Goal: Task Accomplishment & Management: Manage account settings

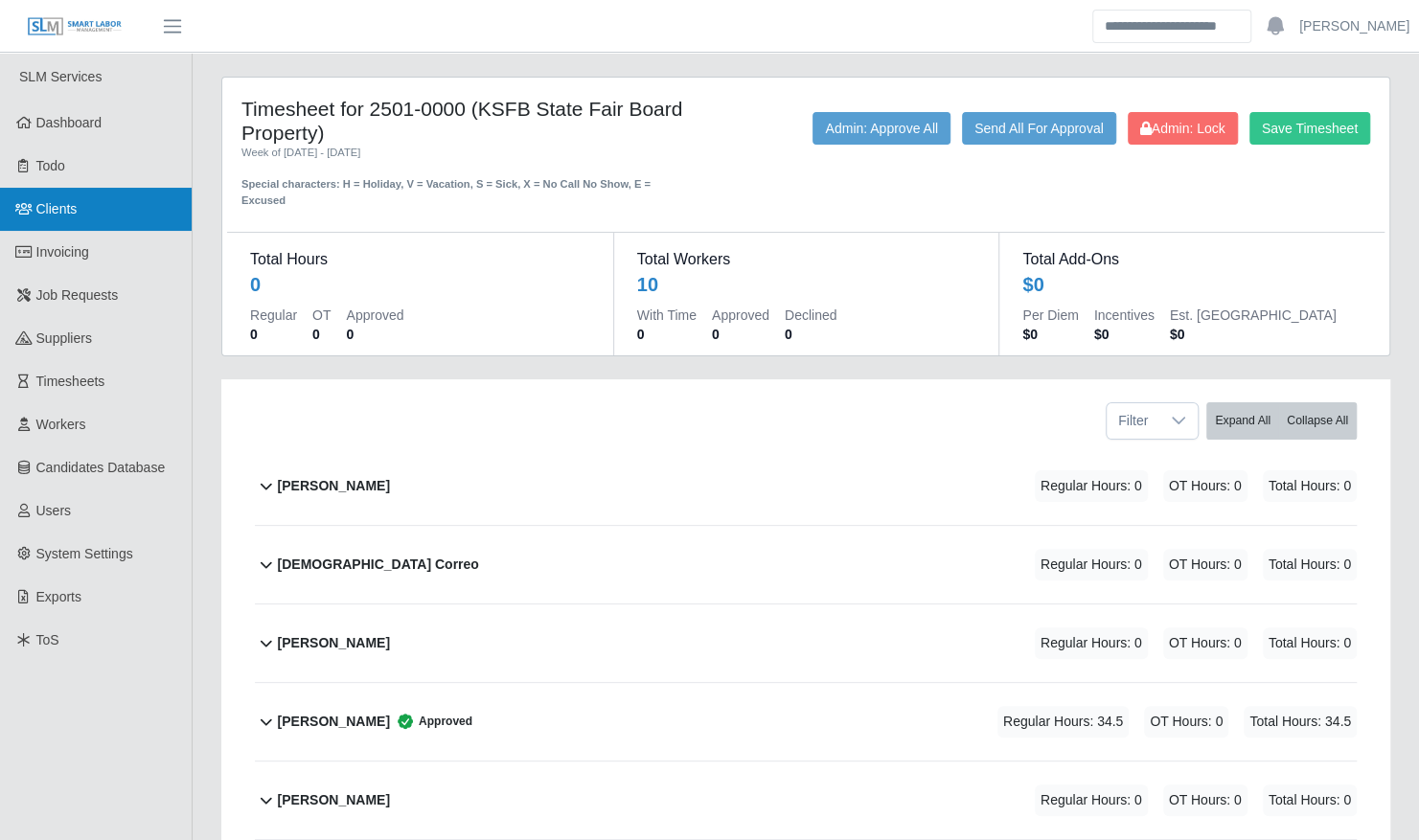
click at [90, 205] on link "Clients" at bounding box center [96, 210] width 192 height 44
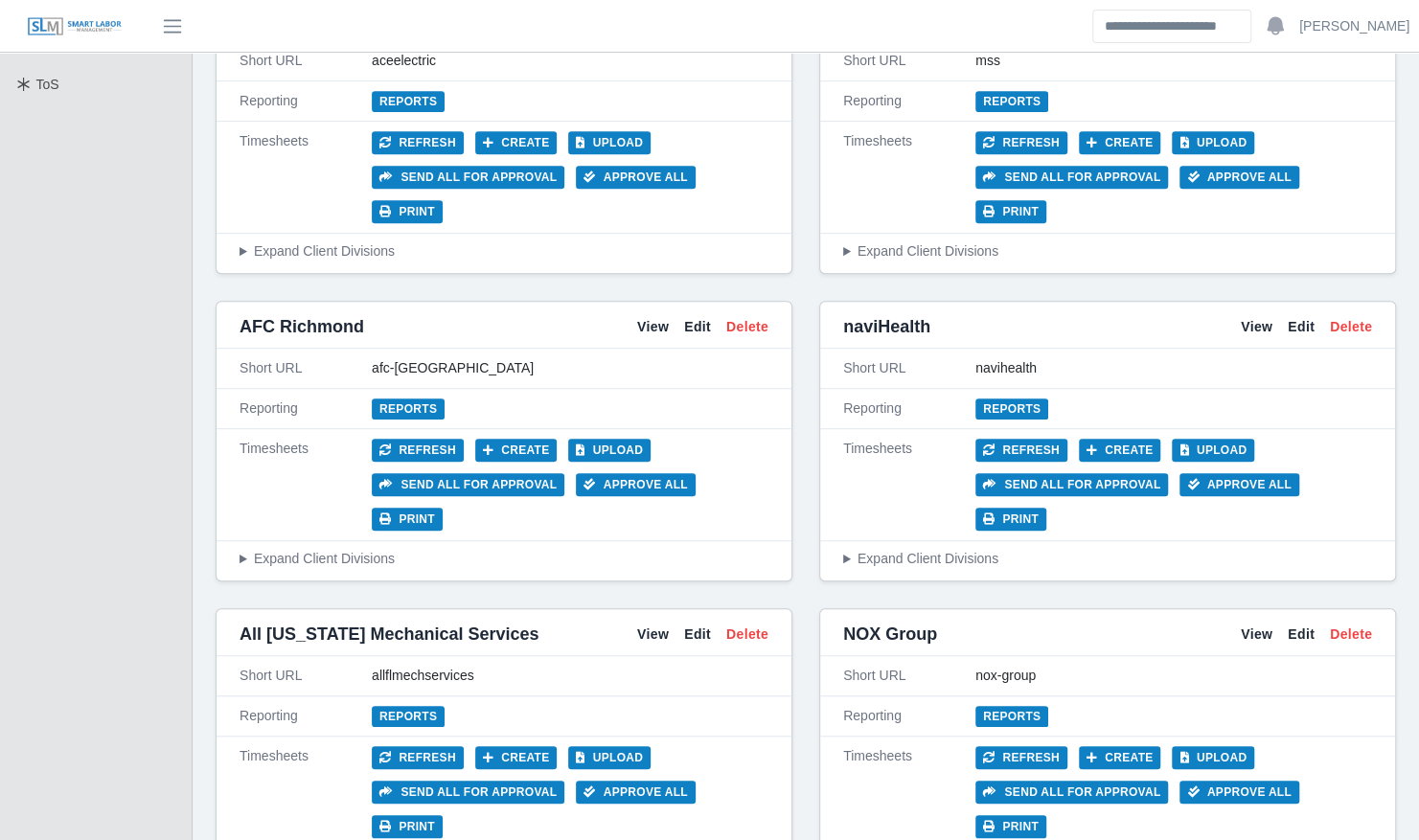
scroll to position [743, 0]
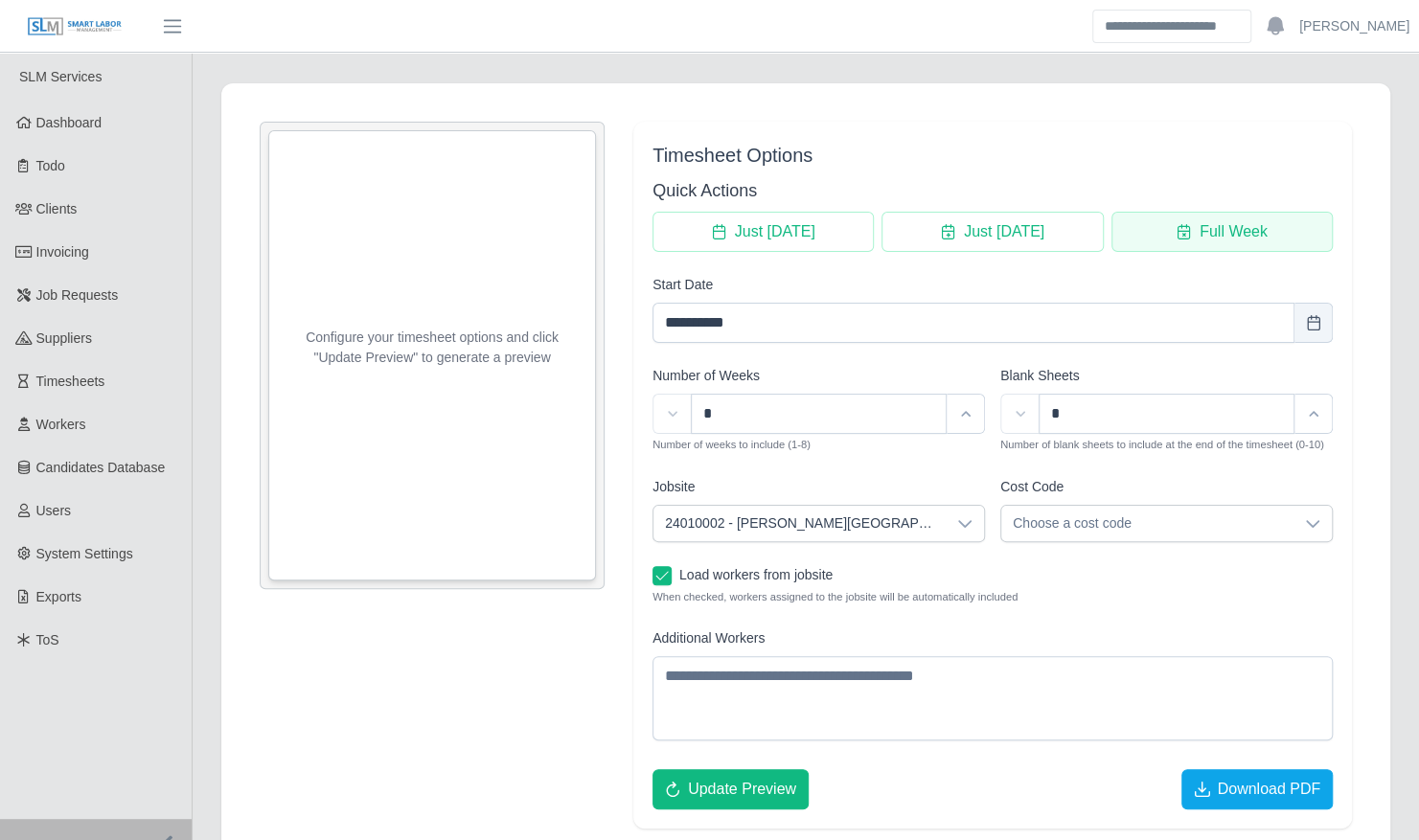
click at [1227, 233] on span "Full Week" at bounding box center [1233, 232] width 68 height 23
type input "**********"
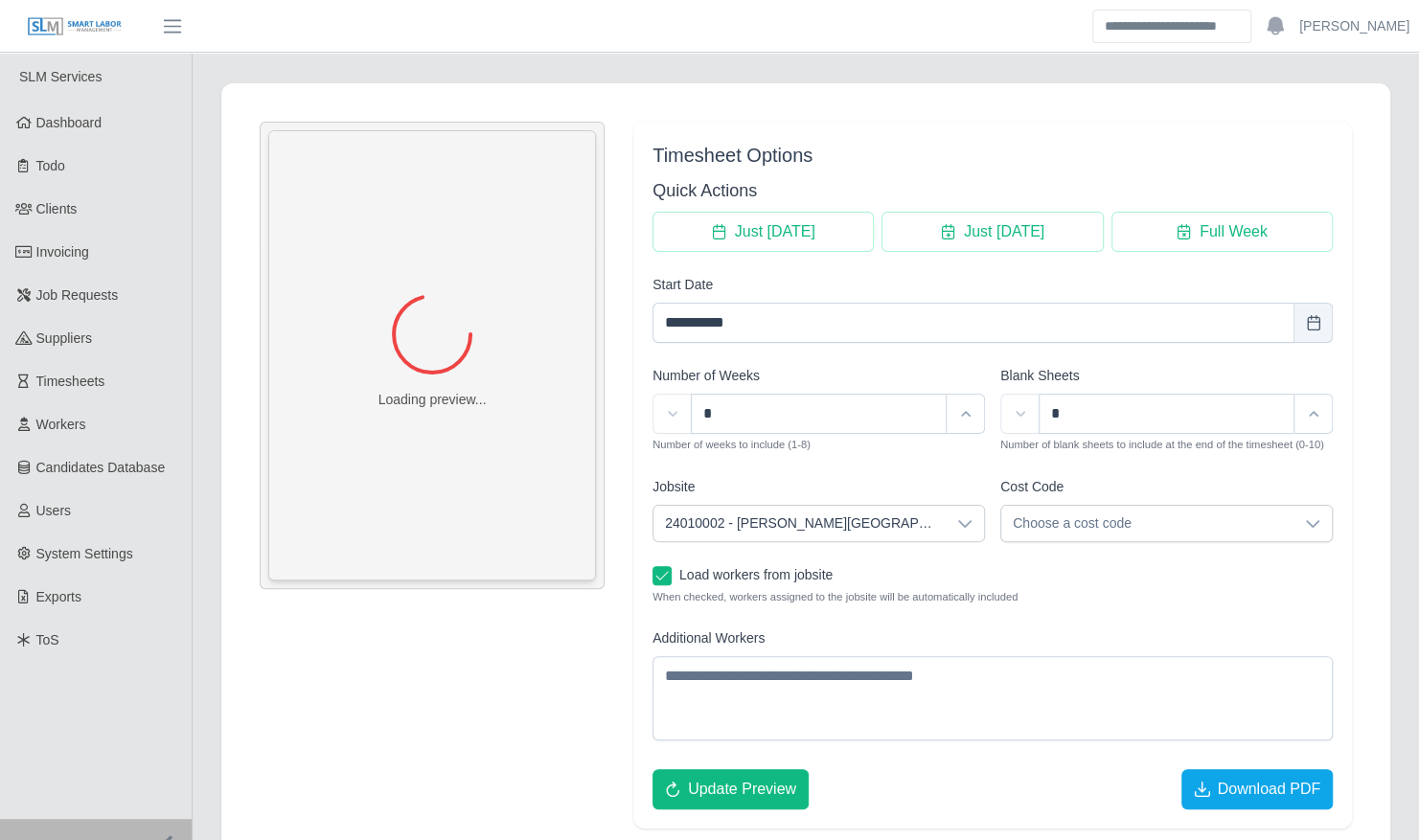
click at [876, 514] on span "24010002 - Kenneland Chalet Building" at bounding box center [799, 523] width 292 height 36
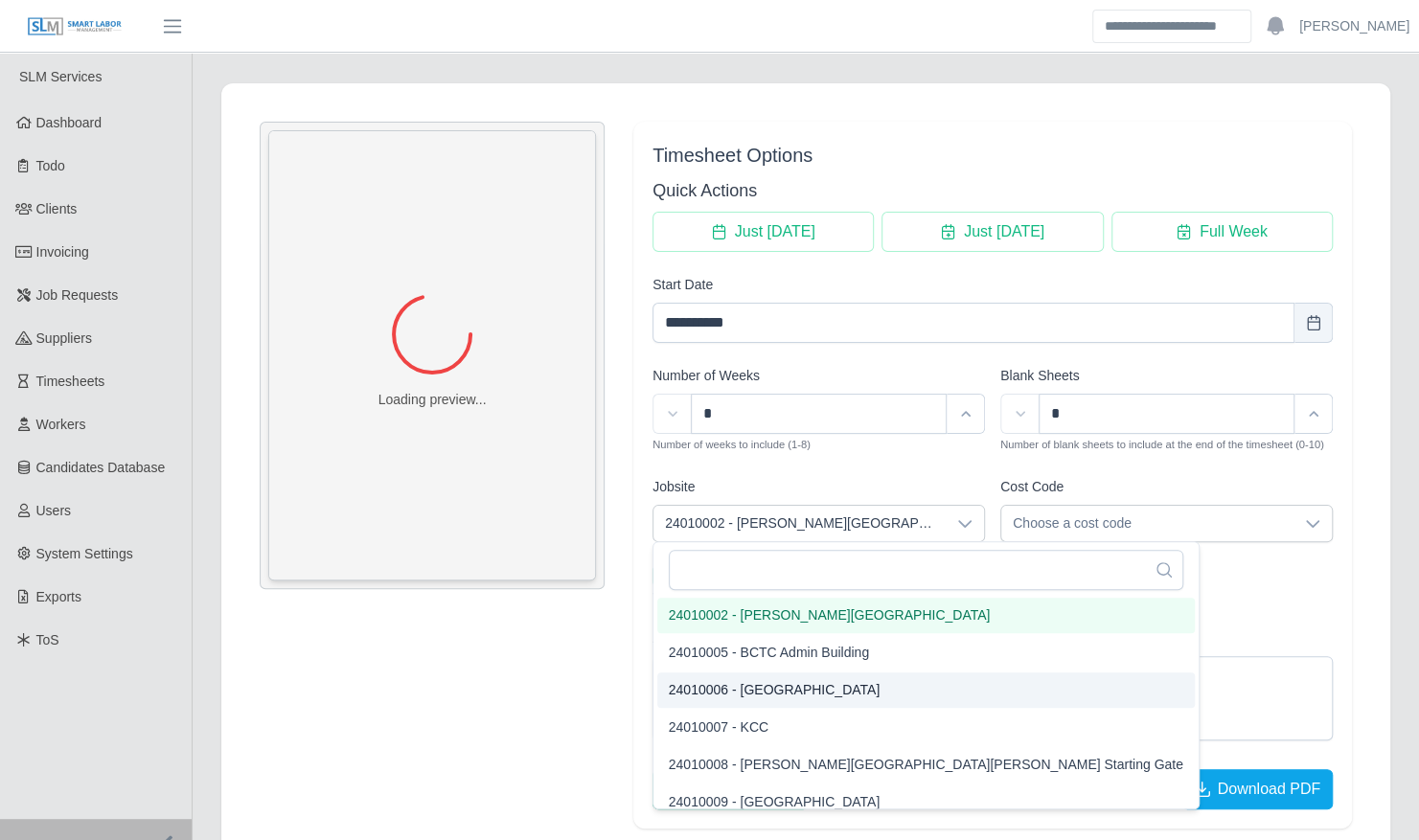
scroll to position [165, 0]
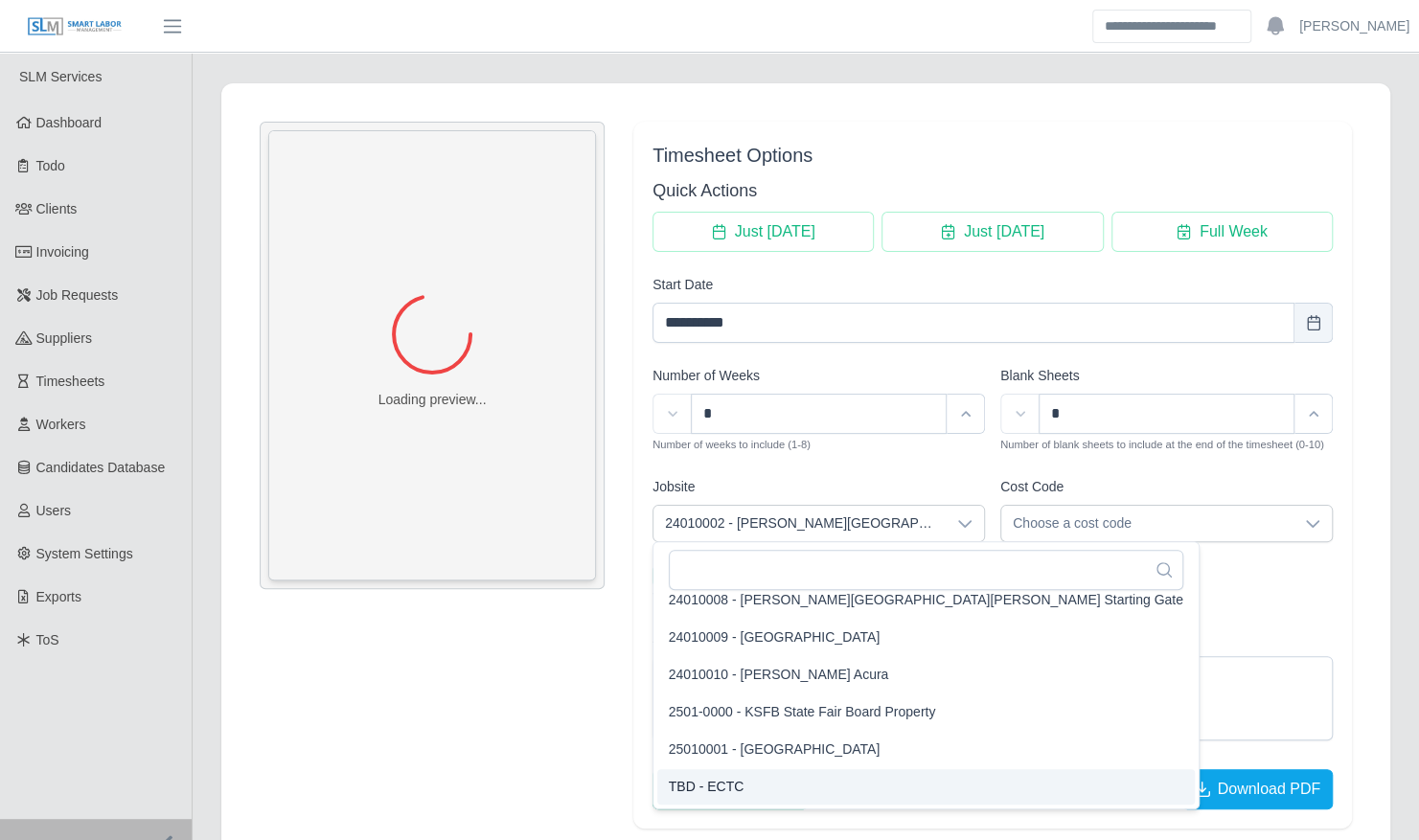
click at [768, 793] on li "TBD - ECTC" at bounding box center [925, 787] width 537 height 36
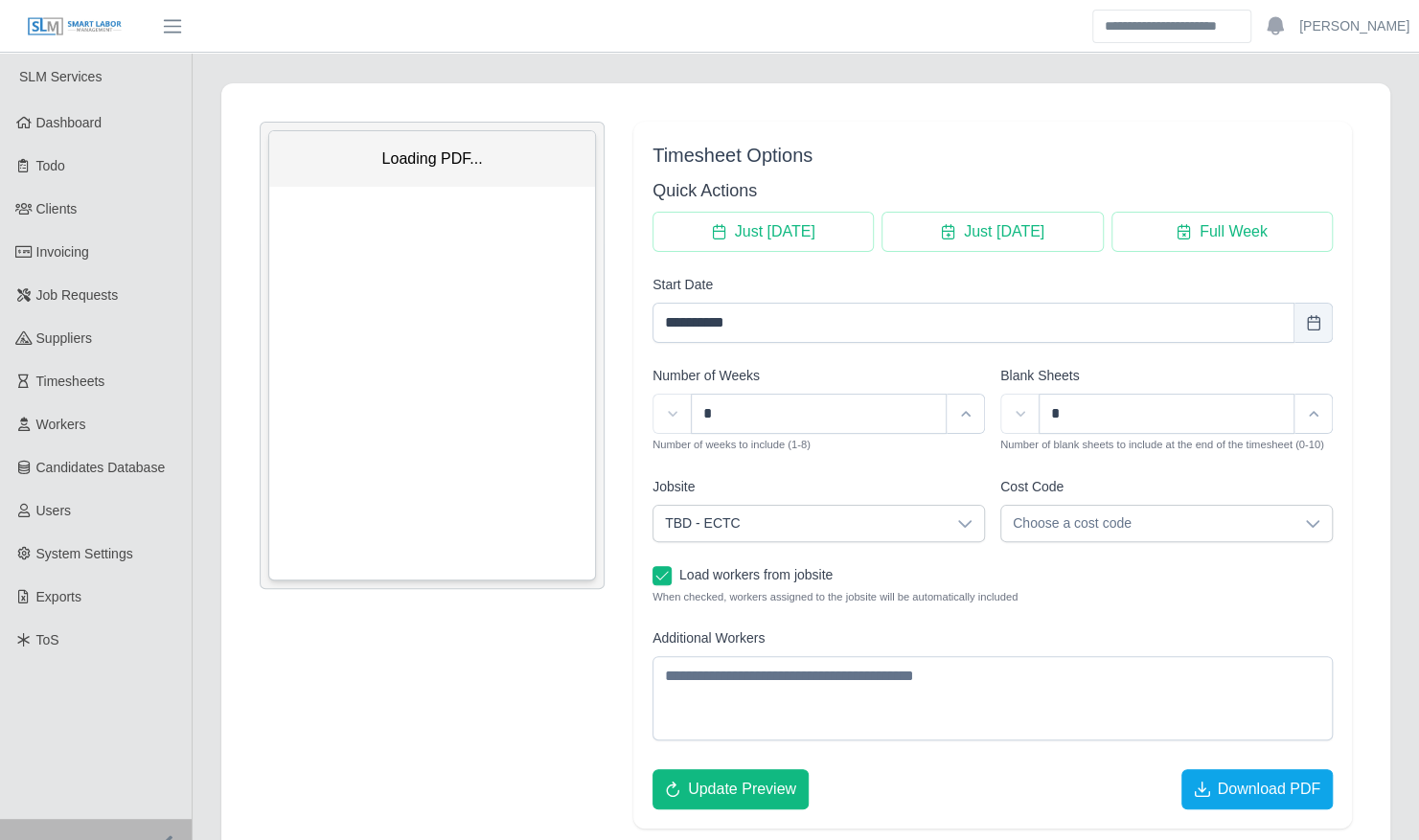
scroll to position [0, 0]
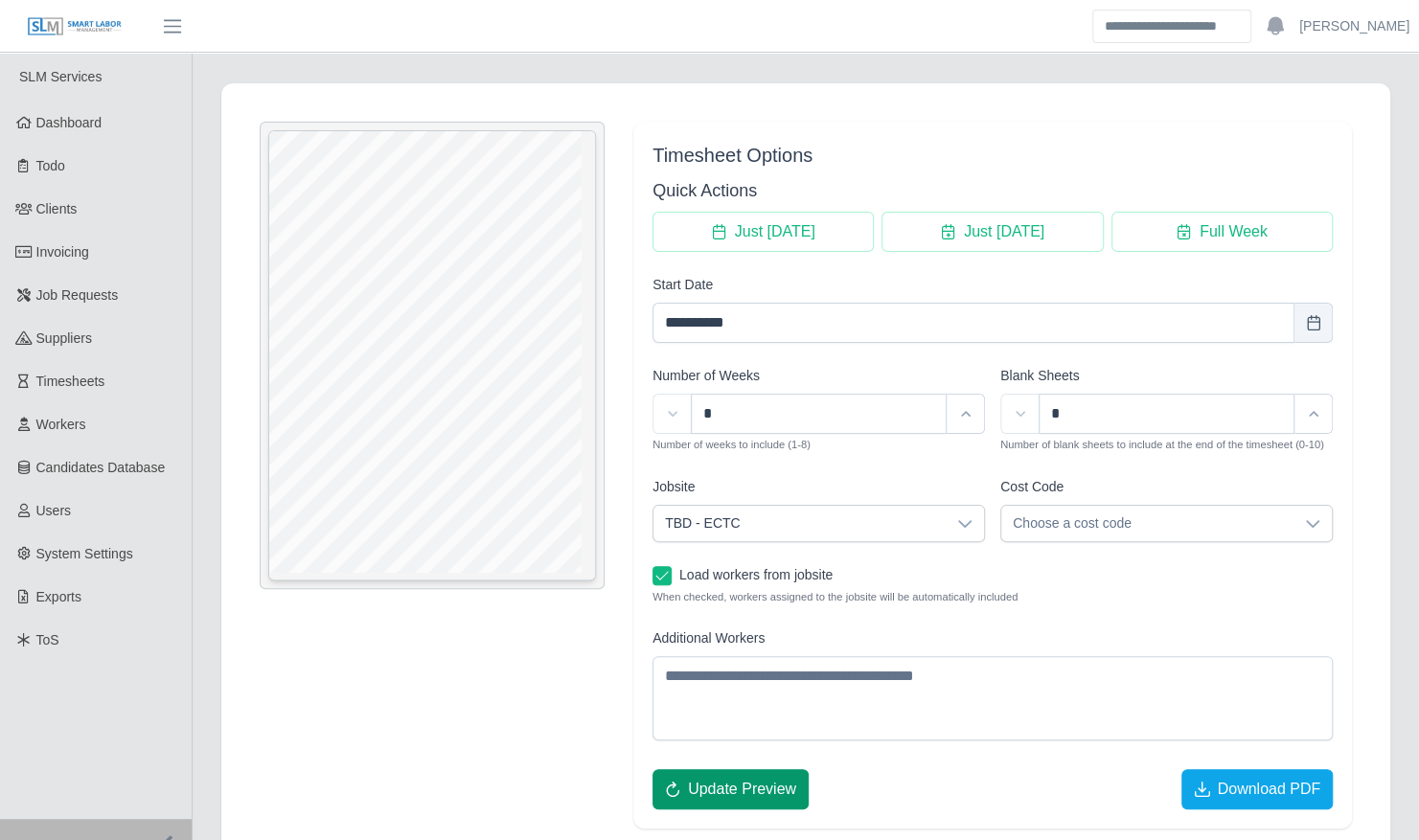
click at [776, 781] on span "Update Preview" at bounding box center [741, 789] width 108 height 23
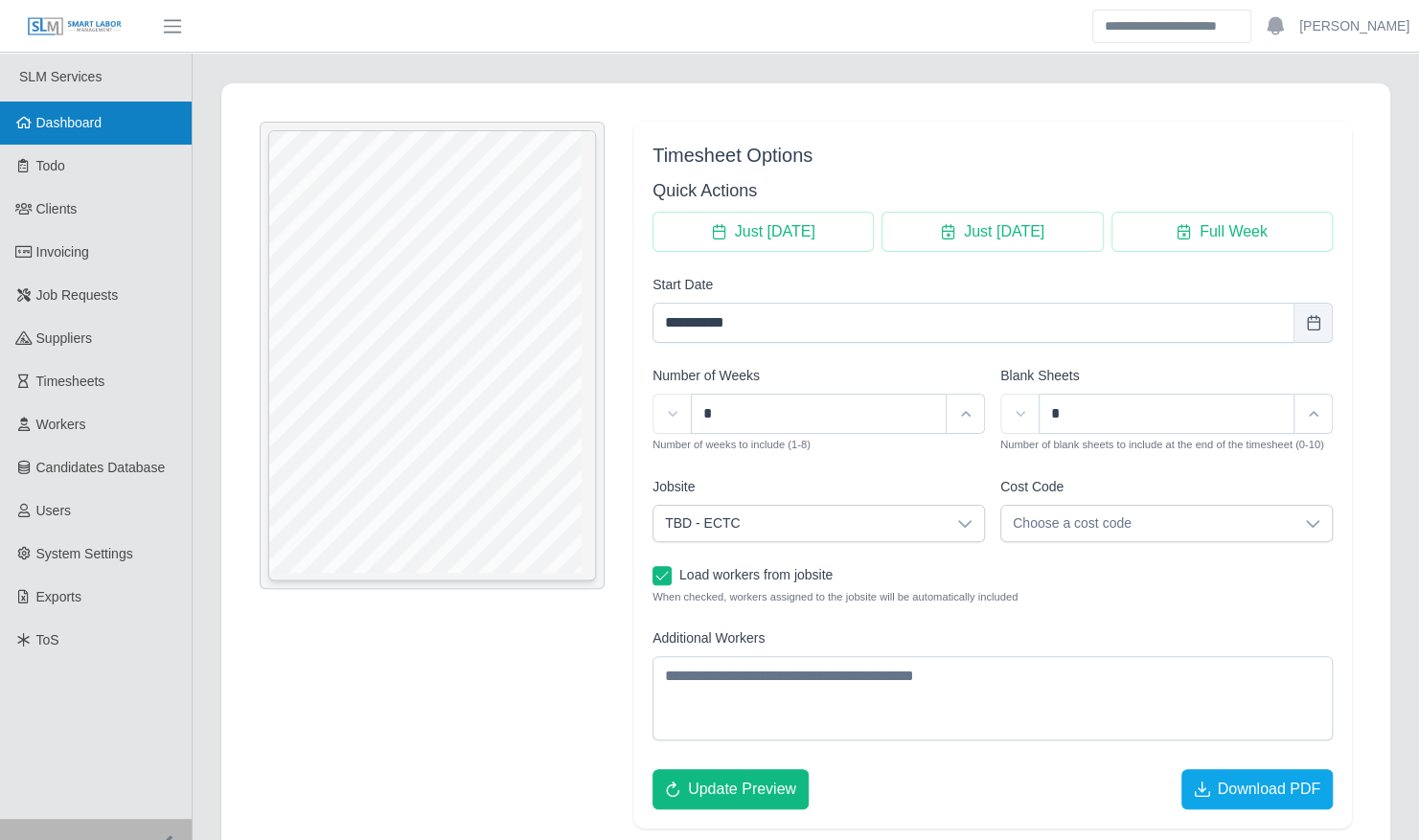
click at [49, 109] on link "Dashboard" at bounding box center [96, 124] width 192 height 44
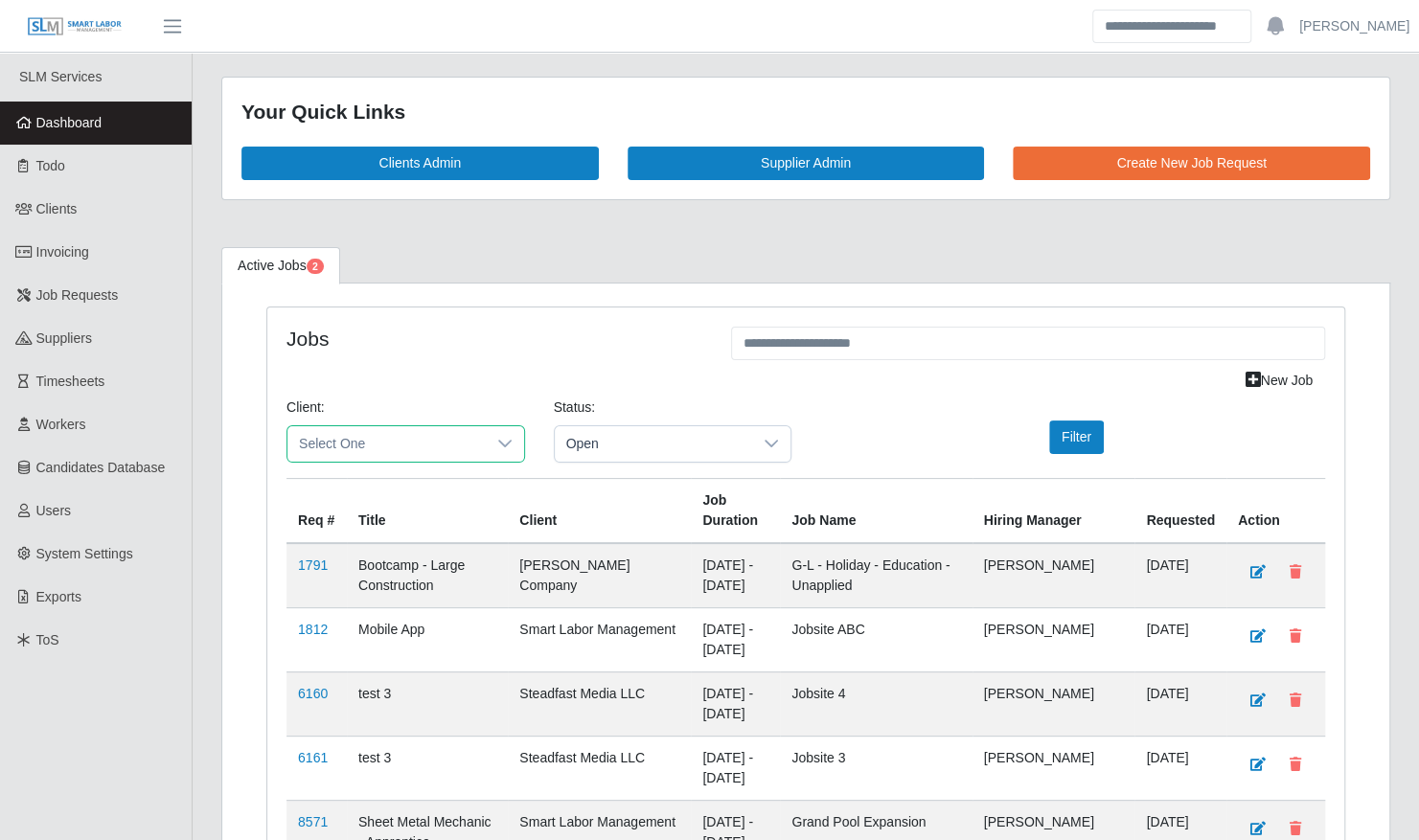
click at [405, 437] on span "Select One" at bounding box center [386, 444] width 198 height 36
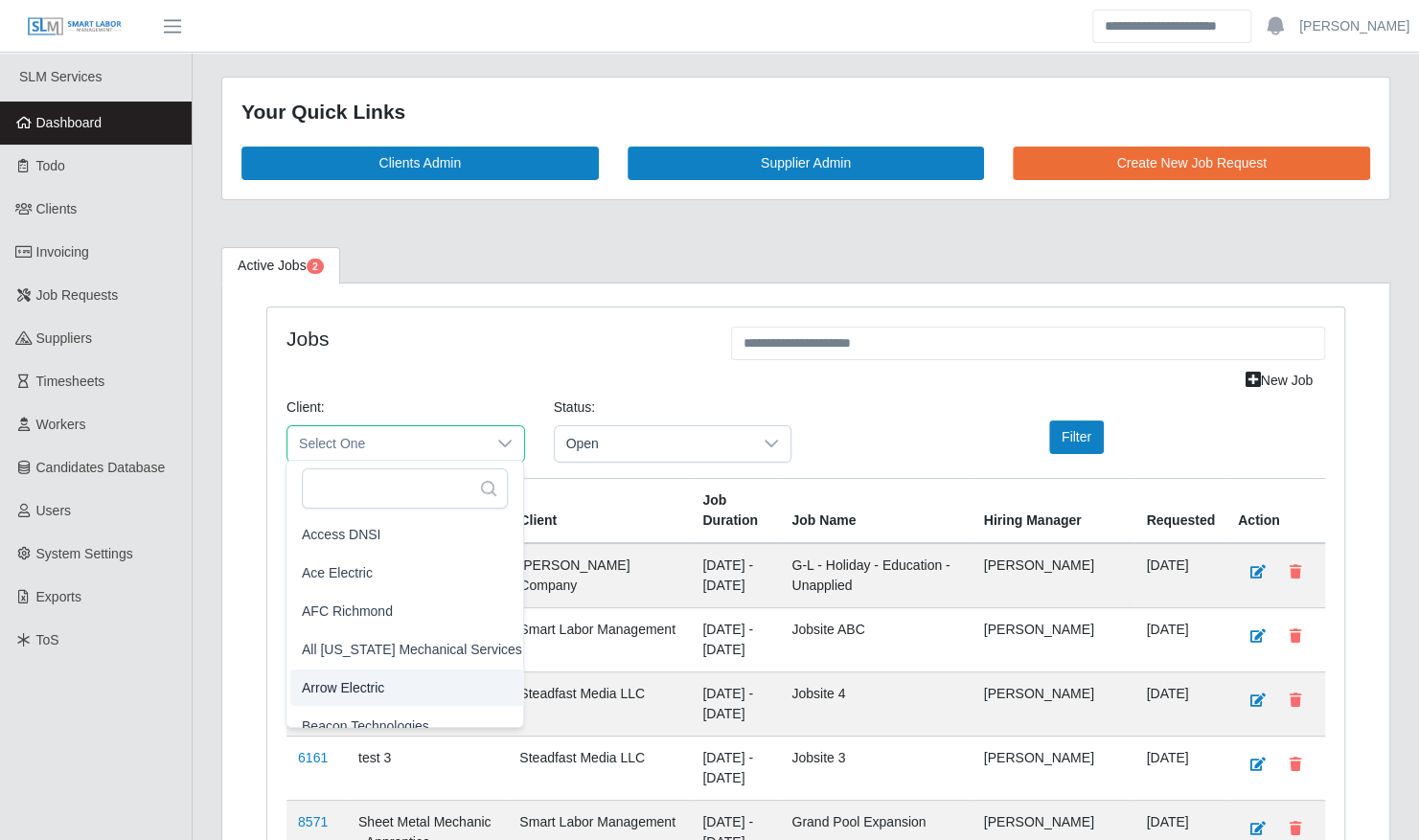
click at [383, 686] on li "Arrow Electric" at bounding box center [412, 688] width 243 height 37
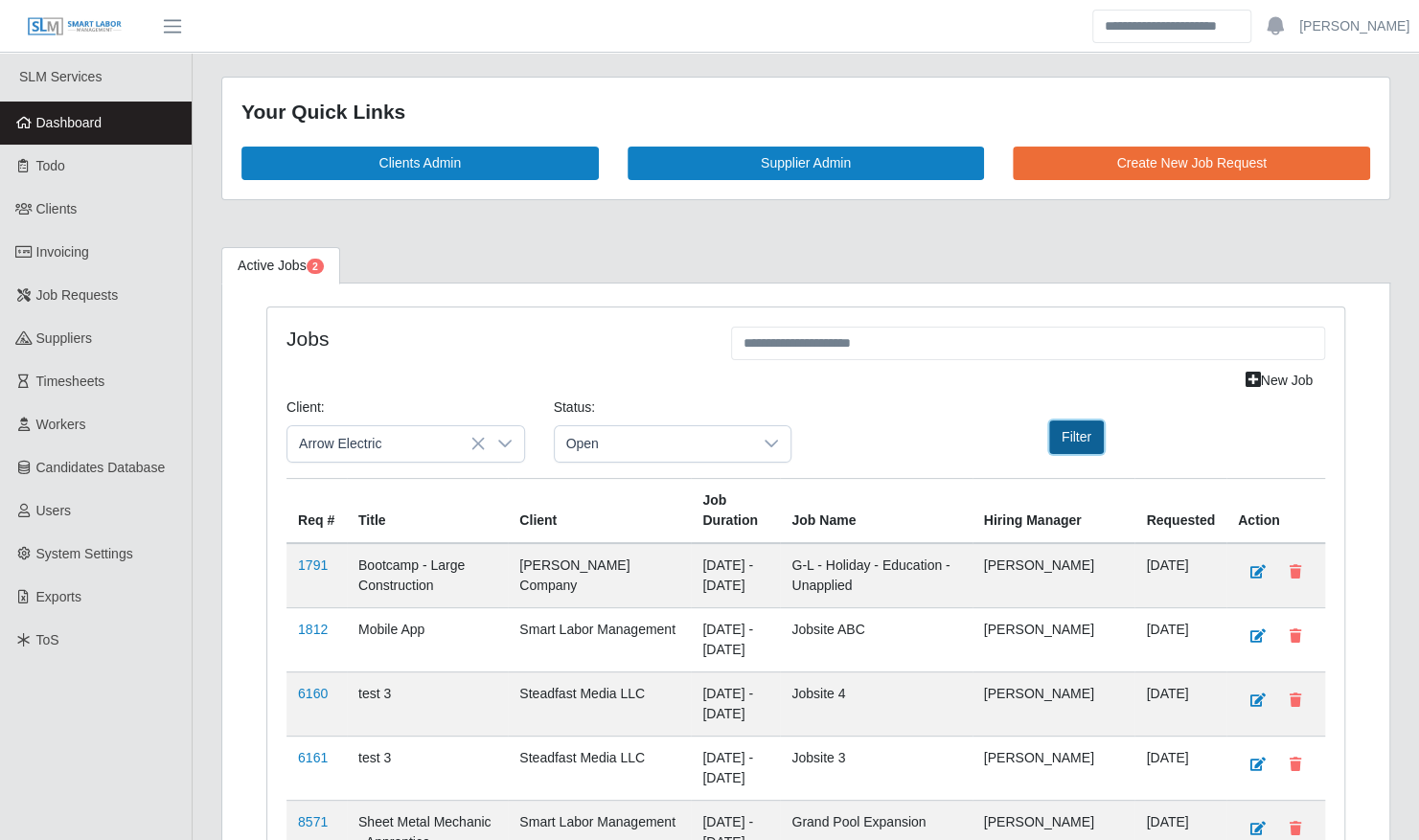
click at [1085, 436] on button "Filter" at bounding box center [1076, 437] width 54 height 34
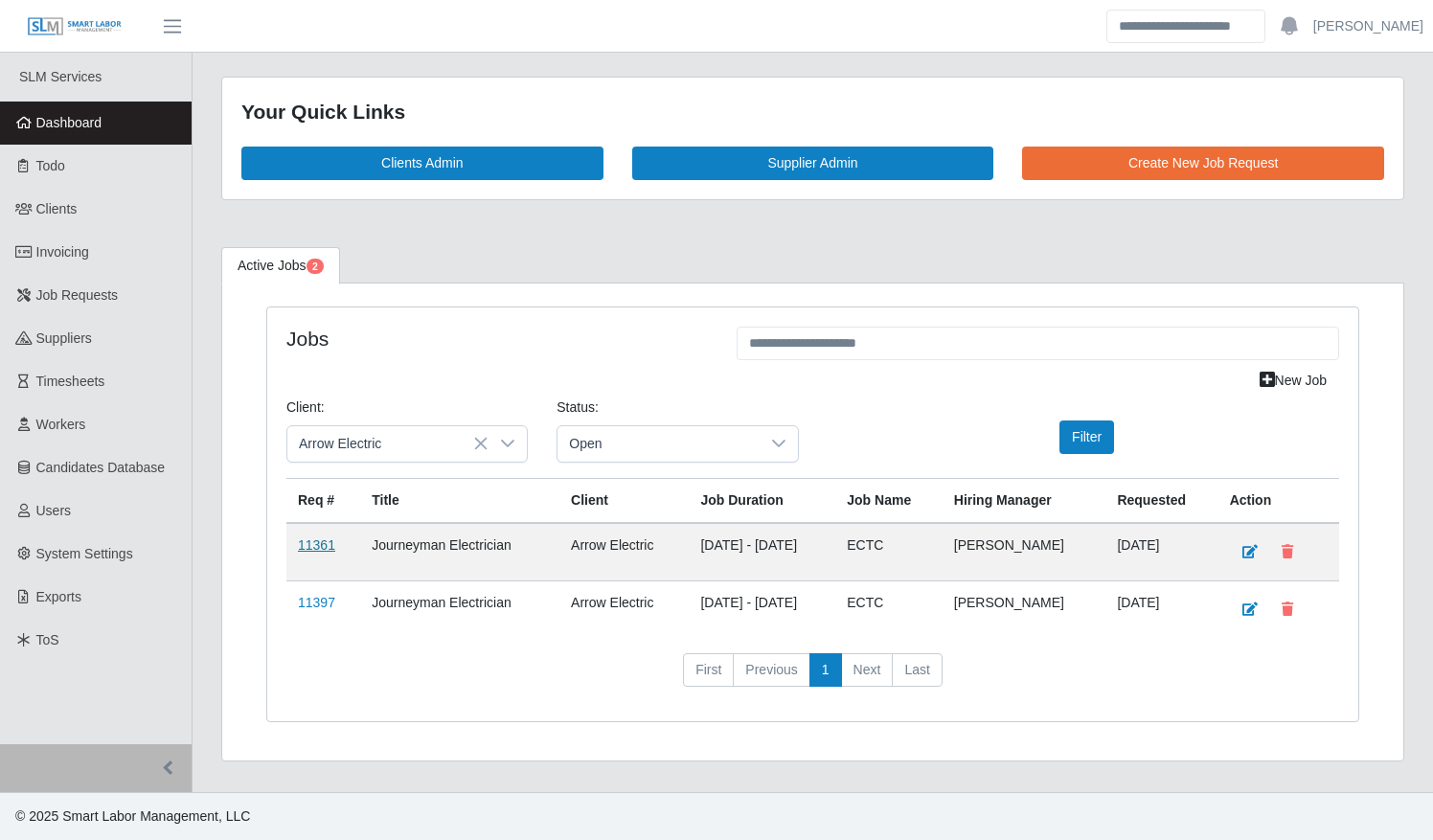
click at [314, 537] on link "11361" at bounding box center [317, 544] width 38 height 15
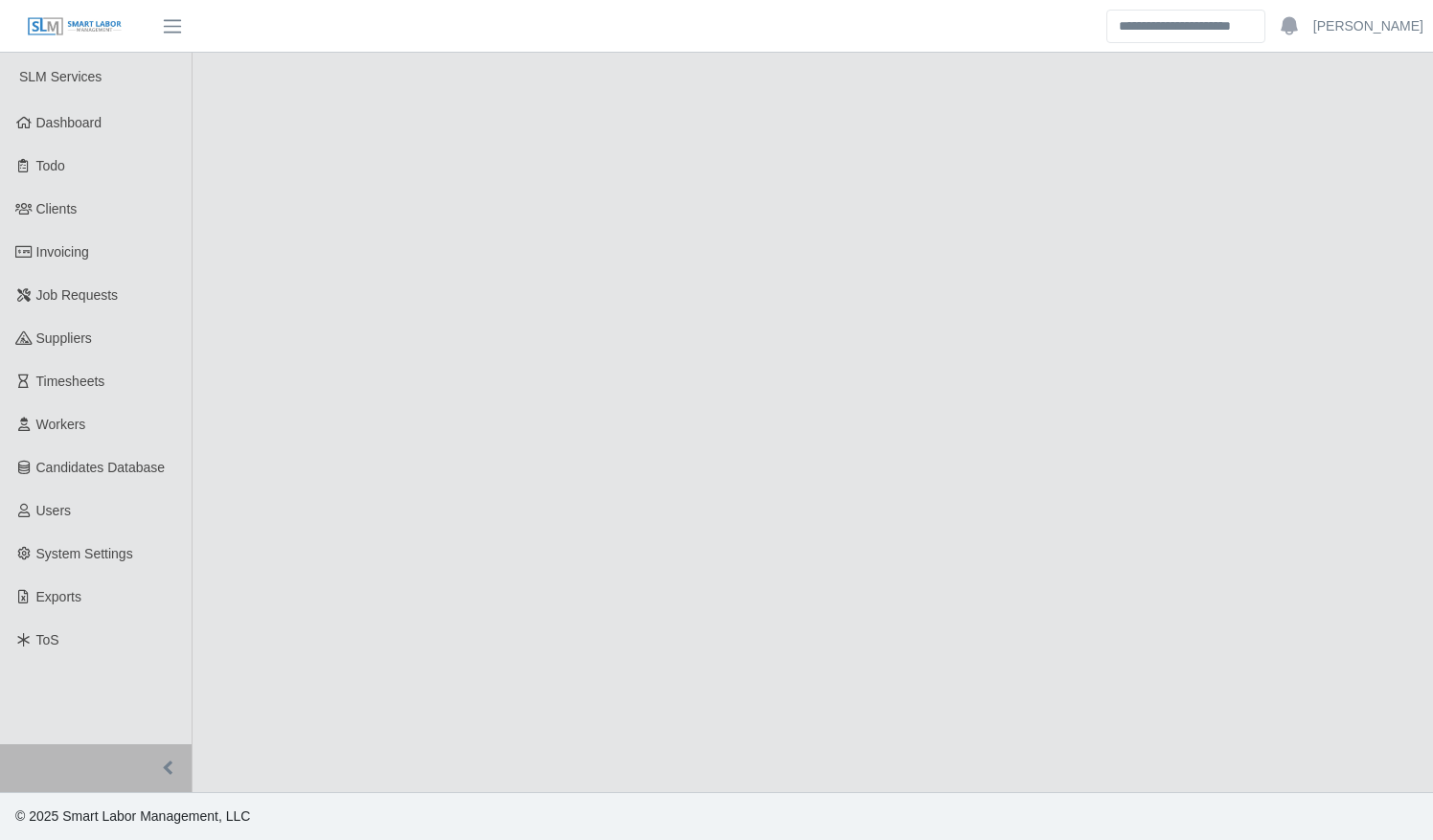
select select "****"
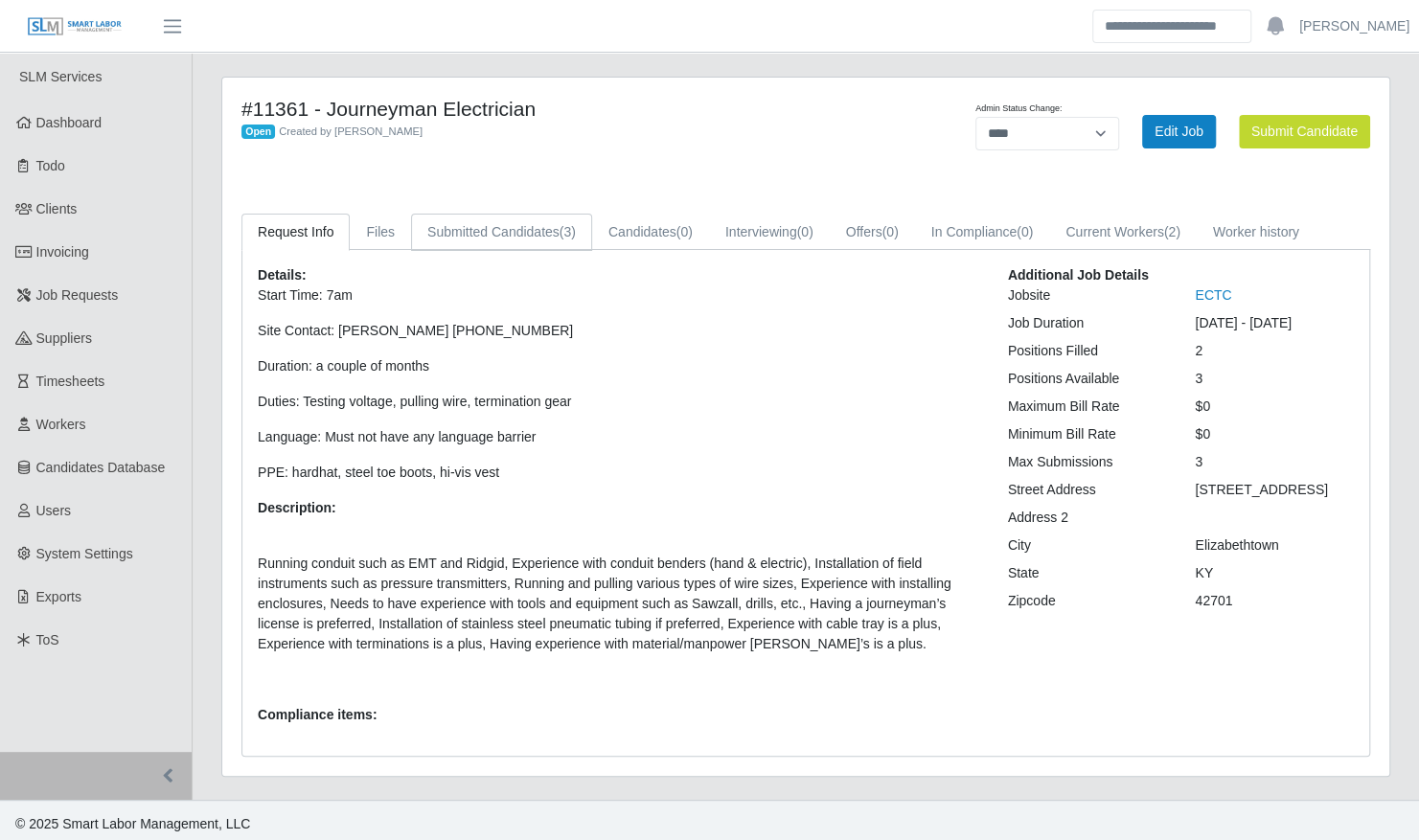
click at [497, 245] on link "Submitted Candidates (3)" at bounding box center [501, 233] width 181 height 38
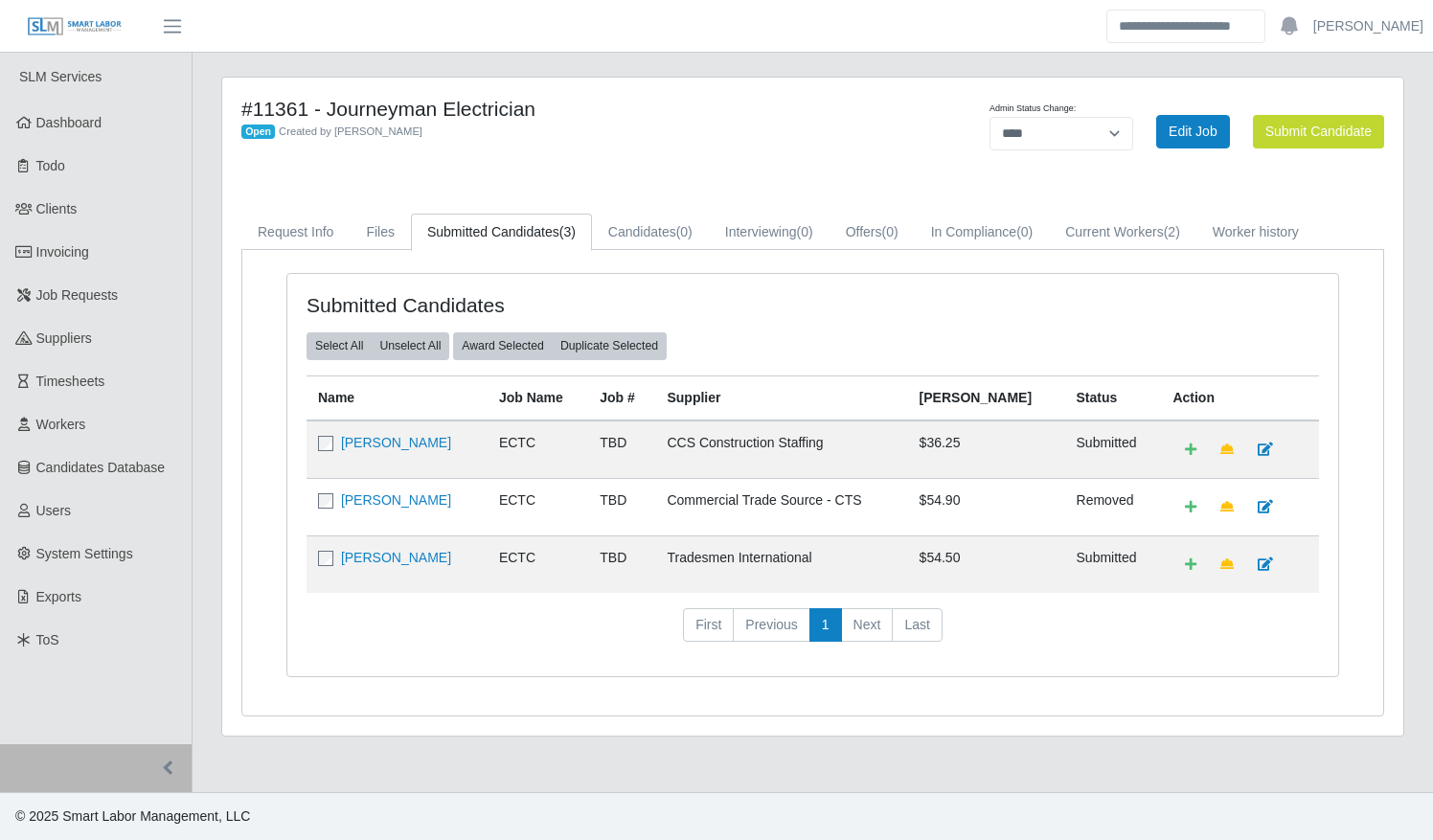
click at [384, 565] on td "Peggy Gilbert" at bounding box center [397, 564] width 181 height 57
click at [389, 554] on link "Peggy Gilbert" at bounding box center [396, 557] width 110 height 15
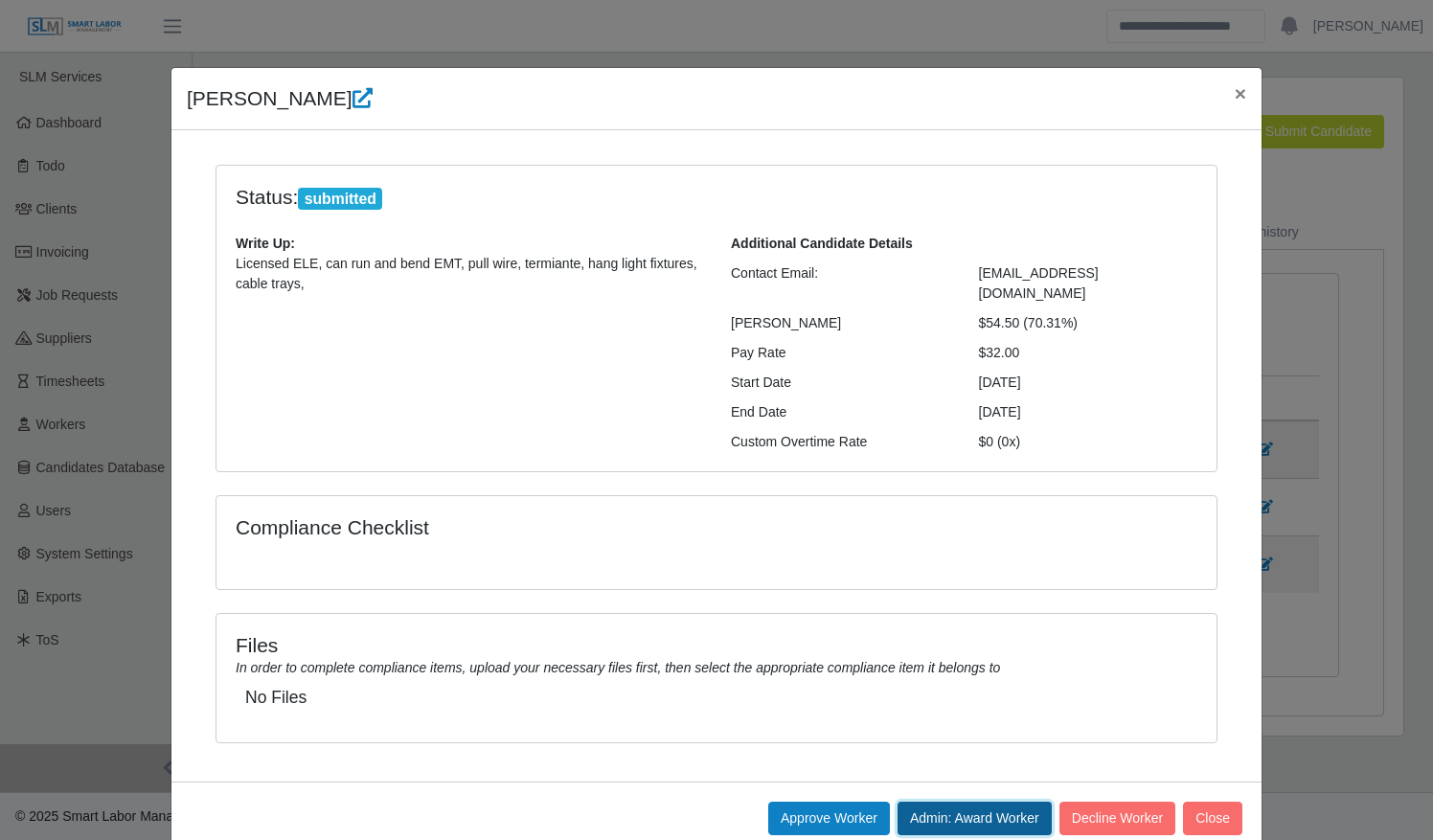
click at [999, 807] on button "Admin: Award Worker" at bounding box center [975, 818] width 154 height 34
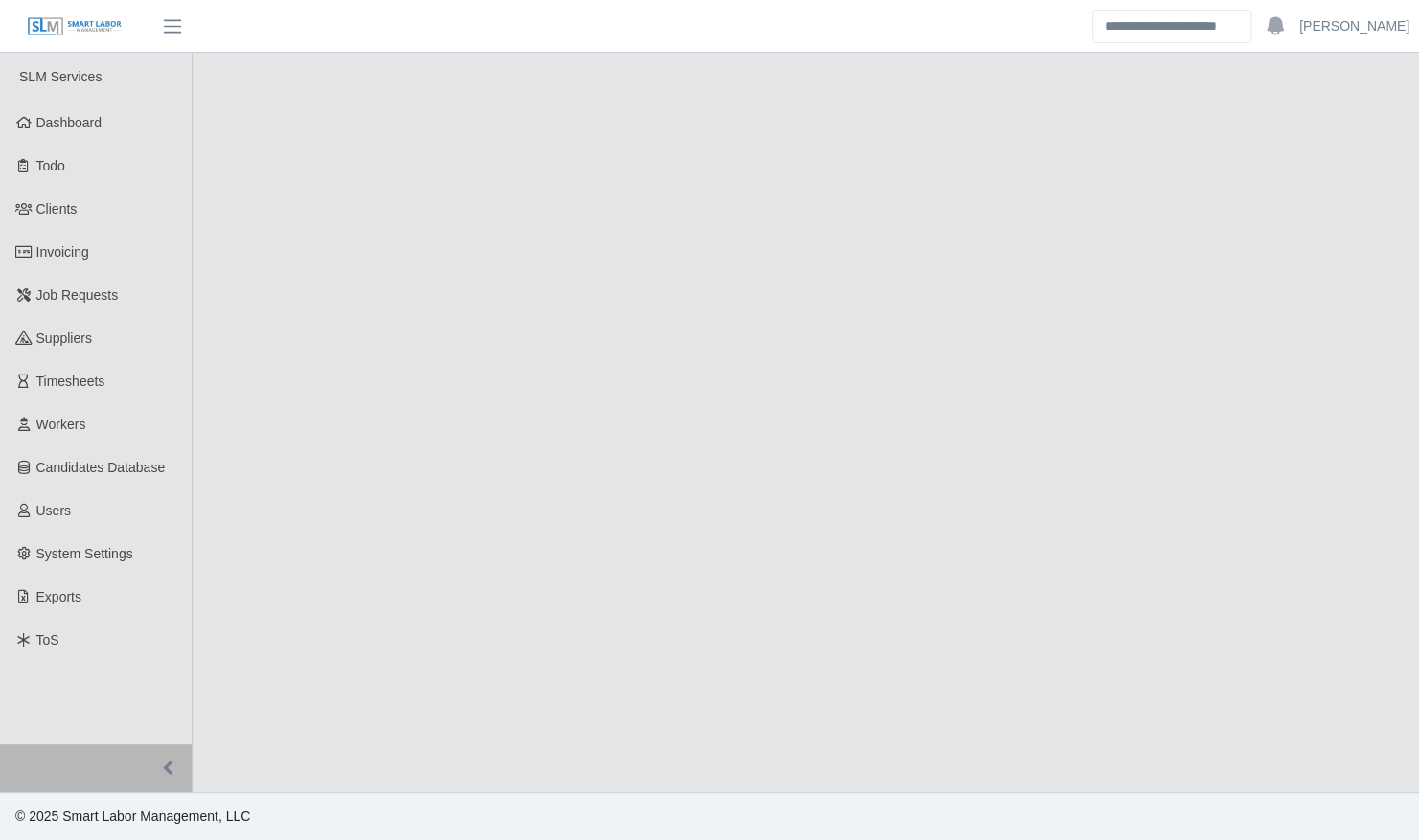
select select "****"
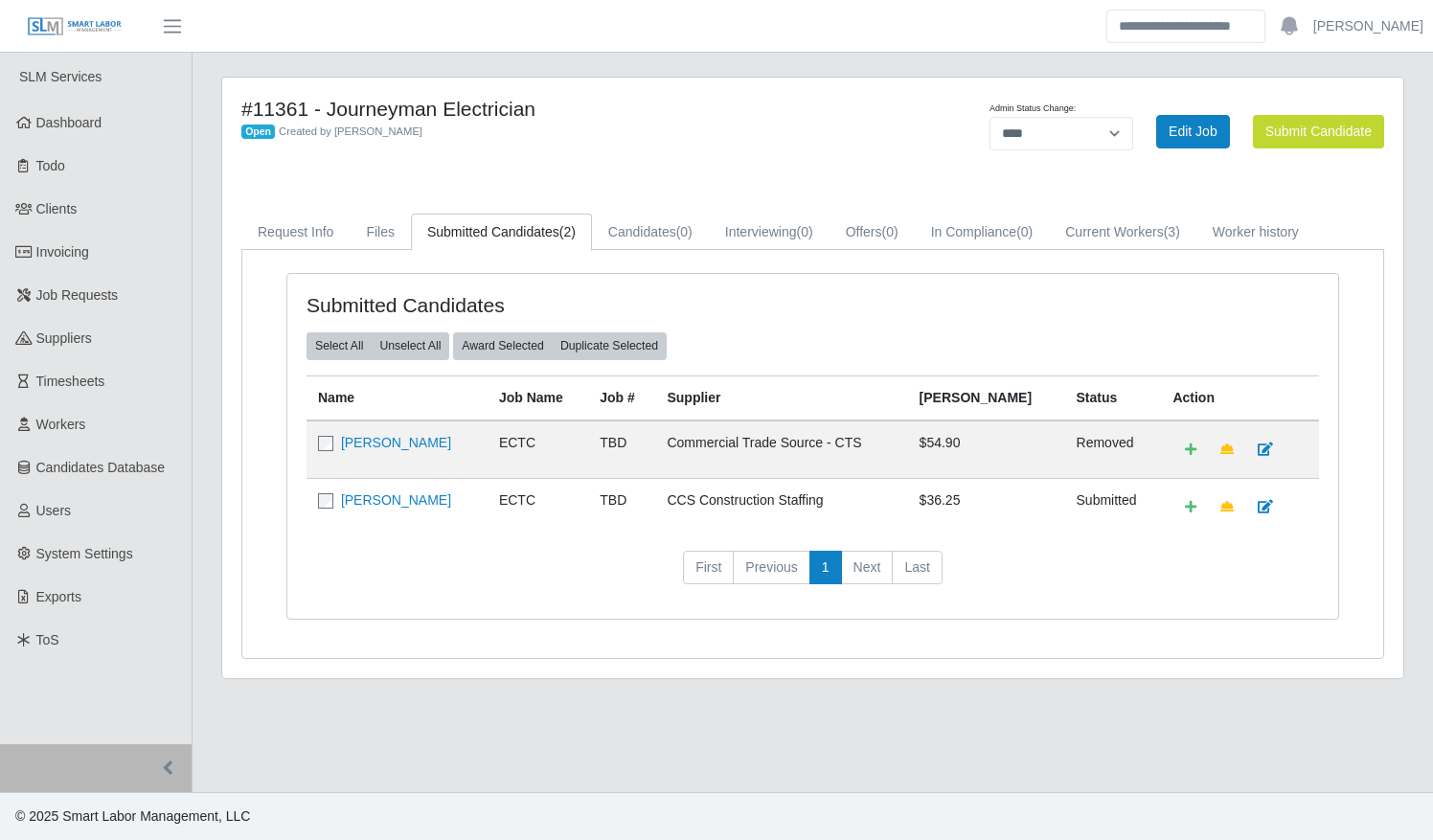
click at [1136, 251] on div "Submitted Candidates Select All Unselect All Award Selected Duplicate Selected …" at bounding box center [812, 454] width 1141 height 408
click at [1127, 230] on link "Current Workers (3)" at bounding box center [1122, 233] width 147 height 38
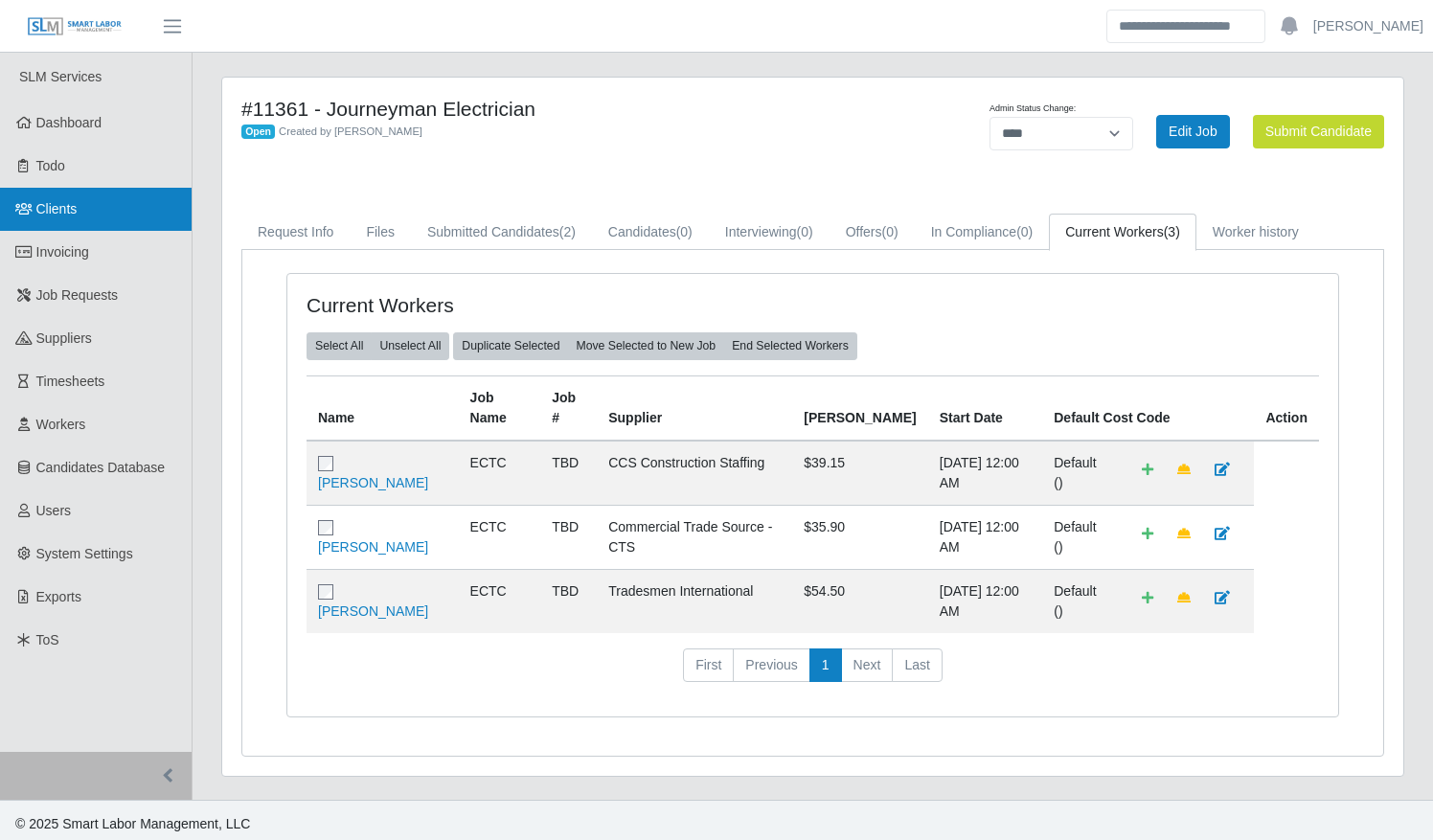
click at [127, 227] on link "Clients" at bounding box center [96, 210] width 192 height 44
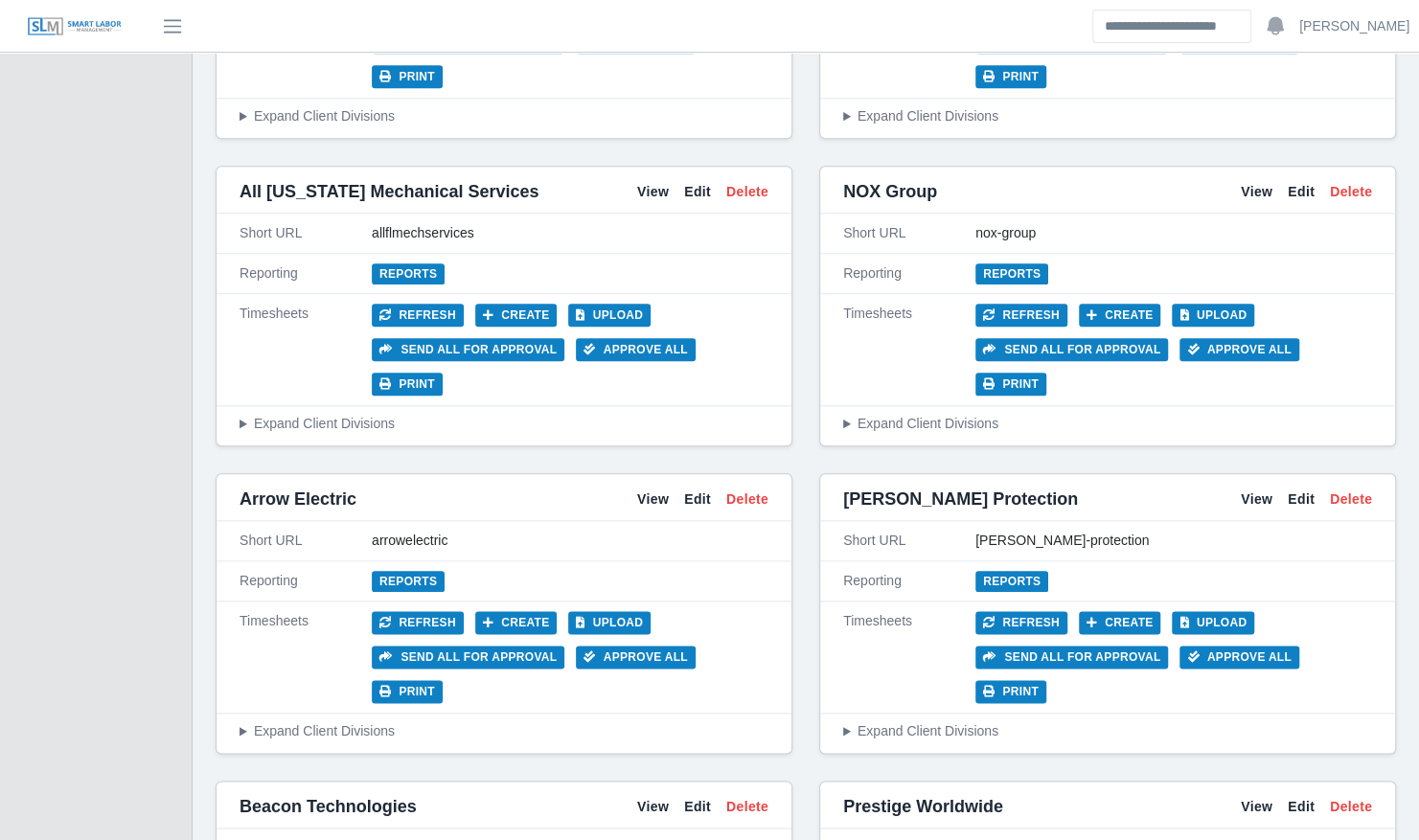
scroll to position [1002, 0]
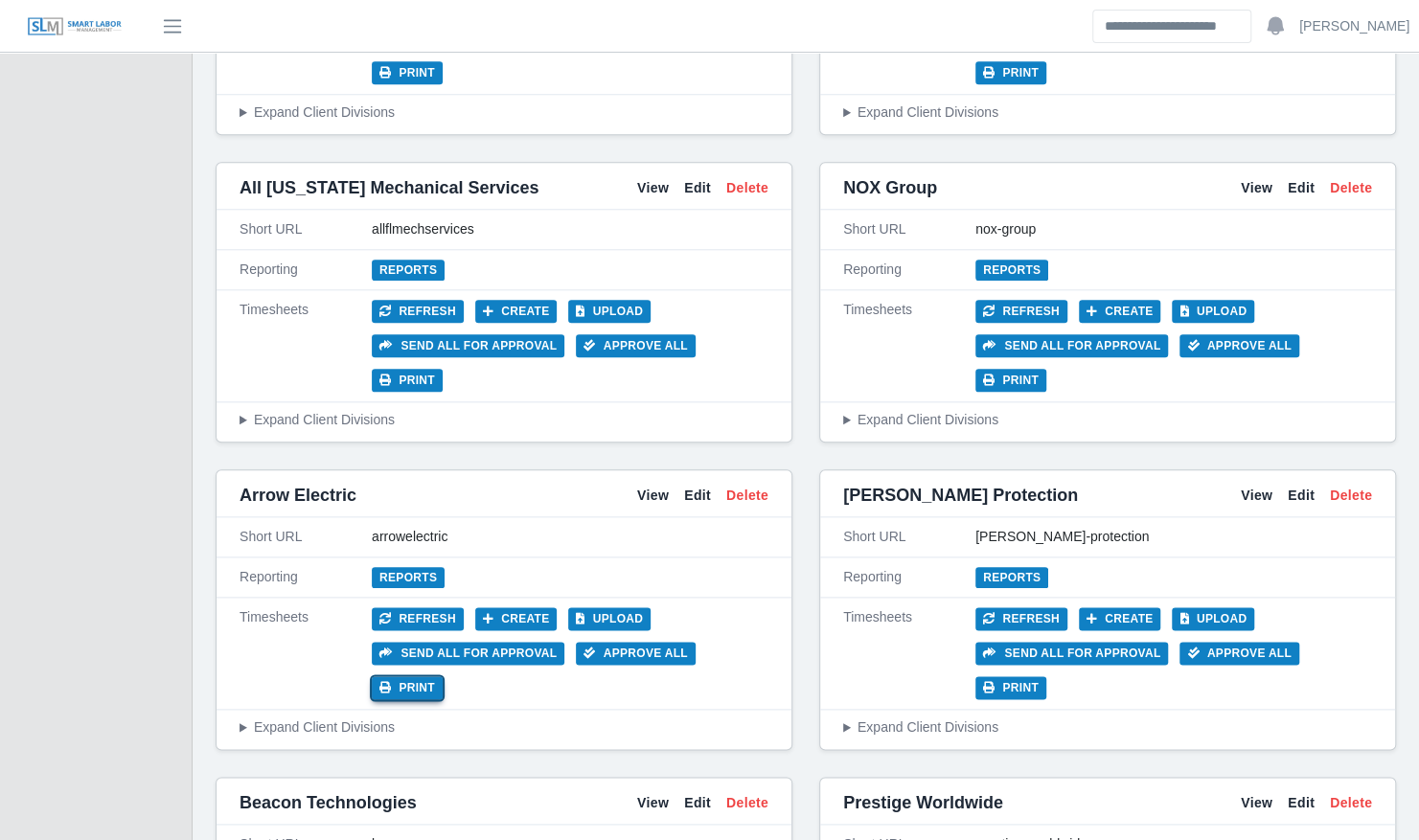
click at [442, 676] on button "Print" at bounding box center [408, 687] width 71 height 23
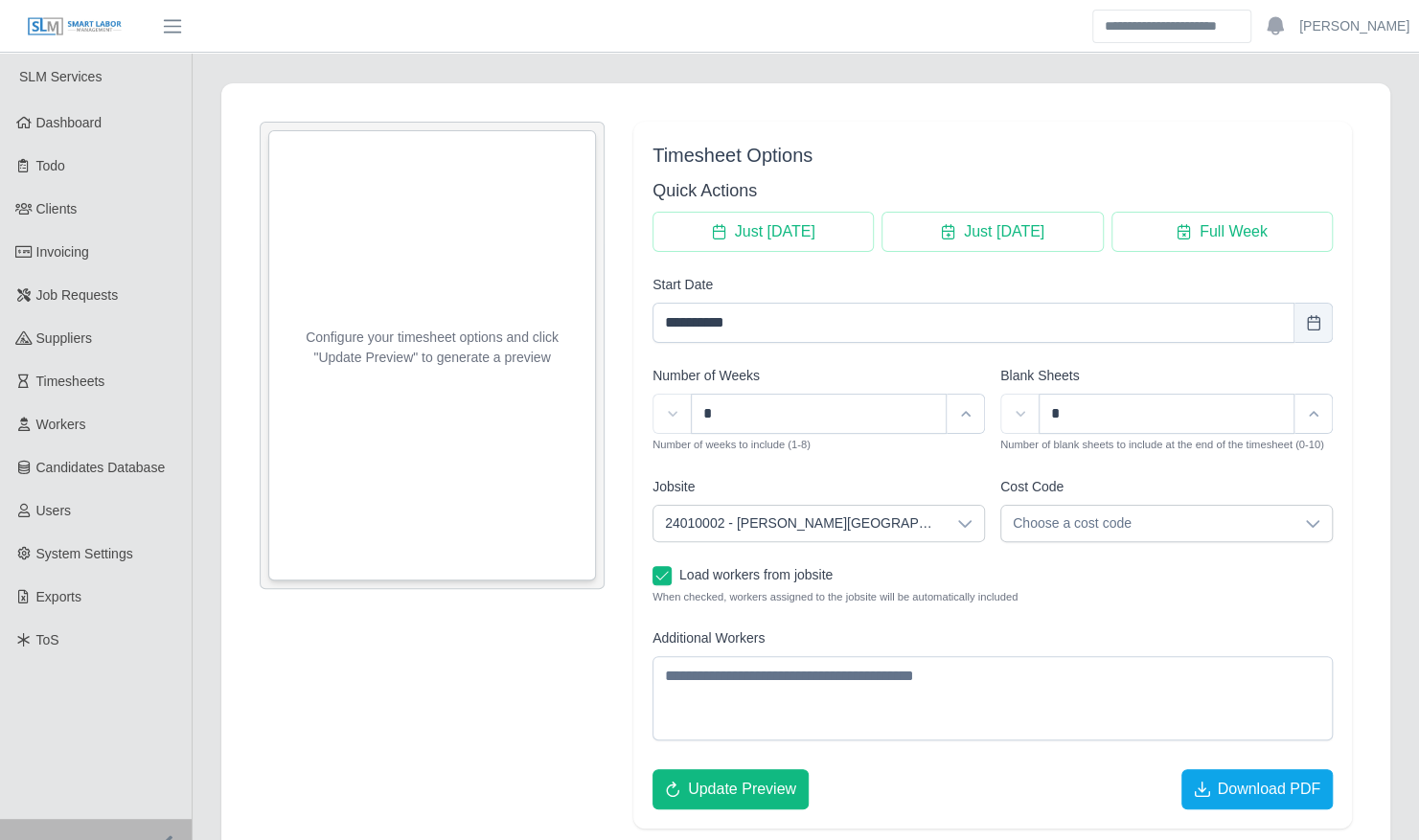
click at [936, 525] on span "24010002 - [PERSON_NAME][GEOGRAPHIC_DATA]" at bounding box center [799, 523] width 292 height 36
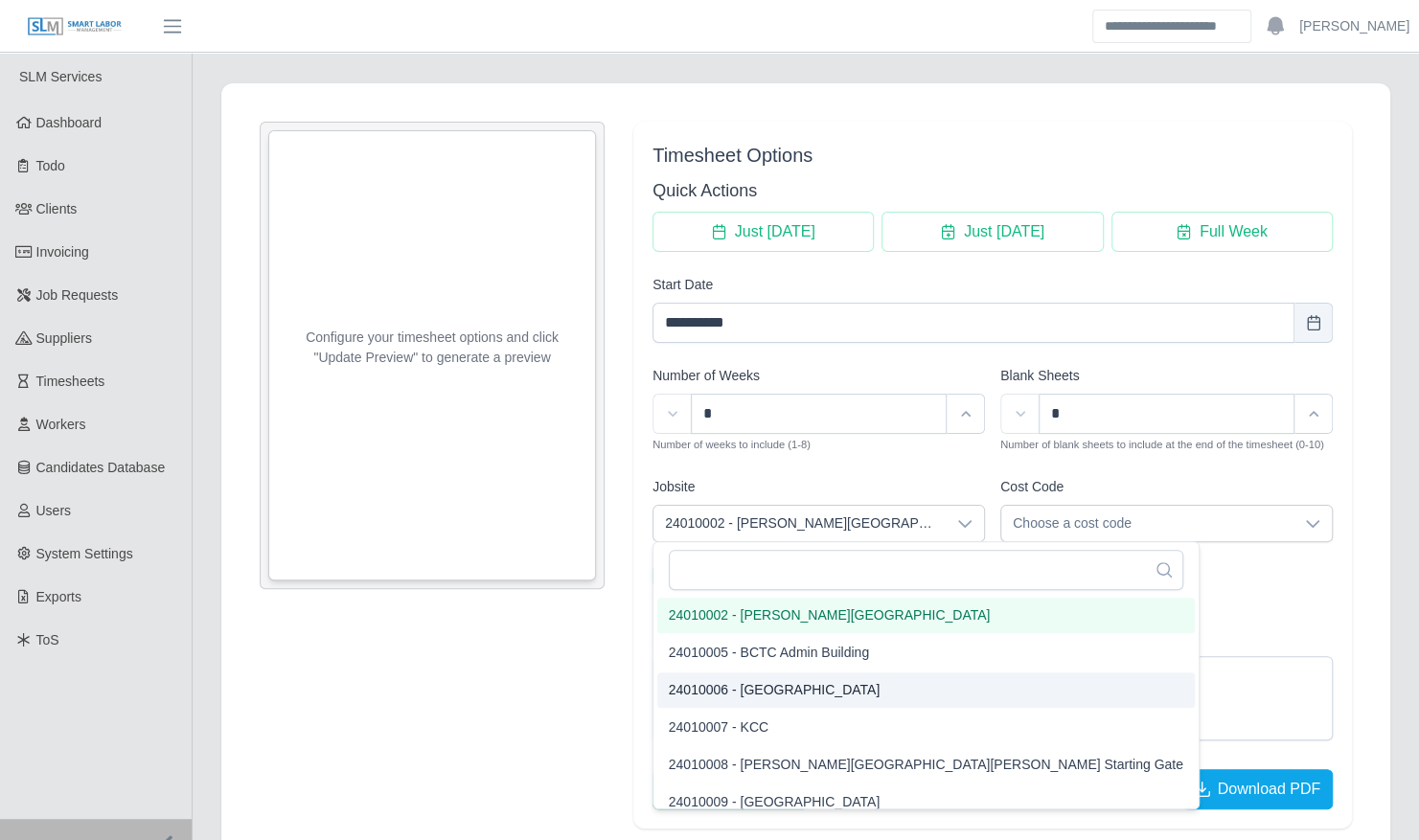
scroll to position [165, 0]
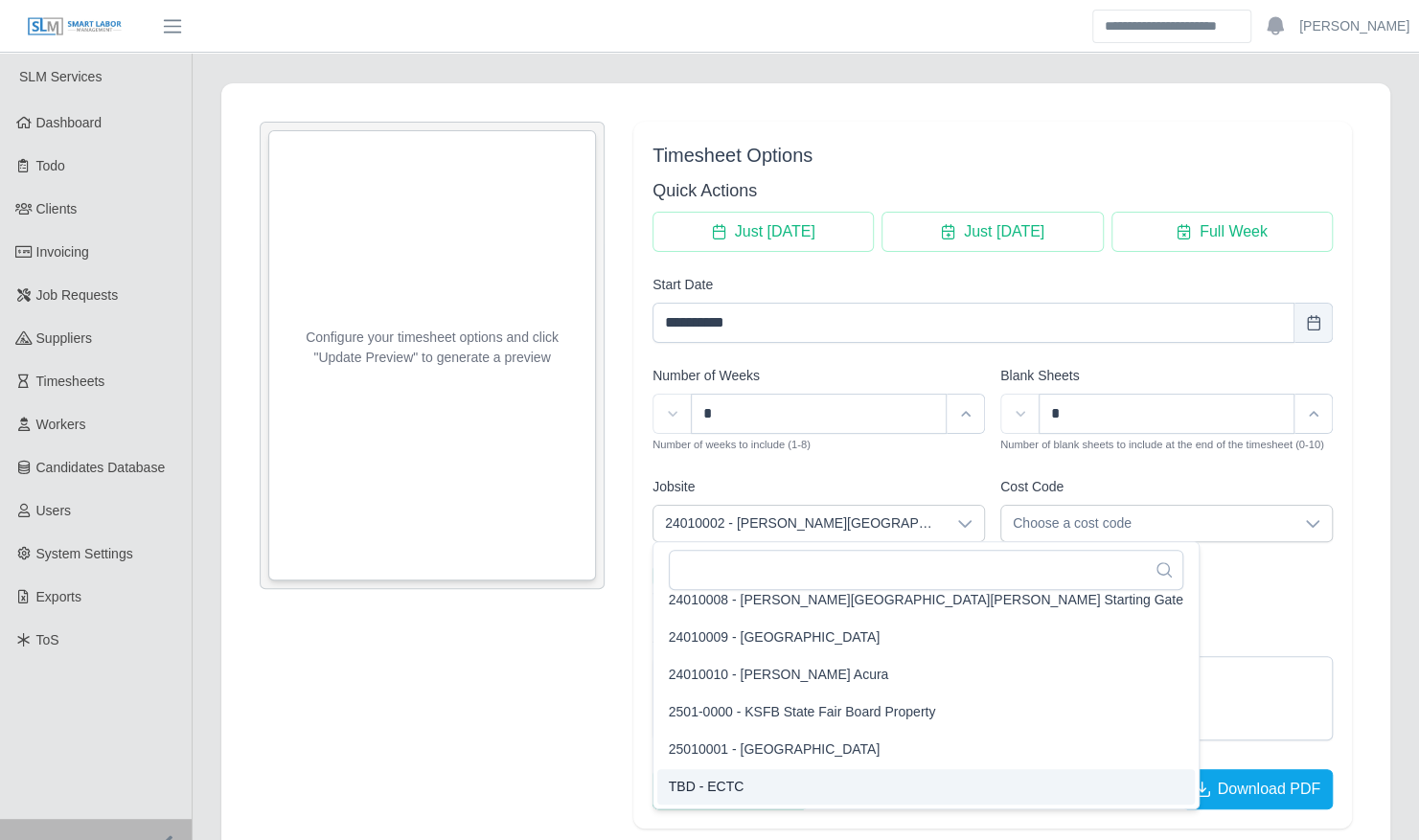
click at [735, 788] on li "TBD - ECTC" at bounding box center [925, 787] width 537 height 36
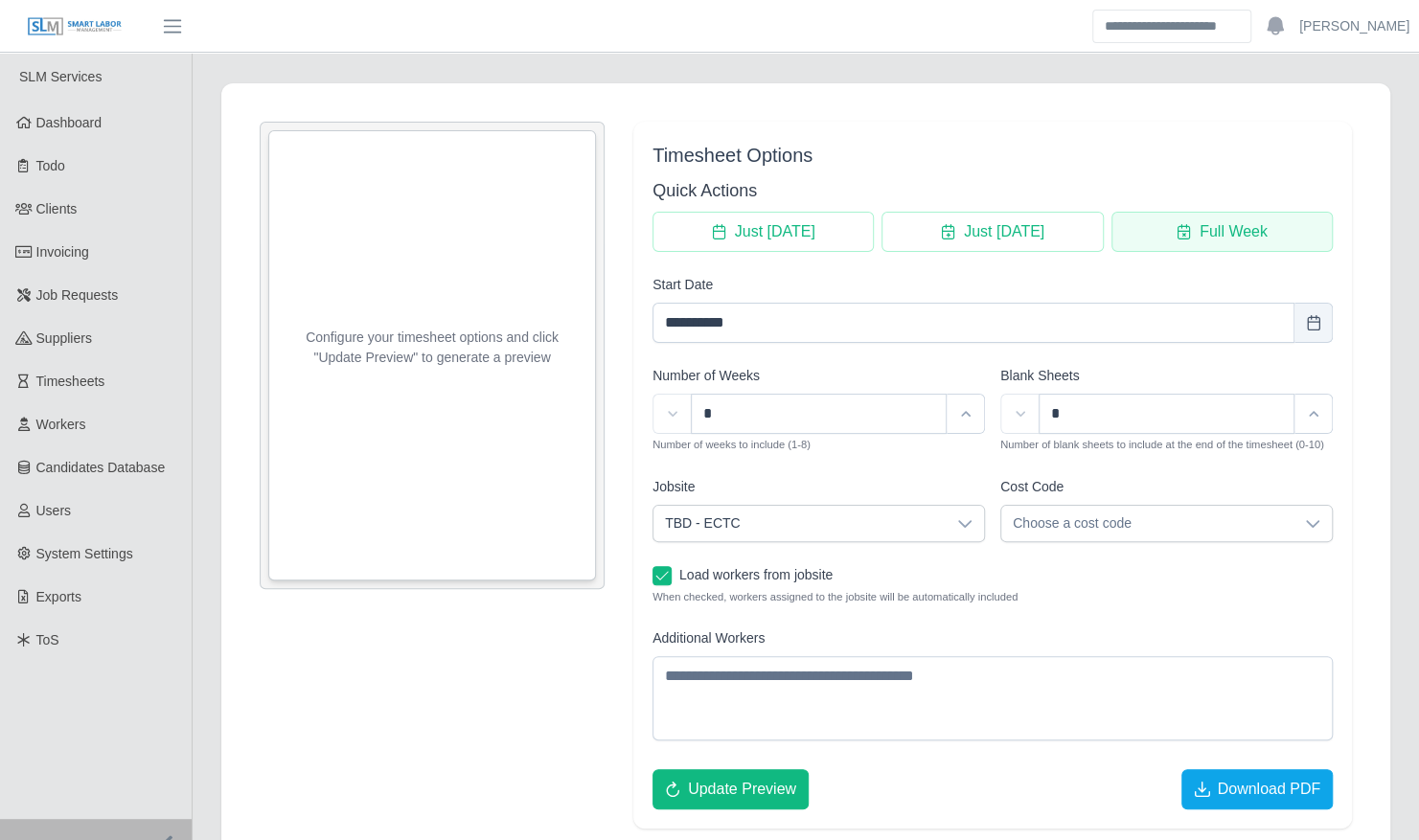
click at [1223, 225] on span "Full Week" at bounding box center [1233, 232] width 68 height 23
type input "**********"
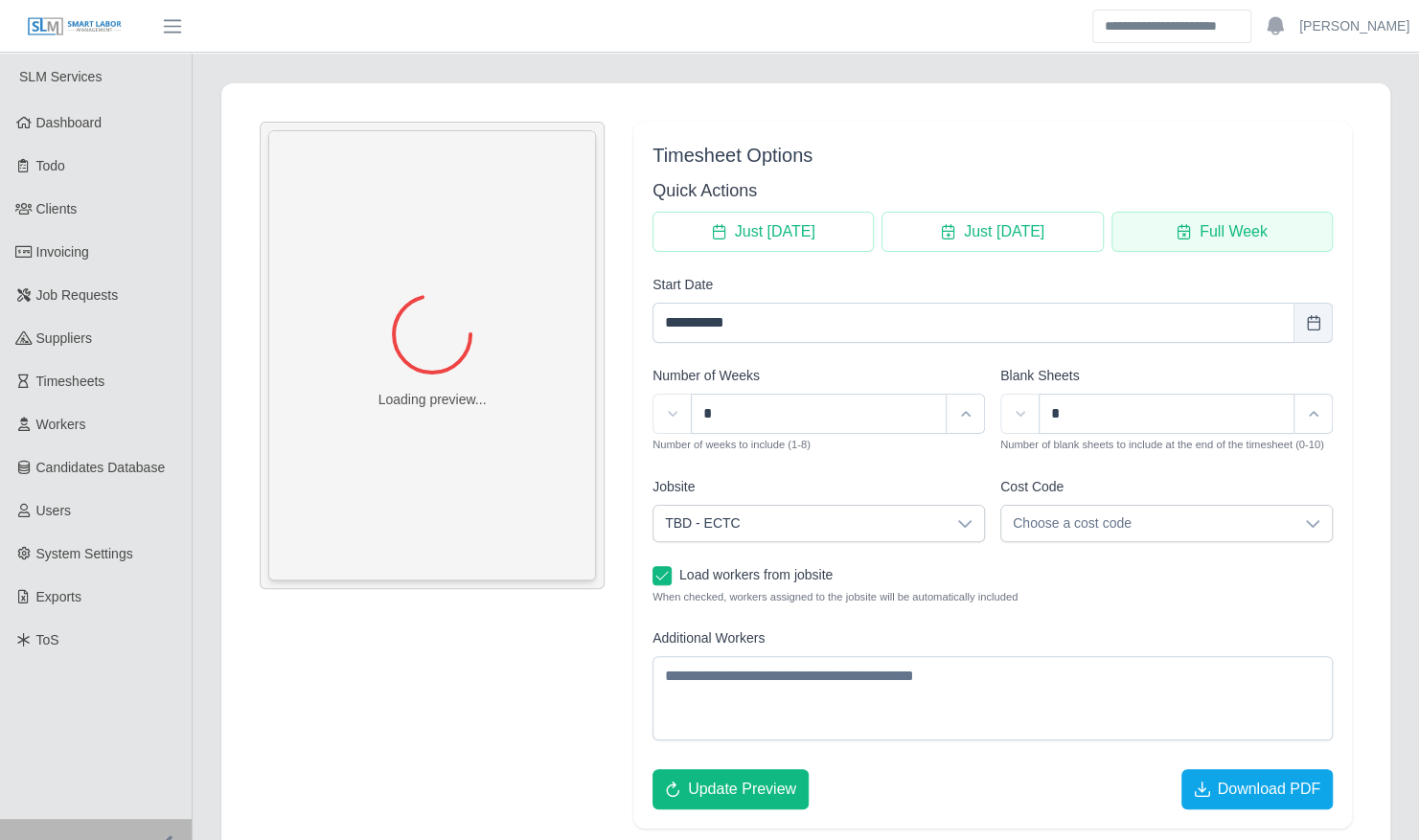
scroll to position [0, 0]
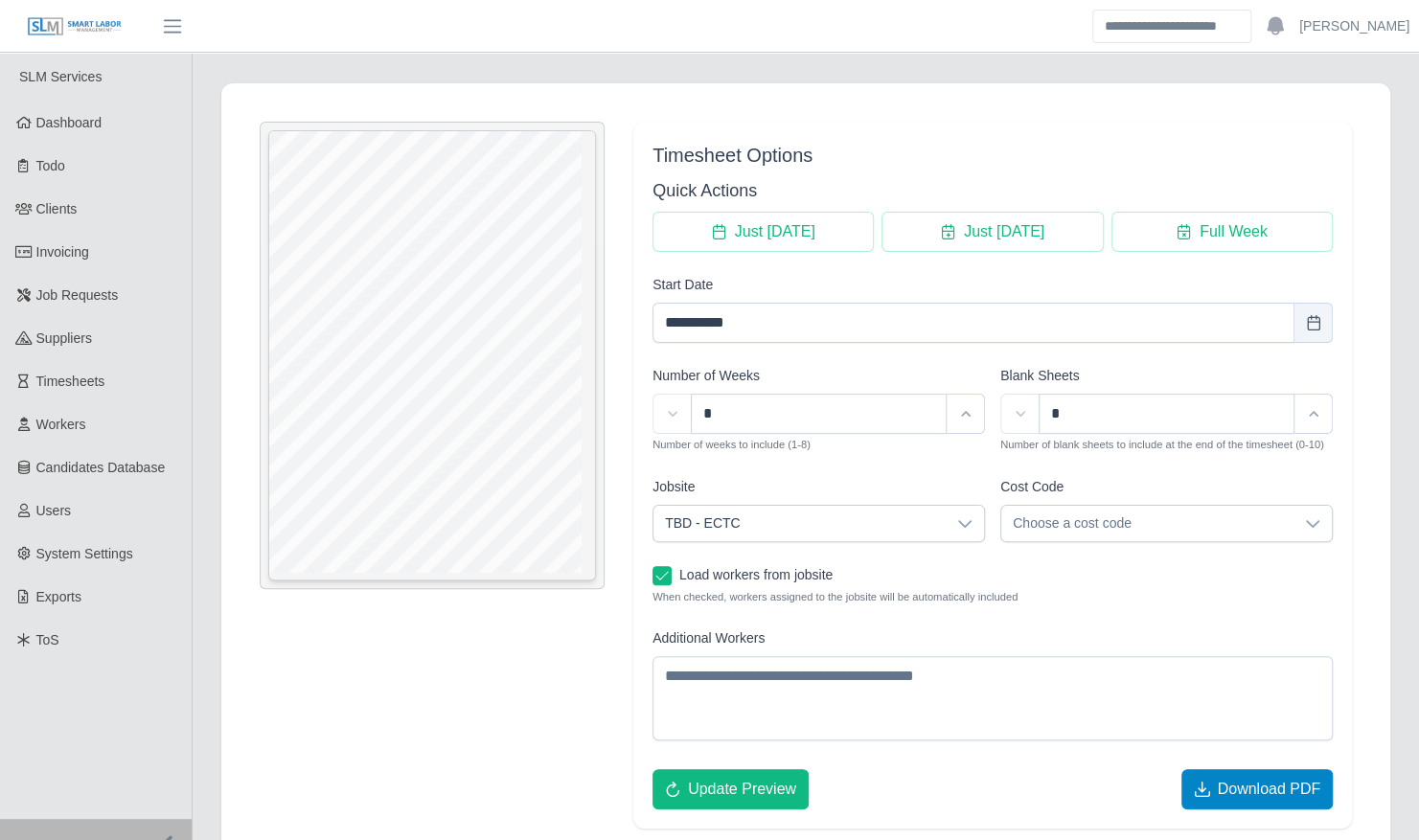
click at [1259, 771] on button "Download PDF" at bounding box center [1257, 789] width 151 height 41
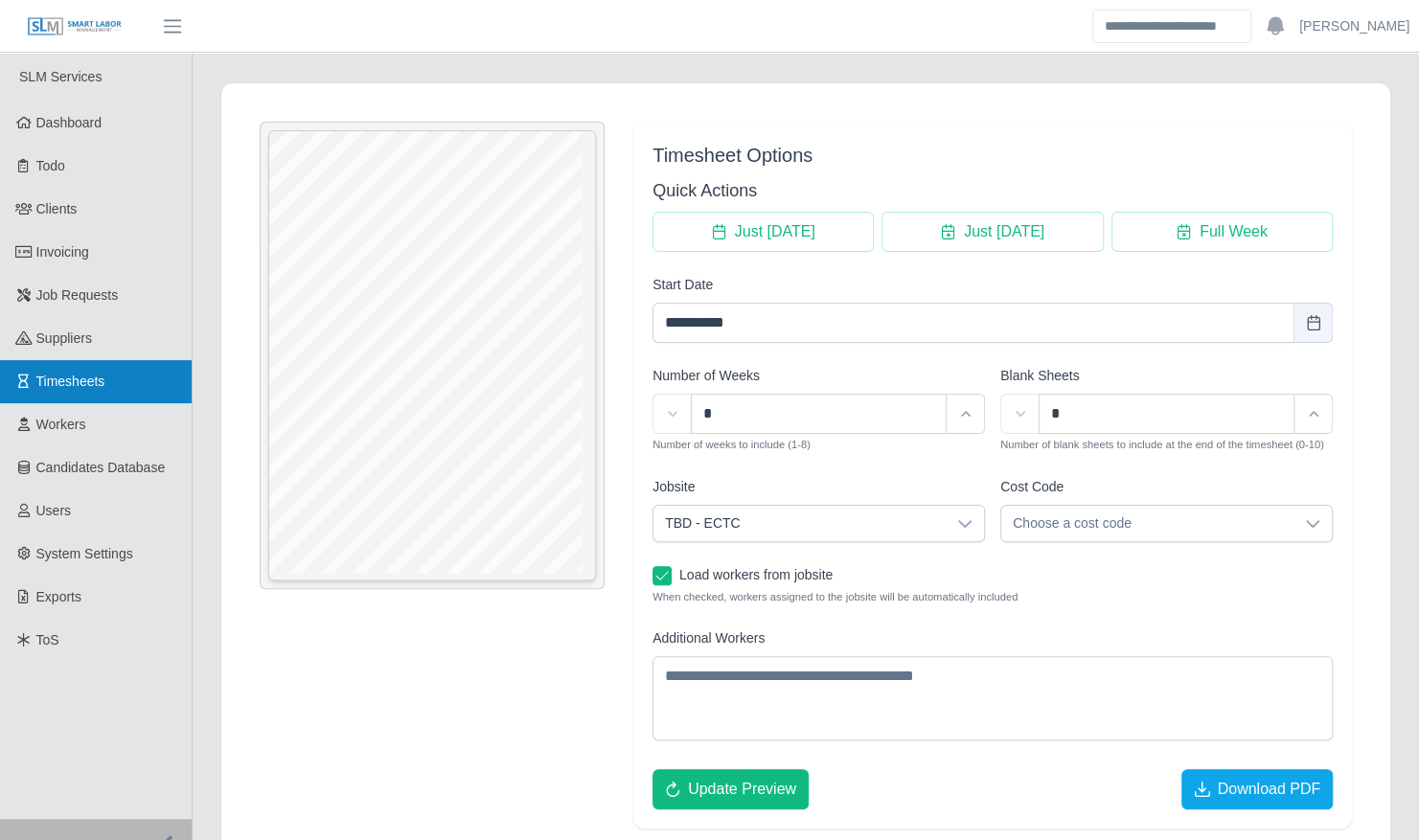
click at [144, 383] on link "Timesheets" at bounding box center [96, 382] width 192 height 44
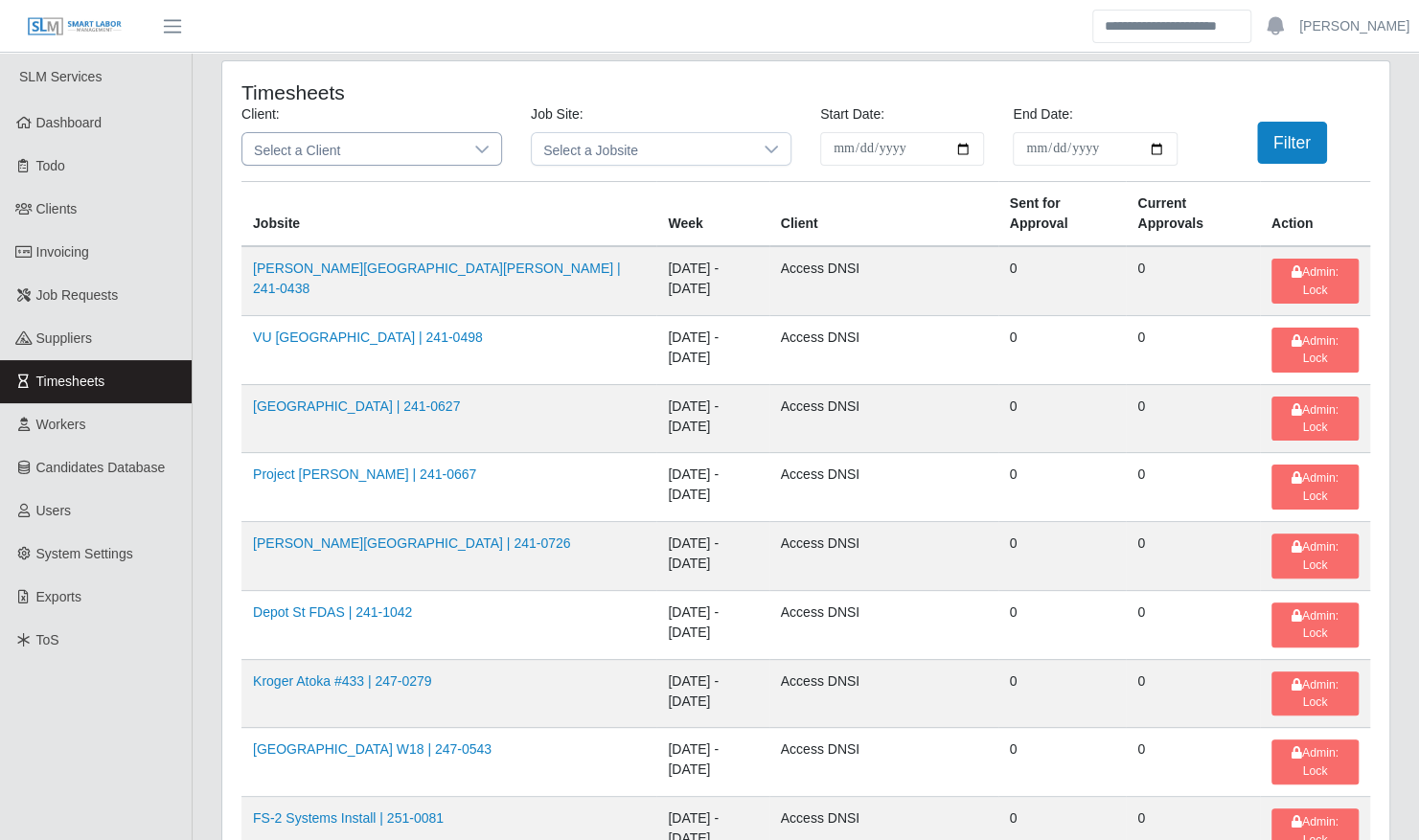
click at [421, 156] on span "Select a Client" at bounding box center [352, 149] width 221 height 32
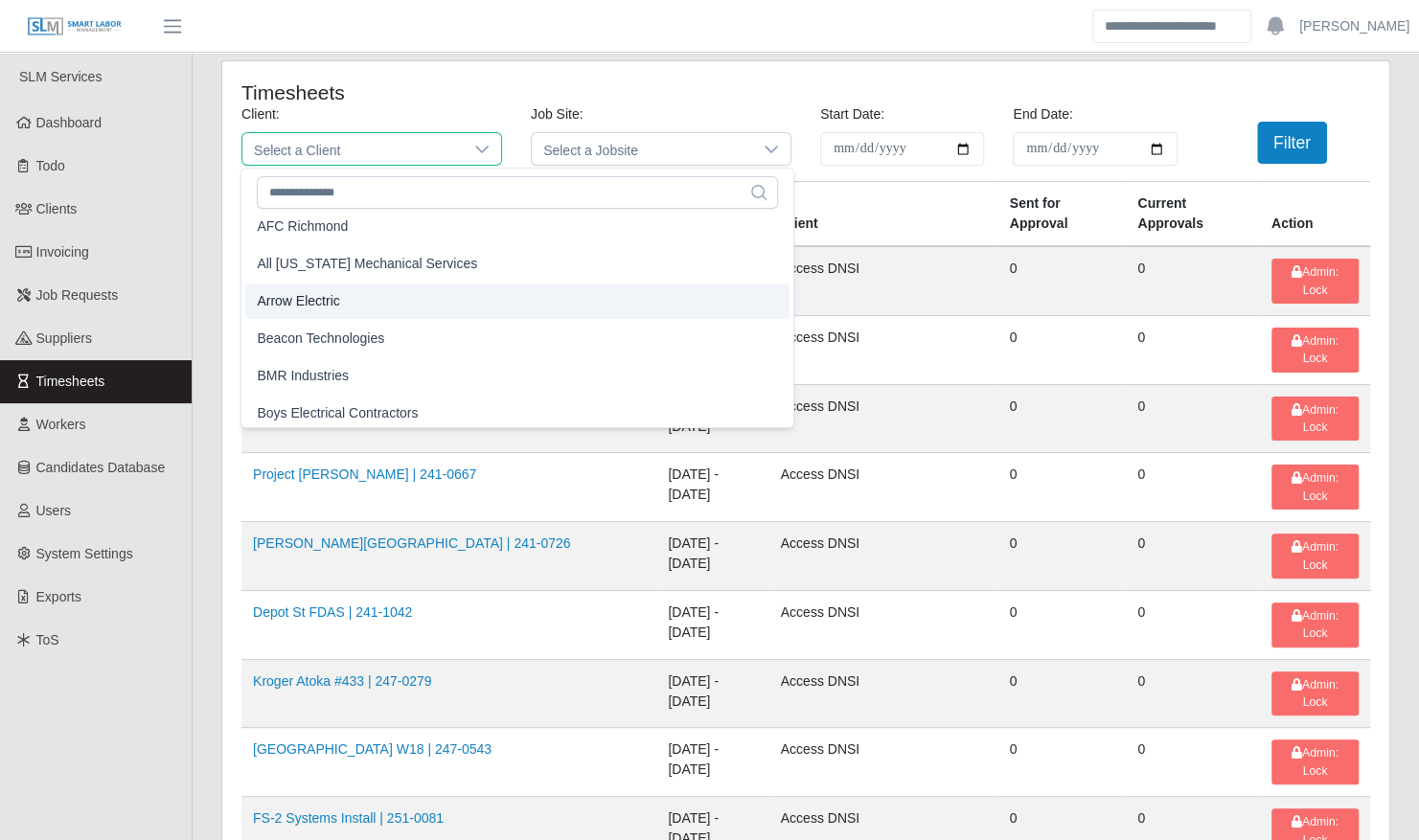
scroll to position [88, 0]
click at [395, 303] on li "Arrow Electric" at bounding box center [518, 296] width 544 height 36
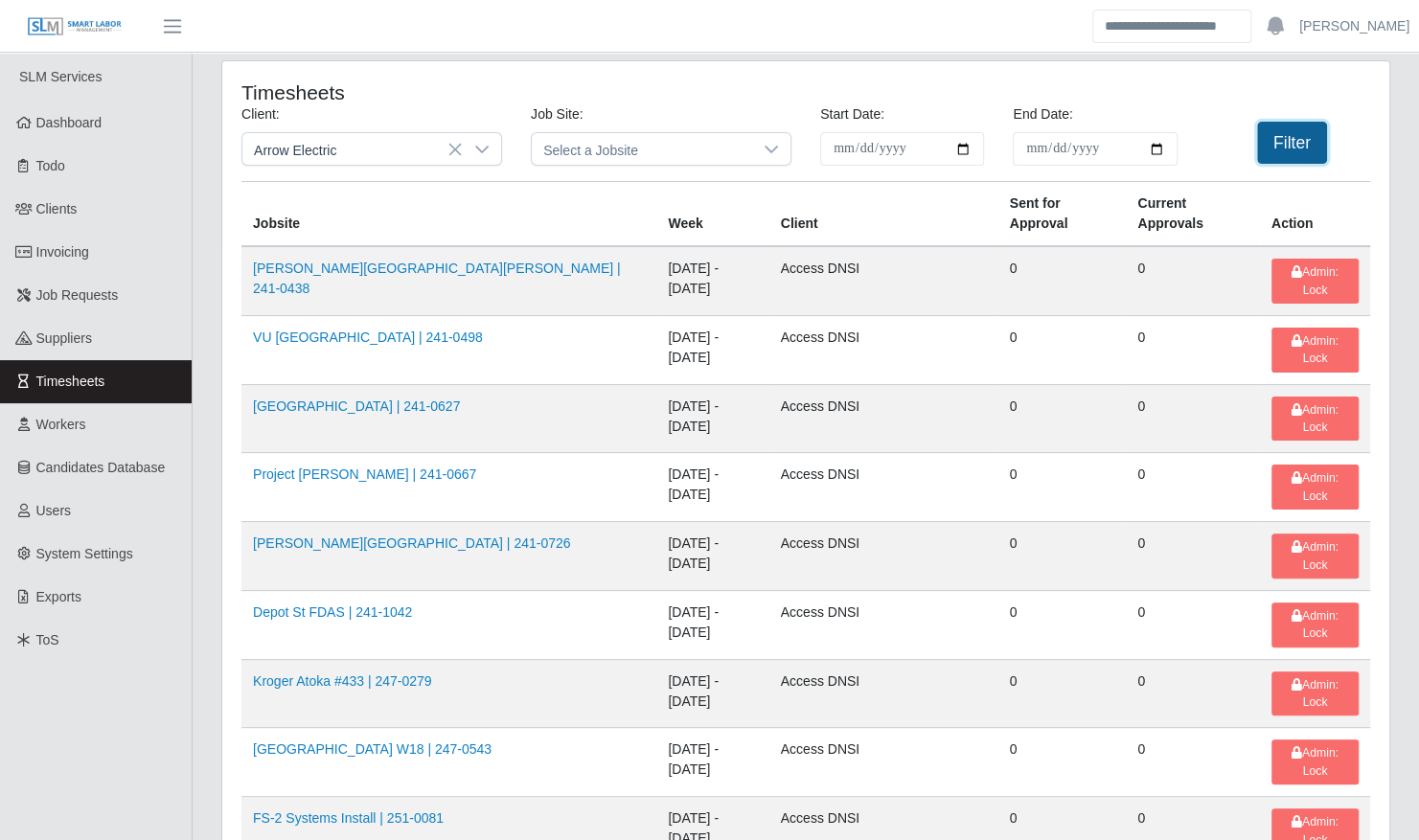
click at [1300, 130] on button "Filter" at bounding box center [1291, 142] width 70 height 43
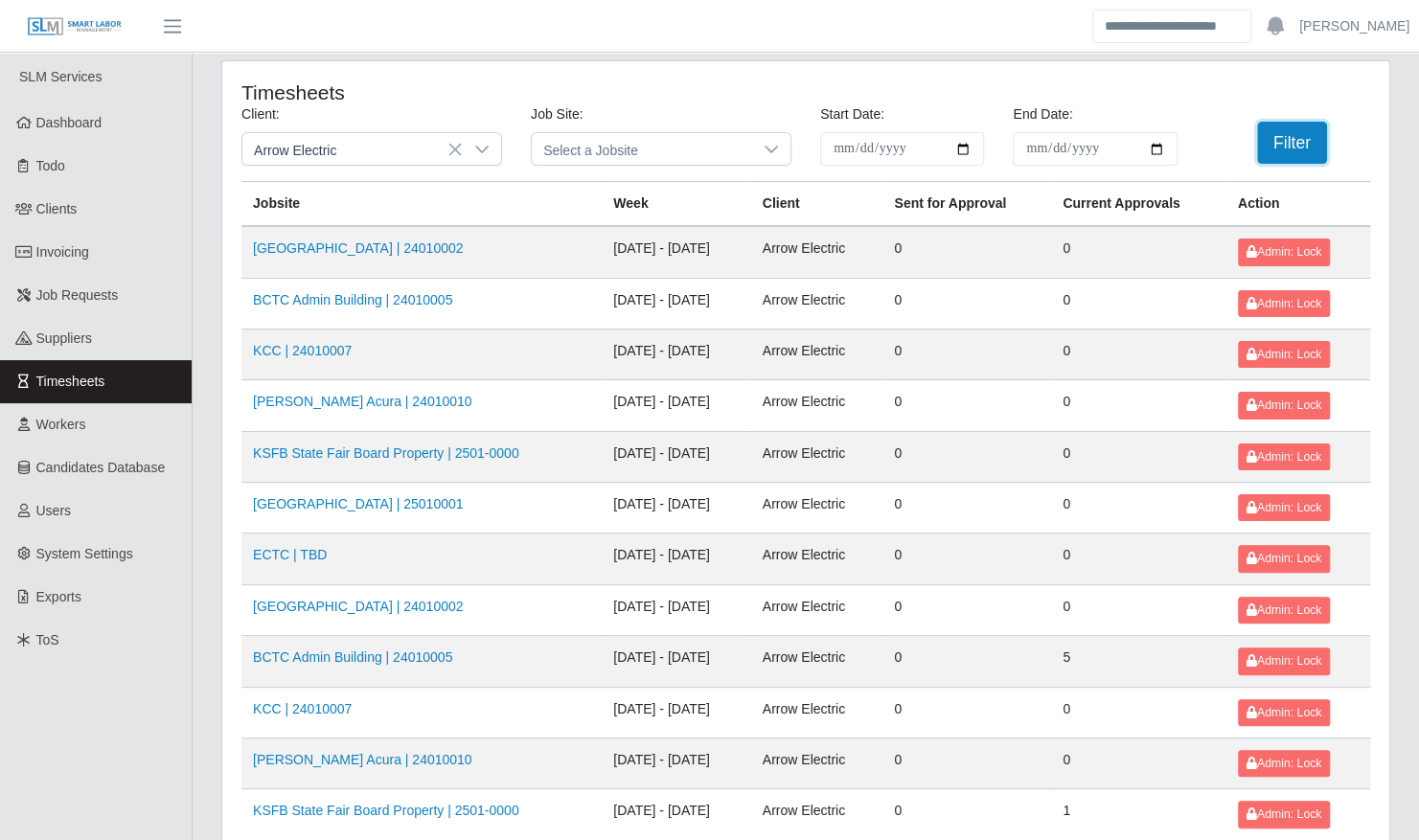
scroll to position [242, 0]
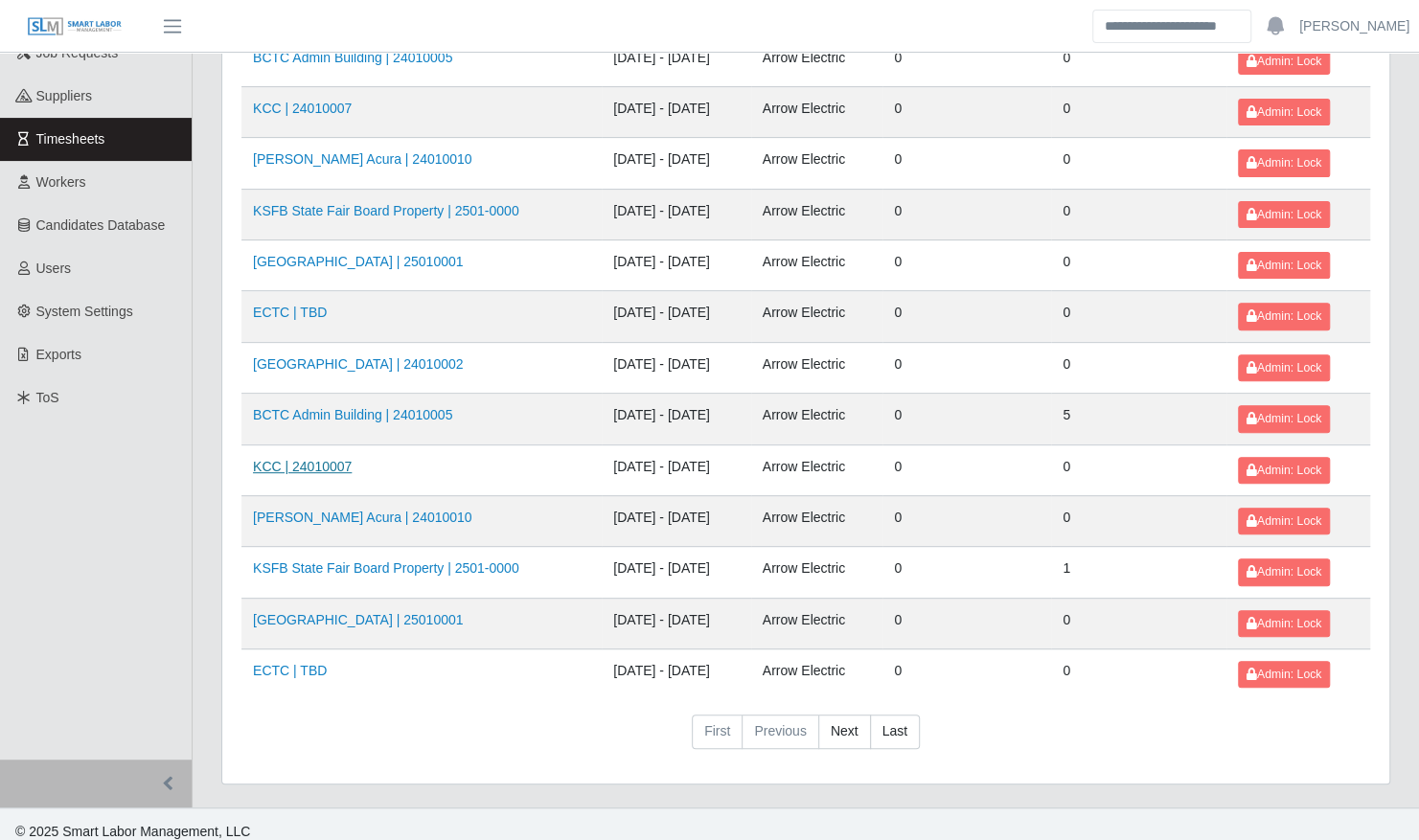
click at [305, 461] on link "KCC | 24010007" at bounding box center [303, 466] width 99 height 15
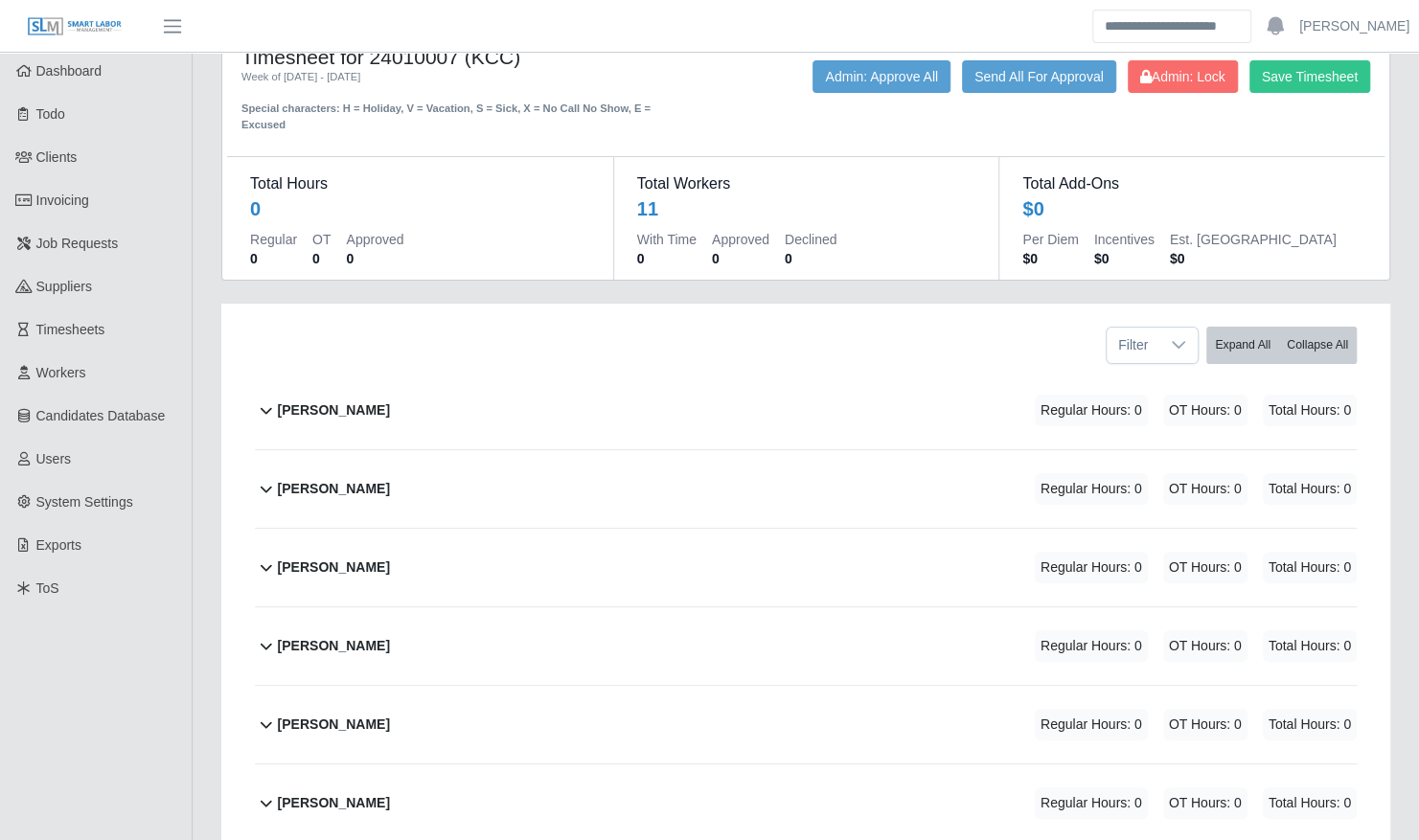
scroll to position [54, 0]
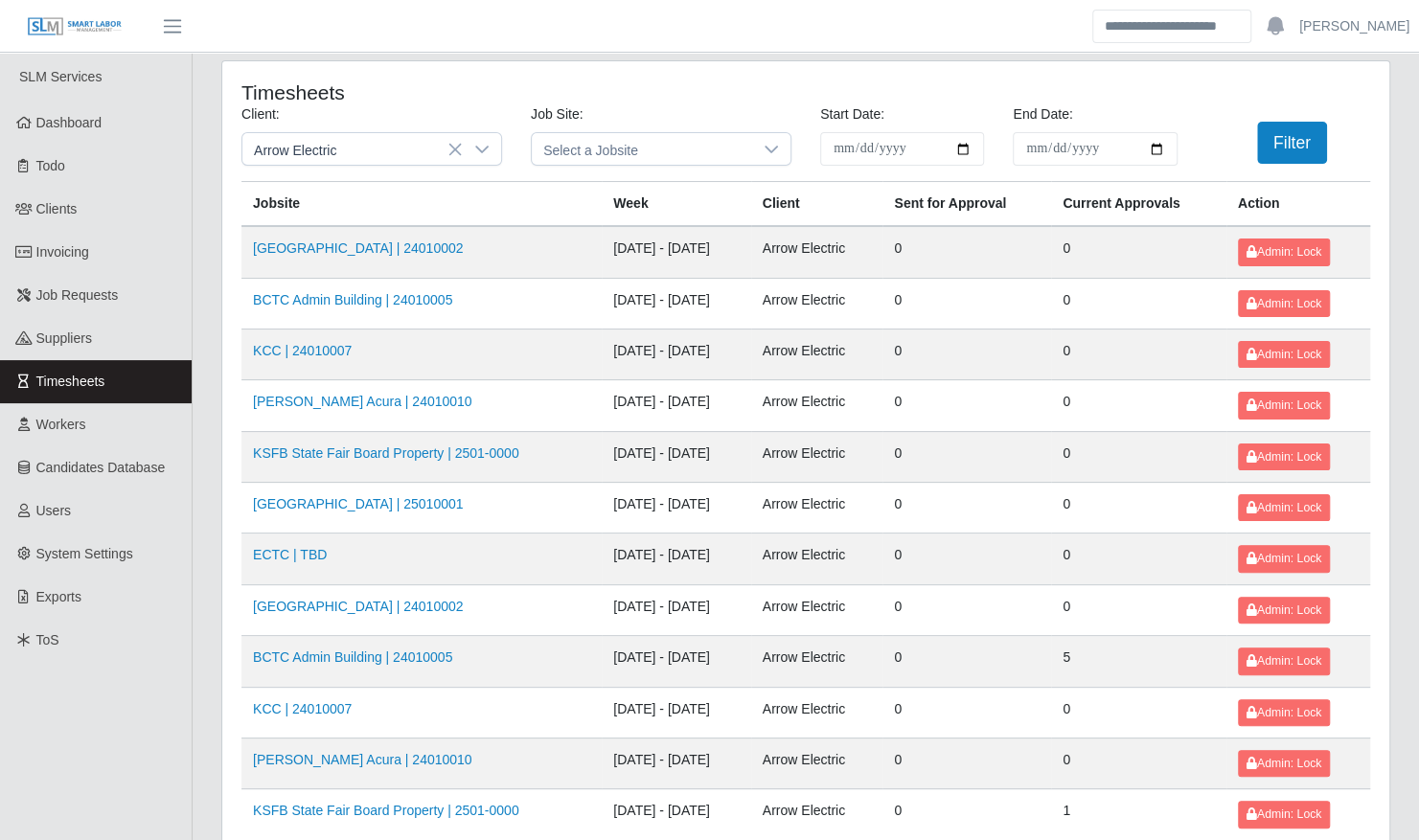
scroll to position [242, 0]
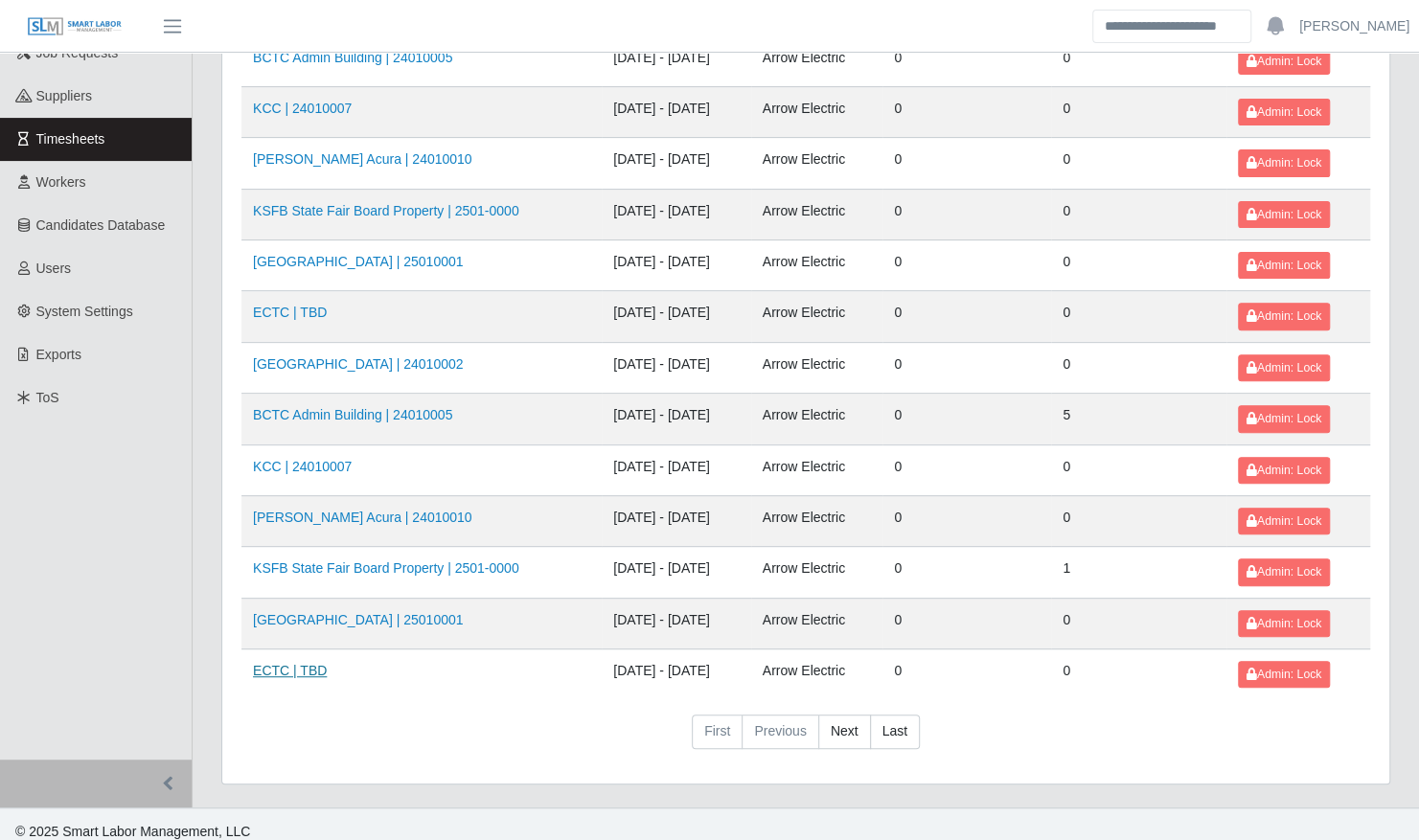
click at [287, 663] on link "ECTC | TBD" at bounding box center [290, 670] width 74 height 15
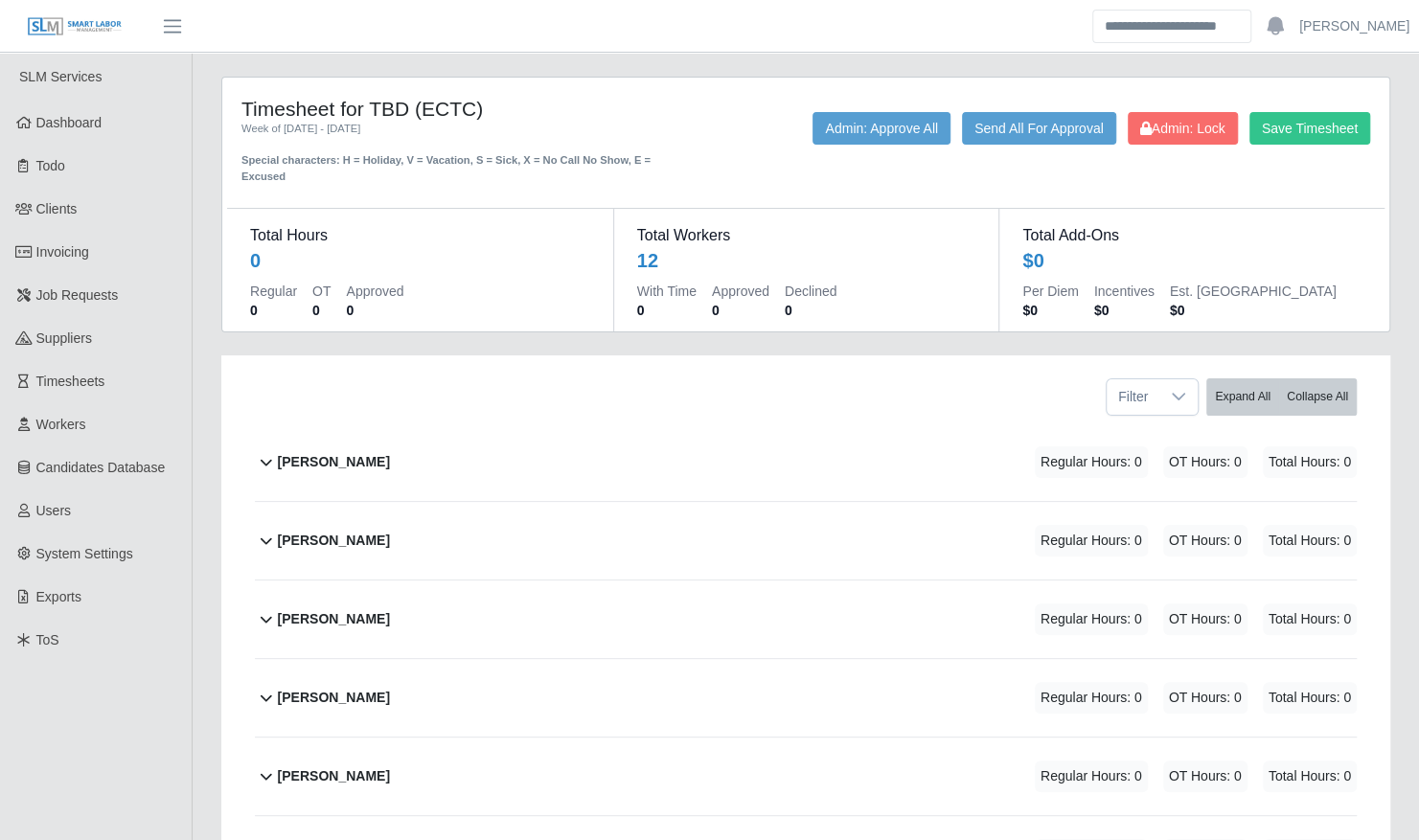
click at [375, 454] on div "[PERSON_NAME] Regular Hours: 0 OT Hours: 0 Total Hours: 0" at bounding box center [817, 462] width 1079 height 77
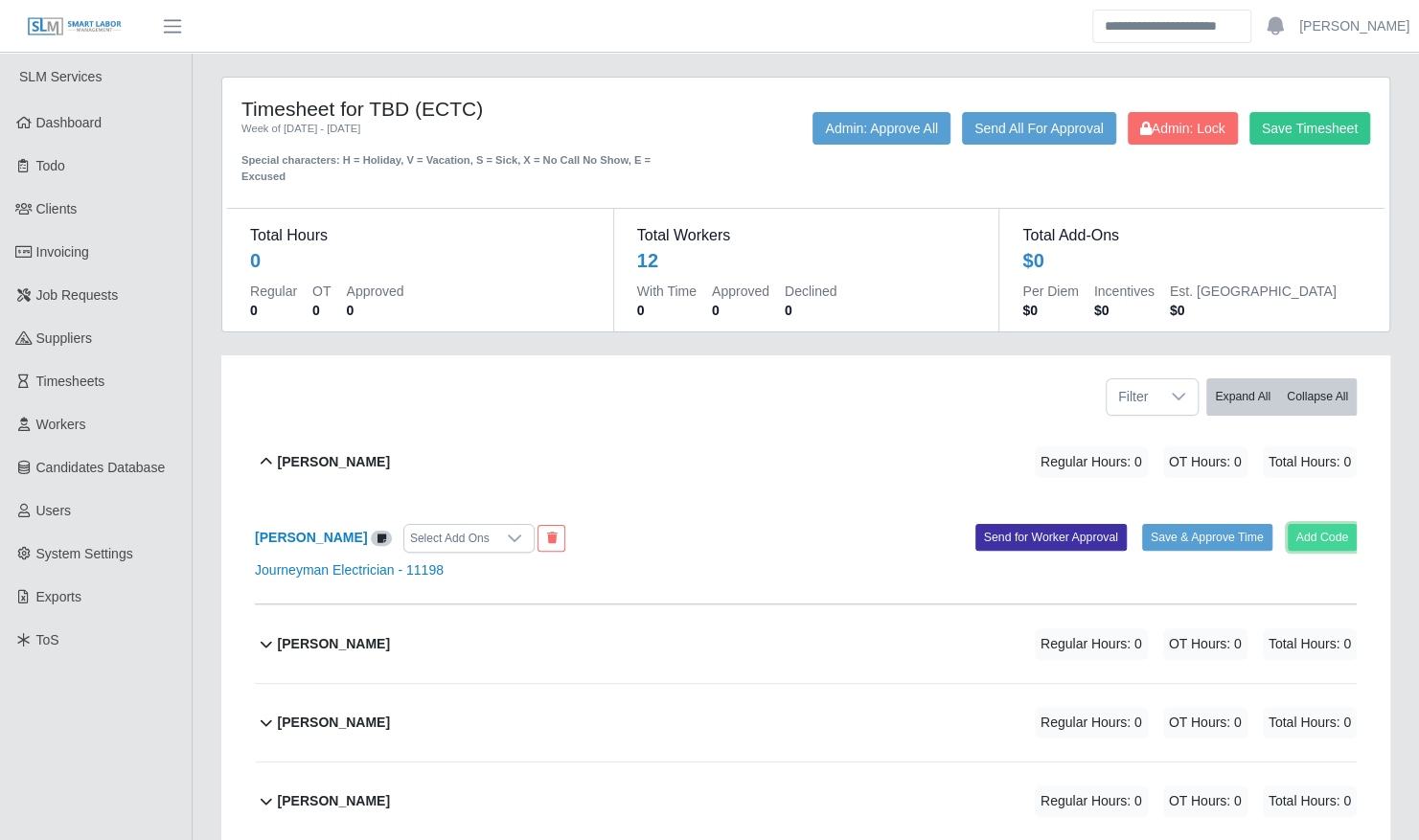
click at [1320, 524] on button "Add Code" at bounding box center [1322, 537] width 70 height 27
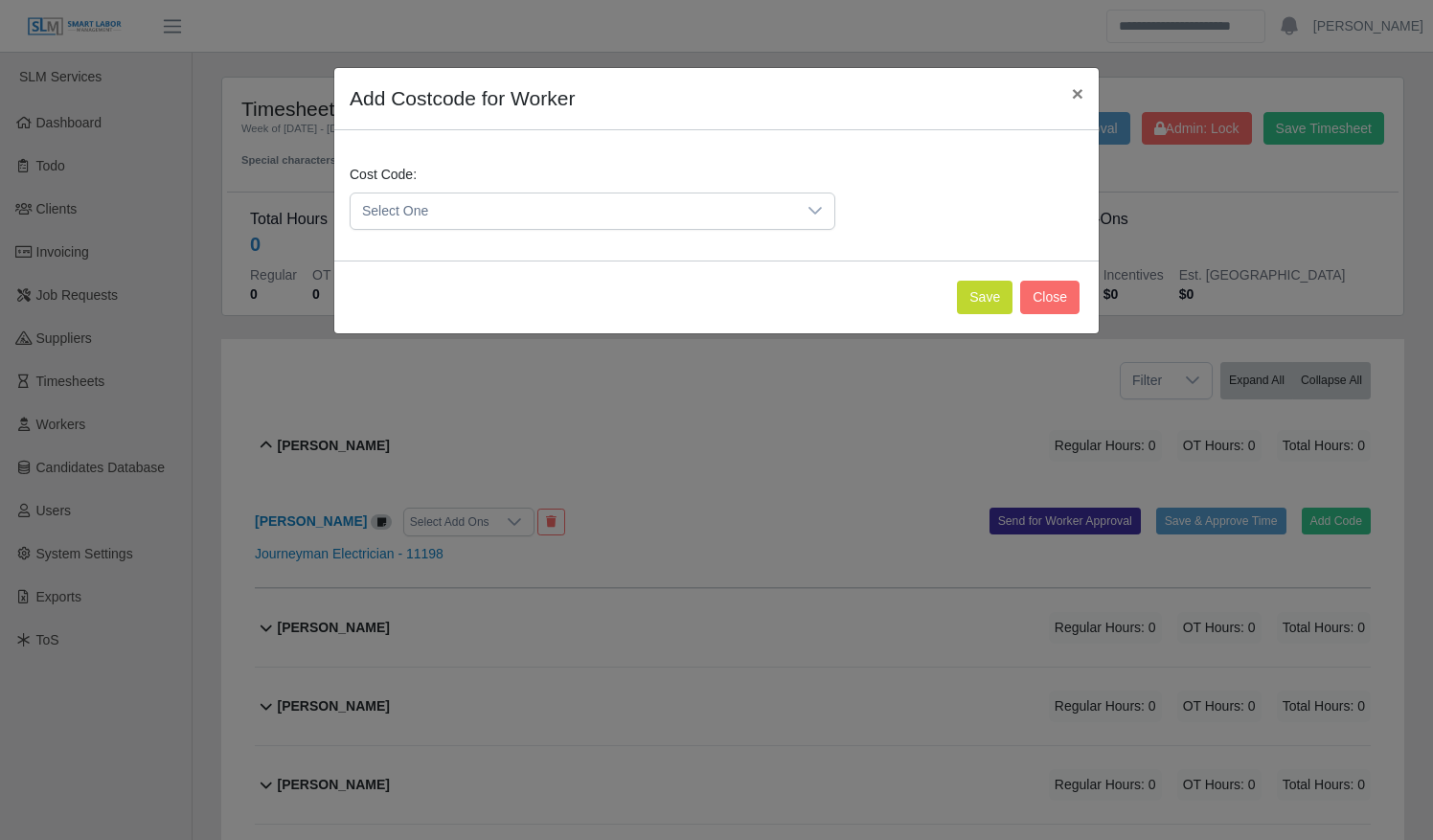
click at [676, 230] on div "Cost Code: Select One" at bounding box center [716, 205] width 743 height 80
click at [656, 213] on span "Select One" at bounding box center [573, 212] width 445 height 36
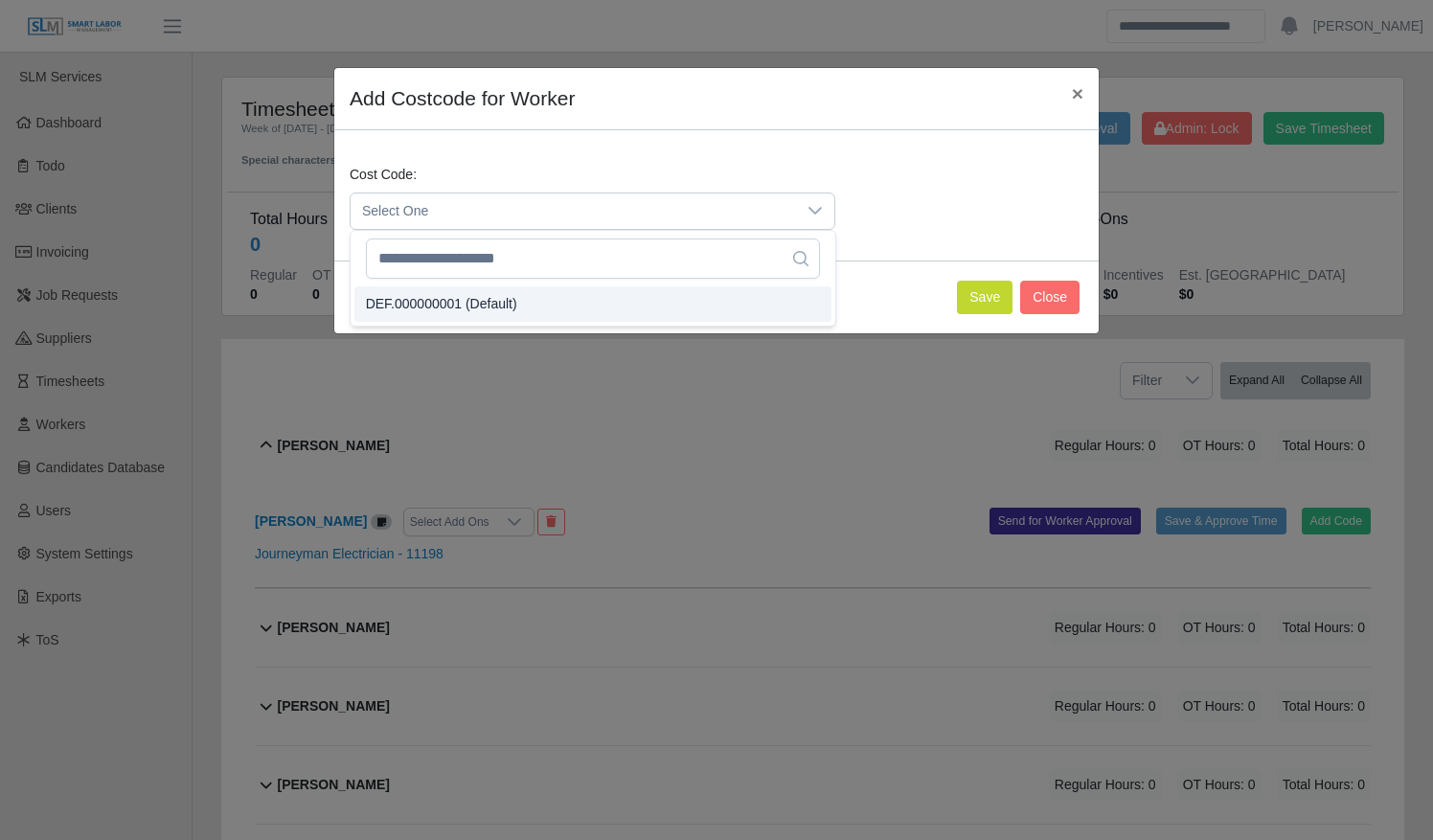
click at [628, 299] on li "DEF.000000001 (Default)" at bounding box center [593, 304] width 477 height 36
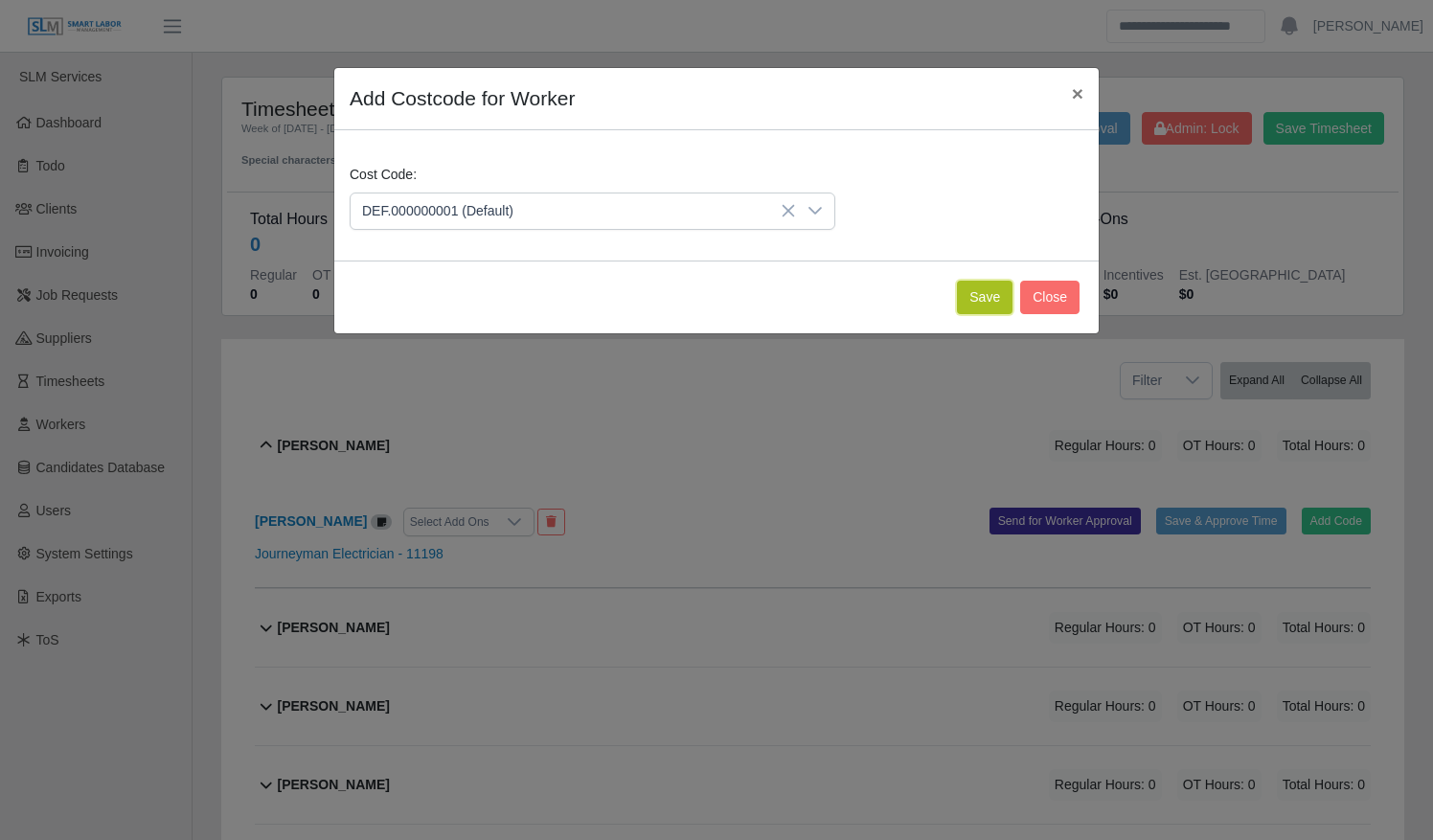
click at [979, 293] on button "Save" at bounding box center [985, 298] width 55 height 34
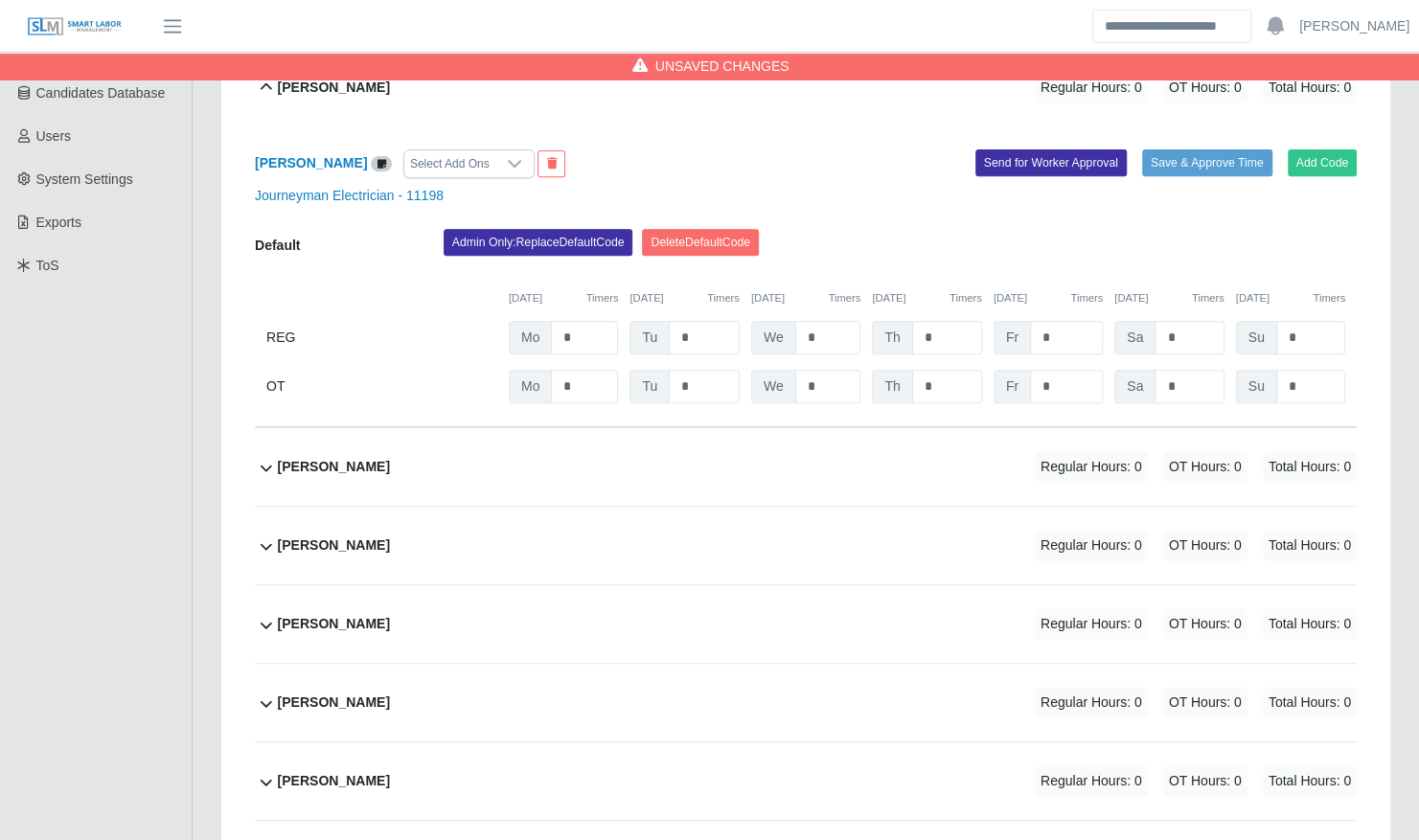
scroll to position [415, 0]
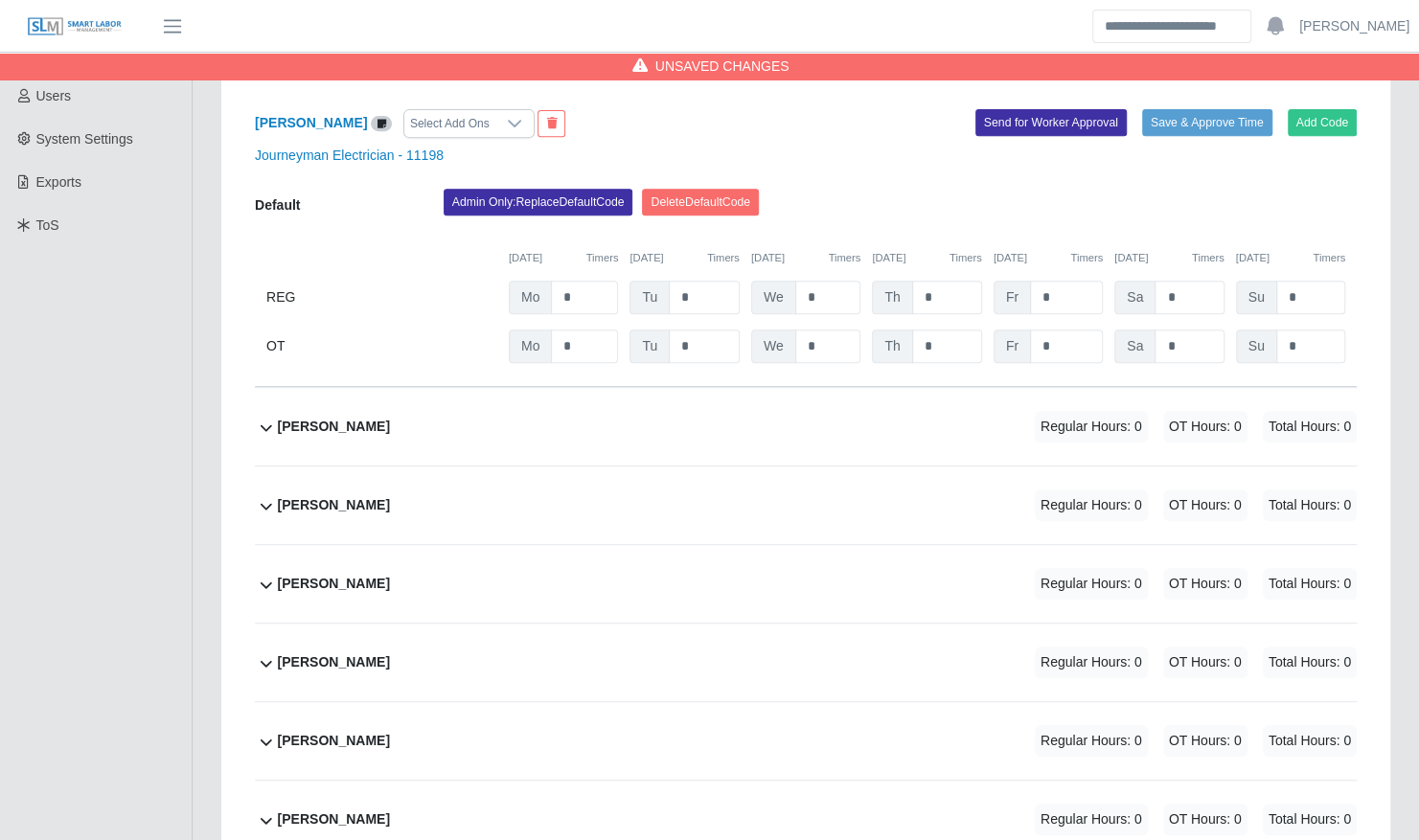
click at [743, 498] on div "Brian Wilson Regular Hours: 0 OT Hours: 0 Total Hours: 0" at bounding box center [817, 505] width 1079 height 77
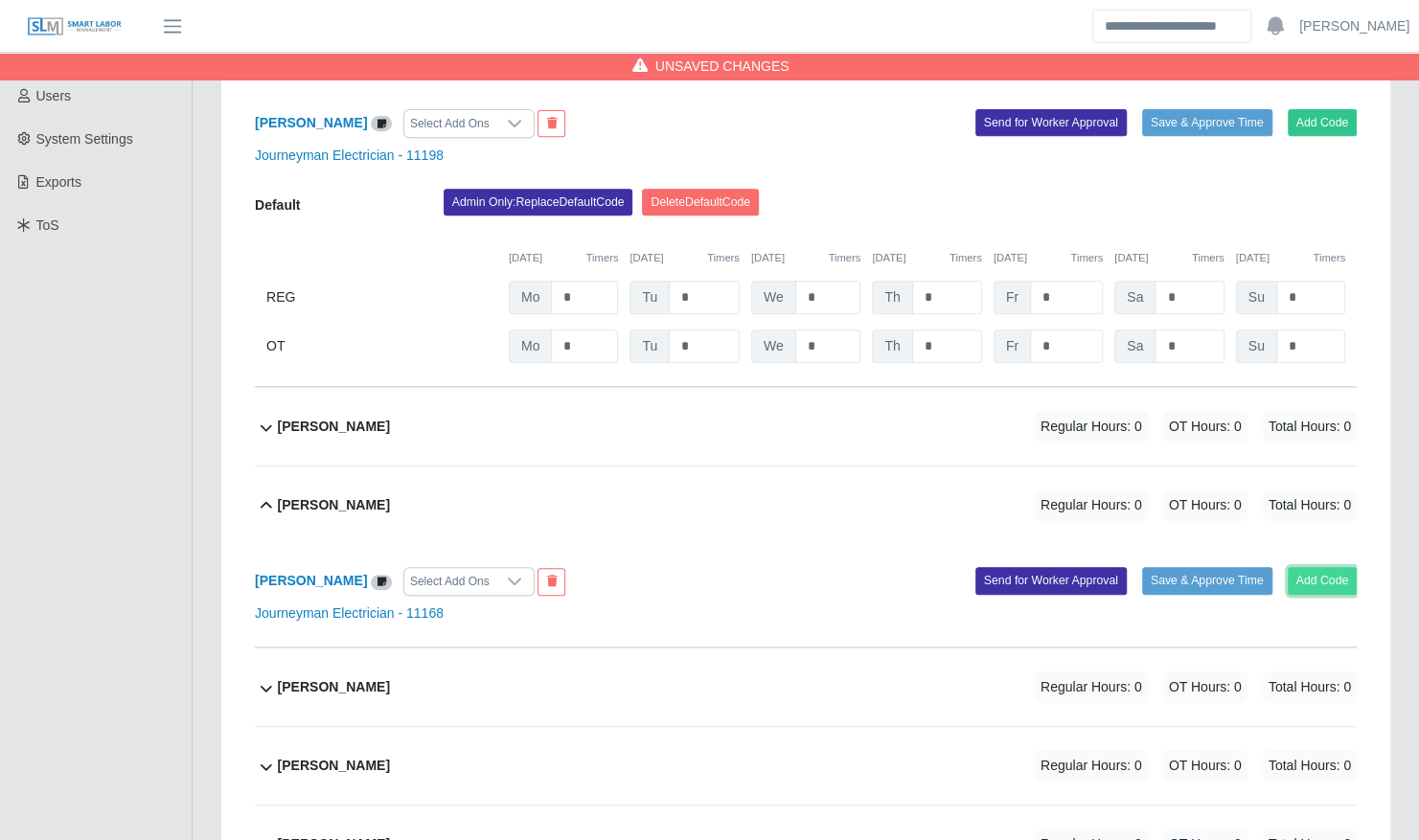
click at [1316, 567] on button "Add Code" at bounding box center [1322, 580] width 70 height 27
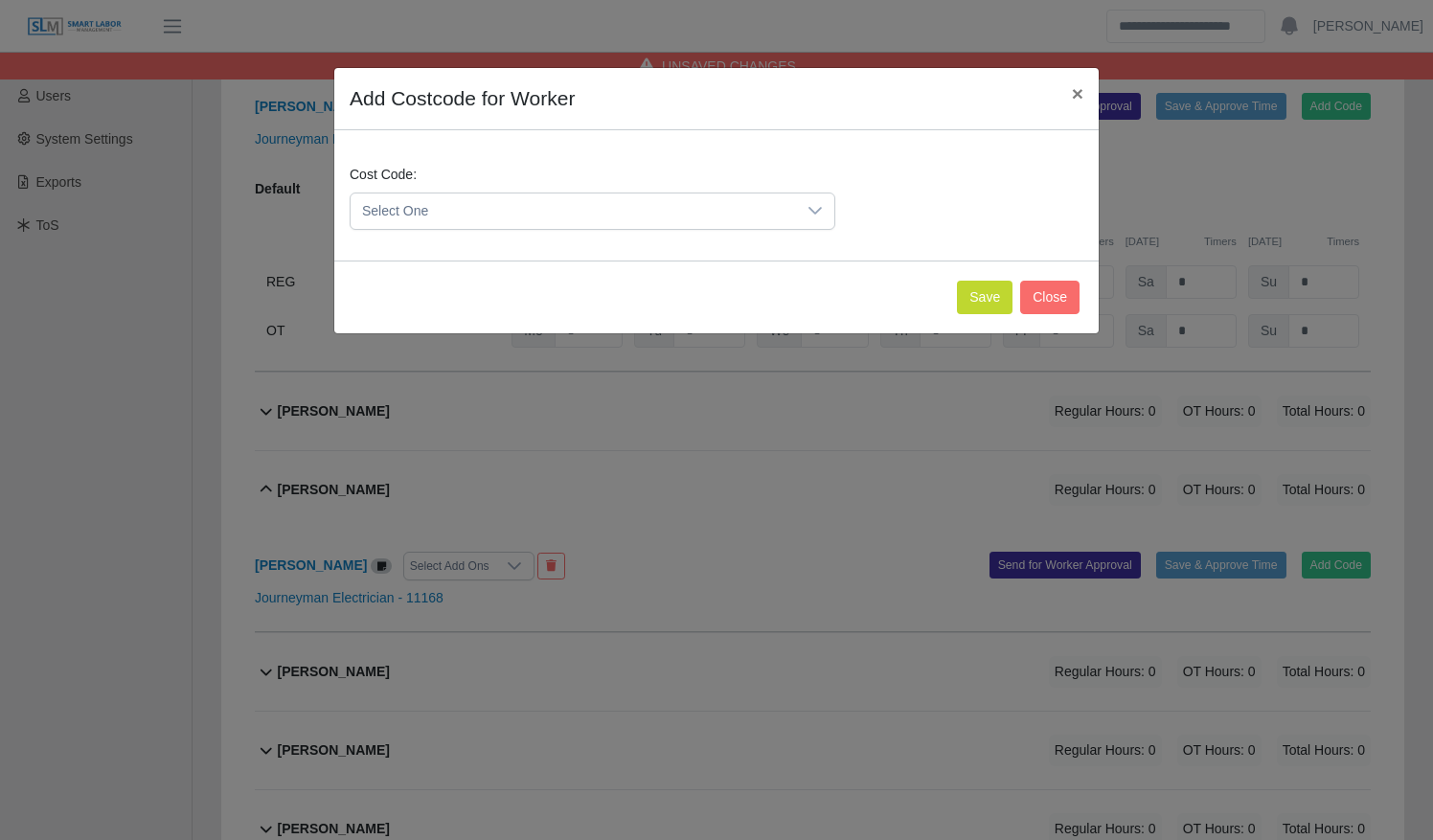
click at [661, 230] on div "Cost Code: Select One" at bounding box center [716, 205] width 743 height 80
click at [661, 223] on span "Select One" at bounding box center [573, 212] width 445 height 36
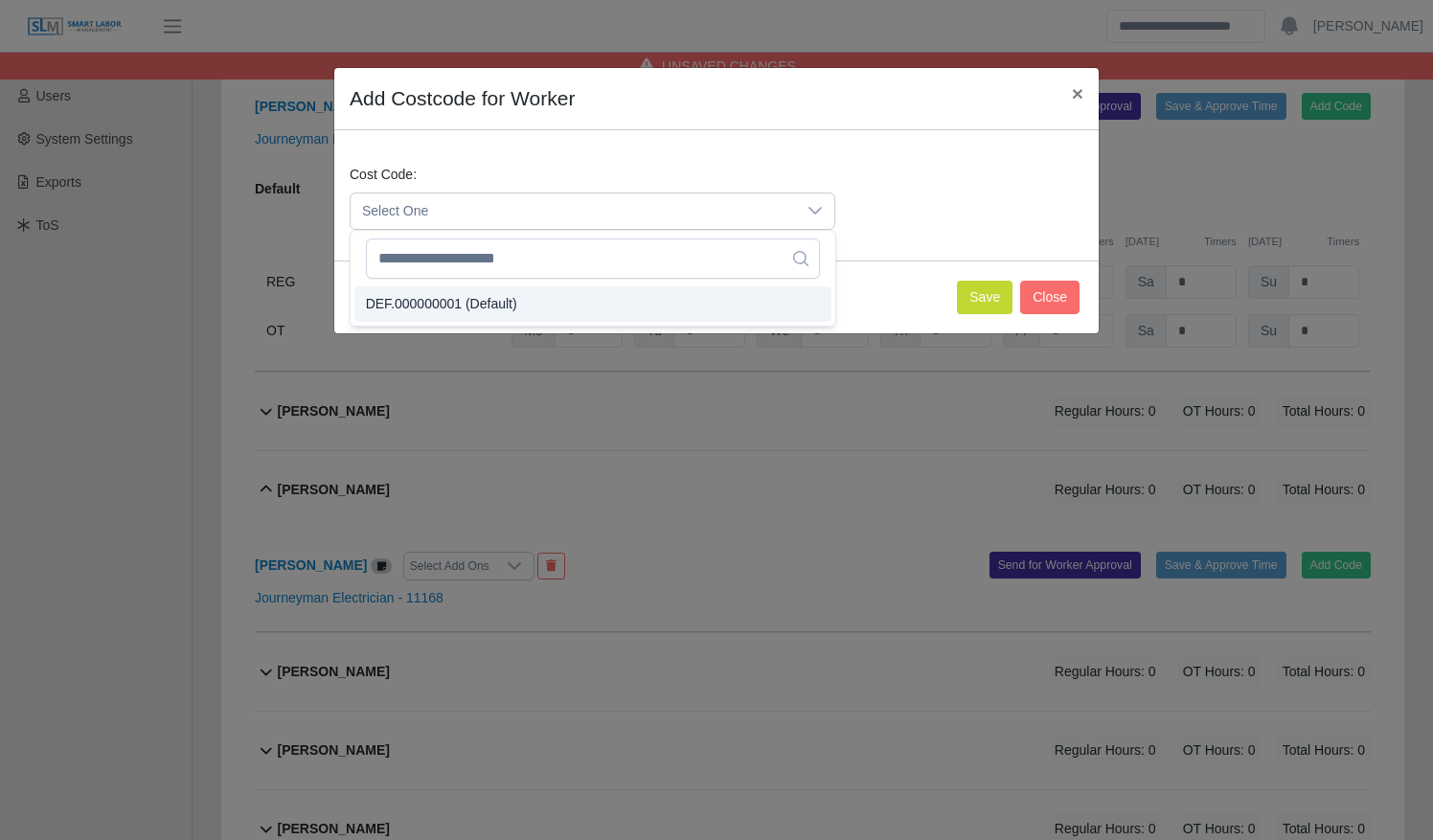
click at [578, 306] on li "DEF.000000001 (Default)" at bounding box center [593, 304] width 477 height 36
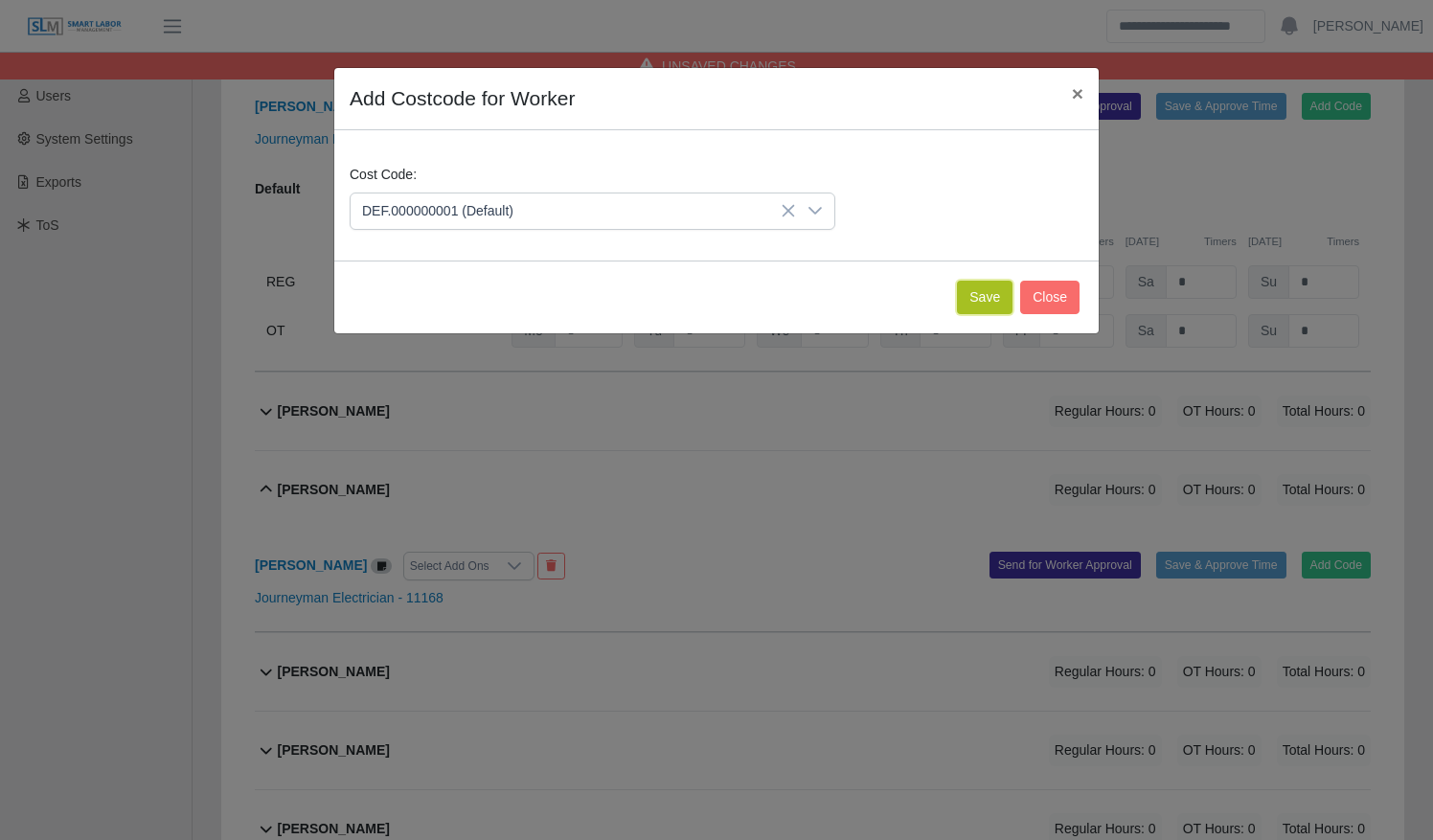
click at [1000, 293] on button "Save" at bounding box center [985, 298] width 55 height 34
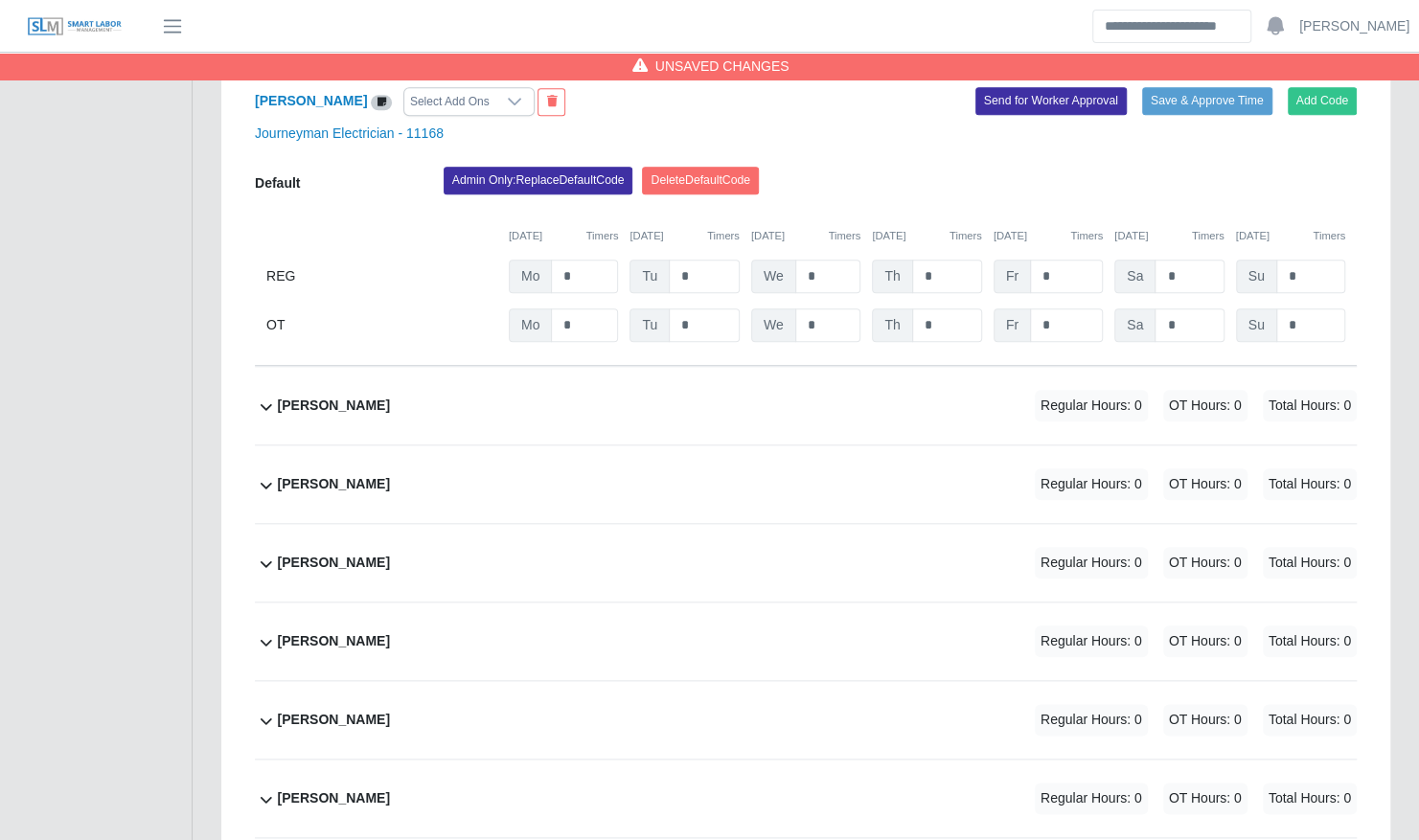
scroll to position [899, 0]
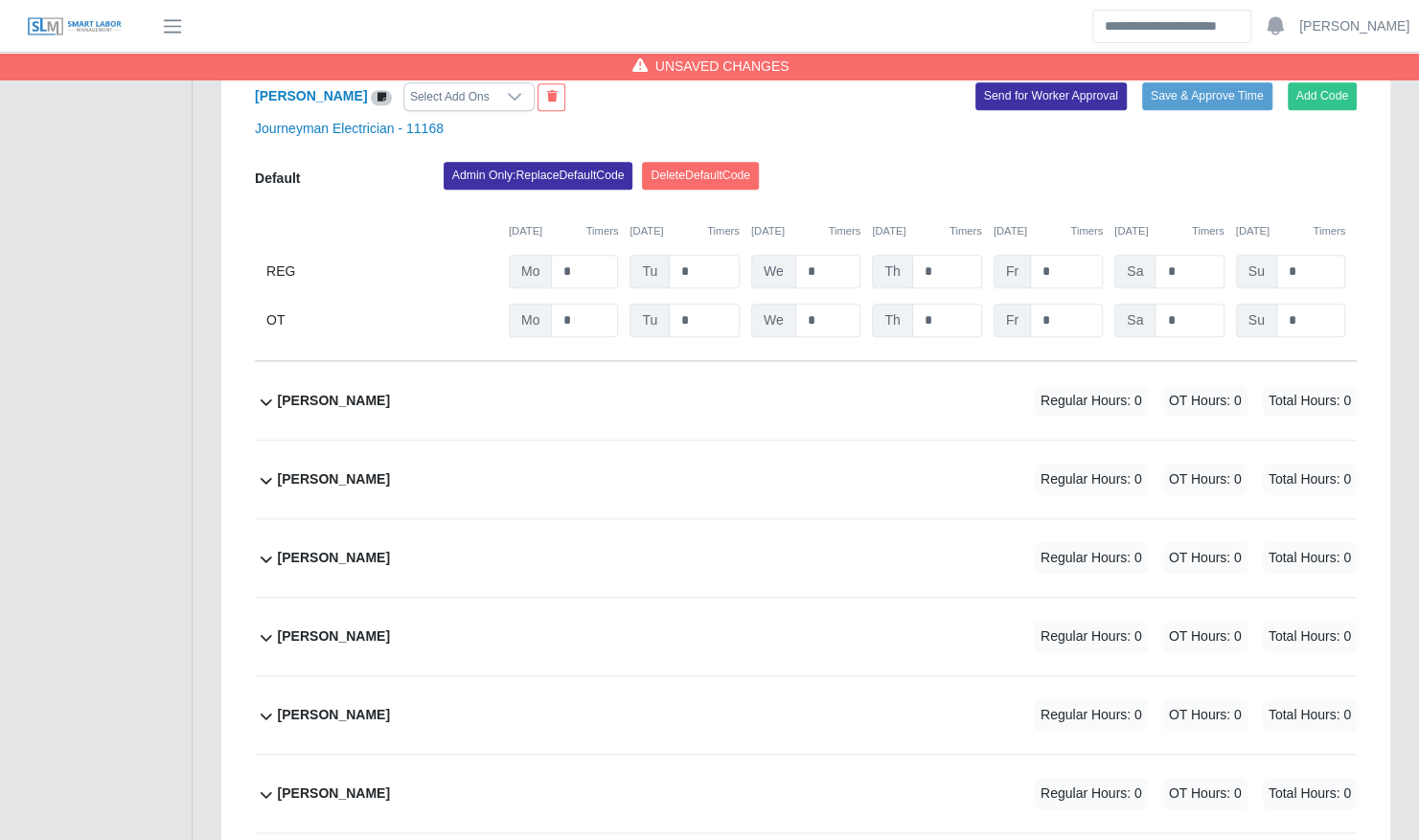
click at [773, 367] on div "Gerber Silva Regular Hours: 0 OT Hours: 0 Total Hours: 0" at bounding box center [817, 401] width 1079 height 77
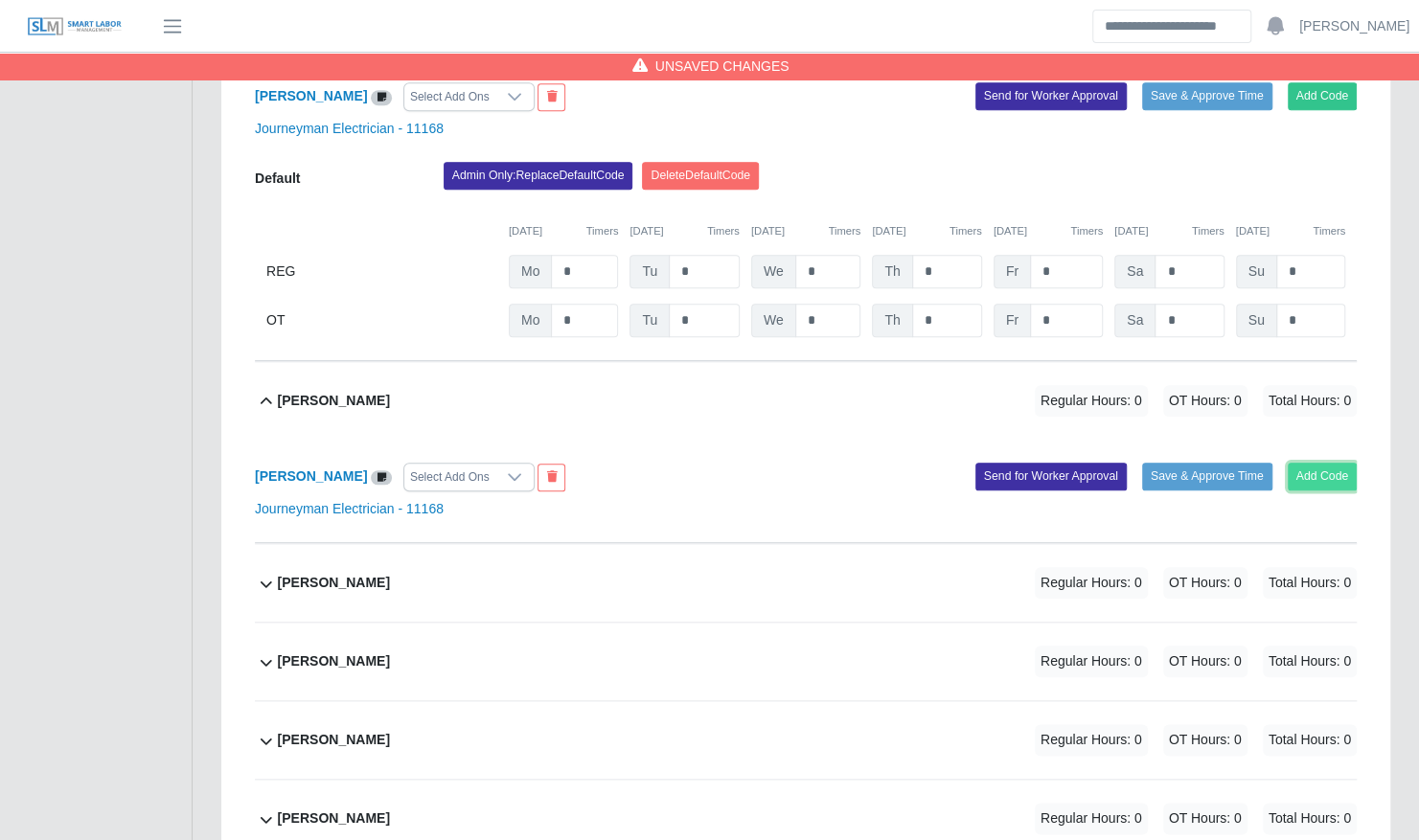
click at [1333, 463] on button "Add Code" at bounding box center [1322, 476] width 70 height 27
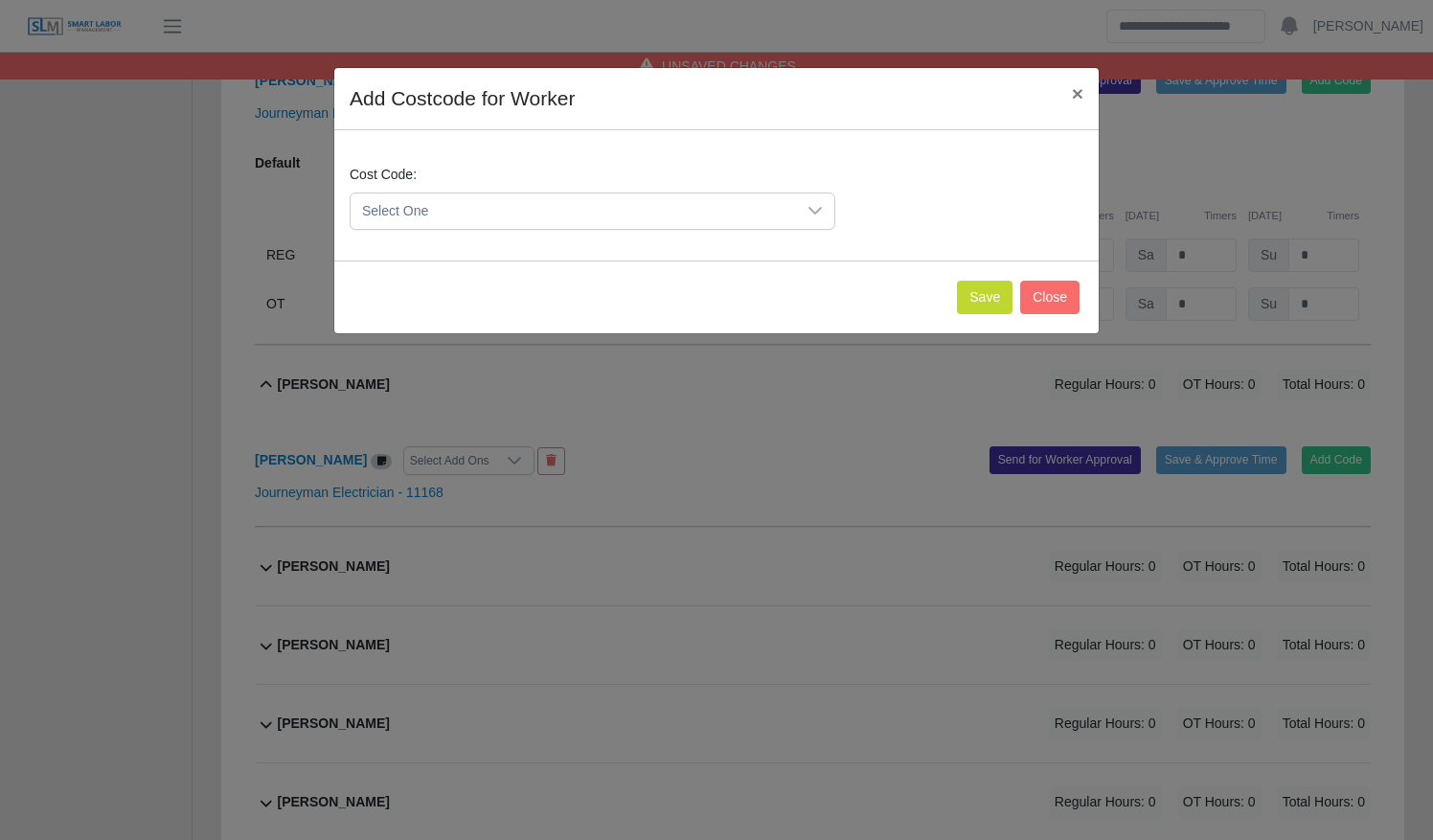
click at [796, 220] on span "Select One" at bounding box center [573, 212] width 445 height 36
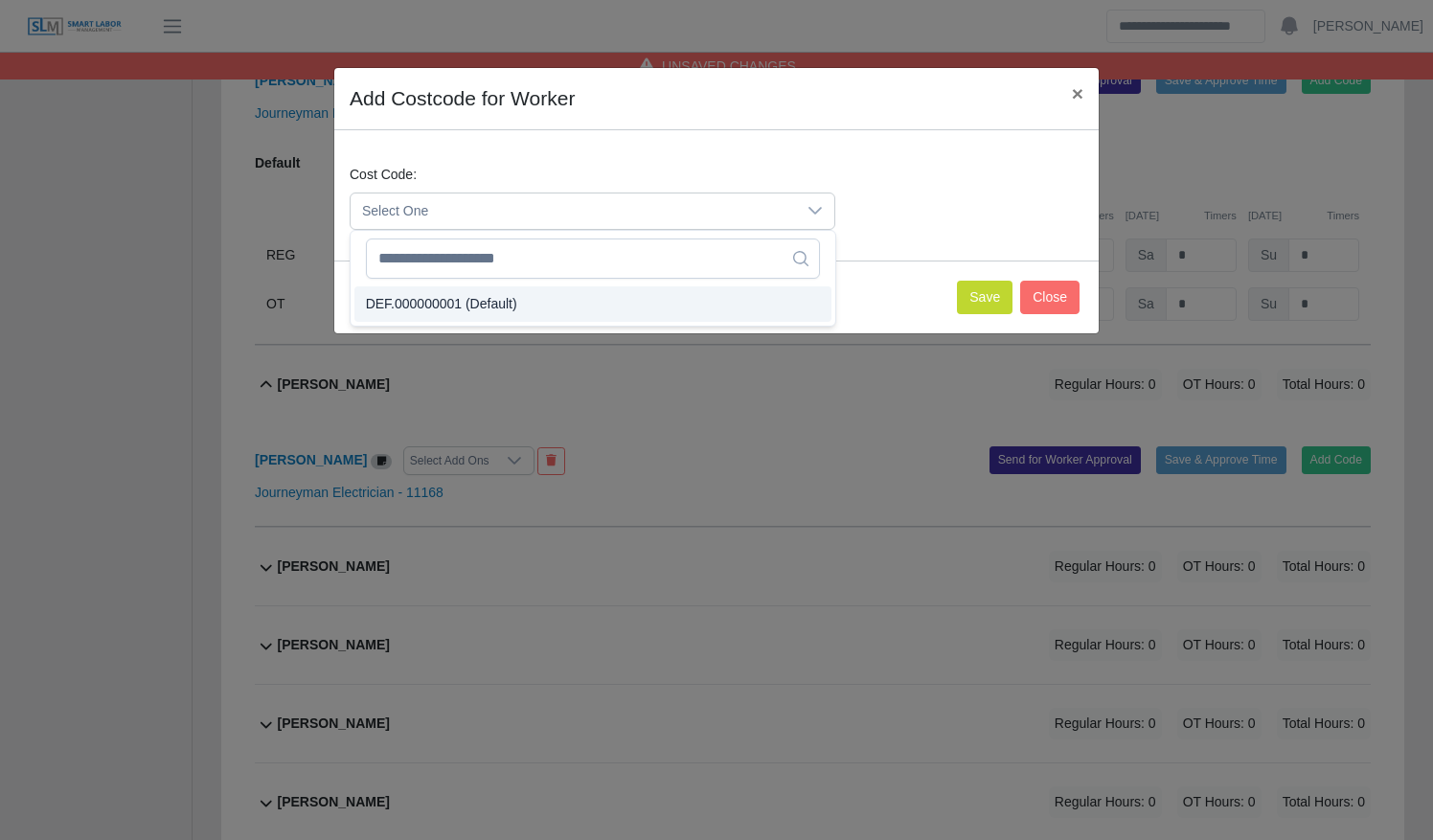
click at [783, 293] on li "DEF.000000001 (Default)" at bounding box center [593, 304] width 477 height 36
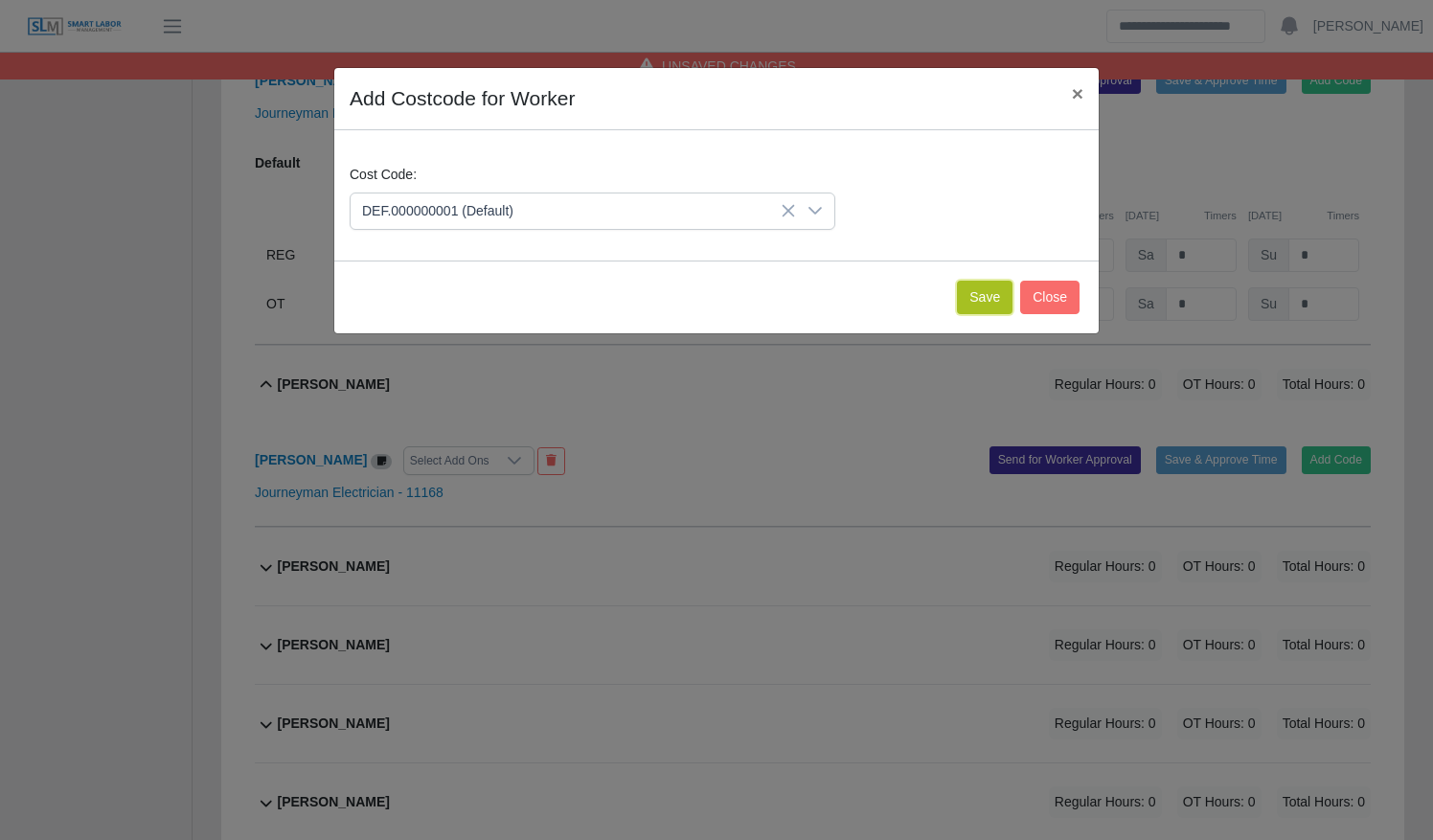
click at [1006, 293] on button "Save" at bounding box center [985, 298] width 55 height 34
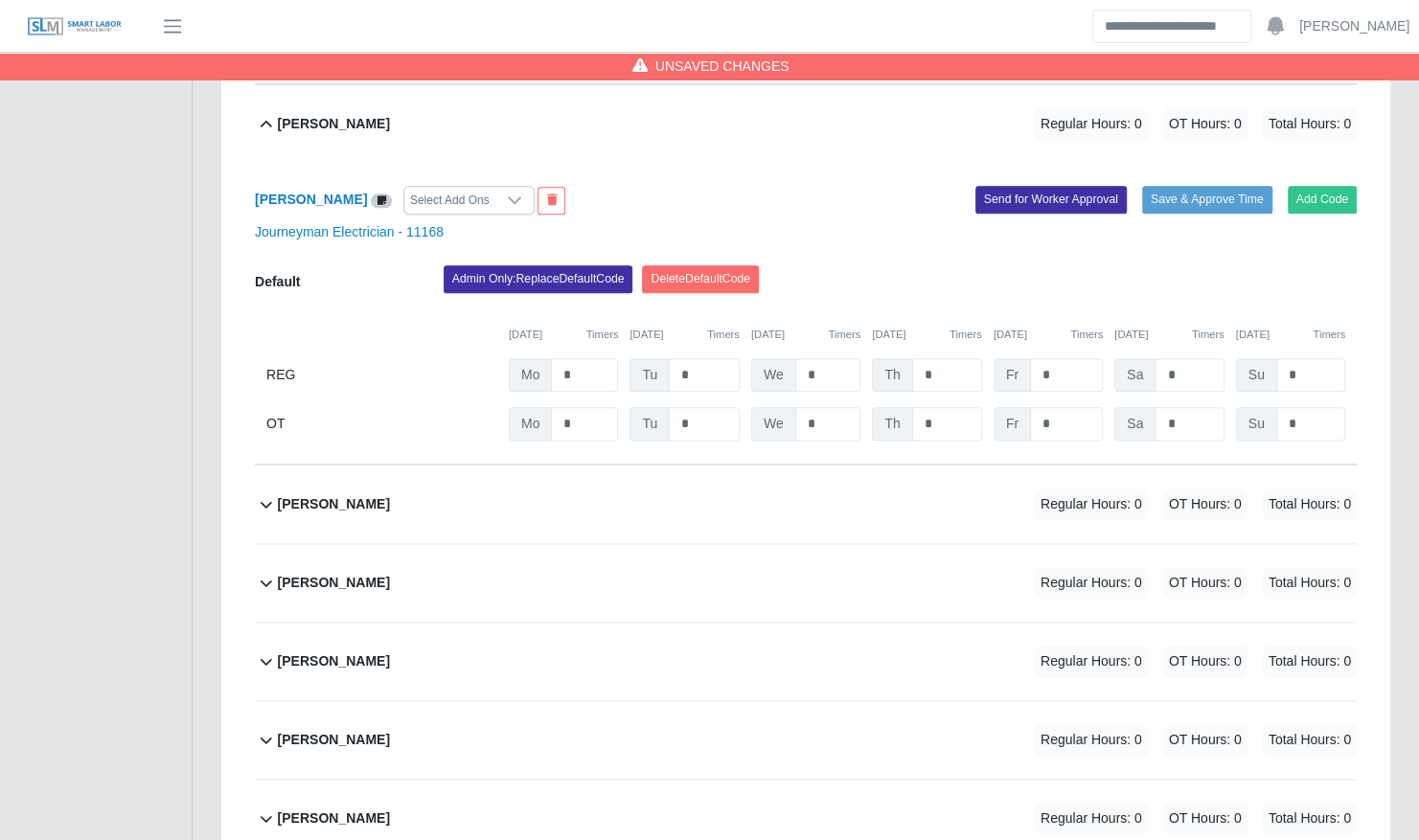
scroll to position [1177, 0]
click at [833, 499] on div "Keith Marshall Regular Hours: 0 OT Hours: 0 Total Hours: 0" at bounding box center [817, 504] width 1079 height 77
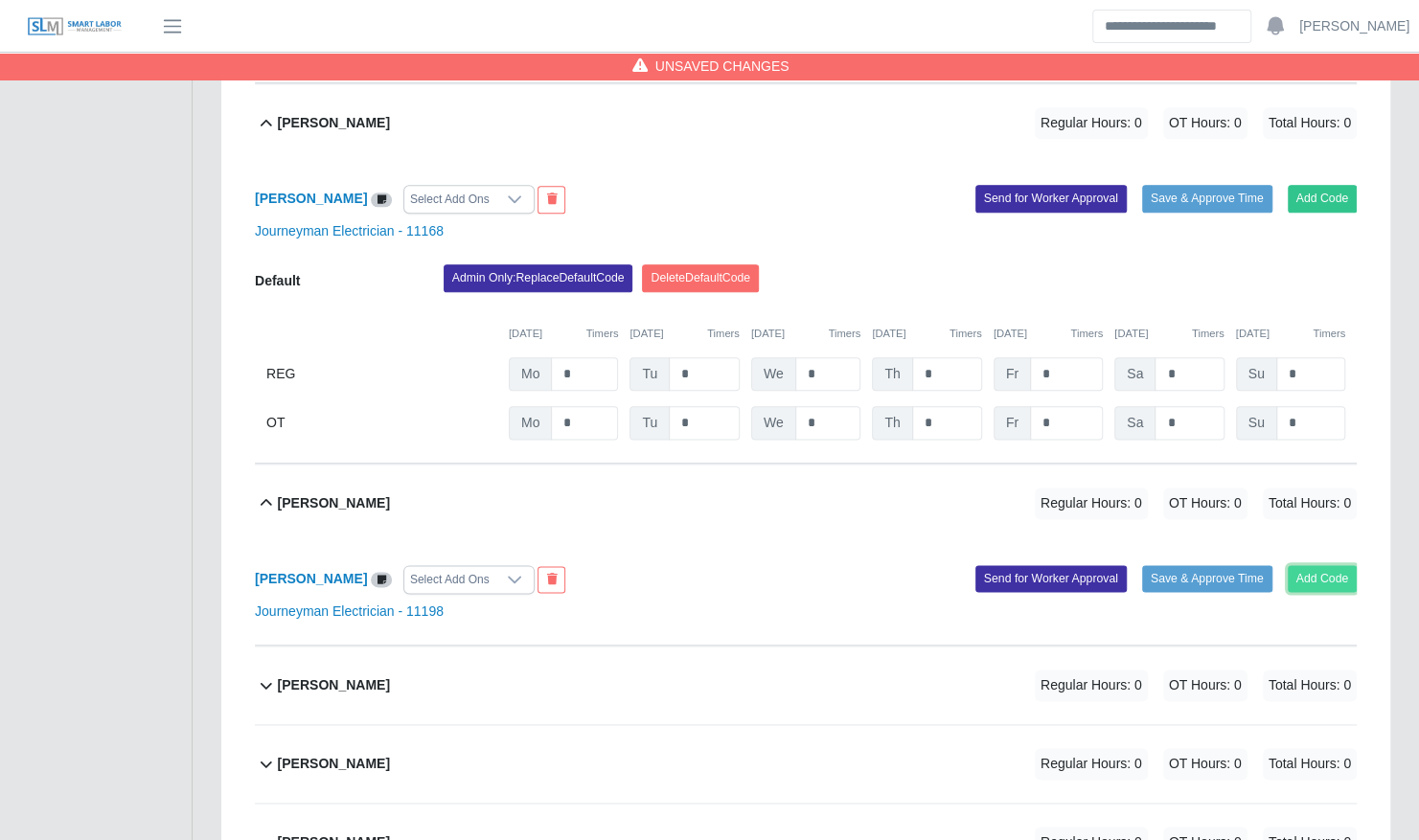
click at [1310, 565] on button "Add Code" at bounding box center [1322, 578] width 70 height 27
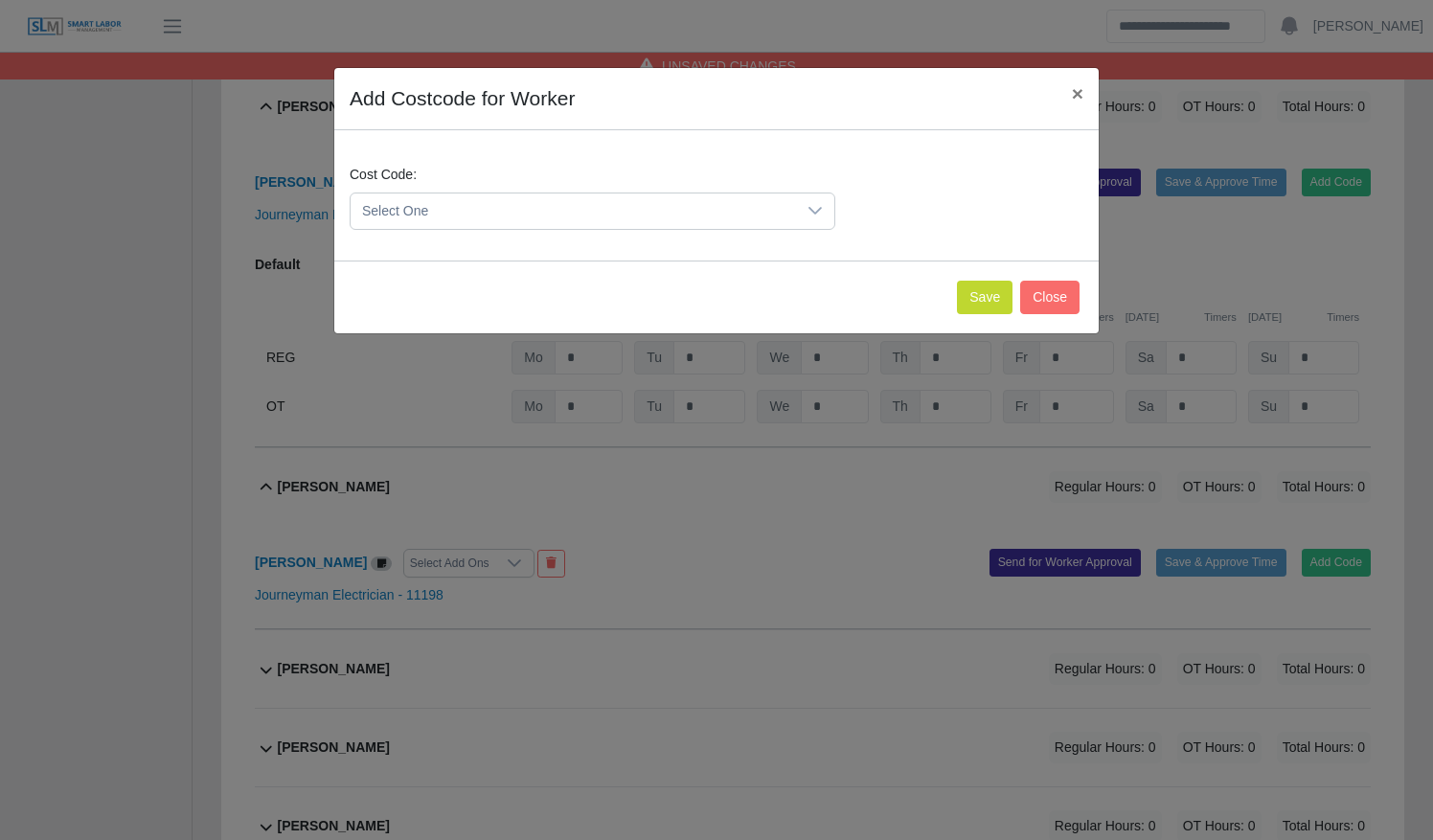
click at [713, 209] on span "Select One" at bounding box center [573, 212] width 445 height 36
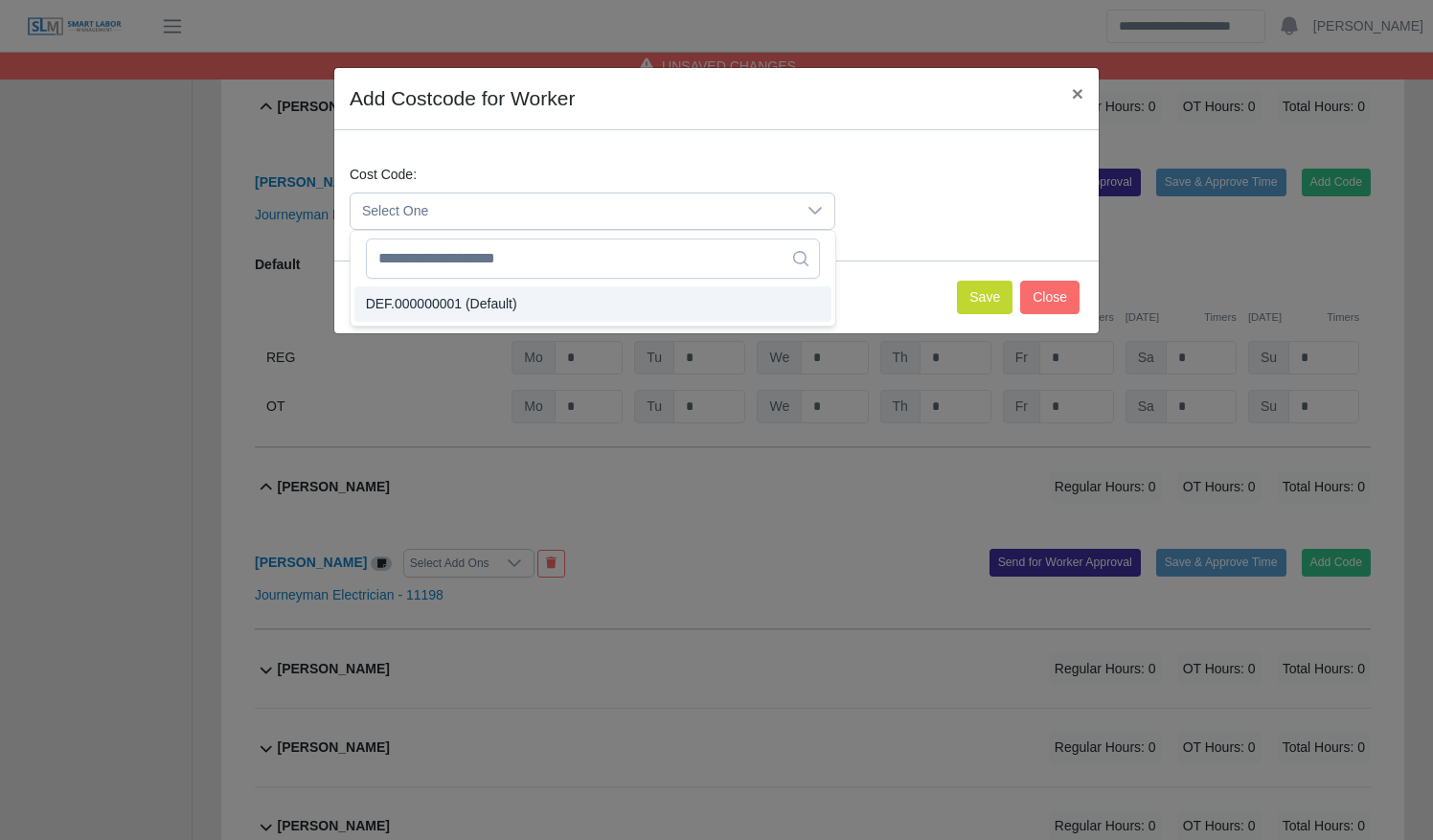
click at [661, 305] on li "DEF.000000001 (Default)" at bounding box center [593, 304] width 477 height 36
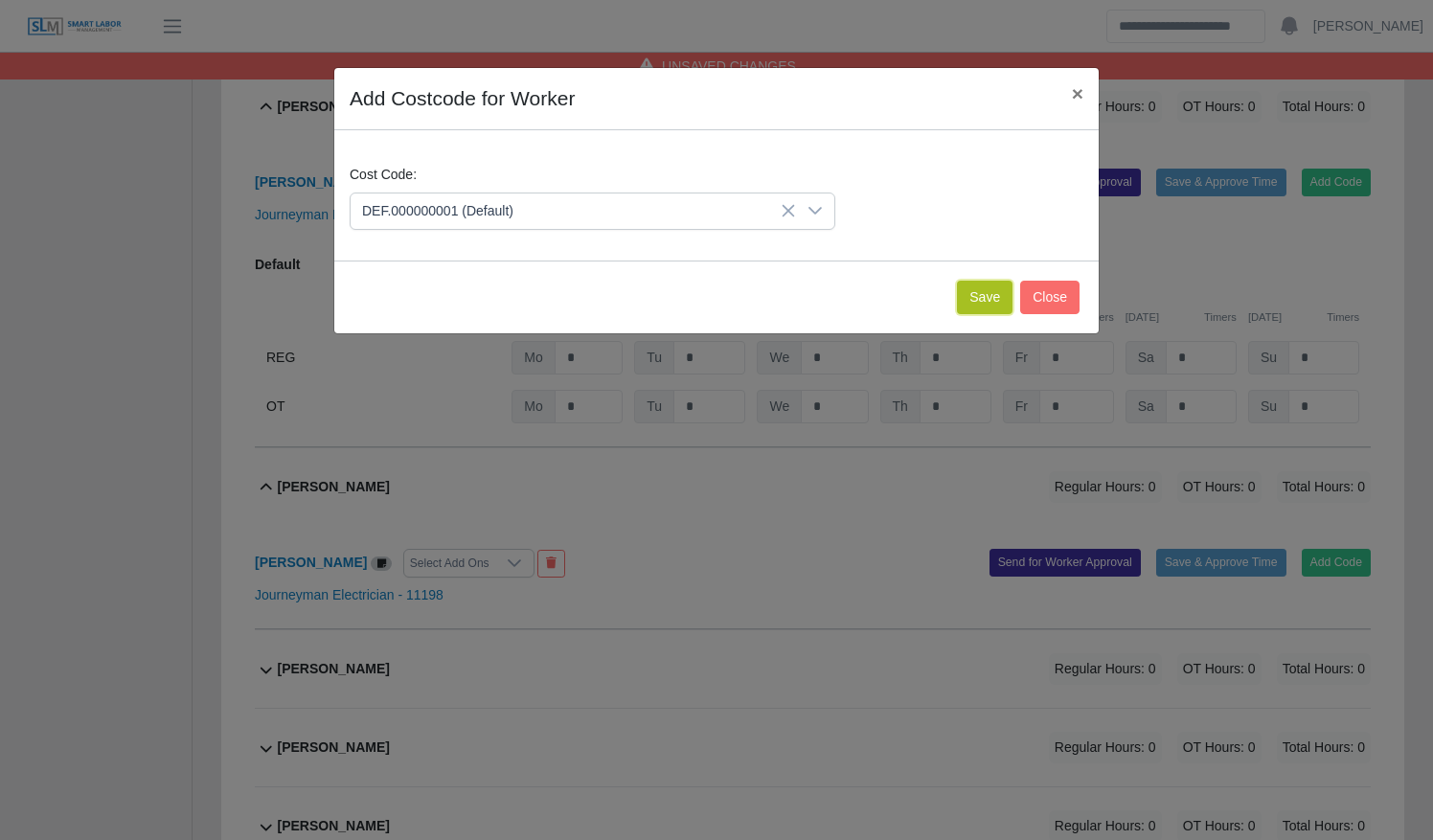
click at [1005, 307] on button "Save" at bounding box center [985, 298] width 55 height 34
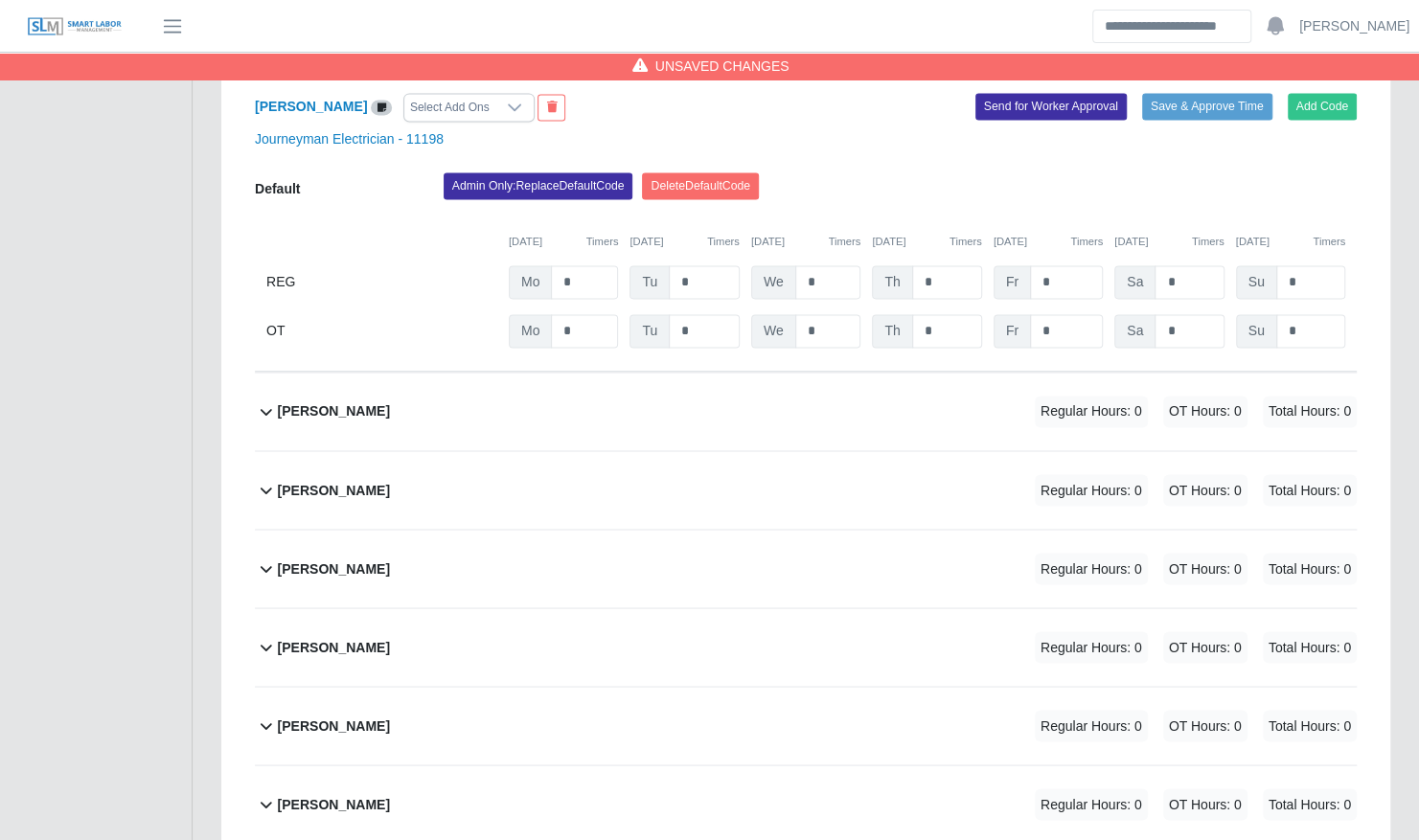
scroll to position [1650, 0]
click at [828, 395] on div "Oscar Vieyra Regular Hours: 0 OT Hours: 0 Total Hours: 0" at bounding box center [817, 411] width 1079 height 77
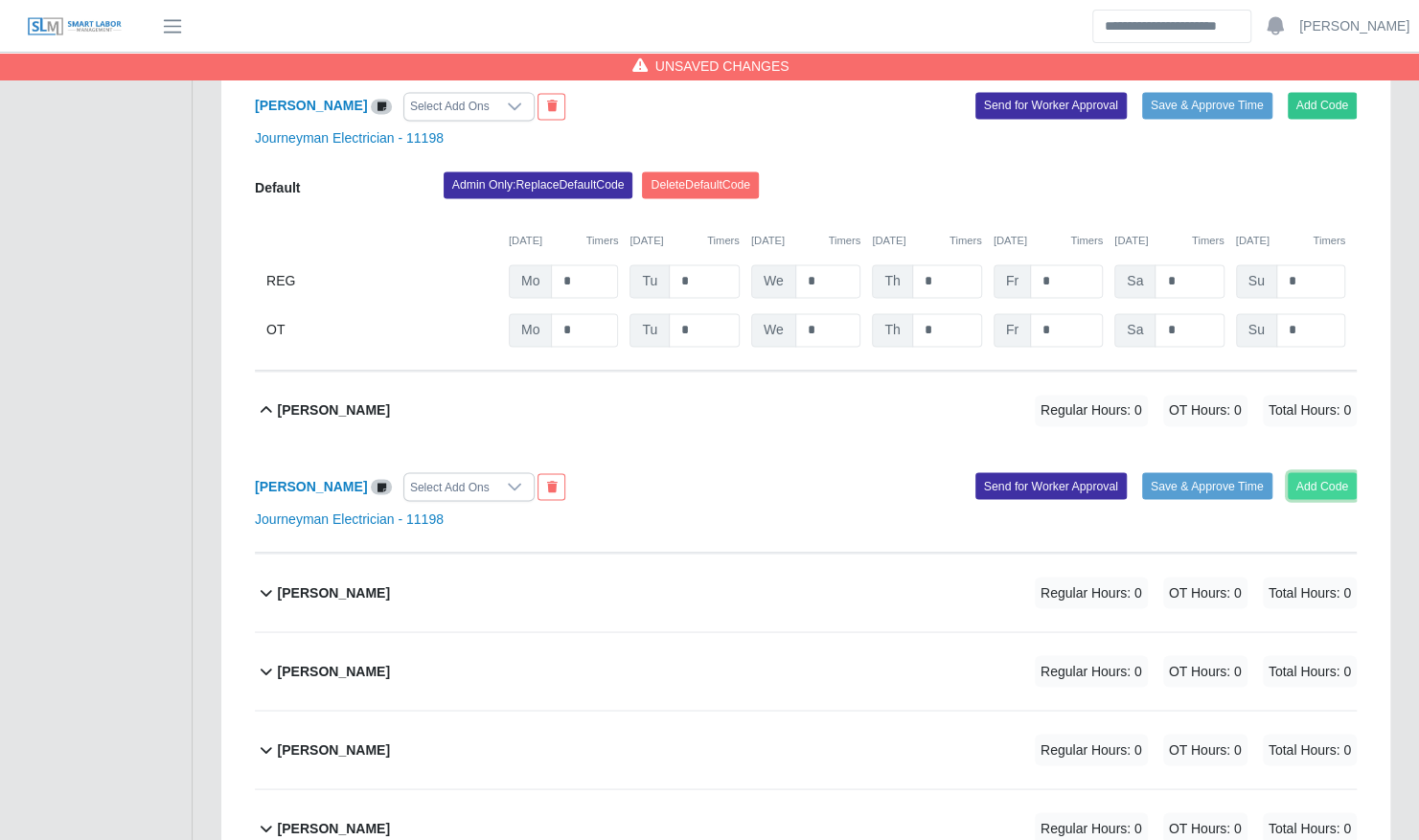
click at [1316, 472] on button "Add Code" at bounding box center [1322, 485] width 70 height 27
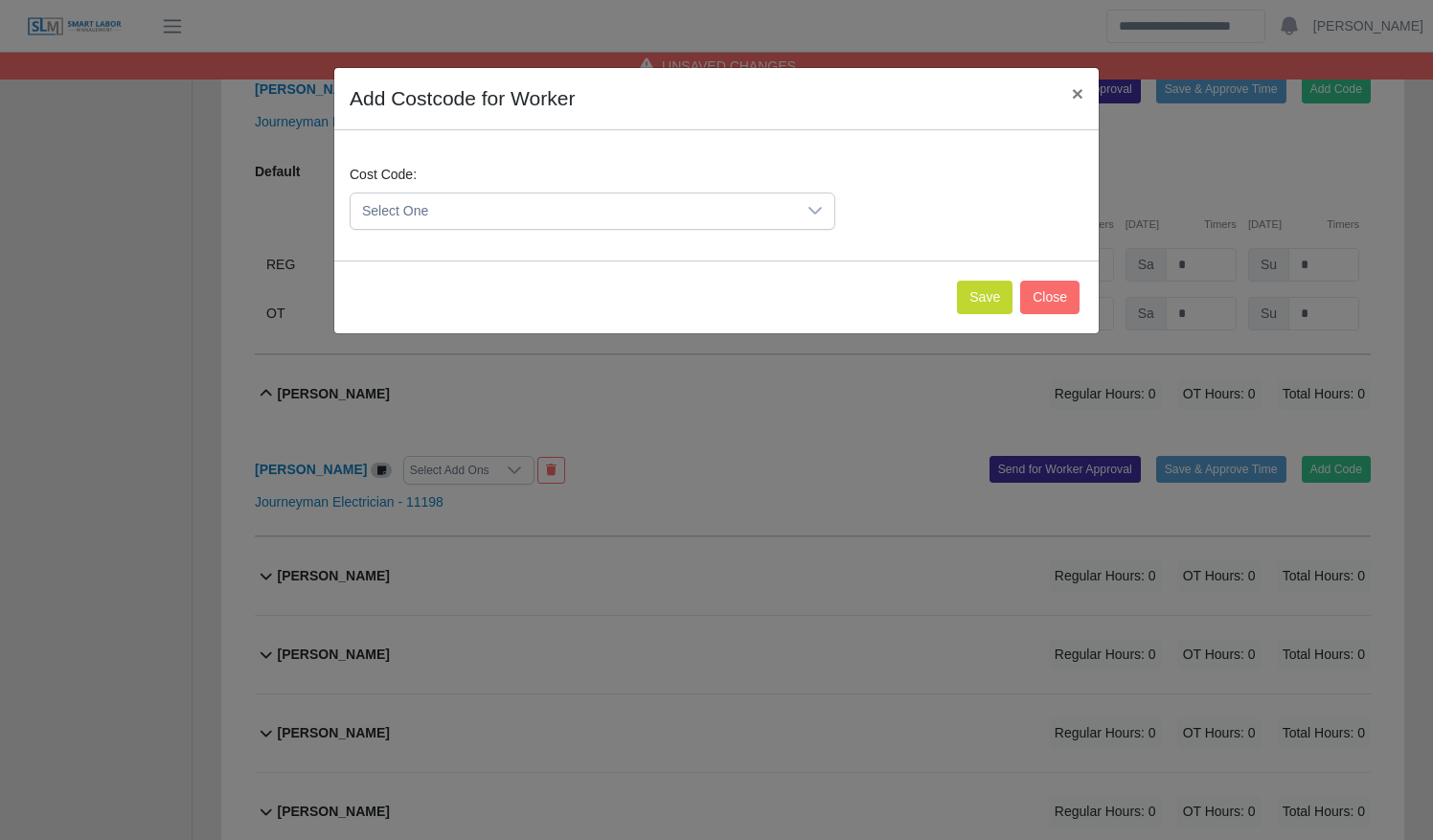
click at [664, 227] on span "Select One" at bounding box center [573, 212] width 445 height 36
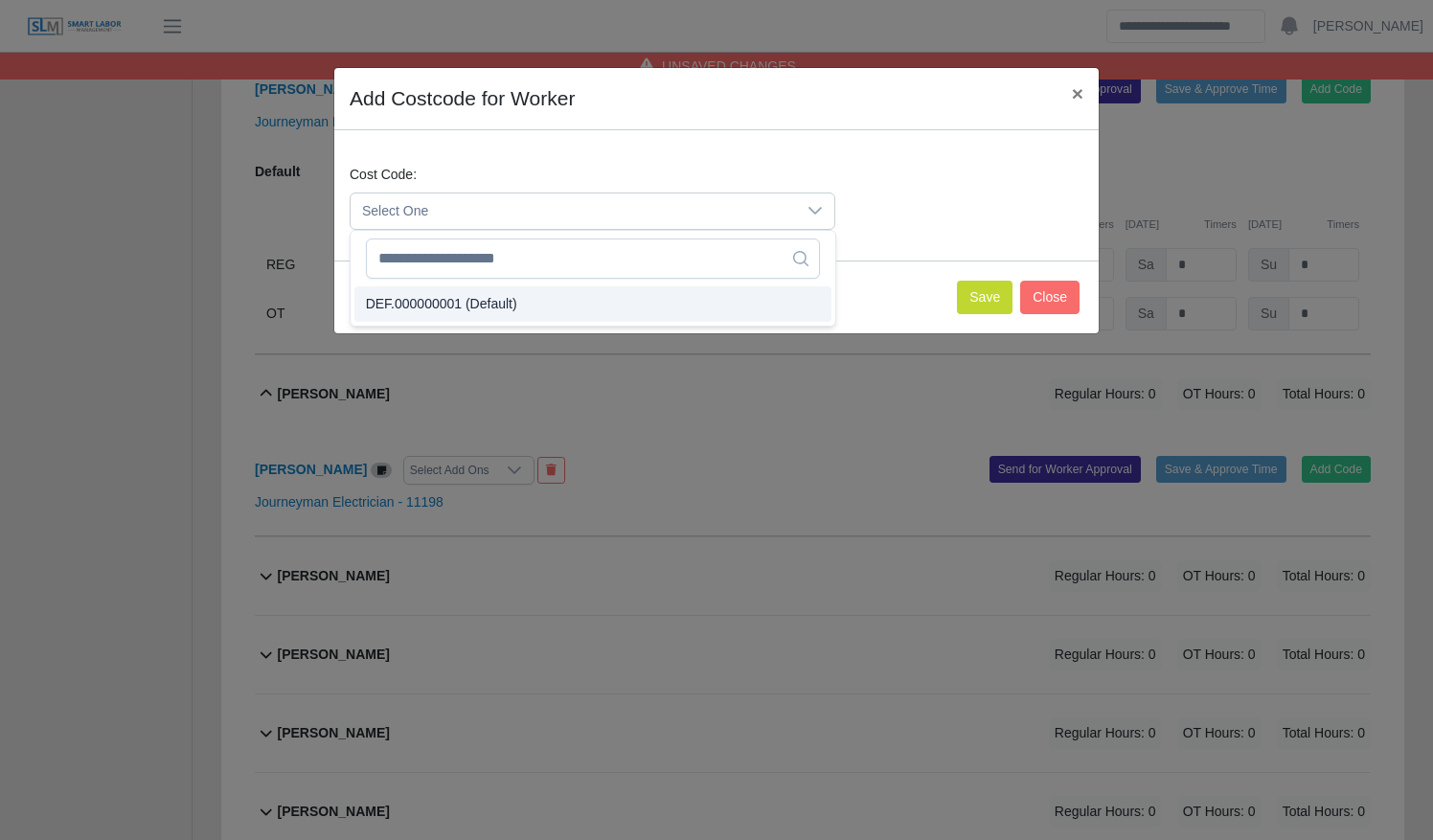
click at [636, 293] on li "DEF.000000001 (Default)" at bounding box center [593, 304] width 477 height 36
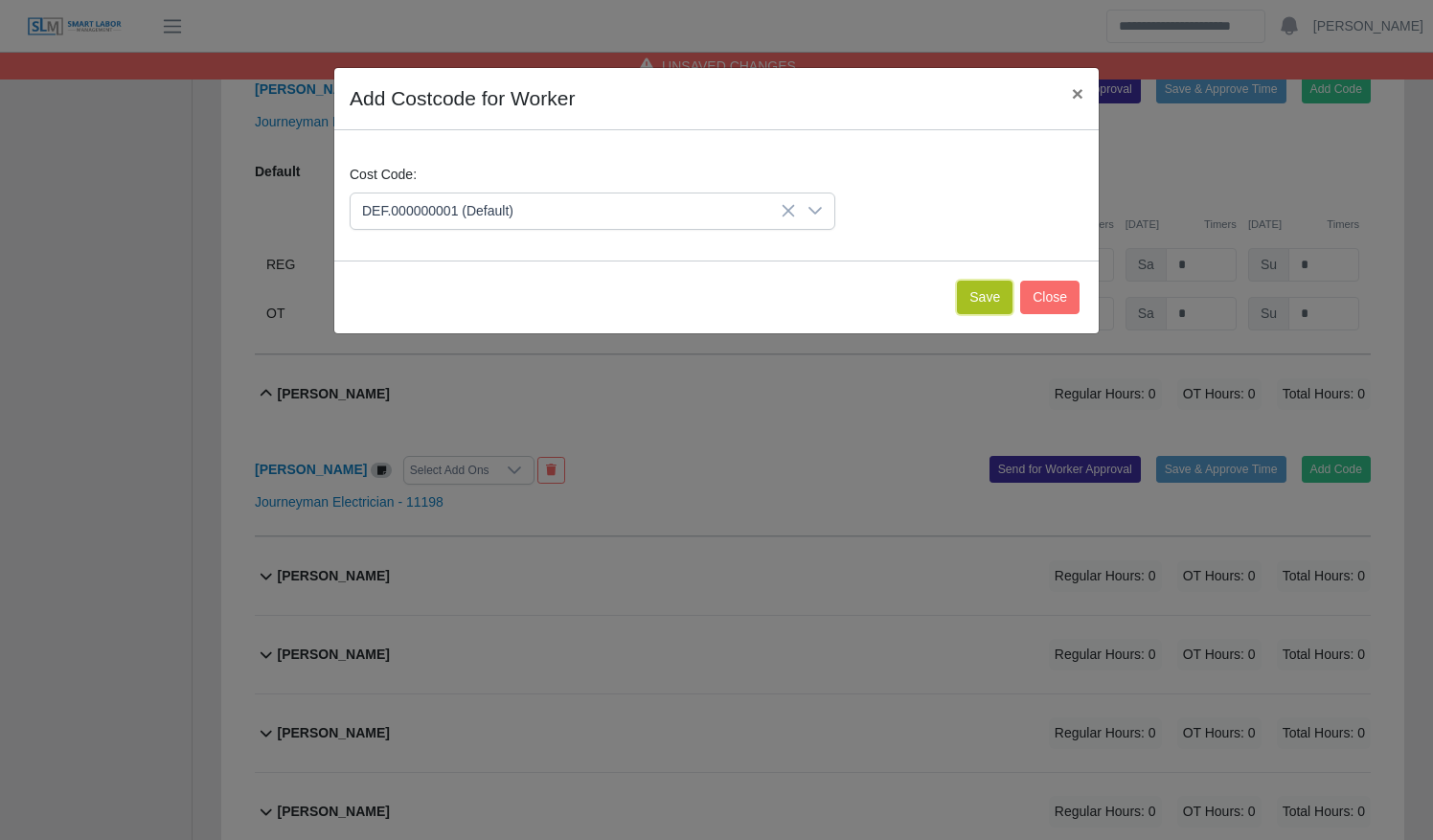
click at [1008, 299] on button "Save" at bounding box center [985, 298] width 55 height 34
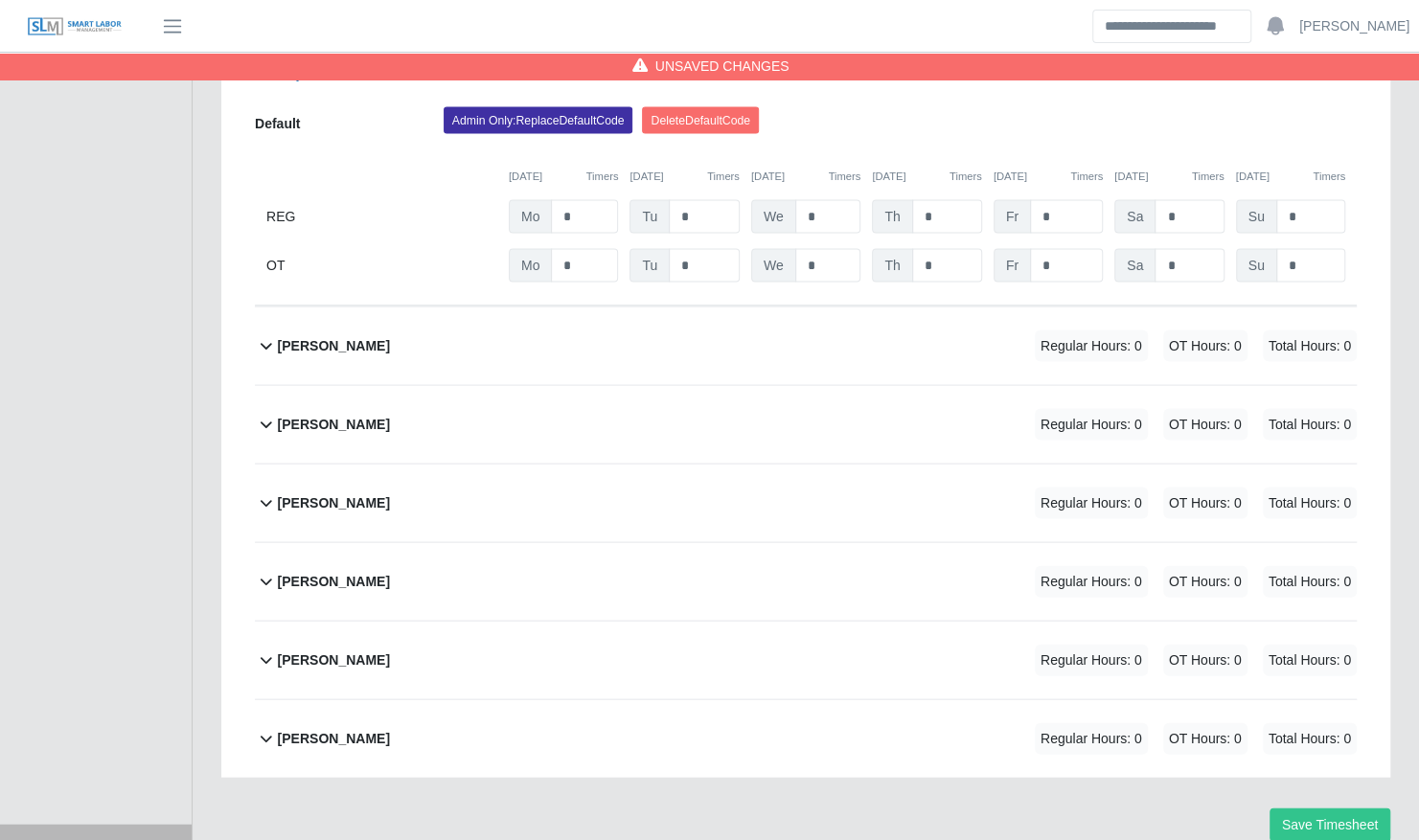
scroll to position [2104, 0]
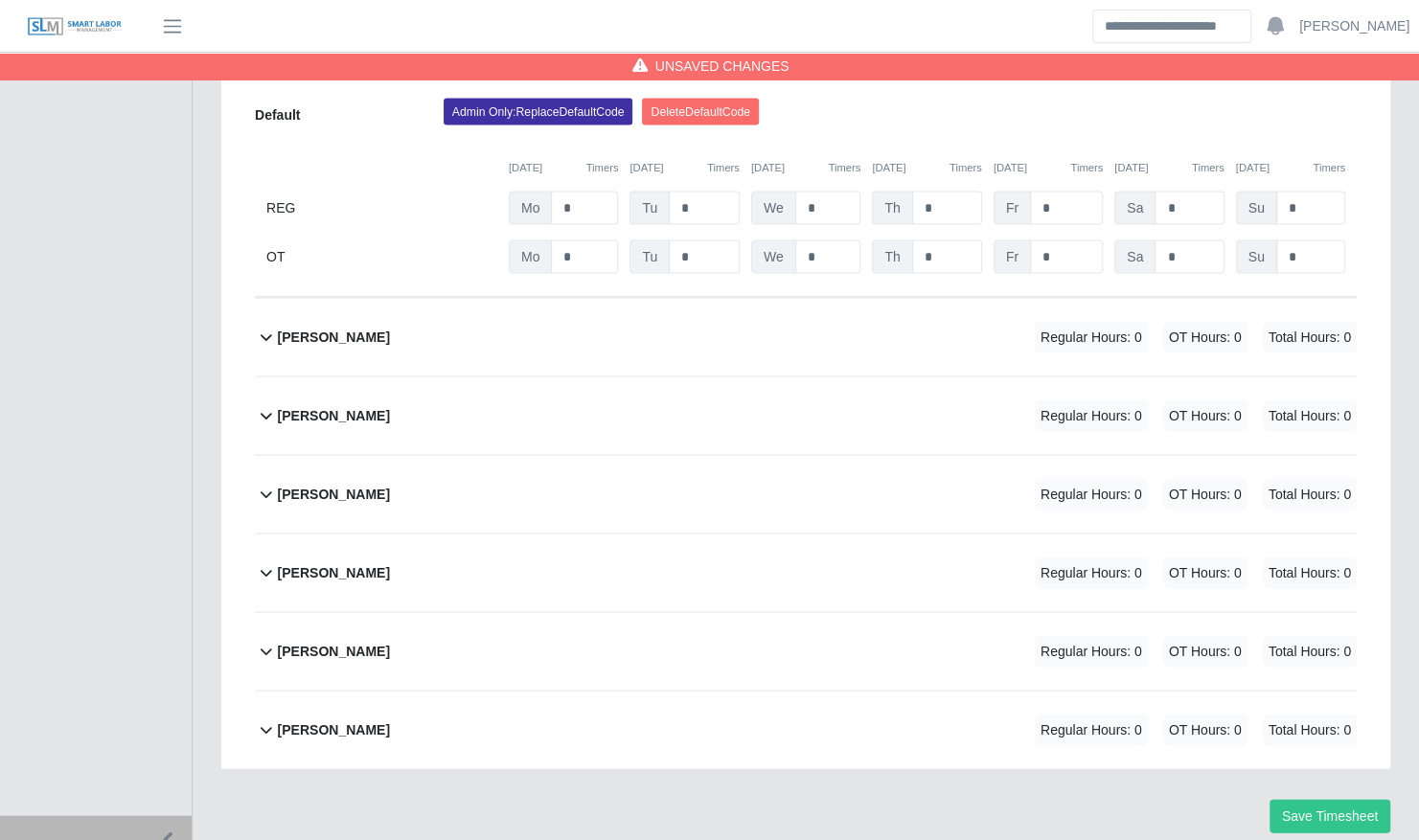
click at [720, 400] on div "Rafael Silva Regular Hours: 0 OT Hours: 0 Total Hours: 0" at bounding box center [817, 415] width 1079 height 77
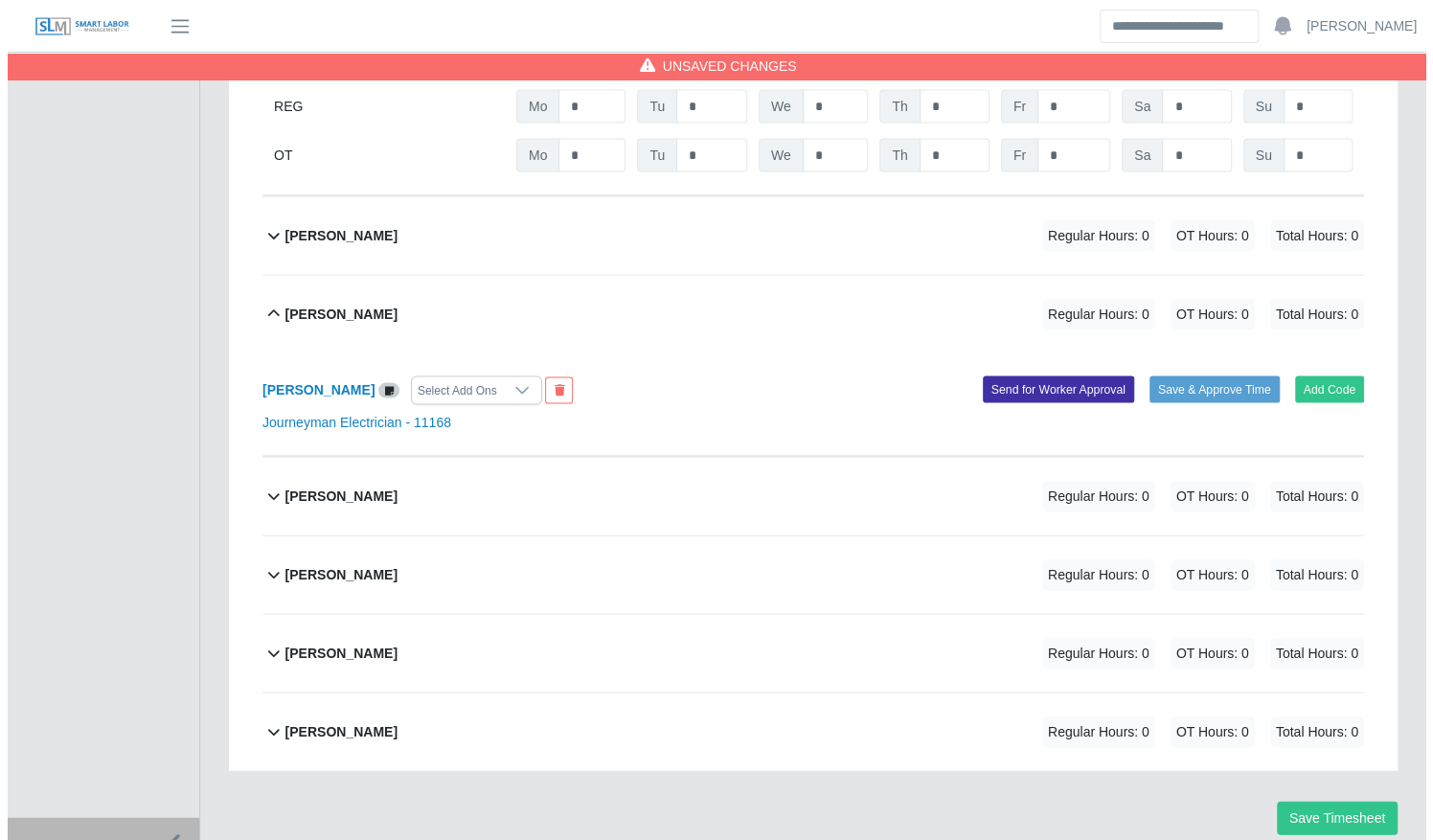
scroll to position [2206, 0]
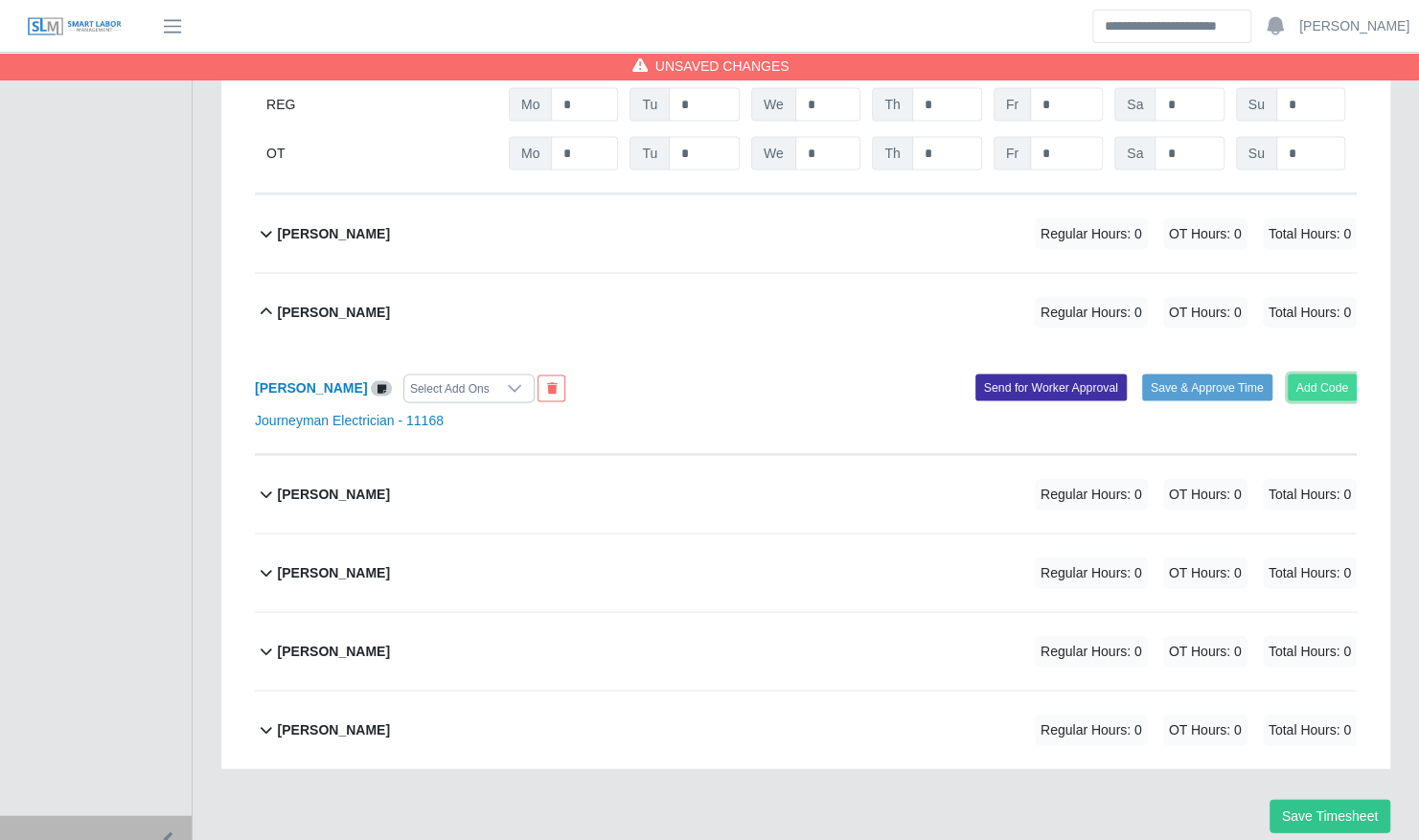
click at [1332, 375] on button "Add Code" at bounding box center [1322, 388] width 70 height 27
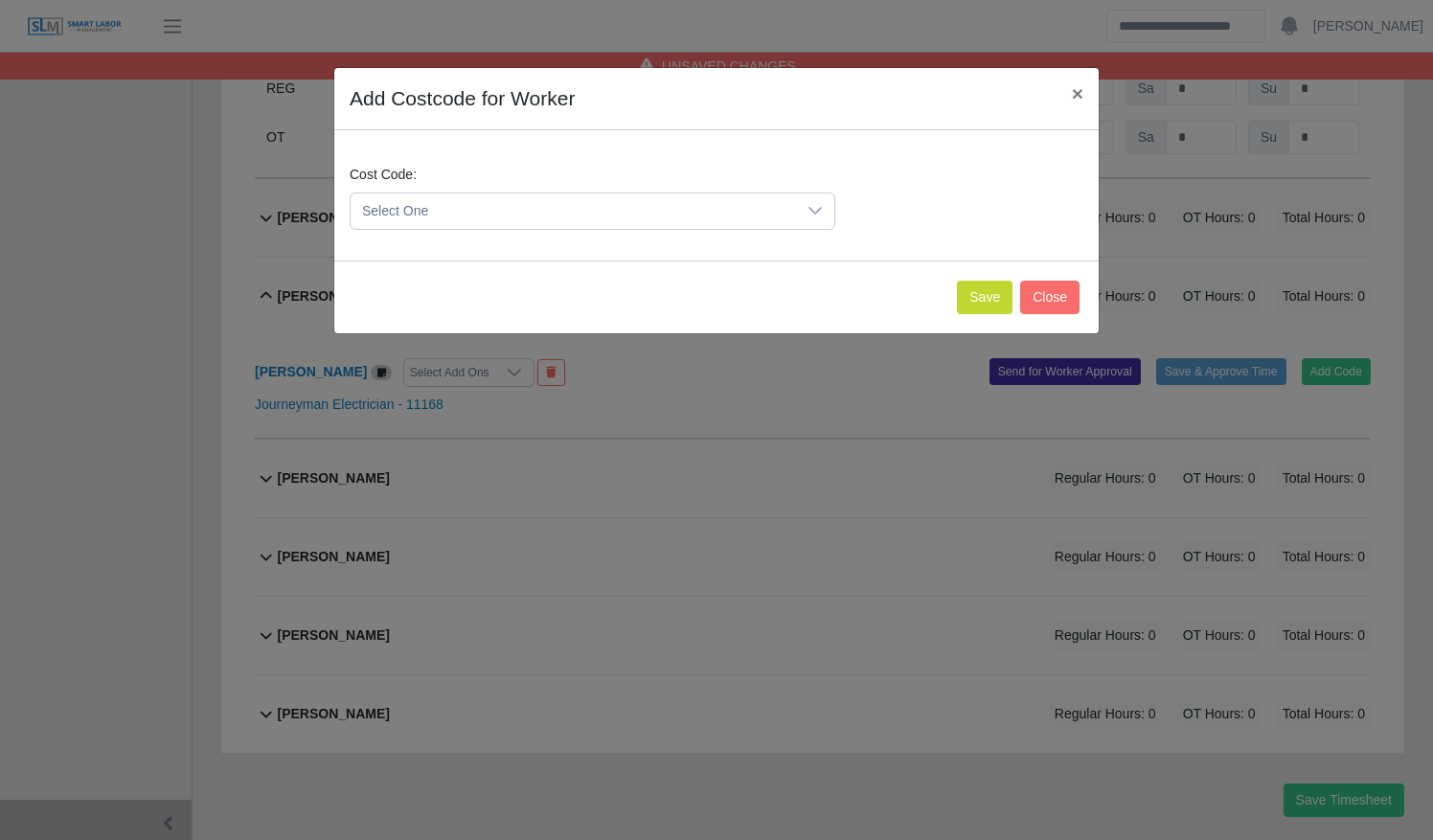
click at [642, 206] on span "Select One" at bounding box center [573, 212] width 445 height 36
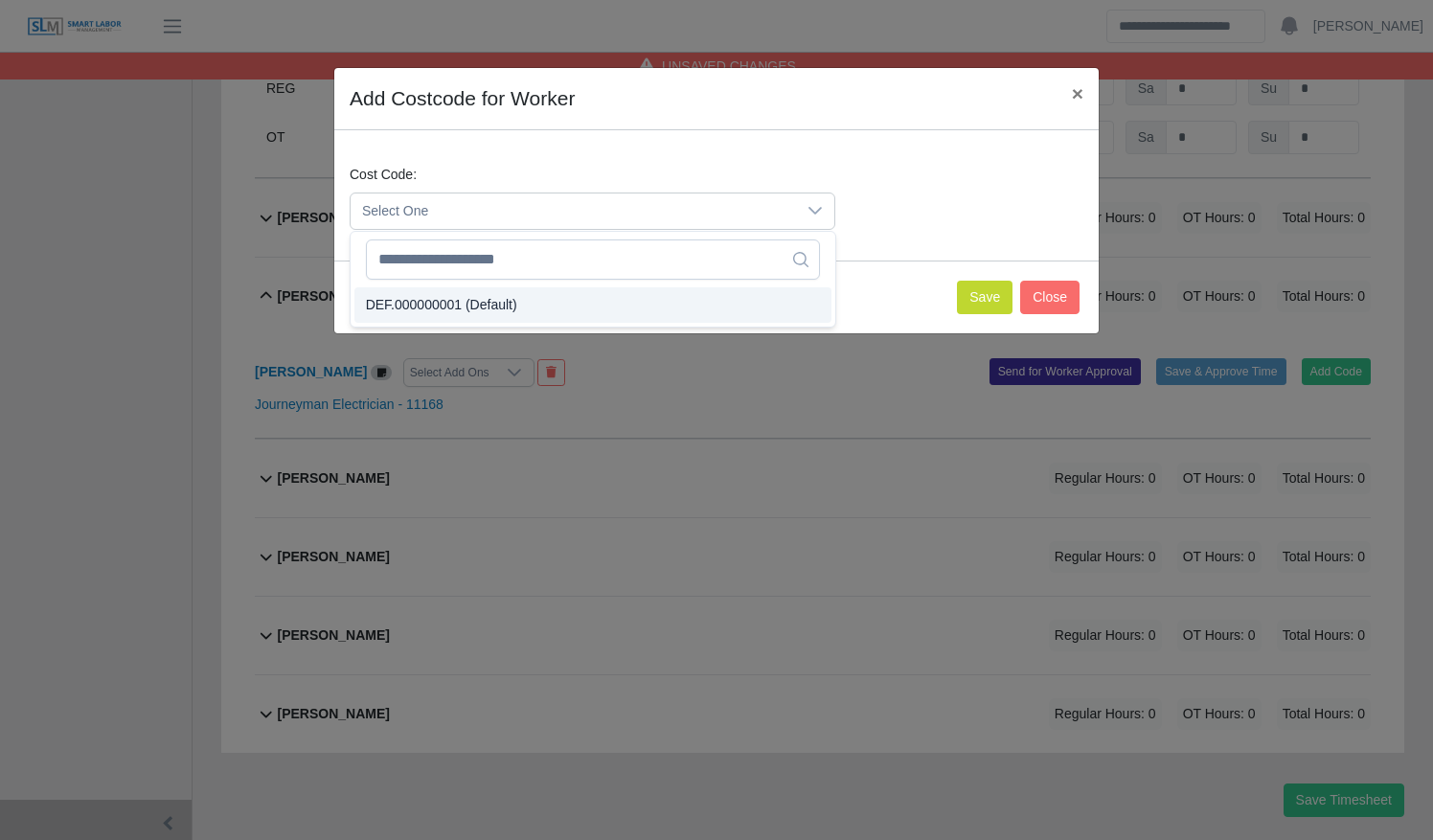
click at [619, 308] on li "DEF.000000001 (Default)" at bounding box center [593, 305] width 477 height 36
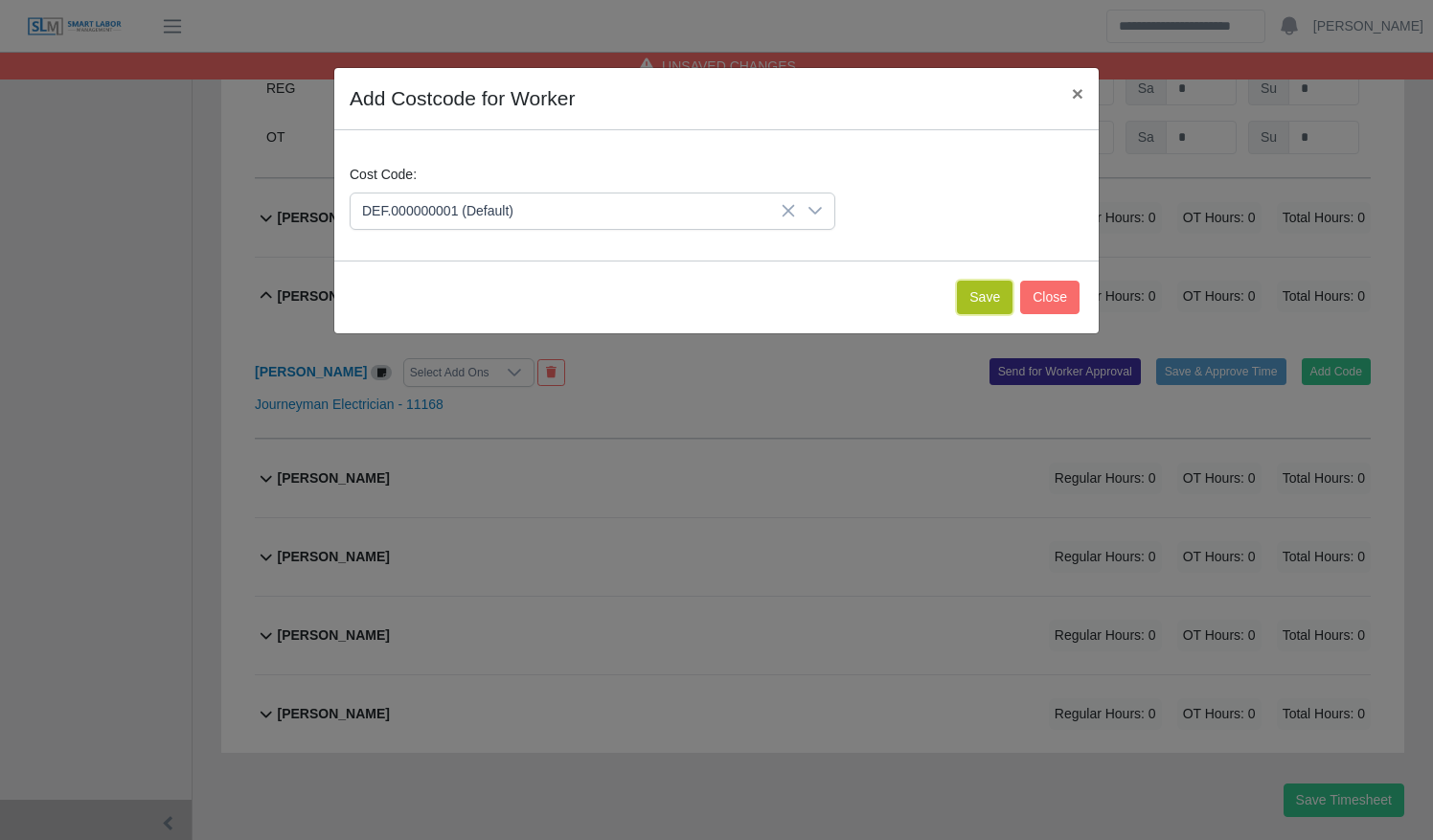
click at [997, 301] on button "Save" at bounding box center [985, 298] width 55 height 34
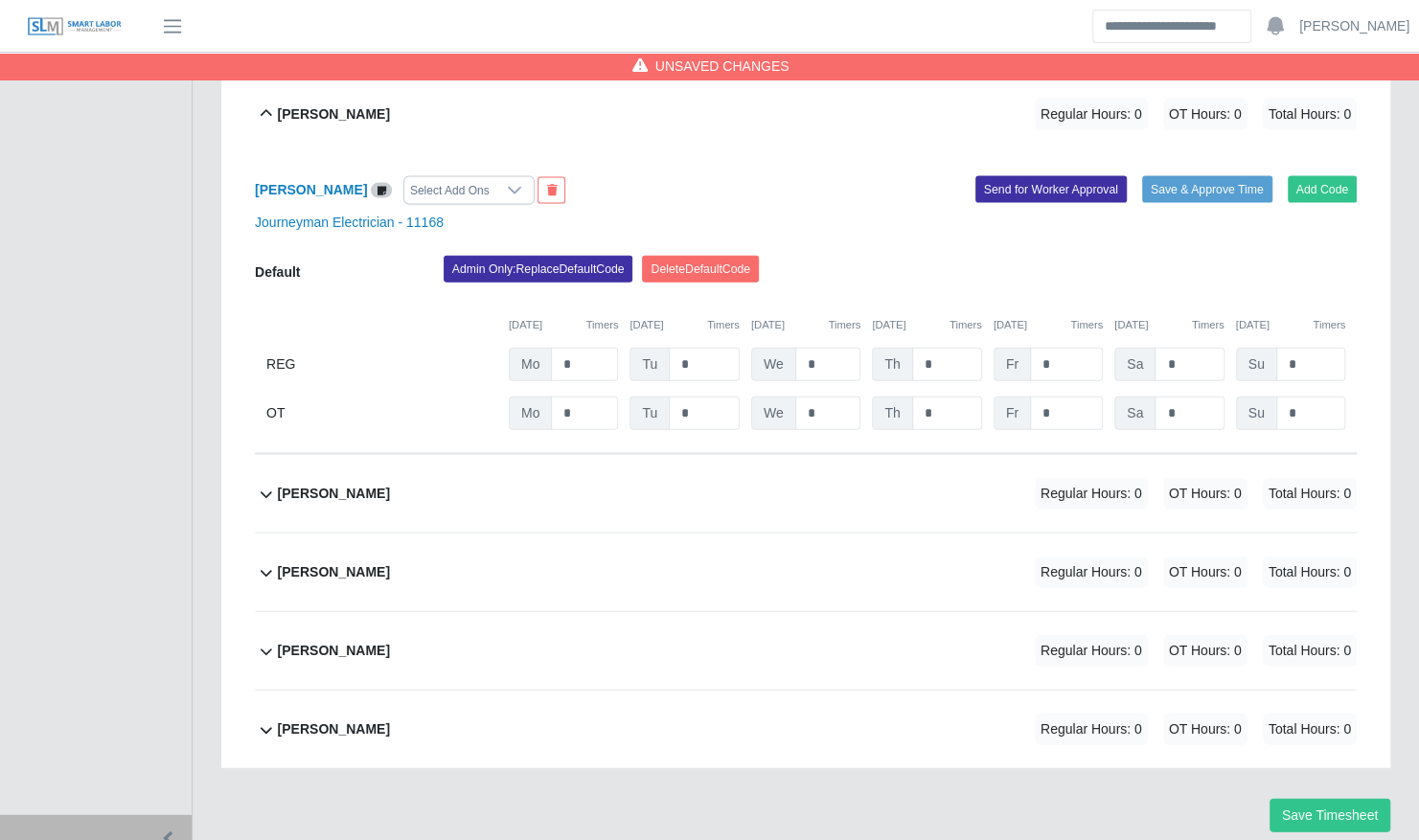
scroll to position [2450, 0]
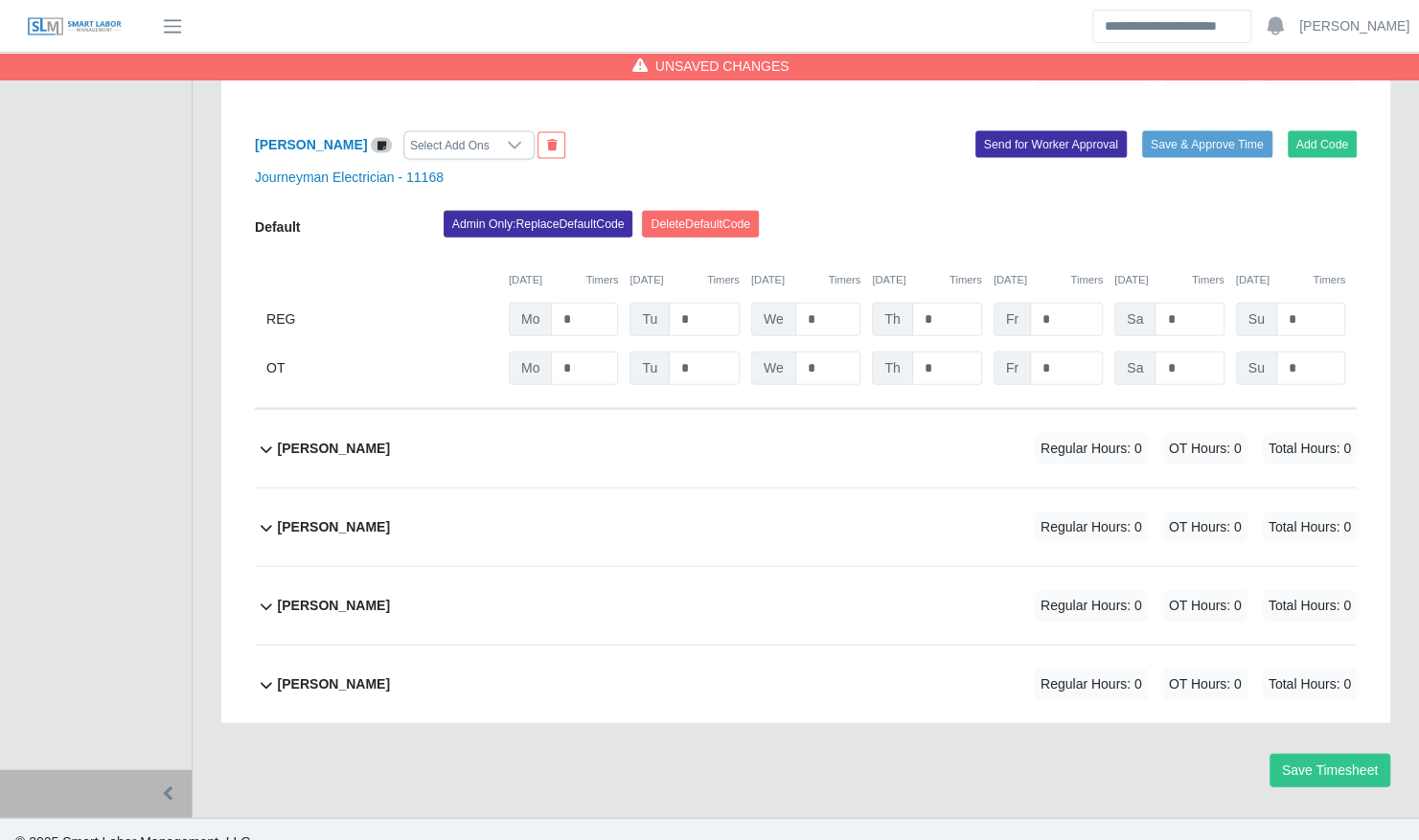
click at [744, 430] on div "Richard Nelms Regular Hours: 0 OT Hours: 0 Total Hours: 0" at bounding box center [817, 448] width 1079 height 77
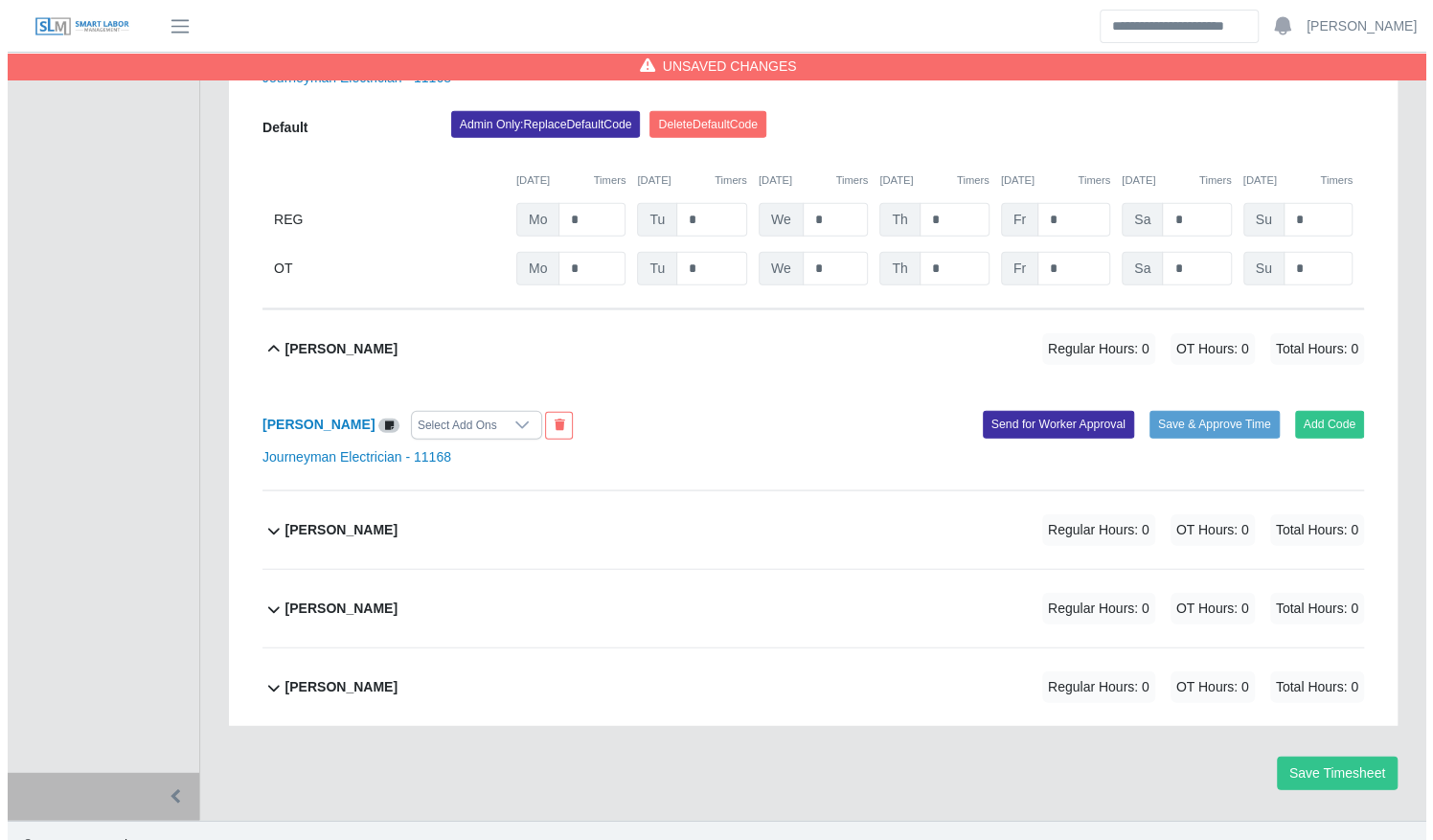
scroll to position [2554, 0]
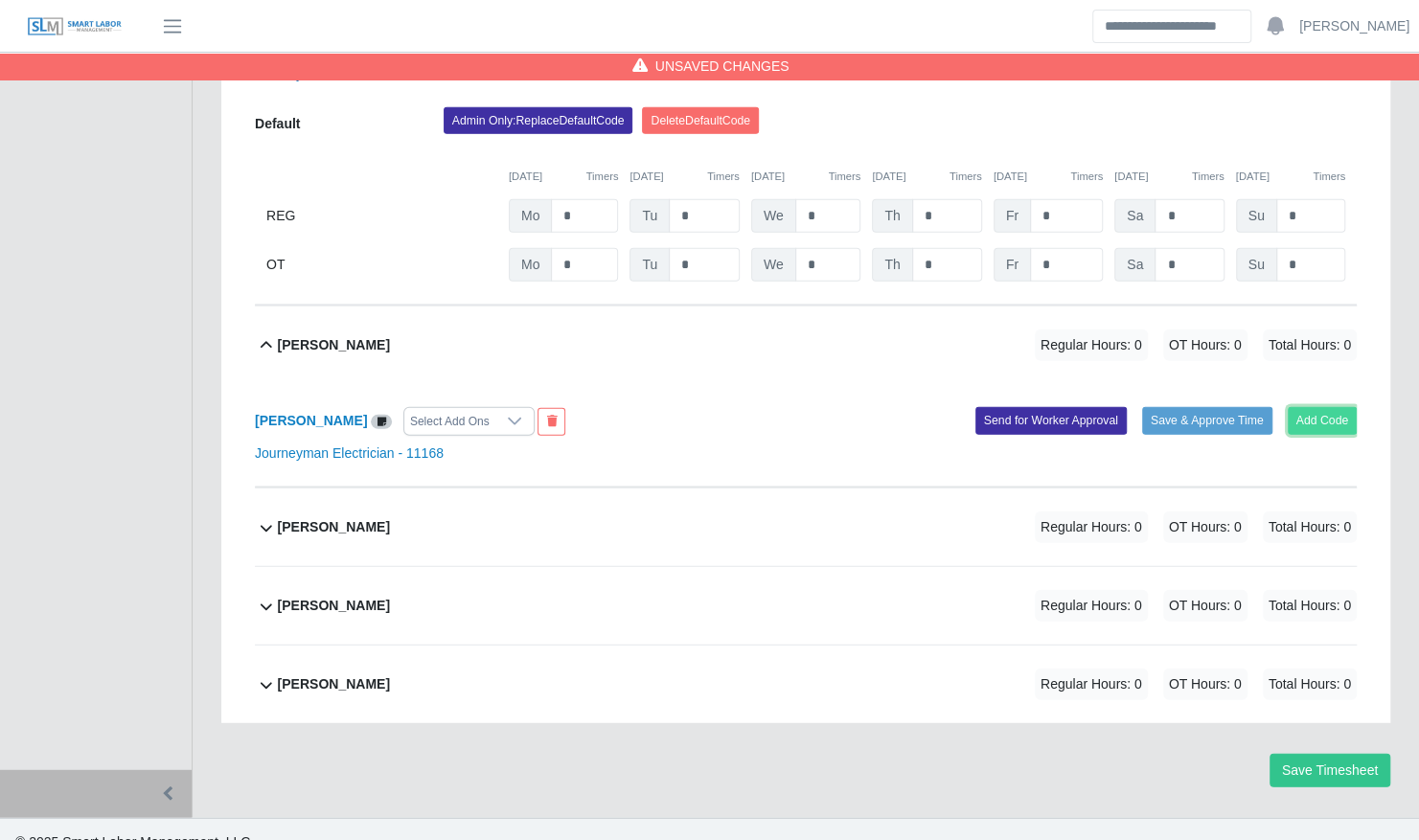
click at [1316, 407] on button "Add Code" at bounding box center [1322, 420] width 70 height 27
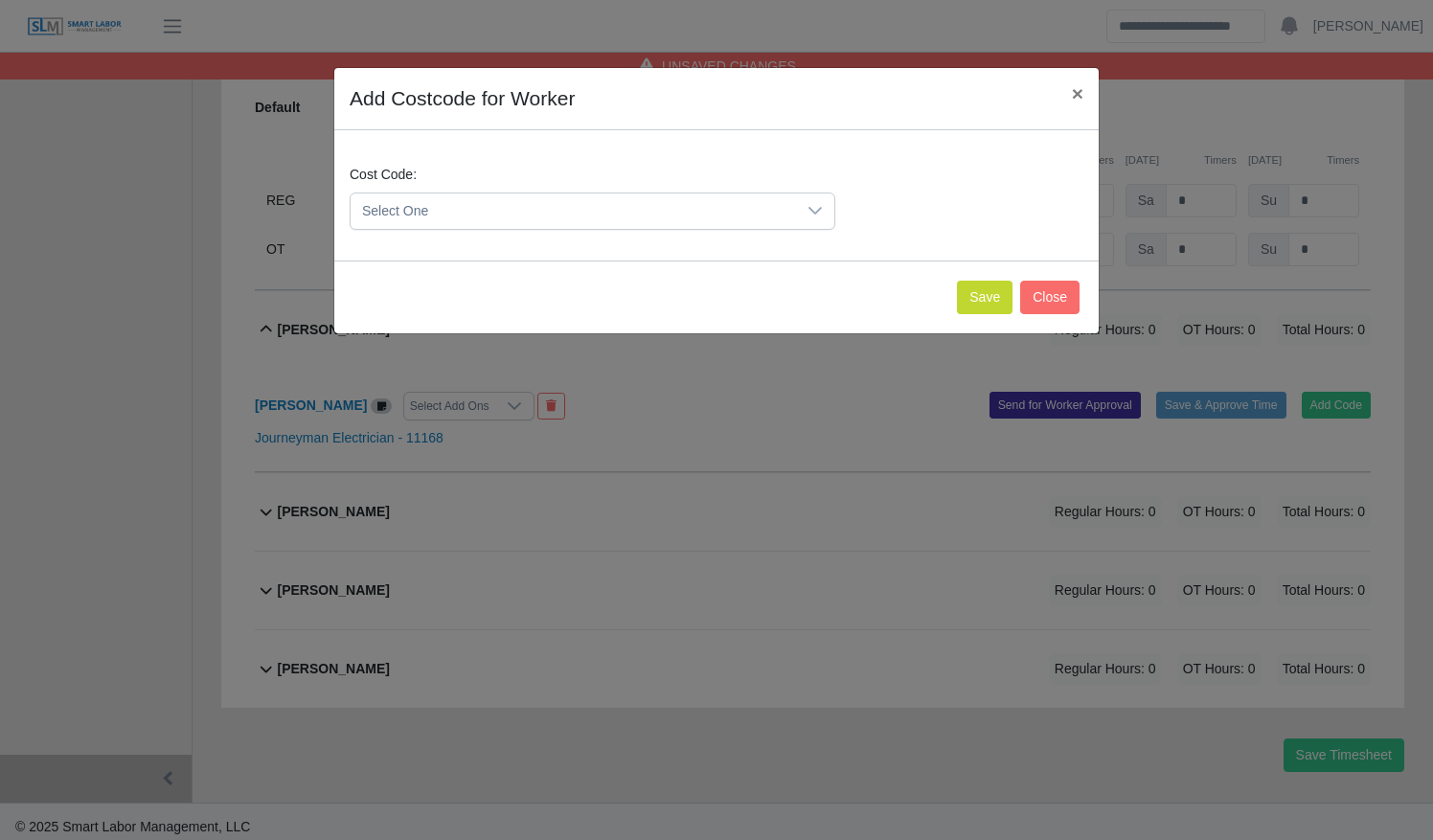
click at [814, 216] on icon at bounding box center [814, 210] width 15 height 15
click at [763, 289] on li "DEF.000000001 (Default)" at bounding box center [593, 304] width 477 height 36
click at [993, 292] on button "Save" at bounding box center [985, 298] width 55 height 34
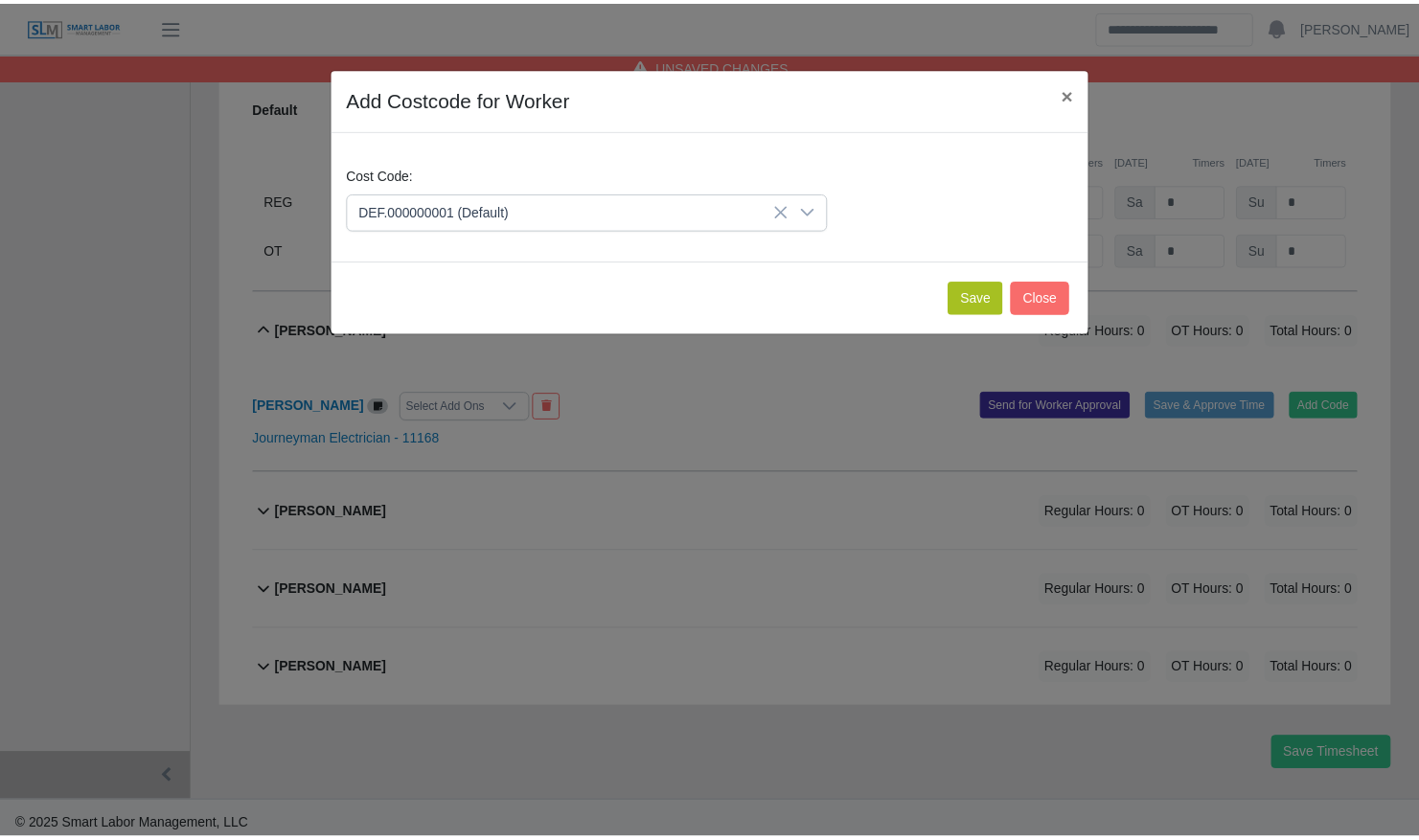
scroll to position [2751, 0]
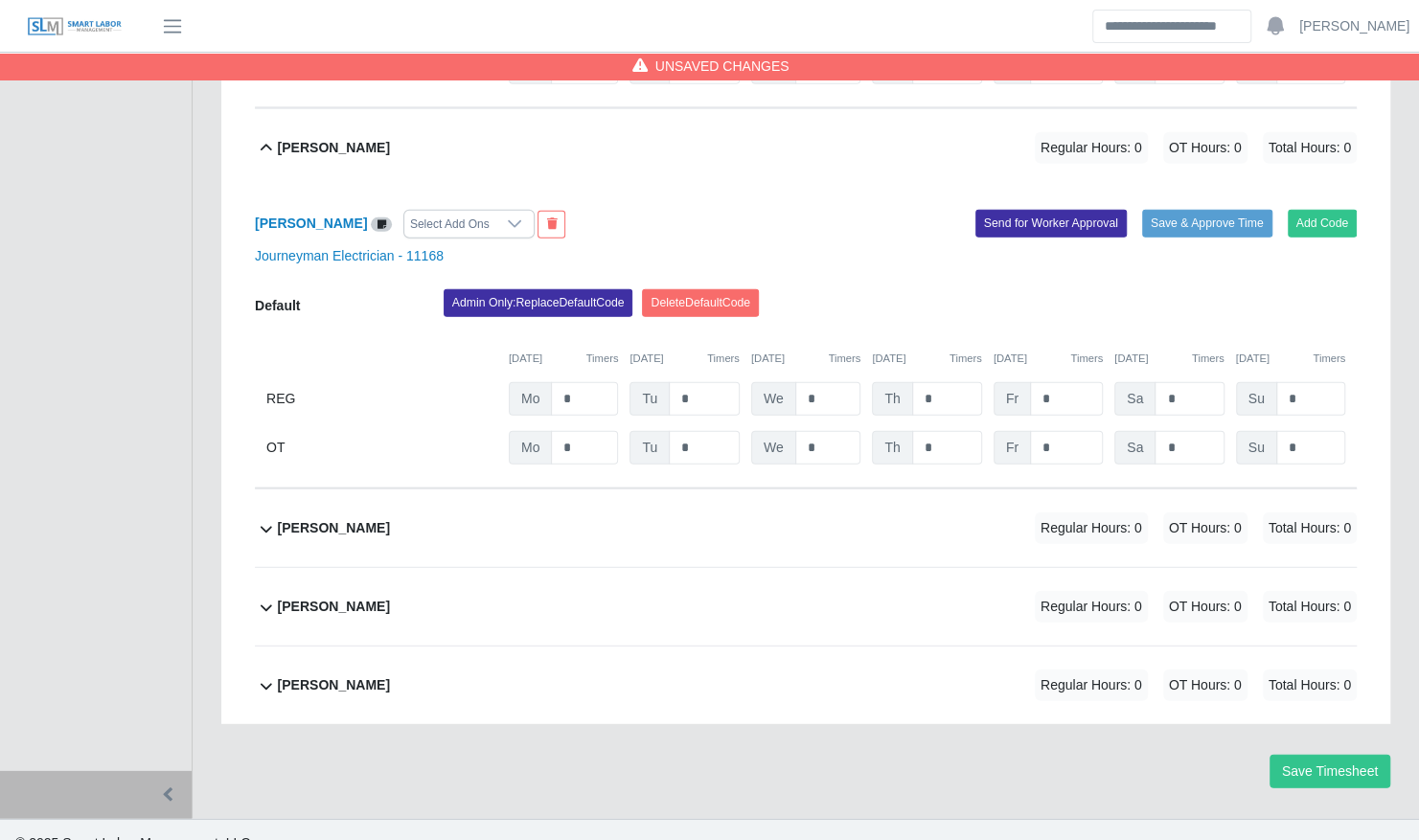
click at [806, 568] on div "Sean Johnson Regular Hours: 0 OT Hours: 0 Total Hours: 0" at bounding box center [817, 607] width 1079 height 77
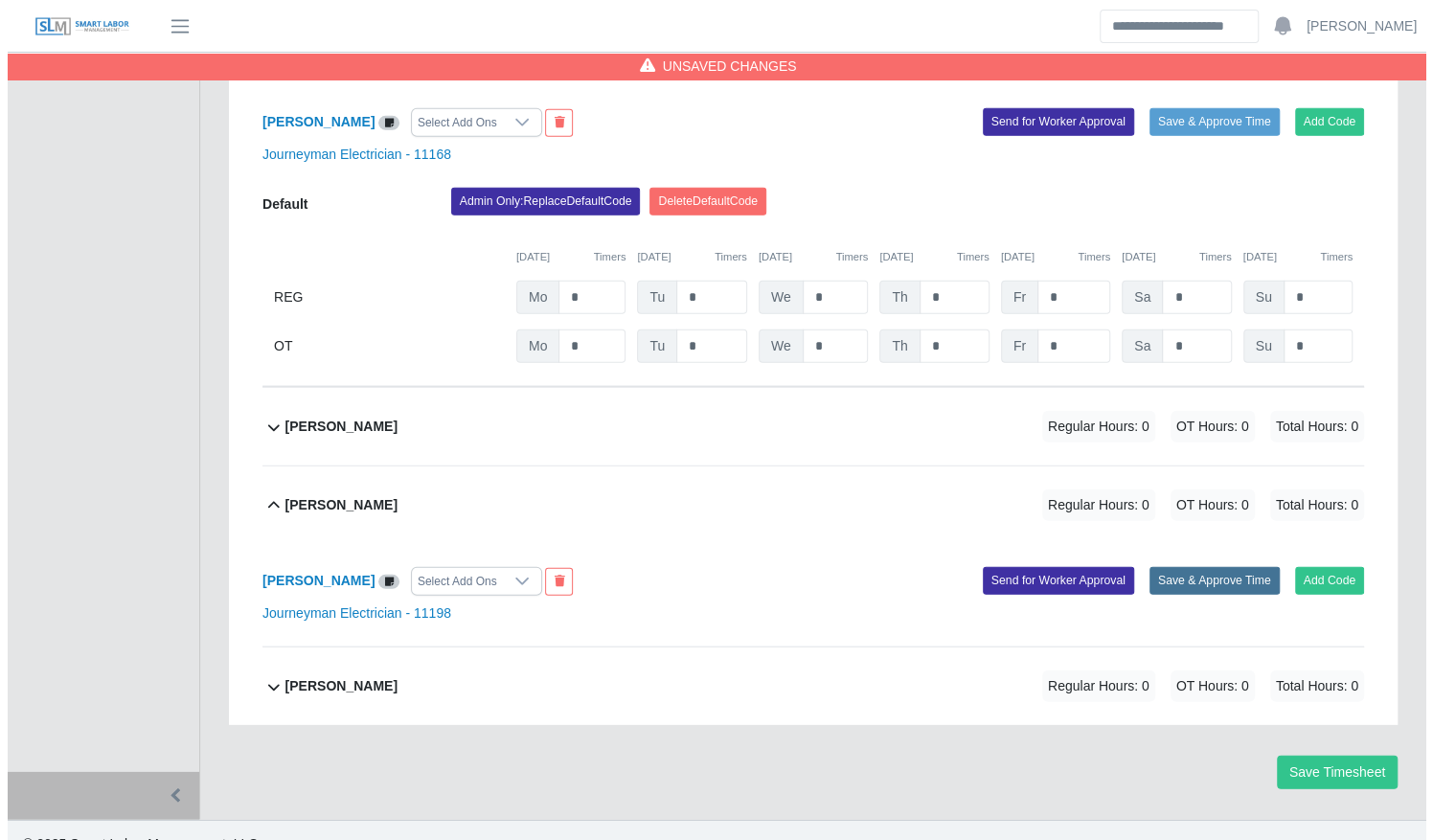
scroll to position [2854, 0]
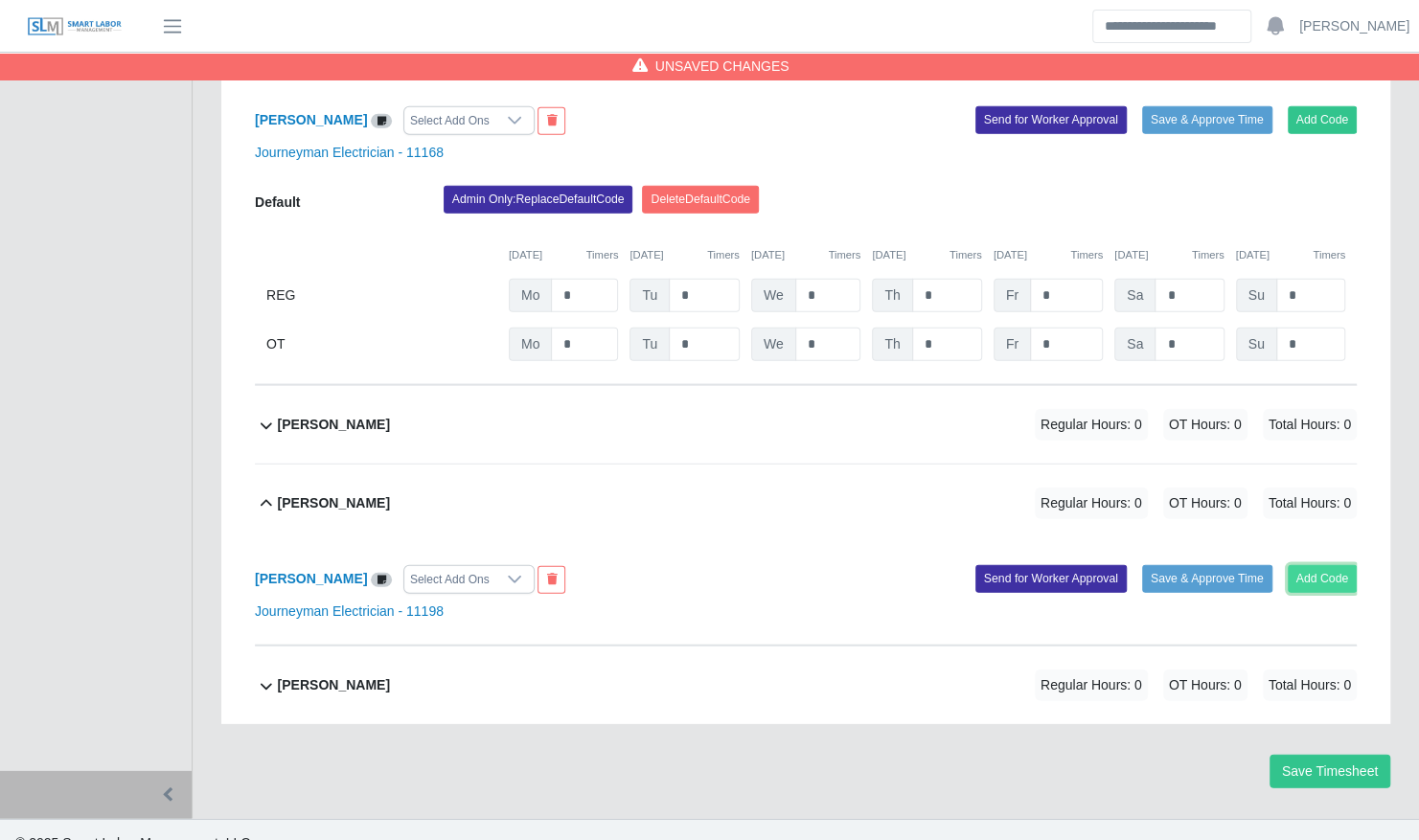
click at [1312, 565] on button "Add Code" at bounding box center [1322, 578] width 70 height 27
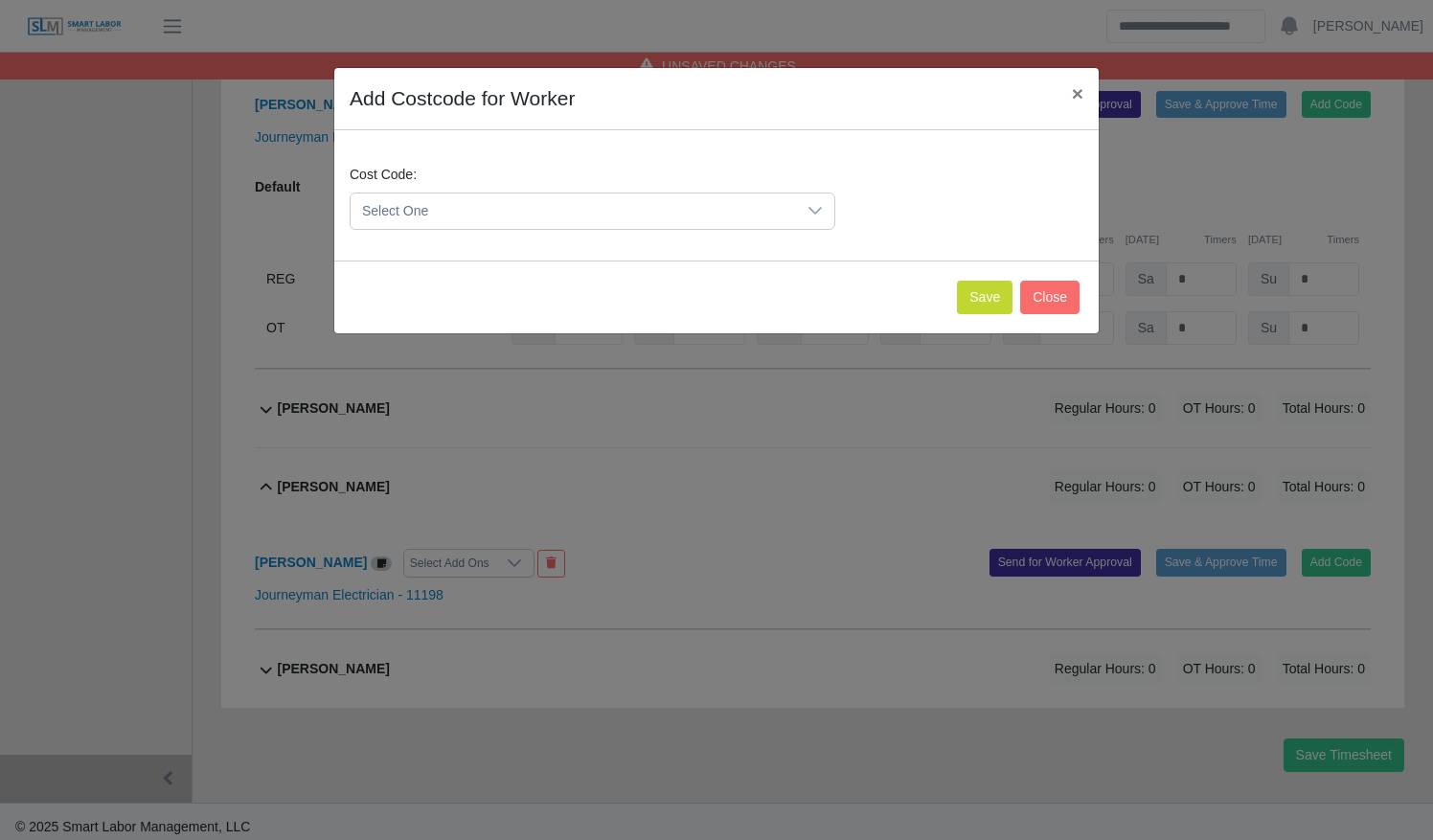
click at [652, 221] on span "Select One" at bounding box center [573, 212] width 445 height 36
click at [626, 295] on li "DEF.000000001 (Default)" at bounding box center [593, 304] width 477 height 36
click at [999, 297] on button "Save" at bounding box center [985, 298] width 55 height 34
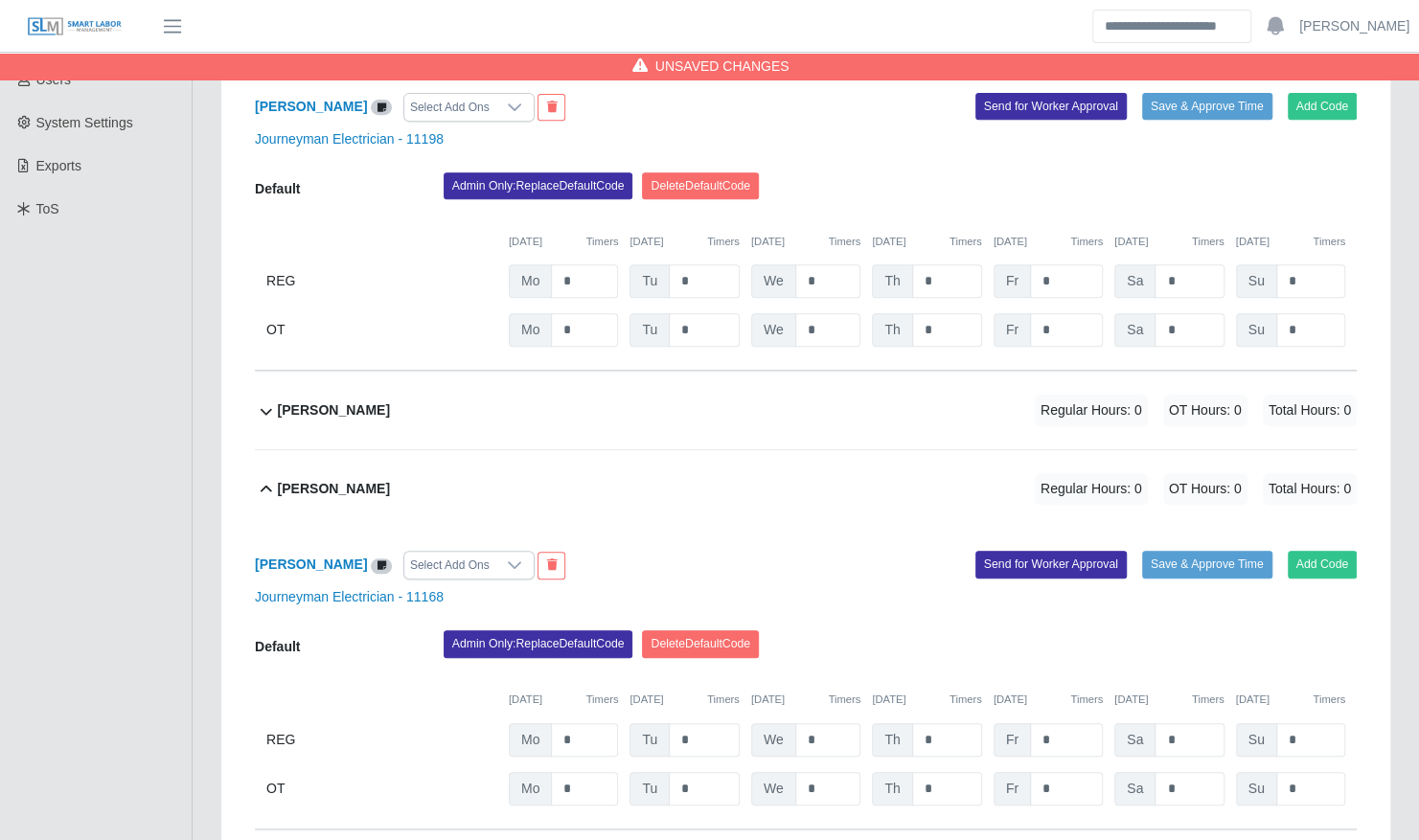
scroll to position [0, 0]
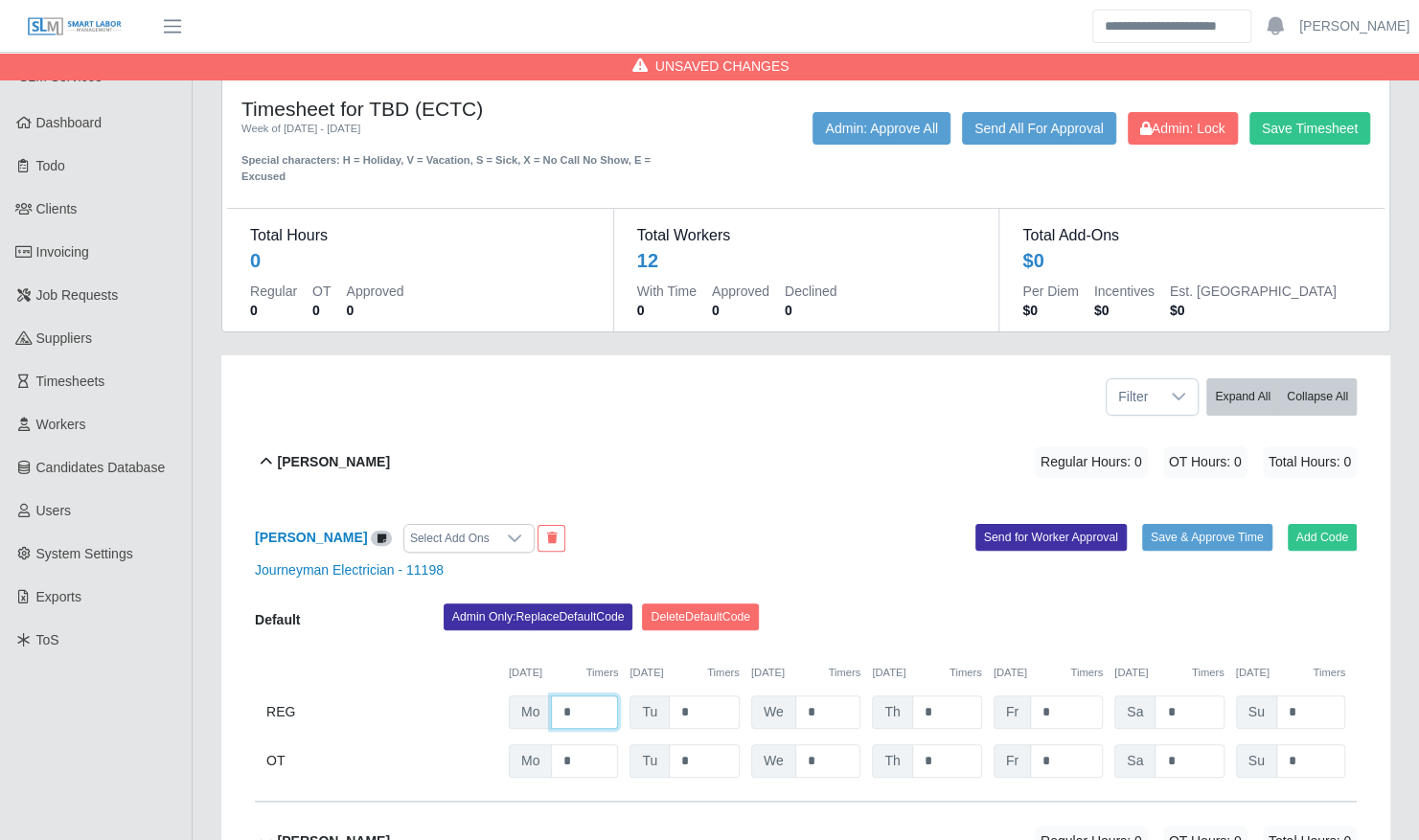
click at [592, 701] on input "*" at bounding box center [585, 712] width 67 height 34
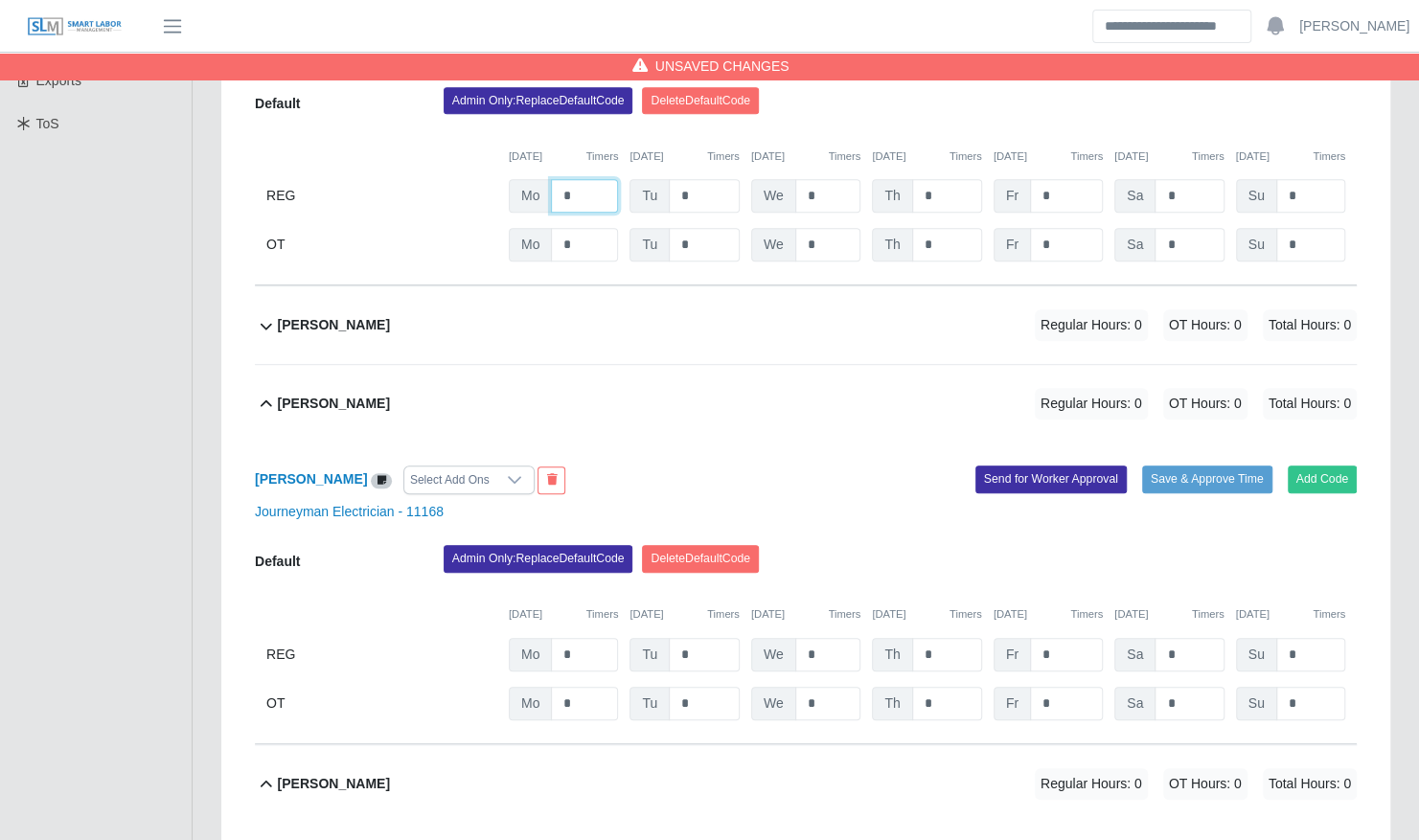
scroll to position [517, 0]
type input "*"
click at [581, 638] on input "*" at bounding box center [585, 654] width 67 height 34
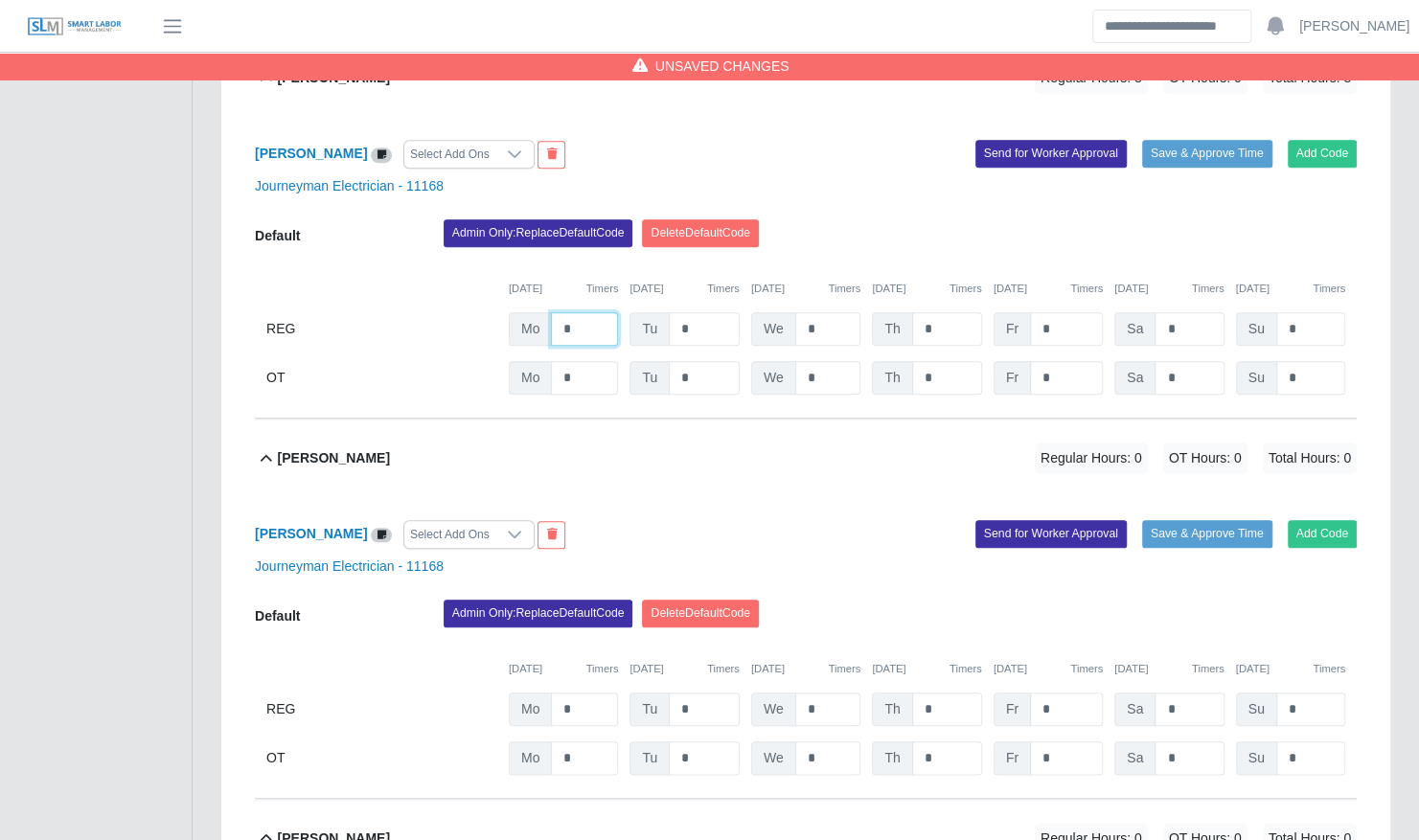
scroll to position [853, 0]
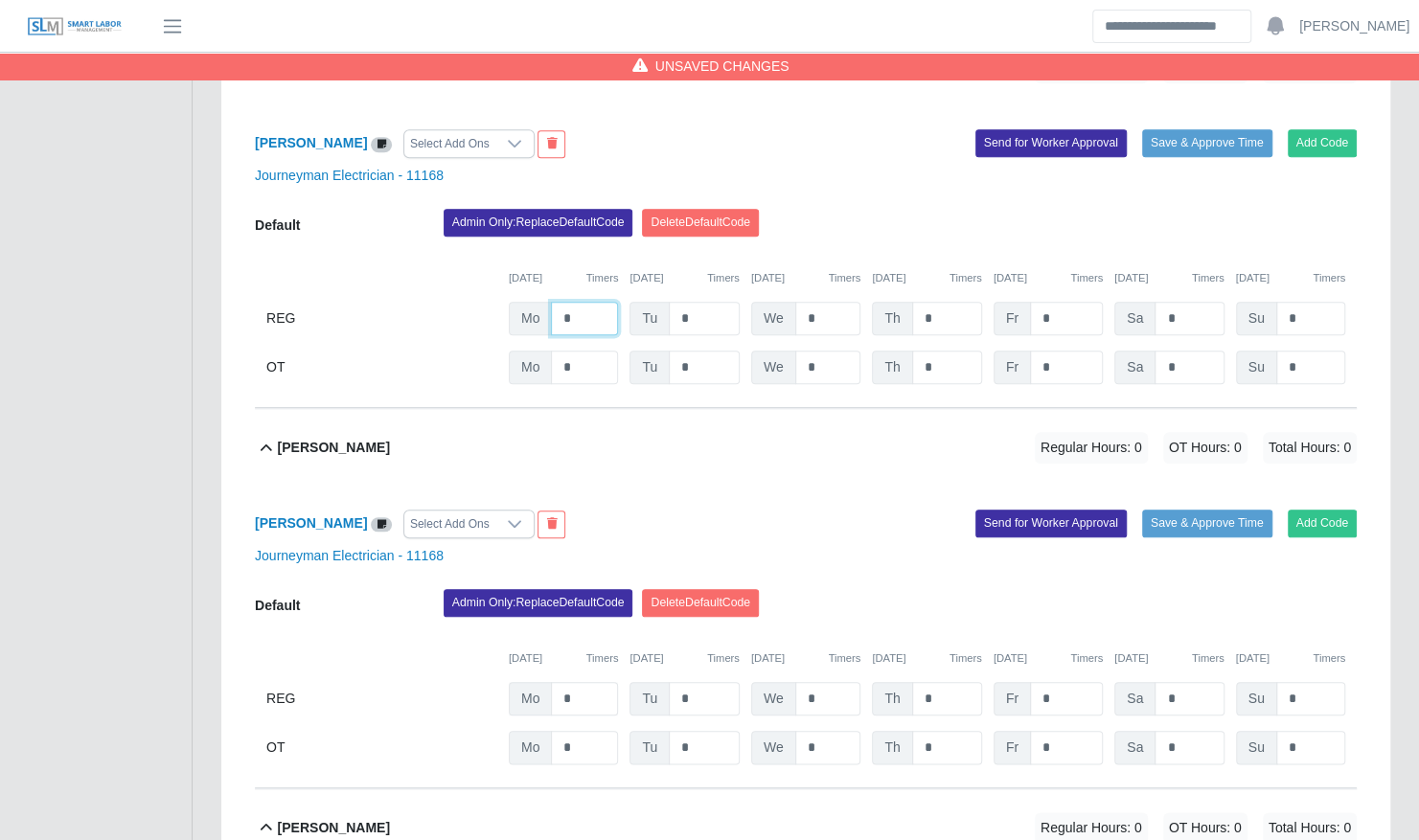
type input "*"
click at [578, 682] on input "*" at bounding box center [585, 699] width 67 height 34
type input "*"
click at [639, 409] on div "Gerber Silva Regular Hours: 8 OT Hours: 0 Total Hours: 8" at bounding box center [817, 447] width 1079 height 77
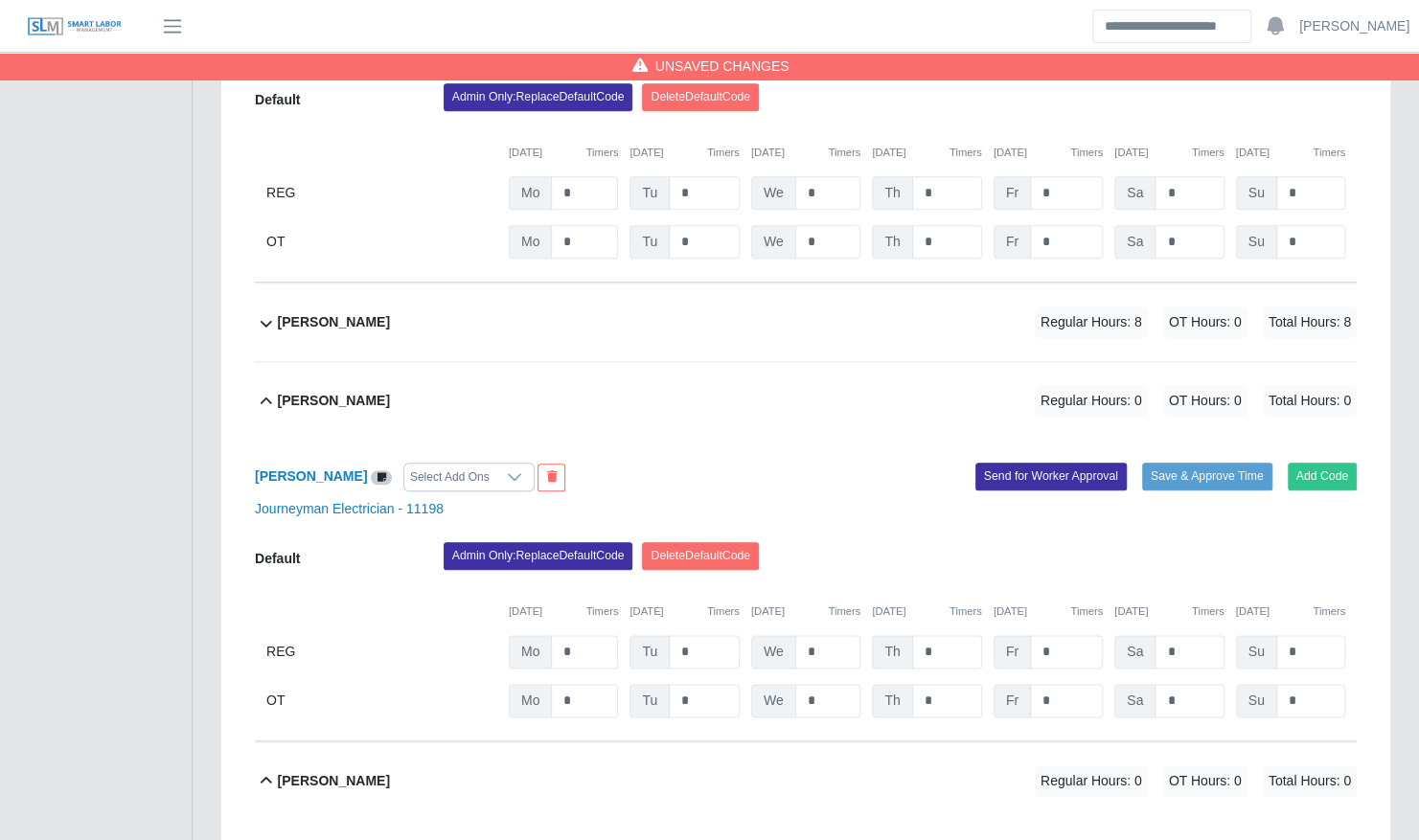
scroll to position [983, 0]
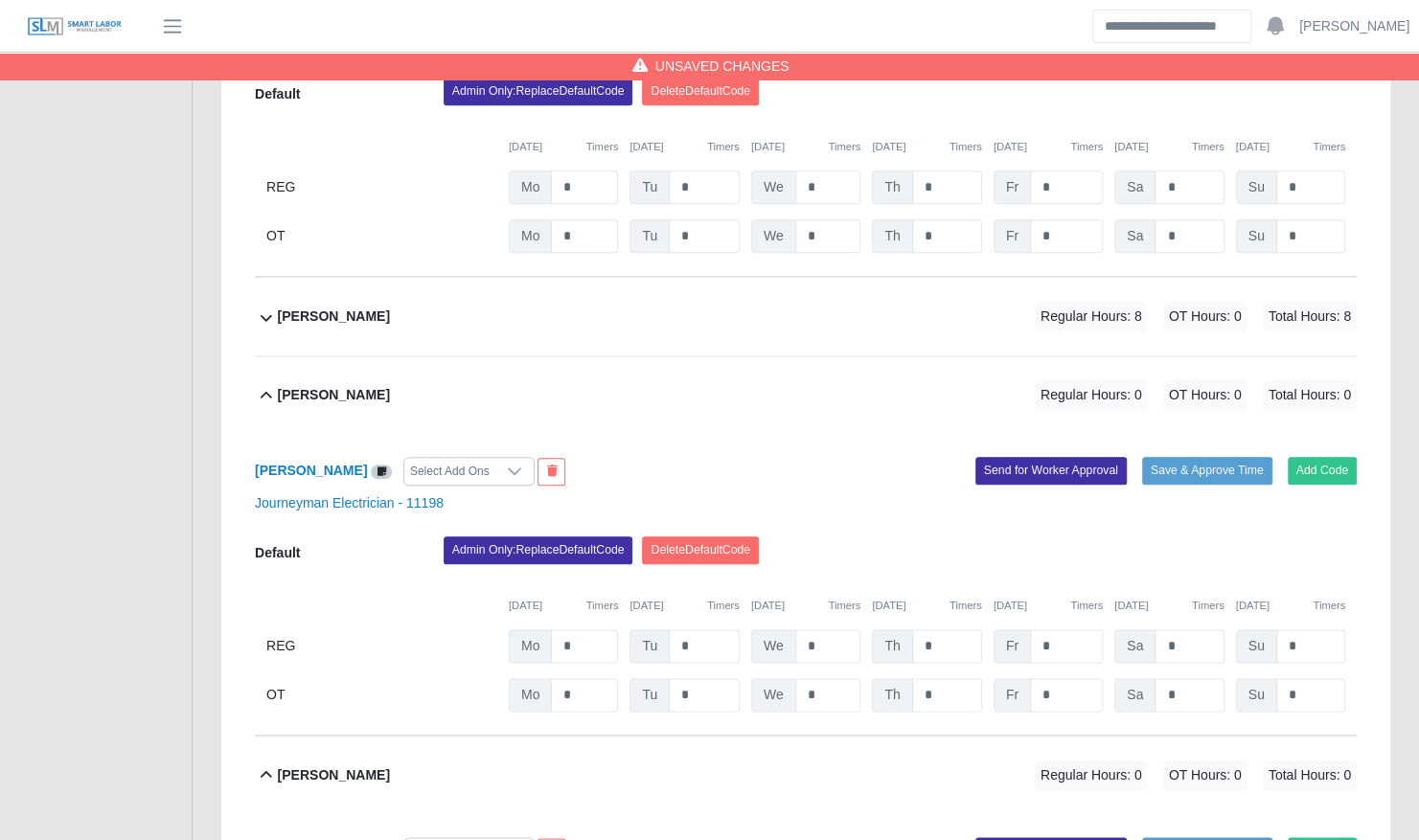
click at [625, 278] on div "Gerber Silva Regular Hours: 8 OT Hours: 0 Total Hours: 8" at bounding box center [817, 317] width 1079 height 77
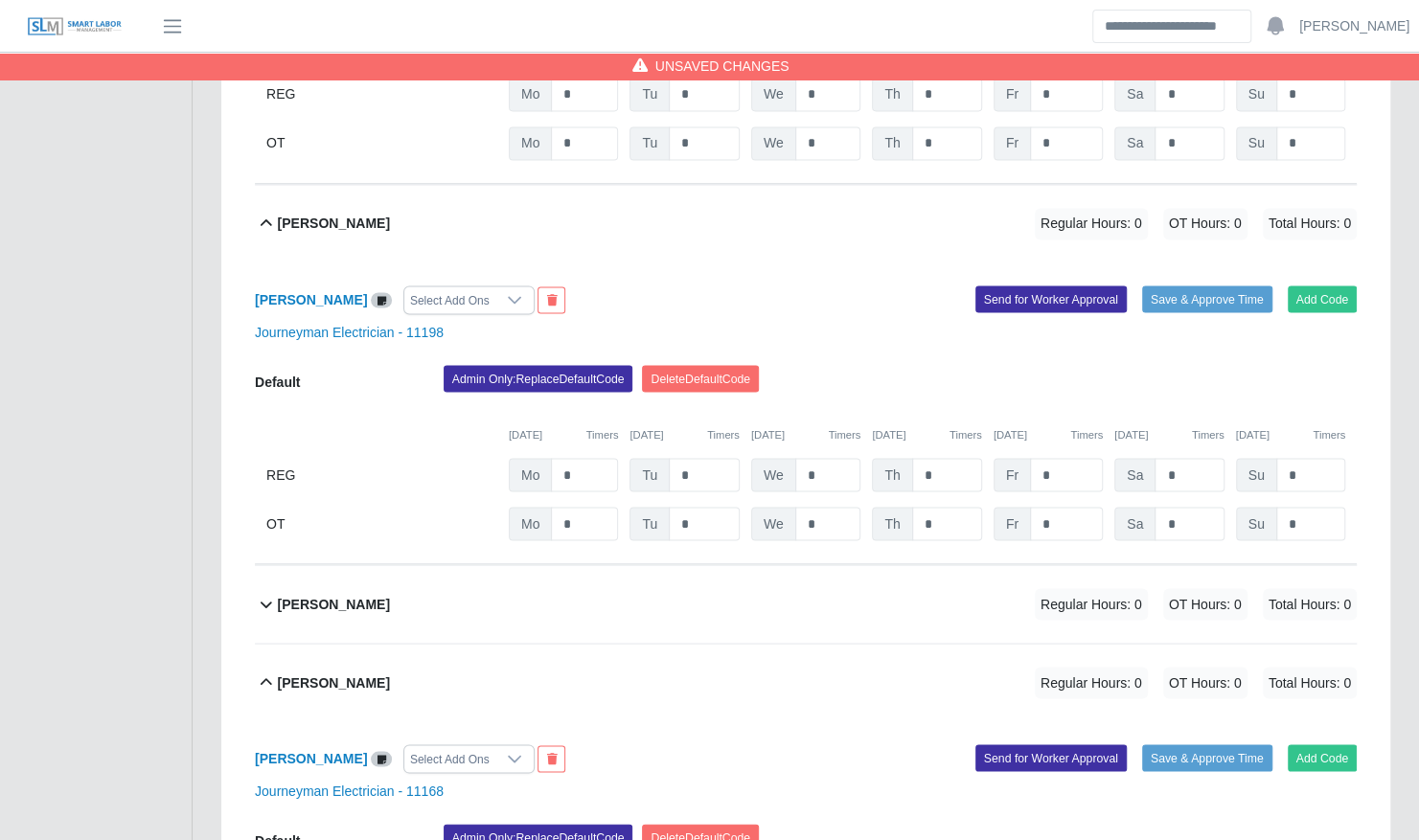
scroll to position [1841, 0]
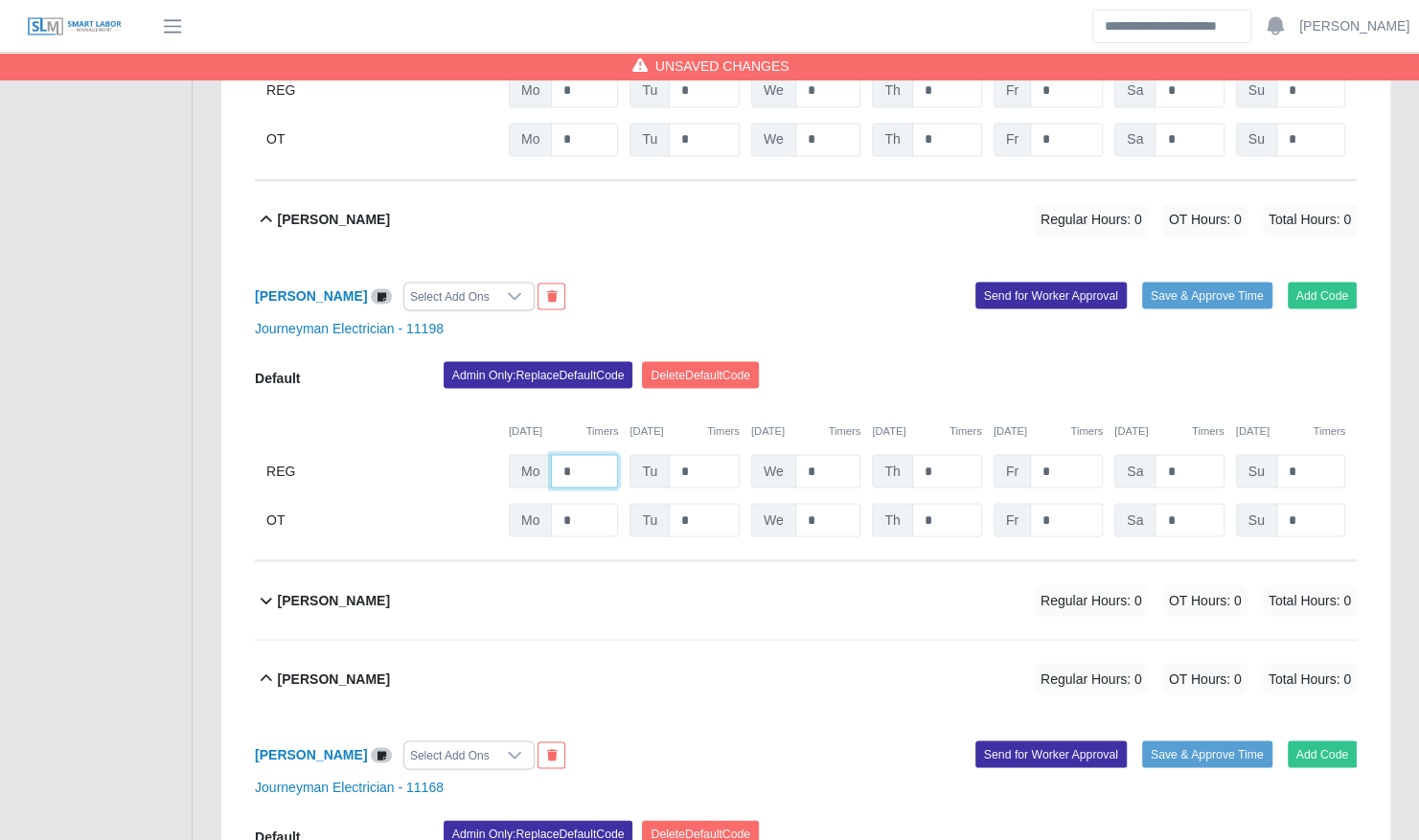
click at [585, 454] on input "*" at bounding box center [585, 471] width 67 height 34
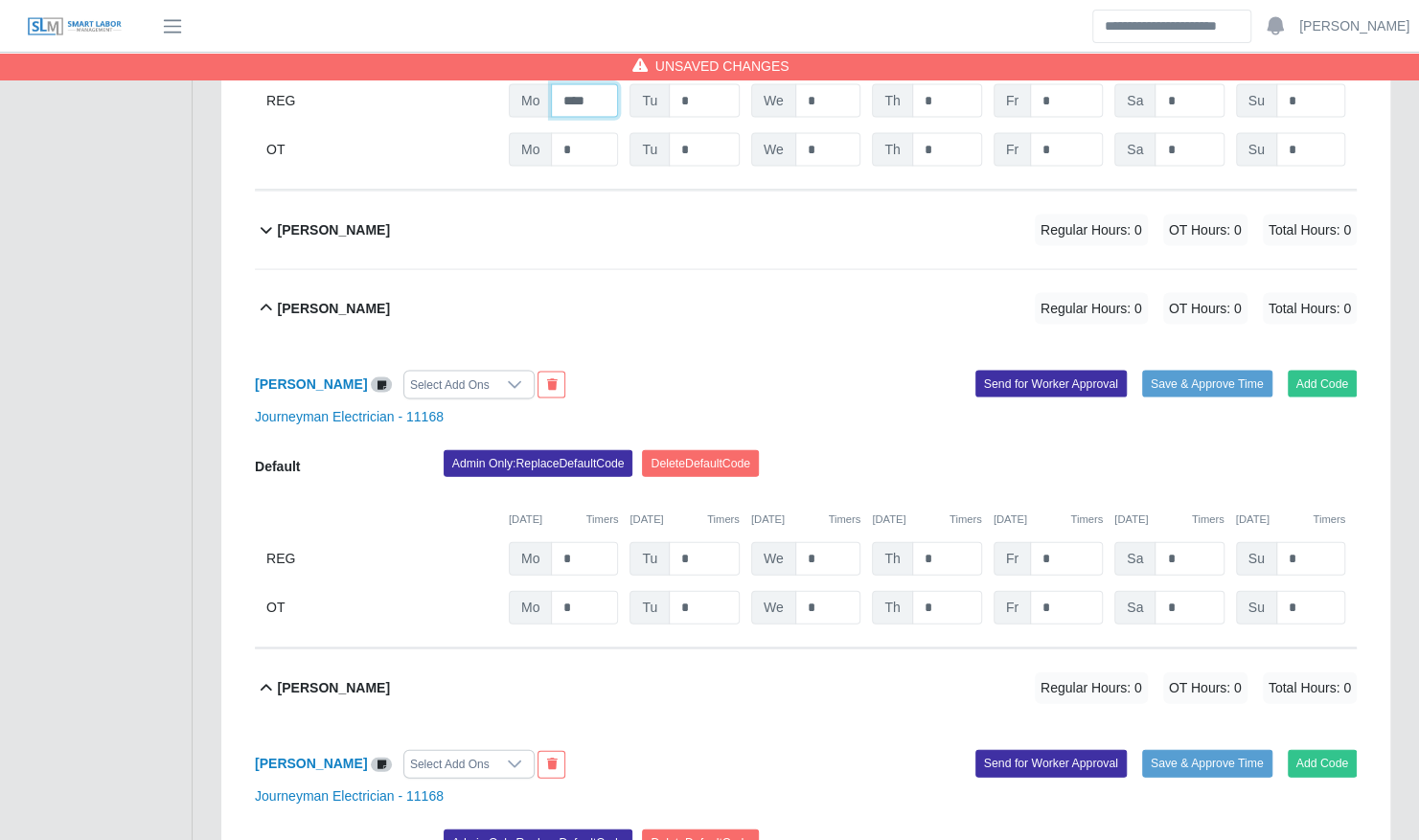
scroll to position [2213, 0]
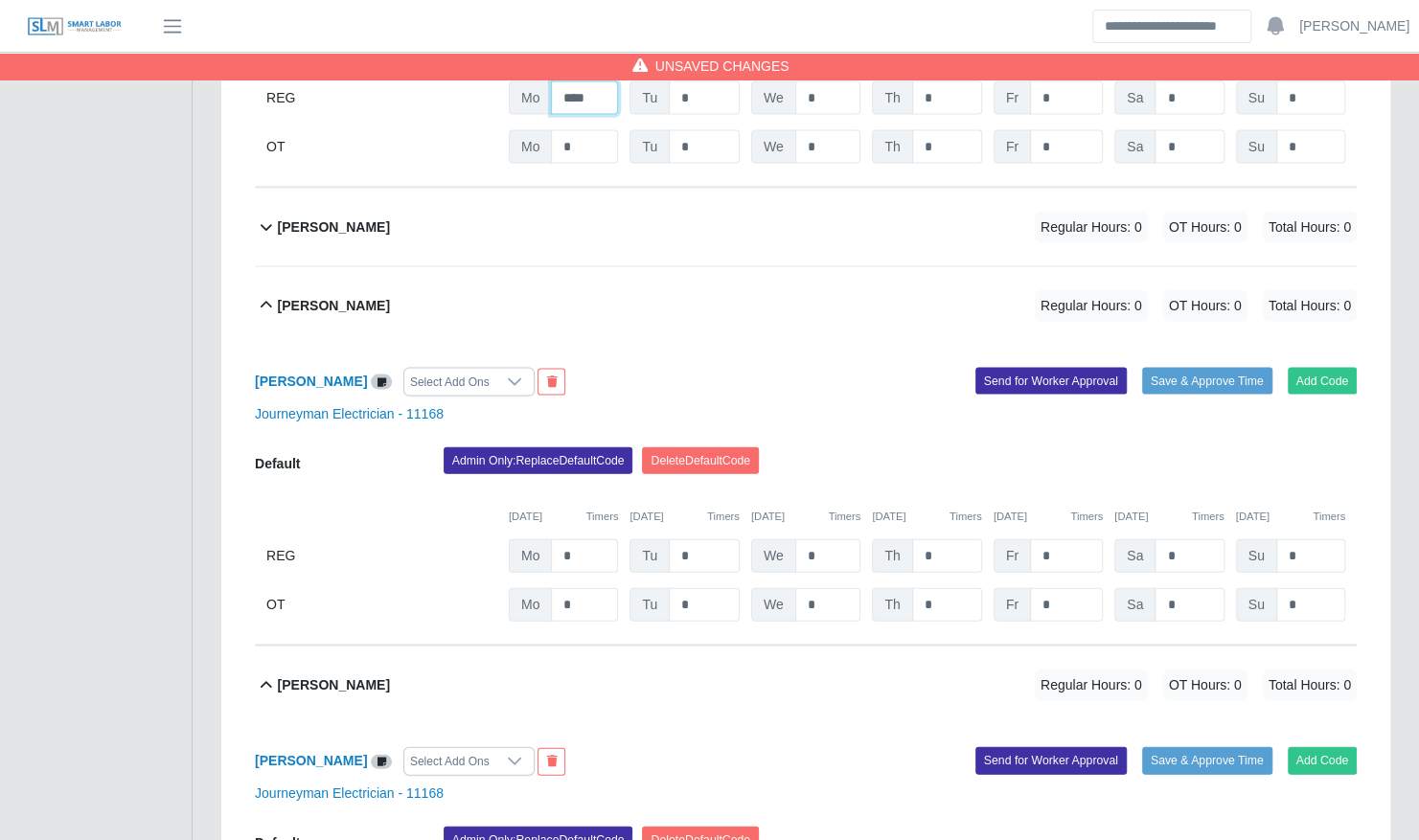
type input "****"
click at [585, 539] on input "*" at bounding box center [585, 556] width 67 height 34
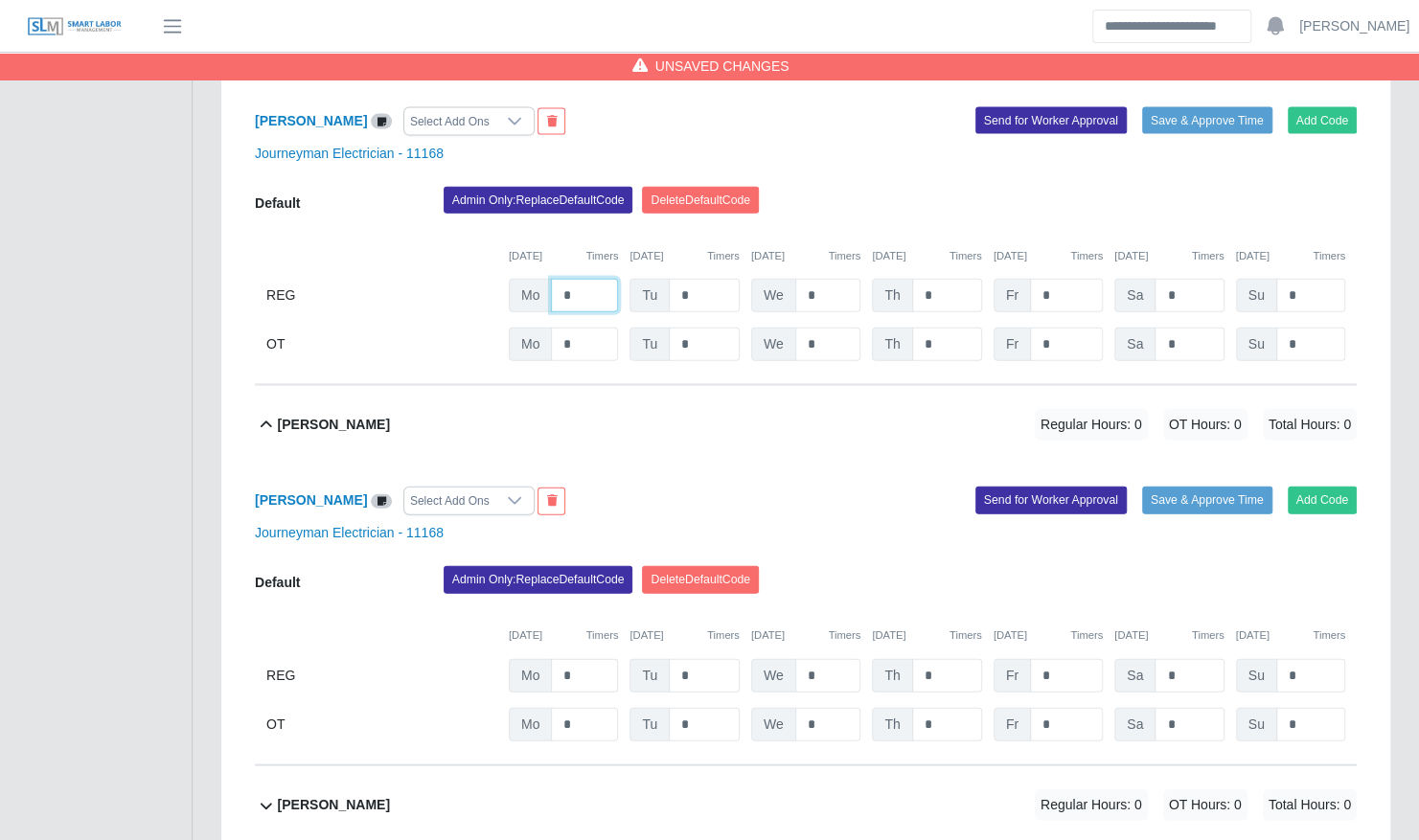
type input "*"
click at [589, 659] on input "*" at bounding box center [585, 676] width 67 height 34
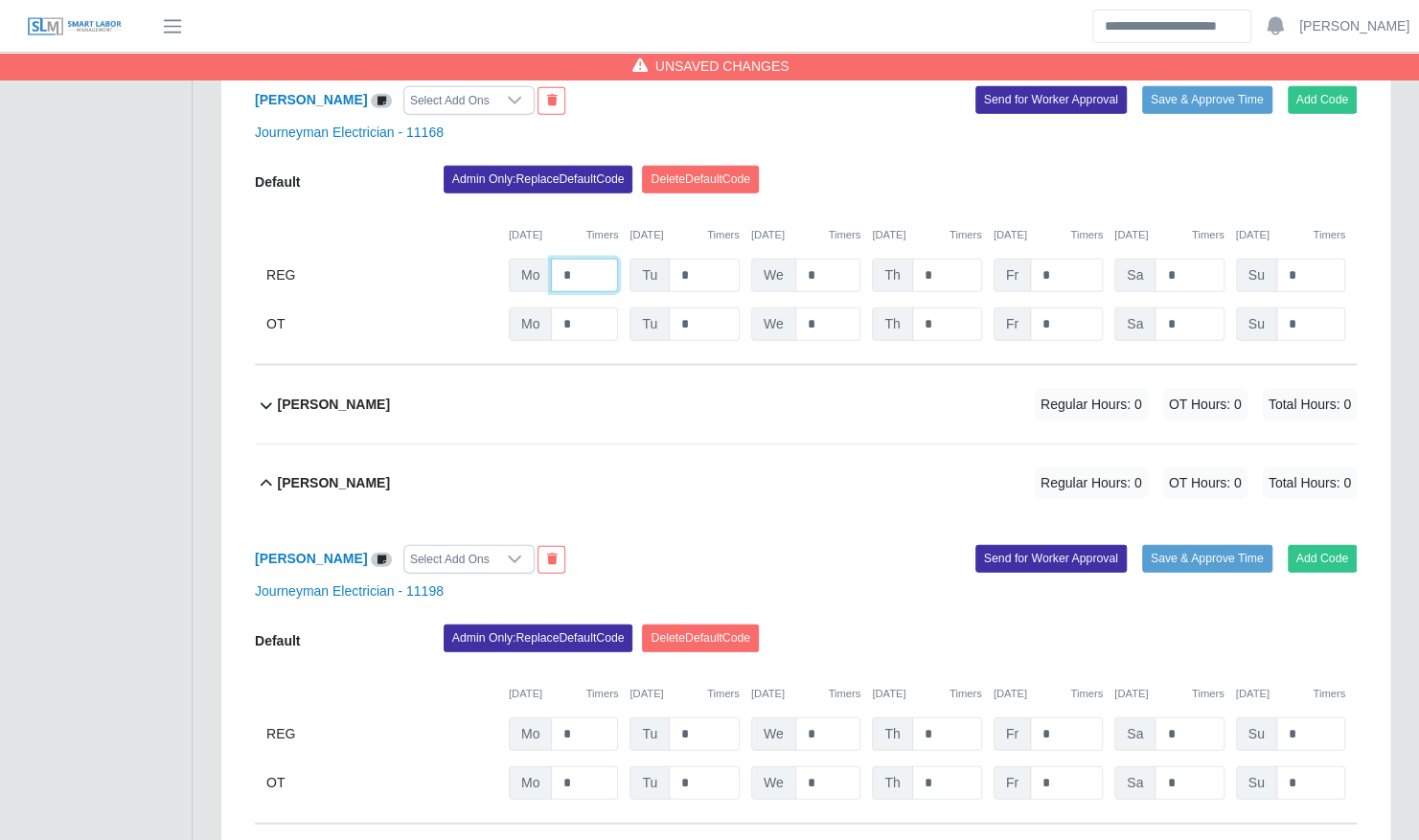
scroll to position [2885, 0]
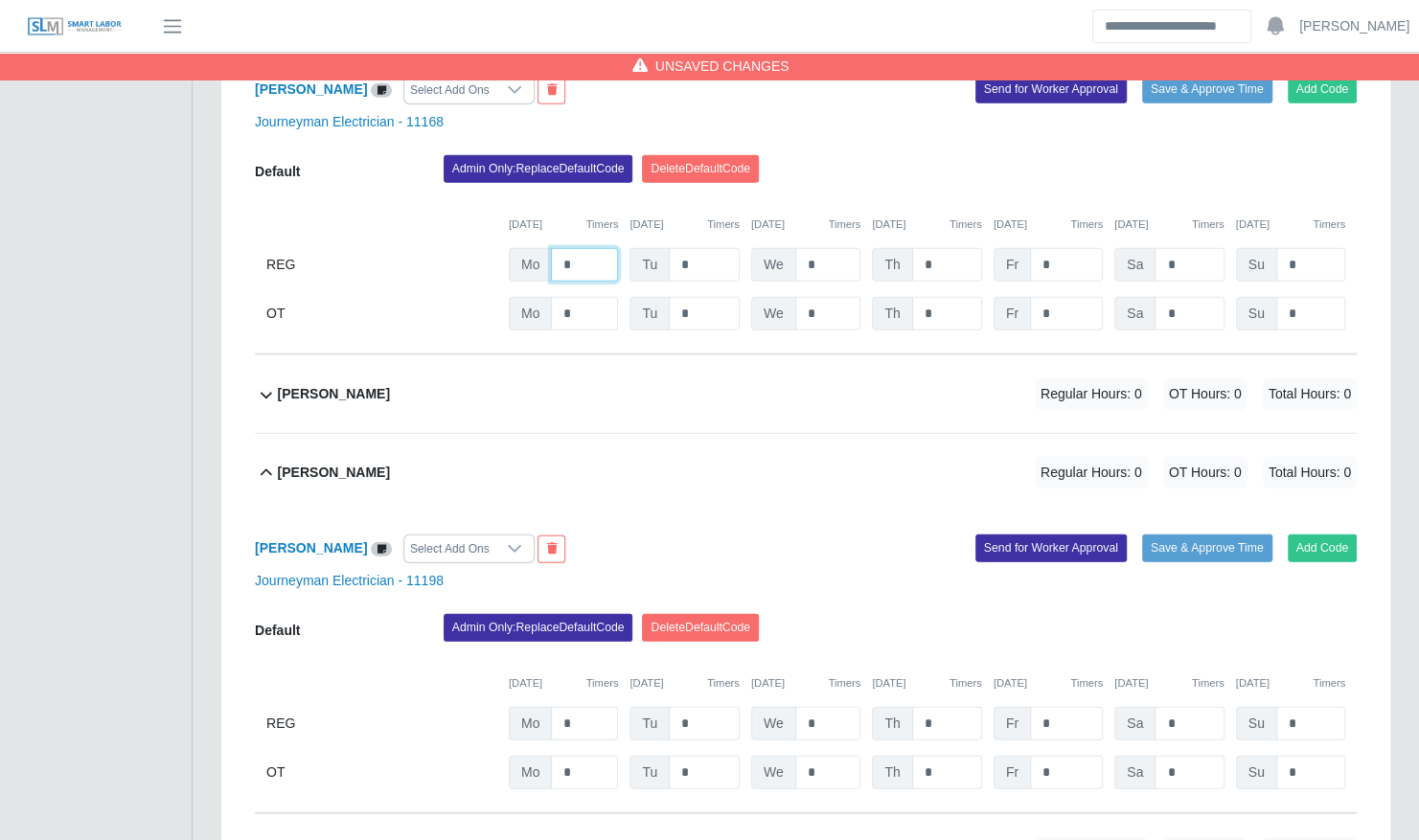
type input "*"
click at [584, 706] on input "*" at bounding box center [585, 723] width 67 height 34
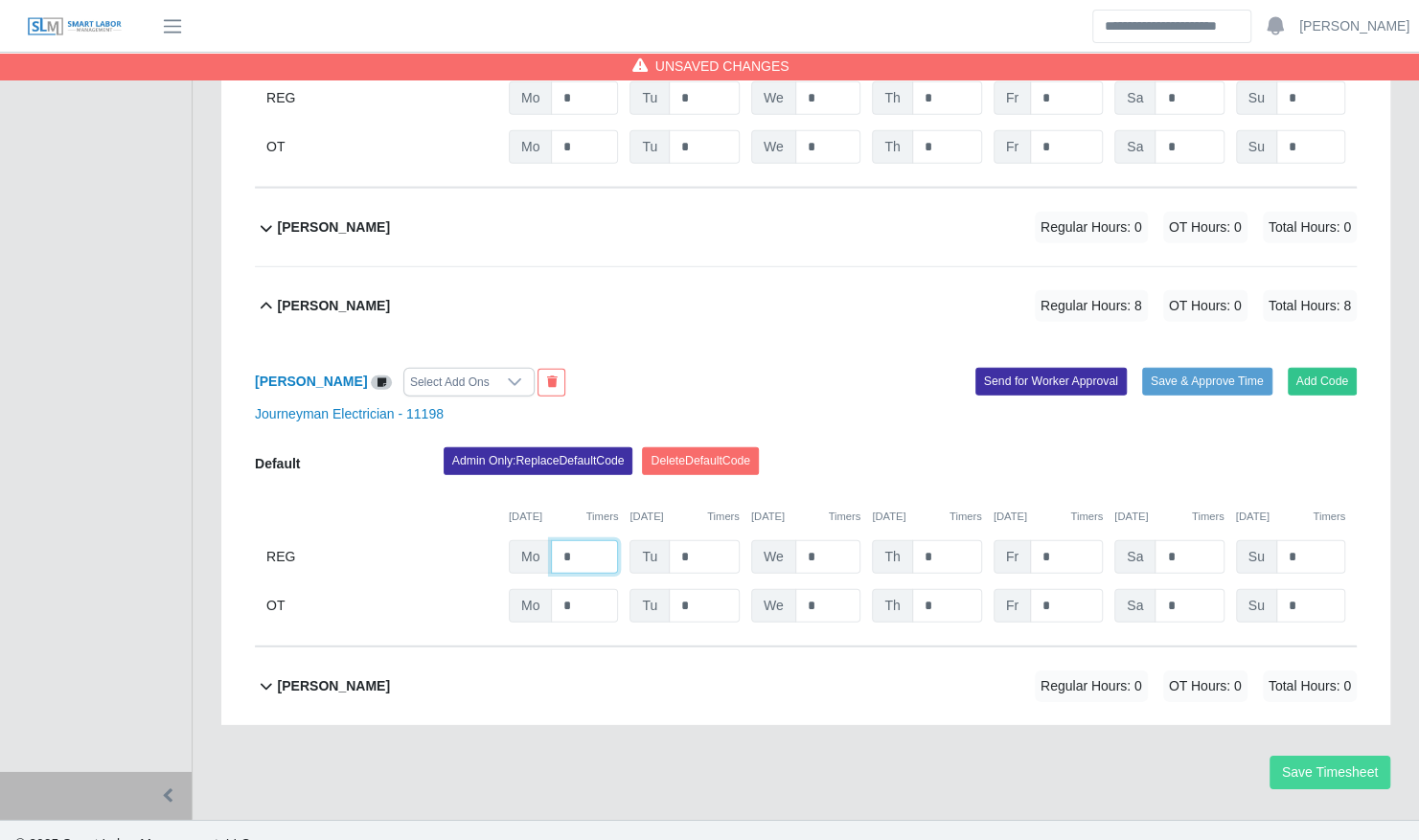
type input "*"
click at [1291, 756] on button "Save Timesheet" at bounding box center [1330, 773] width 121 height 34
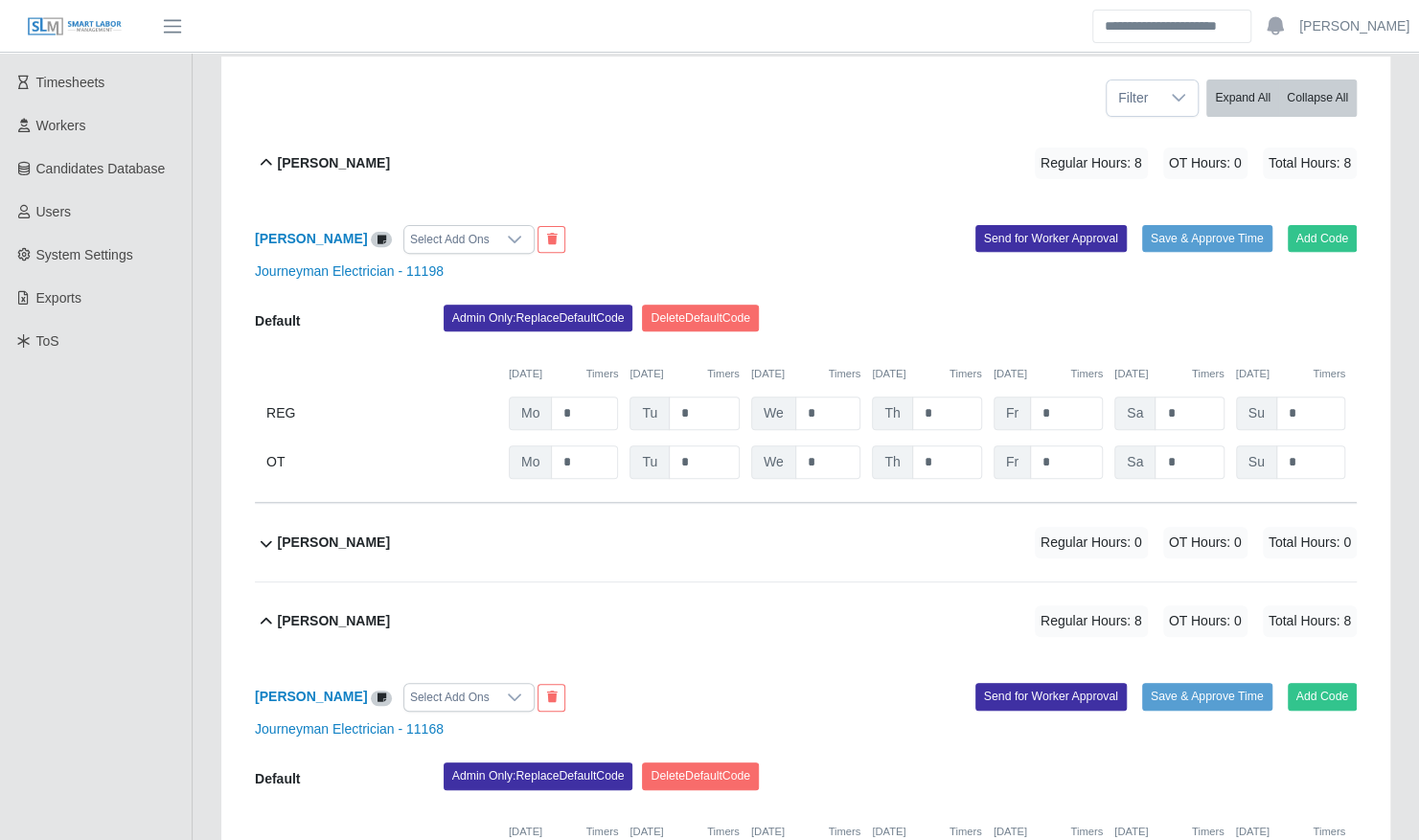
scroll to position [239, 0]
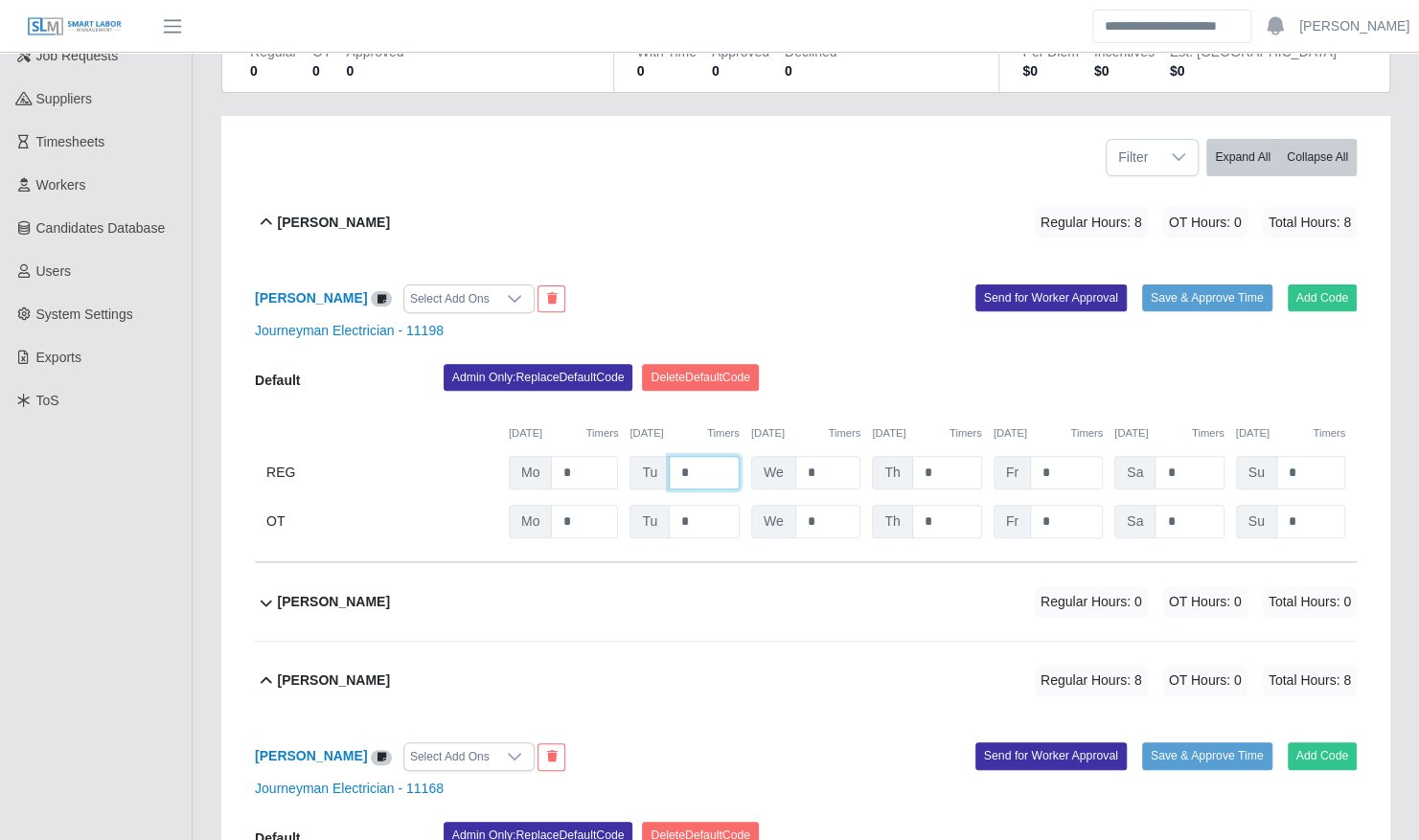
click at [697, 456] on input "*" at bounding box center [705, 473] width 71 height 34
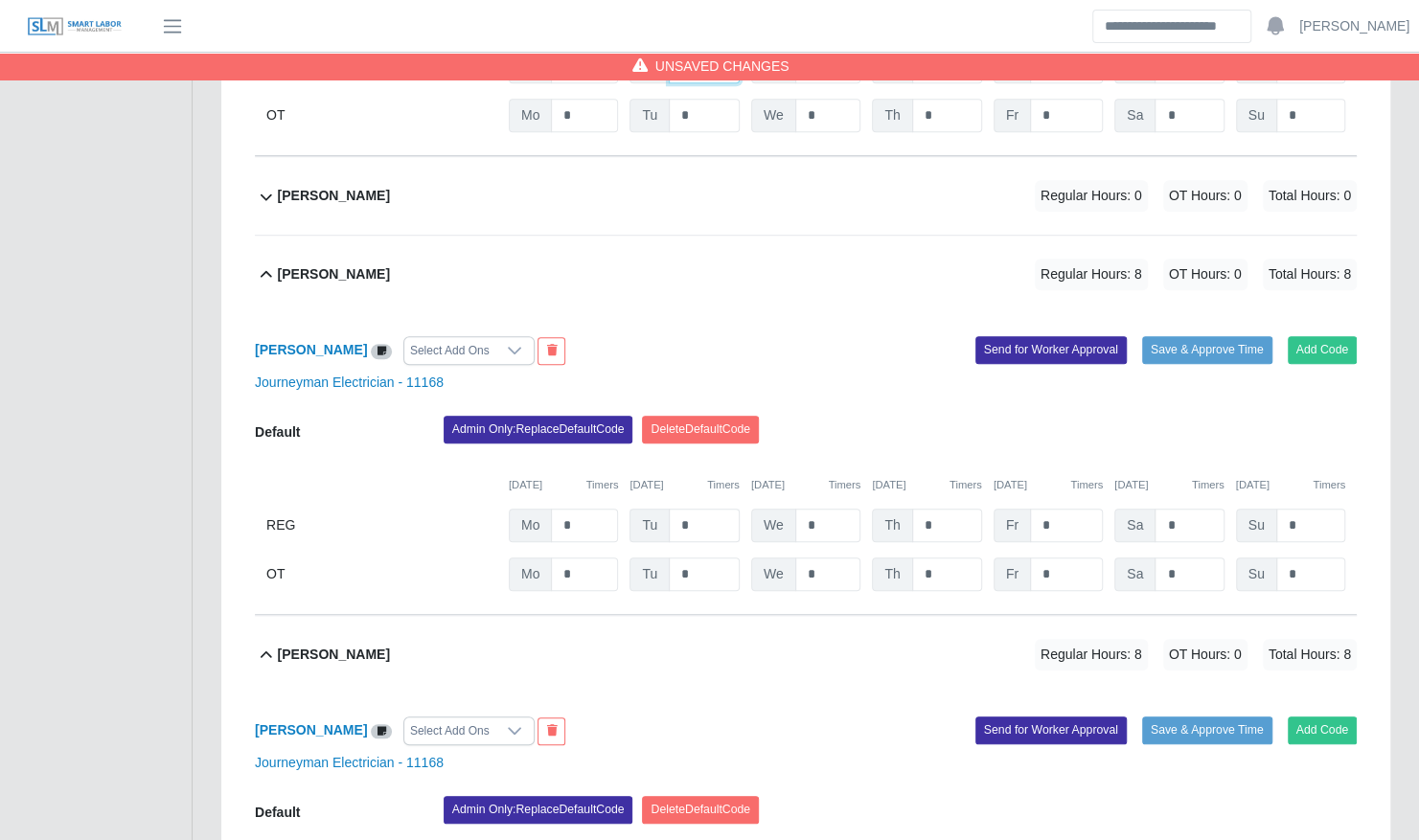
type input "*"
click at [707, 509] on input "*" at bounding box center [705, 525] width 71 height 34
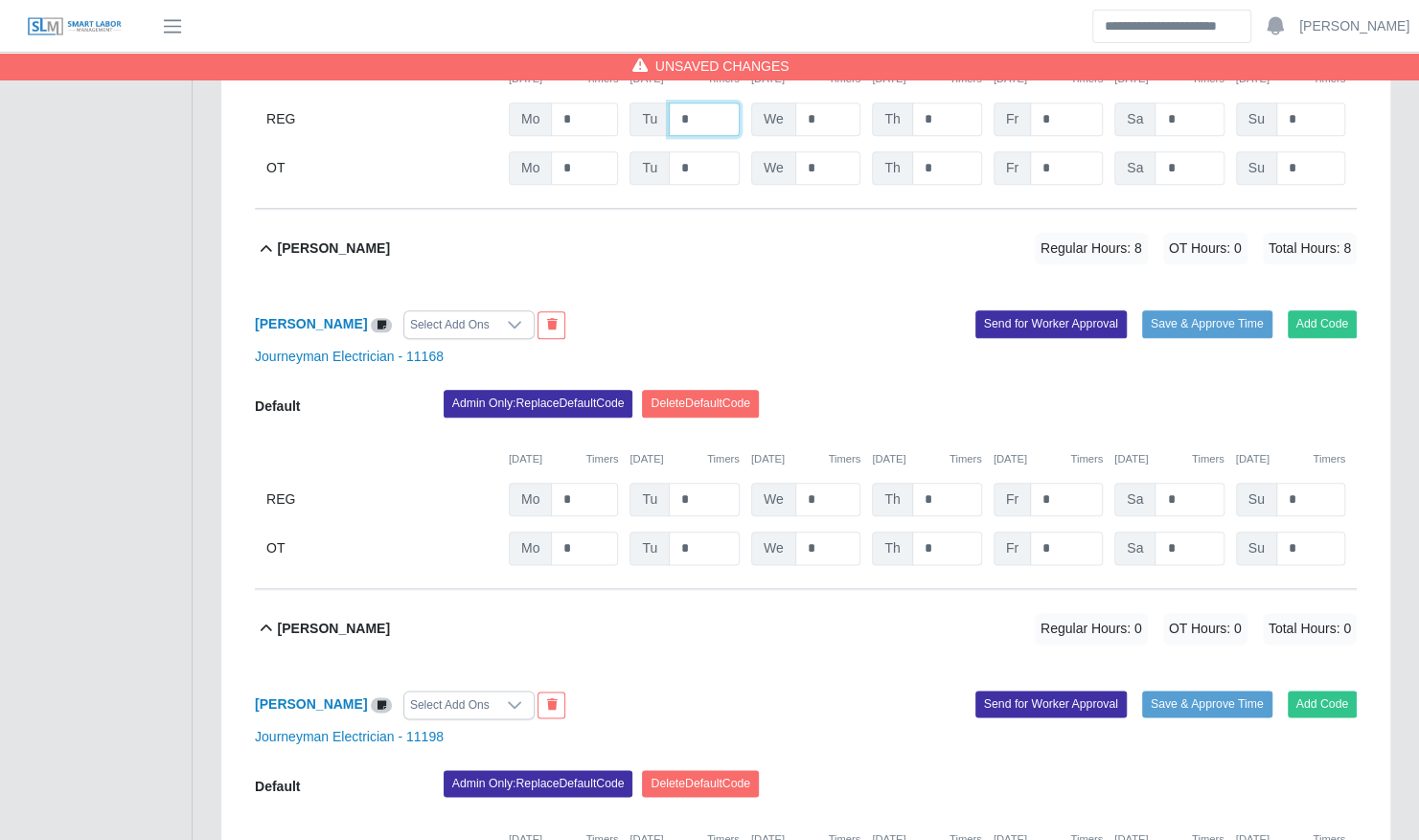
scroll to position [1060, 0]
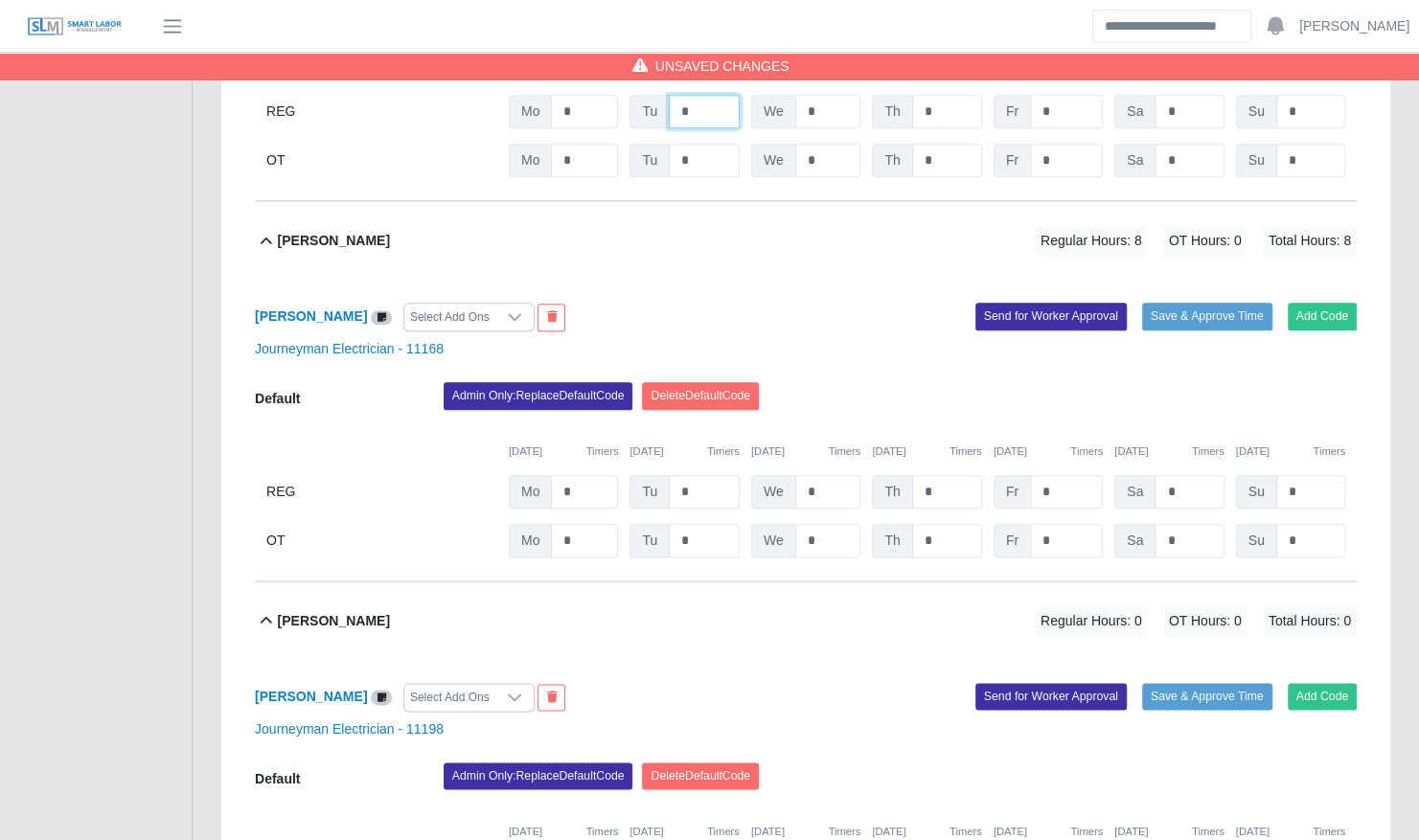
type input "*"
click at [705, 475] on input "*" at bounding box center [705, 492] width 71 height 34
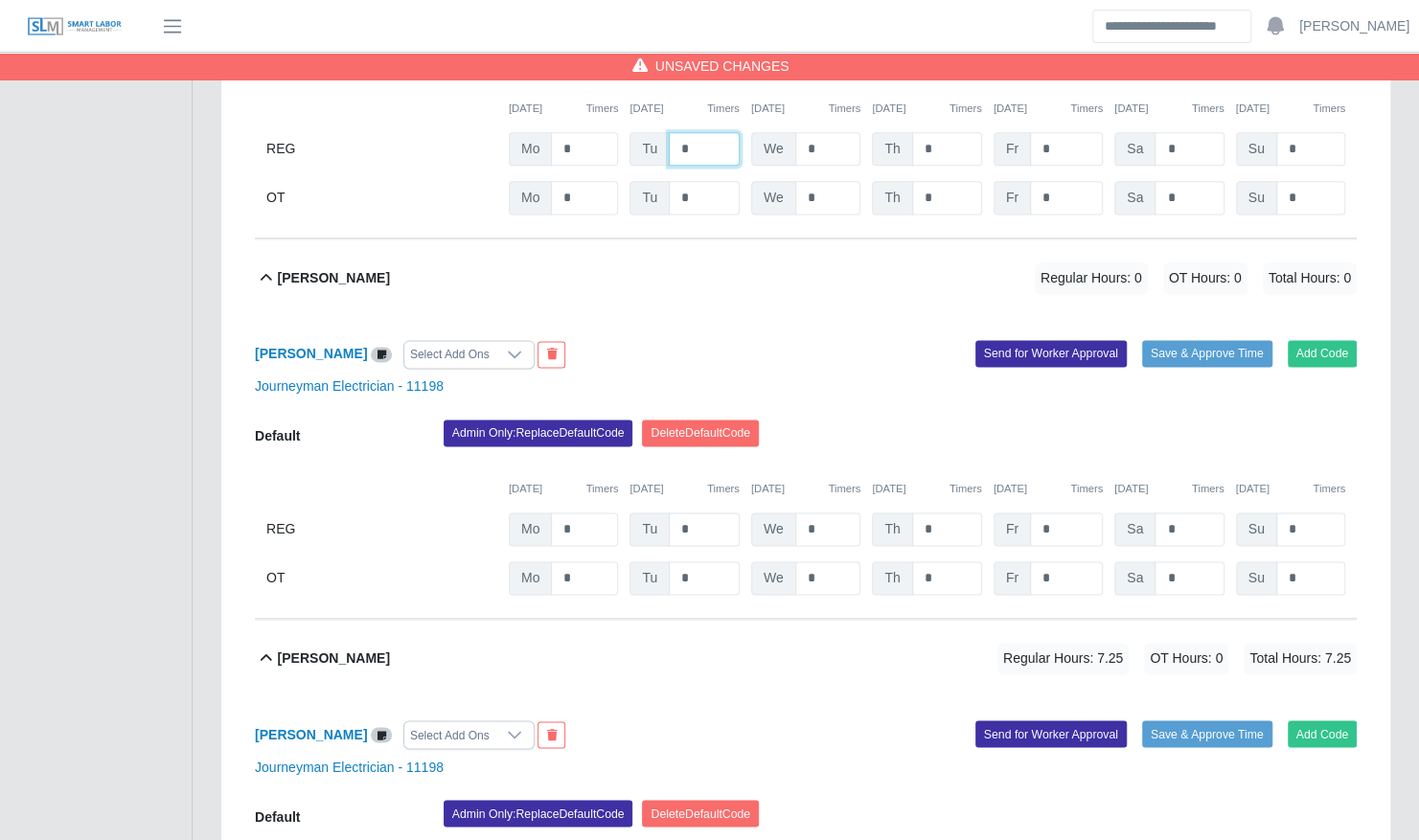
type input "*"
click at [706, 513] on input "*" at bounding box center [705, 529] width 71 height 34
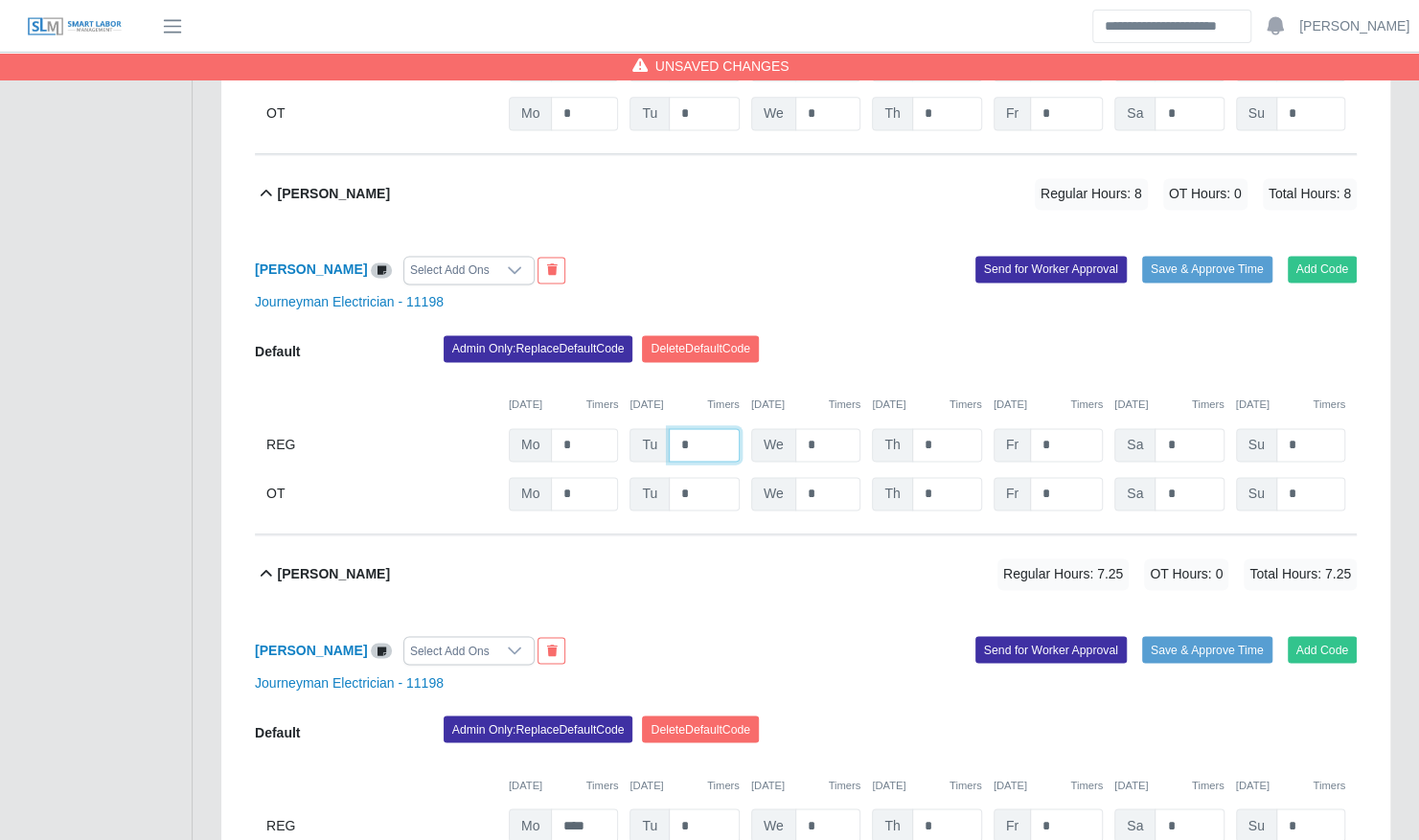
scroll to position [1590, 0]
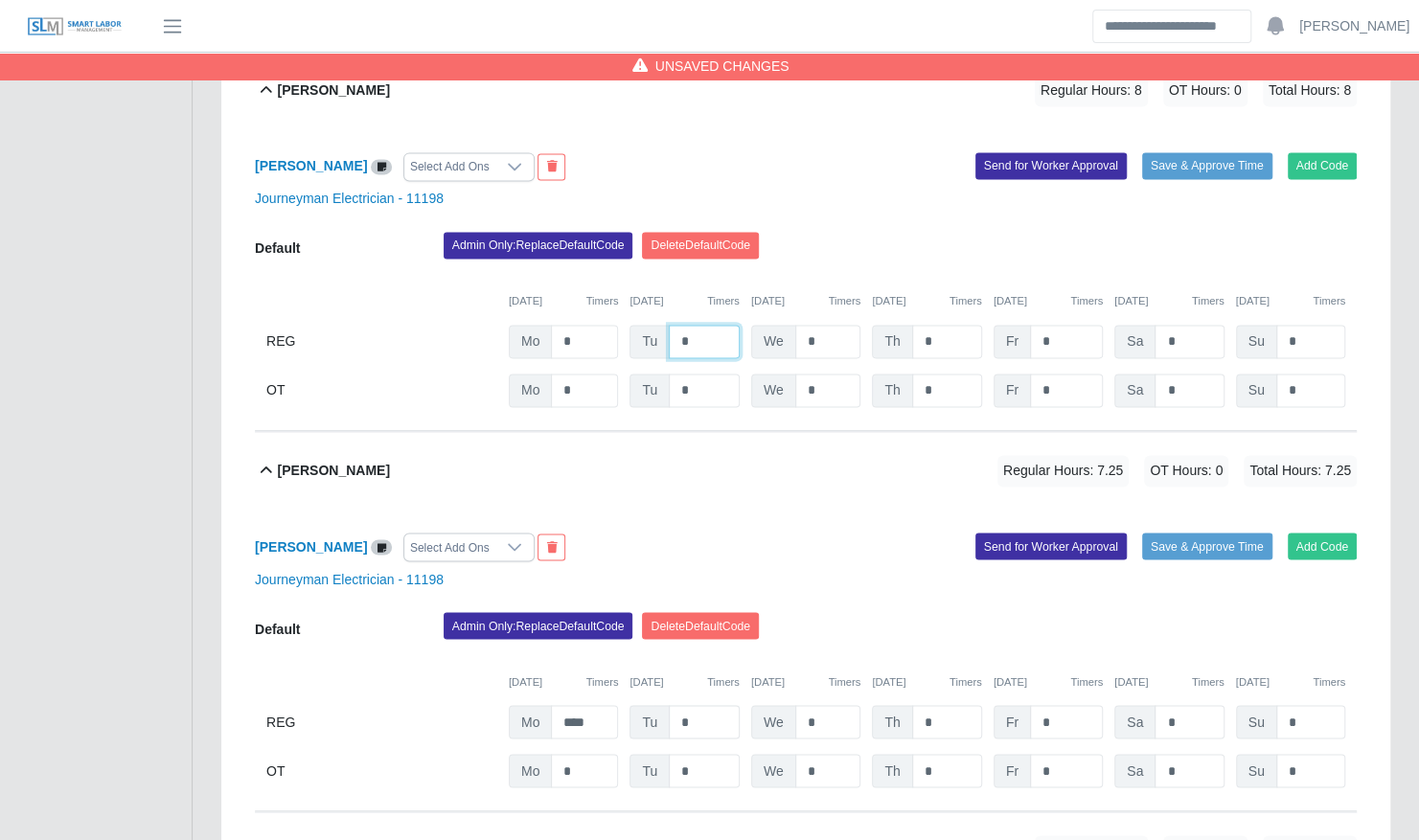
type input "*"
click at [712, 705] on input "*" at bounding box center [705, 722] width 71 height 34
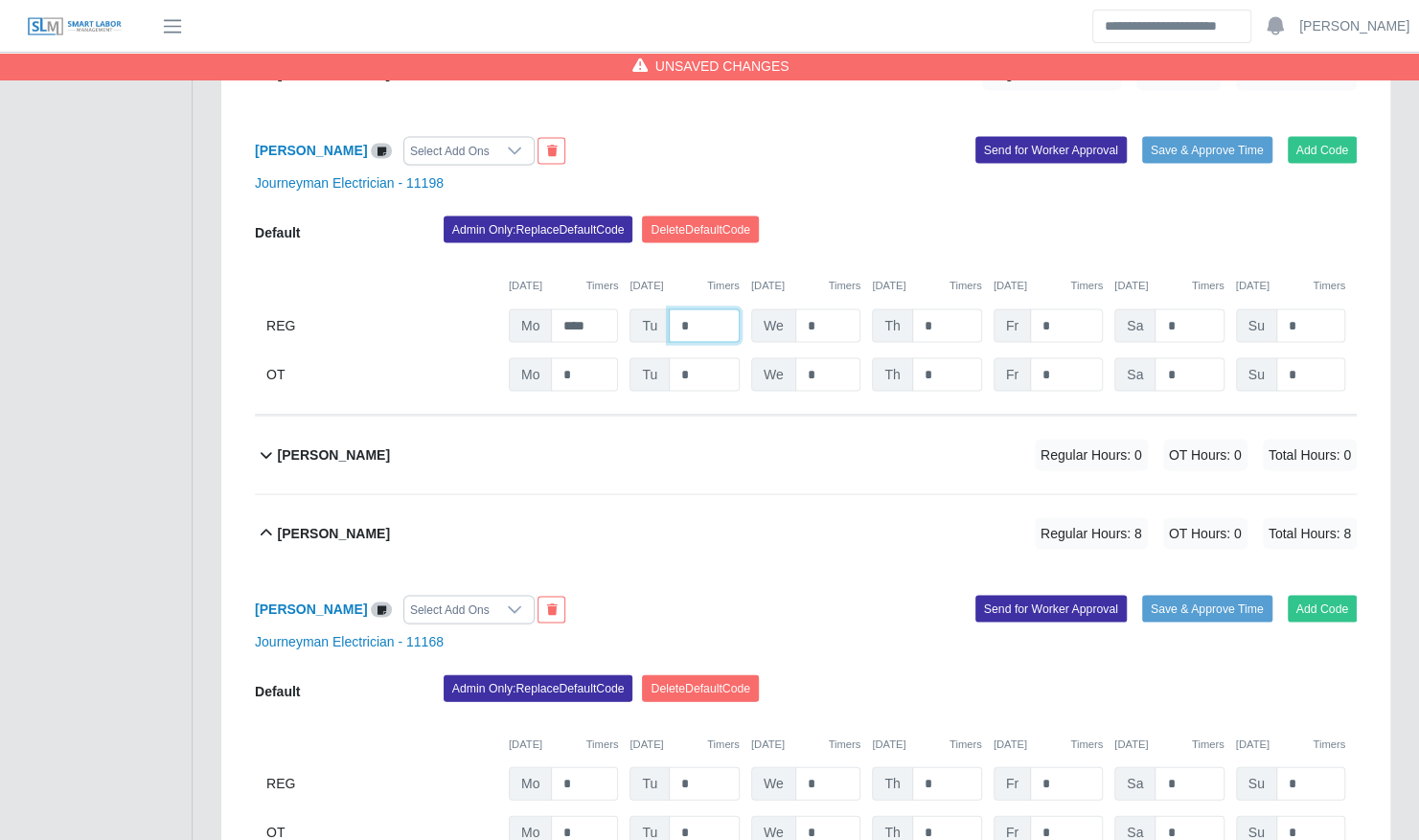
scroll to position [2032, 0]
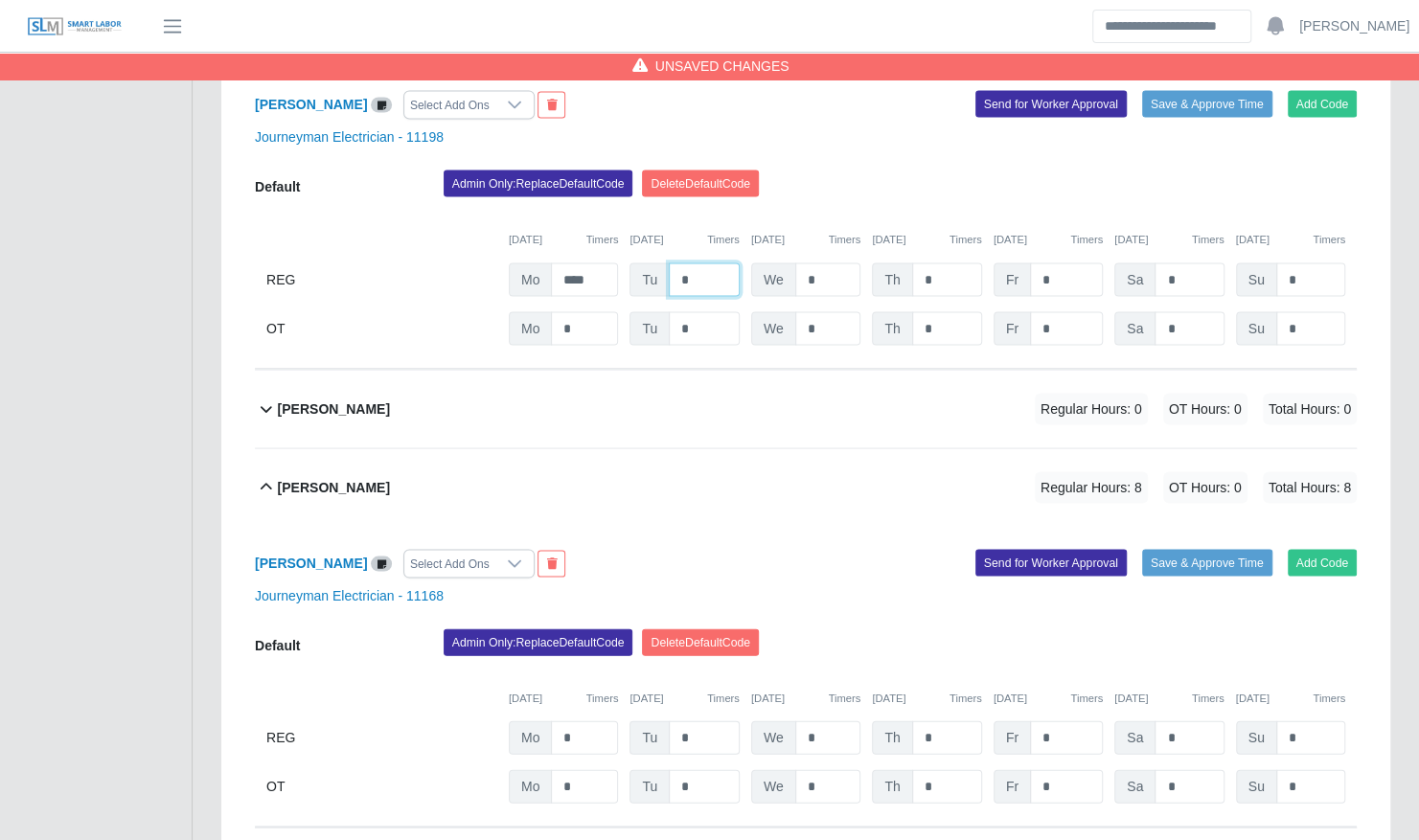
type input "*"
click at [704, 720] on input "*" at bounding box center [705, 737] width 71 height 34
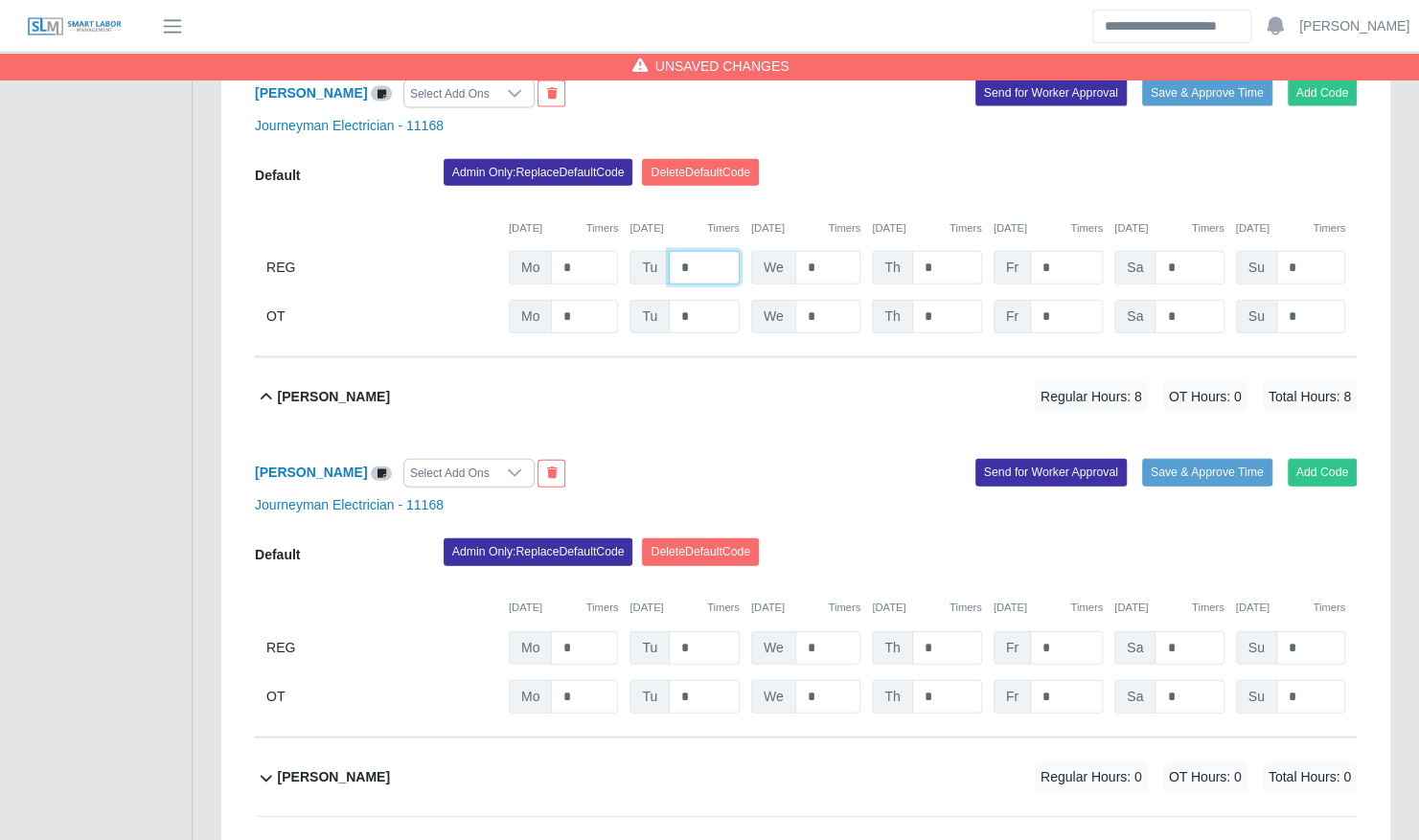
scroll to position [2506, 0]
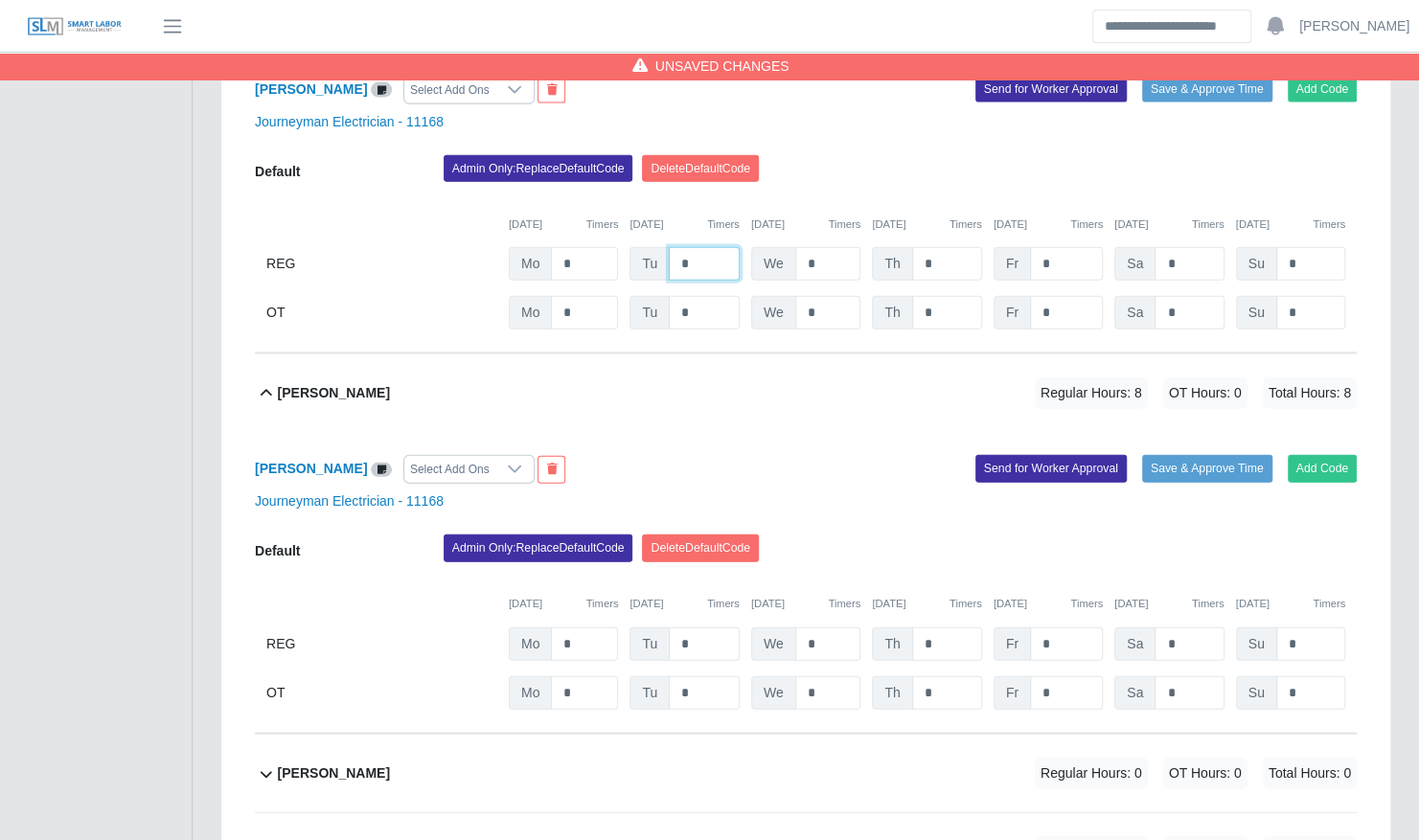
type input "*"
click at [699, 627] on input "*" at bounding box center [705, 644] width 71 height 34
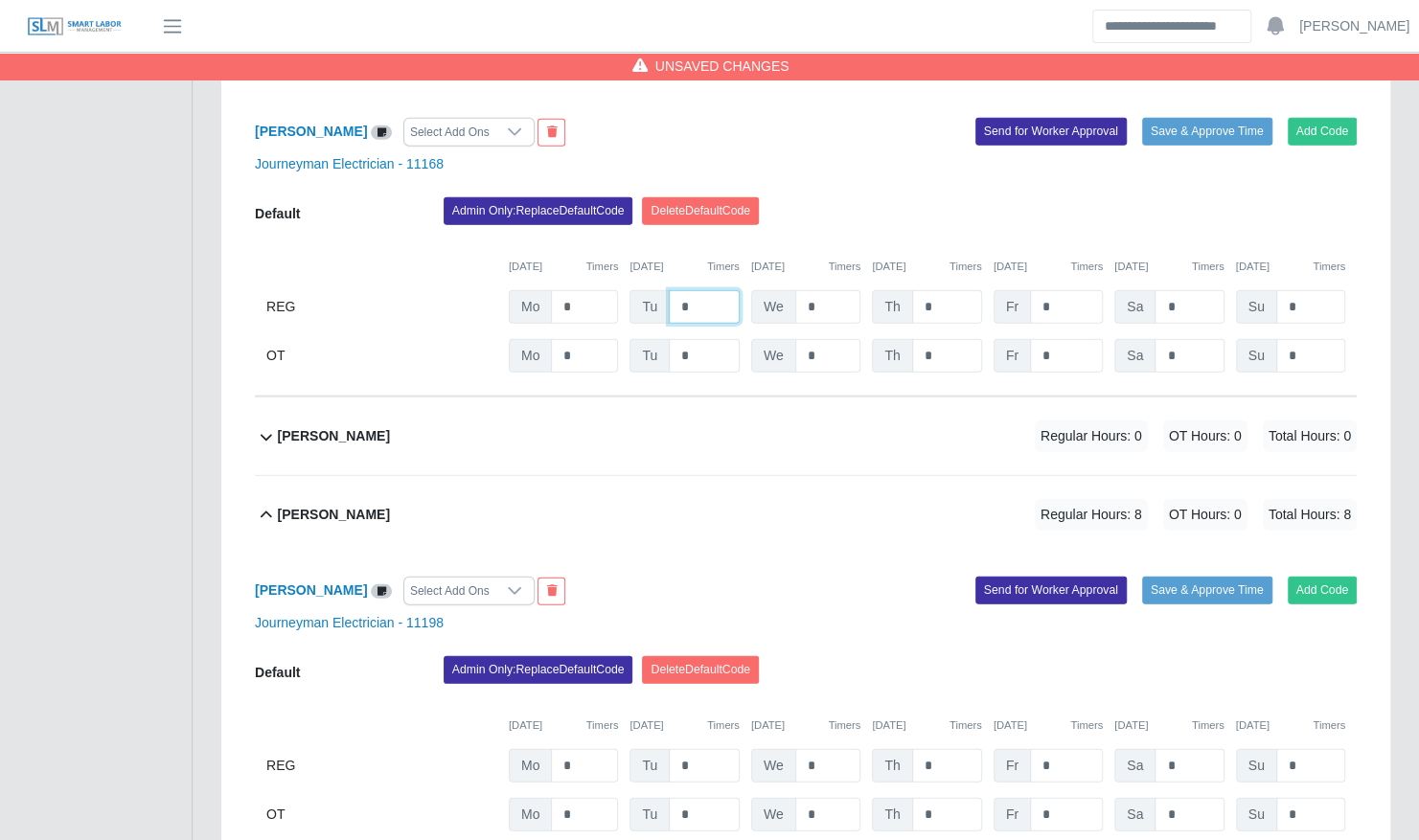
scroll to position [2858, 0]
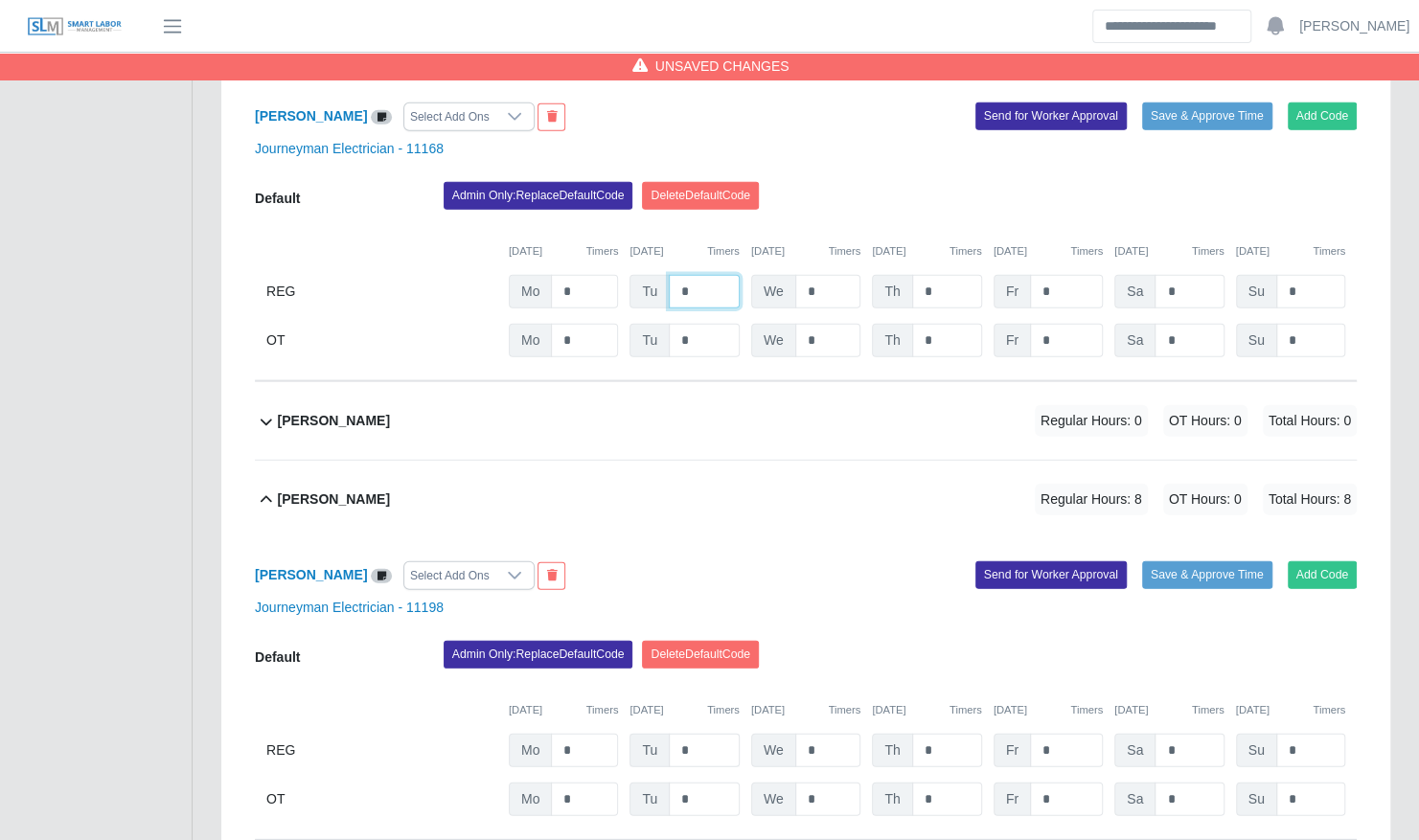
type input "*"
click at [707, 734] on input "*" at bounding box center [705, 751] width 71 height 34
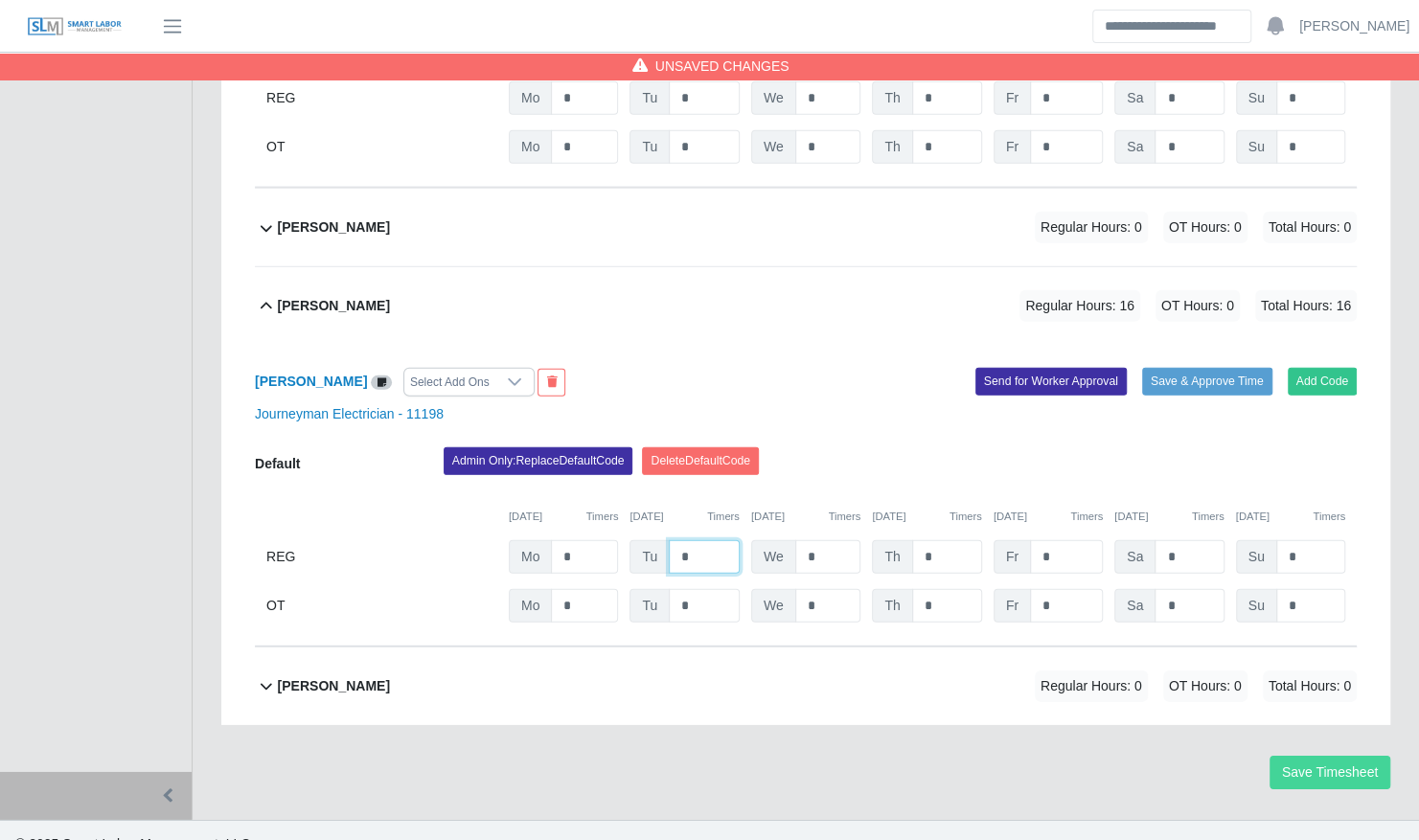
type input "*"
click at [1291, 756] on button "Save Timesheet" at bounding box center [1330, 773] width 121 height 34
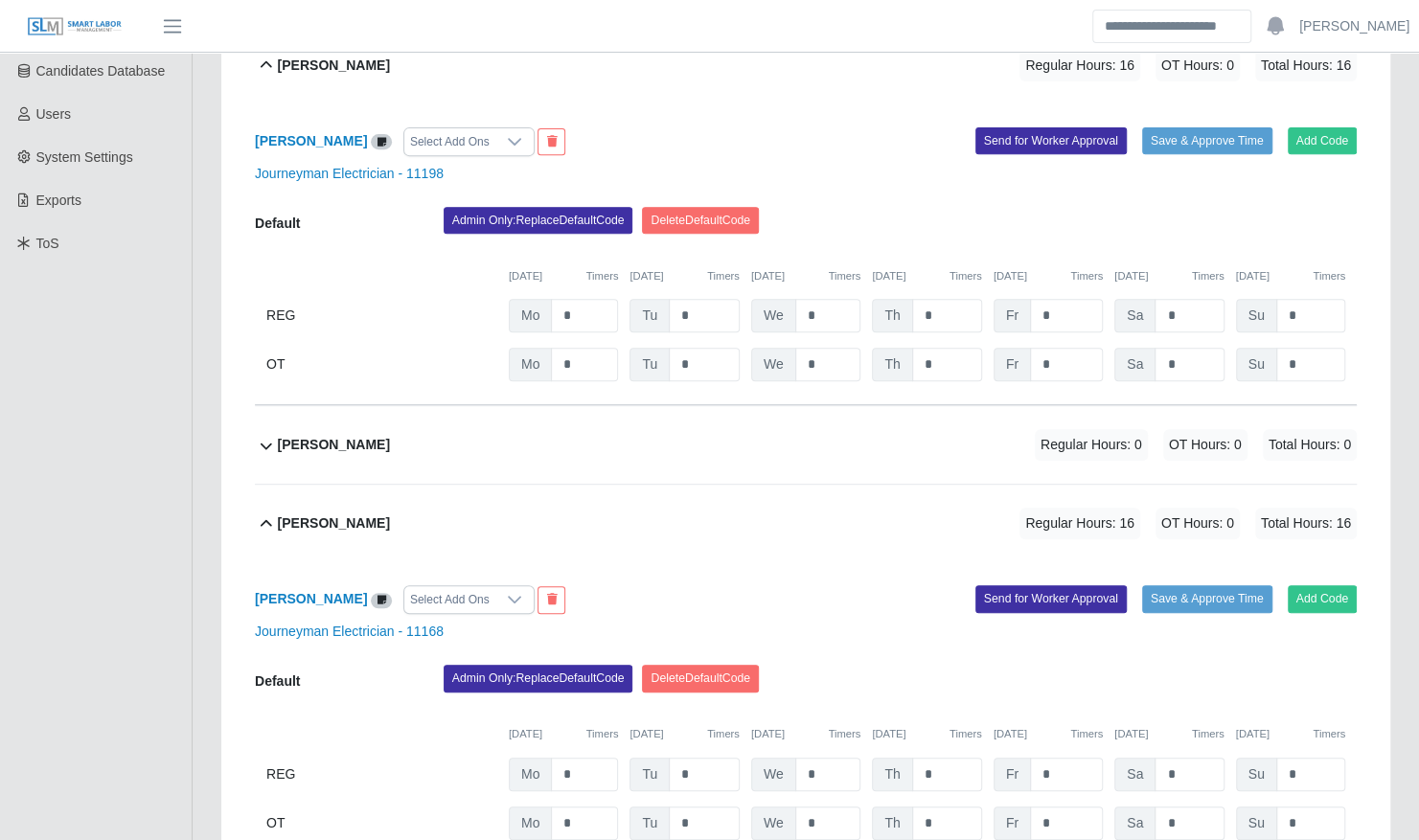
scroll to position [0, 0]
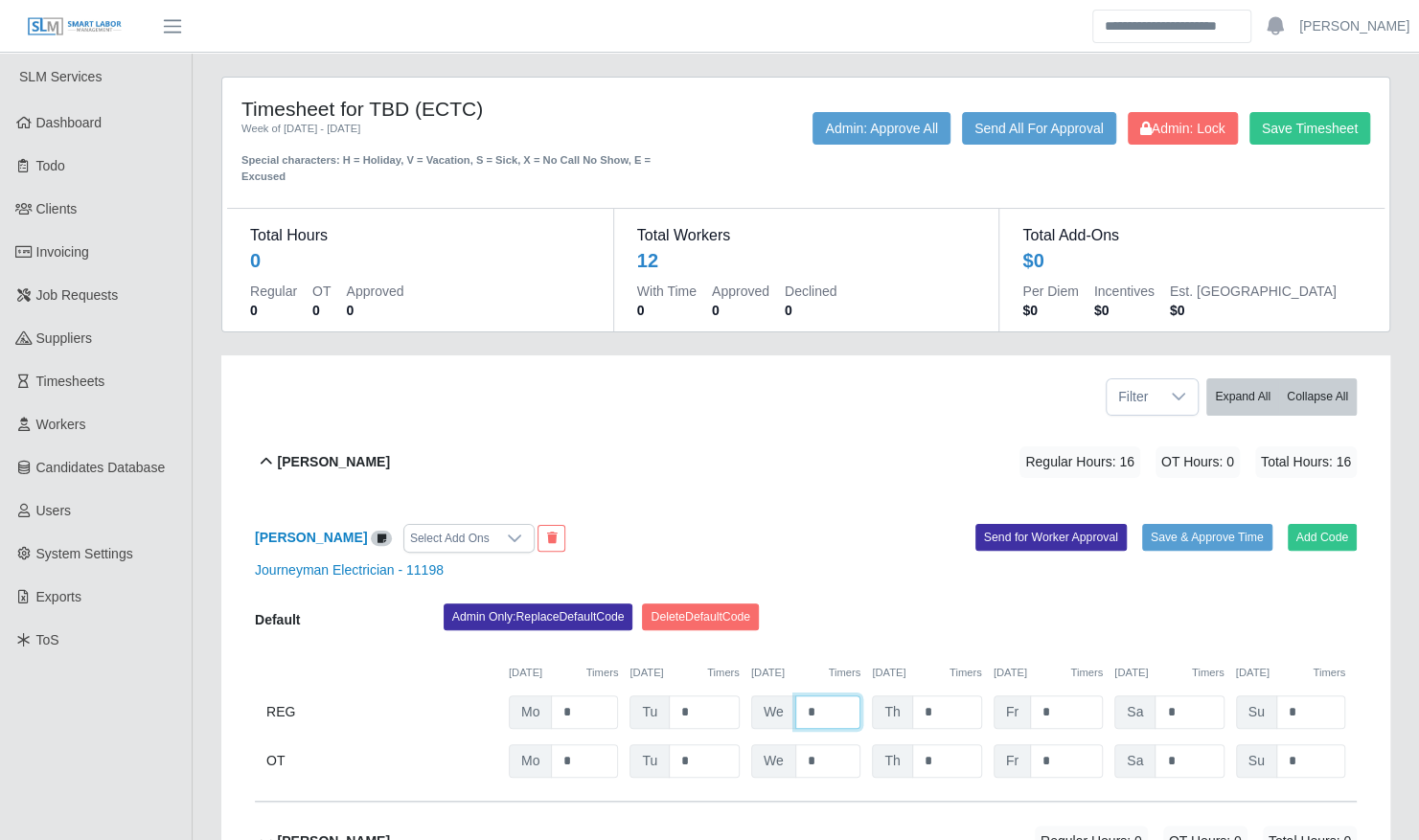
click at [837, 696] on input "*" at bounding box center [828, 712] width 66 height 34
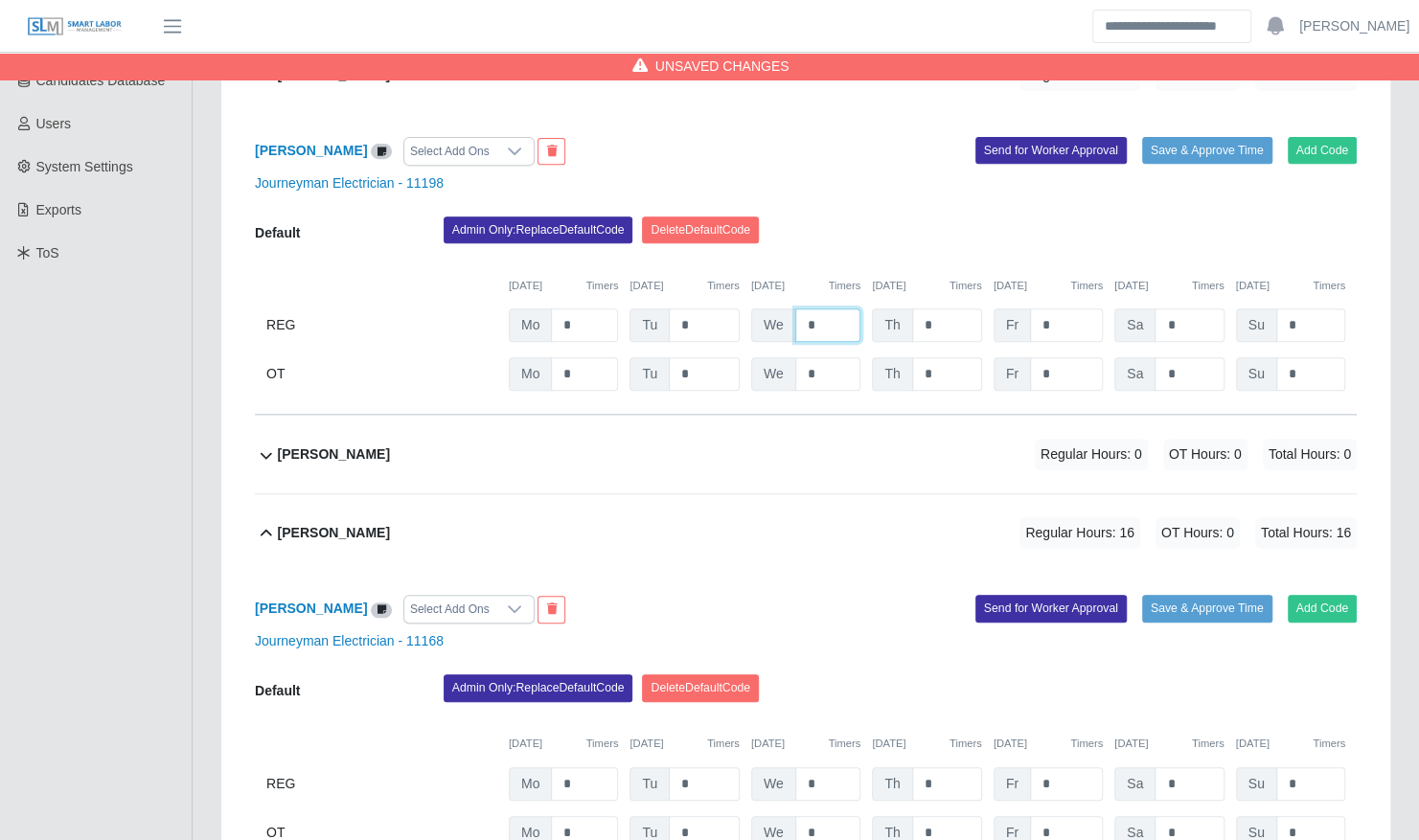
scroll to position [391, 0]
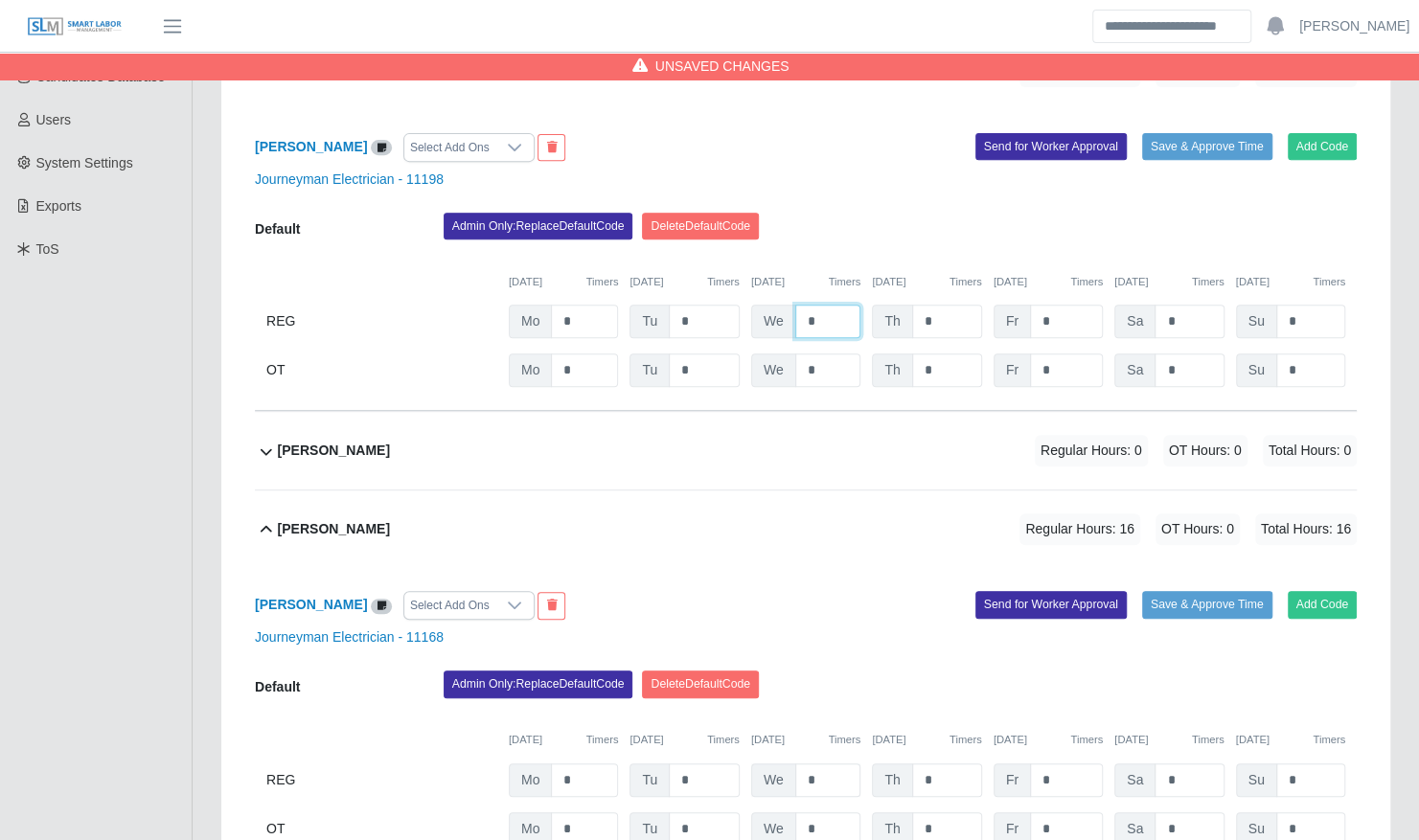
type input "*"
click at [835, 764] on input "*" at bounding box center [828, 781] width 66 height 34
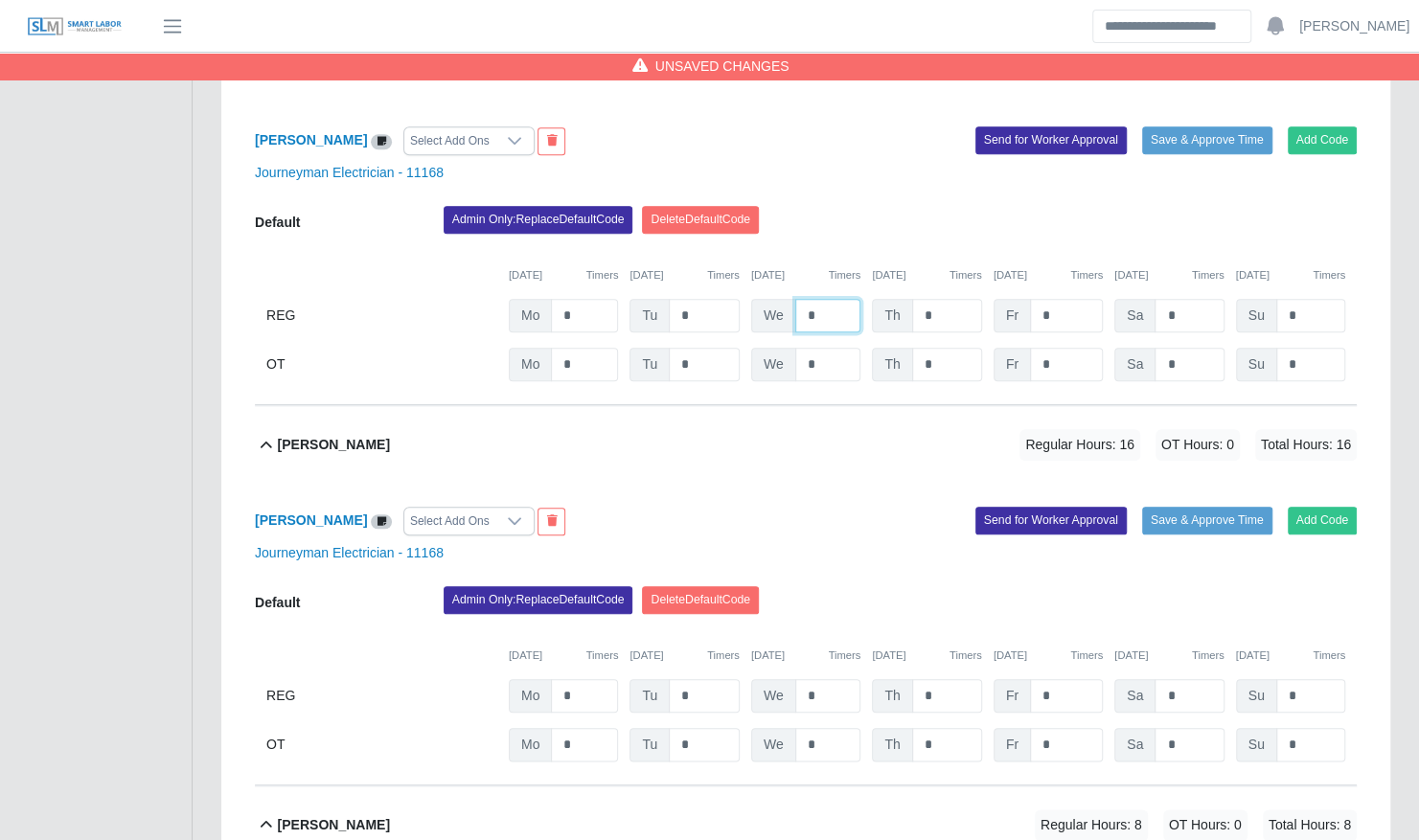
scroll to position [882, 0]
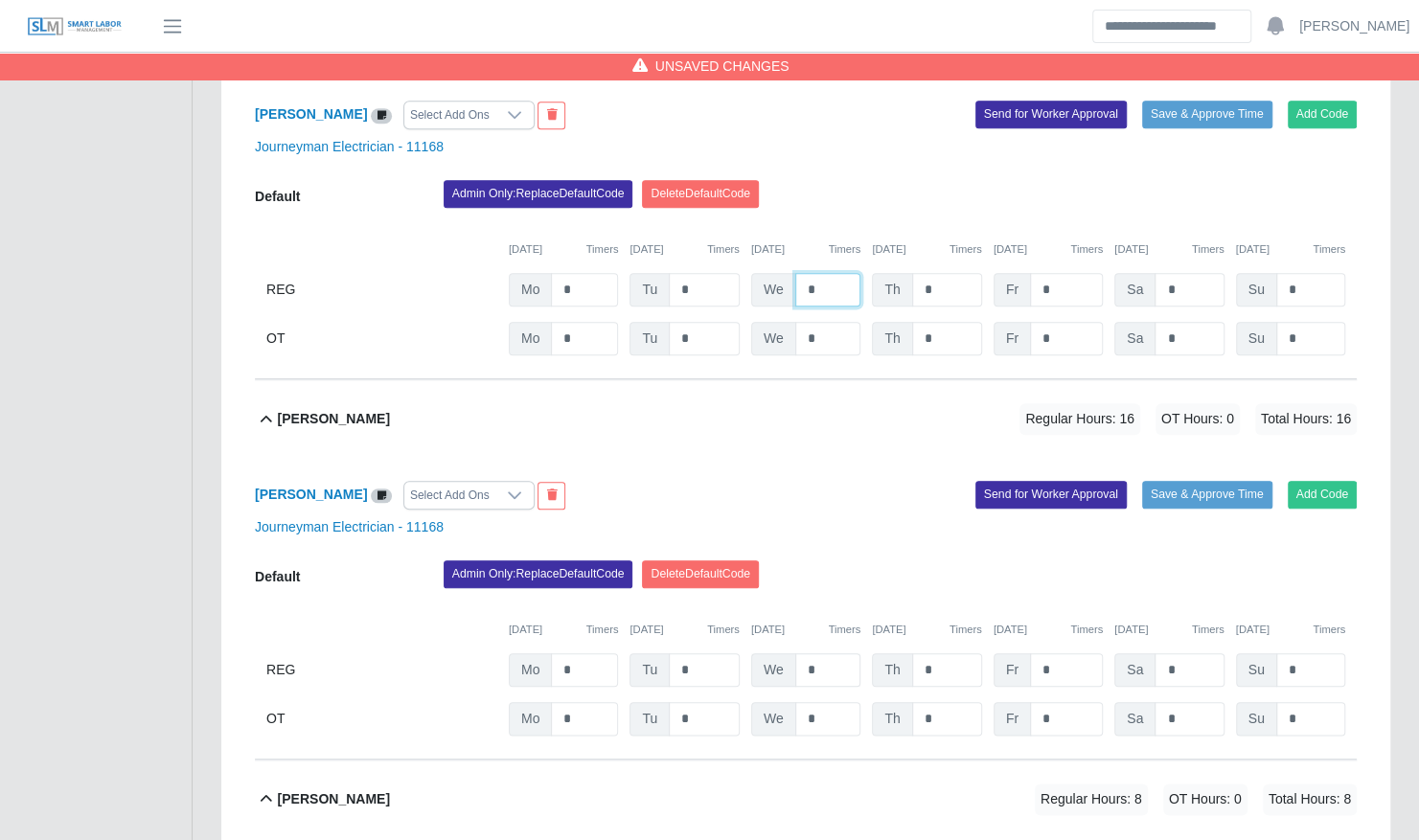
type input "*"
click at [816, 653] on input "*" at bounding box center [828, 670] width 66 height 34
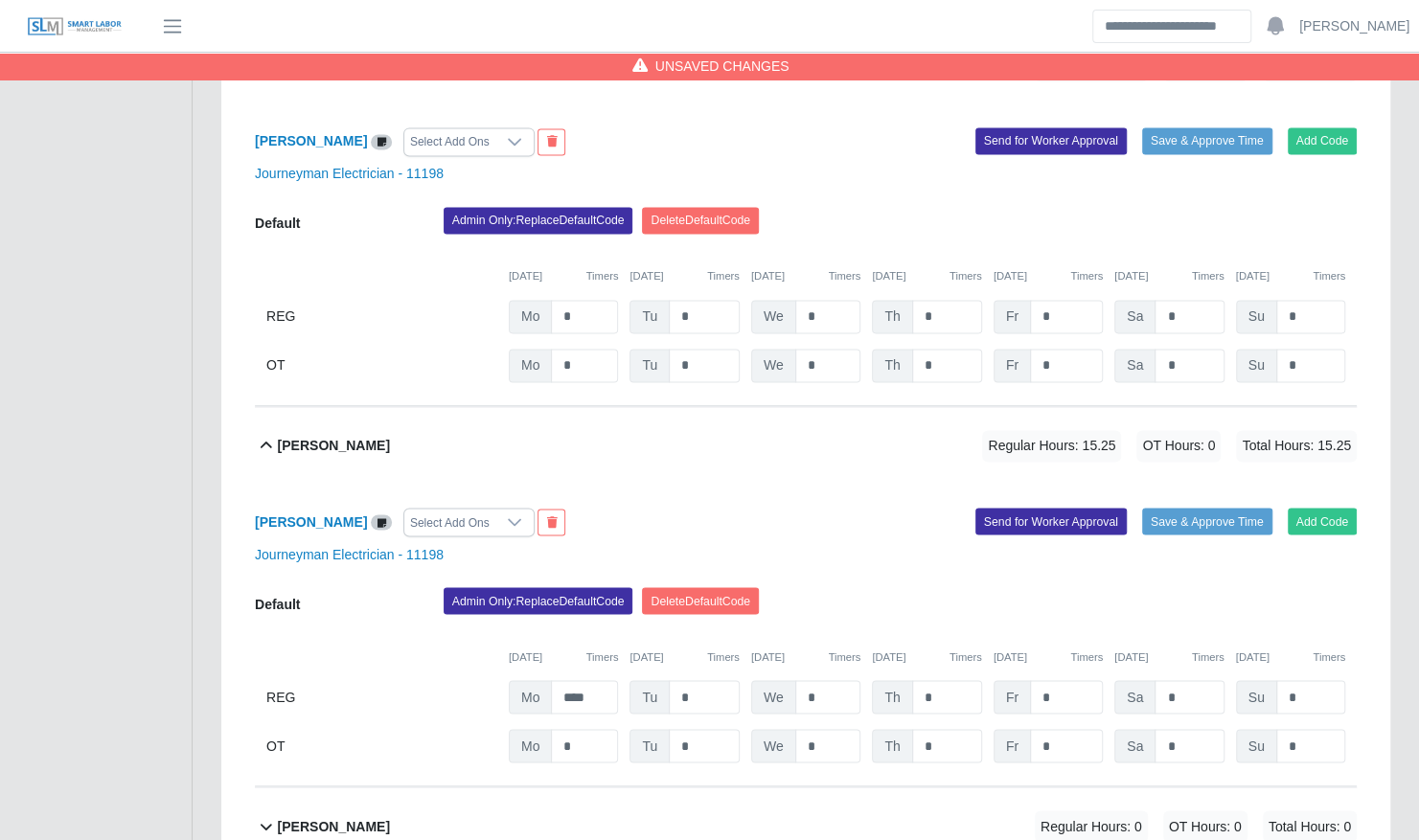
scroll to position [1641, 0]
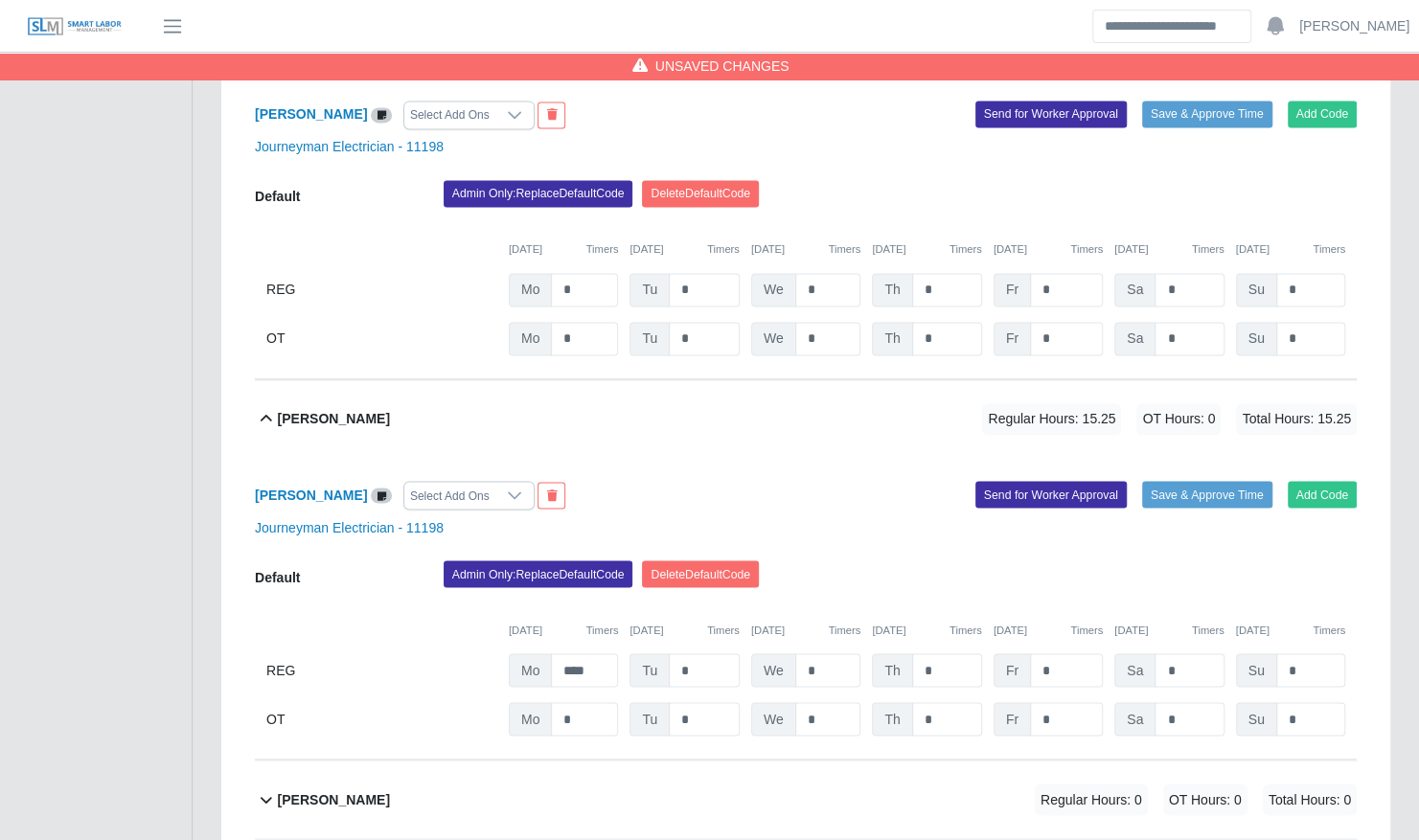
type input "*"
click at [816, 653] on input "*" at bounding box center [828, 670] width 66 height 34
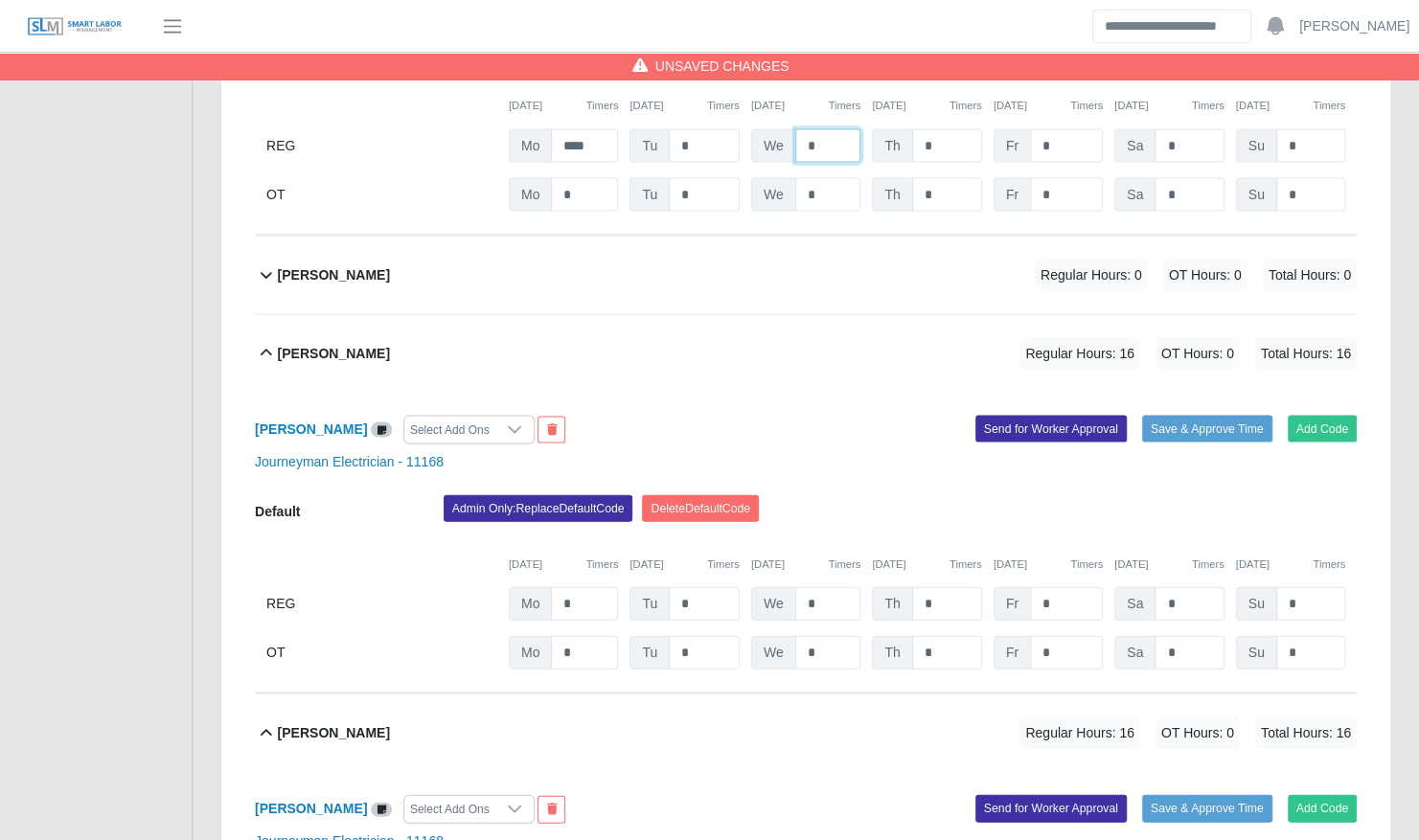
scroll to position [2172, 0]
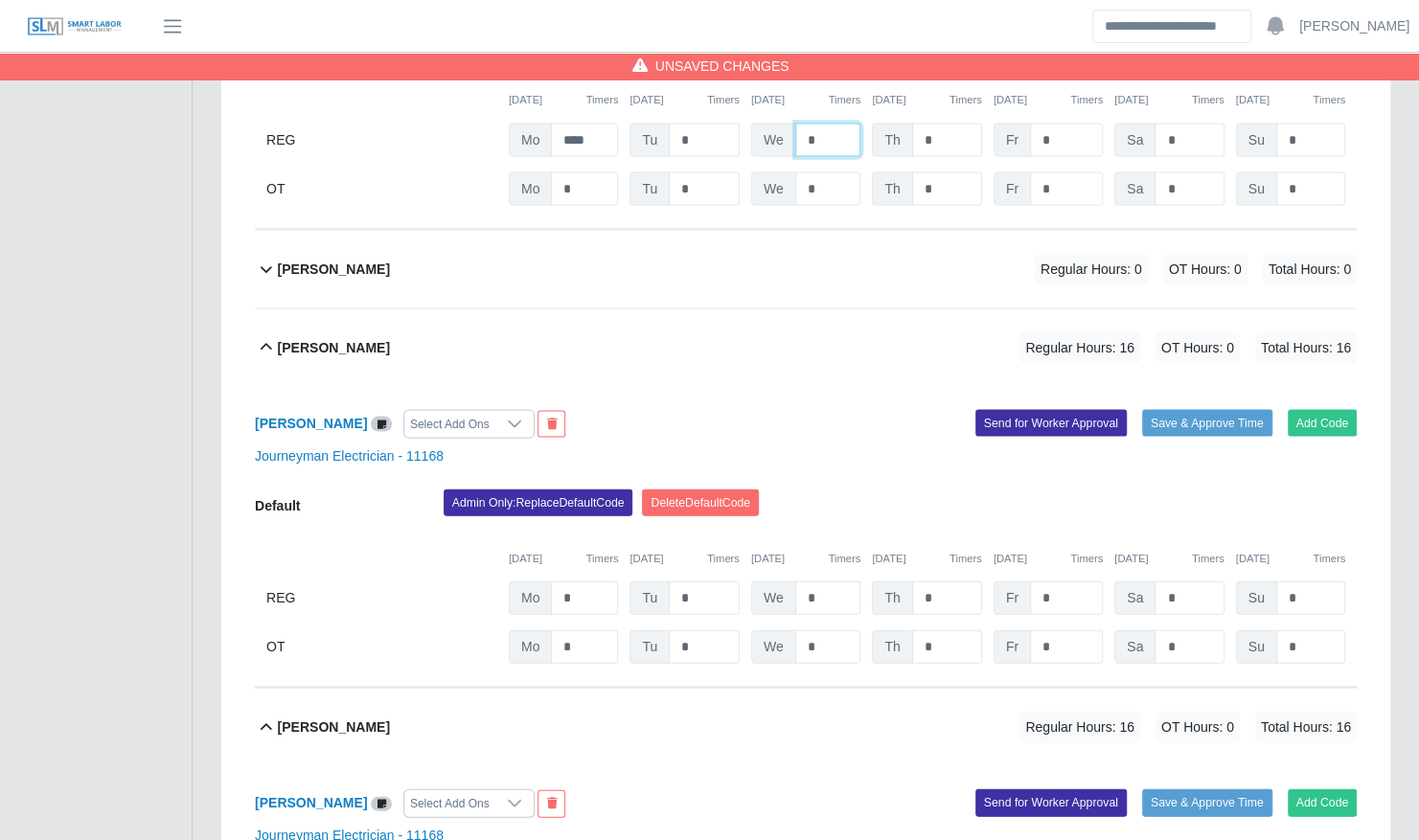
type input "*"
click at [825, 582] on input "*" at bounding box center [828, 599] width 66 height 34
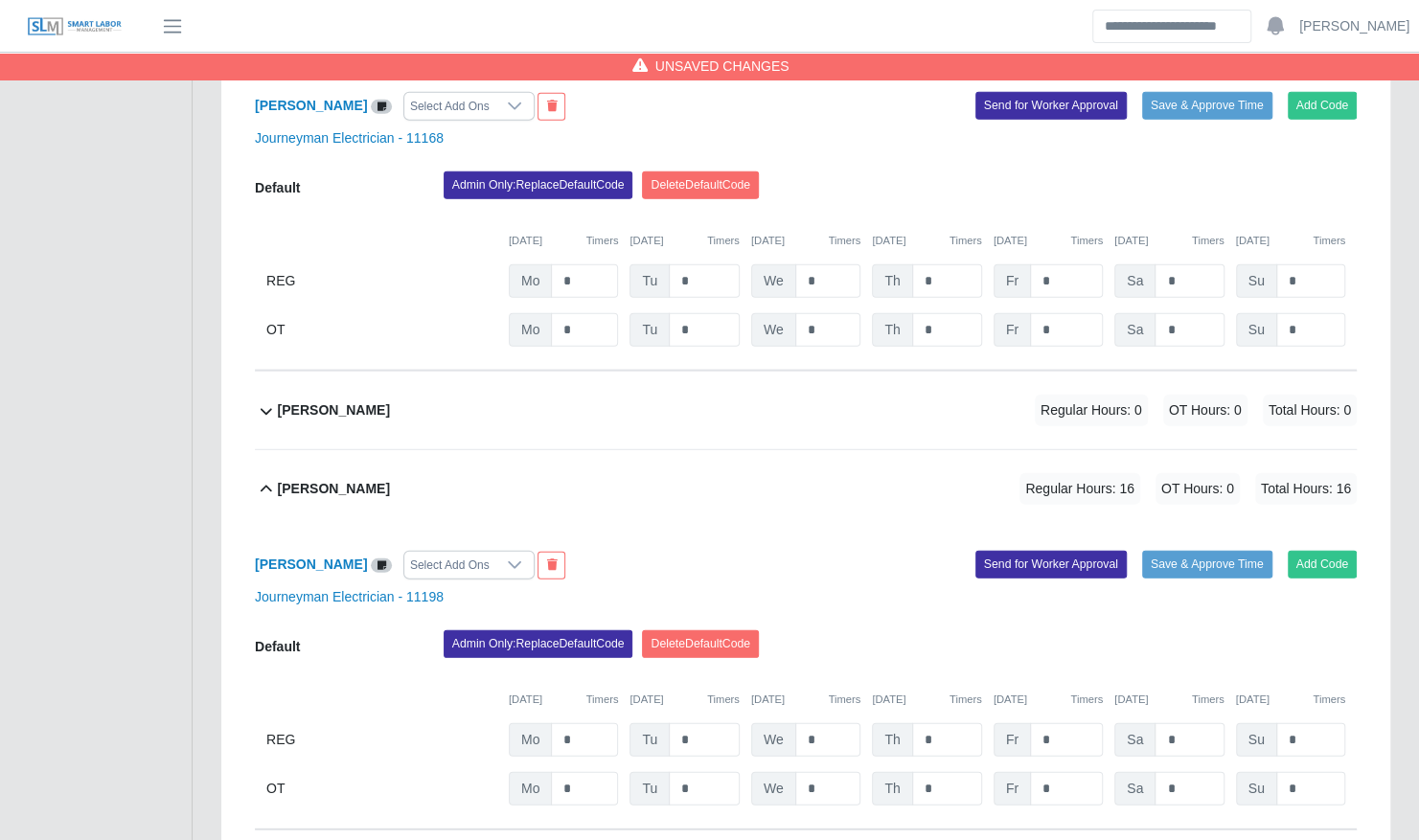
scroll to position [2869, 0]
type input "*"
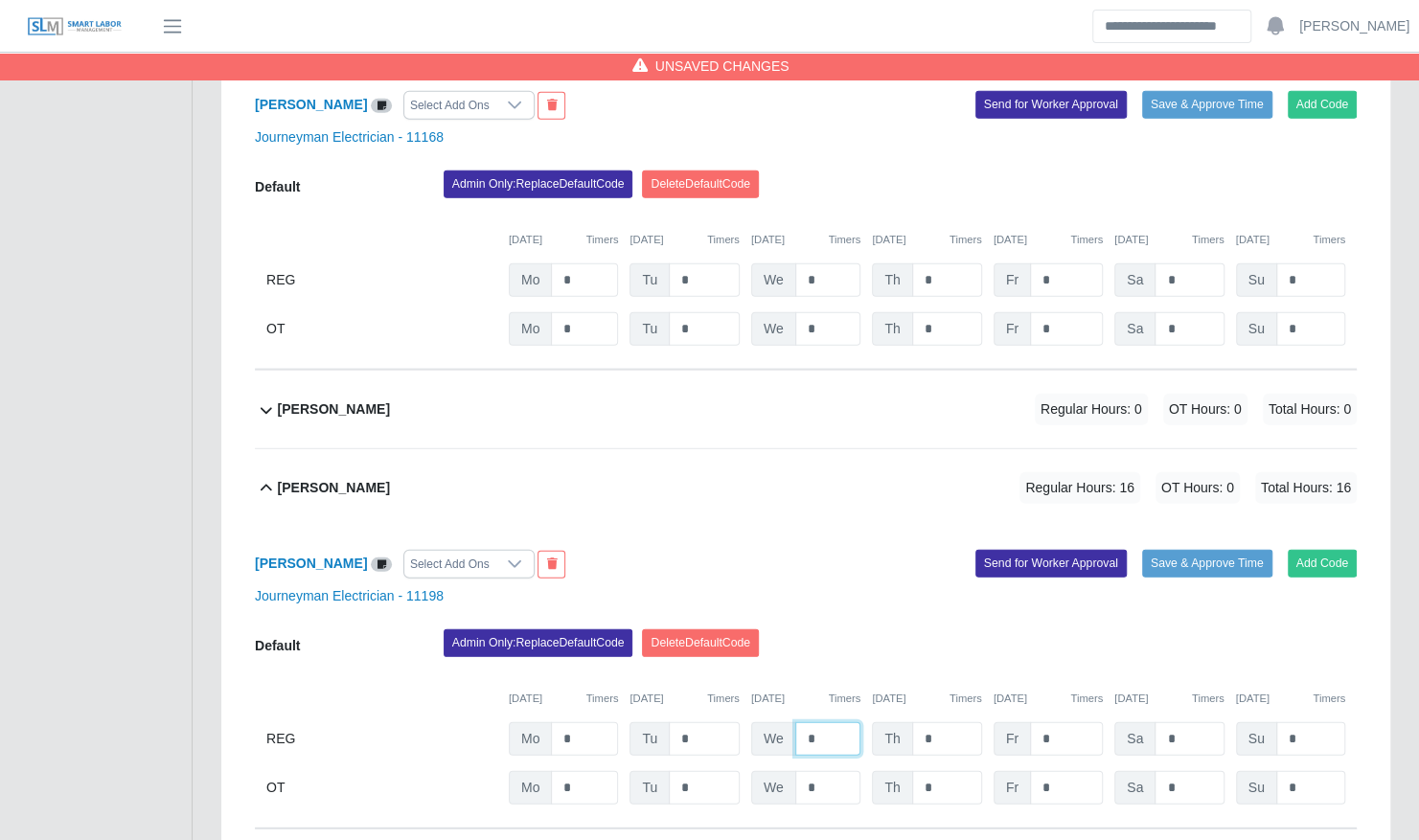
click at [820, 722] on input "*" at bounding box center [828, 739] width 66 height 34
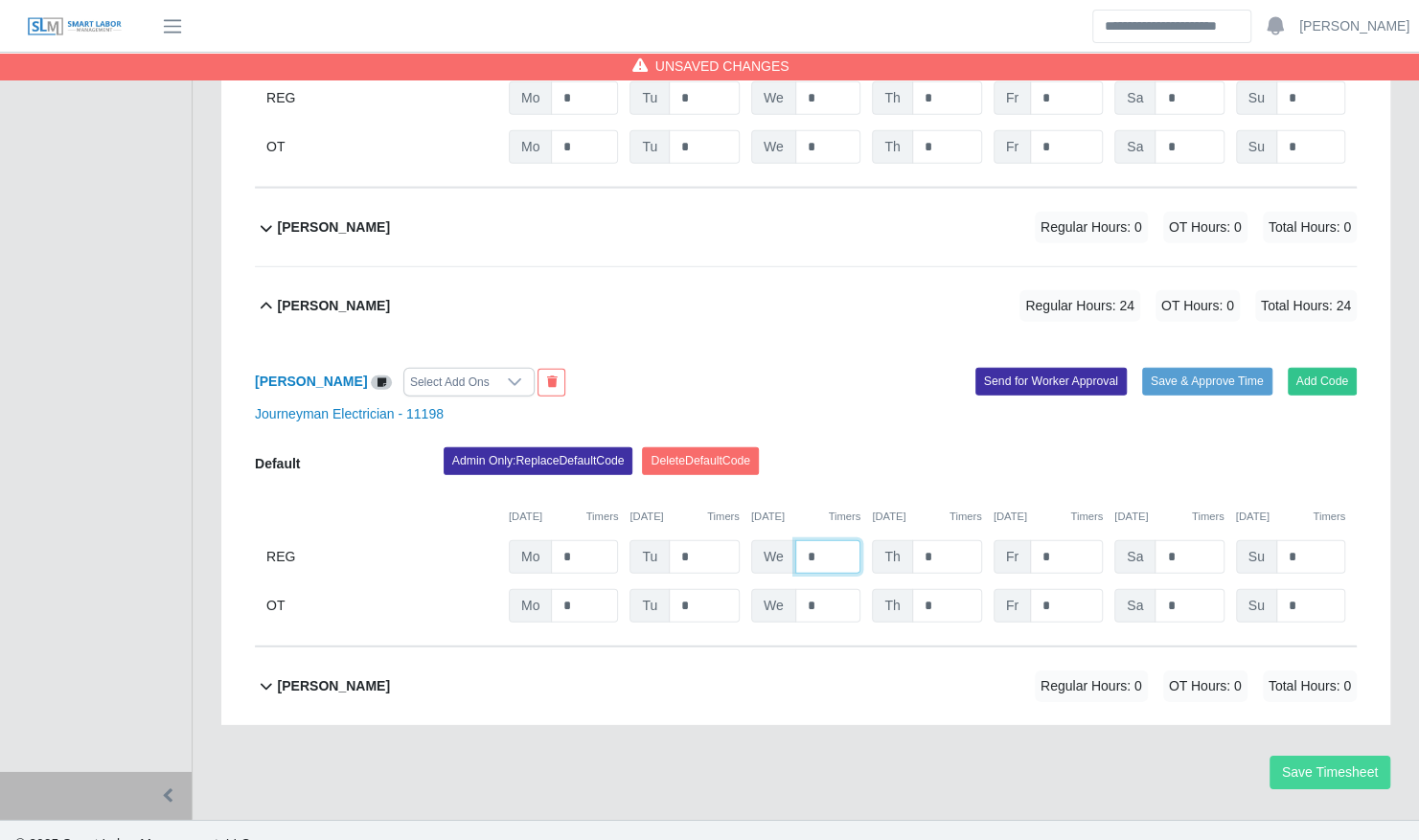
type input "*"
click at [1301, 756] on button "Save Timesheet" at bounding box center [1330, 773] width 121 height 34
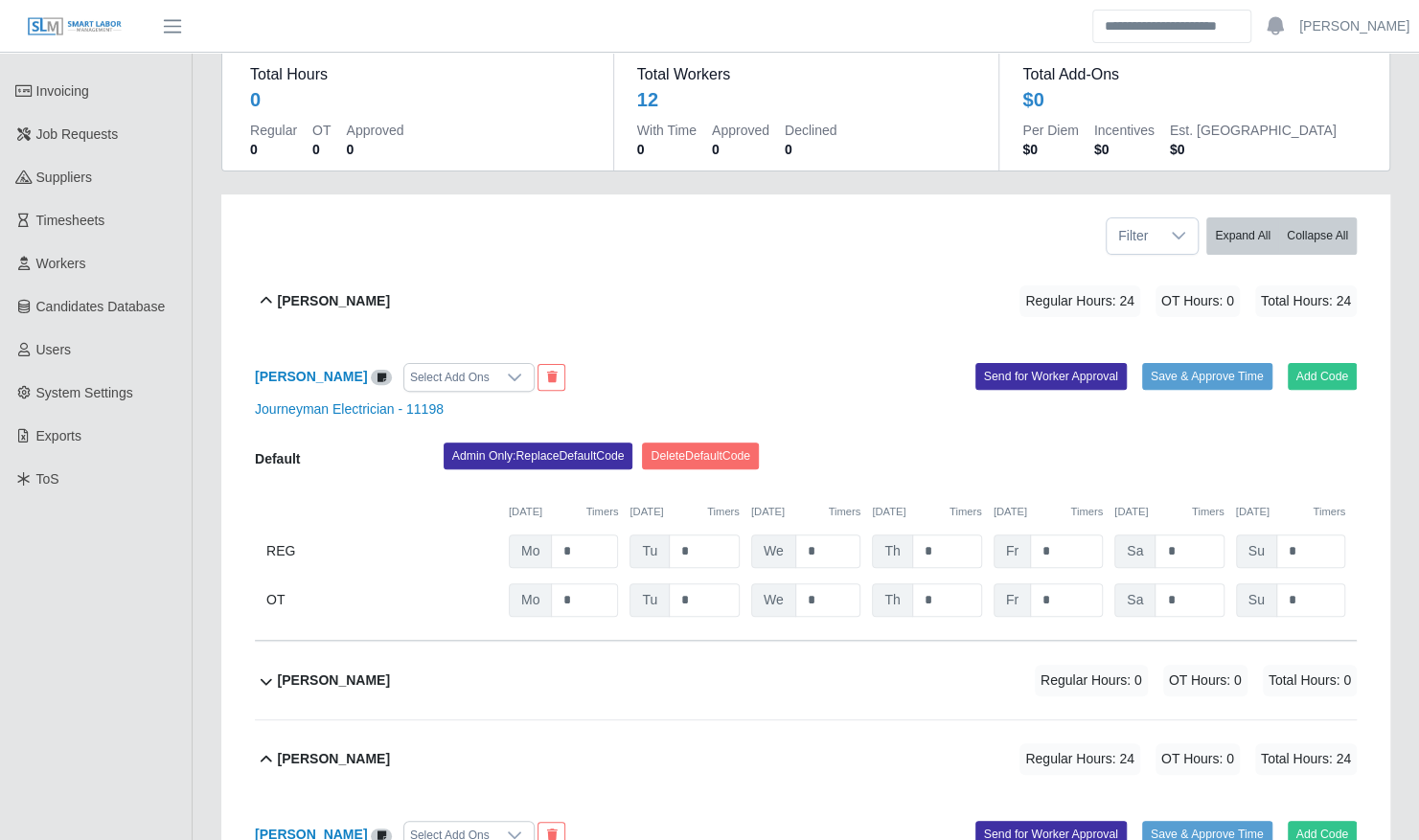
scroll to position [0, 0]
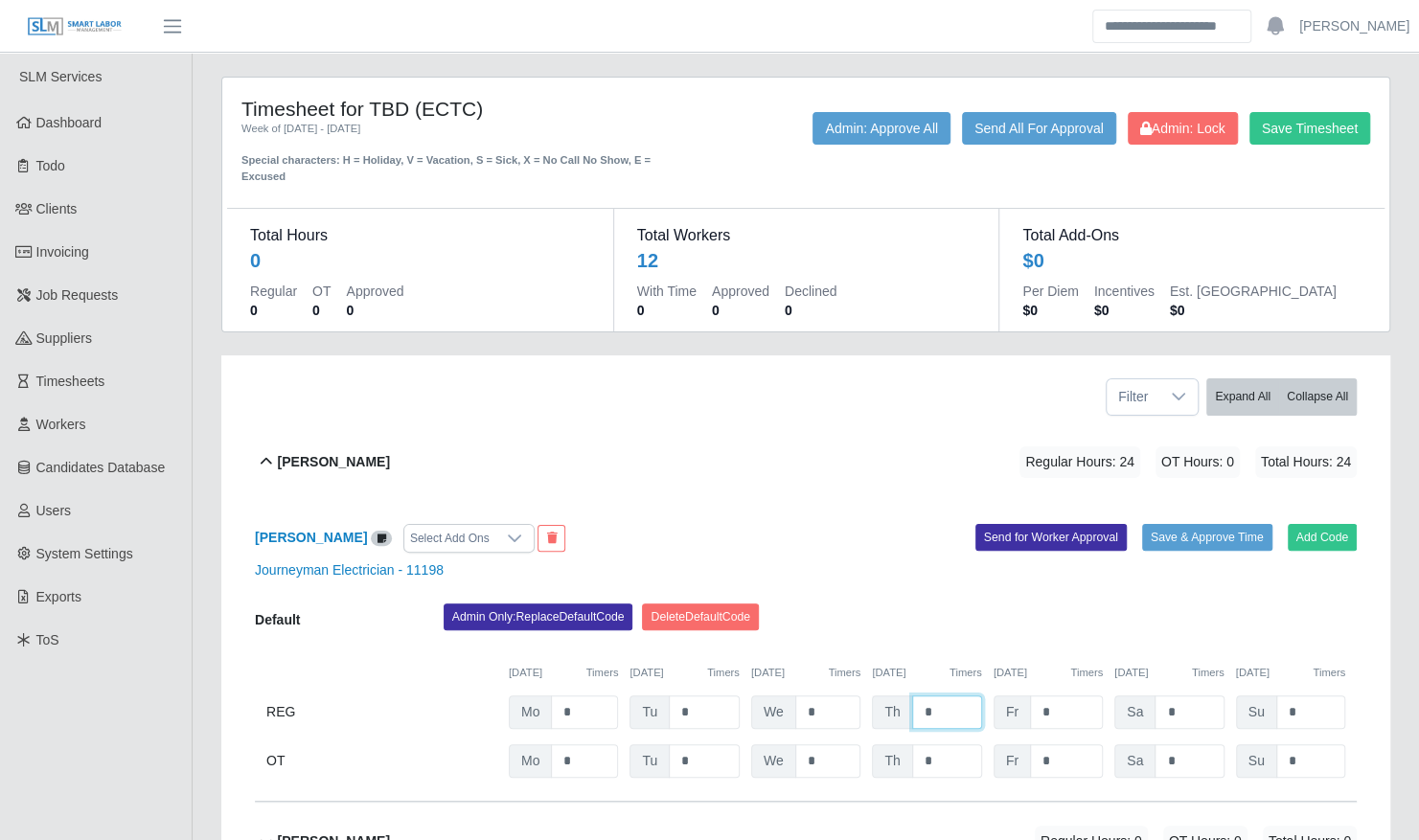
click at [937, 703] on input "*" at bounding box center [947, 712] width 70 height 34
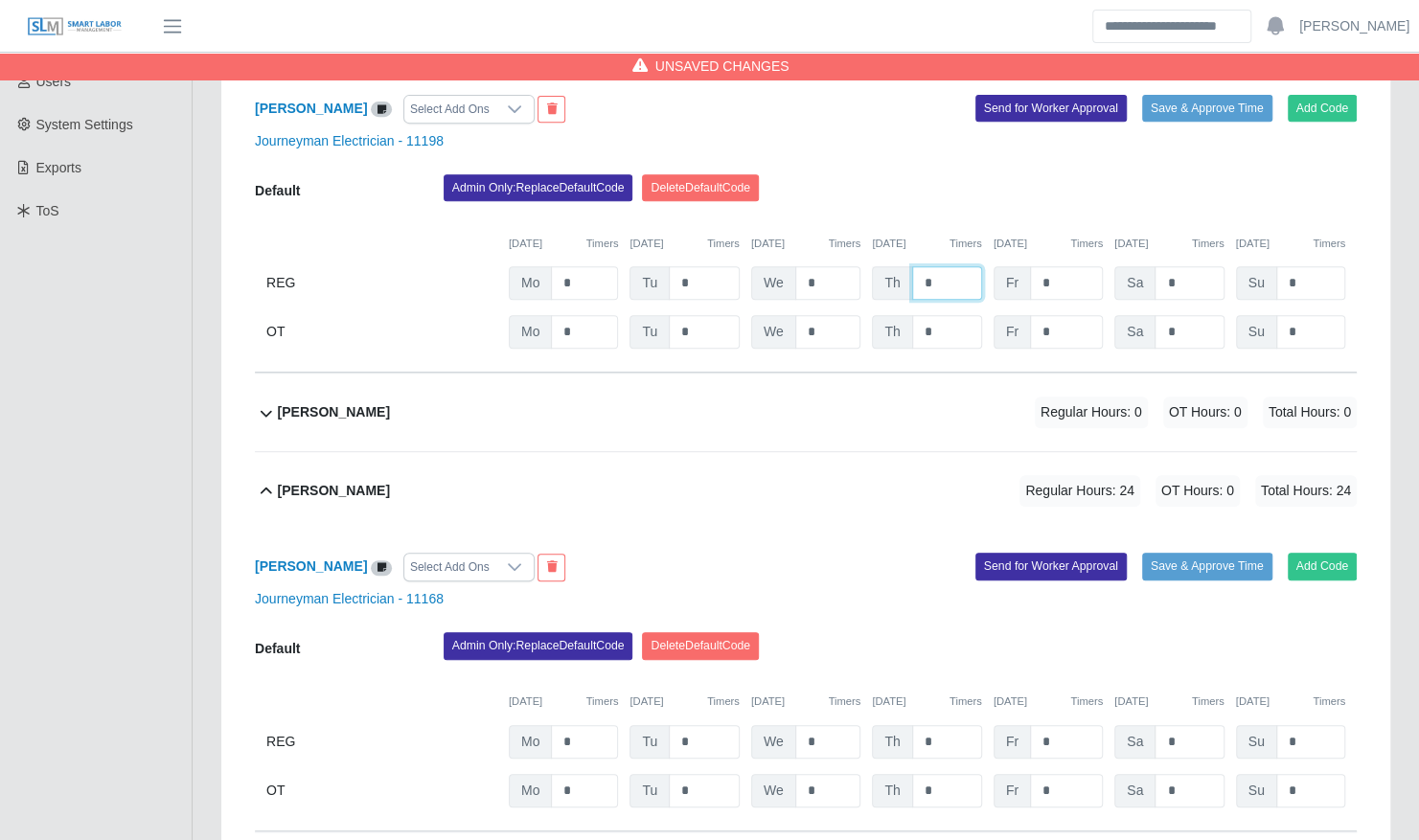
scroll to position [444, 0]
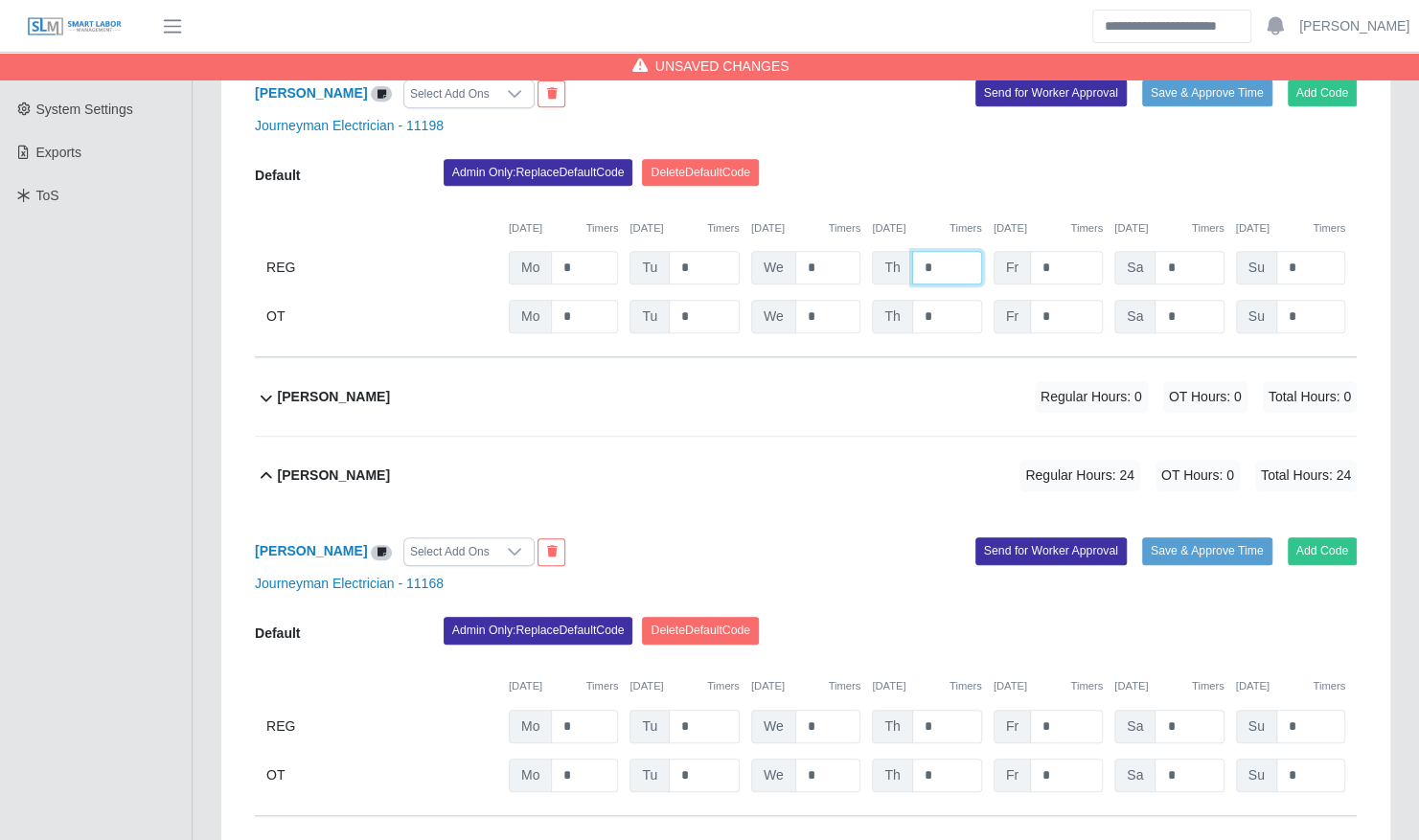
type input "*"
click at [939, 709] on input "*" at bounding box center [947, 726] width 70 height 34
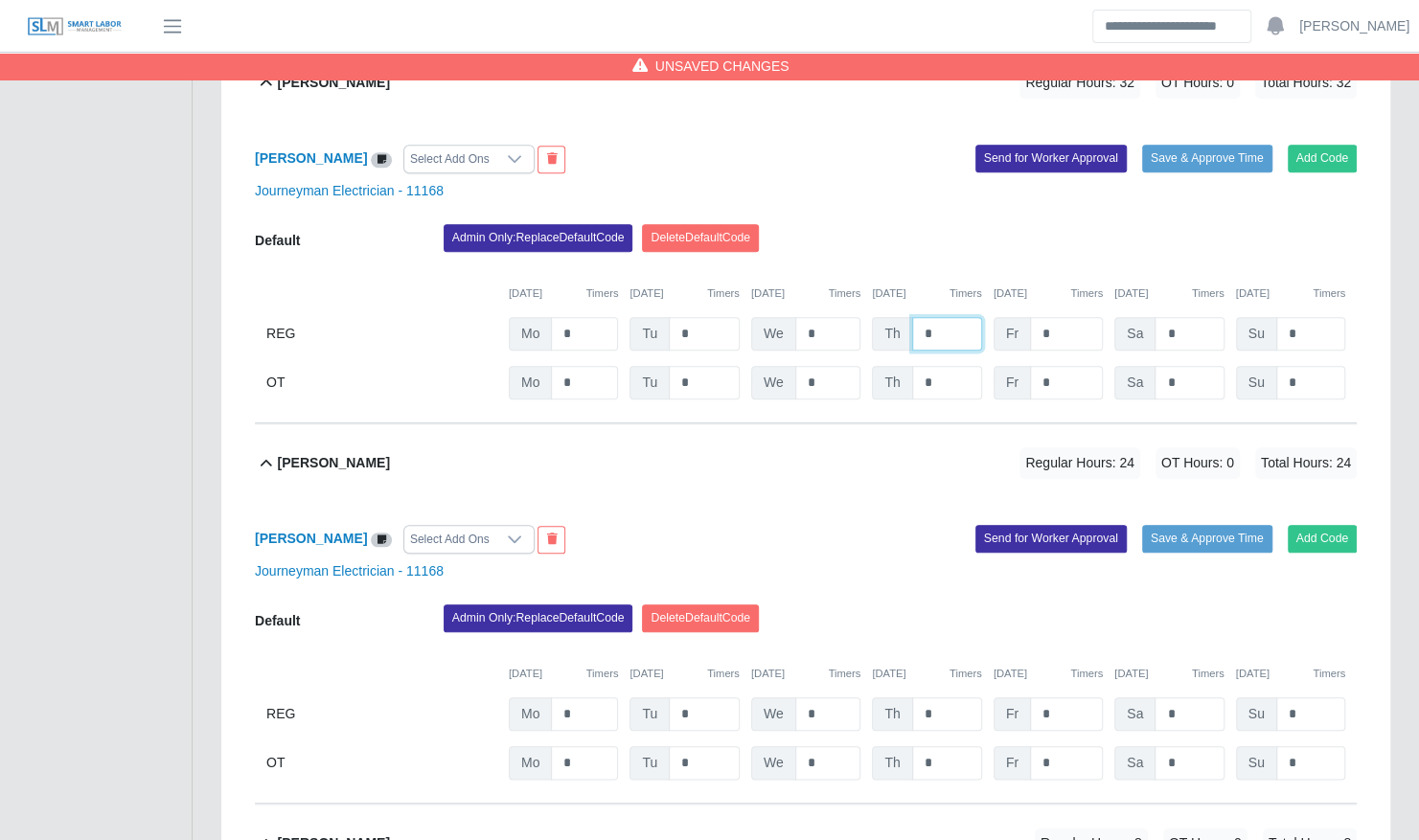
scroll to position [838, 0]
type input "*"
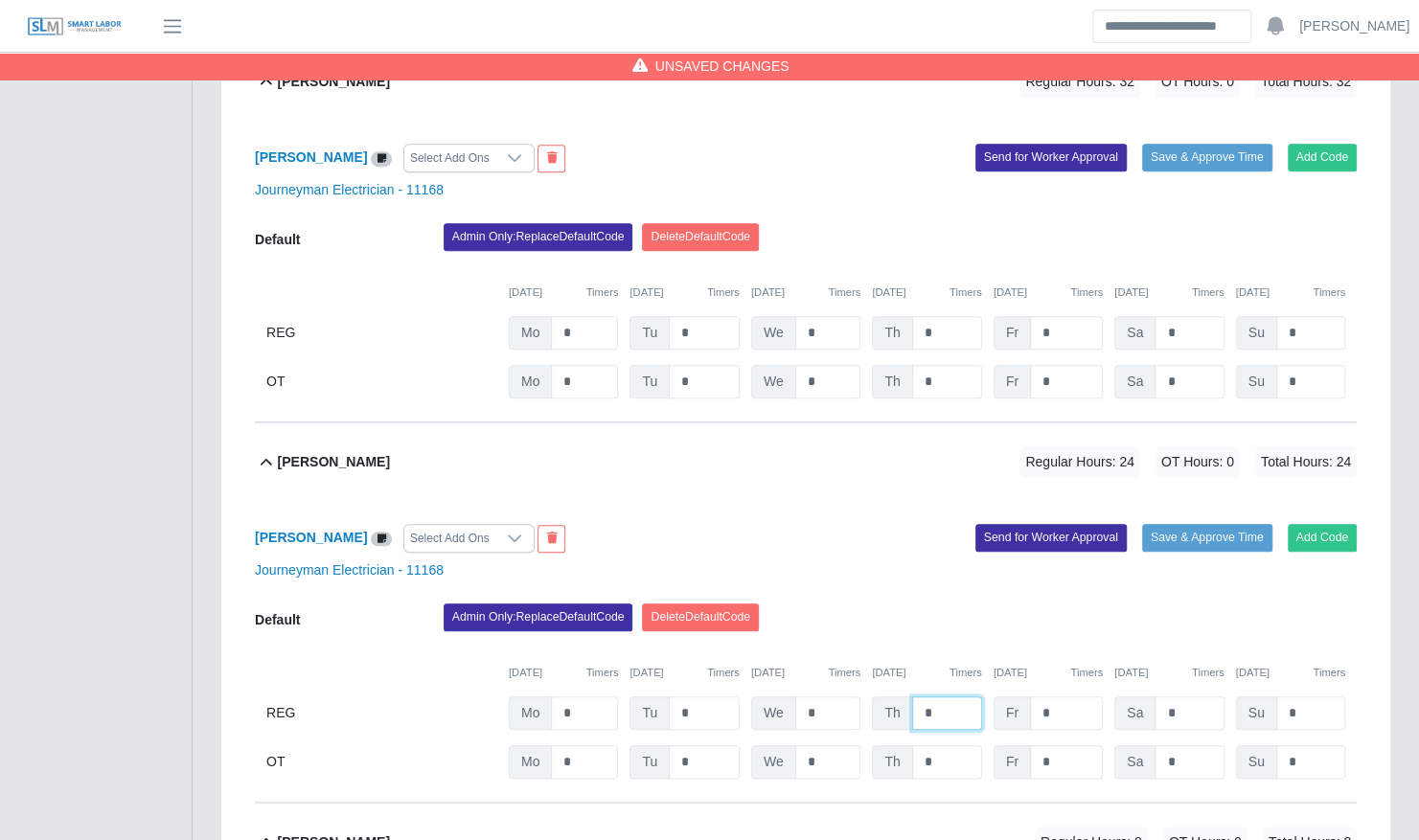
click at [936, 697] on input "*" at bounding box center [947, 713] width 70 height 34
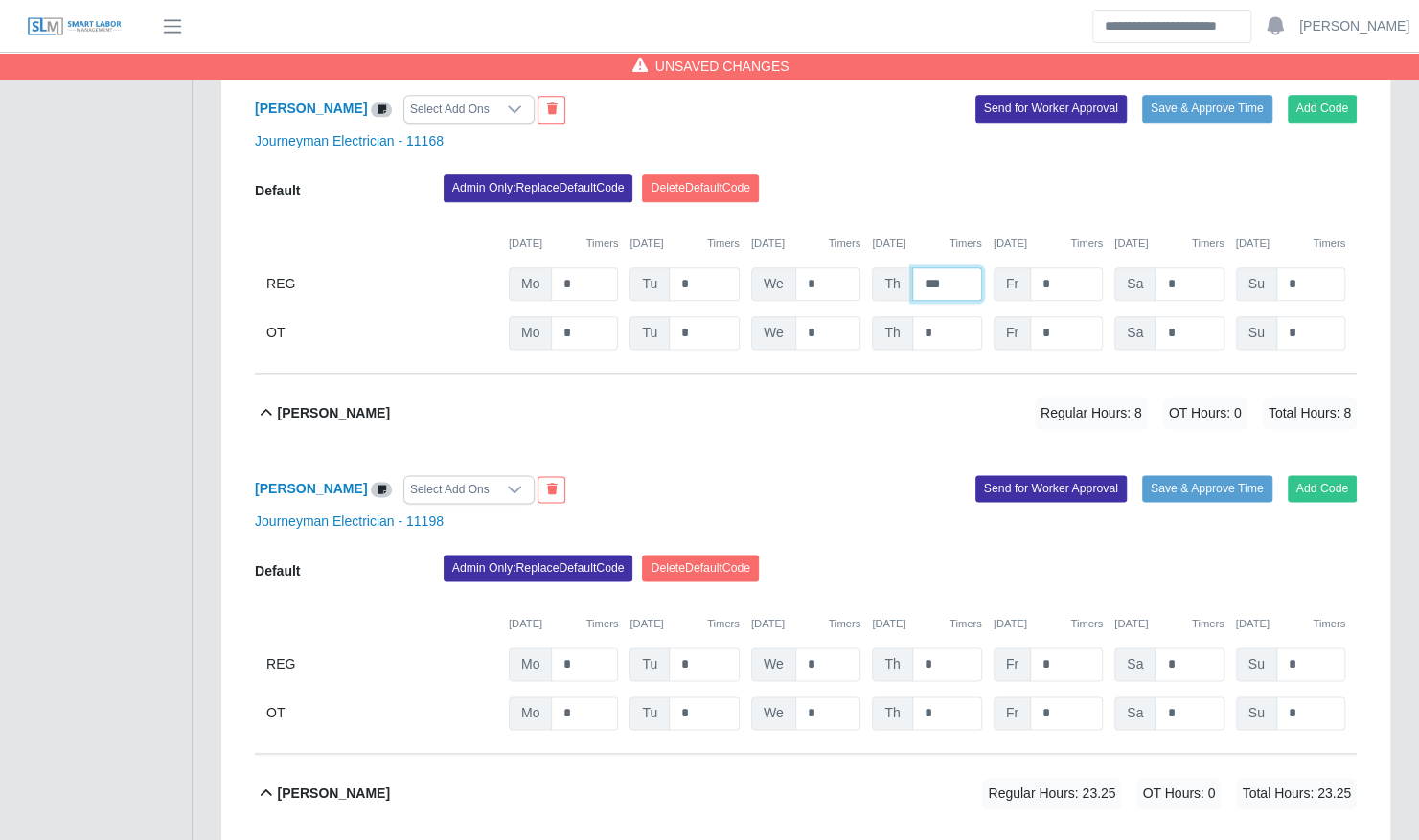
scroll to position [1275, 0]
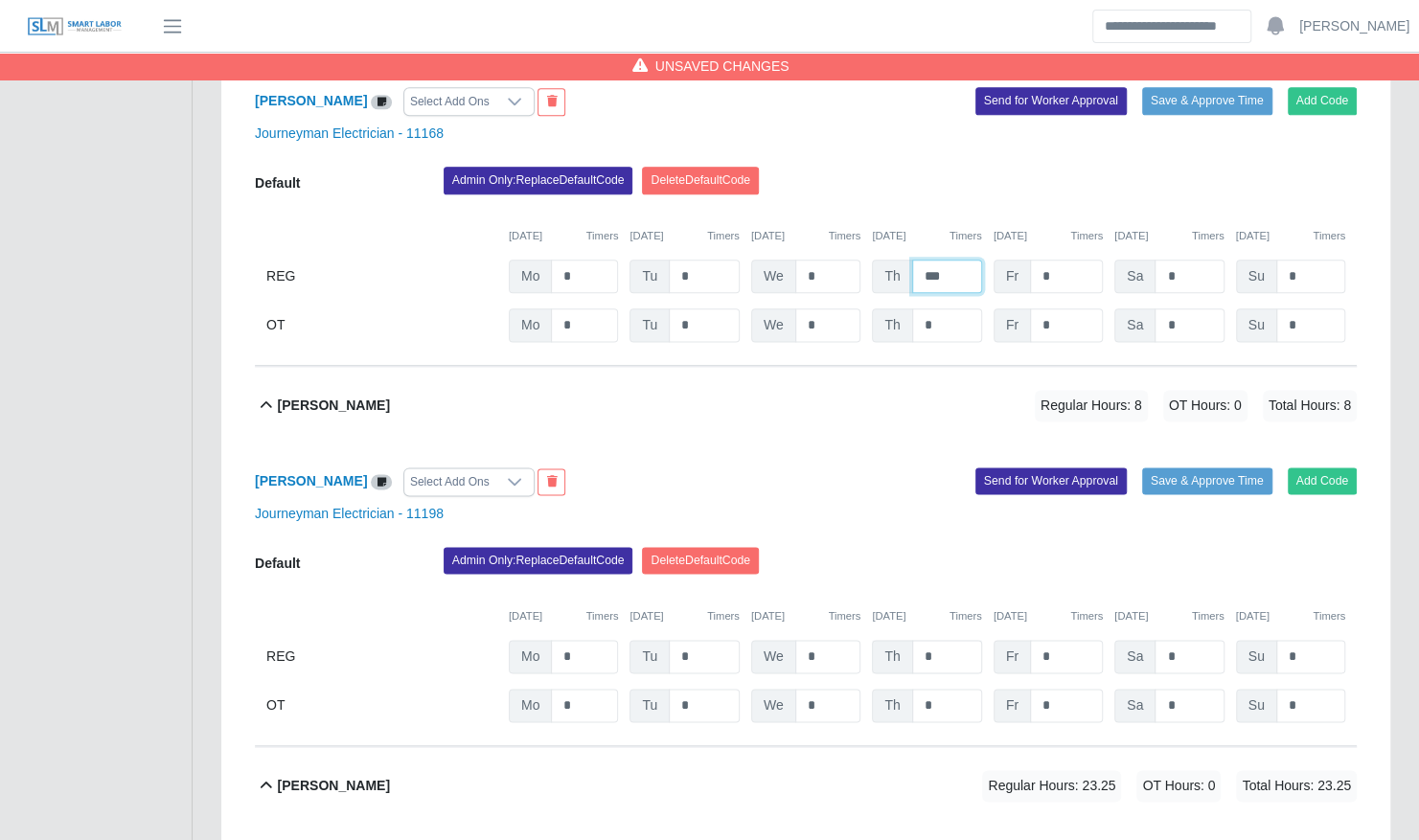
type input "***"
click at [936, 649] on input "*" at bounding box center [947, 657] width 70 height 34
type input "*"
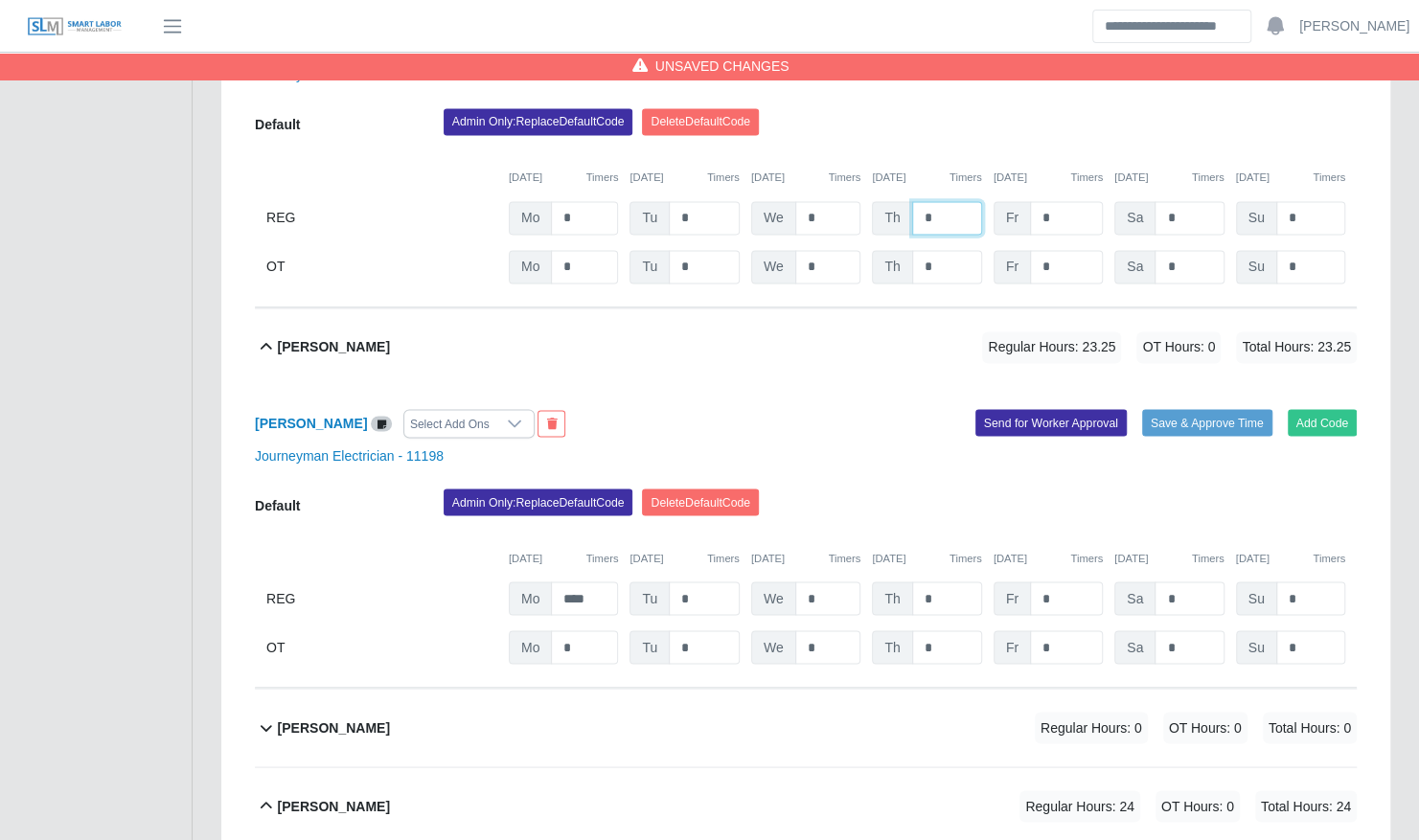
scroll to position [1716, 0]
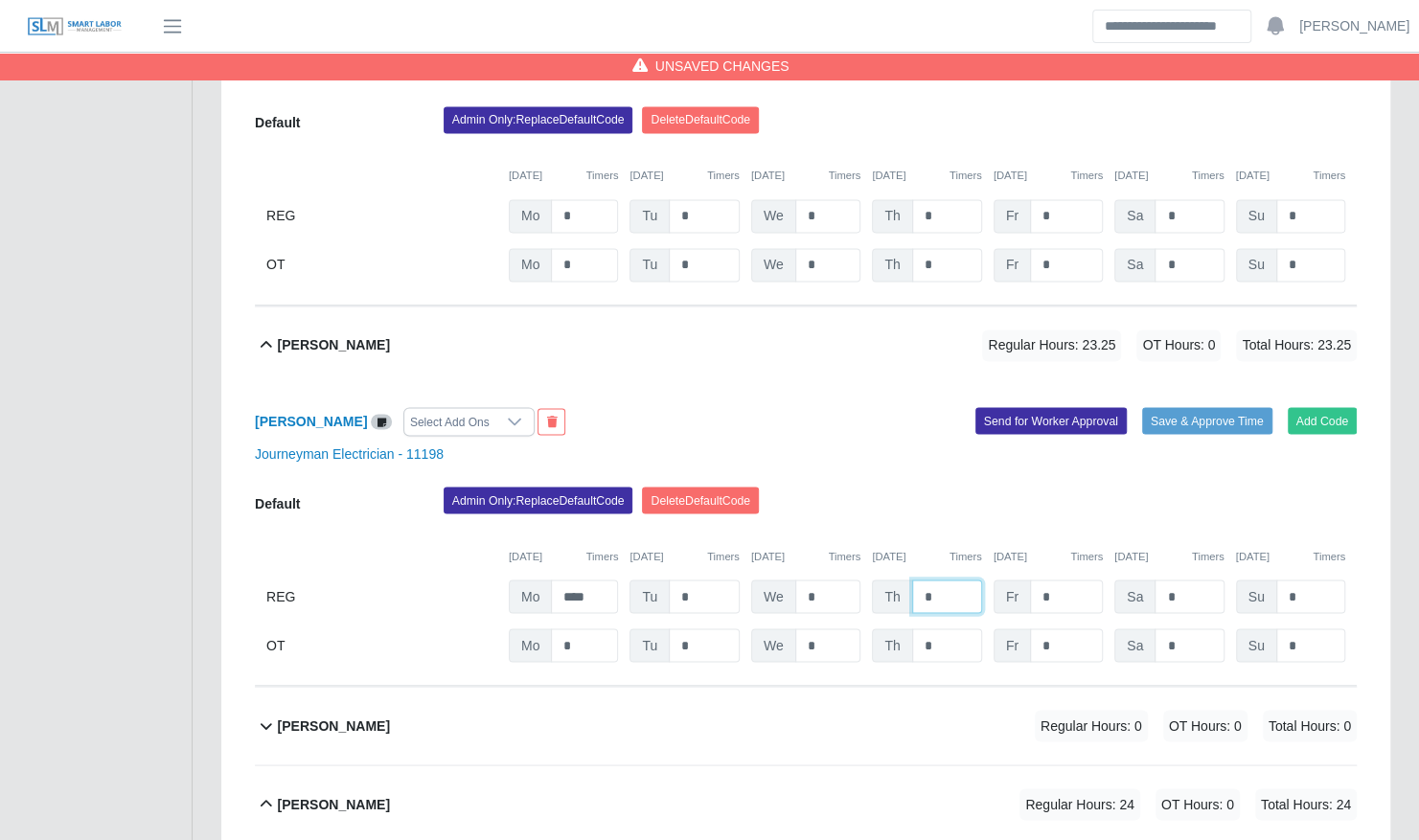
click at [933, 580] on input "*" at bounding box center [947, 597] width 70 height 34
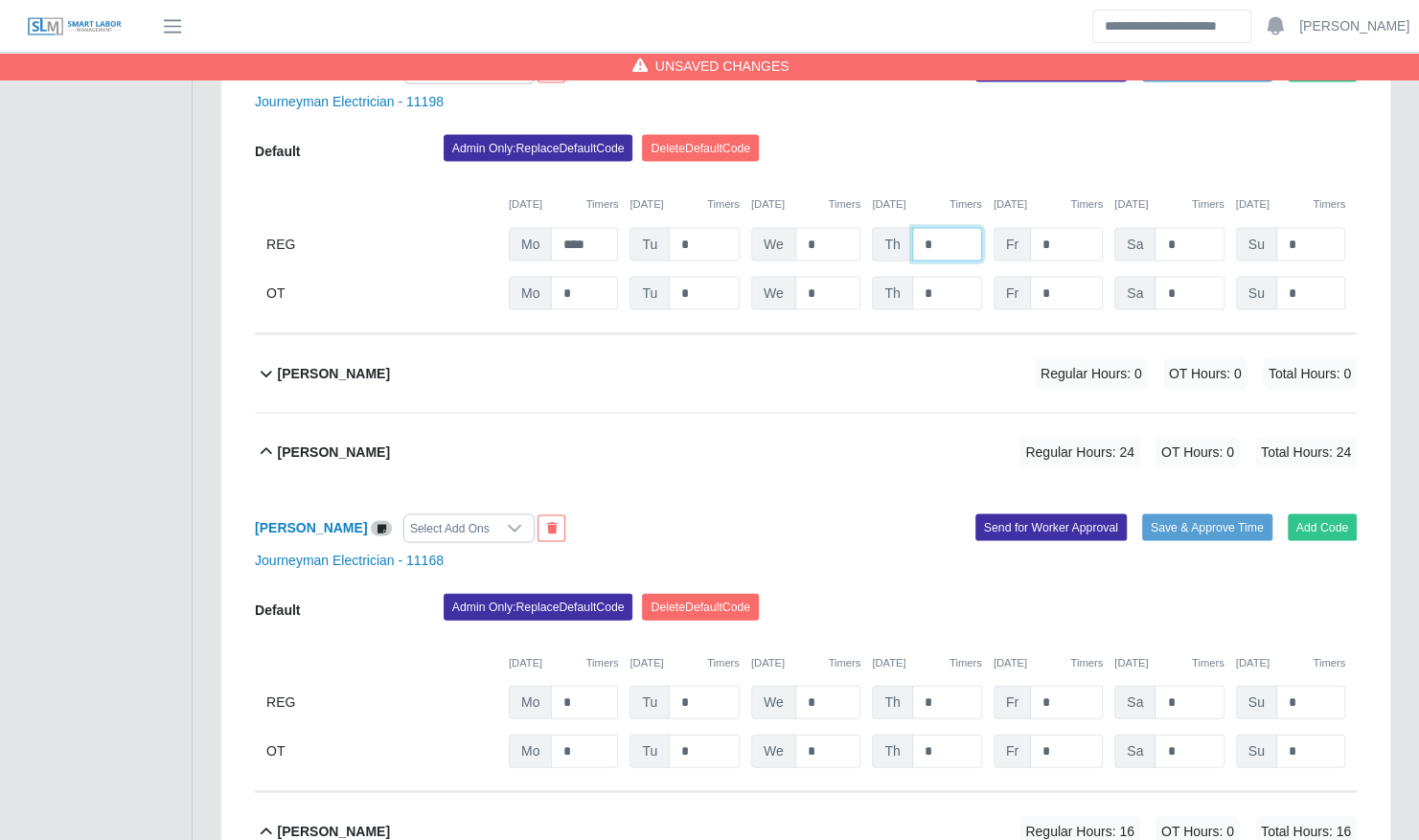
scroll to position [2076, 0]
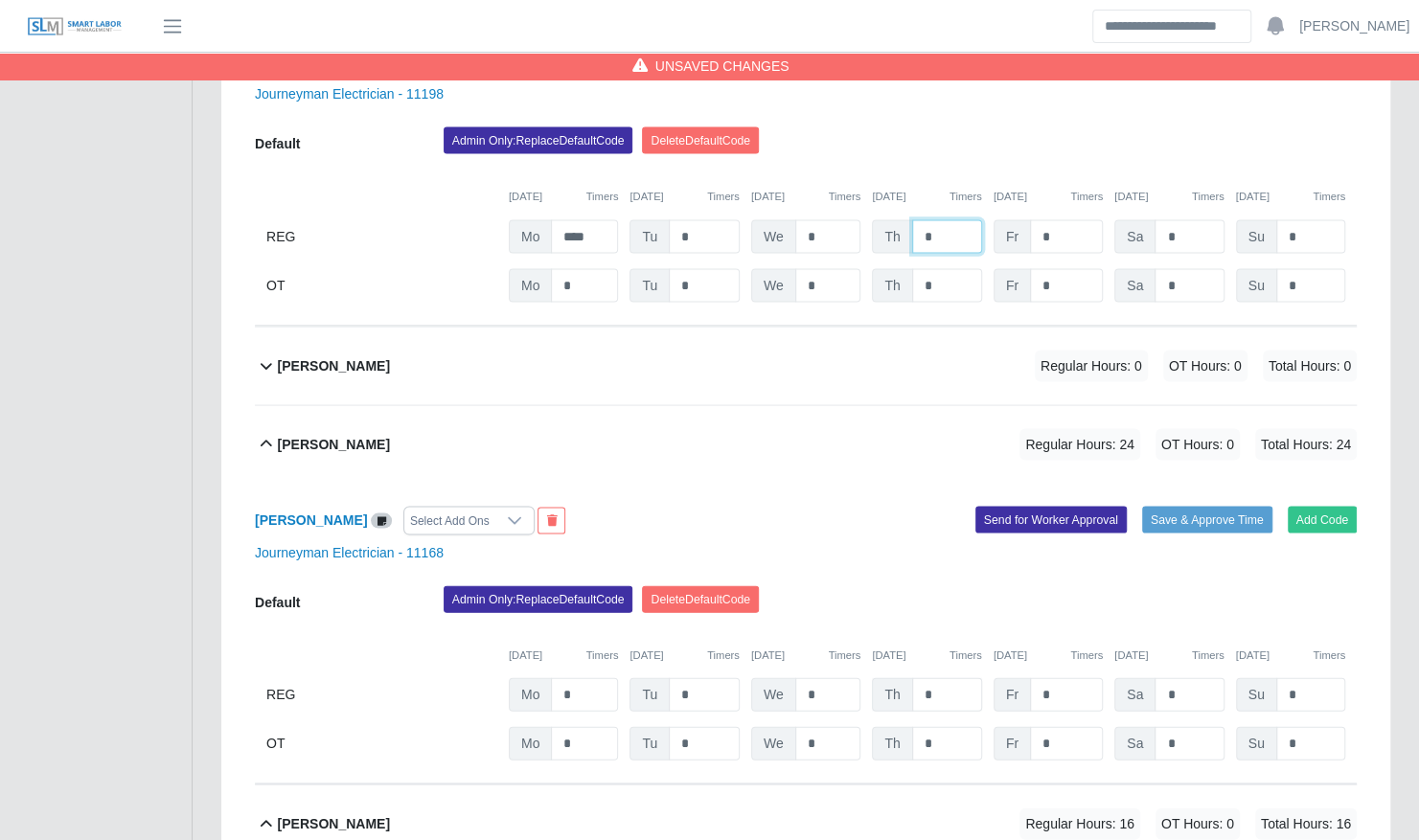
type input "*"
click at [941, 680] on input "*" at bounding box center [947, 694] width 70 height 34
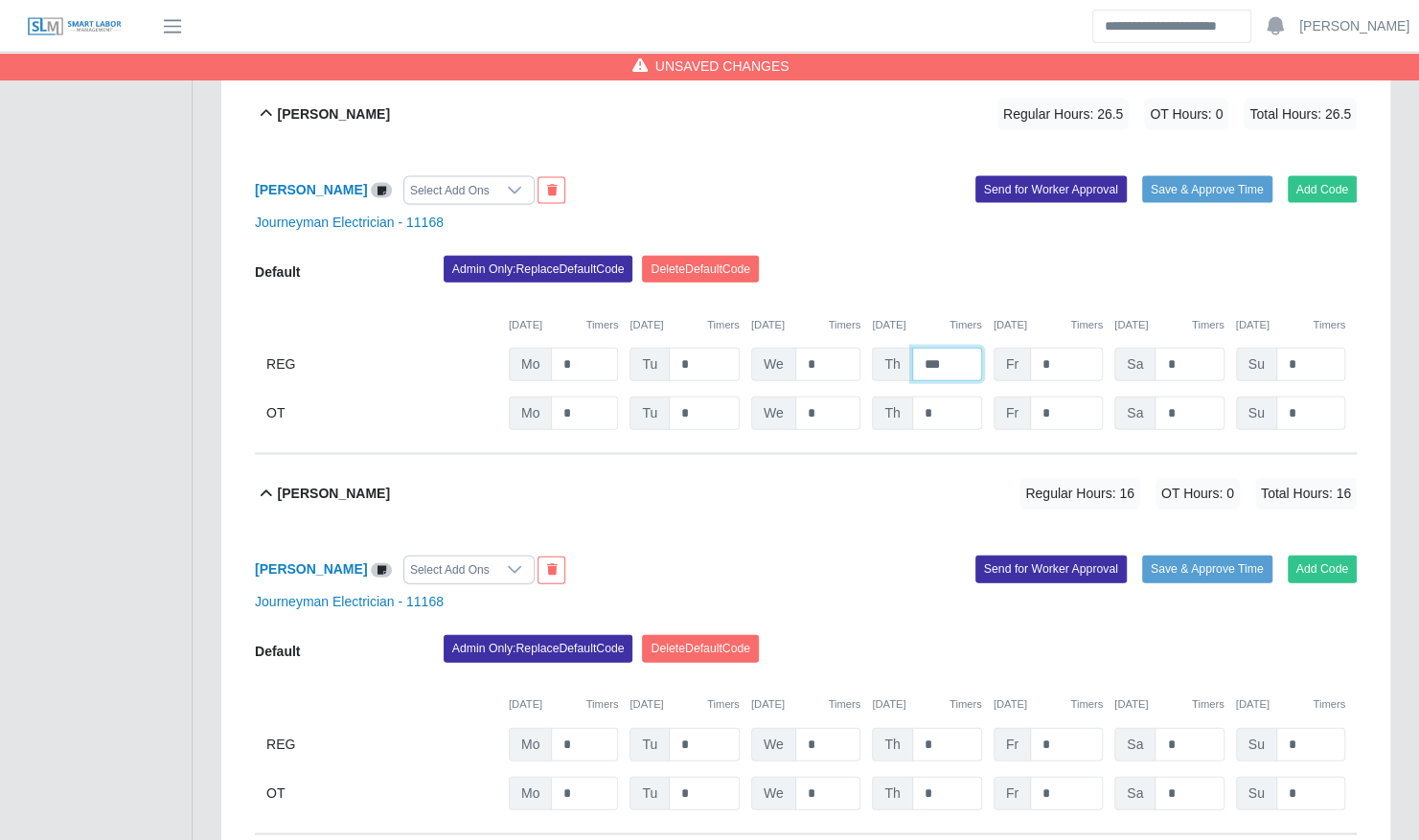
scroll to position [2410, 0]
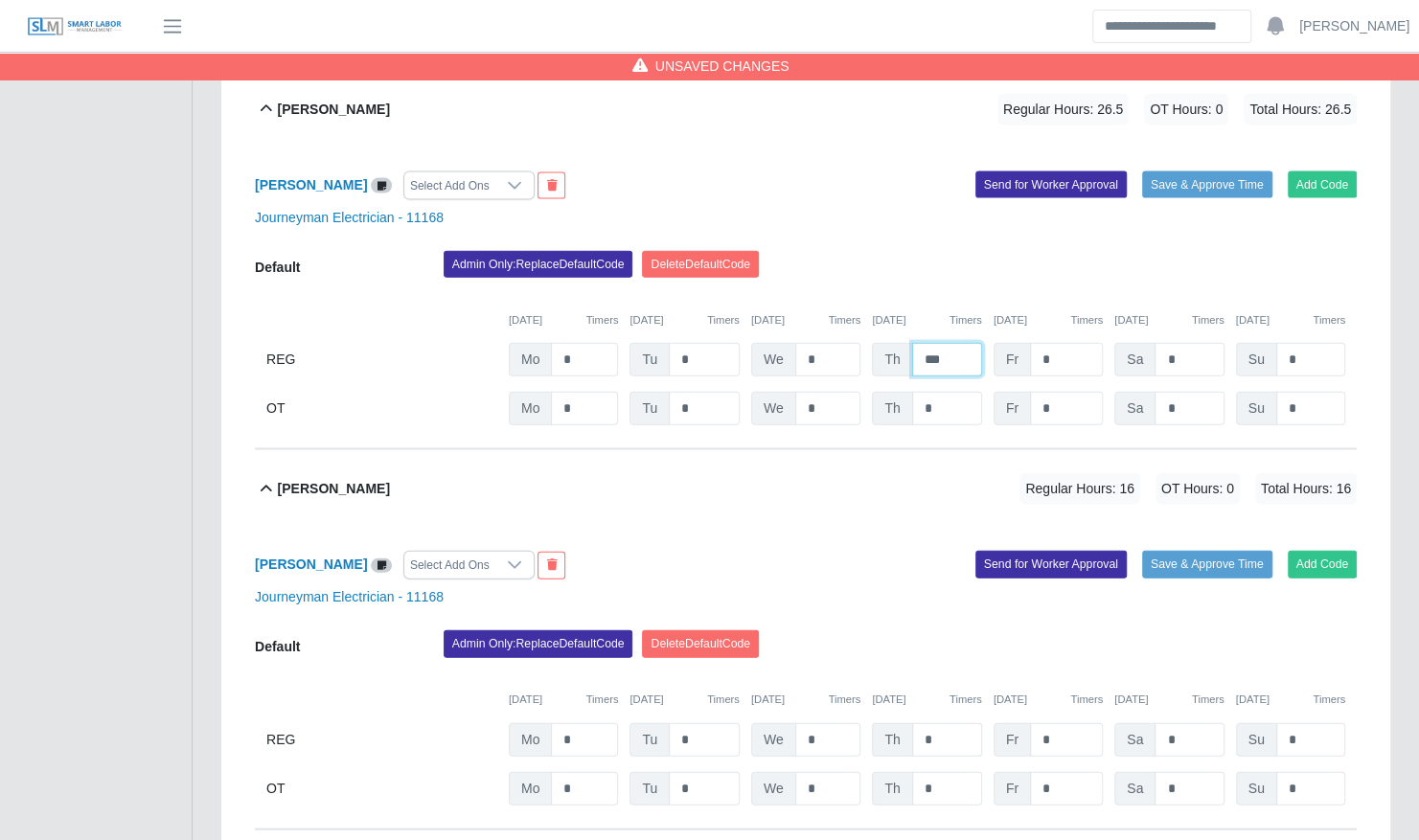
type input "***"
click at [946, 724] on input "*" at bounding box center [947, 740] width 70 height 34
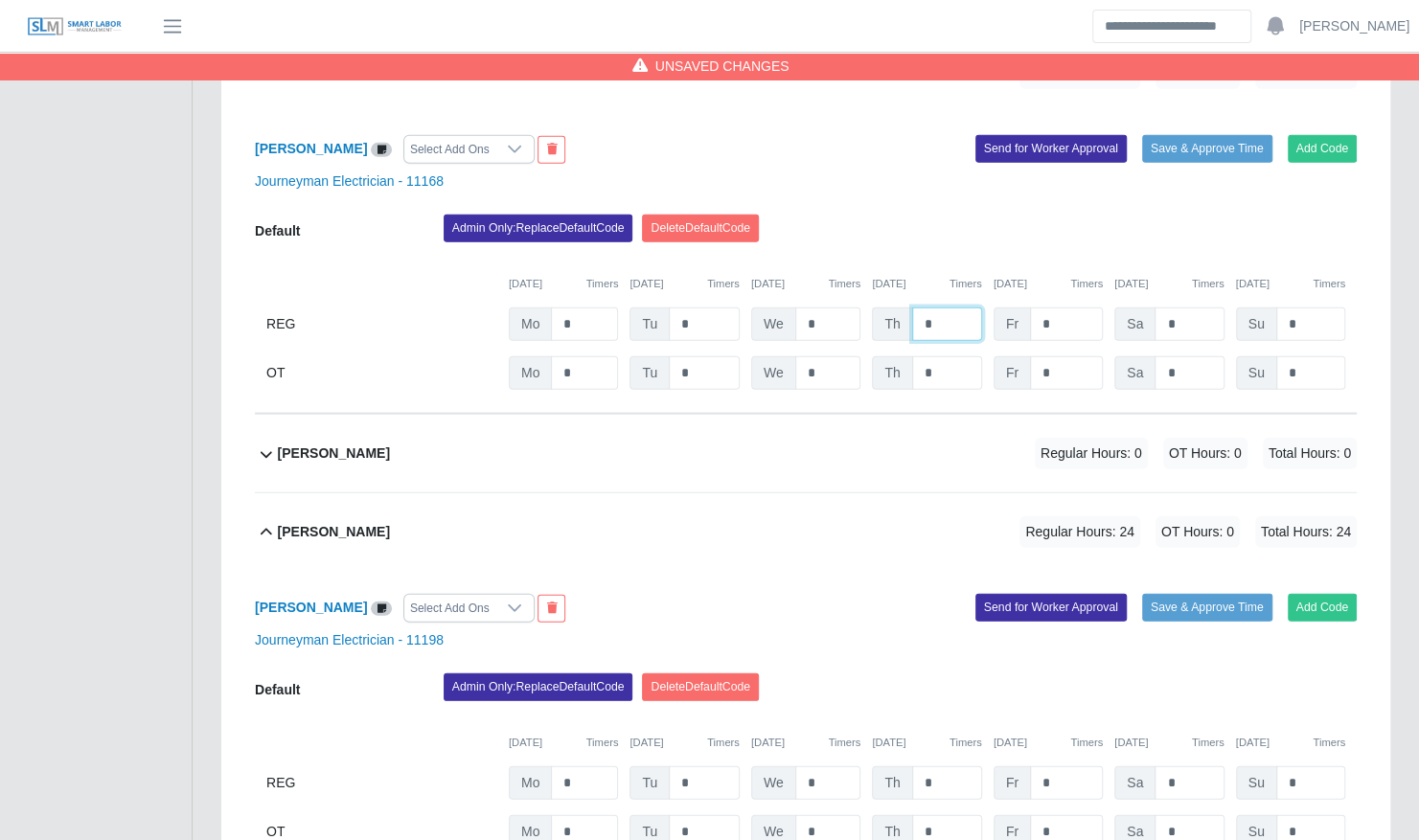
scroll to position [3051, 0]
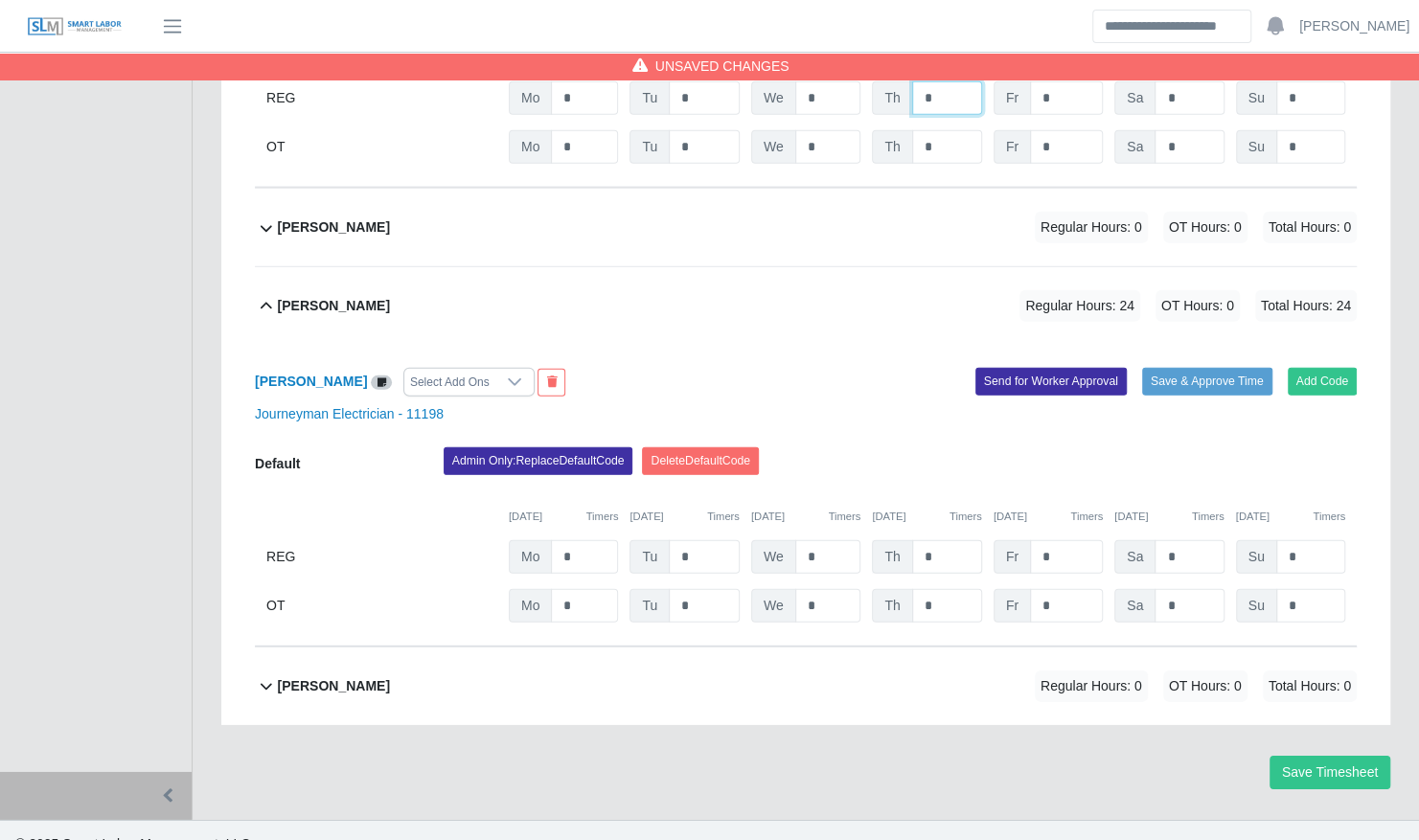
type input "*"
click at [936, 540] on input "*" at bounding box center [947, 557] width 70 height 34
type input "*"
click at [935, 447] on div "Admin Only: Replace Default Code Delete Default Code" at bounding box center [900, 466] width 942 height 39
click at [1357, 756] on button "Save Timesheet" at bounding box center [1330, 773] width 121 height 34
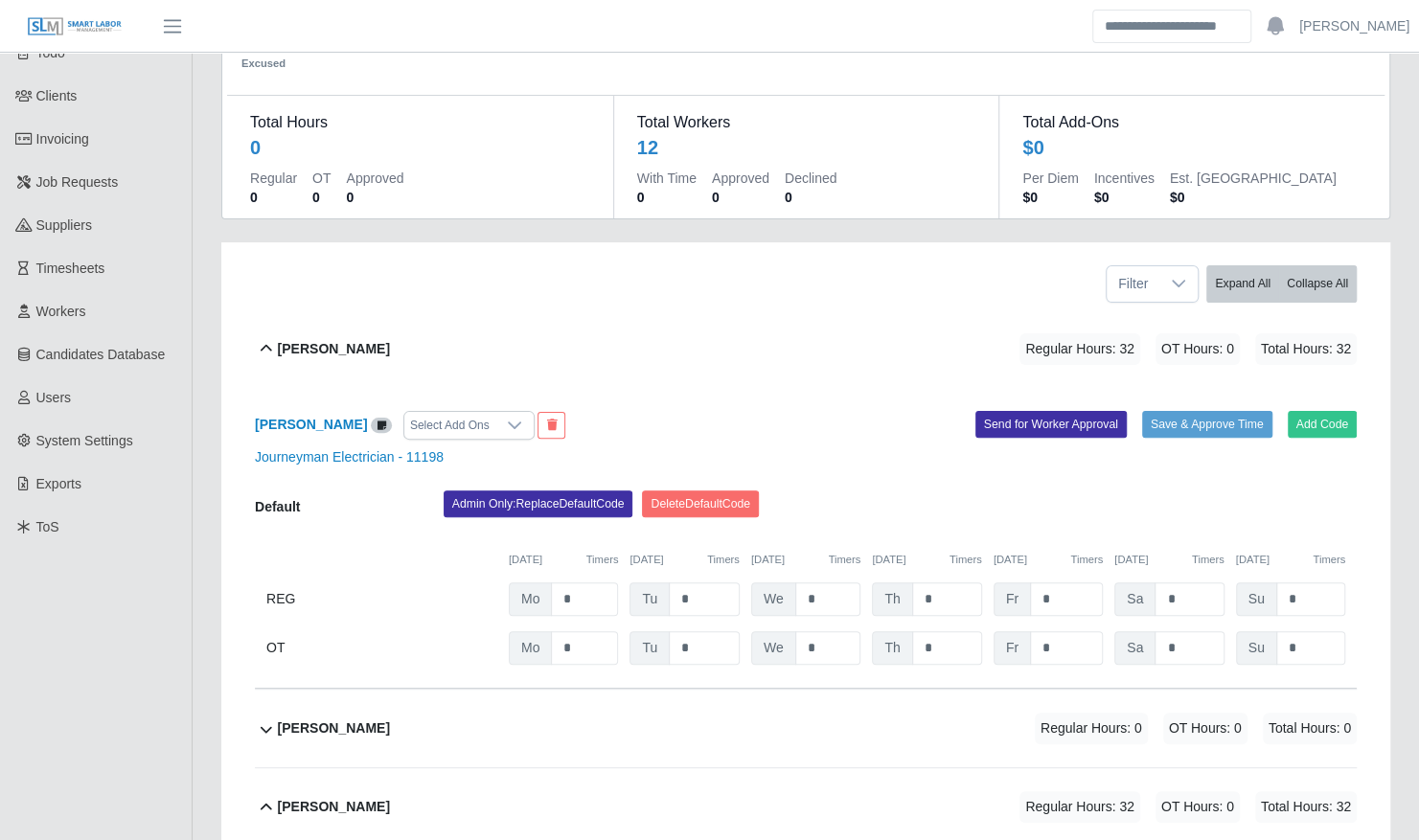
scroll to position [121, 0]
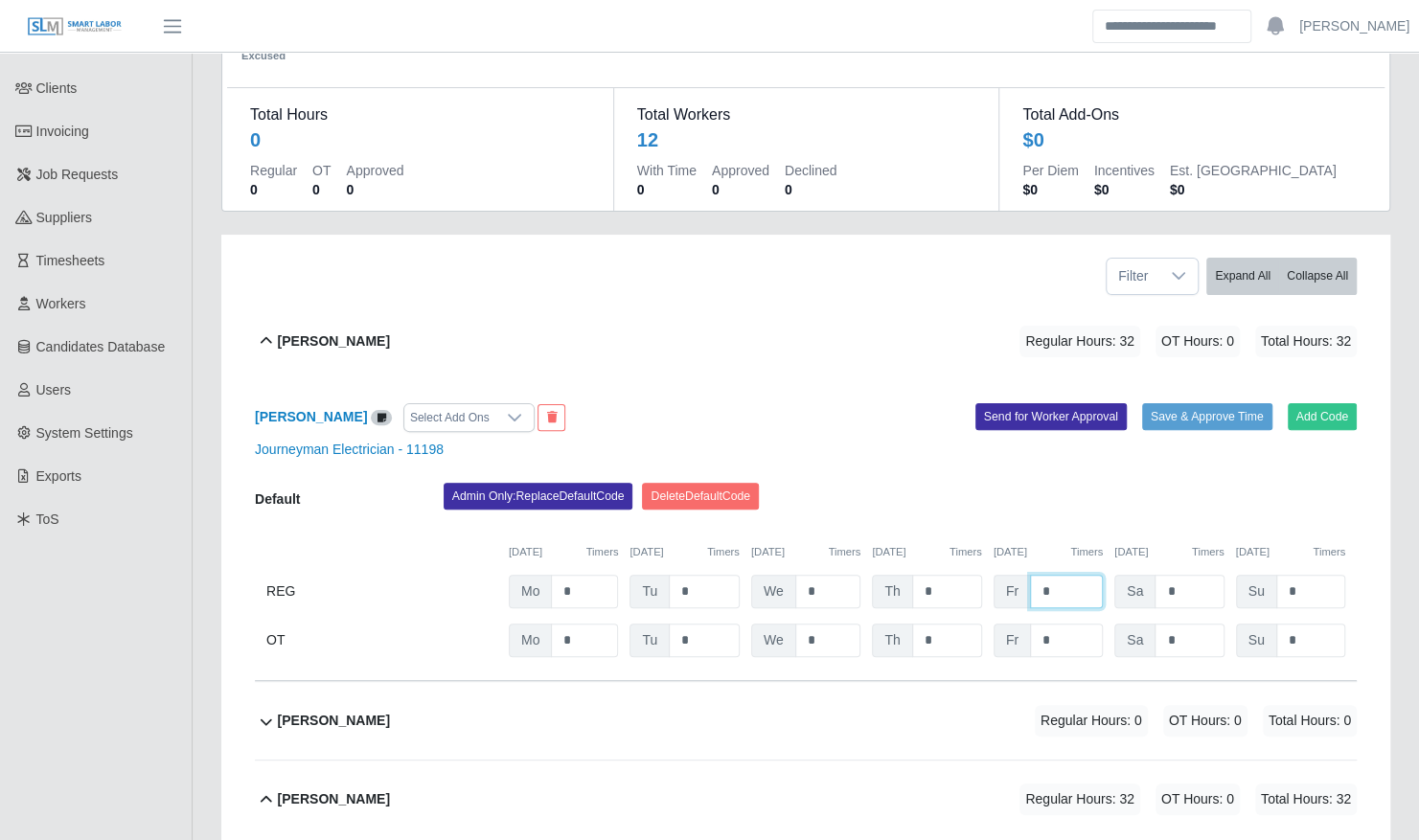
click at [1060, 583] on input "*" at bounding box center [1067, 592] width 73 height 34
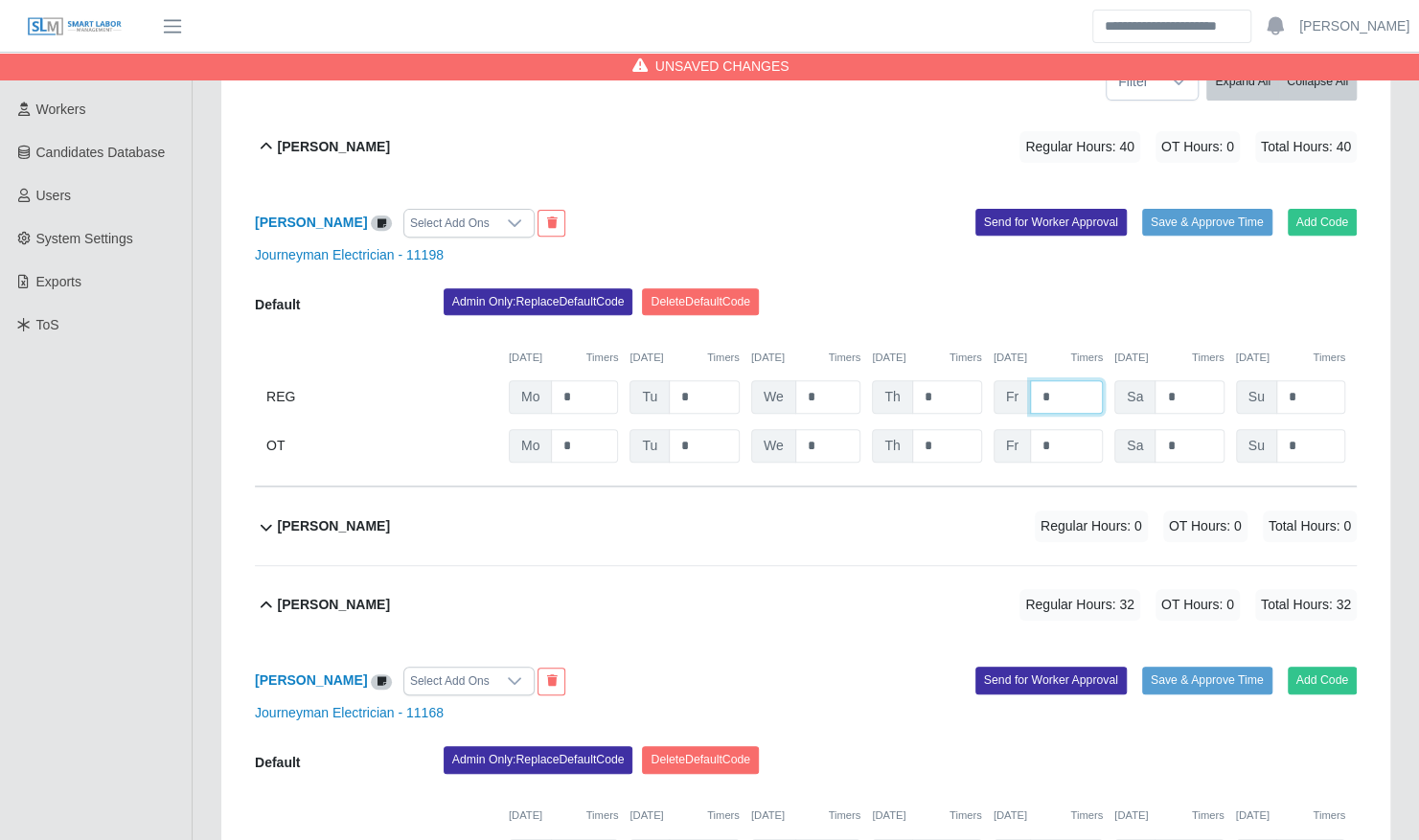
scroll to position [326, 0]
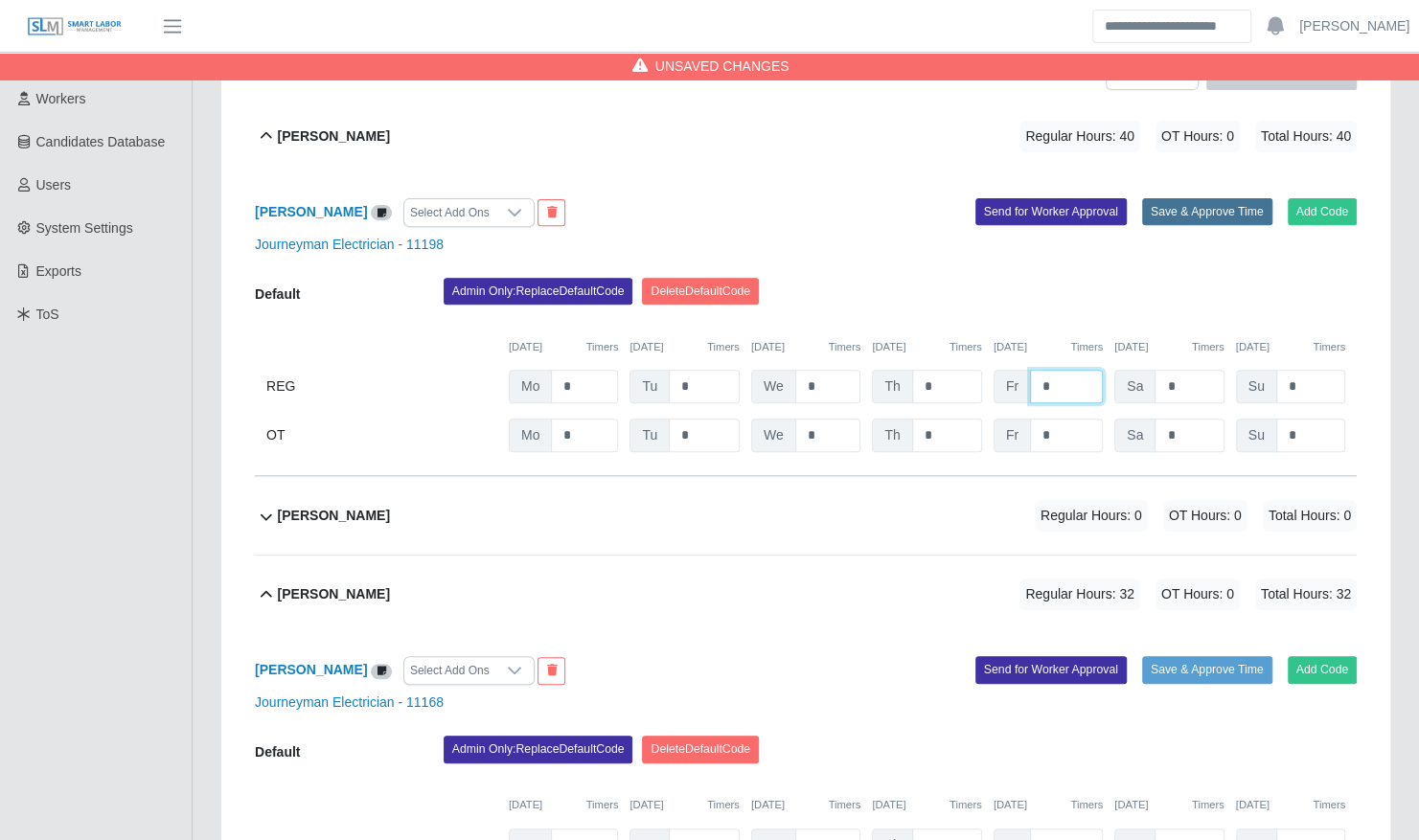
type input "*"
click at [1212, 198] on button "Save & Approve Time" at bounding box center [1207, 211] width 131 height 27
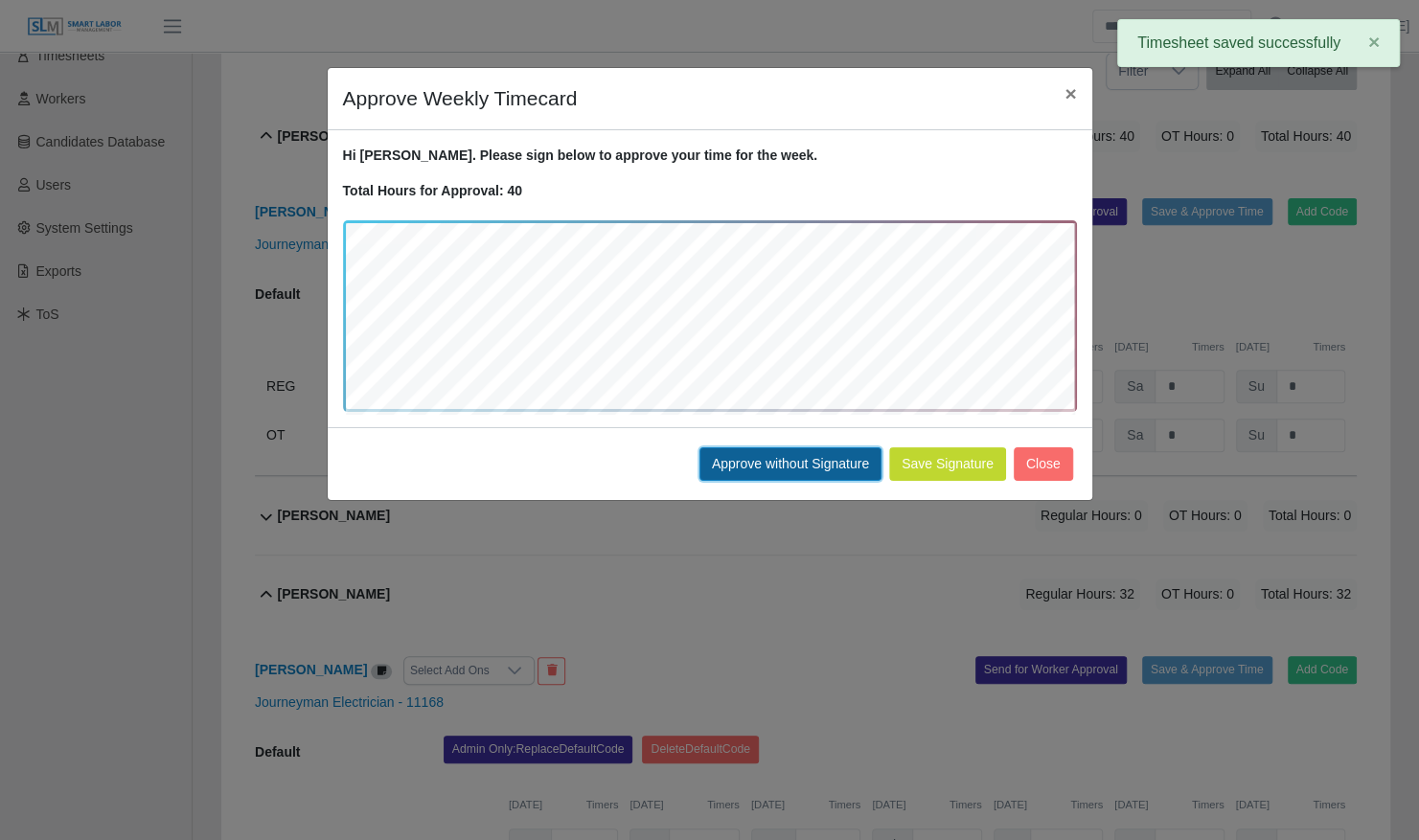
click at [850, 450] on button "Approve without Signature" at bounding box center [791, 464] width 182 height 34
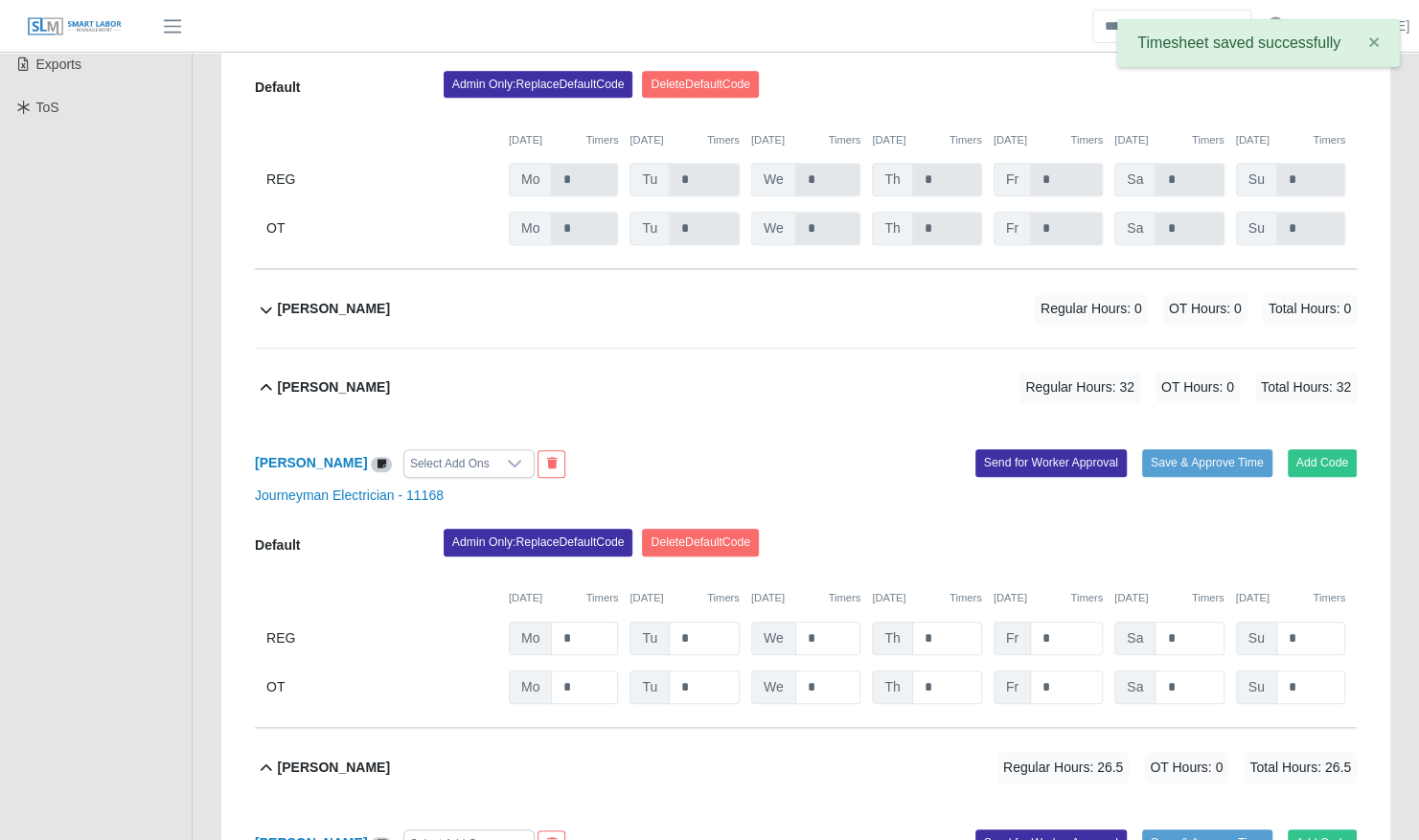
scroll to position [570, 0]
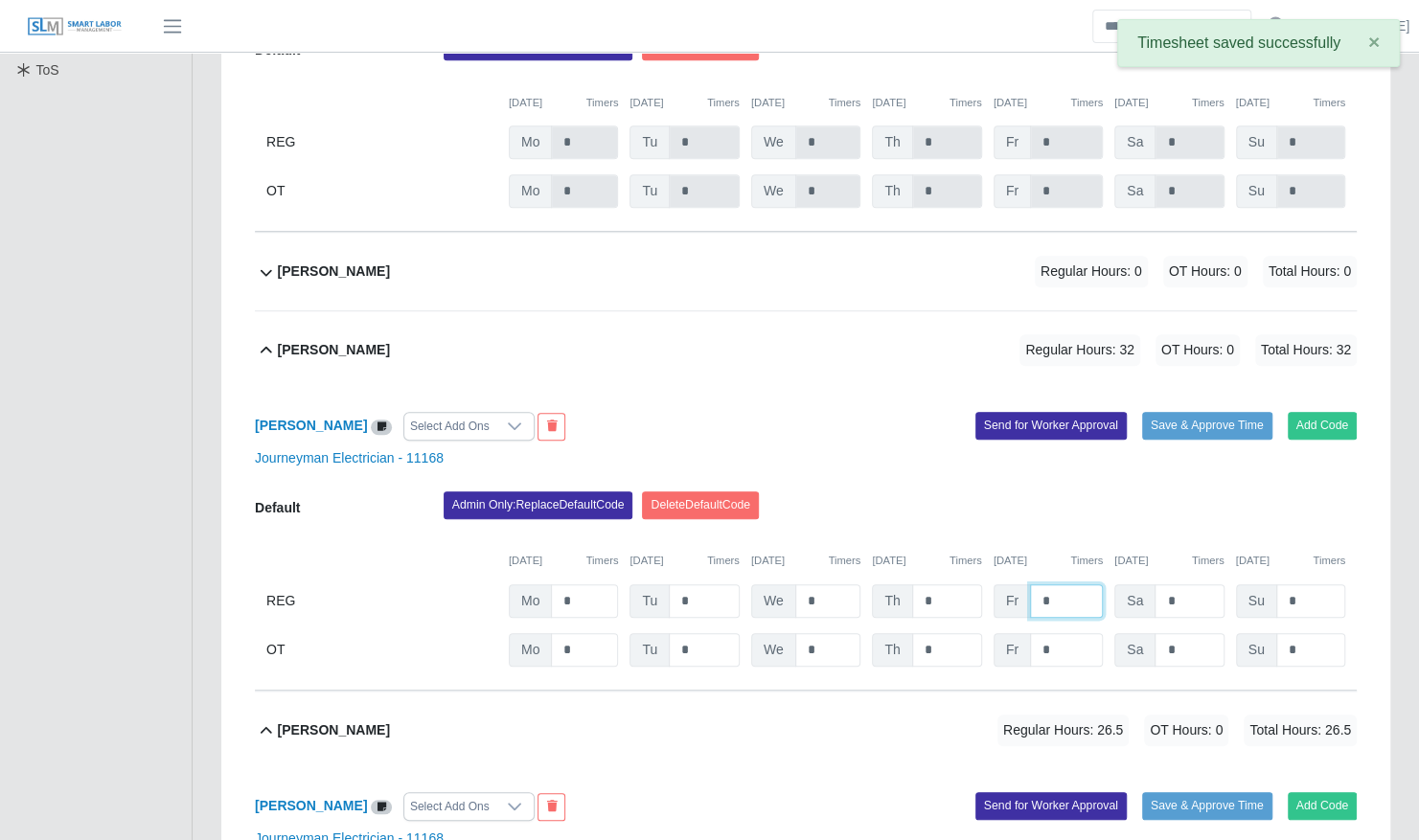
click at [1066, 590] on input "*" at bounding box center [1067, 602] width 73 height 34
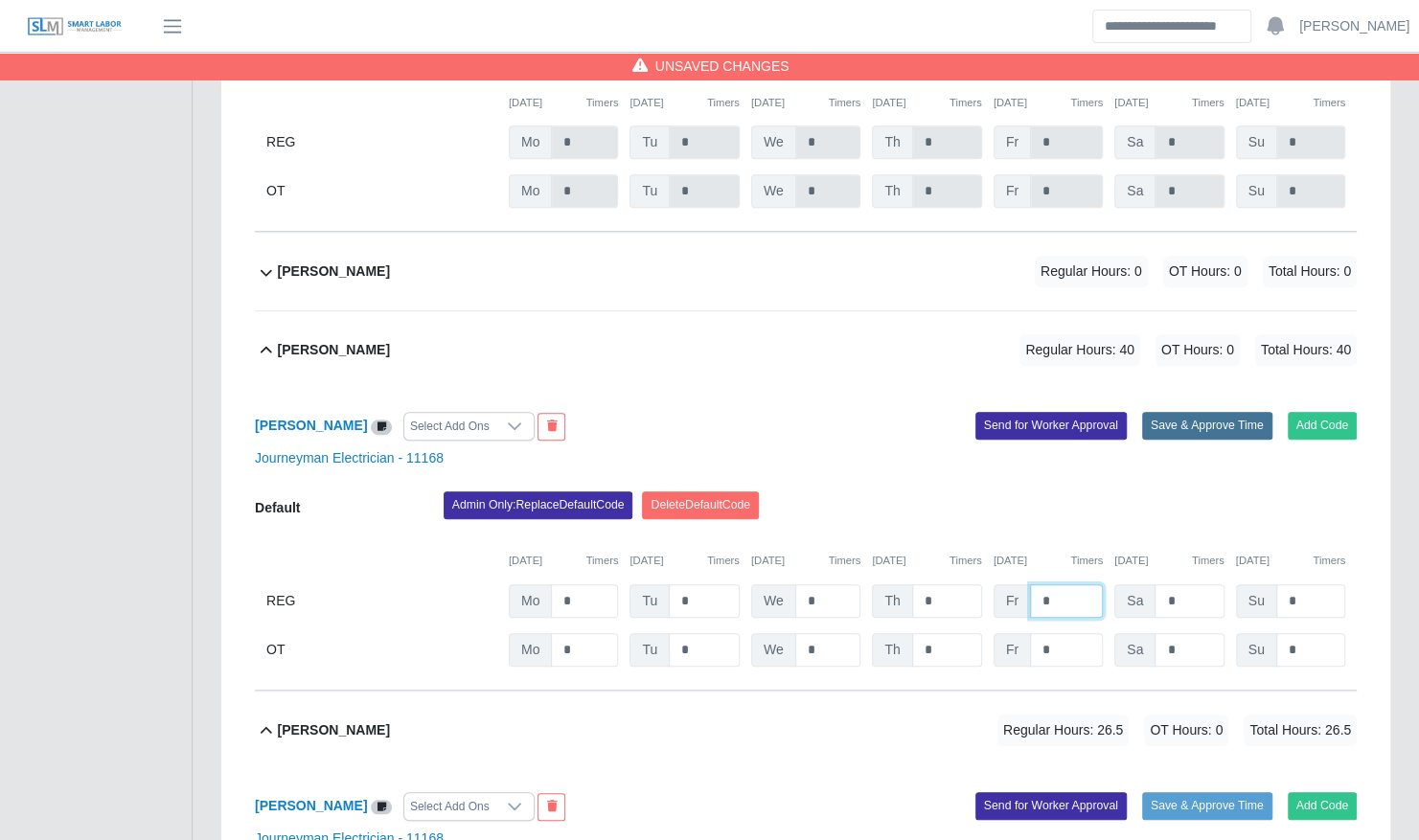
type input "*"
click at [1179, 412] on button "Save & Approve Time" at bounding box center [1207, 424] width 131 height 27
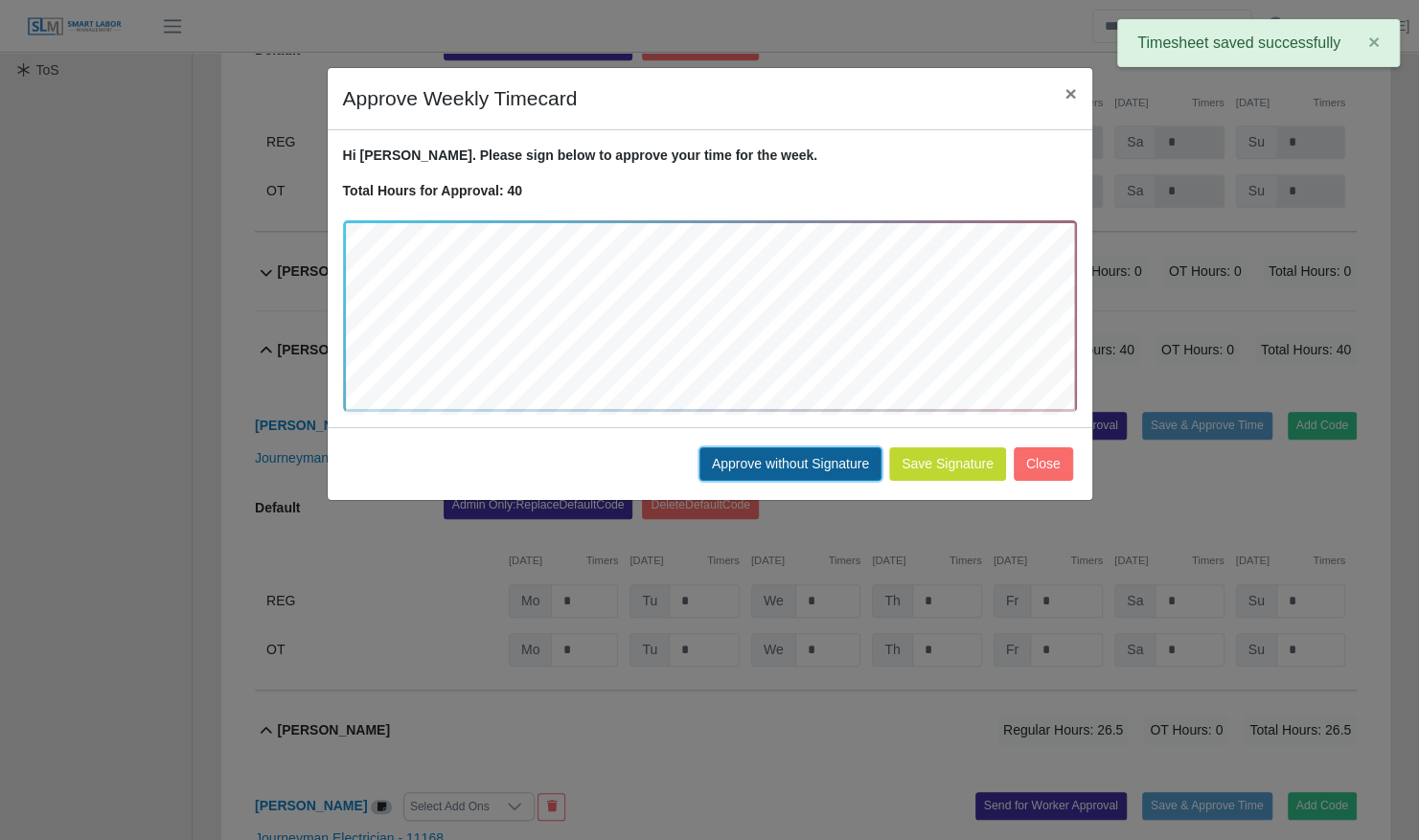
click at [854, 466] on button "Approve without Signature" at bounding box center [791, 464] width 182 height 34
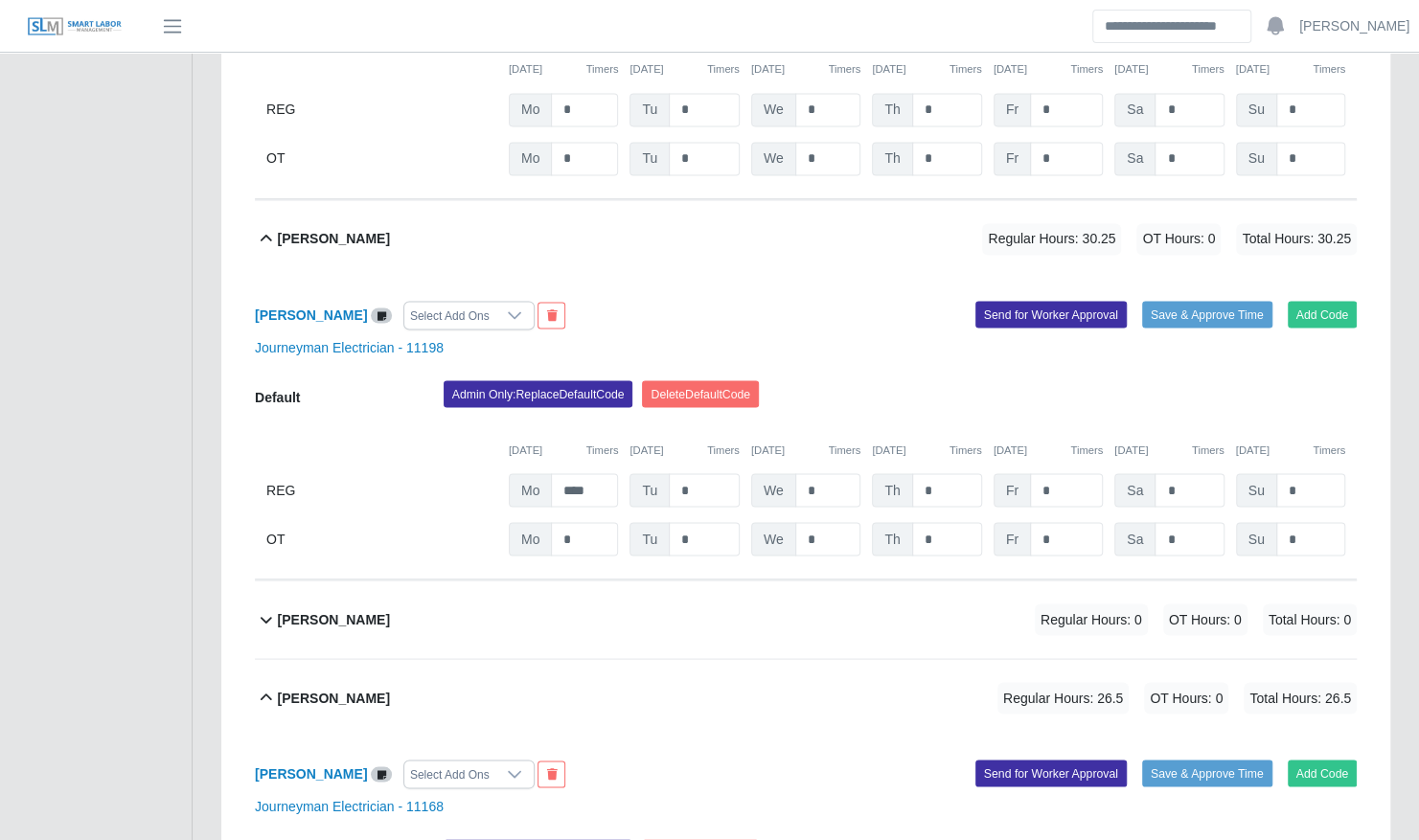
scroll to position [1826, 0]
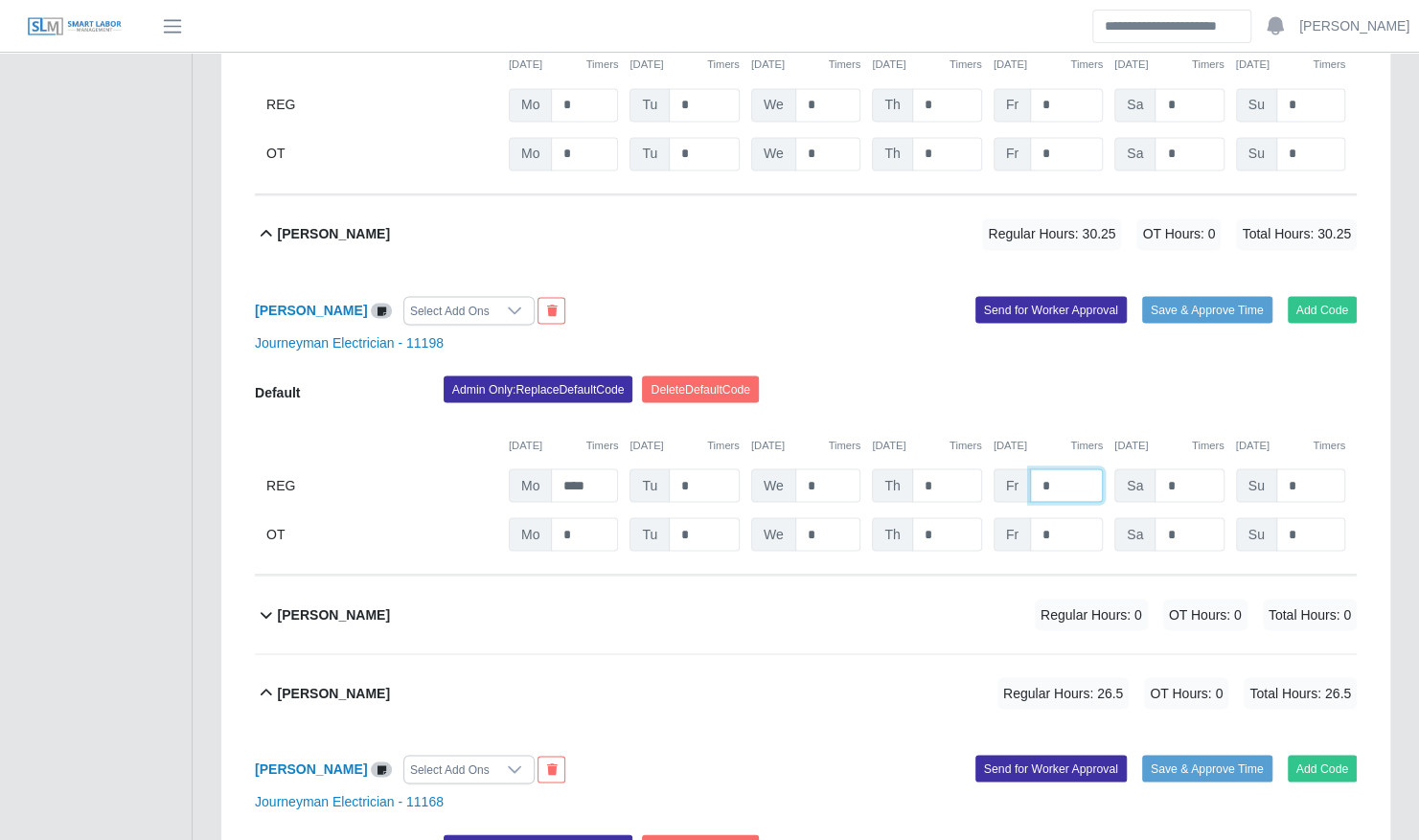
click at [1060, 468] on input "*" at bounding box center [1067, 485] width 73 height 34
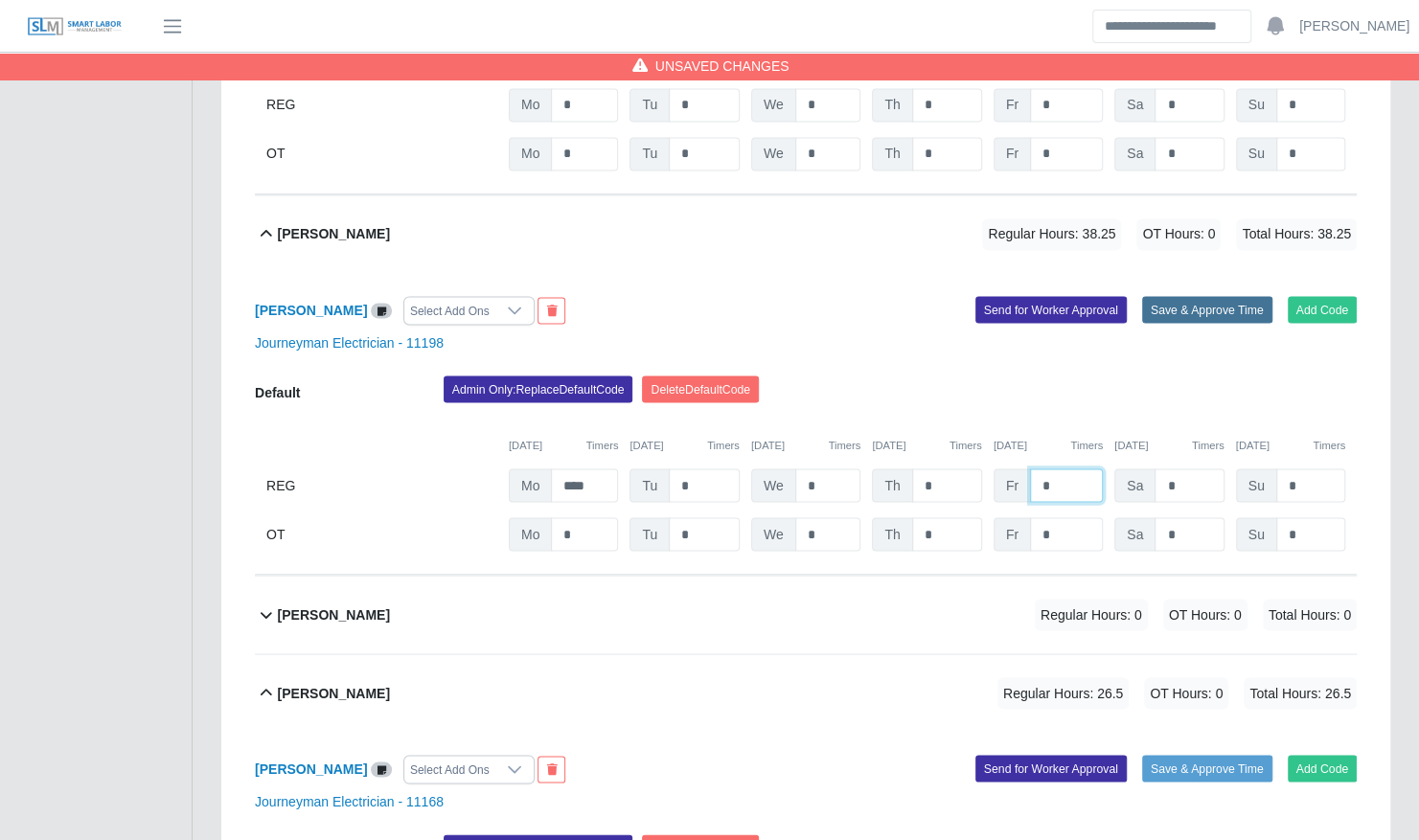
type input "*"
click at [1182, 296] on button "Save & Approve Time" at bounding box center [1207, 309] width 131 height 27
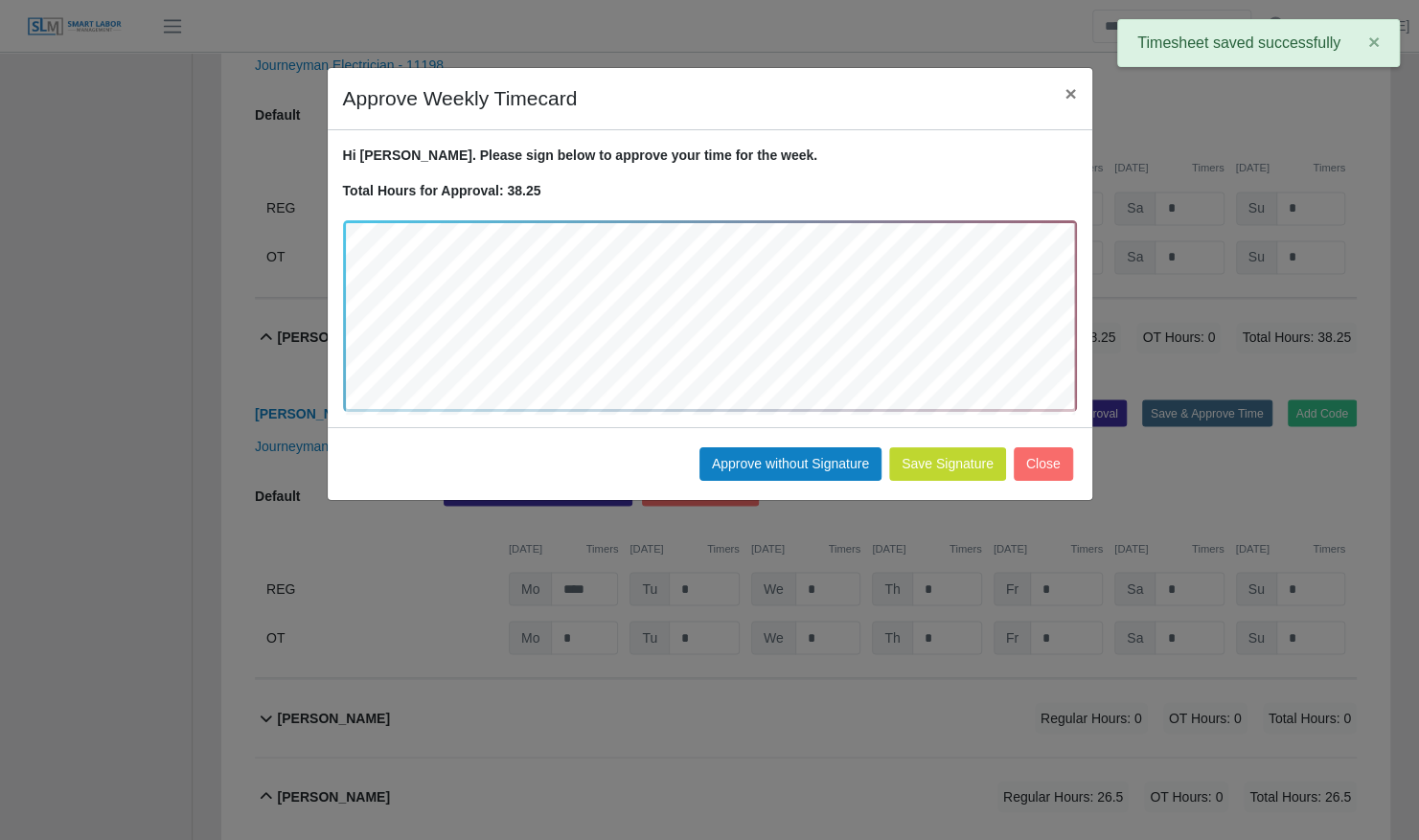
scroll to position [1721, 0]
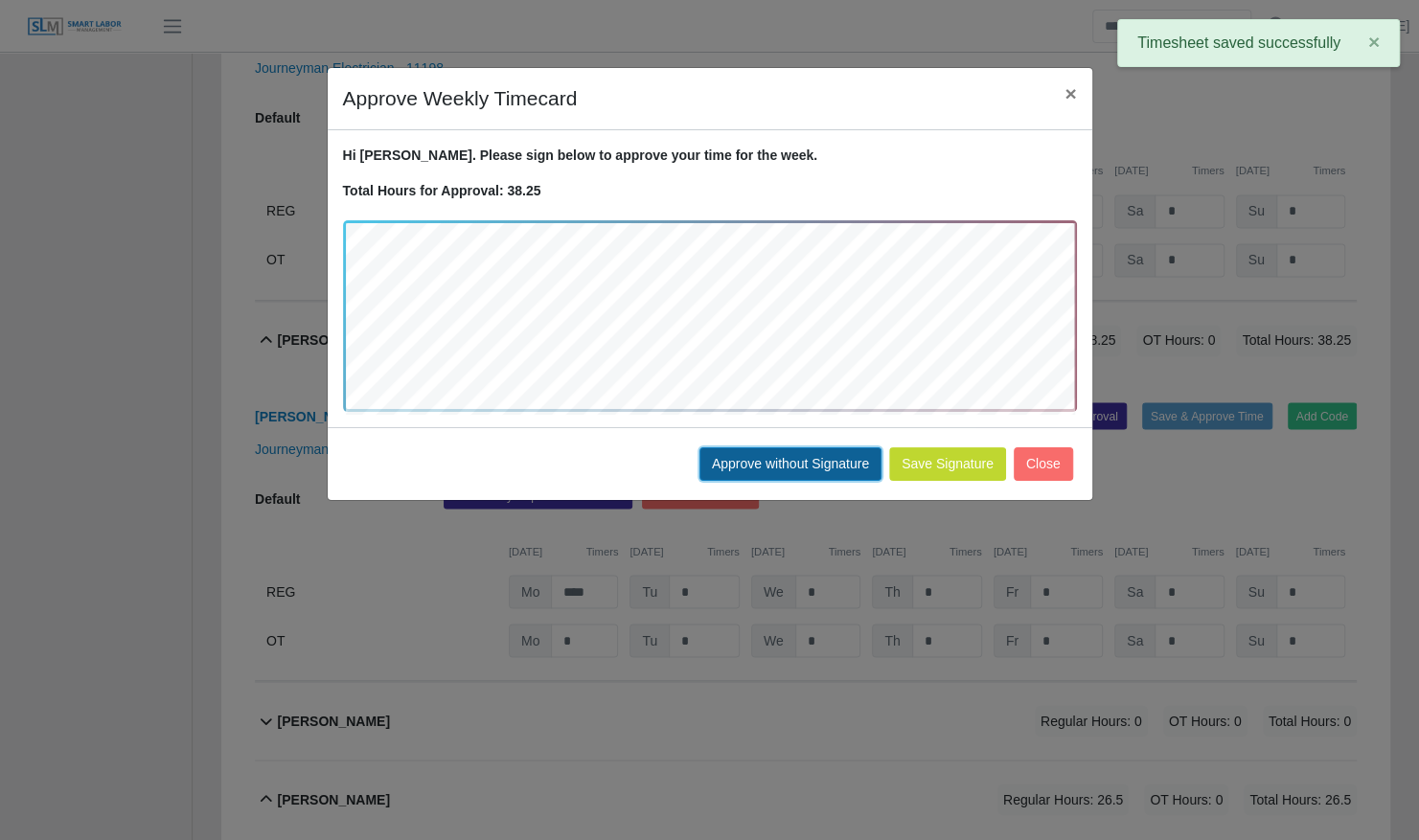
click at [838, 470] on button "Approve without Signature" at bounding box center [791, 464] width 182 height 34
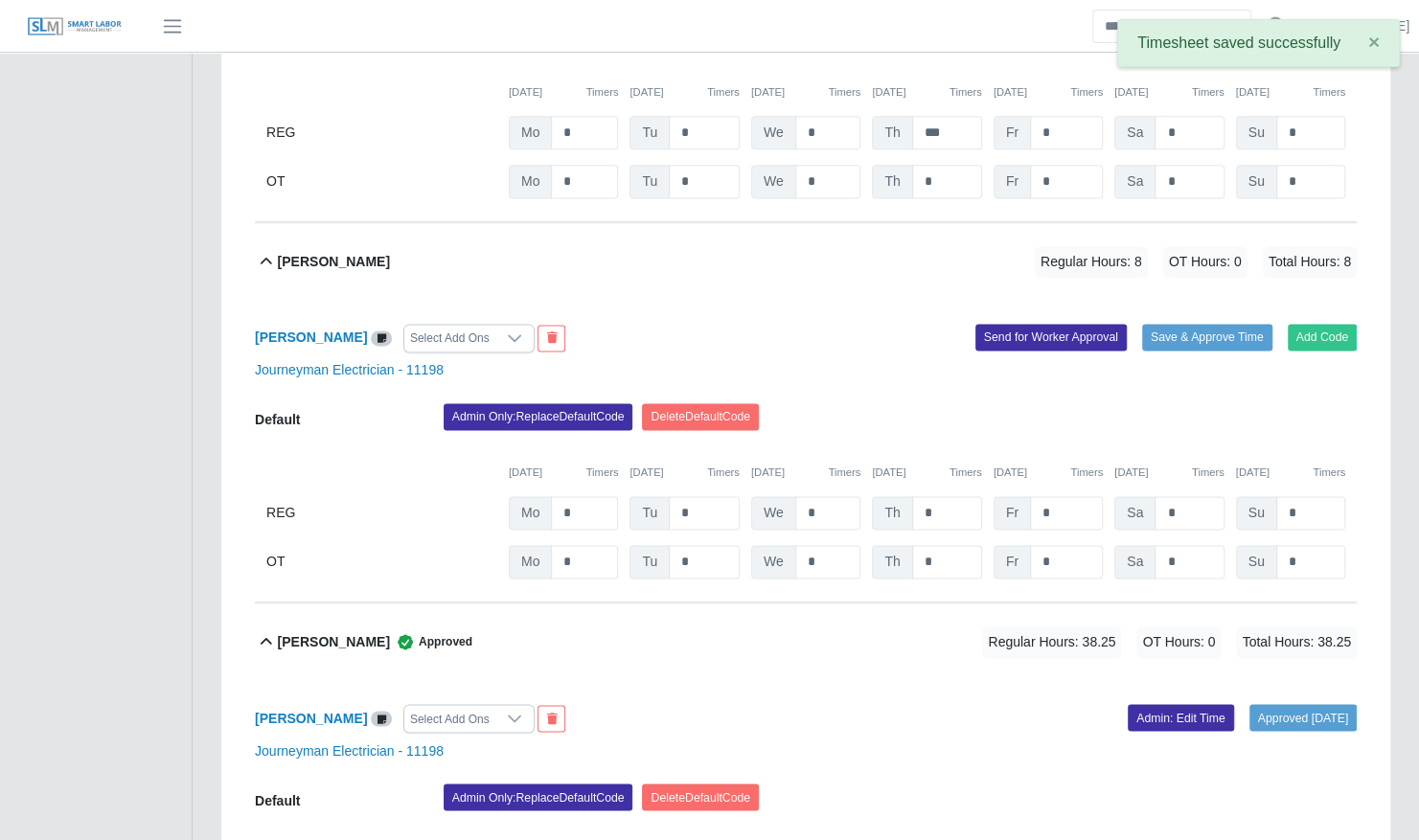
scroll to position [1380, 0]
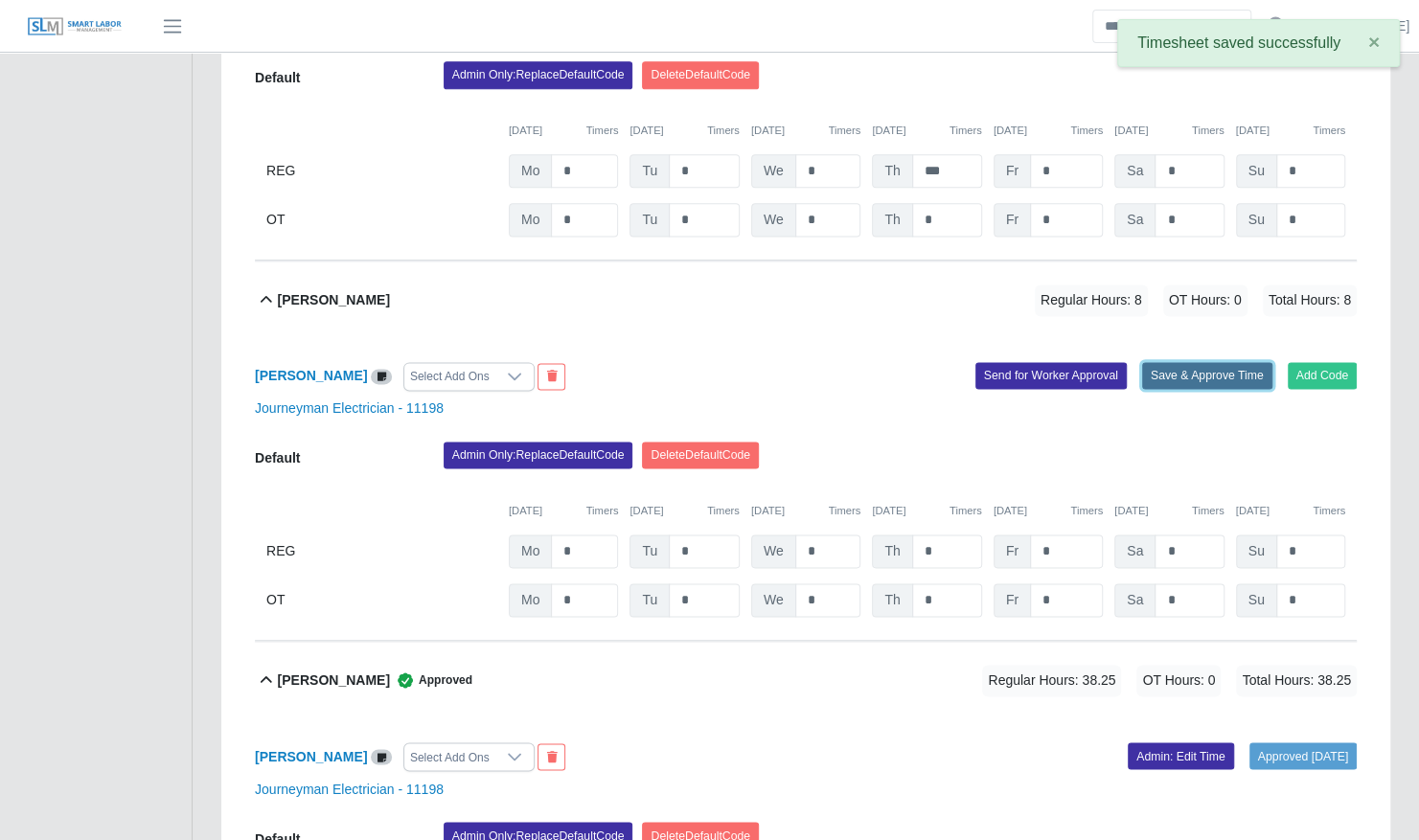
click at [1169, 362] on button "Save & Approve Time" at bounding box center [1207, 375] width 131 height 27
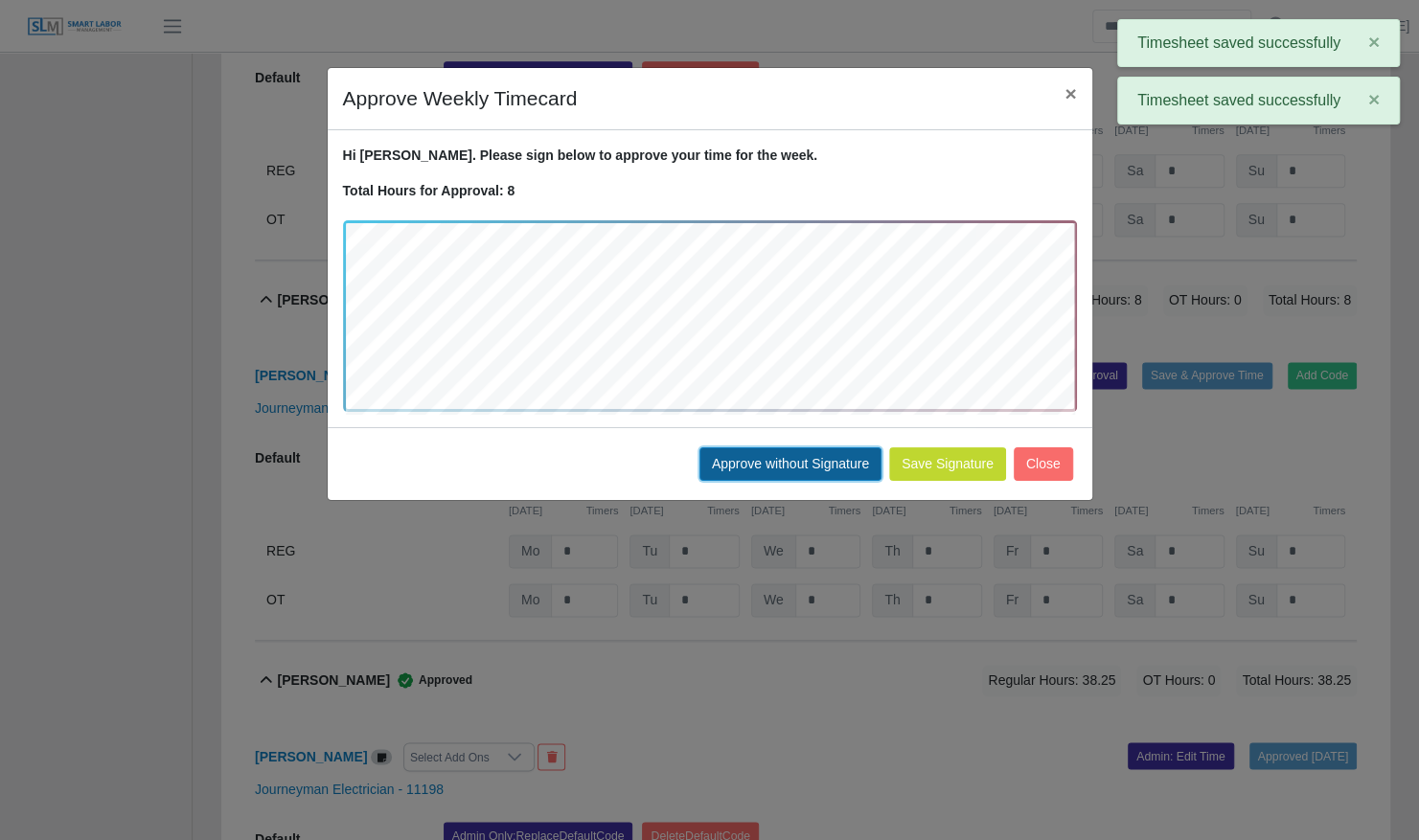
click at [812, 461] on button "Approve without Signature" at bounding box center [791, 464] width 182 height 34
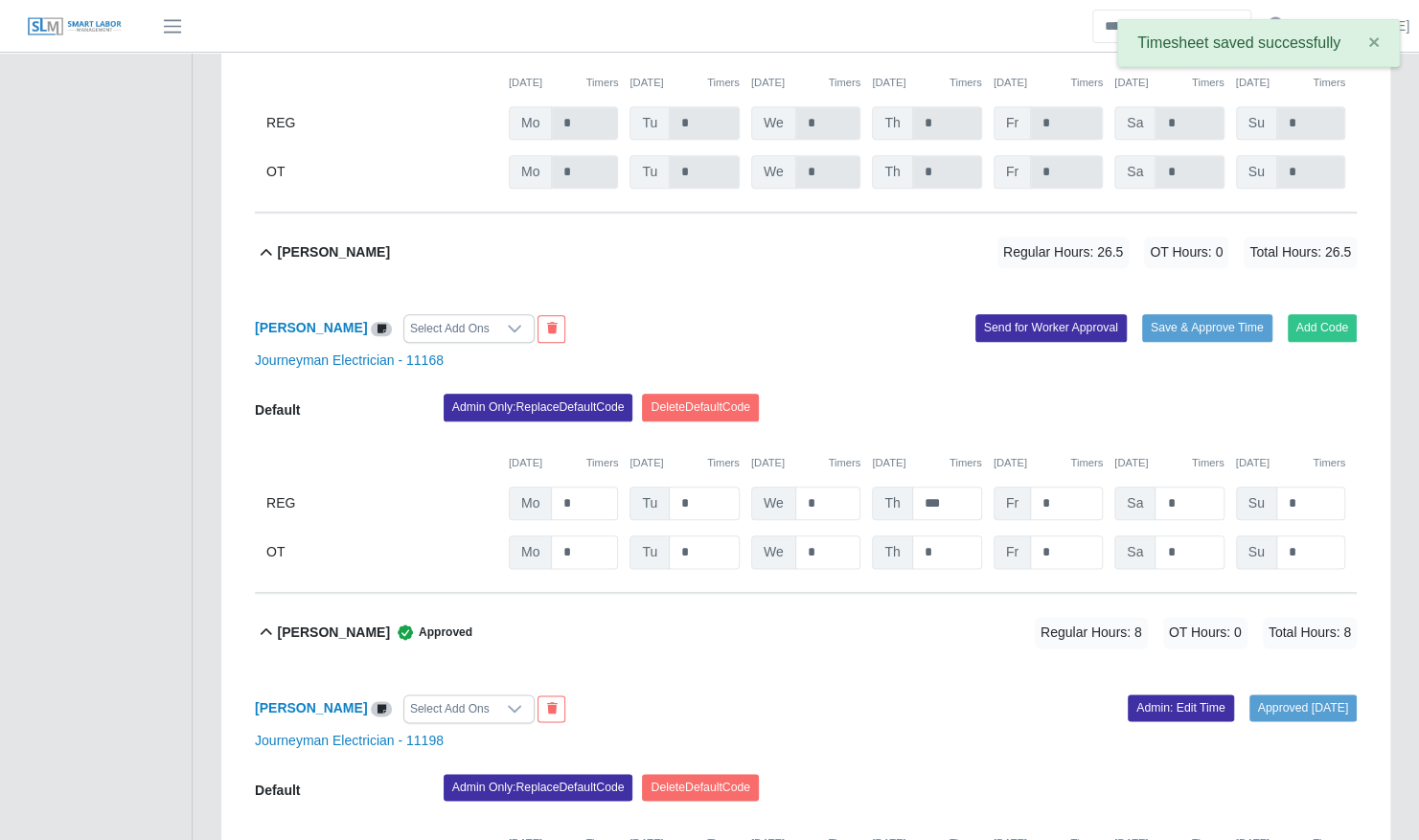
scroll to position [1047, 0]
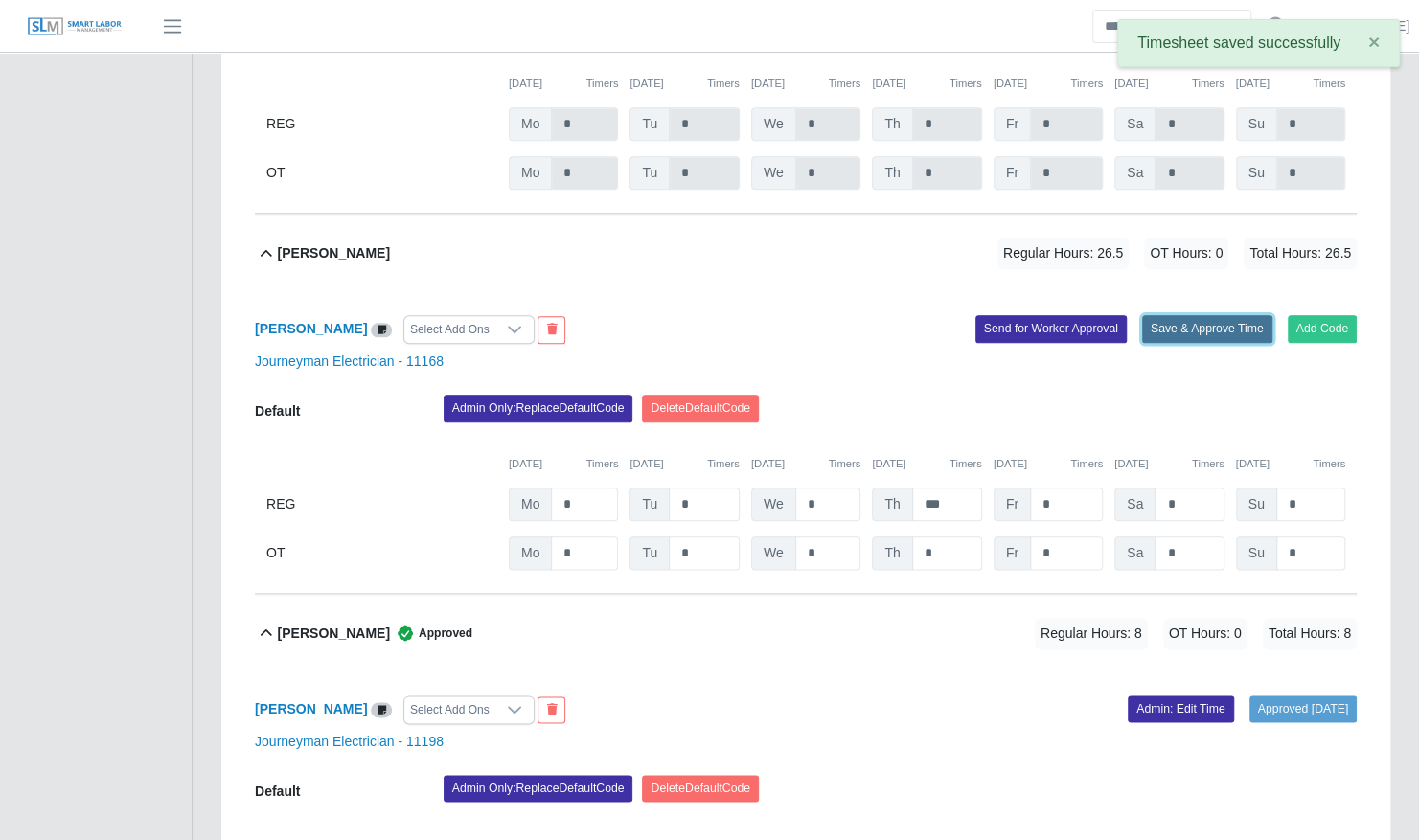
click at [1154, 316] on button "Save & Approve Time" at bounding box center [1207, 328] width 131 height 27
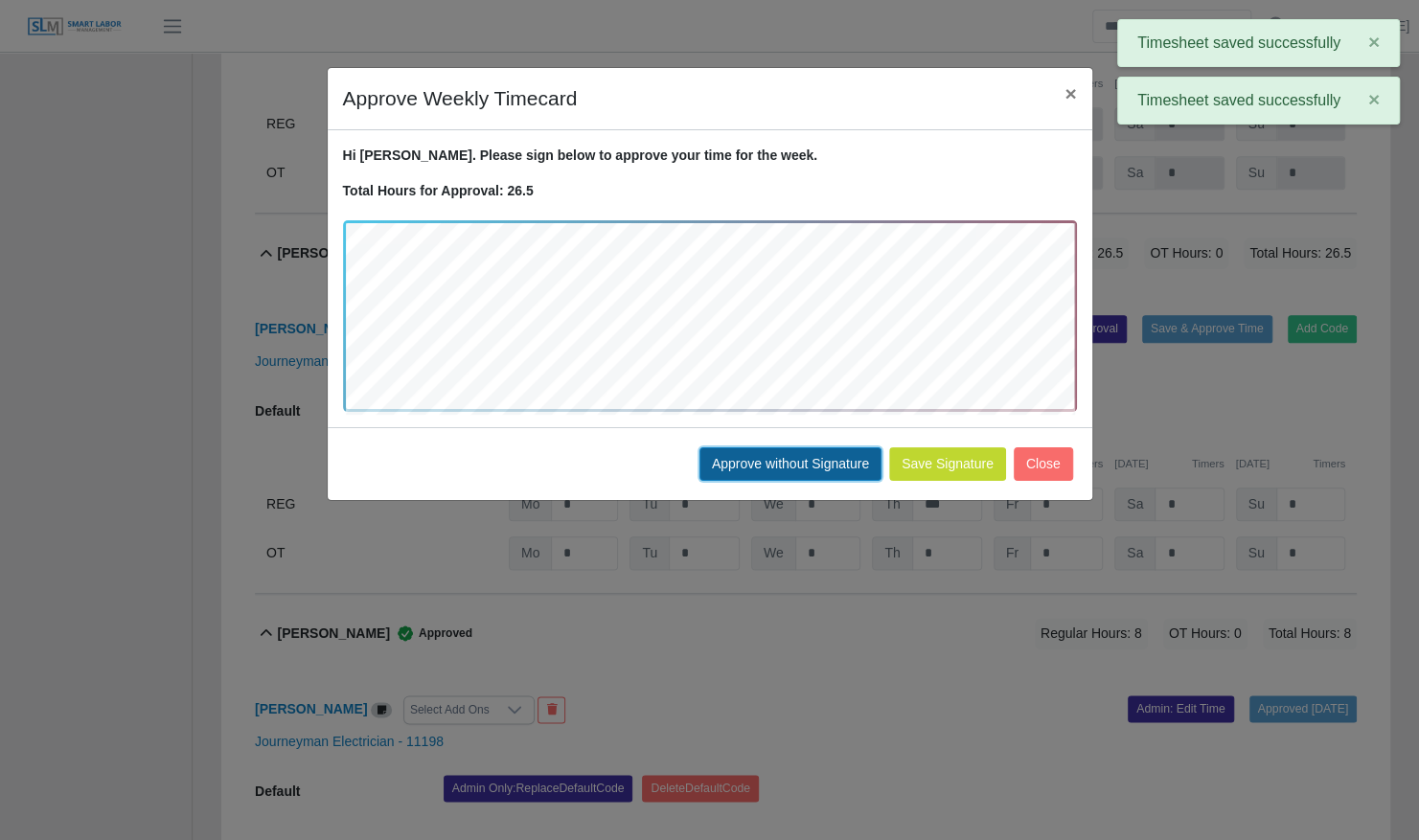
click at [823, 449] on button "Approve without Signature" at bounding box center [791, 464] width 182 height 34
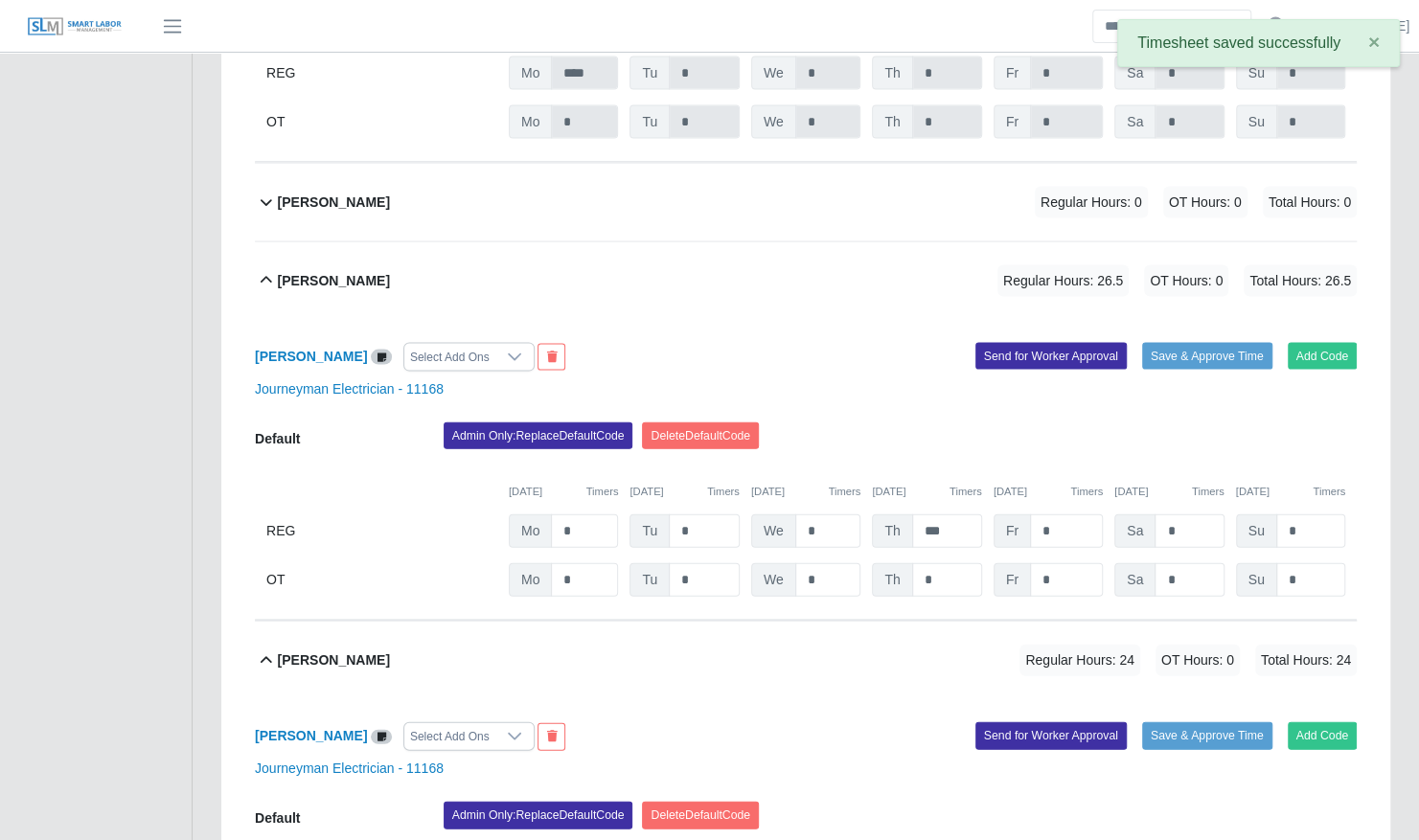
scroll to position [2239, 0]
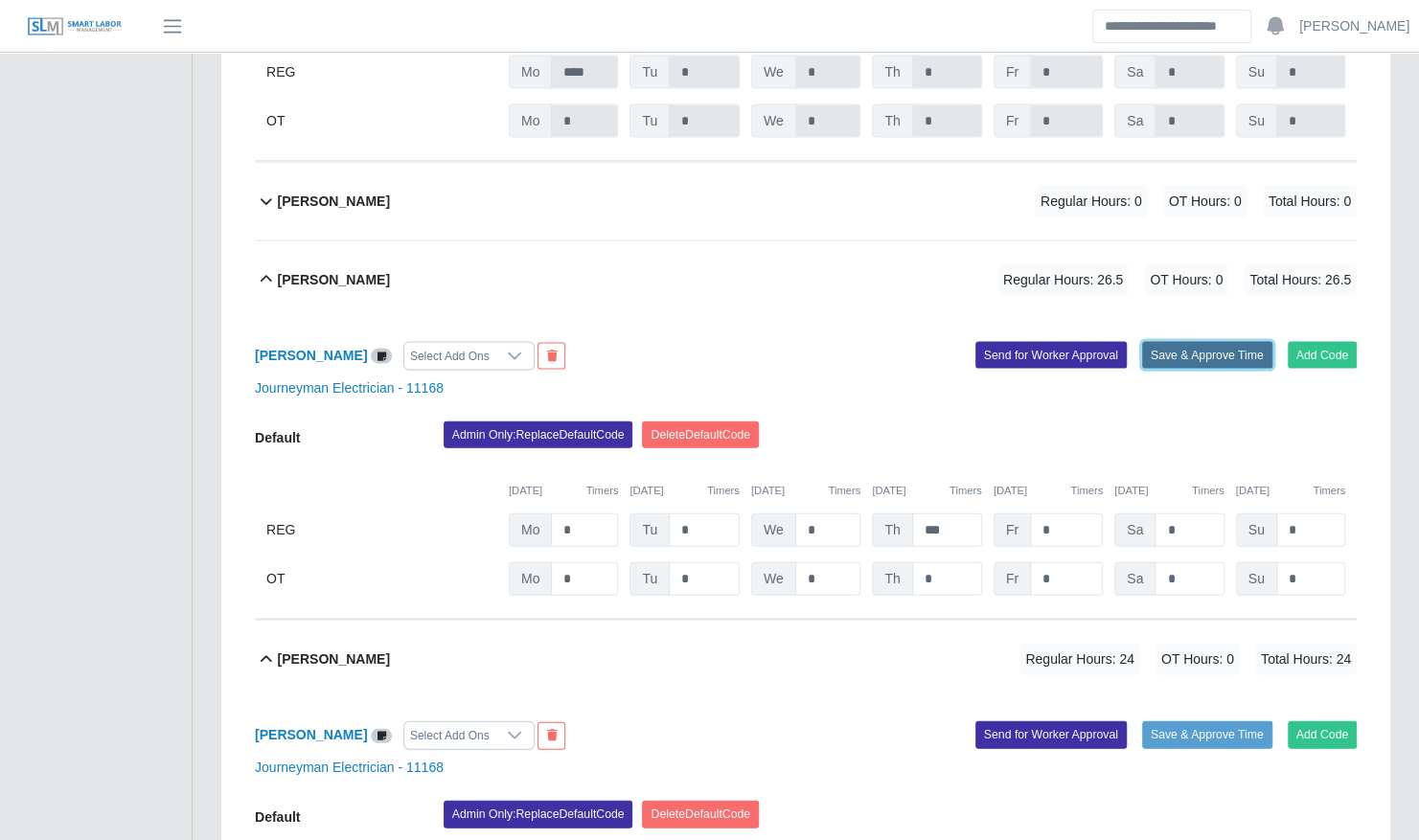
click at [1165, 342] on button "Save & Approve Time" at bounding box center [1207, 355] width 131 height 27
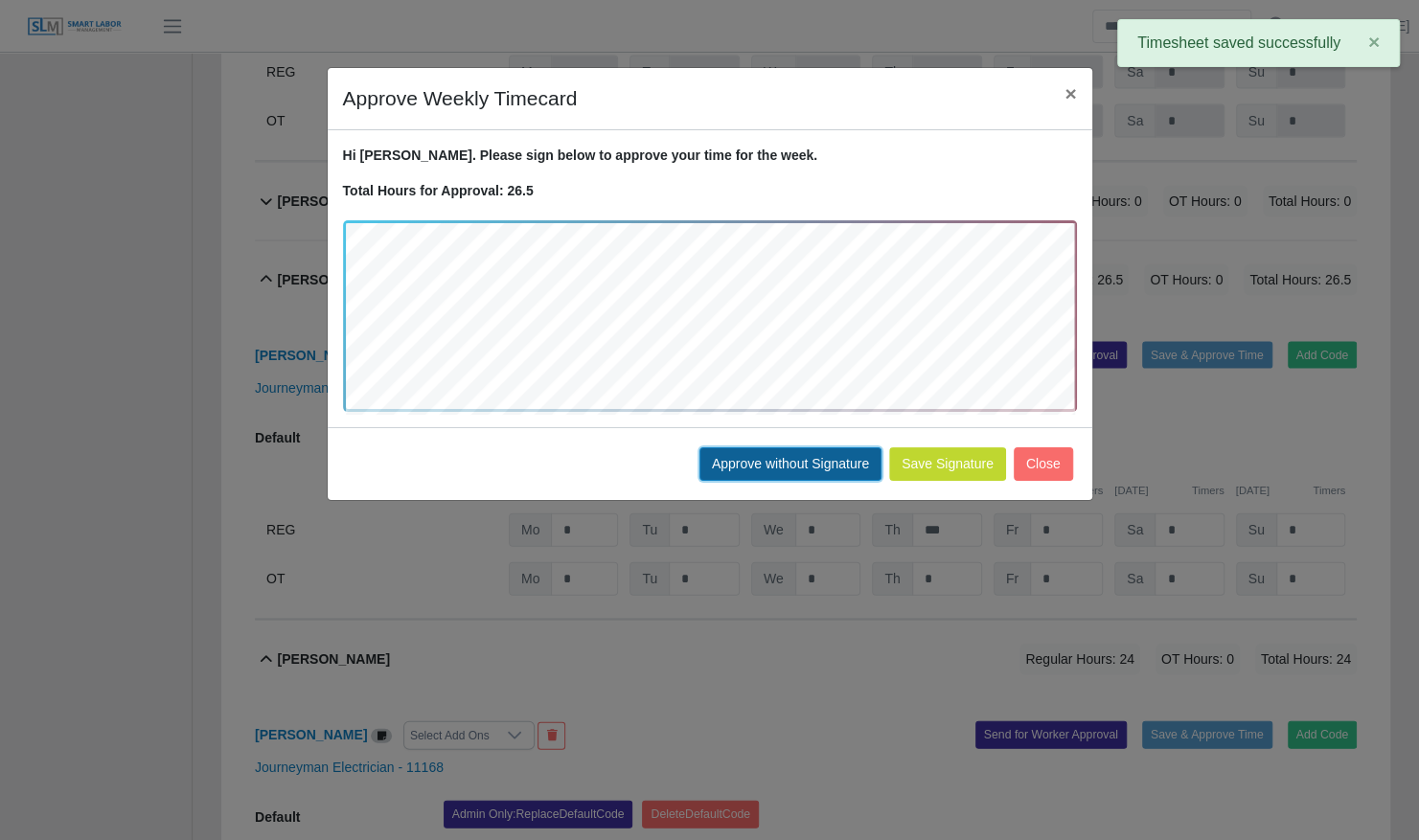
click at [761, 473] on button "Approve without Signature" at bounding box center [791, 464] width 182 height 34
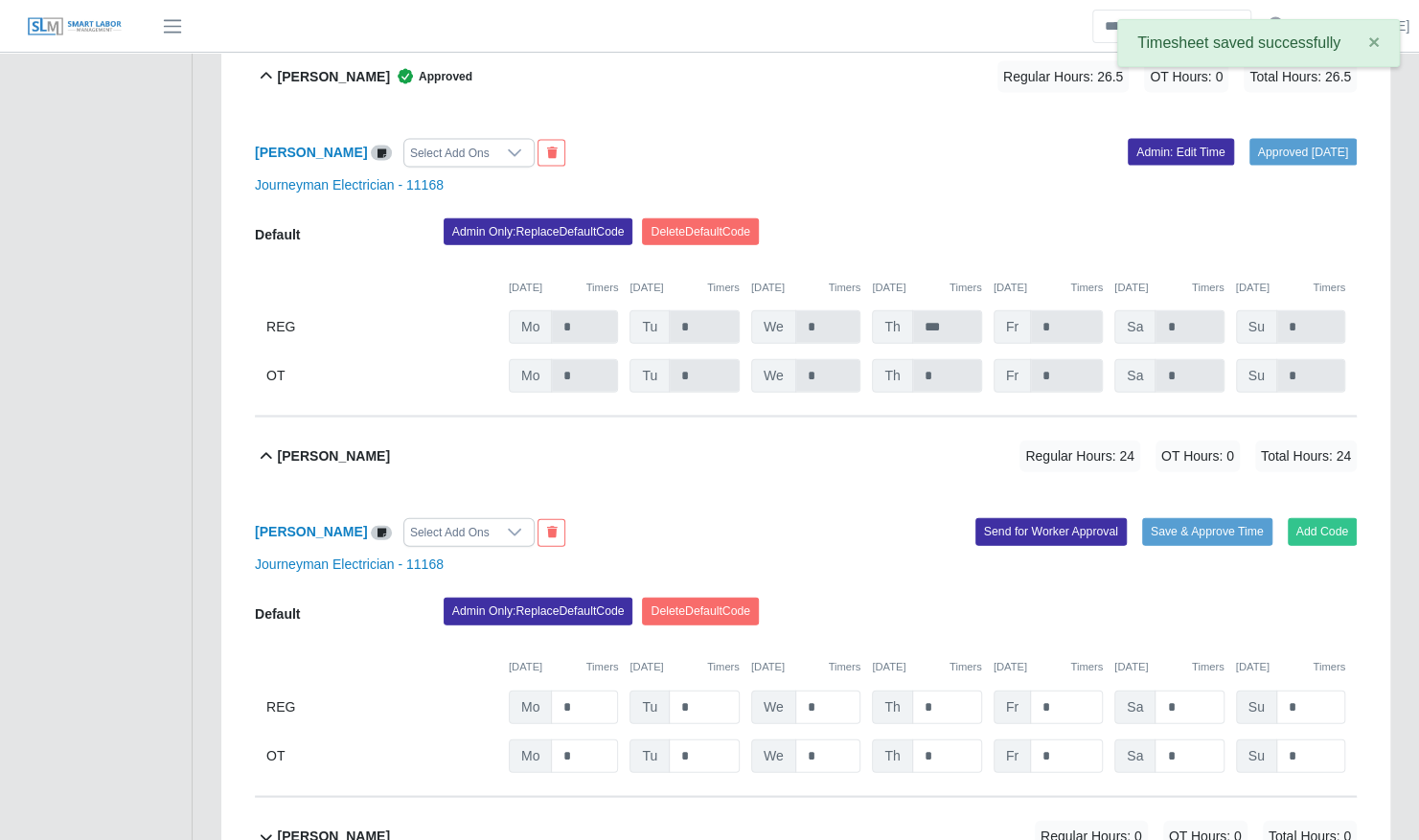
scroll to position [2445, 0]
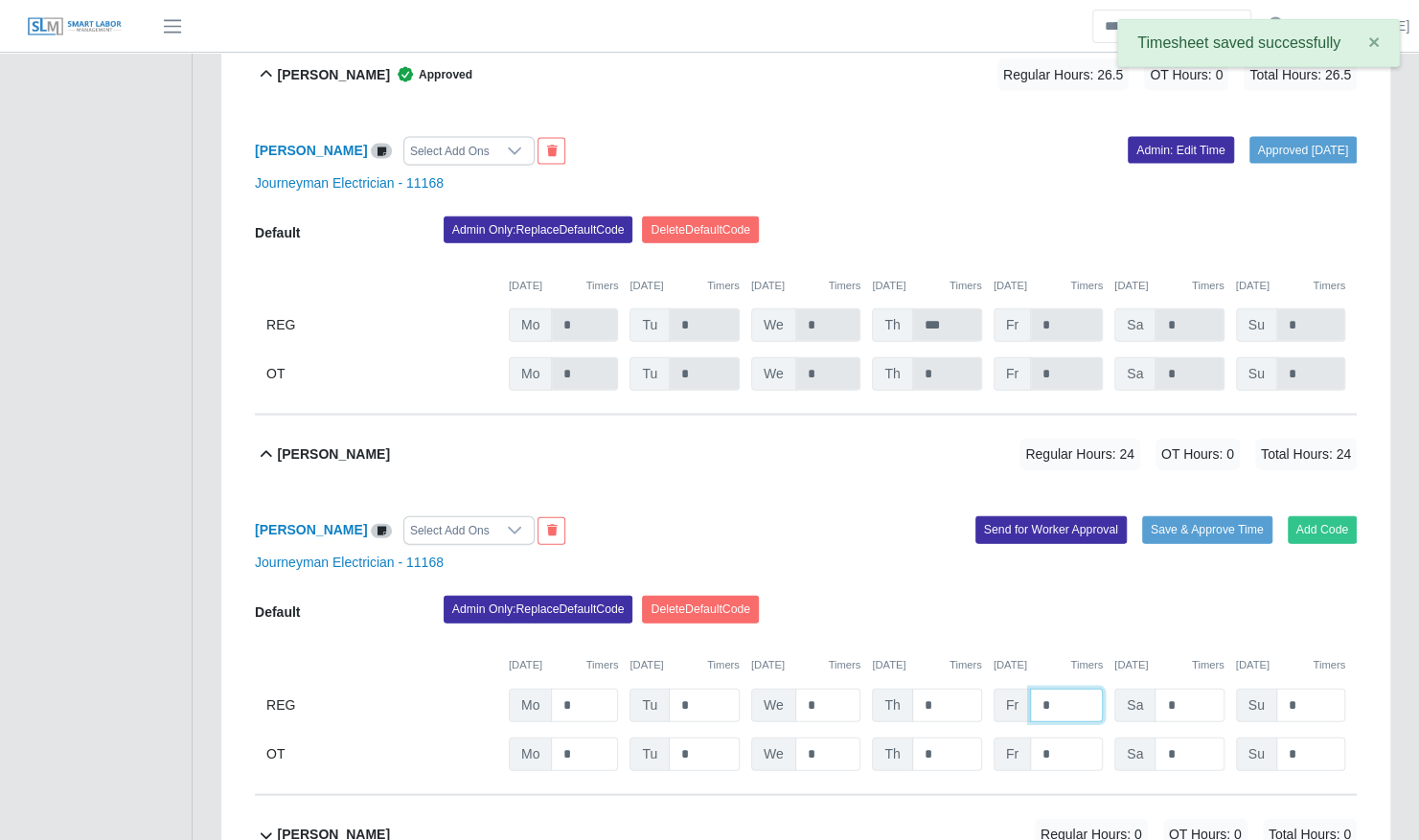
click at [1056, 689] on input "*" at bounding box center [1067, 705] width 73 height 34
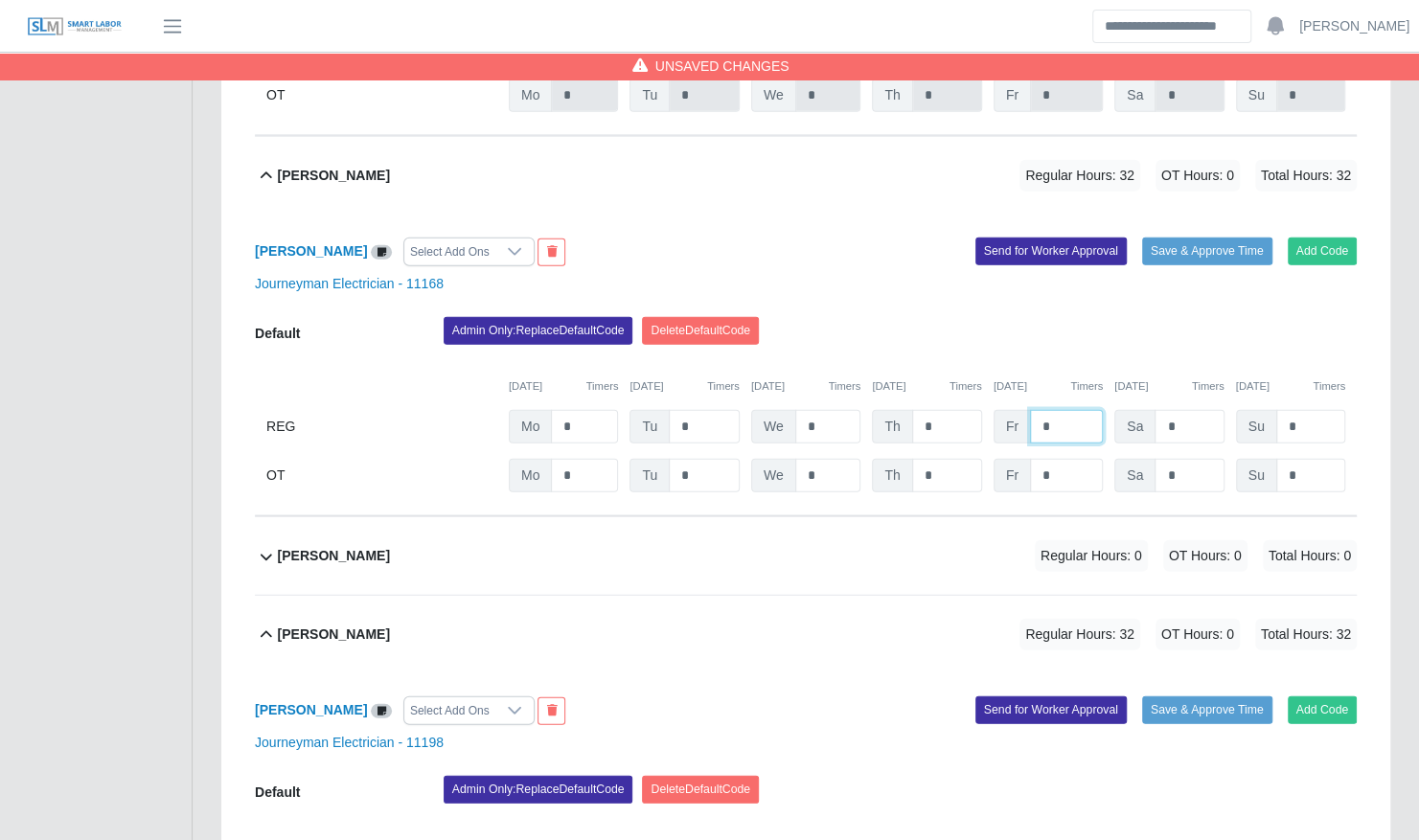
scroll to position [2724, 0]
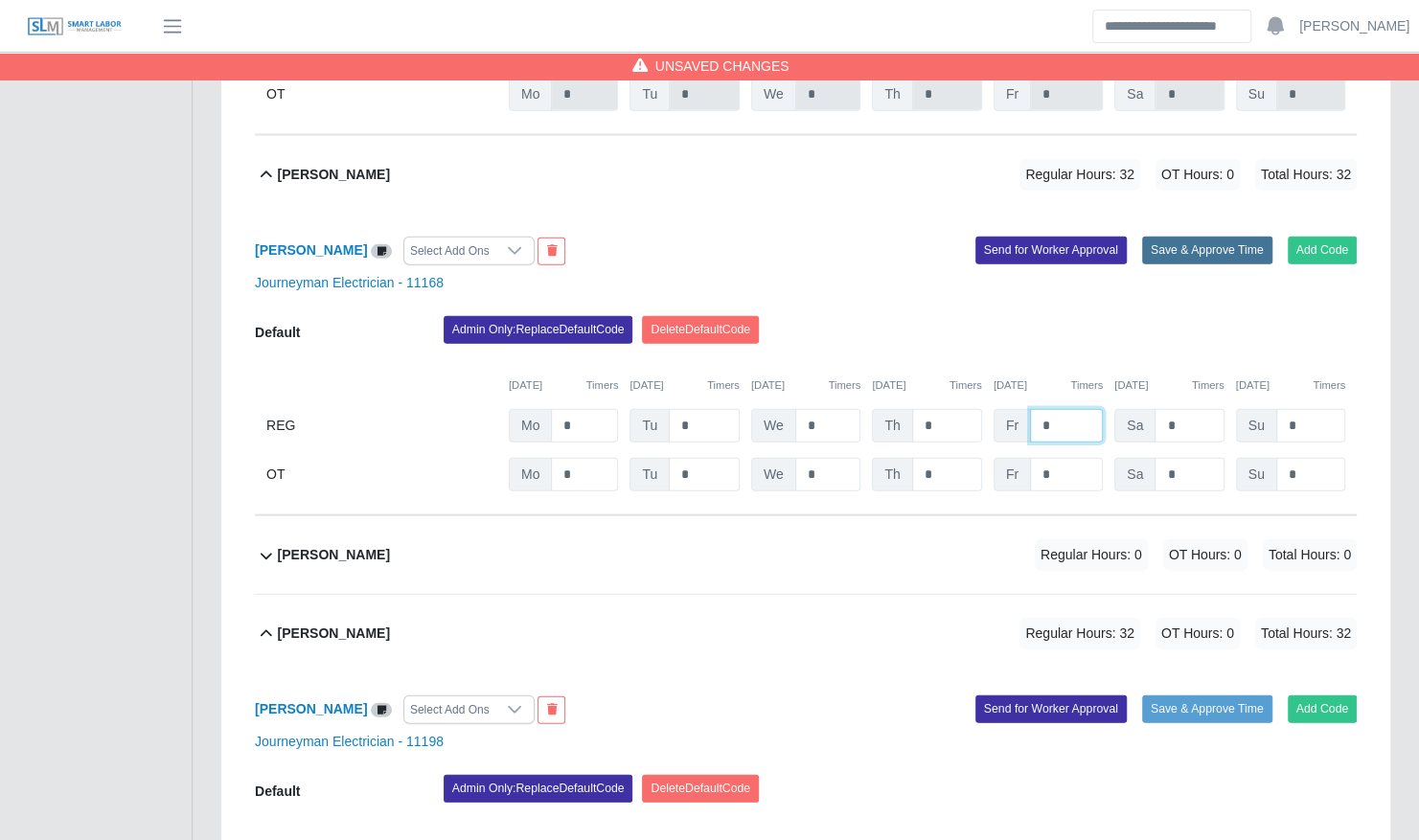
type input "*"
click at [1189, 236] on button "Save & Approve Time" at bounding box center [1207, 249] width 131 height 27
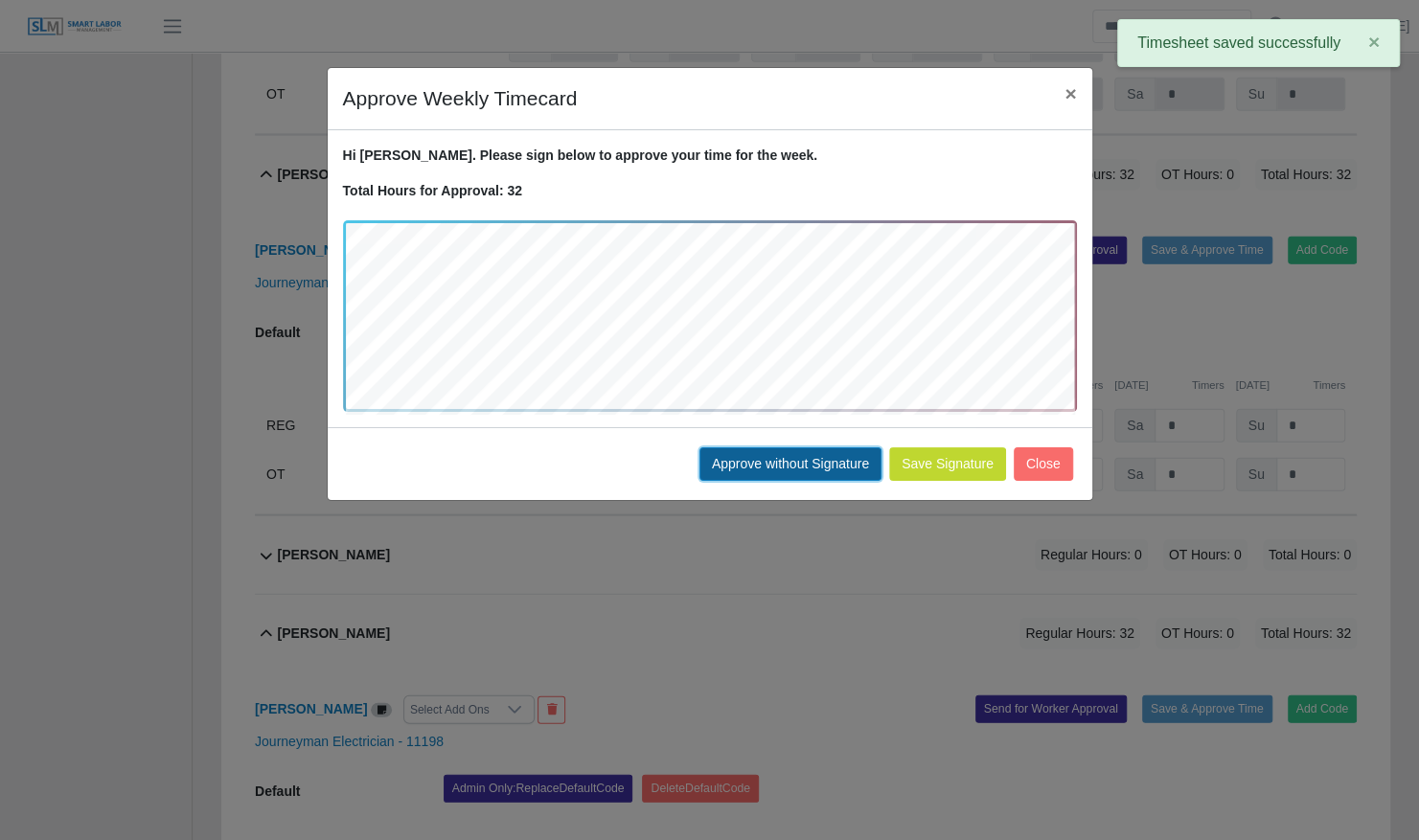
click at [839, 462] on button "Approve without Signature" at bounding box center [791, 464] width 182 height 34
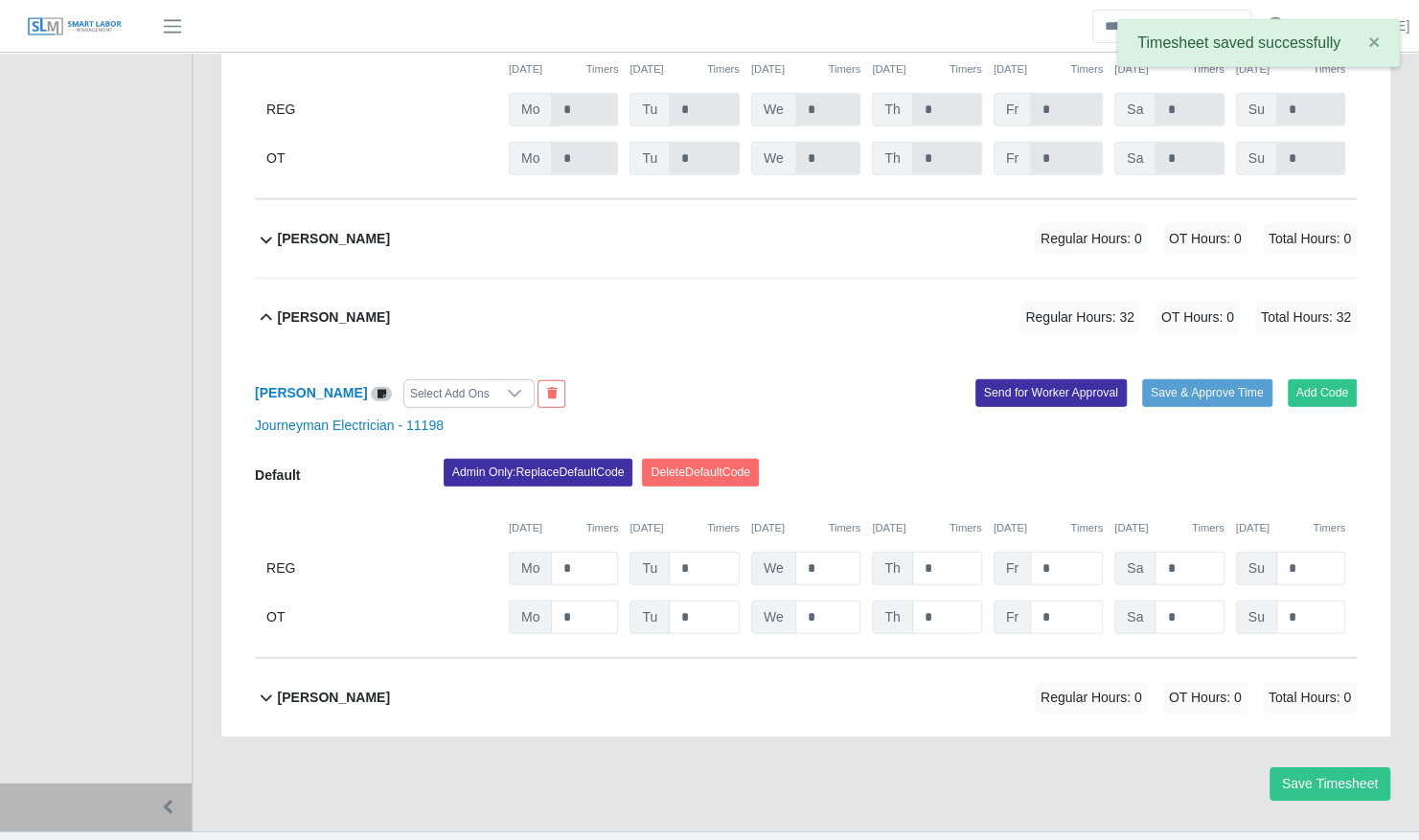
scroll to position [3043, 0]
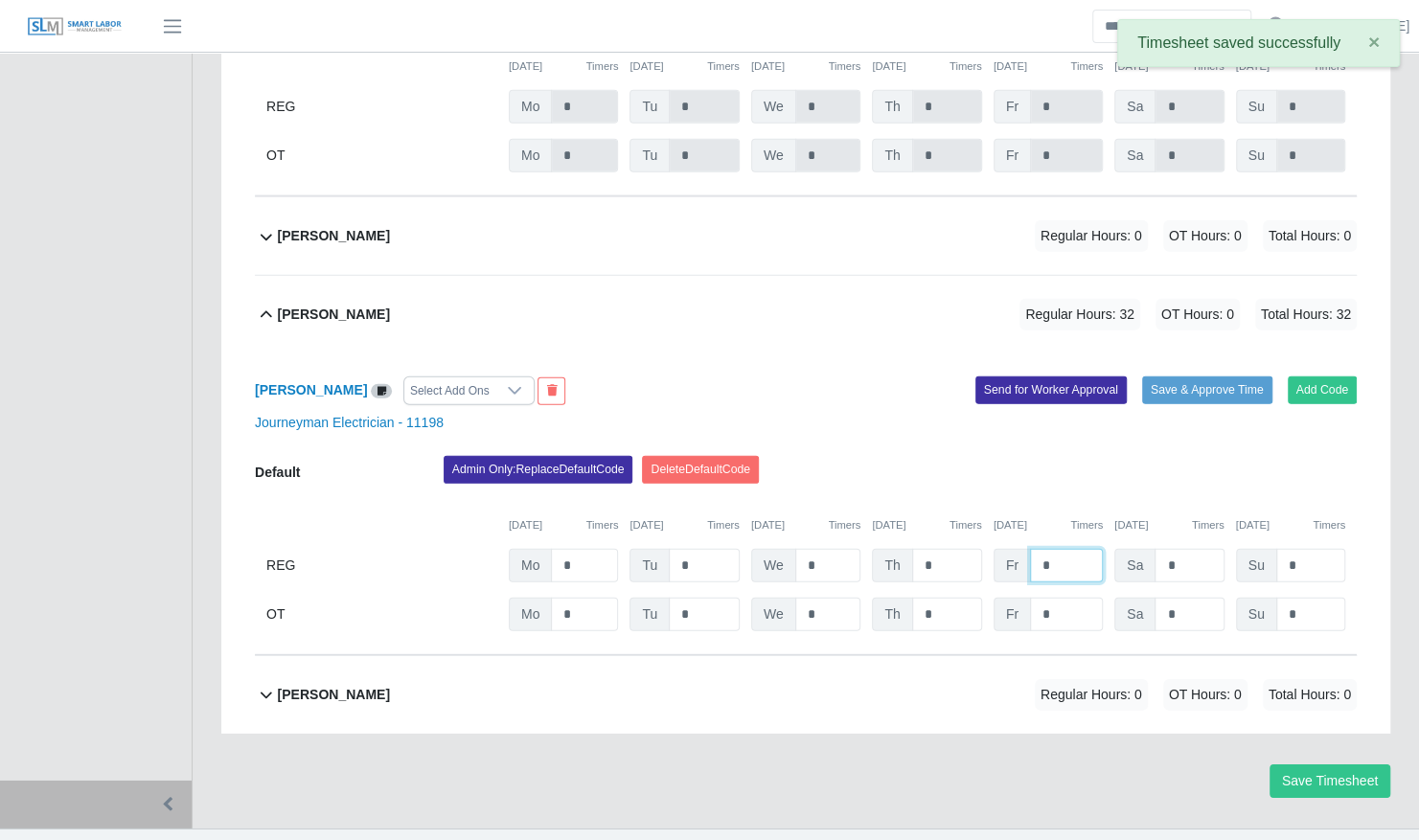
click at [1054, 549] on input "*" at bounding box center [1067, 566] width 73 height 34
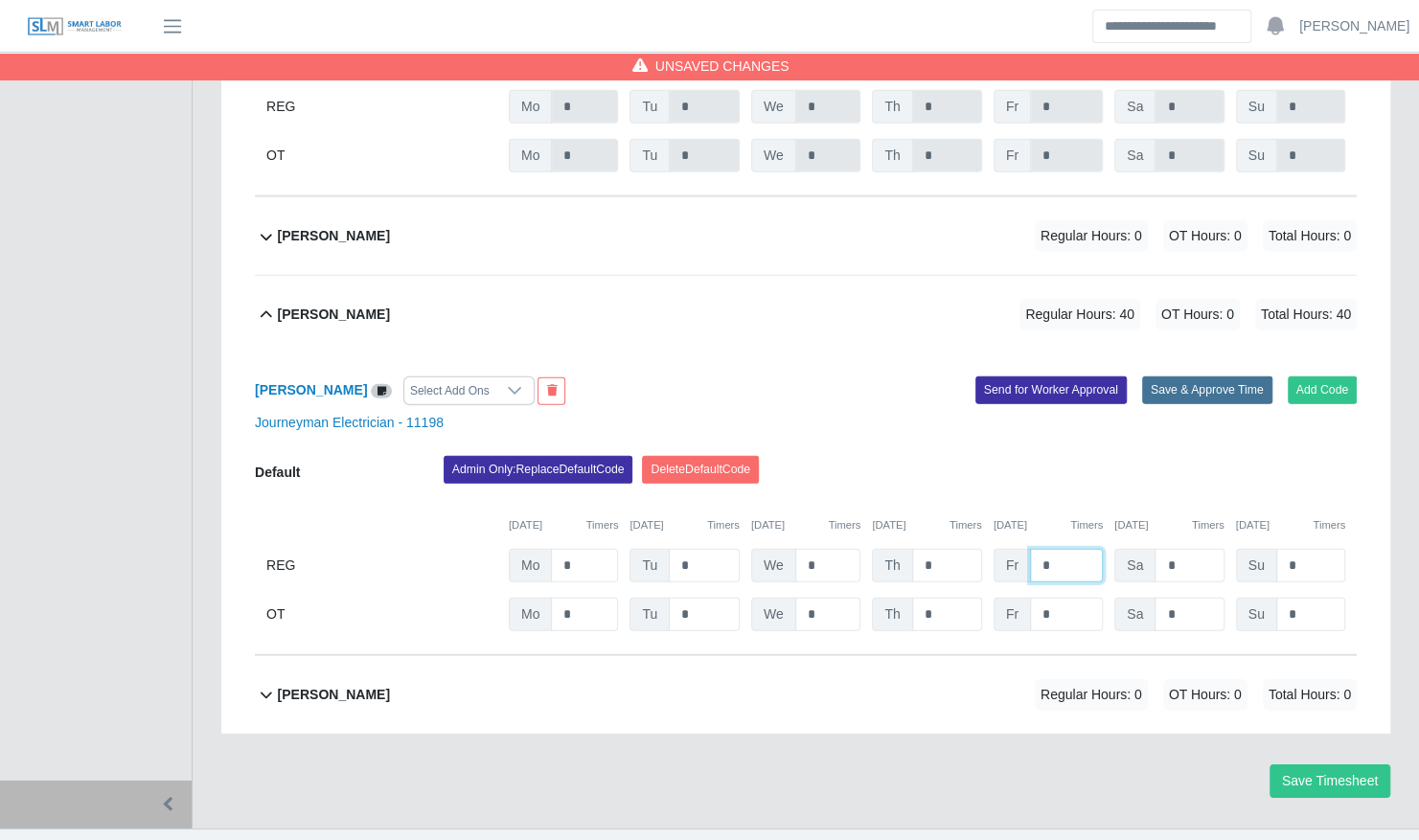
type input "*"
click at [1193, 376] on button "Save & Approve Time" at bounding box center [1207, 389] width 131 height 27
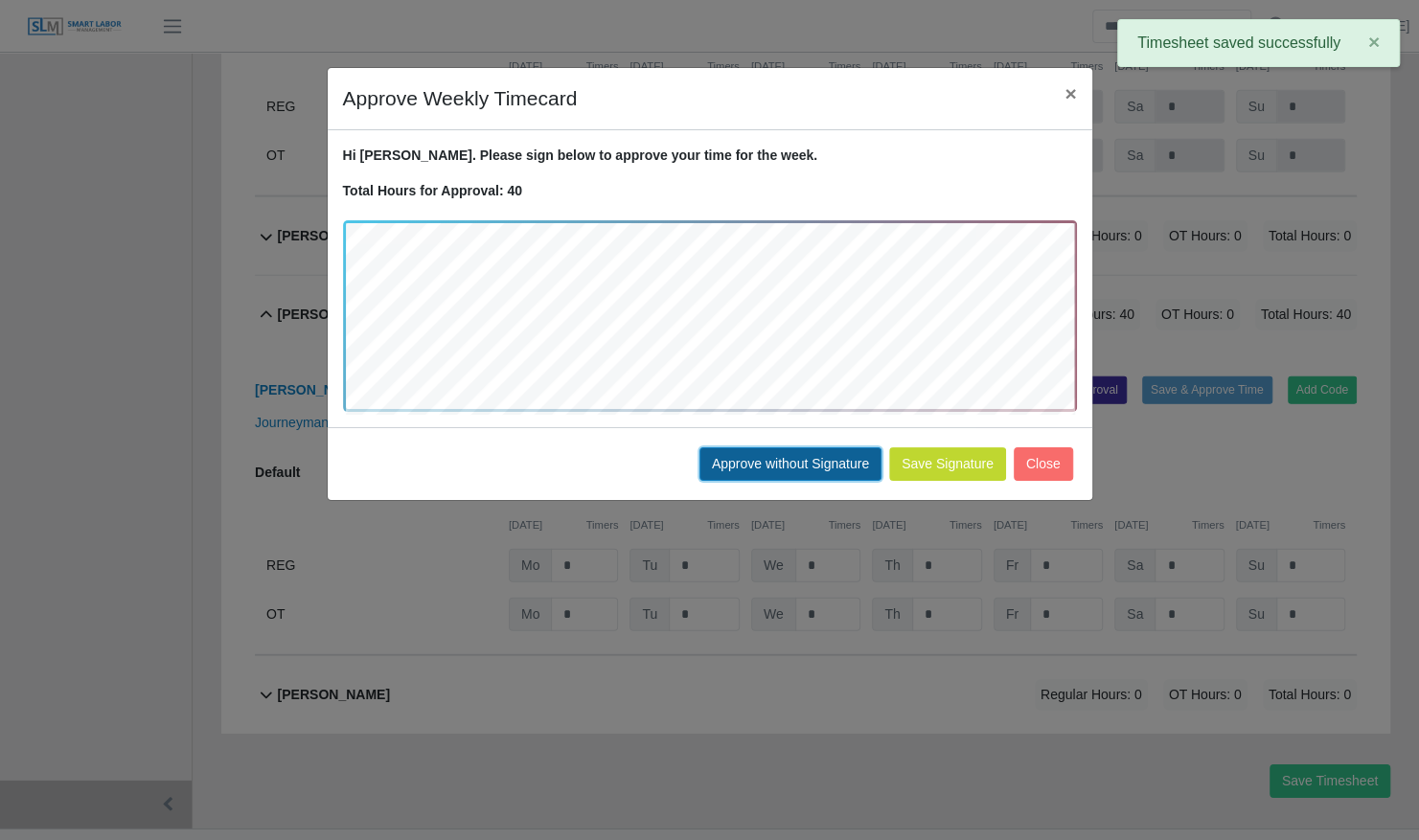
click at [786, 460] on button "Approve without Signature" at bounding box center [791, 464] width 182 height 34
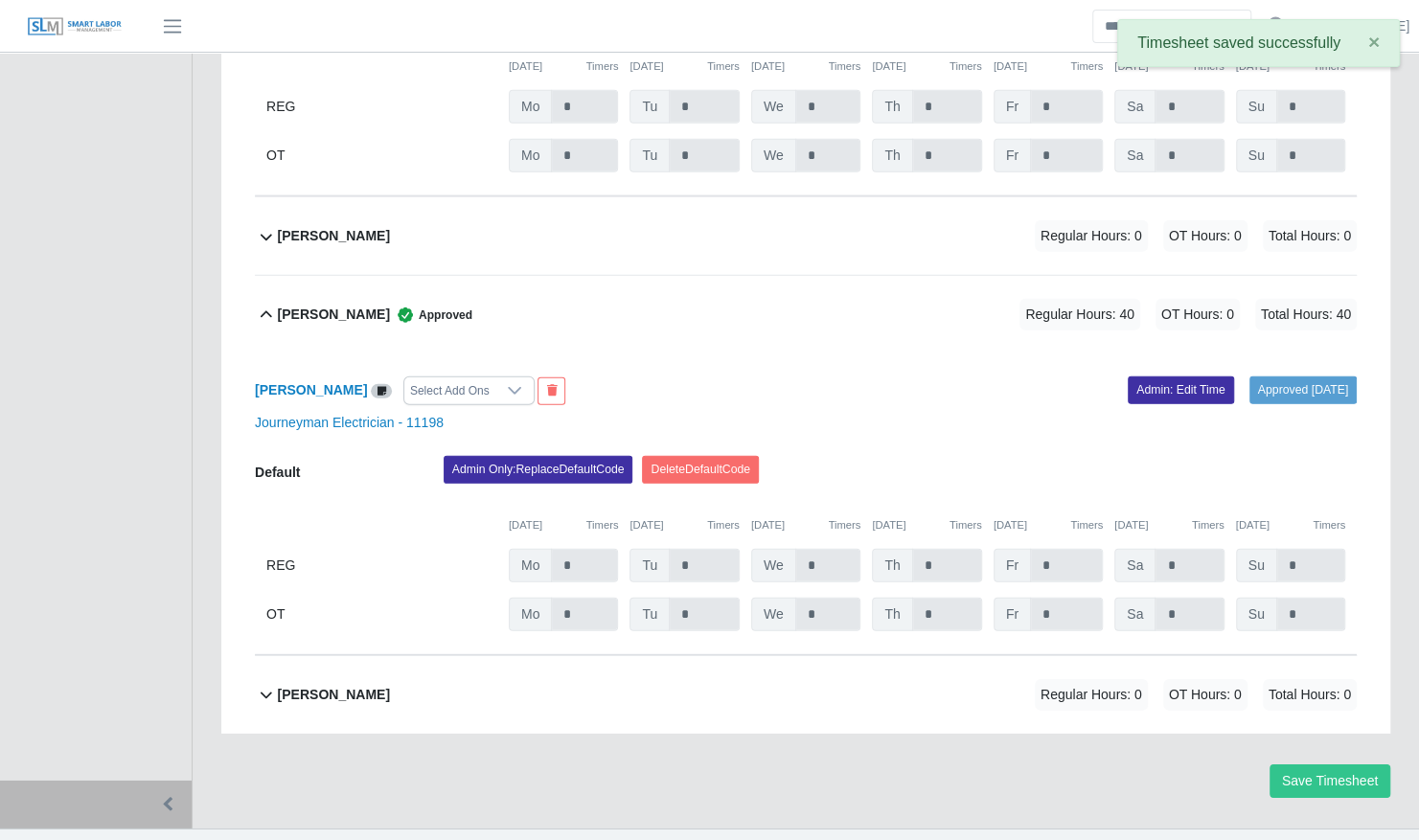
scroll to position [3026, 0]
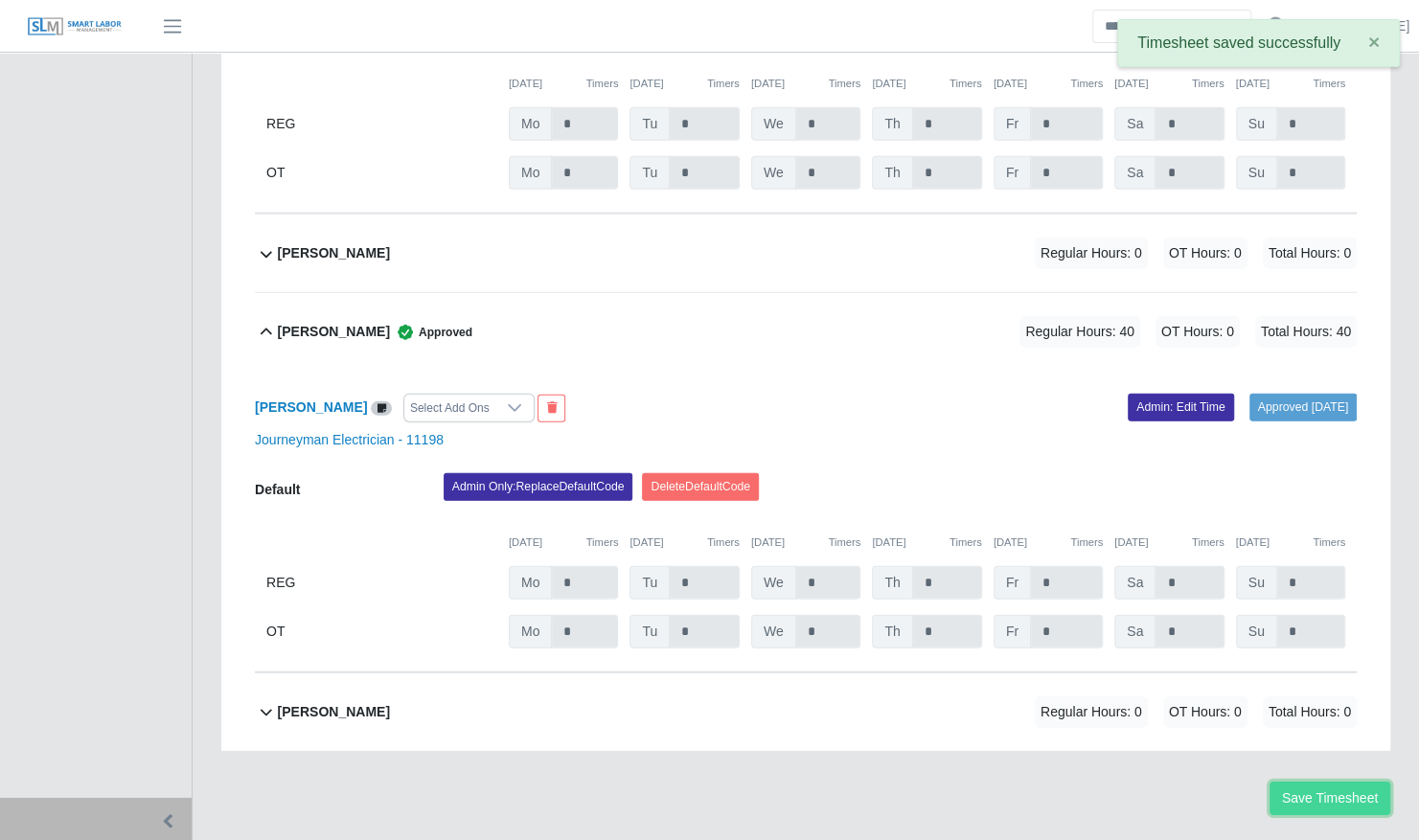
click at [1332, 782] on button "Save Timesheet" at bounding box center [1330, 798] width 121 height 34
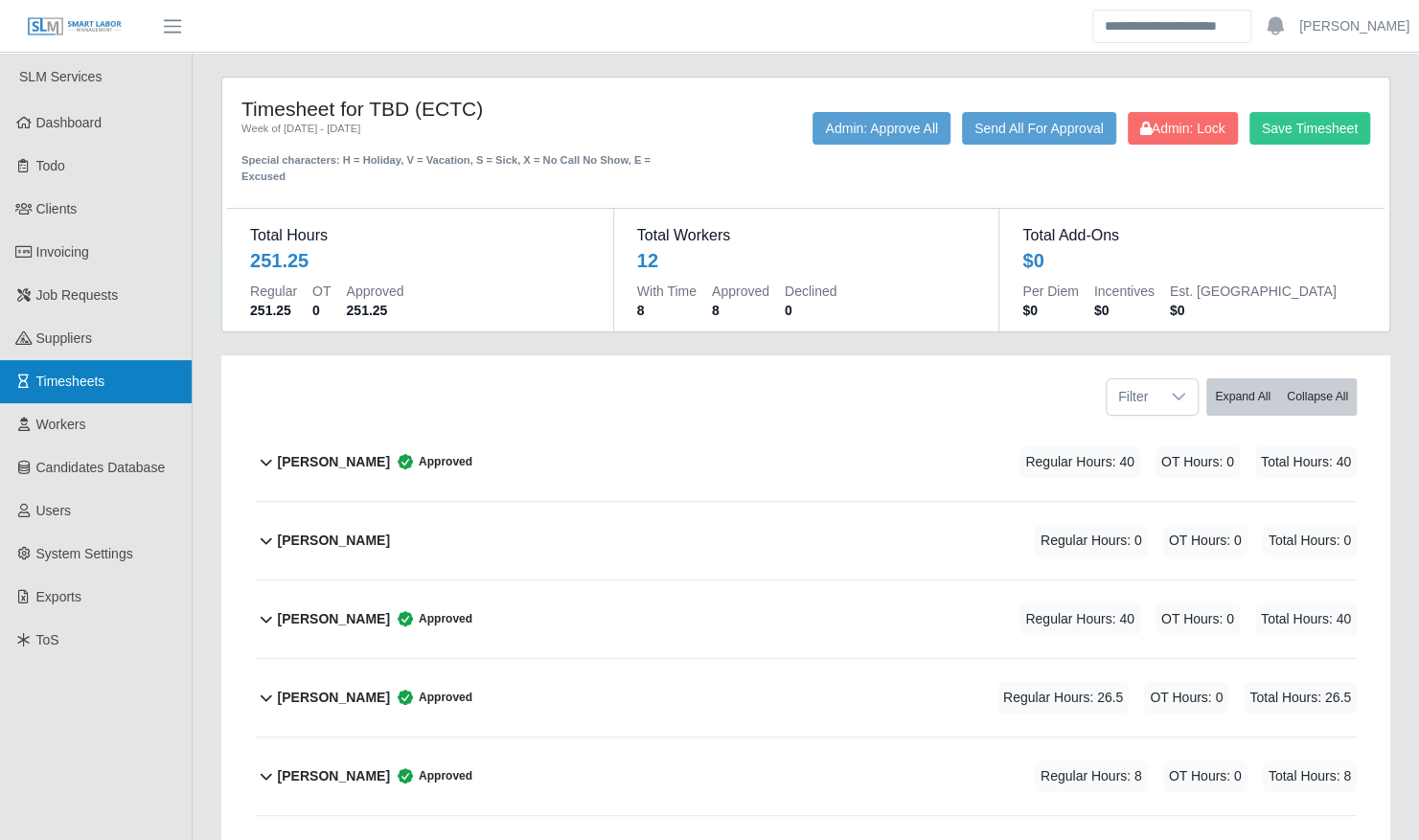
click at [140, 366] on link "Timesheets" at bounding box center [96, 382] width 192 height 44
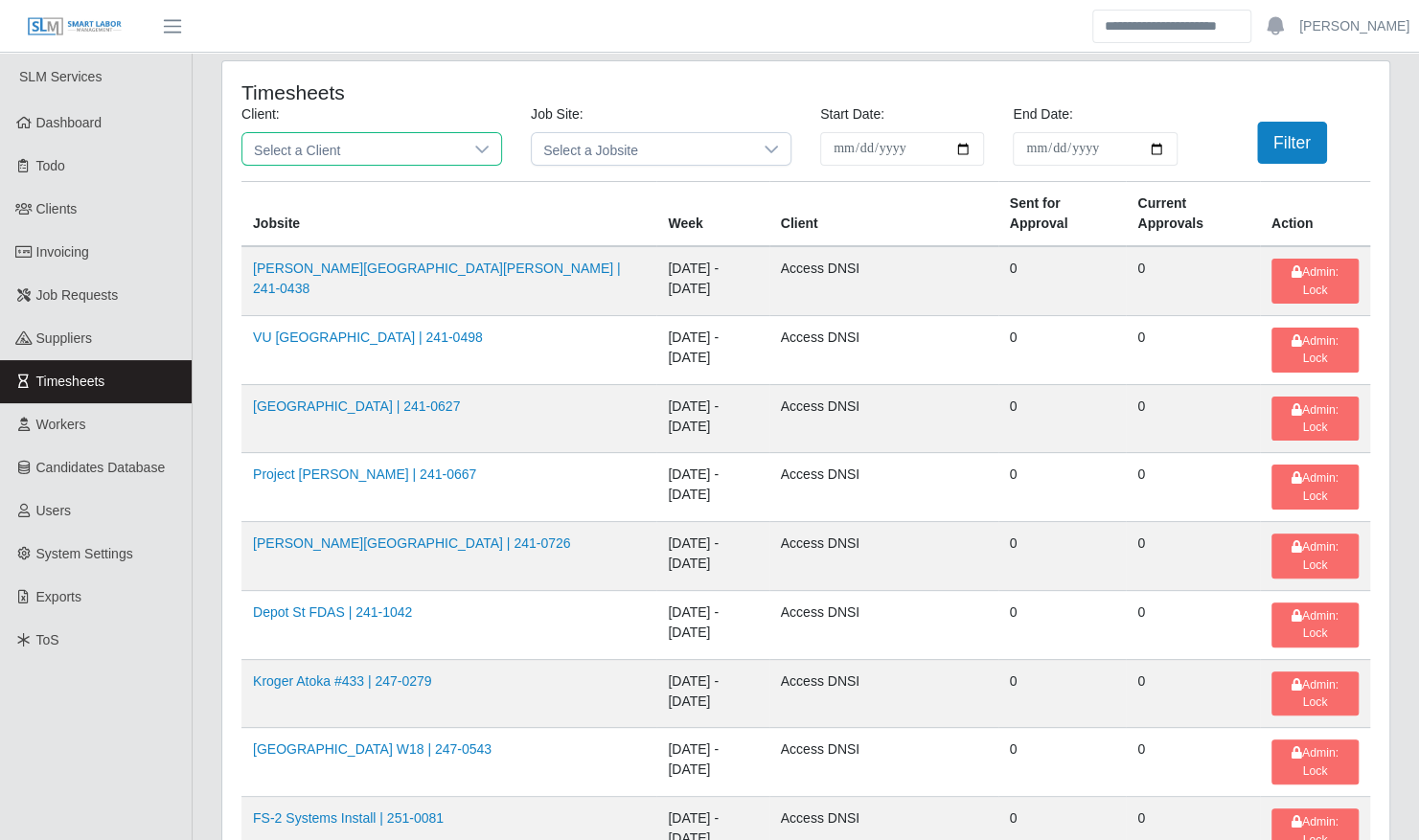
click at [347, 140] on span "Select a Client" at bounding box center [352, 149] width 221 height 32
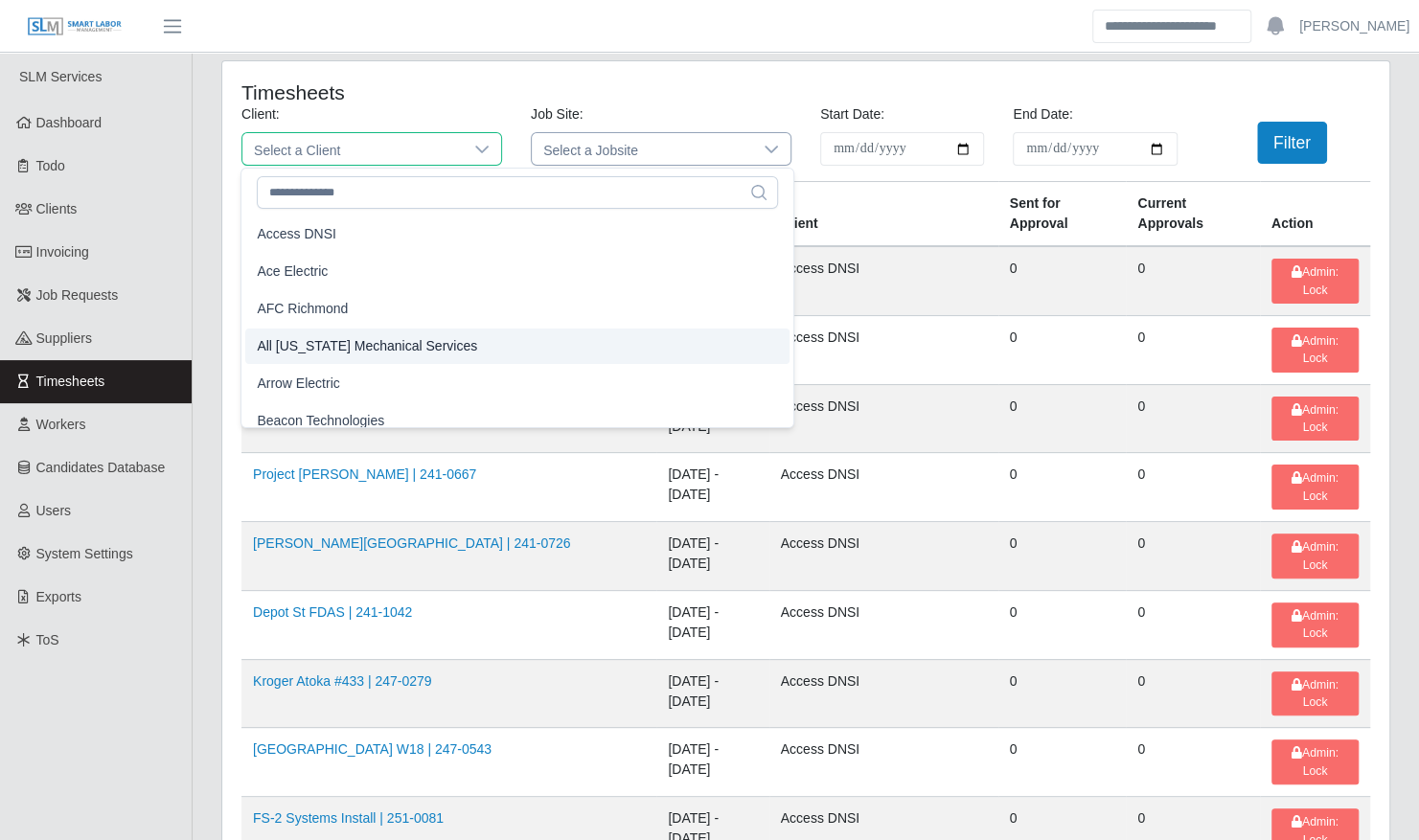
click at [348, 348] on span "All Florida Mechanical Services" at bounding box center [366, 346] width 221 height 20
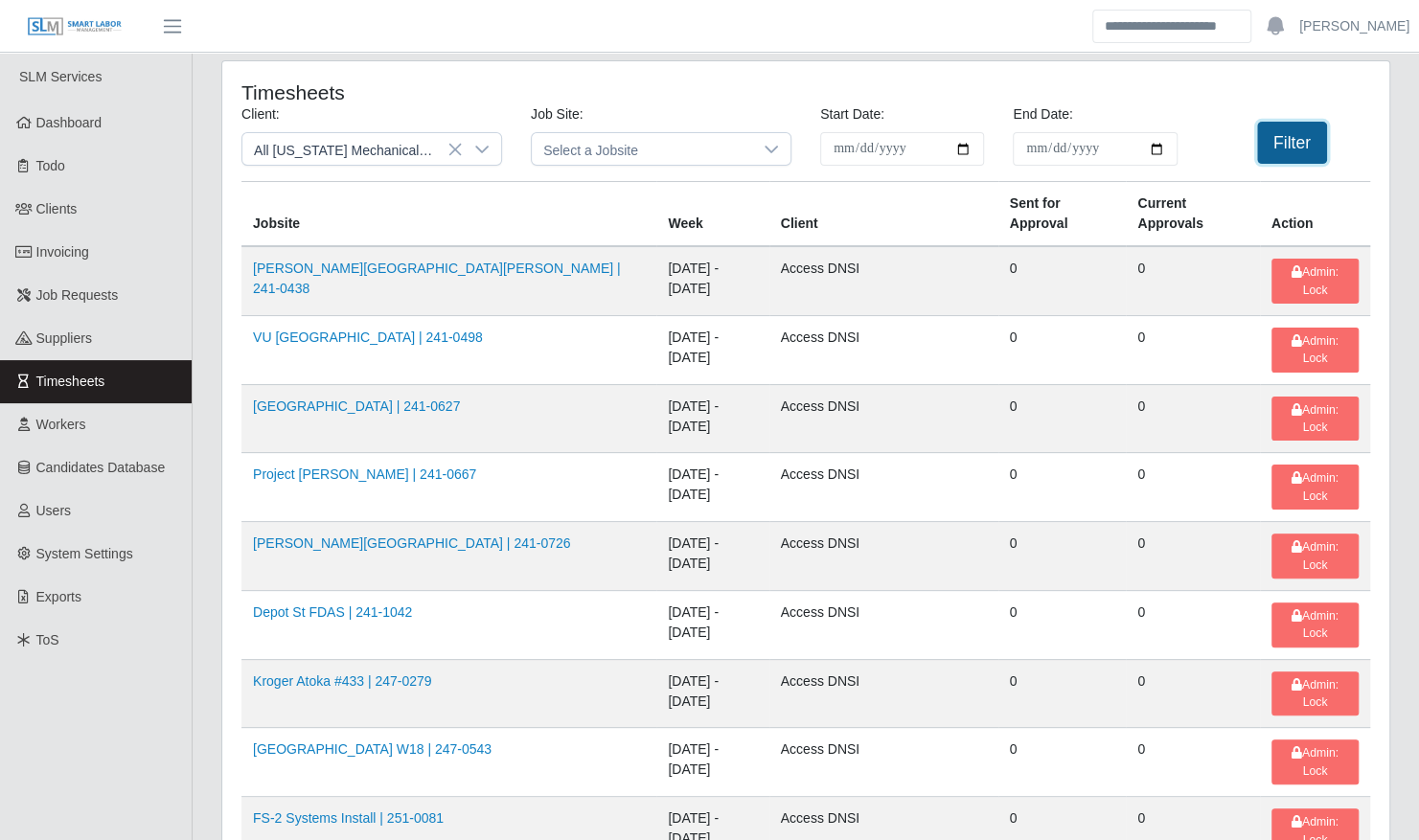
click at [1287, 144] on button "Filter" at bounding box center [1291, 142] width 70 height 43
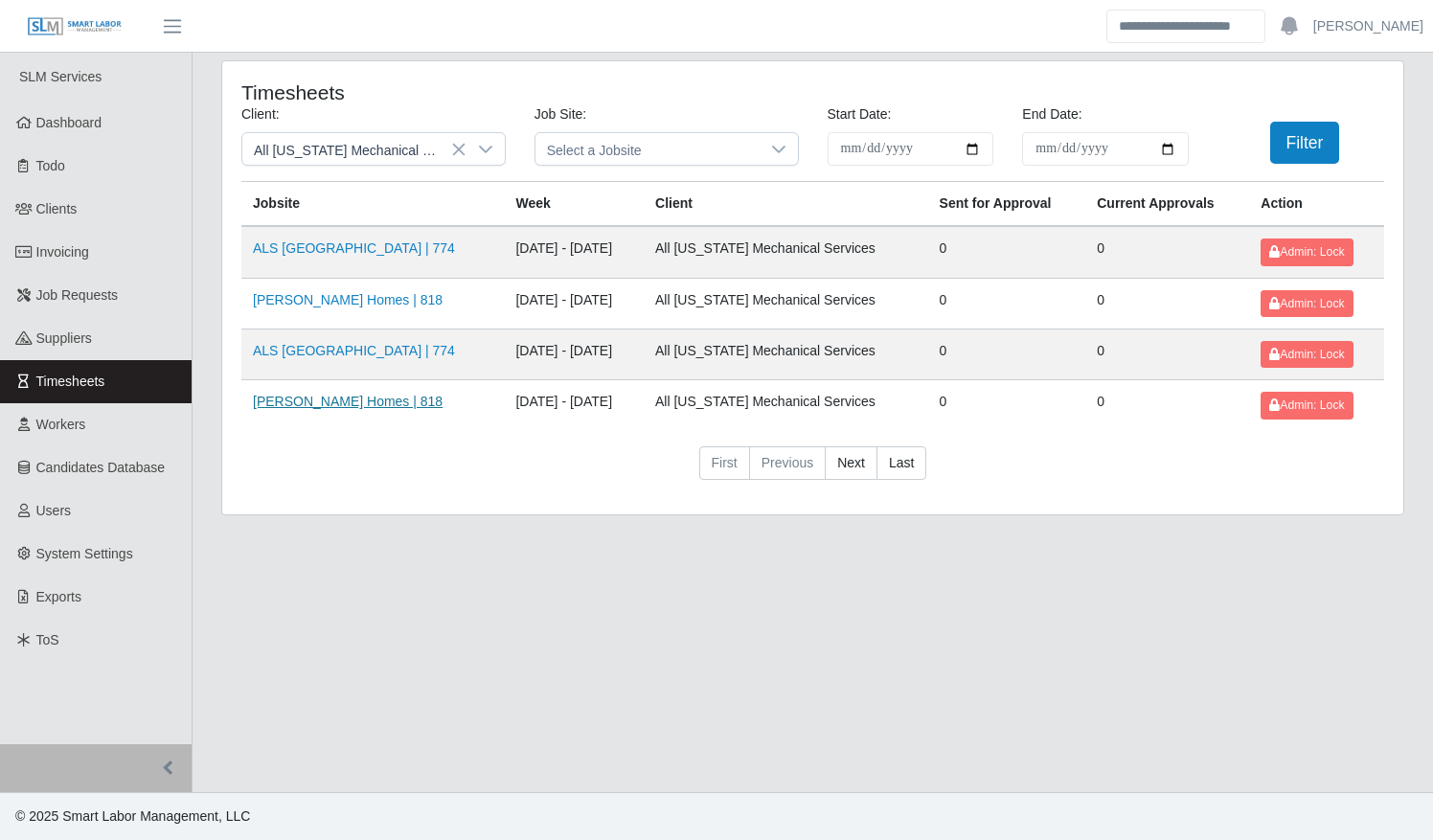
click at [315, 406] on link "Bradshaw Homes | 818" at bounding box center [348, 401] width 190 height 15
click at [335, 350] on link "ALS Osceola County High School | 774" at bounding box center [354, 350] width 202 height 15
click at [100, 119] on span "Dashboard" at bounding box center [69, 122] width 66 height 15
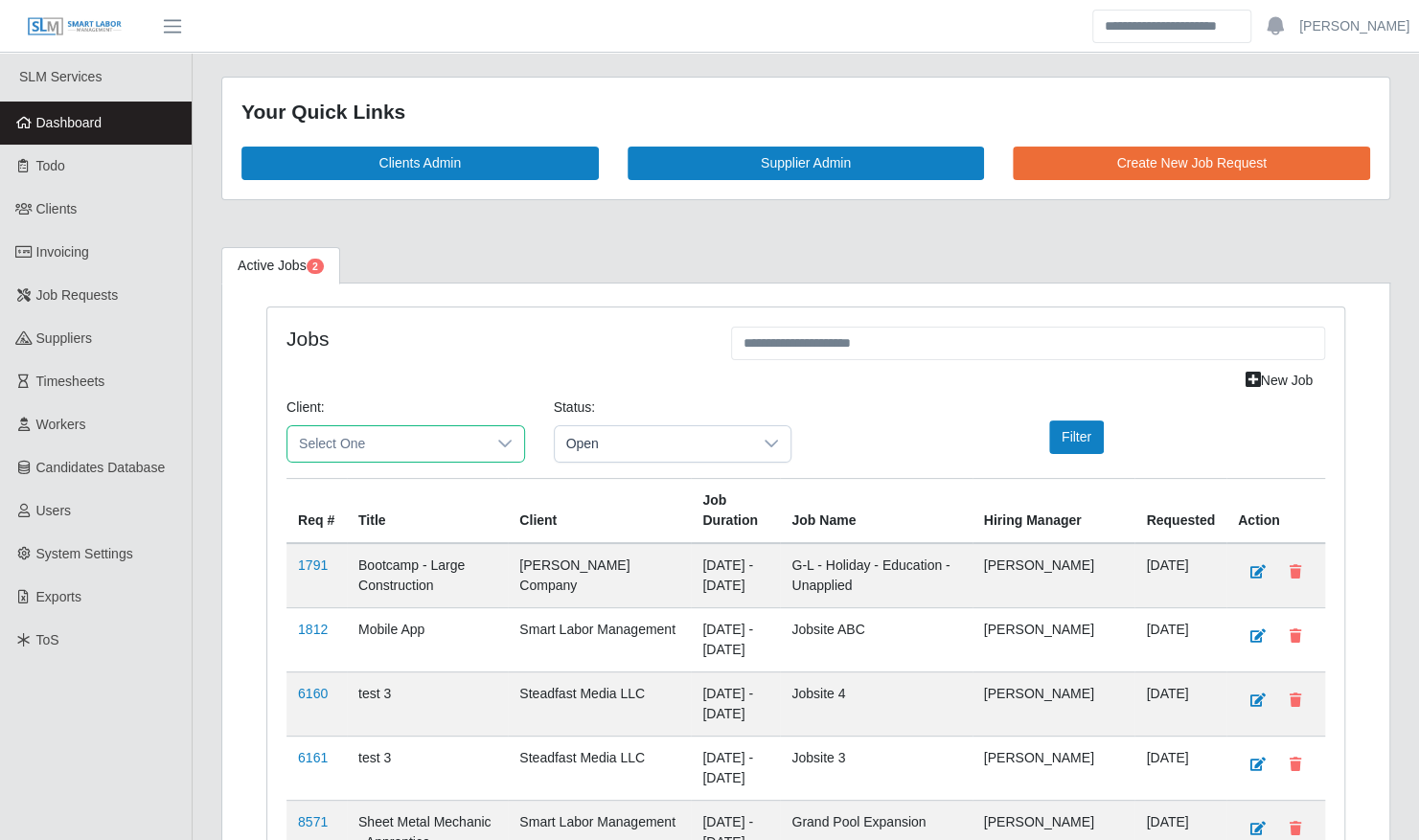
click at [360, 427] on span "Select One" at bounding box center [386, 444] width 198 height 36
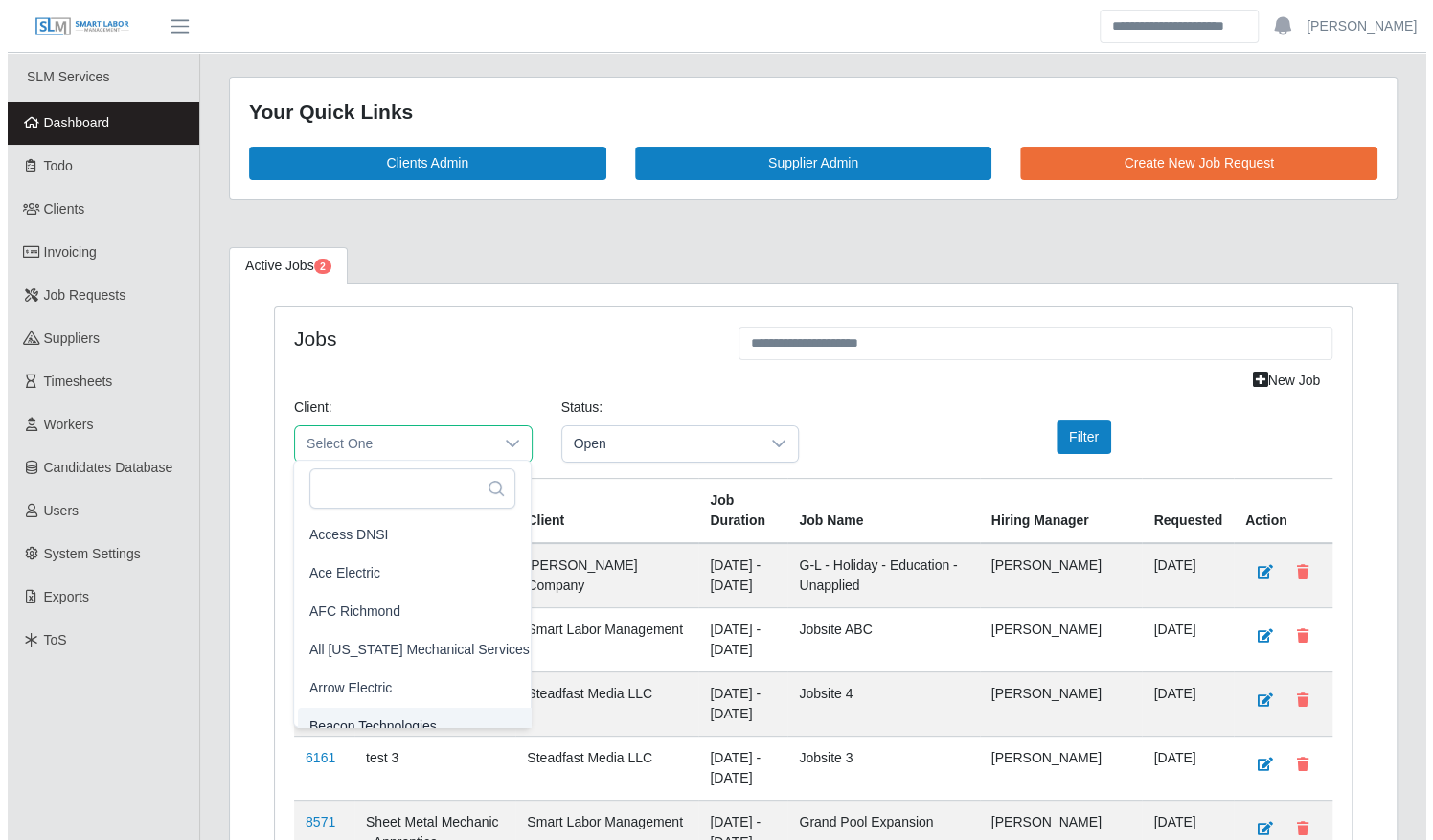
scroll to position [17, 0]
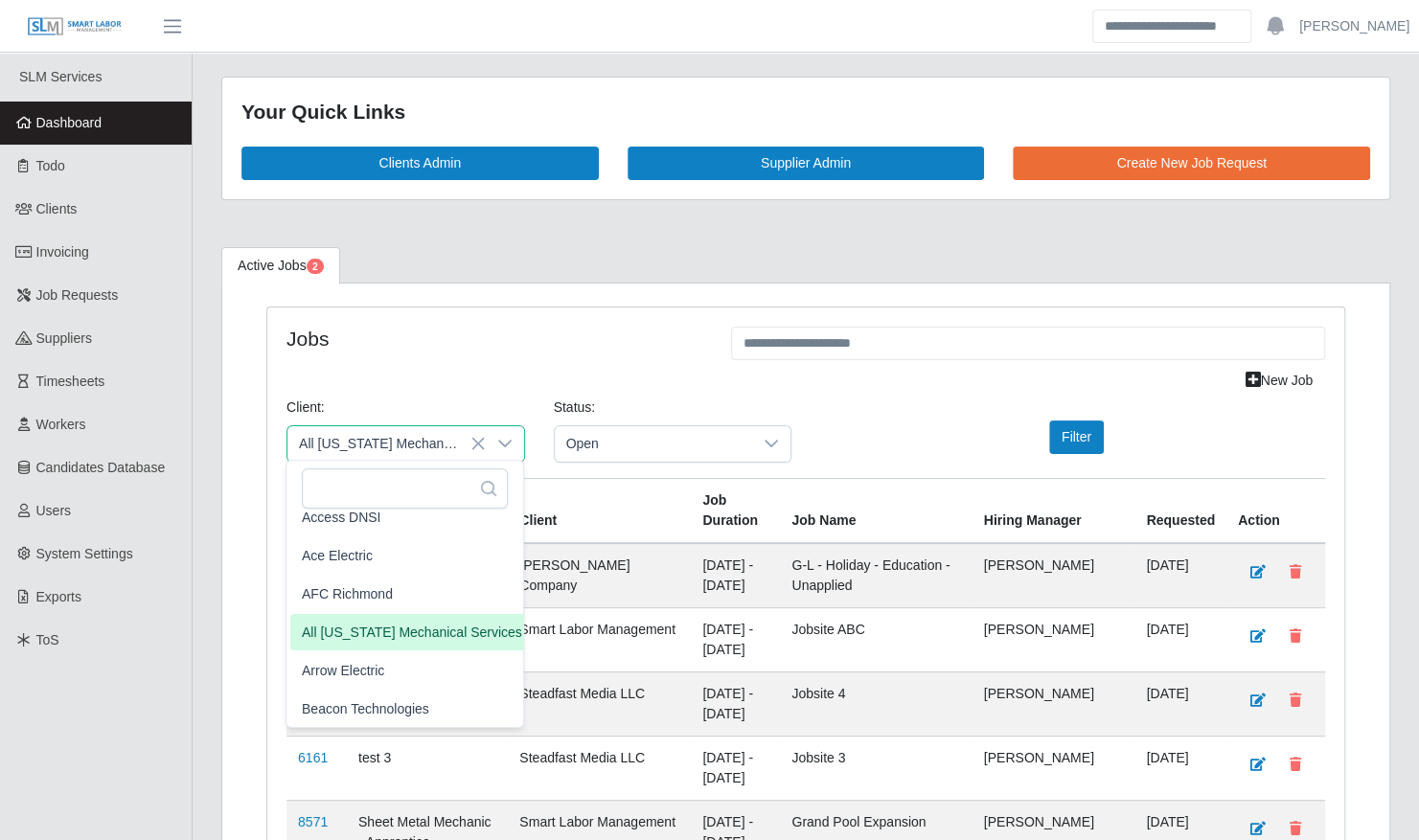
click at [398, 625] on span "All [US_STATE] Mechanical Services" at bounding box center [412, 631] width 221 height 20
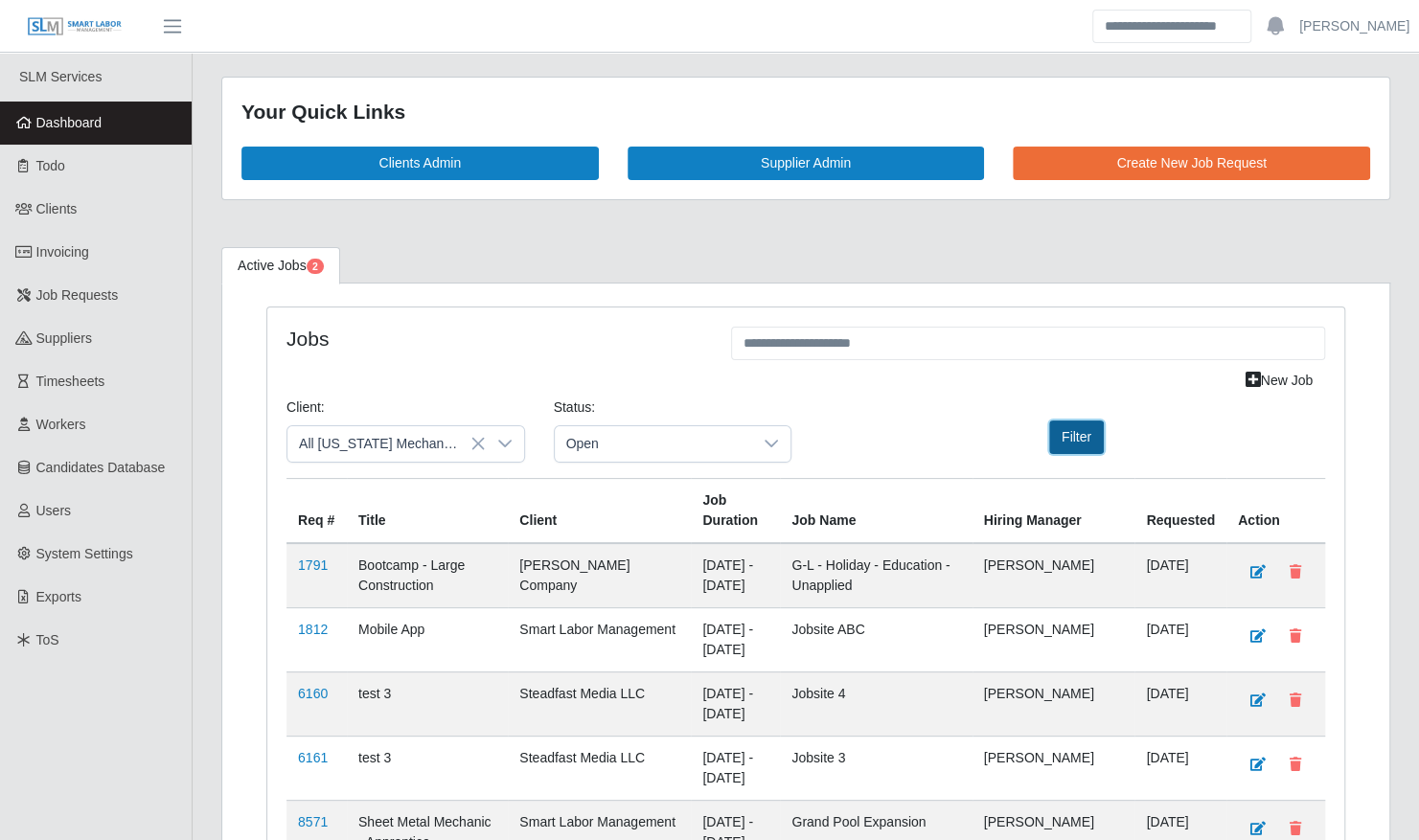
click at [1081, 421] on button "Filter" at bounding box center [1076, 437] width 54 height 34
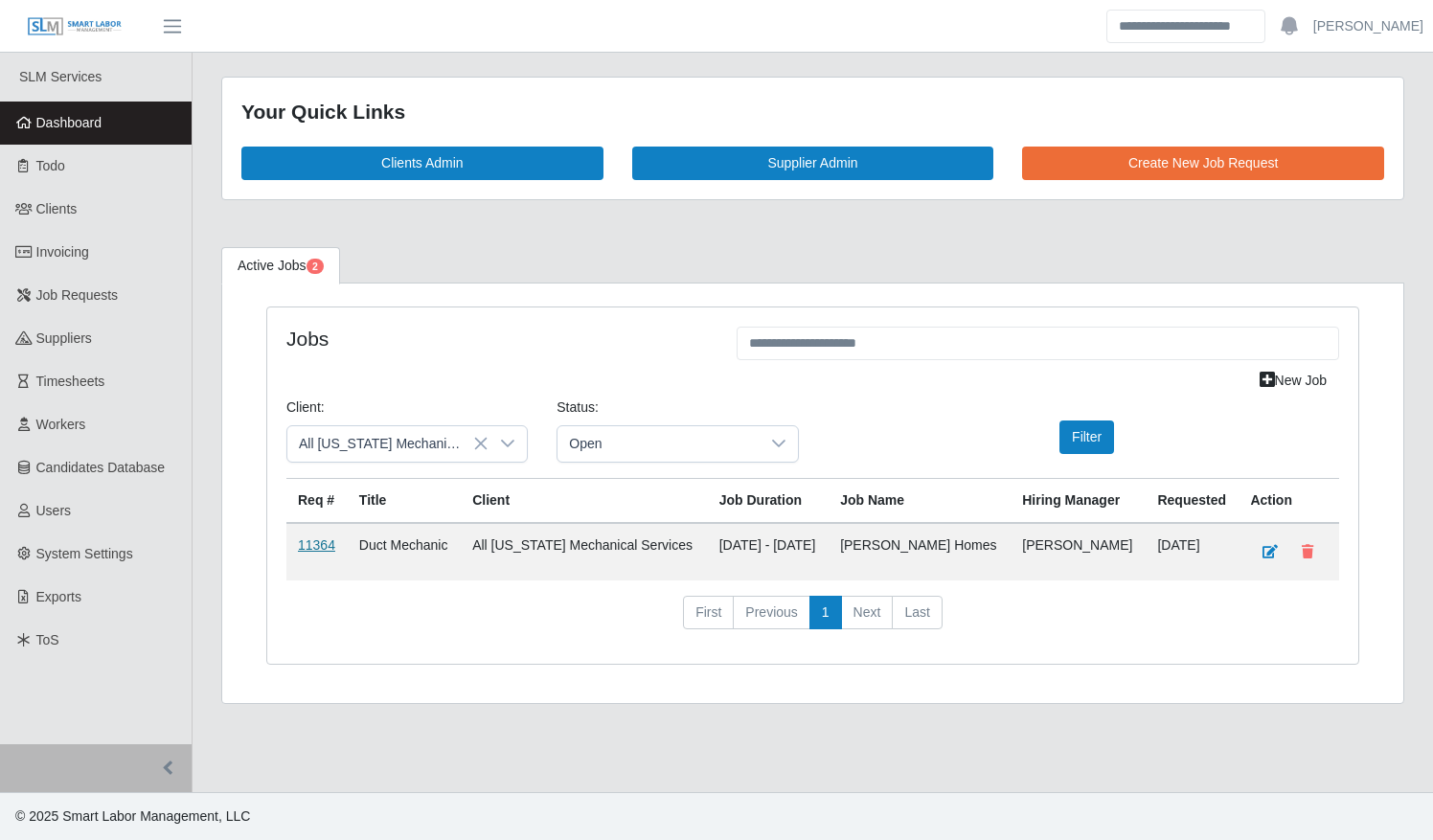
click at [317, 541] on link "11364" at bounding box center [317, 544] width 38 height 15
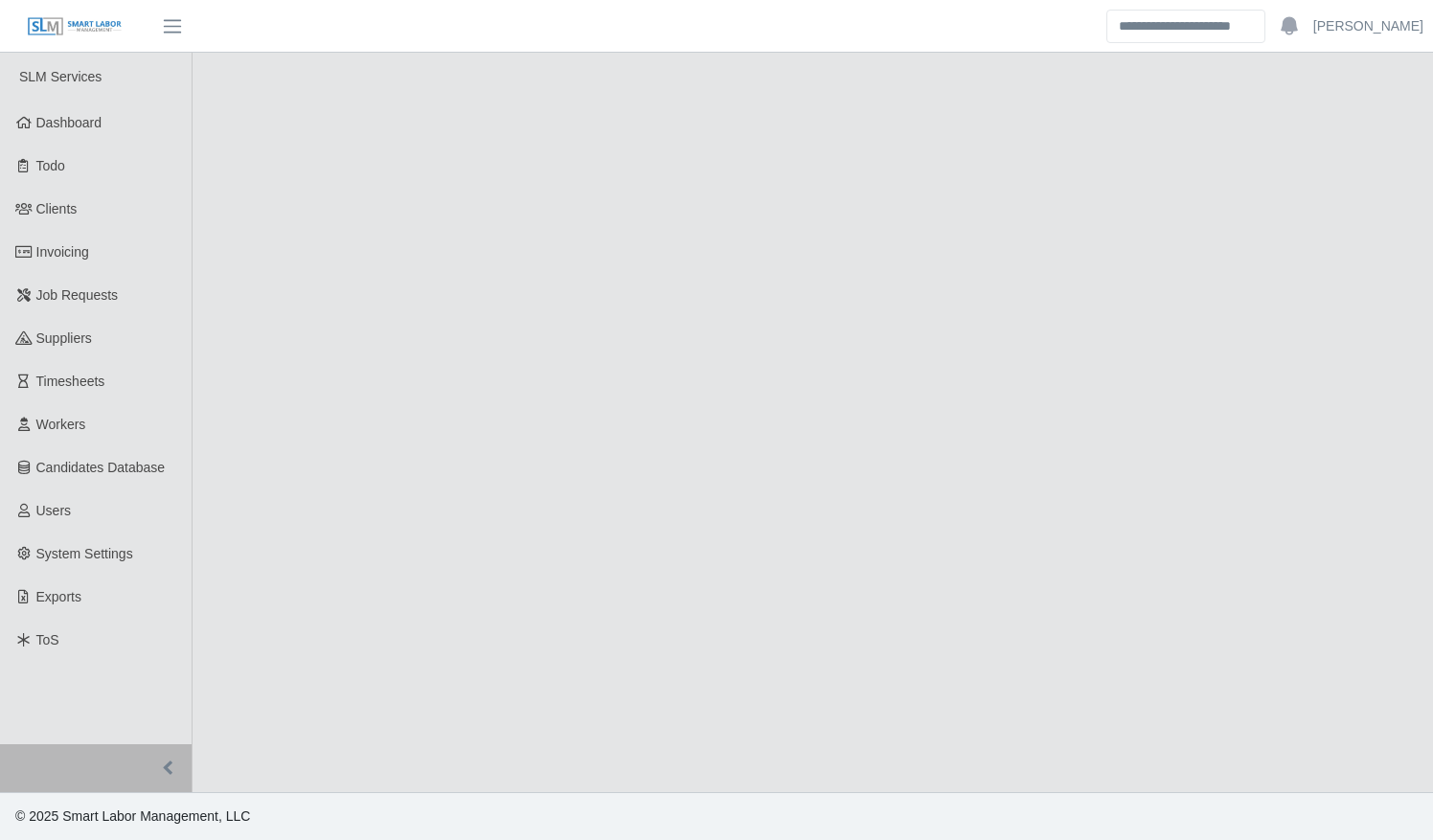
select select "****"
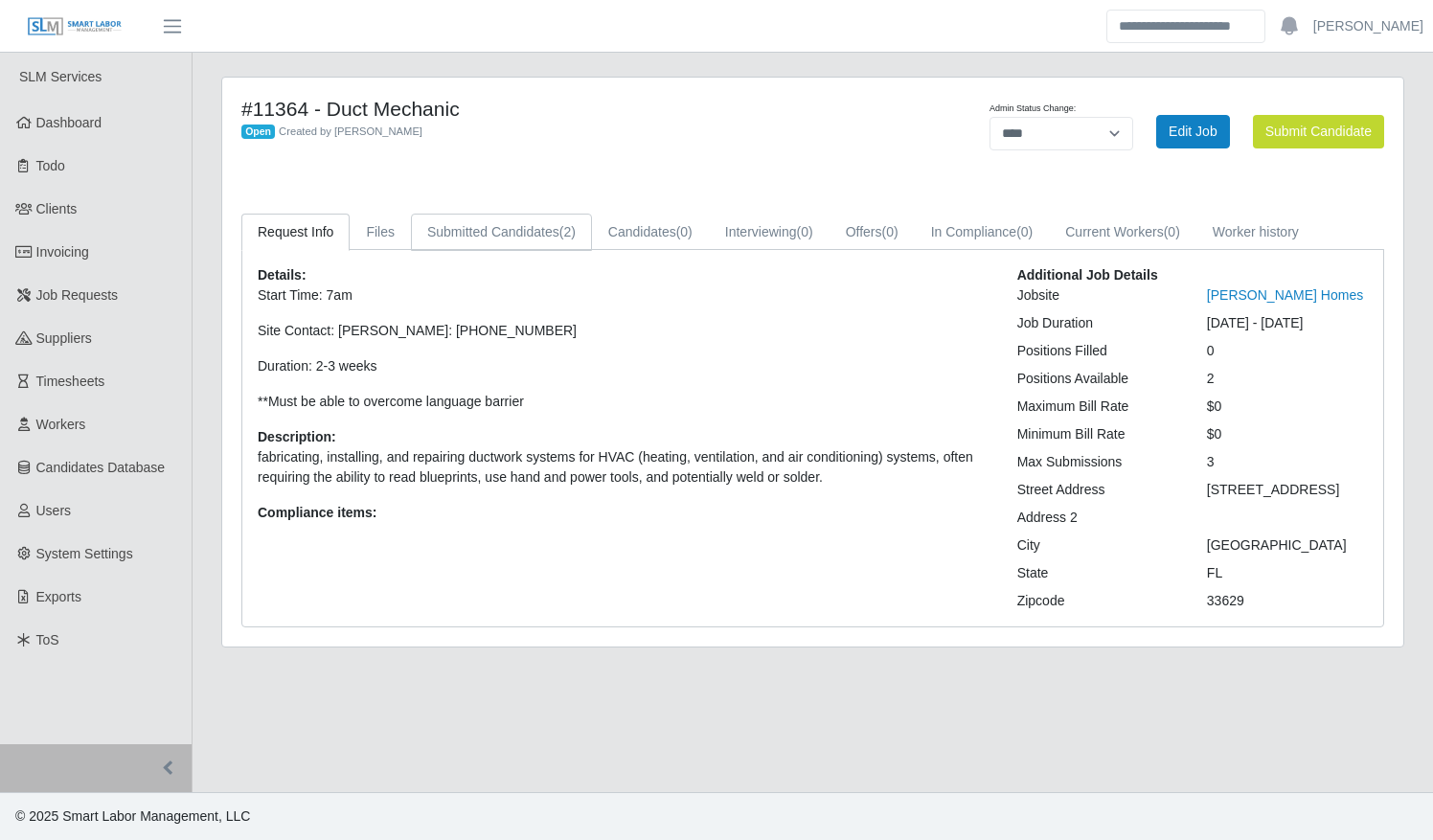
click at [525, 236] on link "Submitted Candidates (2)" at bounding box center [501, 233] width 181 height 38
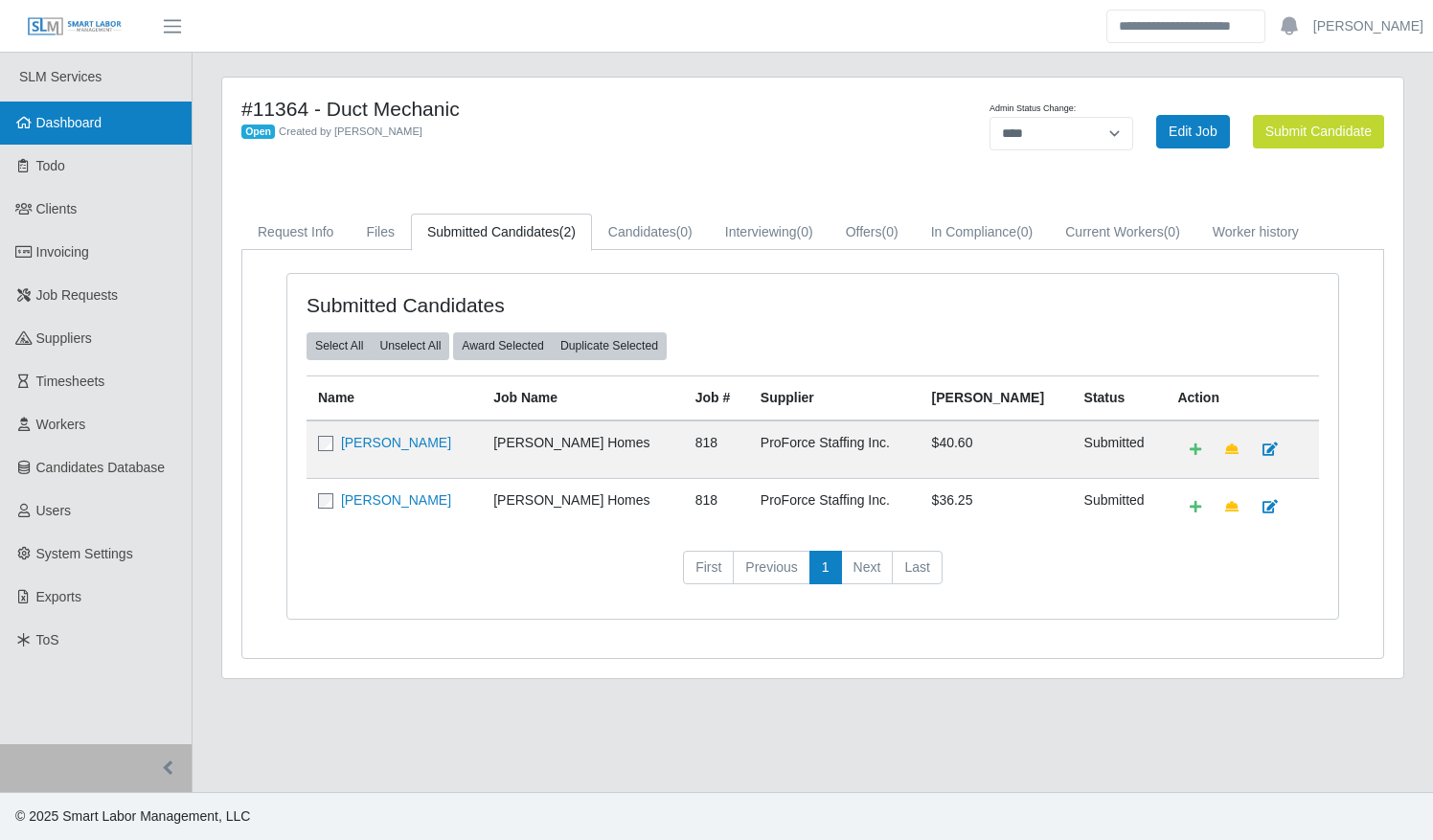
click at [137, 138] on link "Dashboard" at bounding box center [96, 124] width 192 height 44
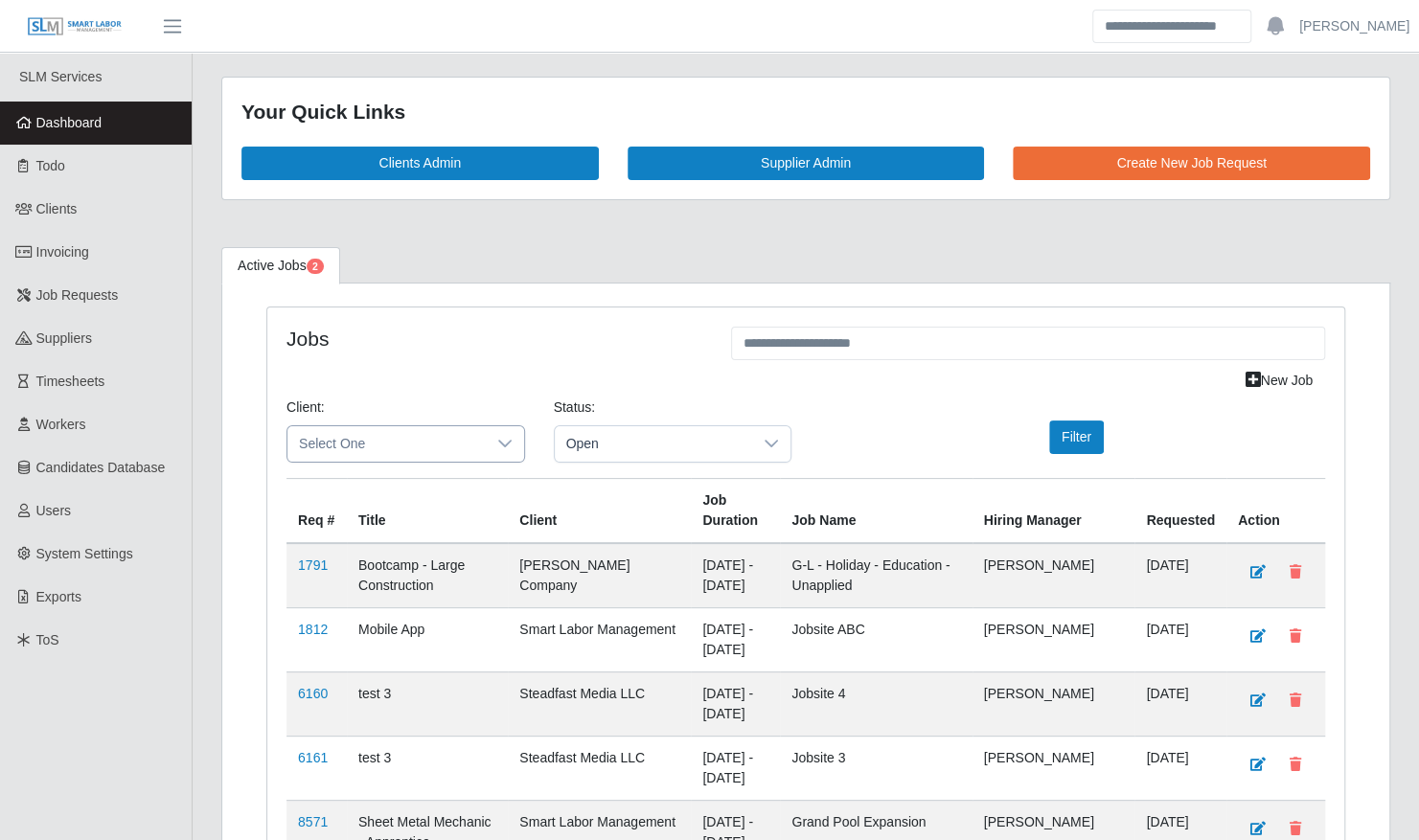
click at [389, 426] on span "Select One" at bounding box center [386, 444] width 198 height 36
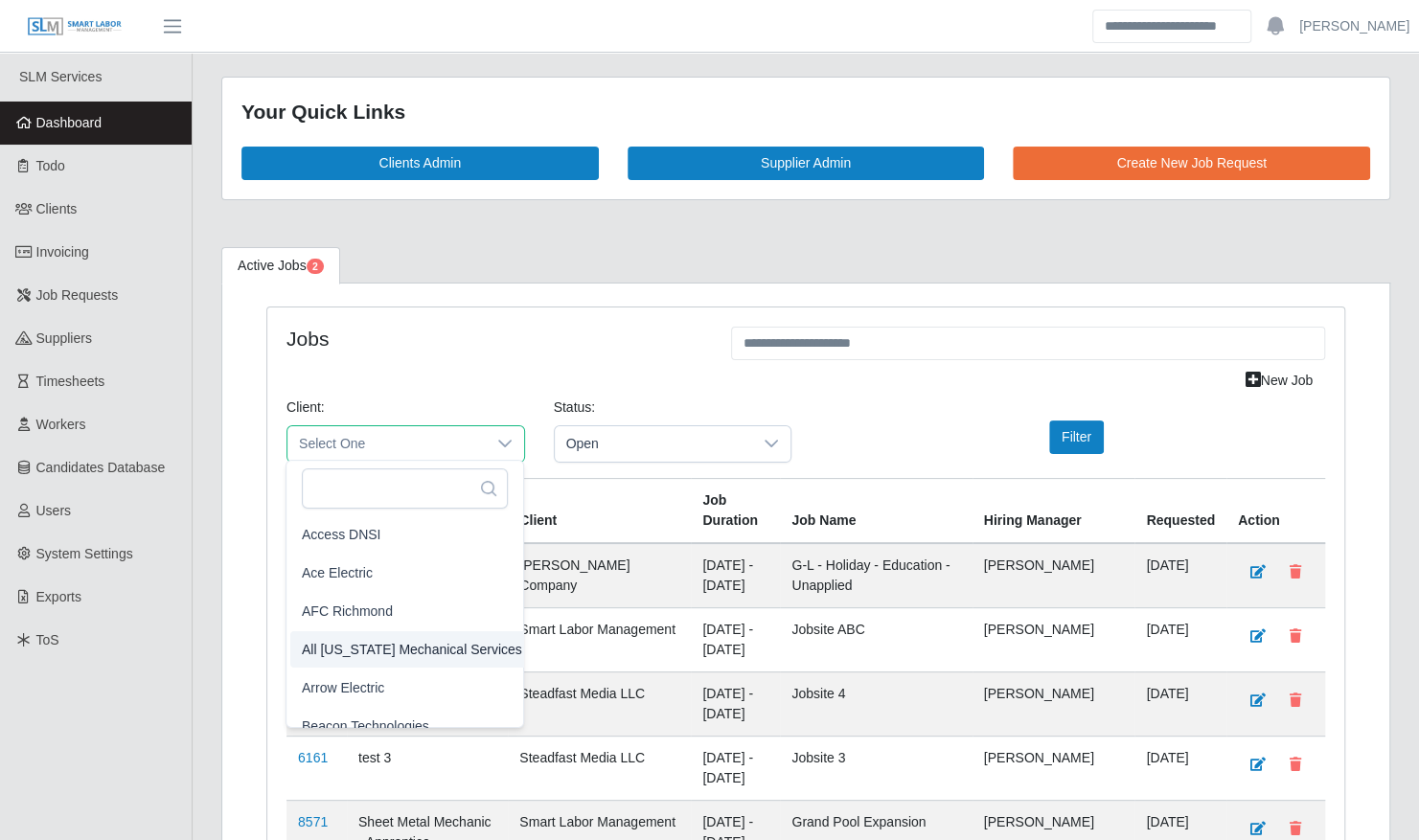
click at [408, 649] on span "All [US_STATE] Mechanical Services" at bounding box center [412, 649] width 221 height 20
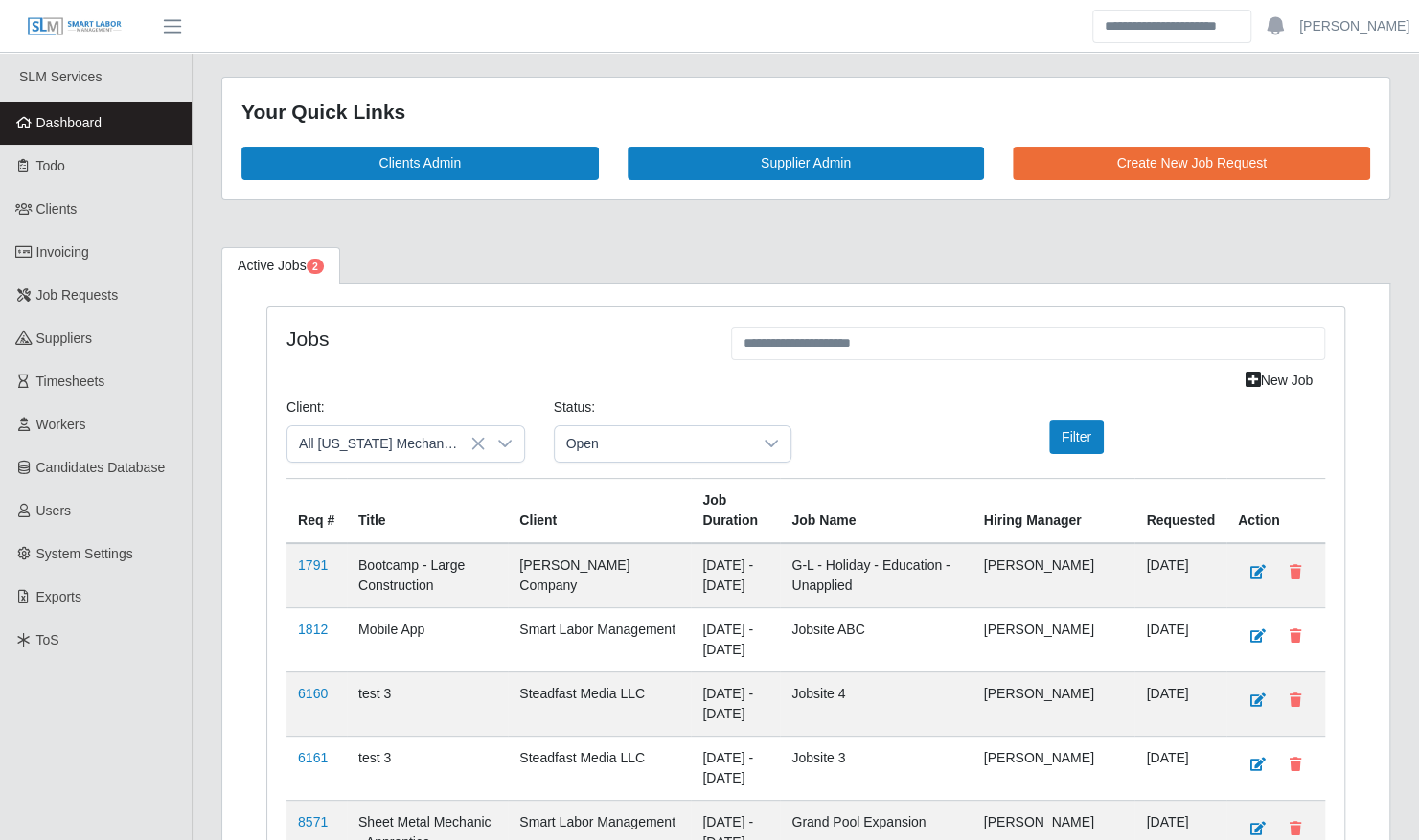
click at [1047, 464] on div "Client: All [US_STATE] Mechanical Services Status: Open Filter" at bounding box center [805, 437] width 1067 height 80
click at [738, 433] on span "Open" at bounding box center [654, 444] width 198 height 36
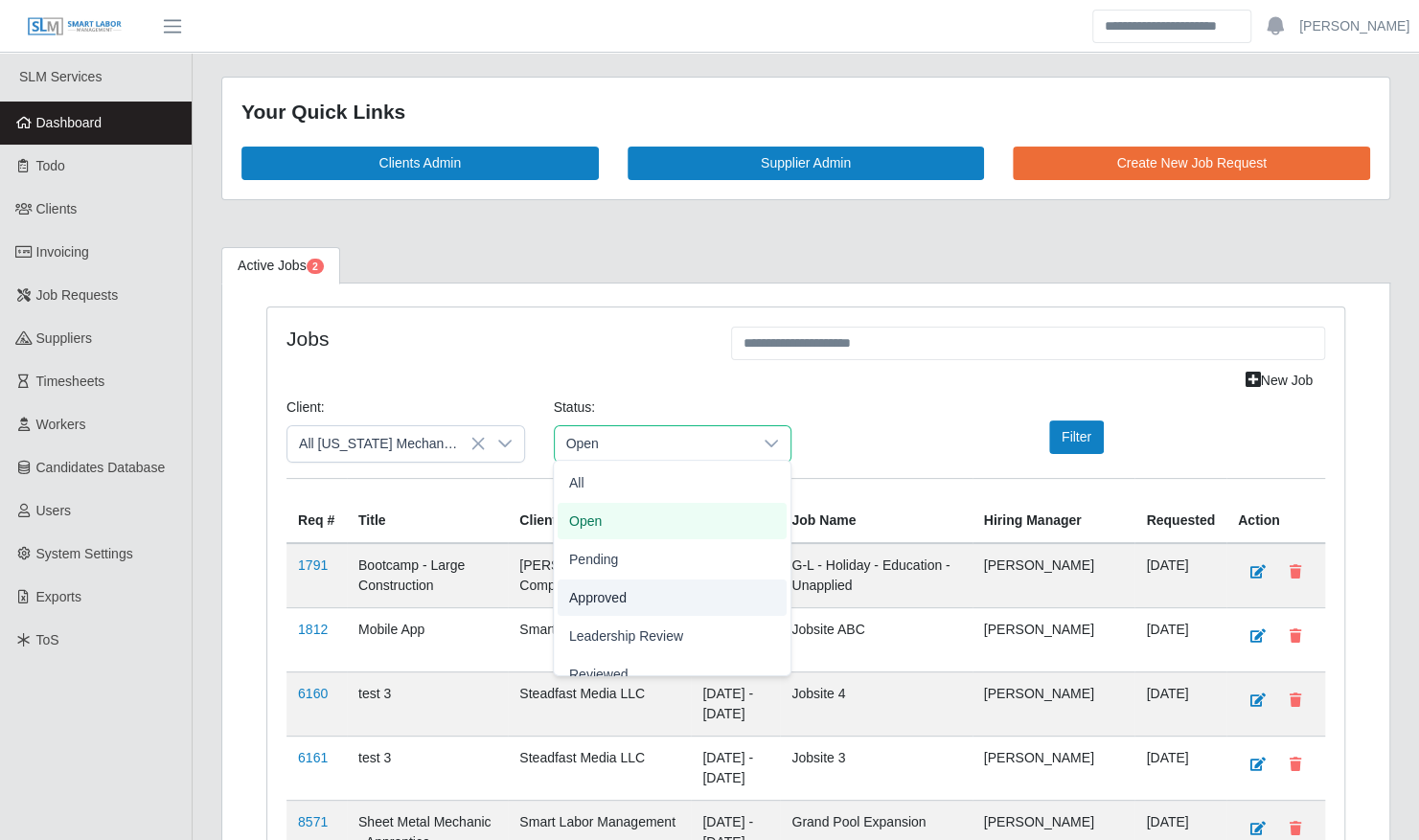
scroll to position [59, 0]
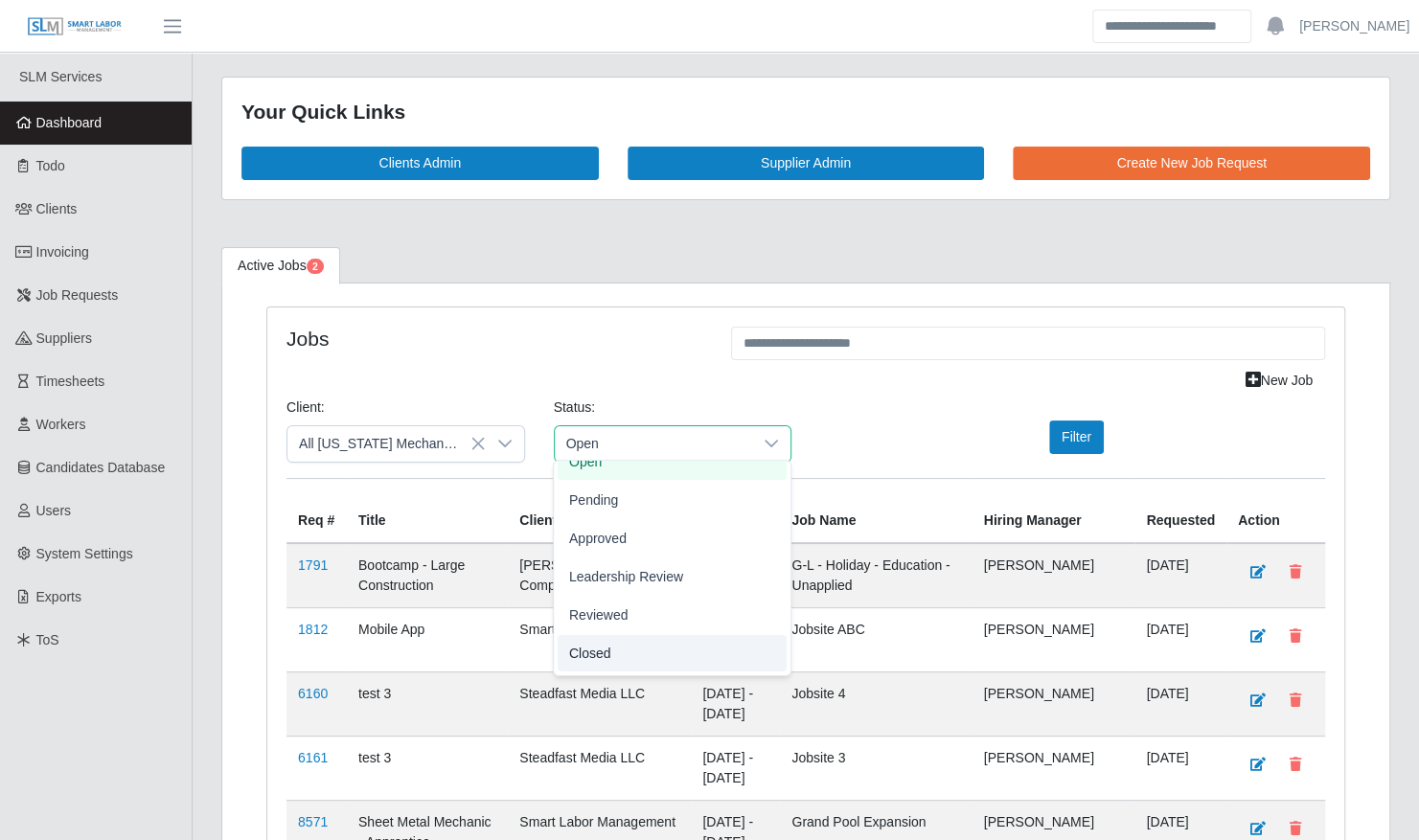
click at [635, 660] on li "Closed" at bounding box center [671, 653] width 229 height 37
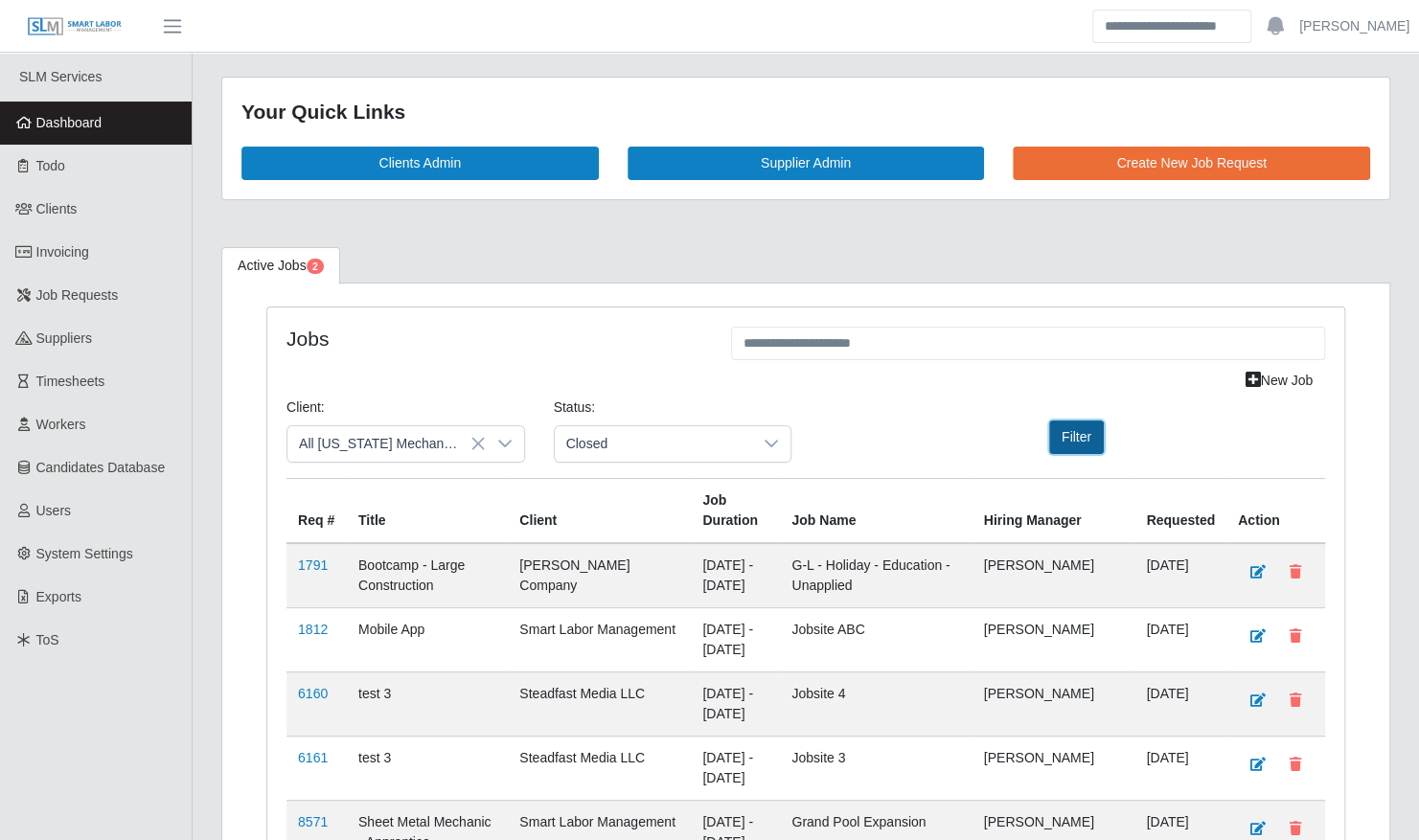
click at [1083, 441] on button "Filter" at bounding box center [1076, 437] width 54 height 34
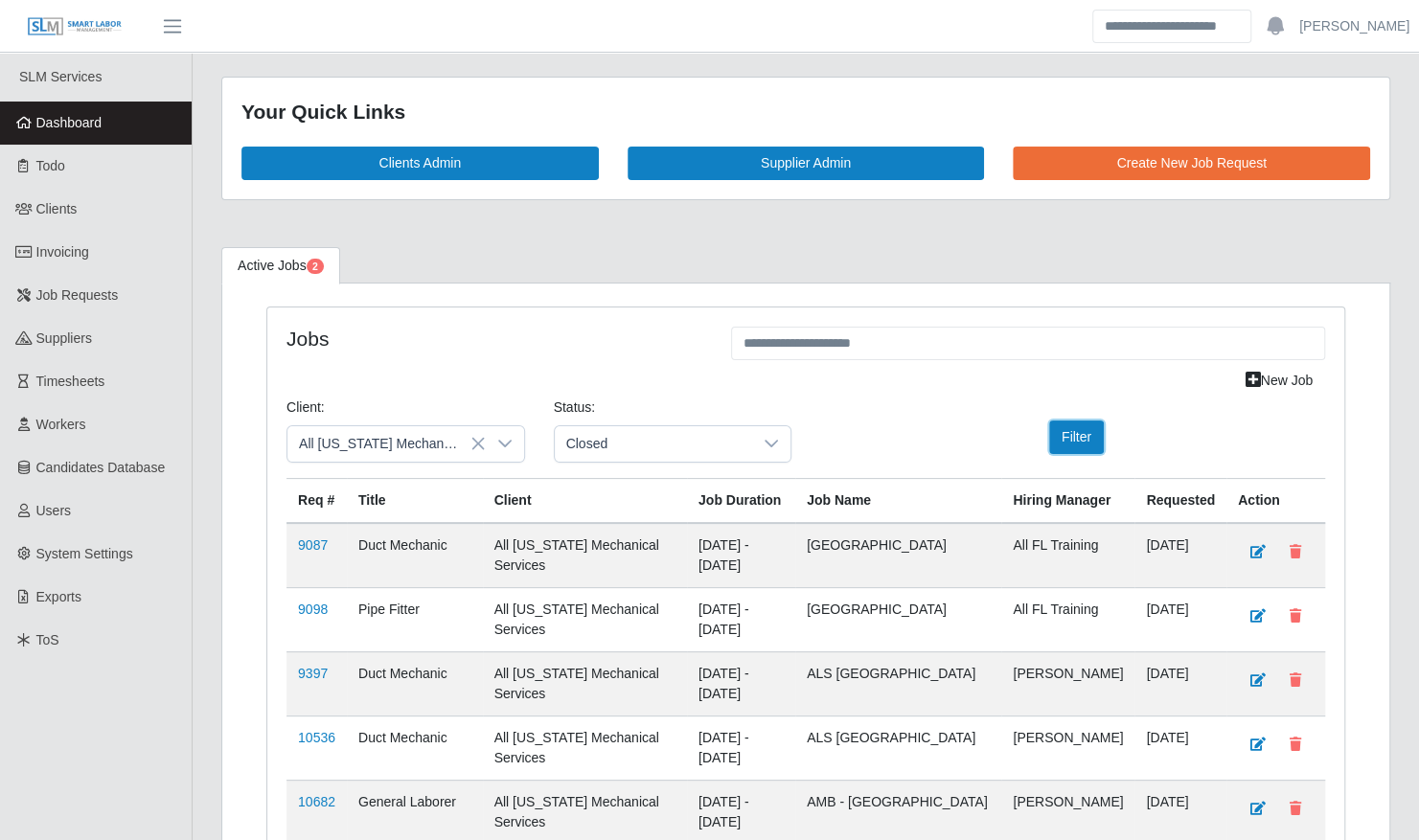
scroll to position [359, 0]
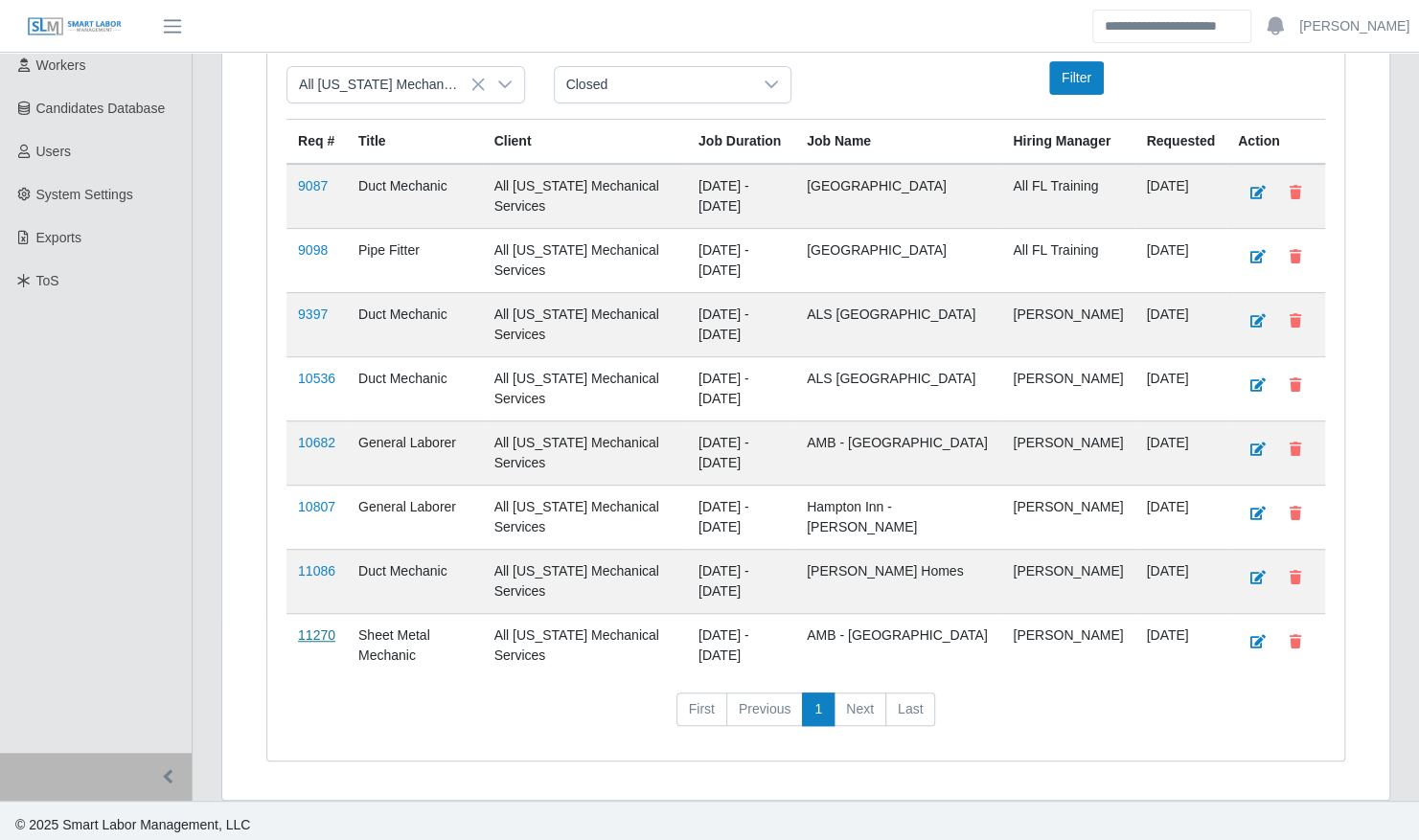
click at [316, 627] on link "11270" at bounding box center [317, 634] width 38 height 15
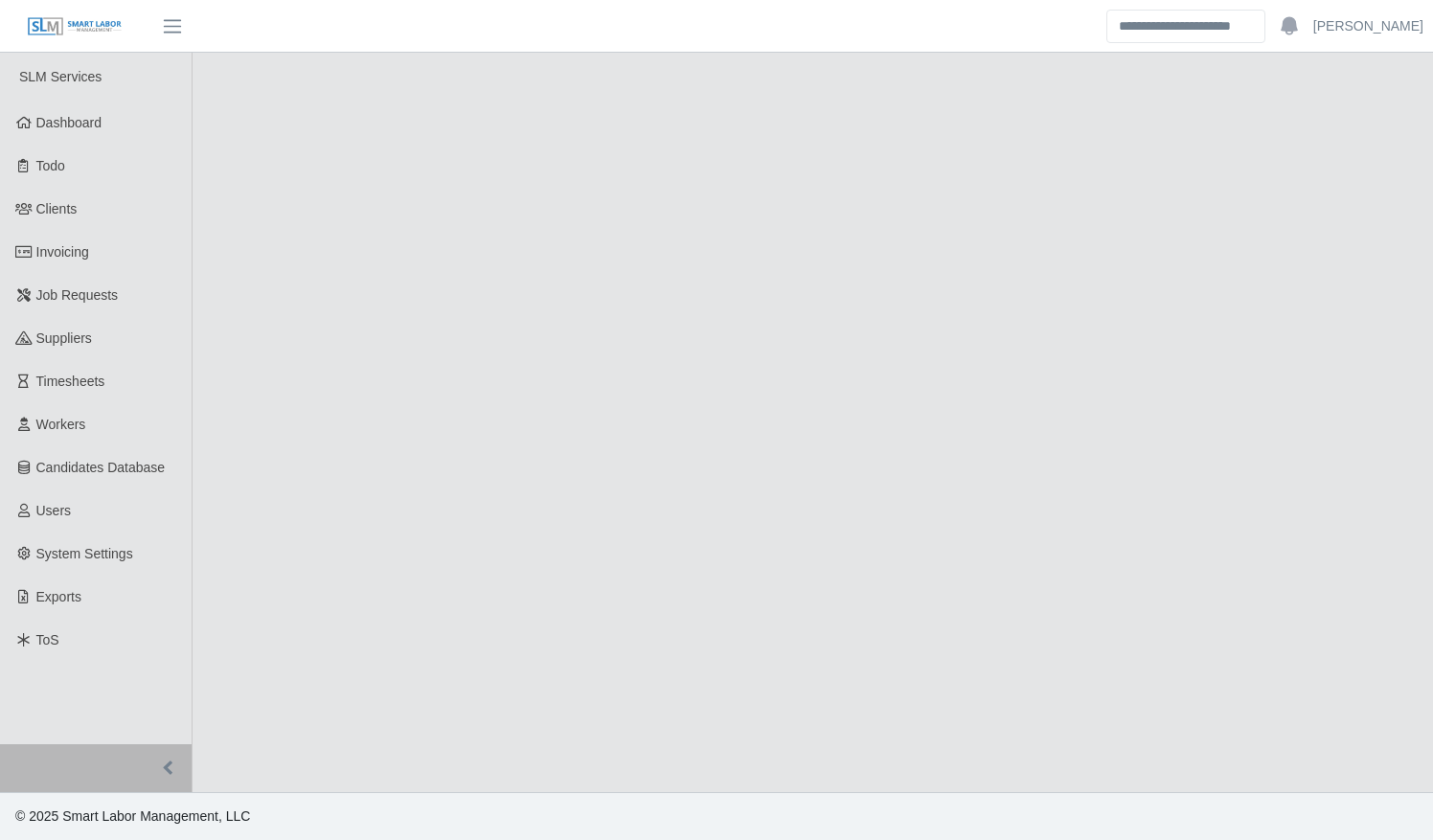
select select "******"
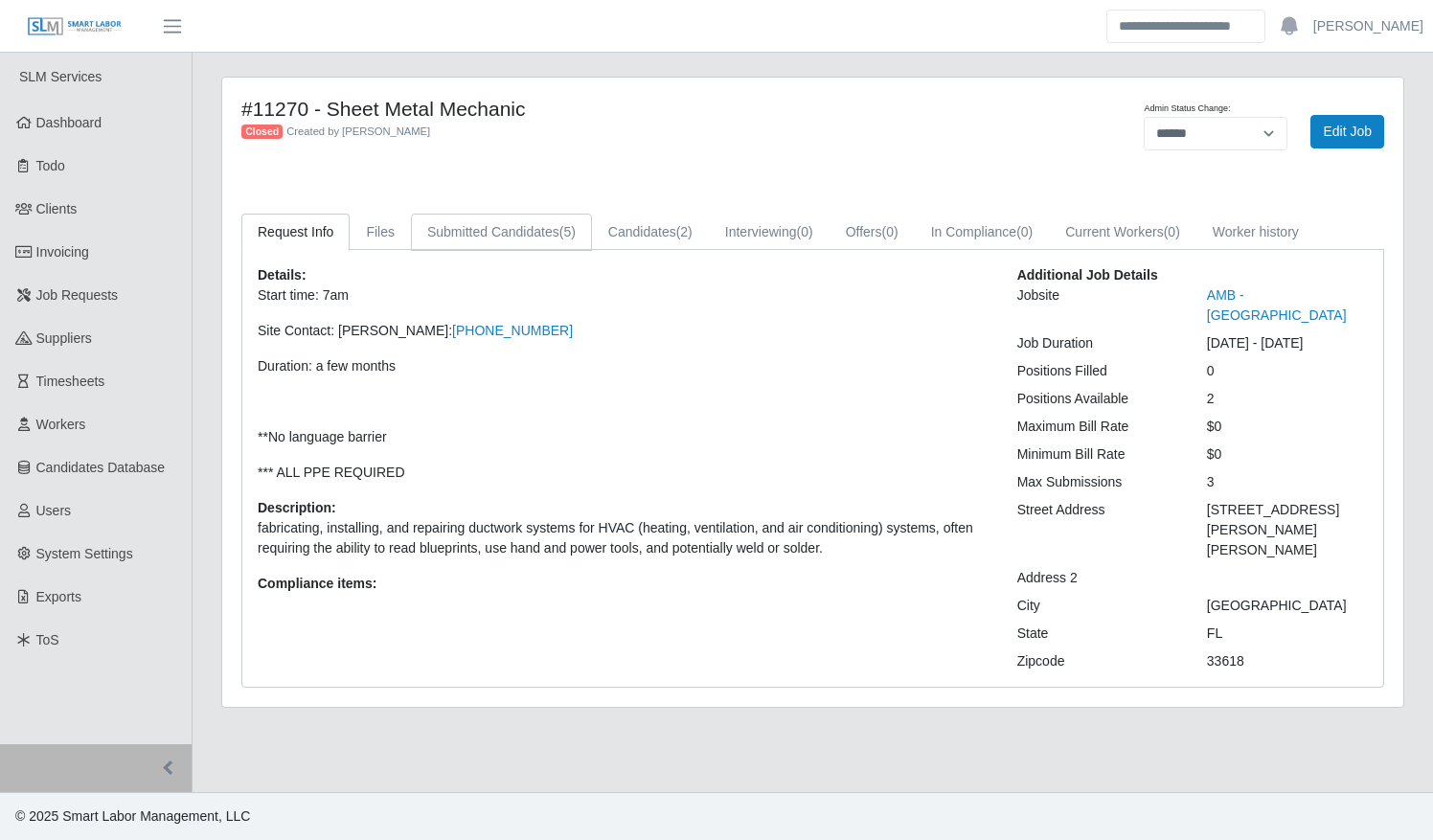
click at [481, 249] on link "Submitted Candidates (5)" at bounding box center [501, 233] width 181 height 38
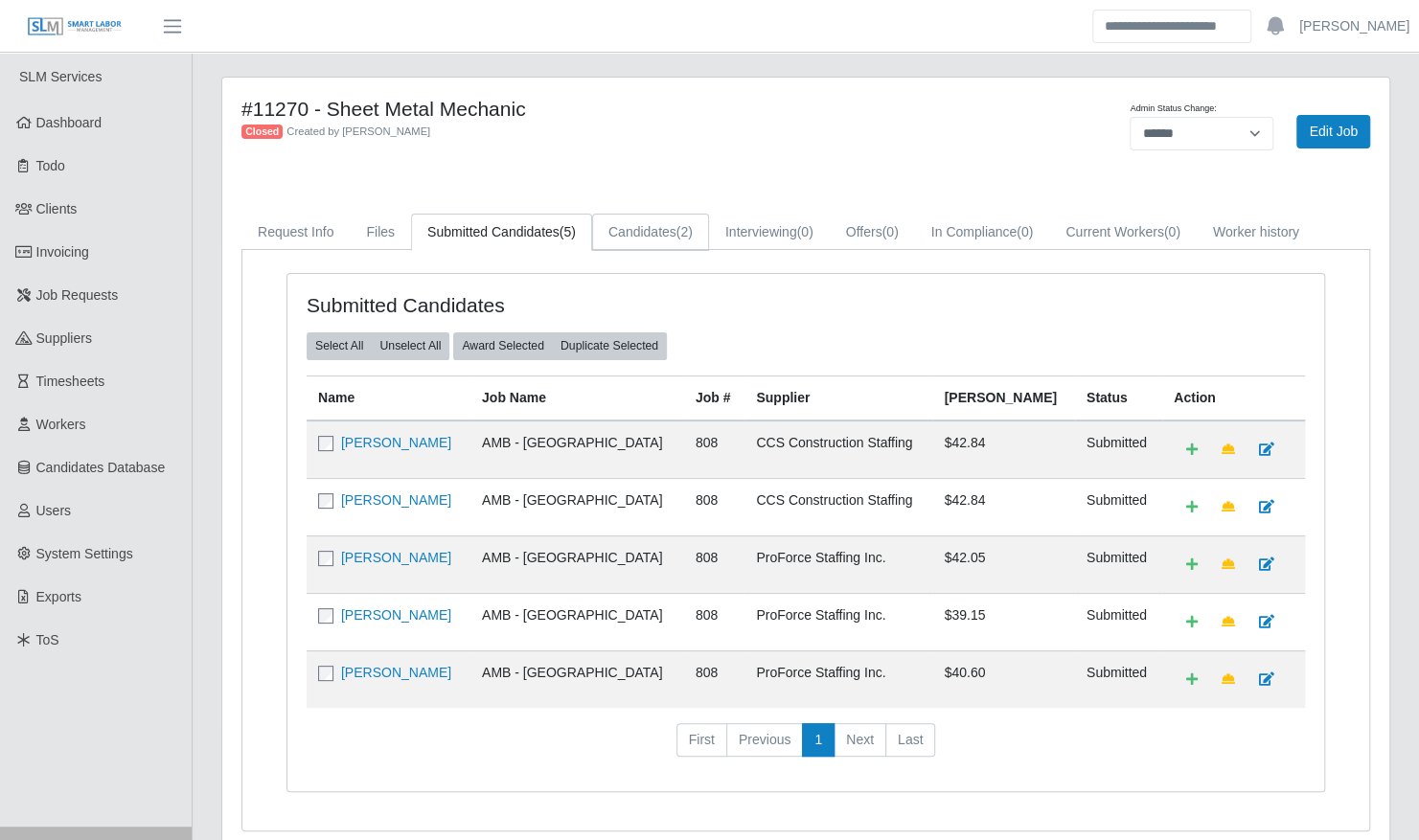
click at [649, 222] on link "Candidates (2)" at bounding box center [650, 233] width 117 height 38
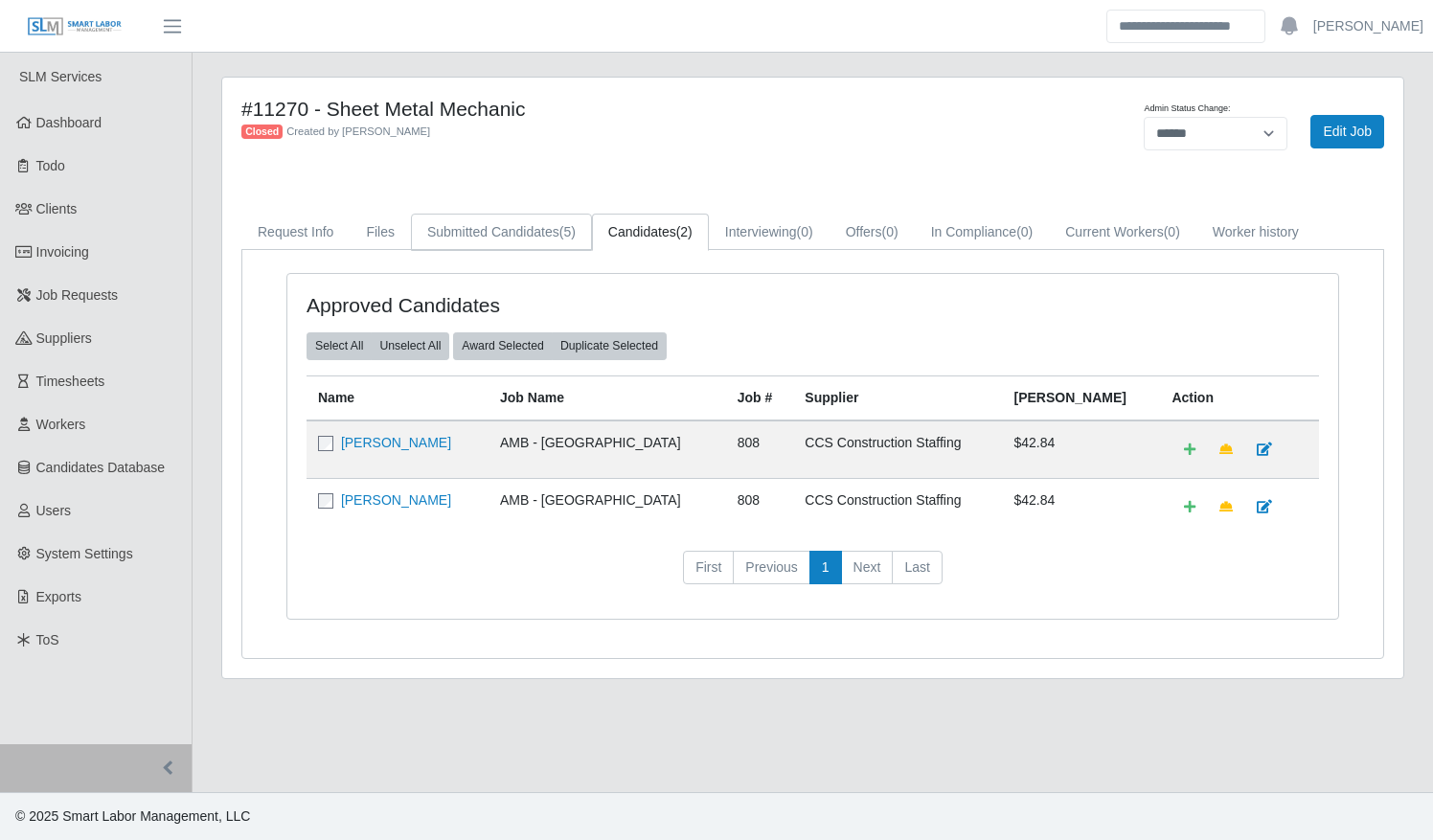
click at [487, 247] on link "Submitted Candidates (5)" at bounding box center [501, 233] width 181 height 38
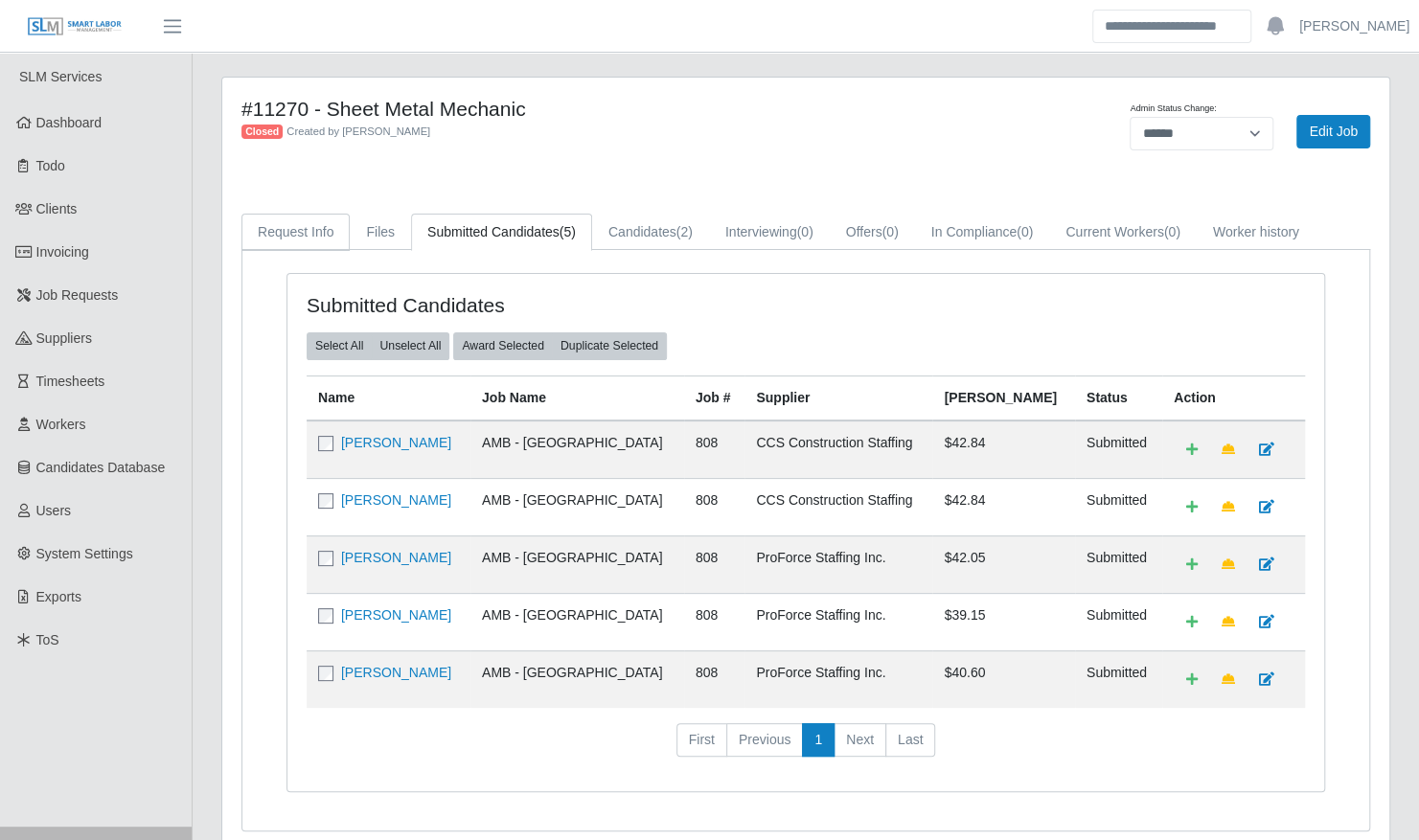
click at [285, 235] on link "Request Info" at bounding box center [295, 233] width 108 height 38
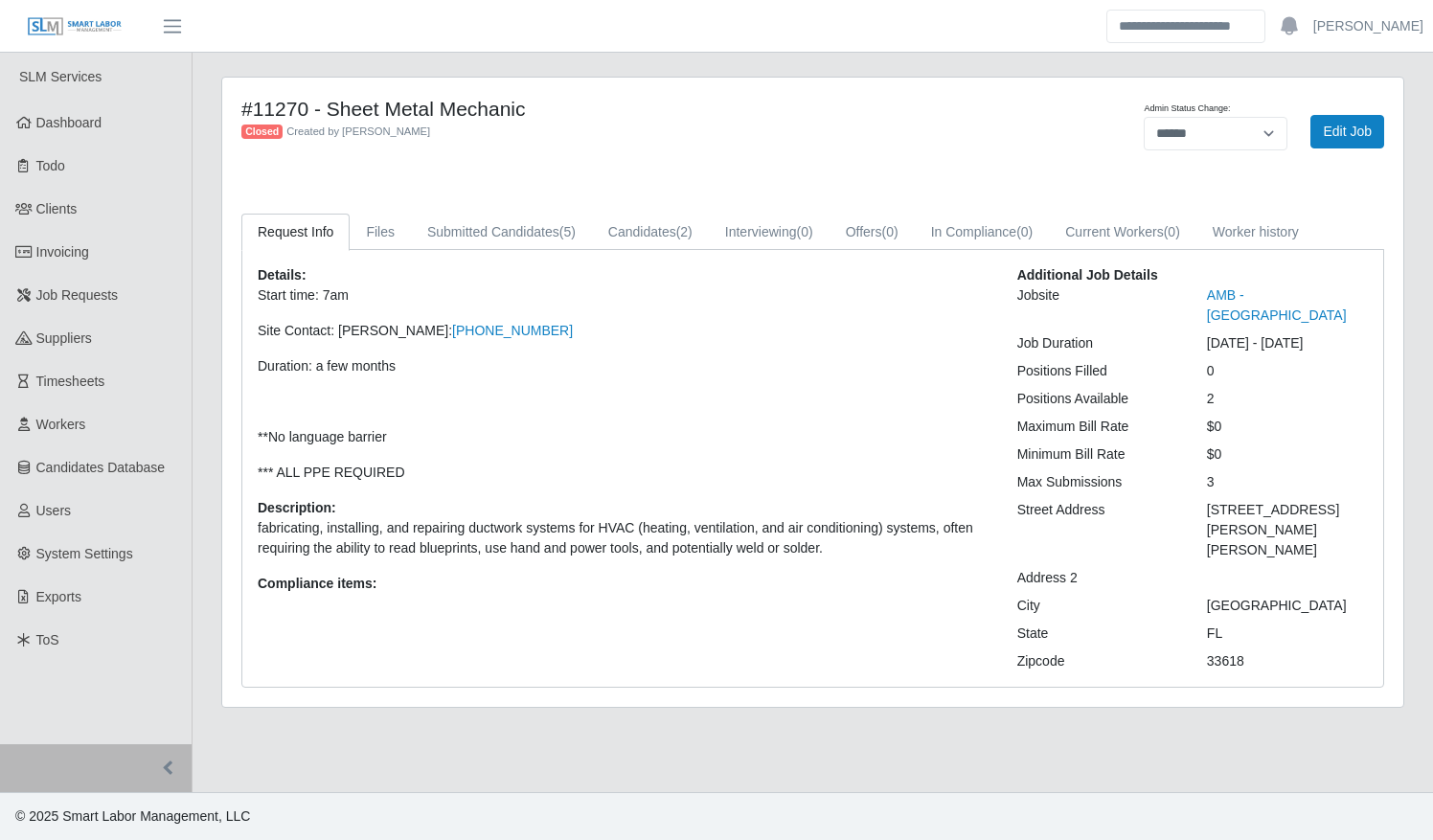
drag, startPoint x: 1259, startPoint y: 291, endPoint x: 1228, endPoint y: 255, distance: 47.5
click at [1228, 255] on div "Details: Start time: 7am Site Contact: Victor: 813-763-7855 Duration: a few mon…" at bounding box center [812, 468] width 1141 height 436
click at [1233, 301] on link "AMB - [GEOGRAPHIC_DATA]" at bounding box center [1277, 305] width 140 height 36
select select "******"
click at [676, 233] on span "(2)" at bounding box center [684, 232] width 16 height 15
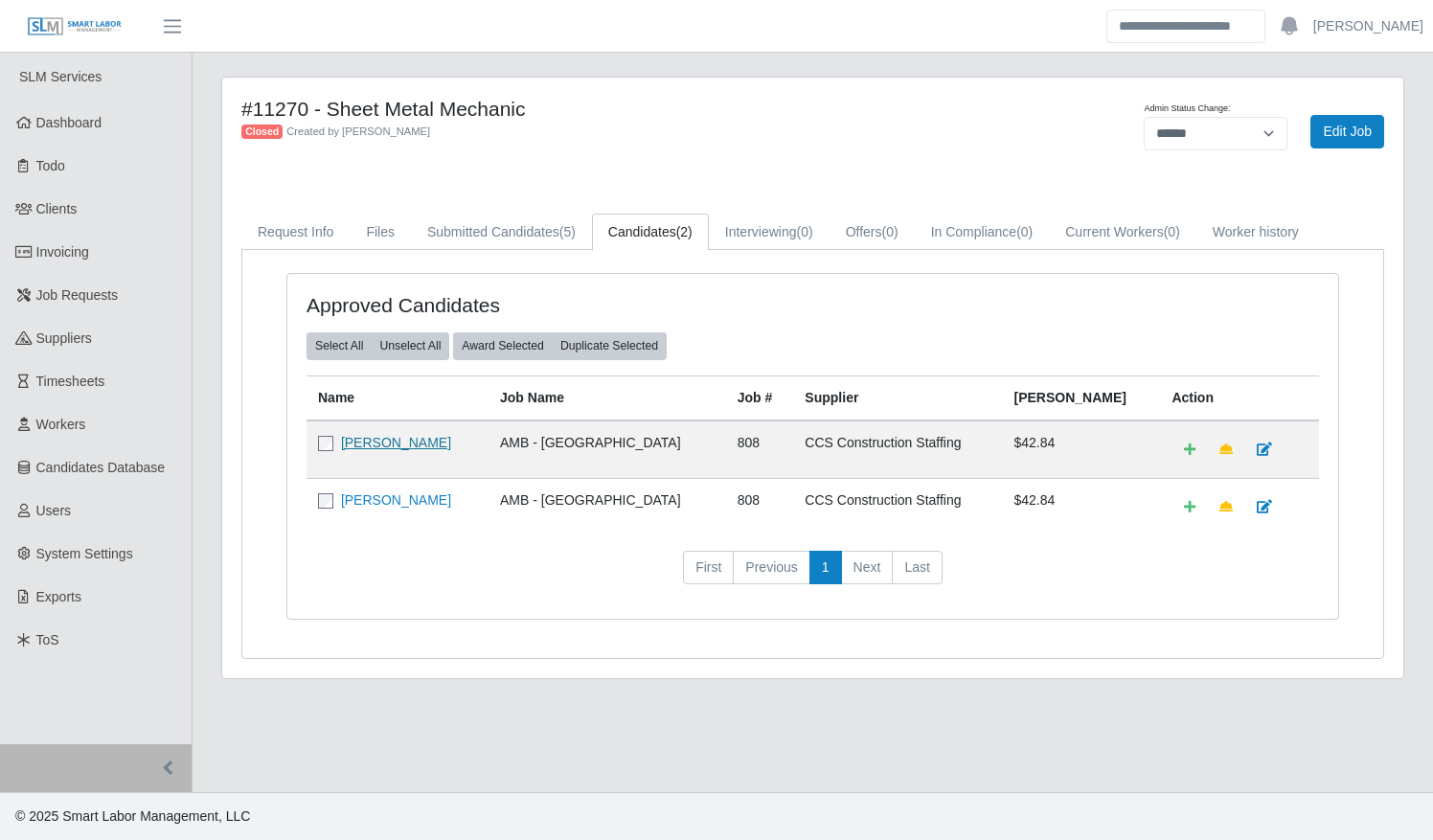
click at [385, 441] on link "[PERSON_NAME]" at bounding box center [396, 442] width 110 height 15
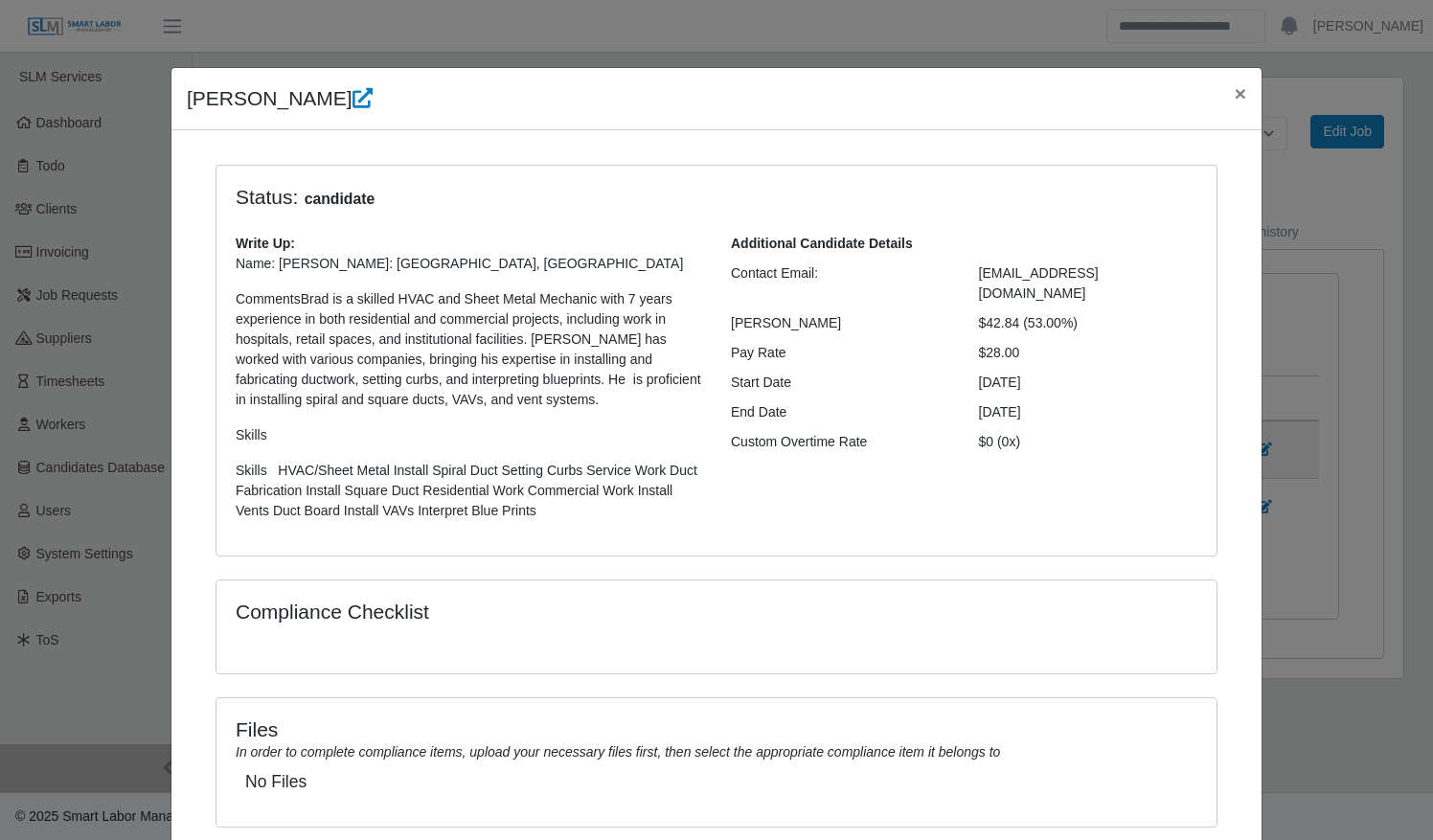
scroll to position [121, 0]
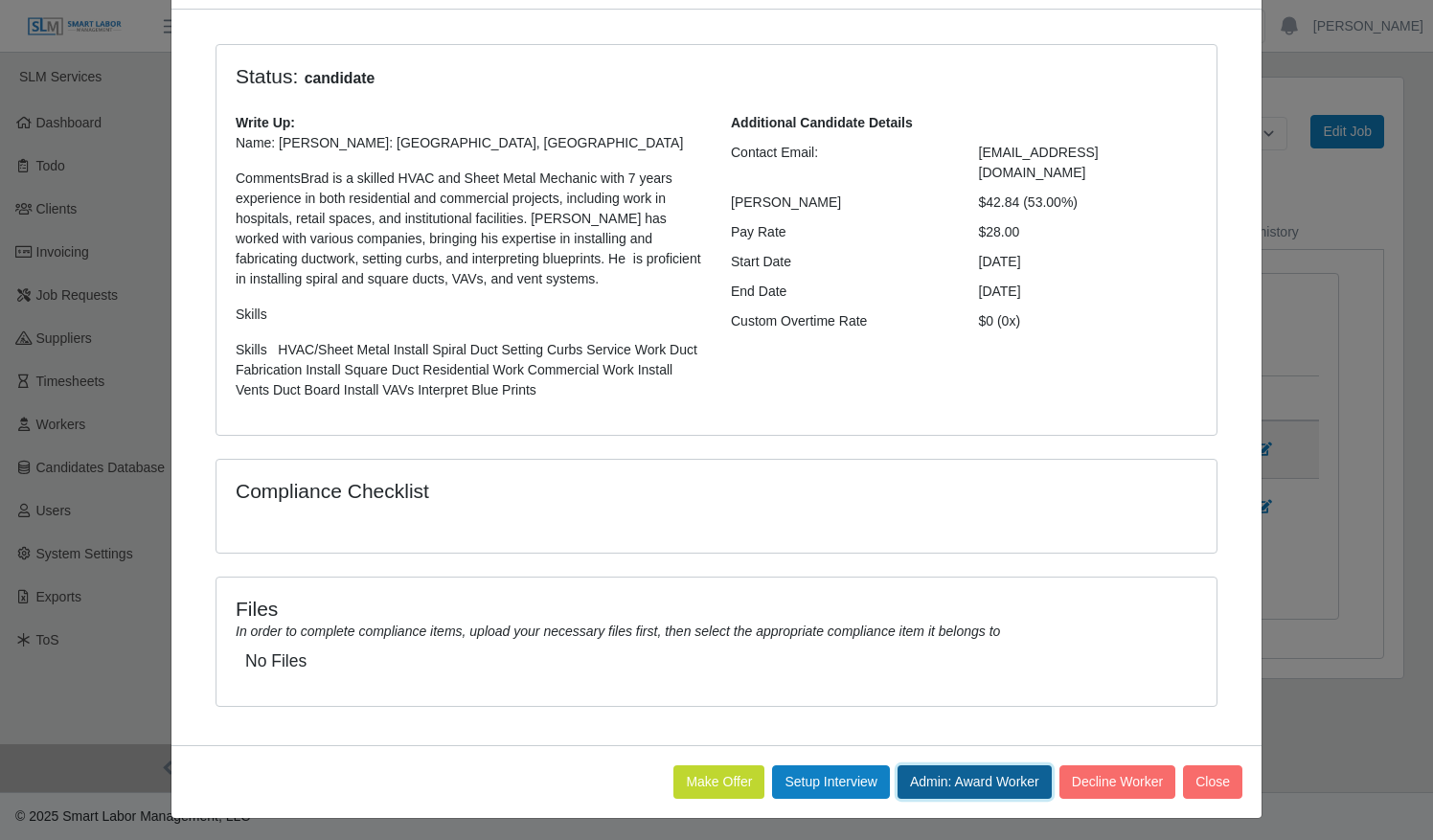
click at [945, 770] on button "Admin: Award Worker" at bounding box center [975, 783] width 154 height 34
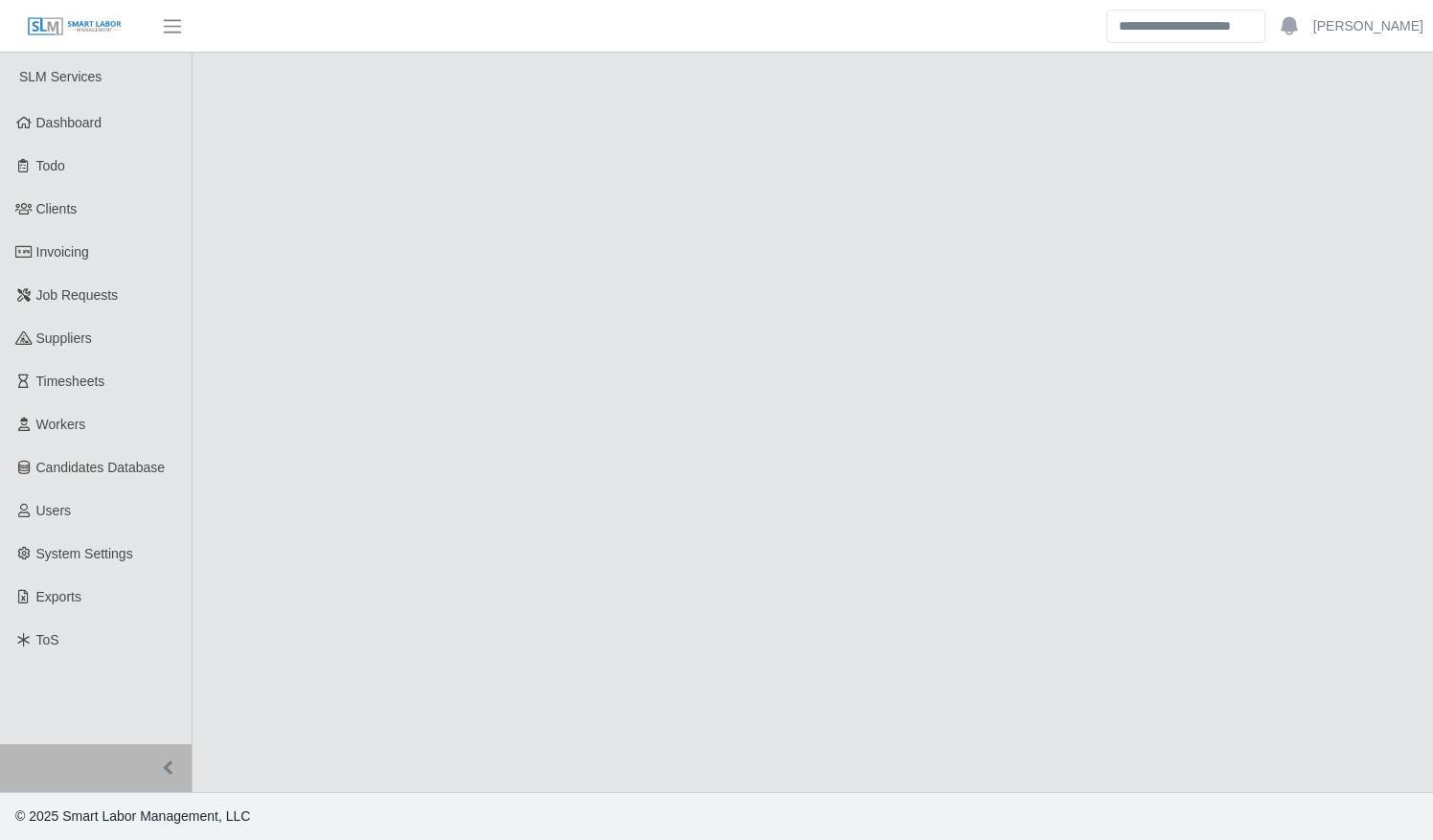
select select "******"
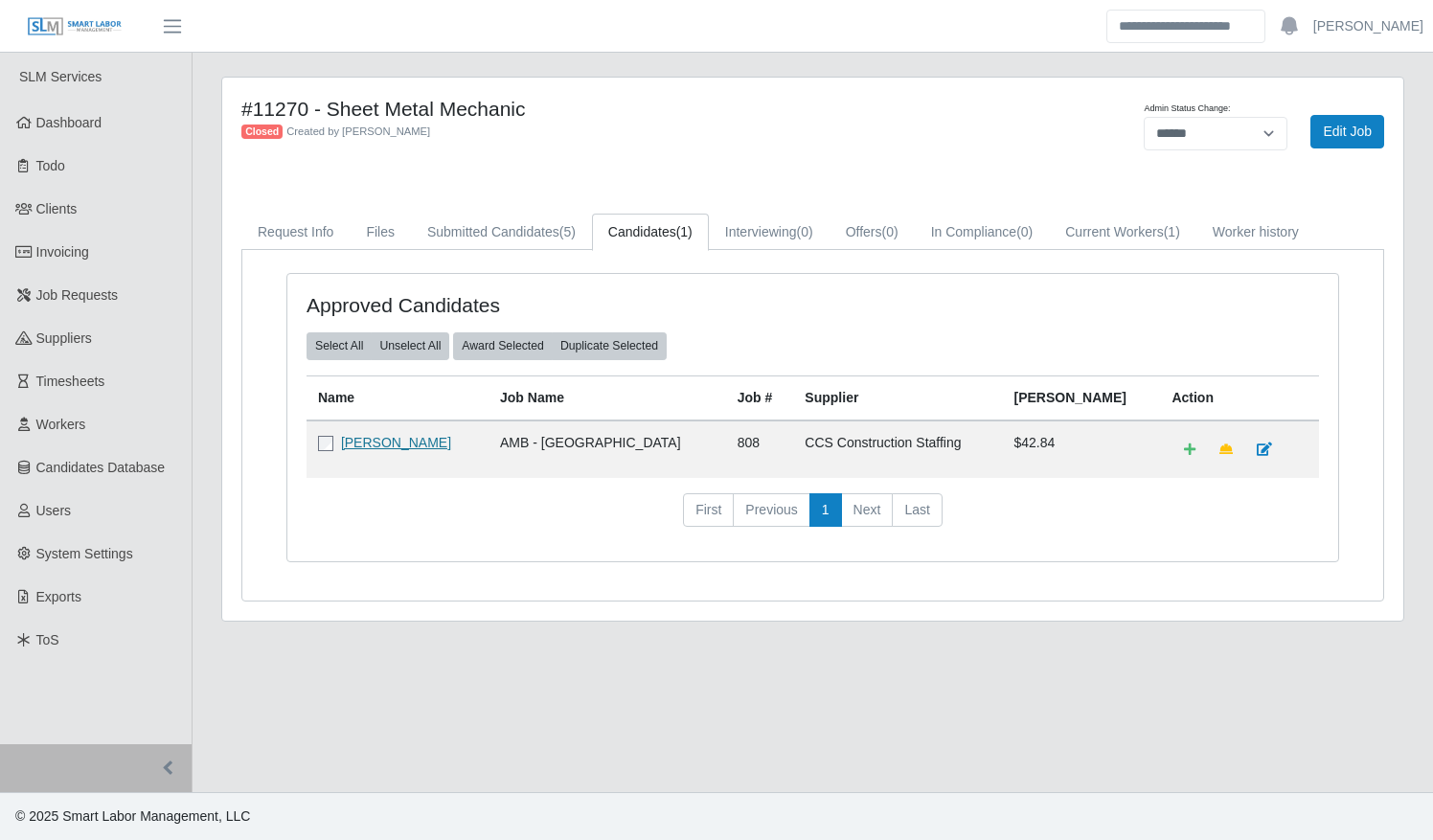
click at [408, 438] on link "[PERSON_NAME]" at bounding box center [396, 442] width 110 height 15
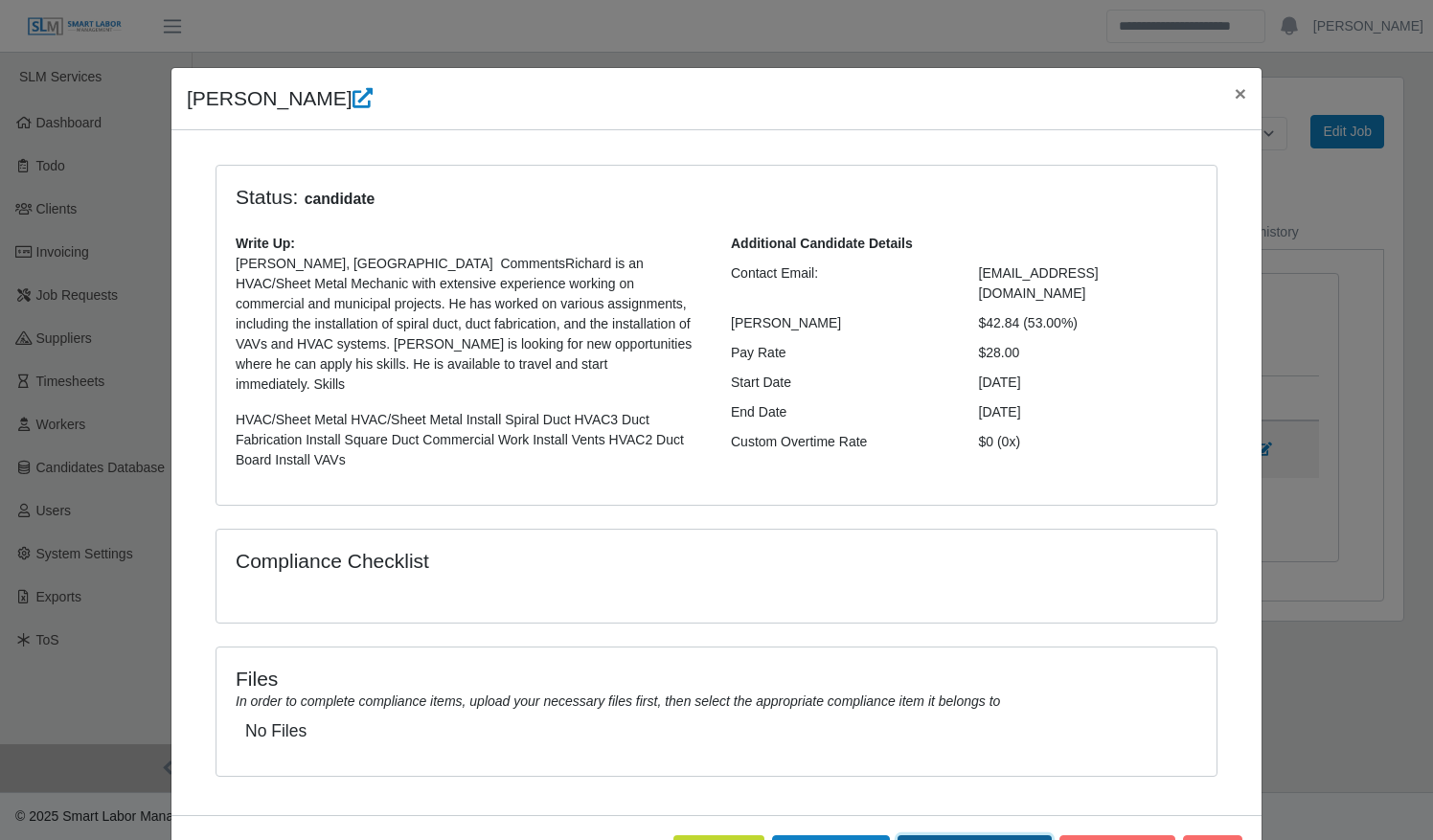
click at [994, 835] on button "Admin: Award Worker" at bounding box center [975, 852] width 154 height 34
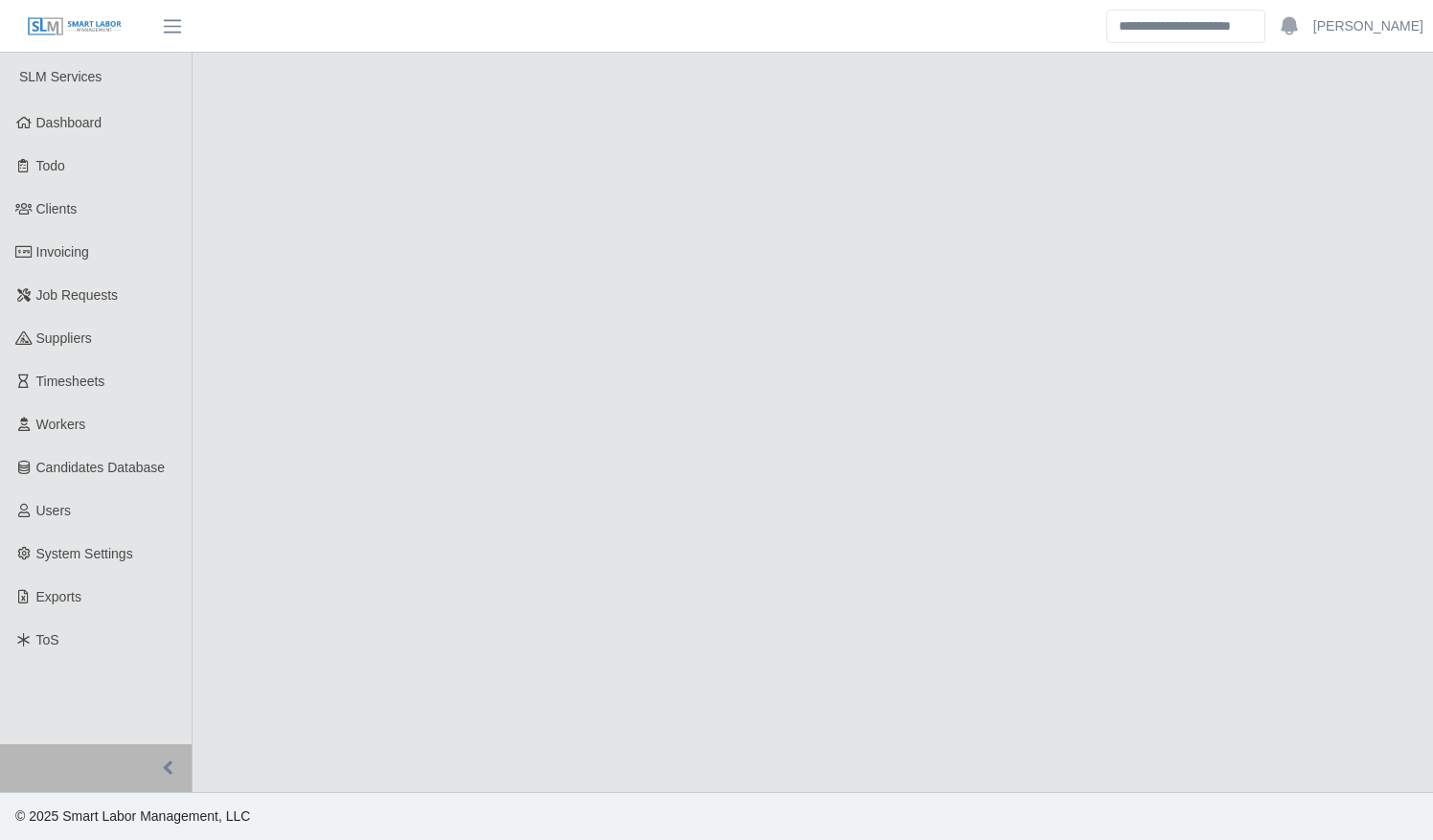
select select "******"
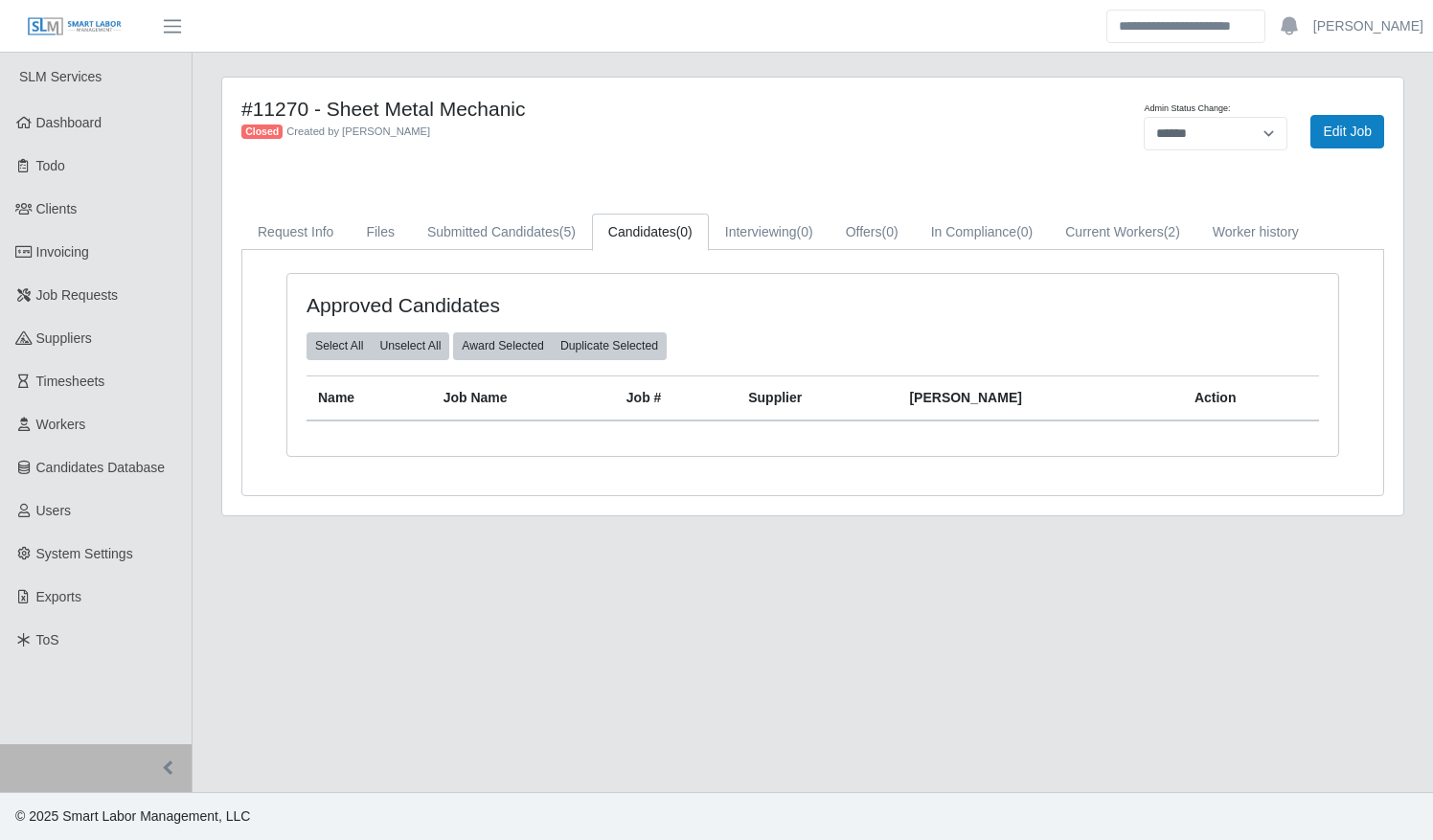
click at [555, 202] on div "#11270 - Sheet Metal Mechanic Closed Created by Cameron Schneider Admin Status …" at bounding box center [813, 296] width 1182 height 437
click at [547, 230] on link "Submitted Candidates (5)" at bounding box center [501, 233] width 181 height 38
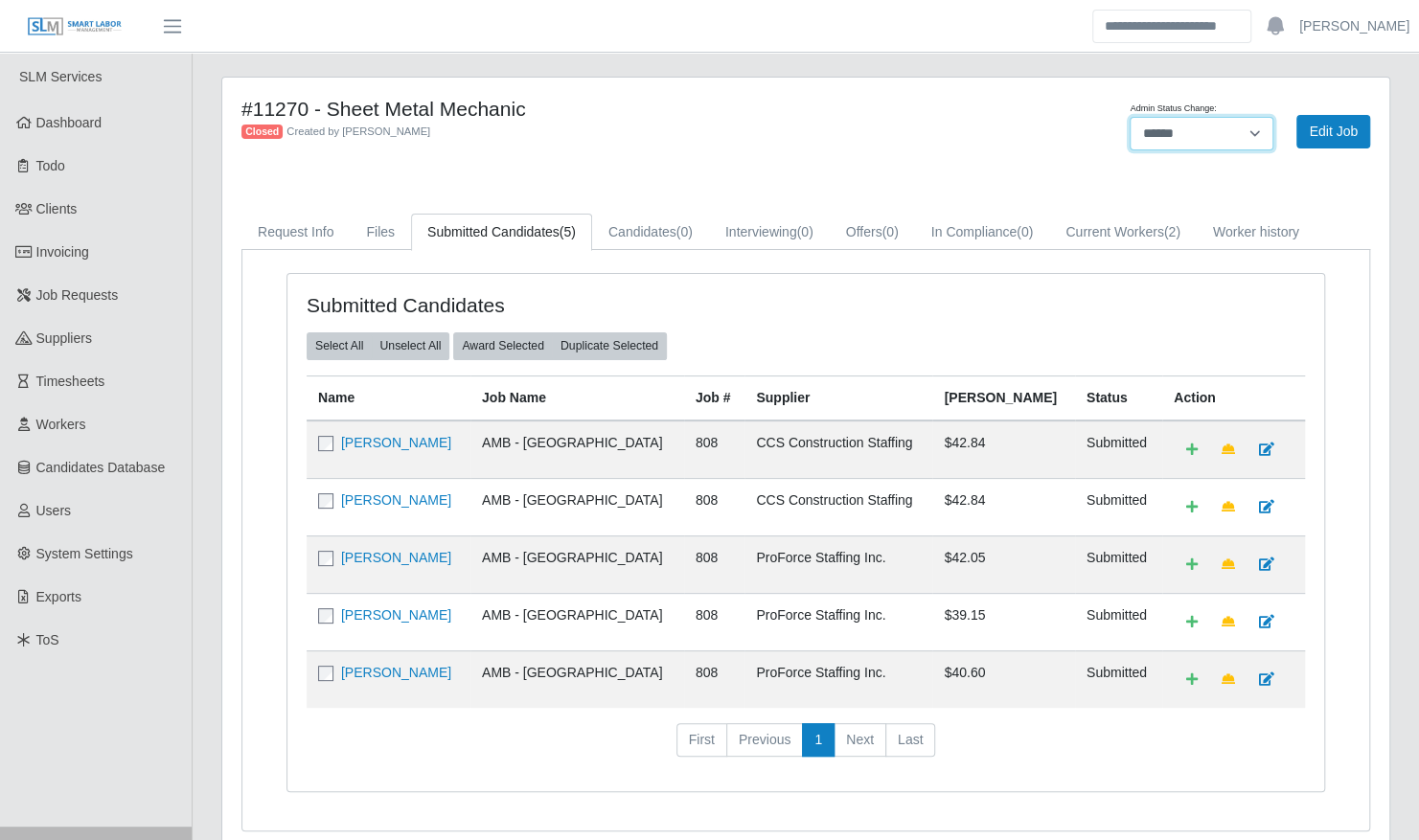
click at [1186, 143] on select "******* **** ******" at bounding box center [1200, 134] width 143 height 34
click at [1355, 129] on link "Edit Job" at bounding box center [1333, 132] width 74 height 34
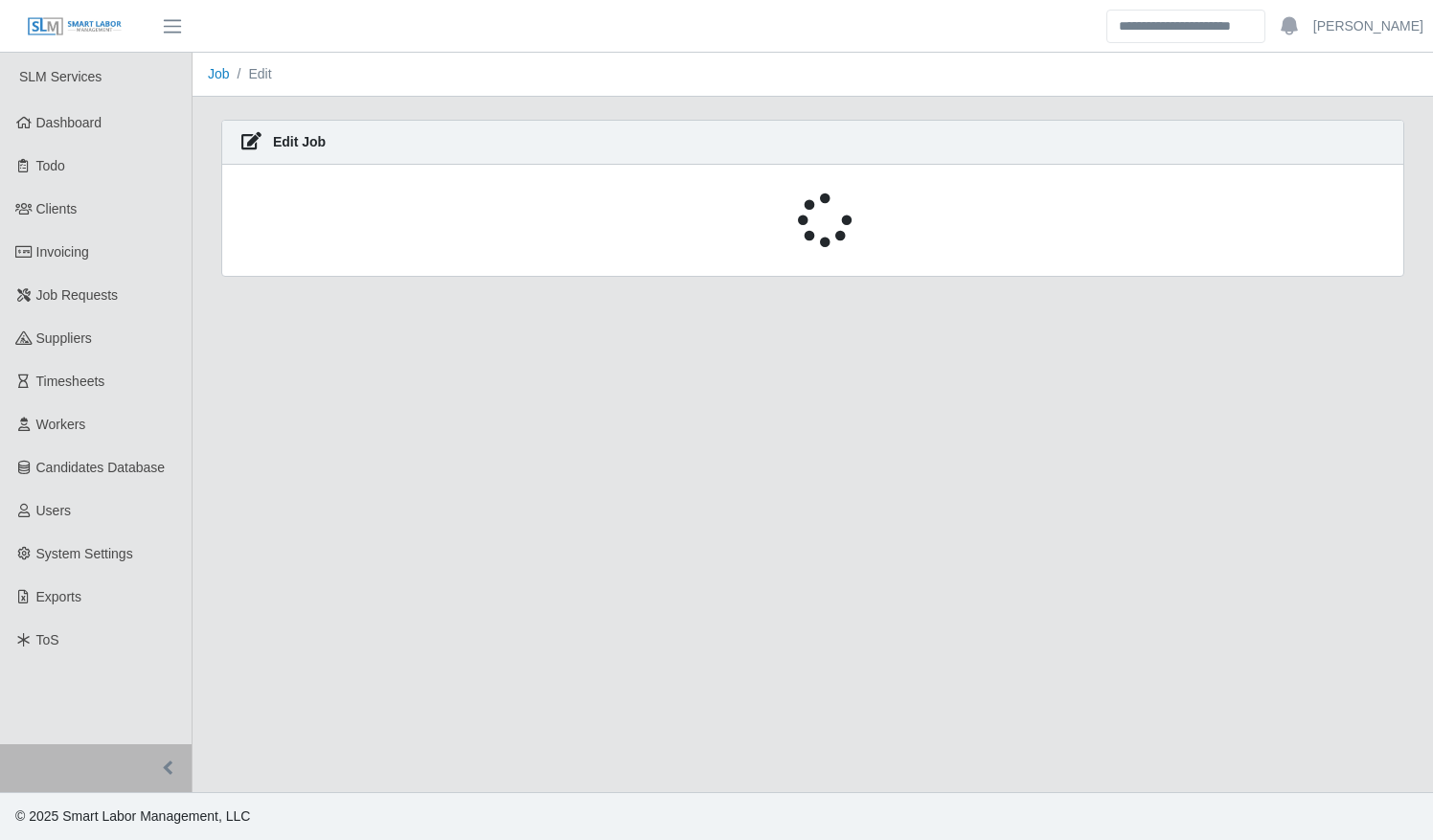
select select "******"
select select "****"
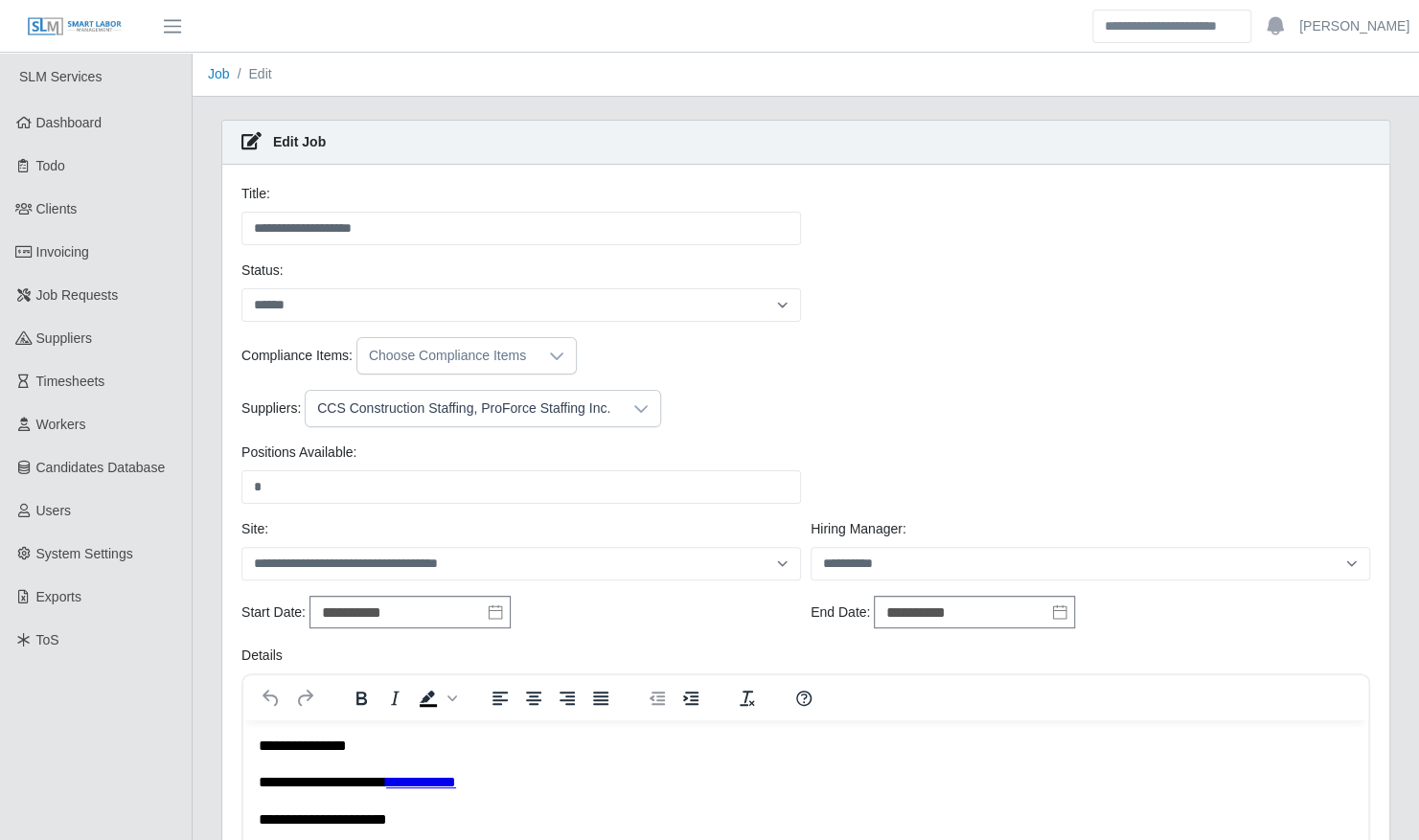
click at [526, 414] on div "CCS Construction Staffing, ProForce Staffing Inc." at bounding box center [463, 409] width 316 height 36
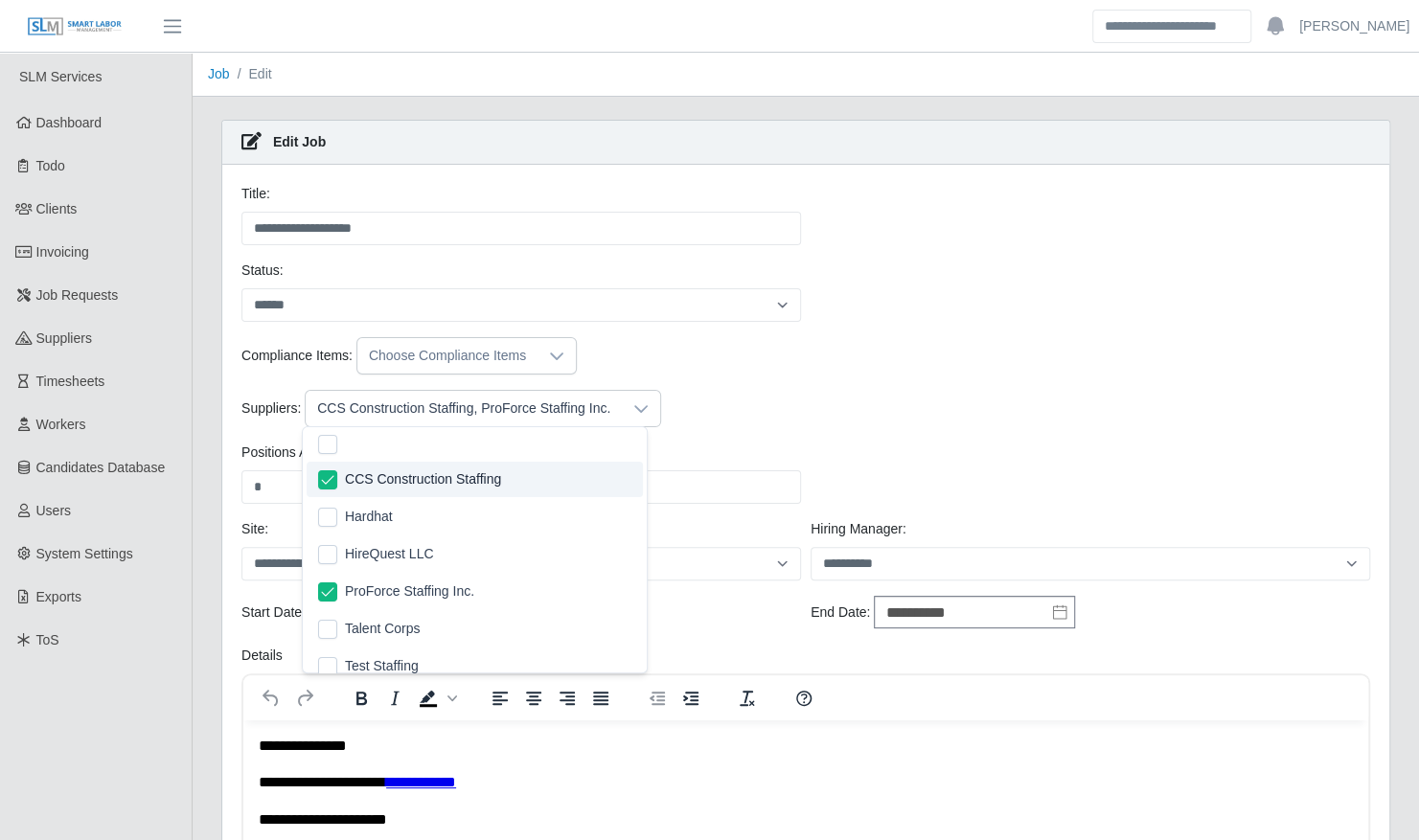
click at [435, 491] on li "CCS Construction Staffing" at bounding box center [475, 480] width 336 height 36
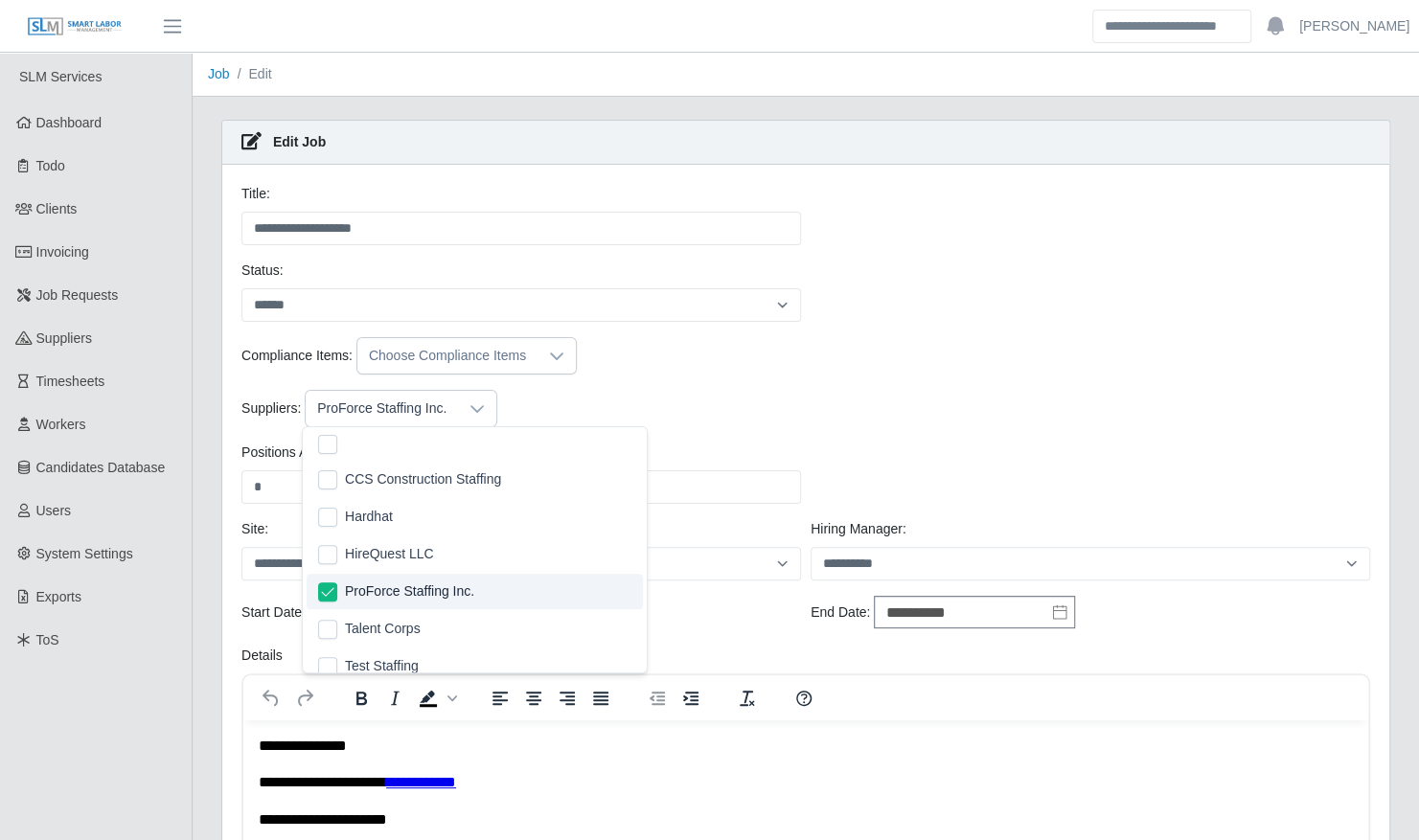
click at [450, 606] on li "ProForce Staffing Inc." at bounding box center [475, 592] width 336 height 36
click at [721, 406] on div "Suppliers: Choose Suppliers" at bounding box center [805, 409] width 1138 height 38
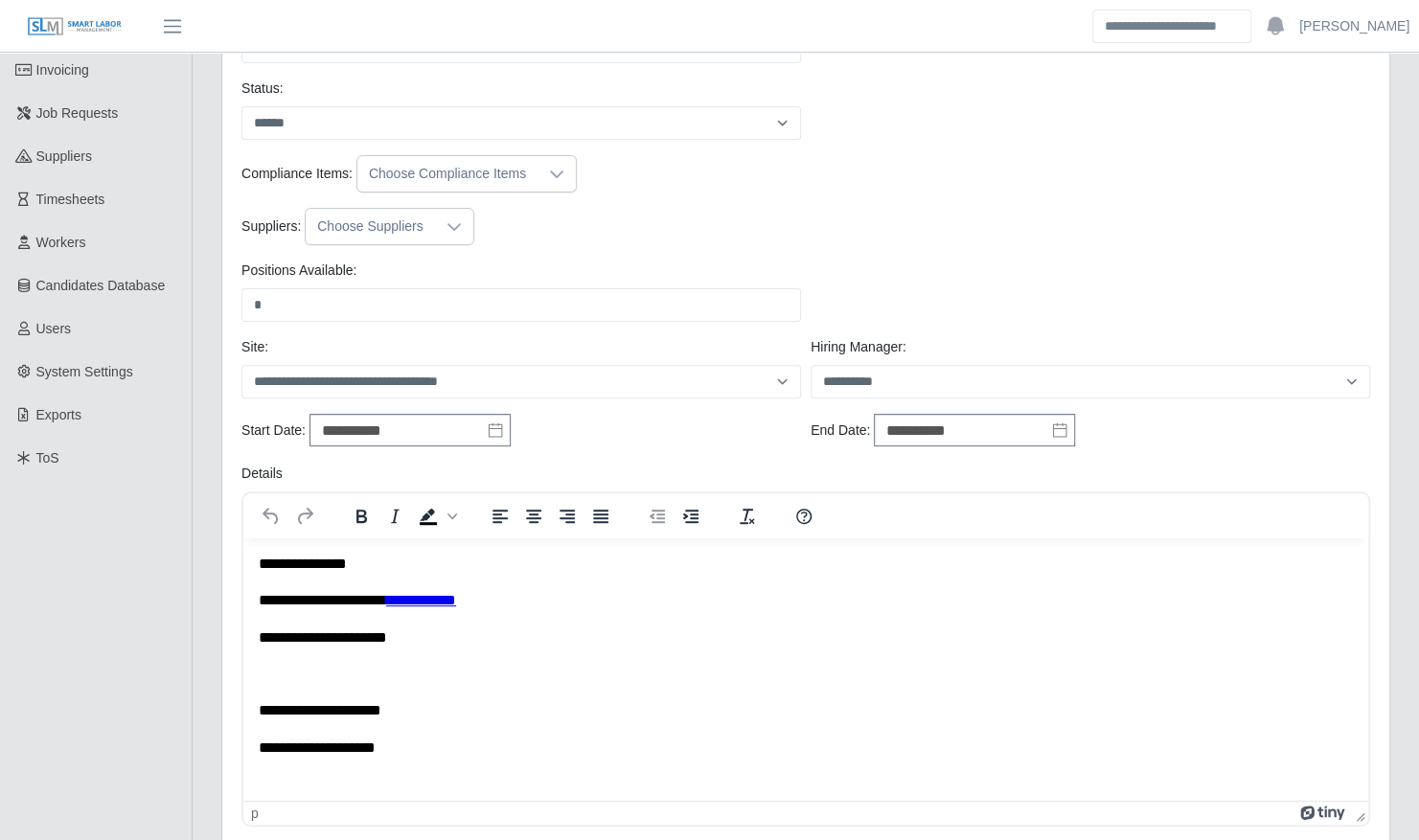
scroll to position [938, 0]
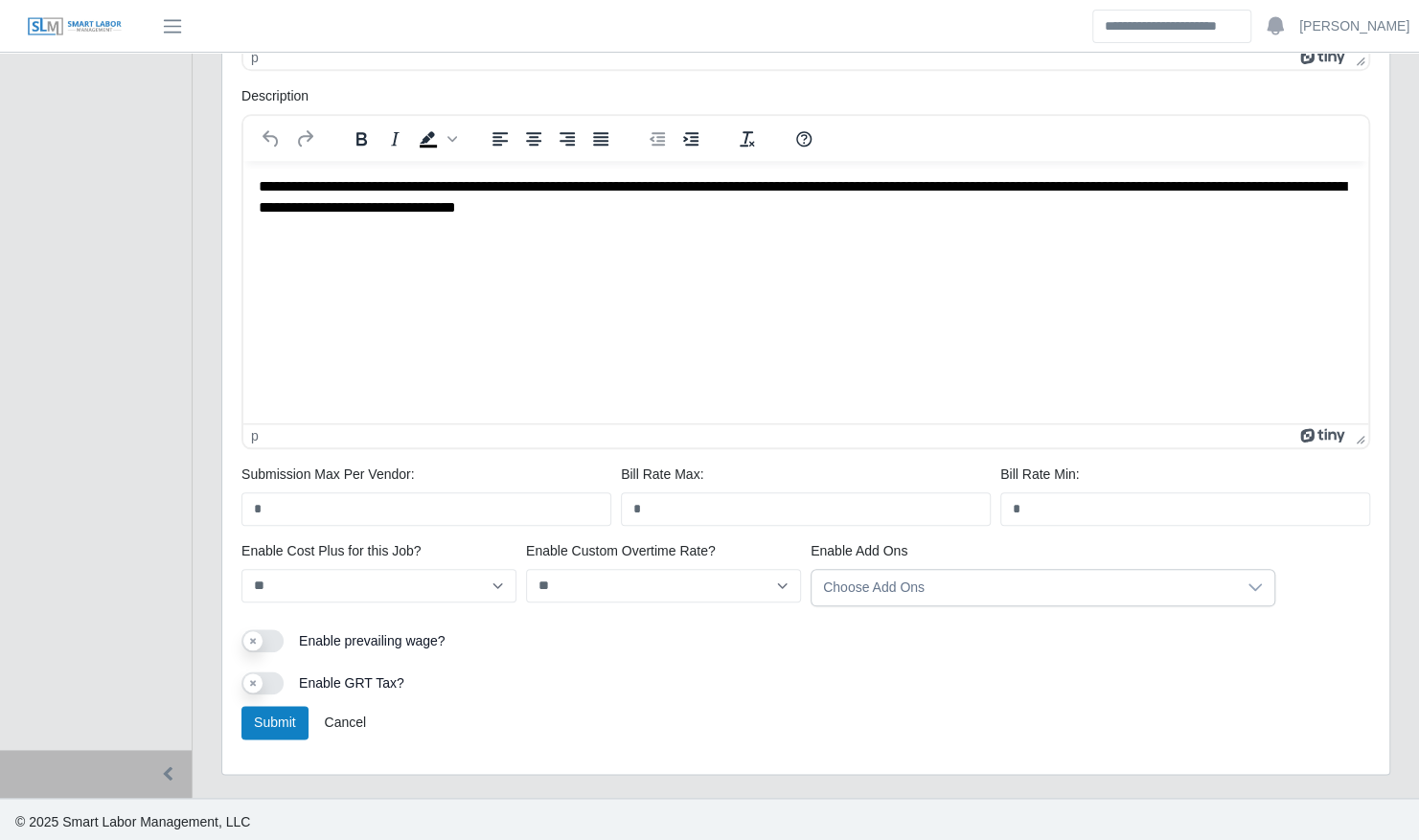
click at [272, 736] on div "Submit Cancel" at bounding box center [805, 729] width 1138 height 48
click at [273, 725] on button "Submit" at bounding box center [275, 722] width 67 height 34
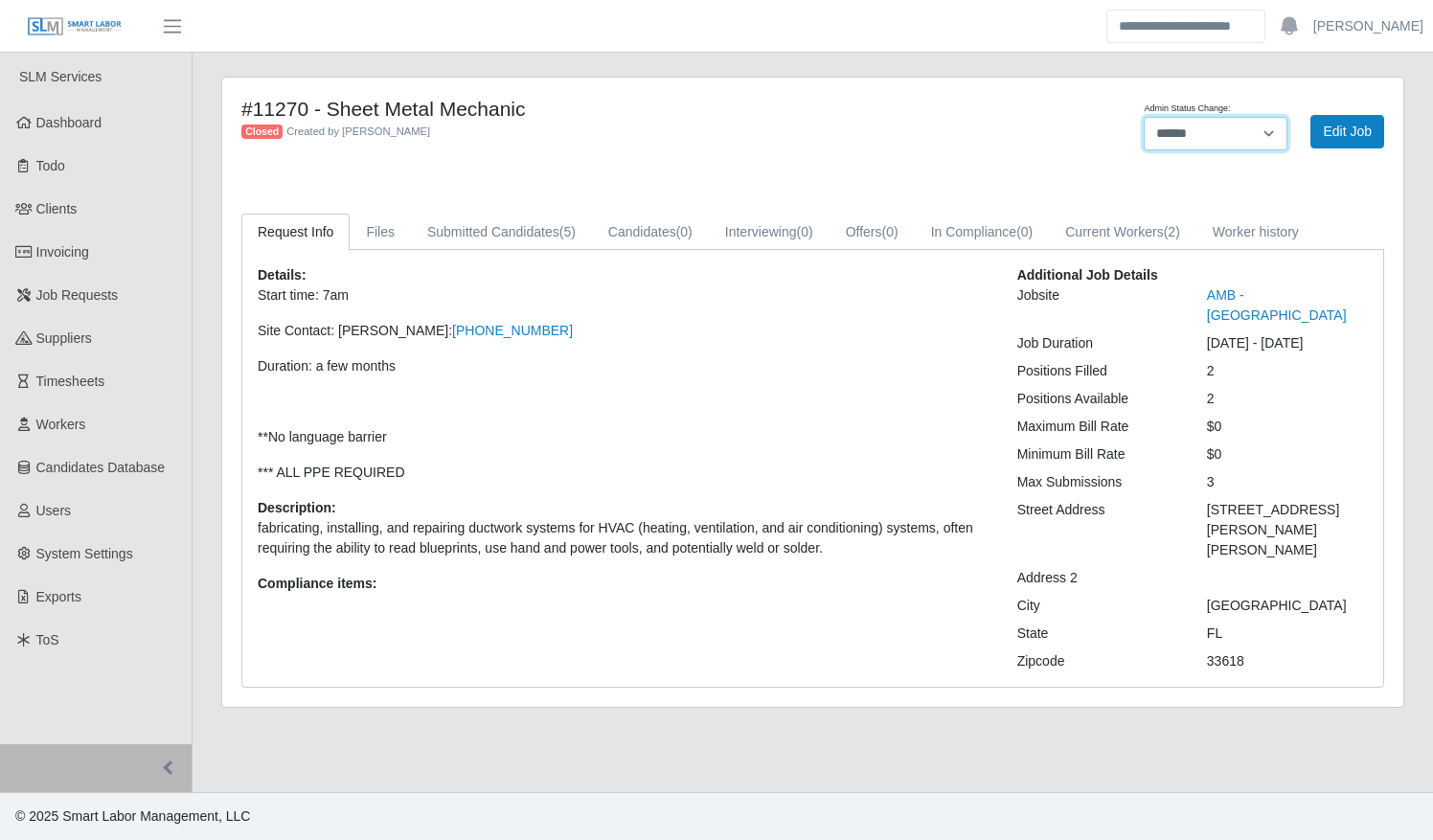
click at [1201, 135] on select "******* **** ******" at bounding box center [1215, 134] width 143 height 34
select select "****"
click at [1144, 117] on select "******* **** ******" at bounding box center [1215, 134] width 143 height 34
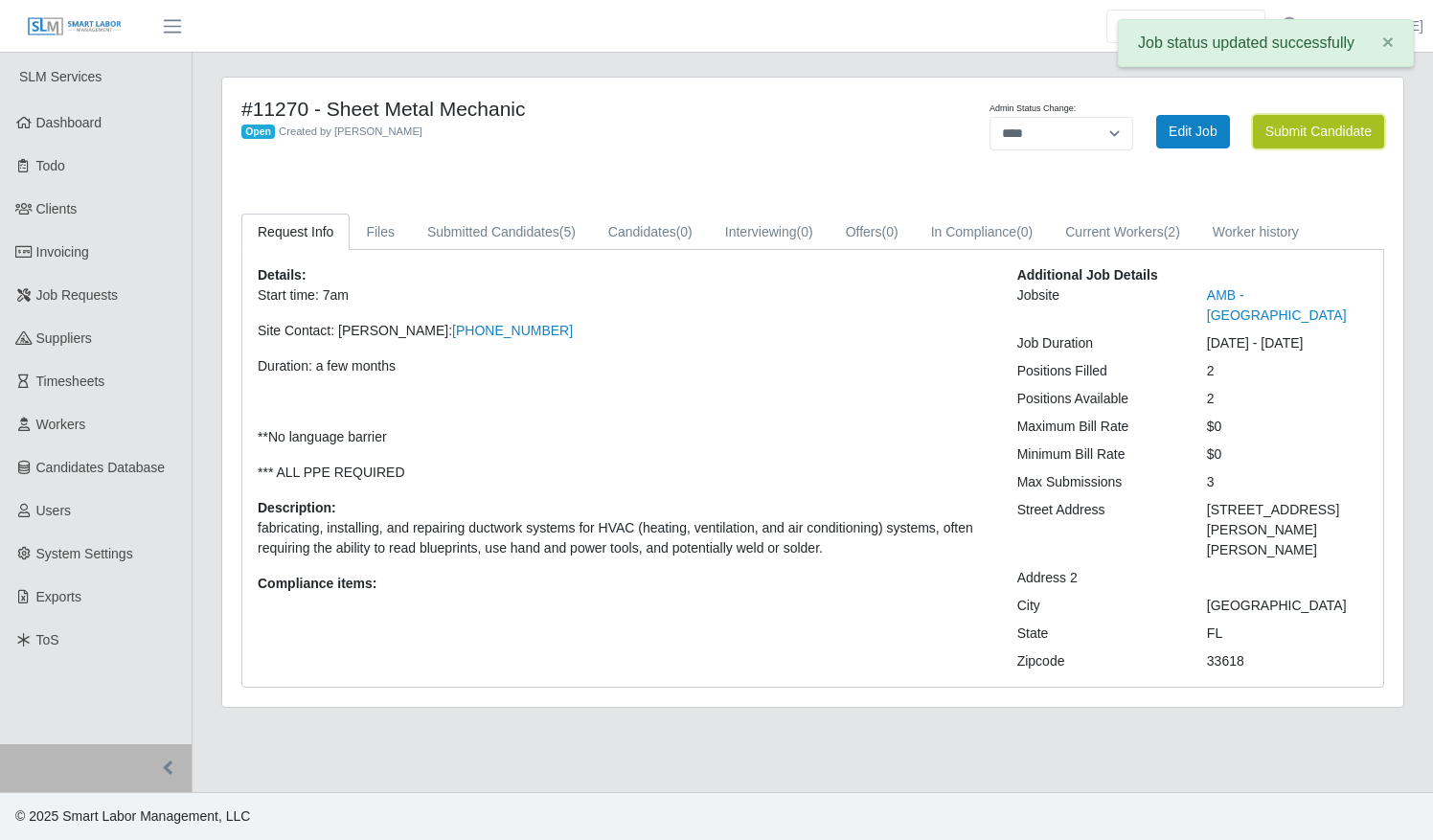
click at [1312, 129] on button "Submit Candidate" at bounding box center [1318, 132] width 132 height 34
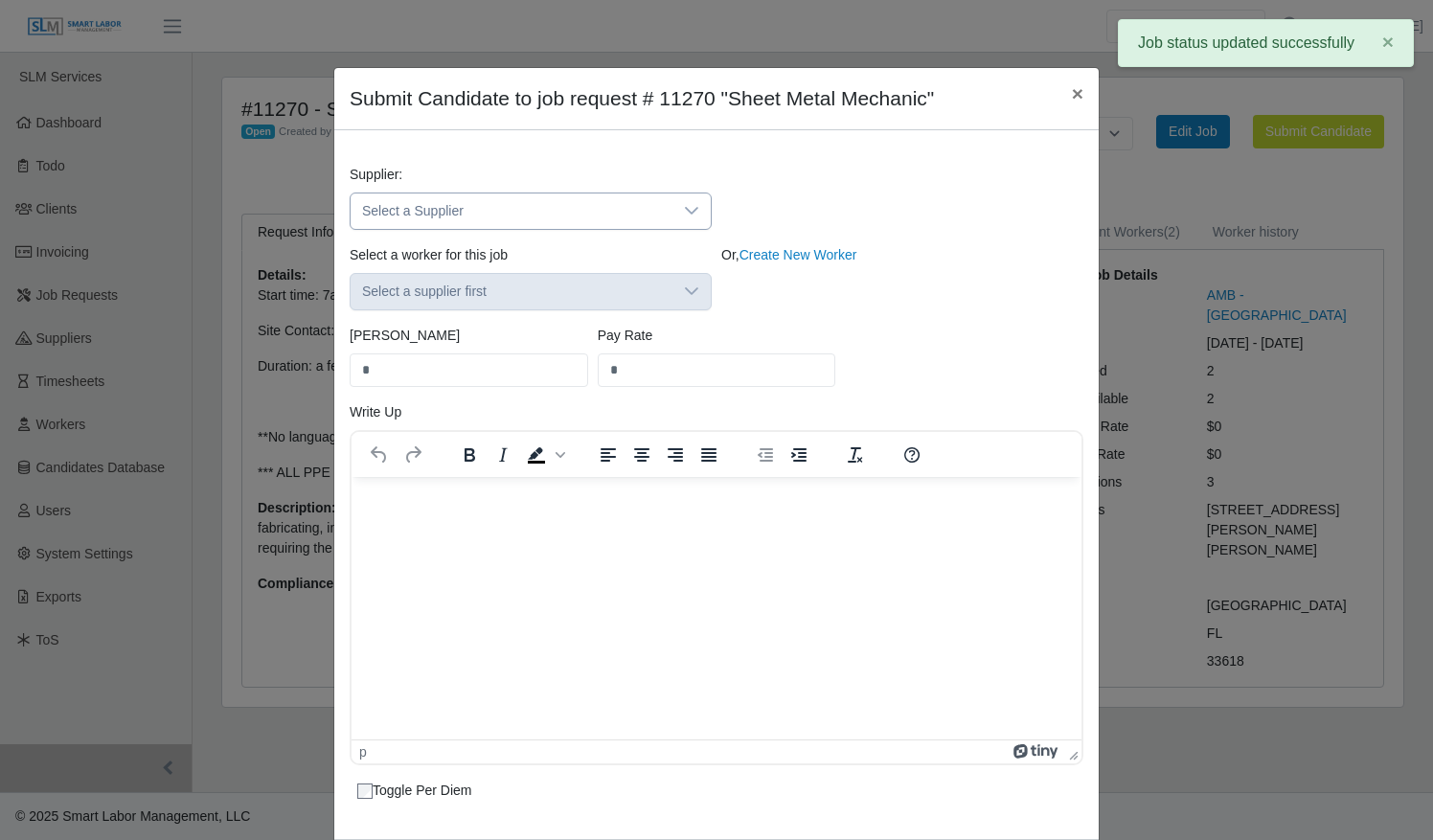
click at [643, 211] on span "Select a Supplier" at bounding box center [511, 212] width 322 height 36
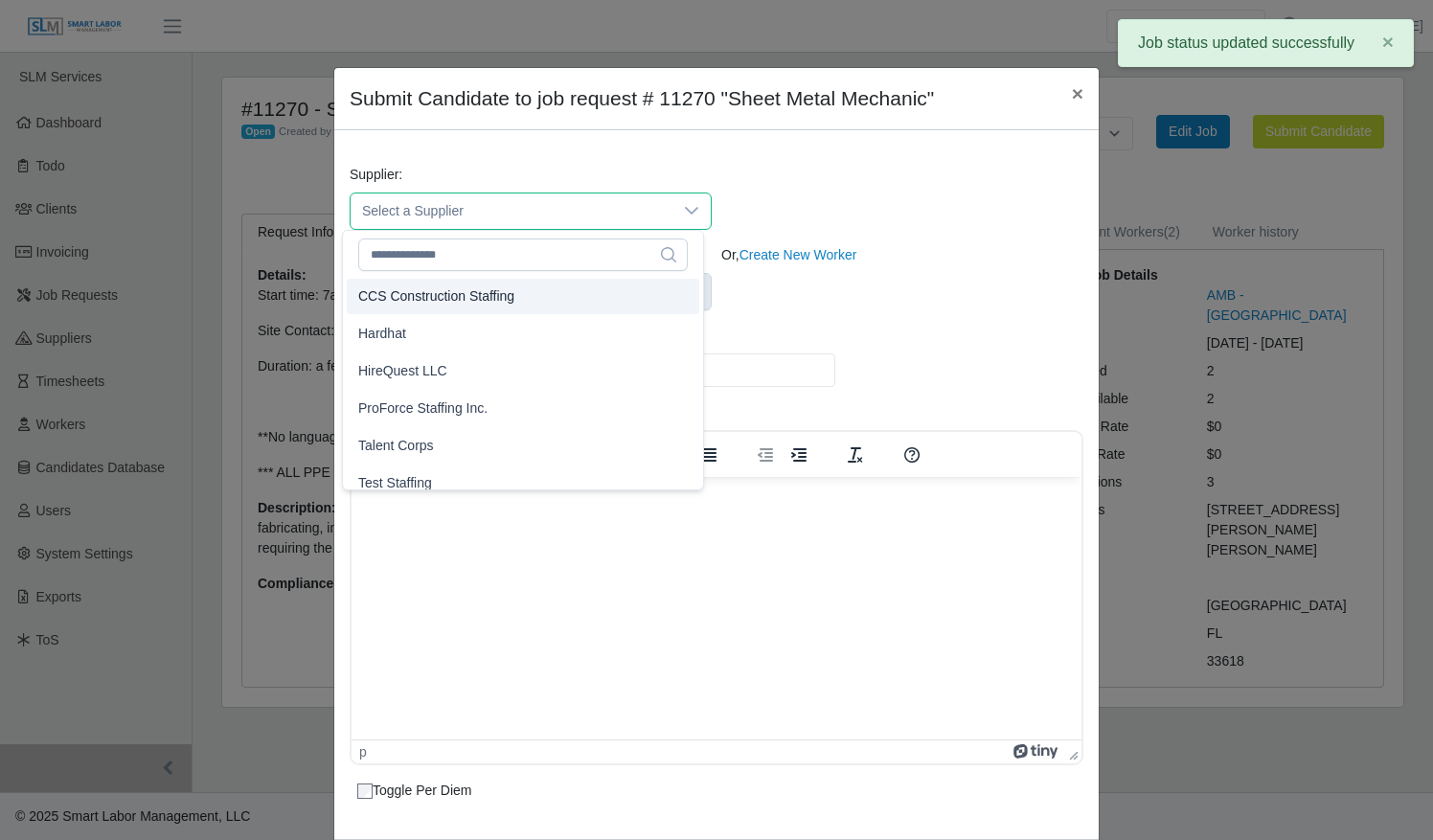
click at [549, 305] on li "CCS Construction Staffing" at bounding box center [523, 297] width 352 height 36
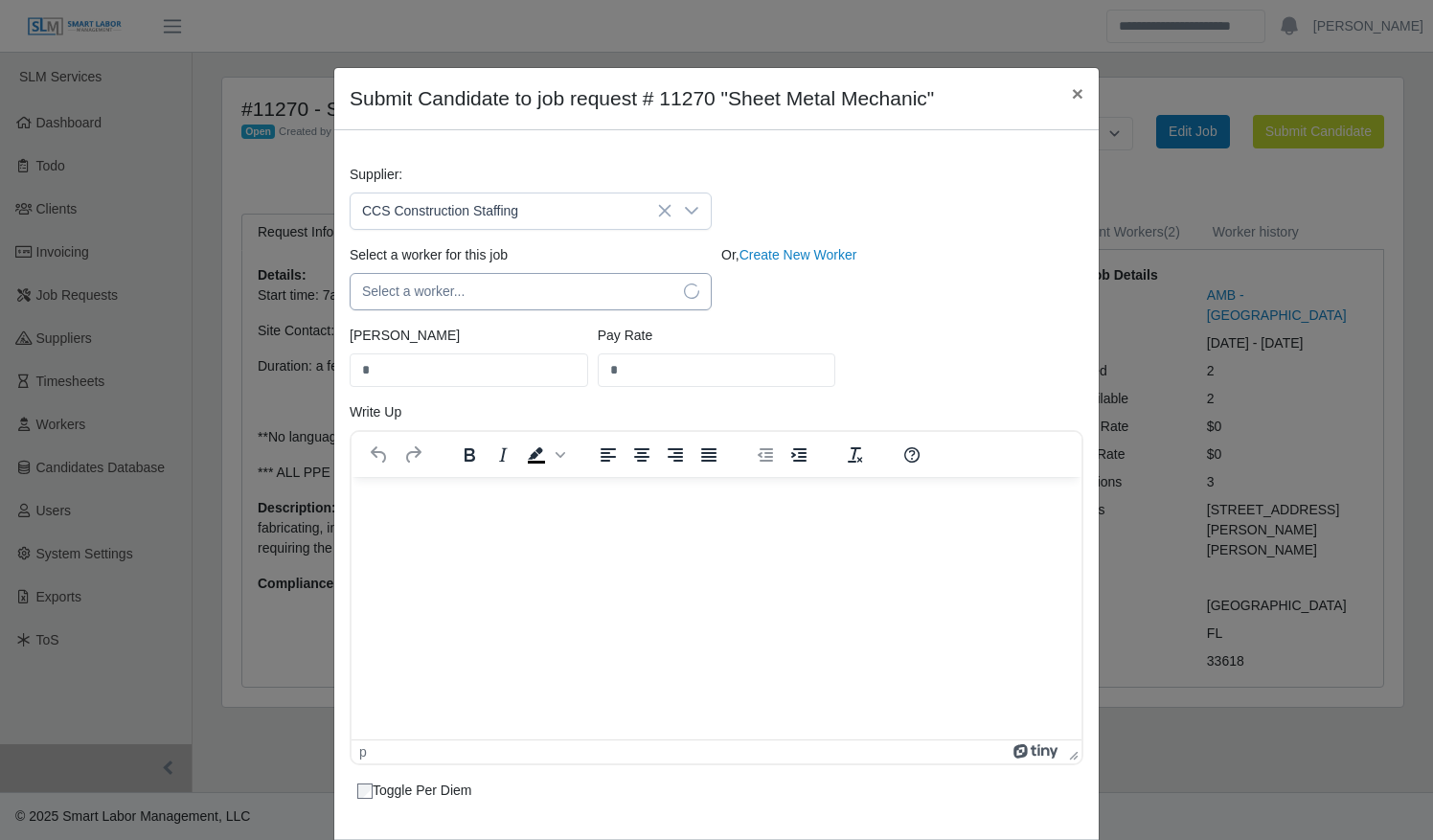
click at [538, 307] on span "Select a worker..." at bounding box center [511, 292] width 322 height 36
click at [530, 290] on span "Select a worker..." at bounding box center [511, 292] width 322 height 36
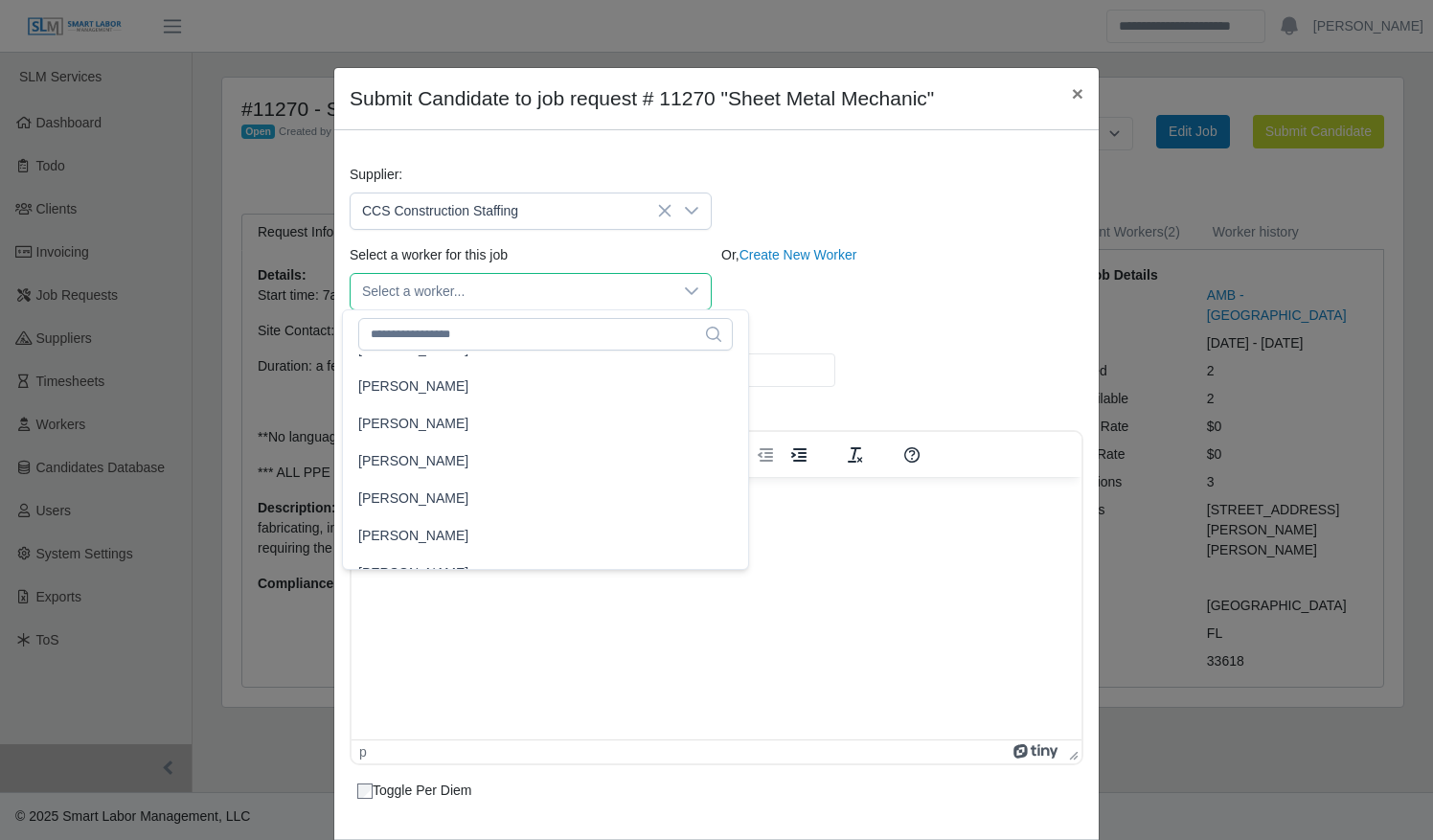
scroll to position [25878, 0]
click at [450, 425] on li "[PERSON_NAME]" at bounding box center [545, 423] width 398 height 36
type input "*****"
type input "**"
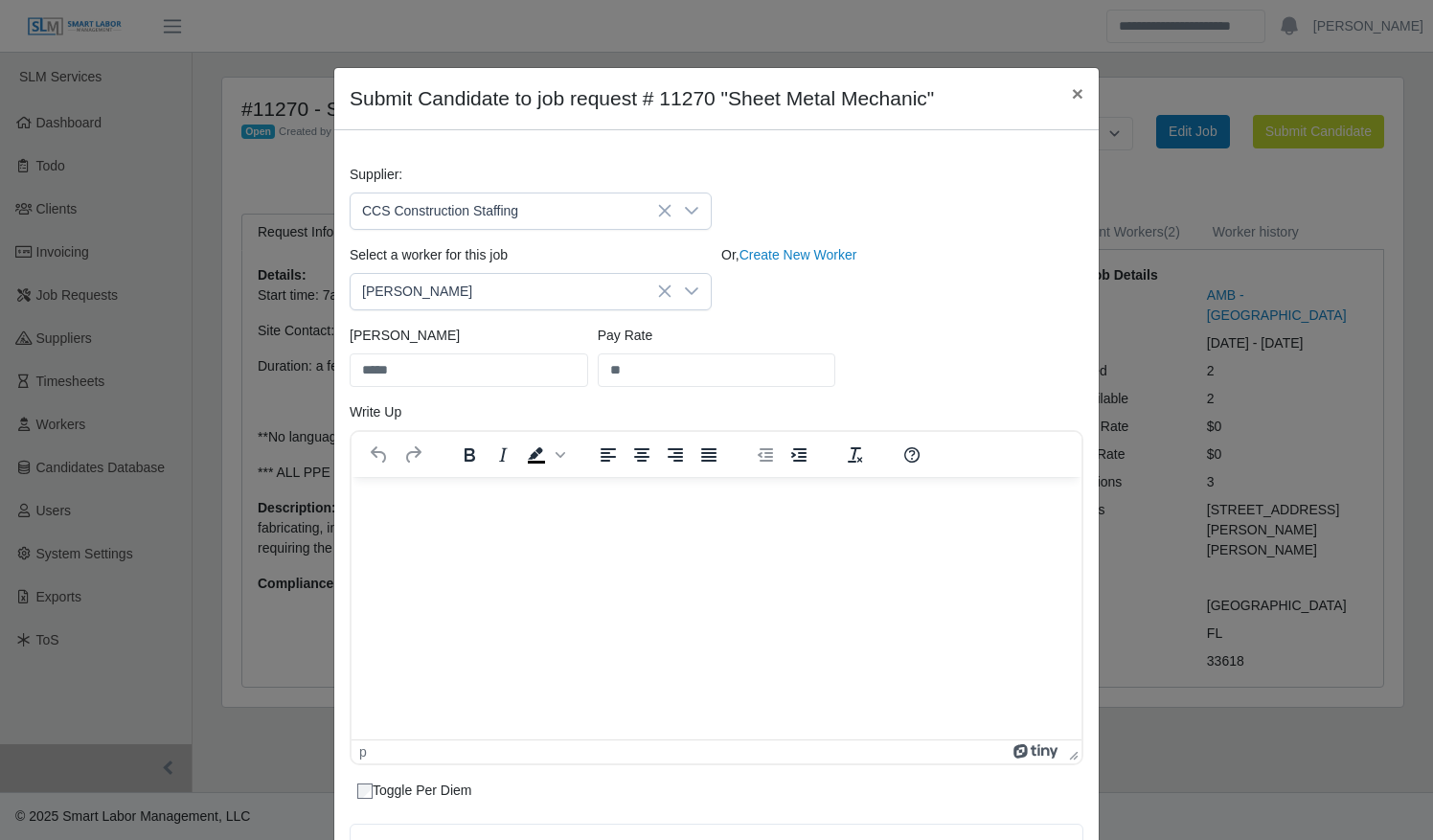
scroll to position [292, 0]
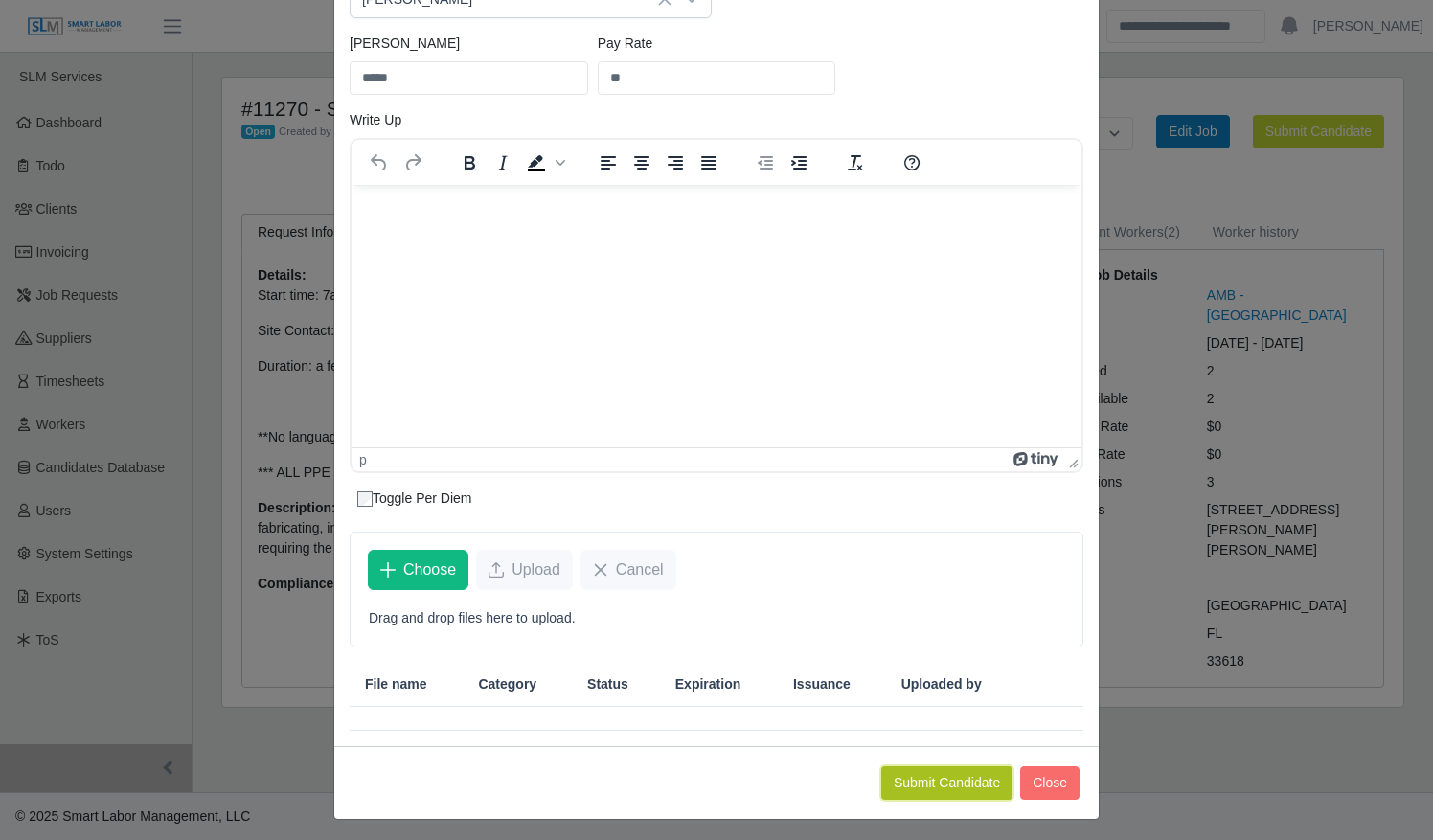
click at [931, 792] on button "Submit Candidate" at bounding box center [947, 783] width 132 height 34
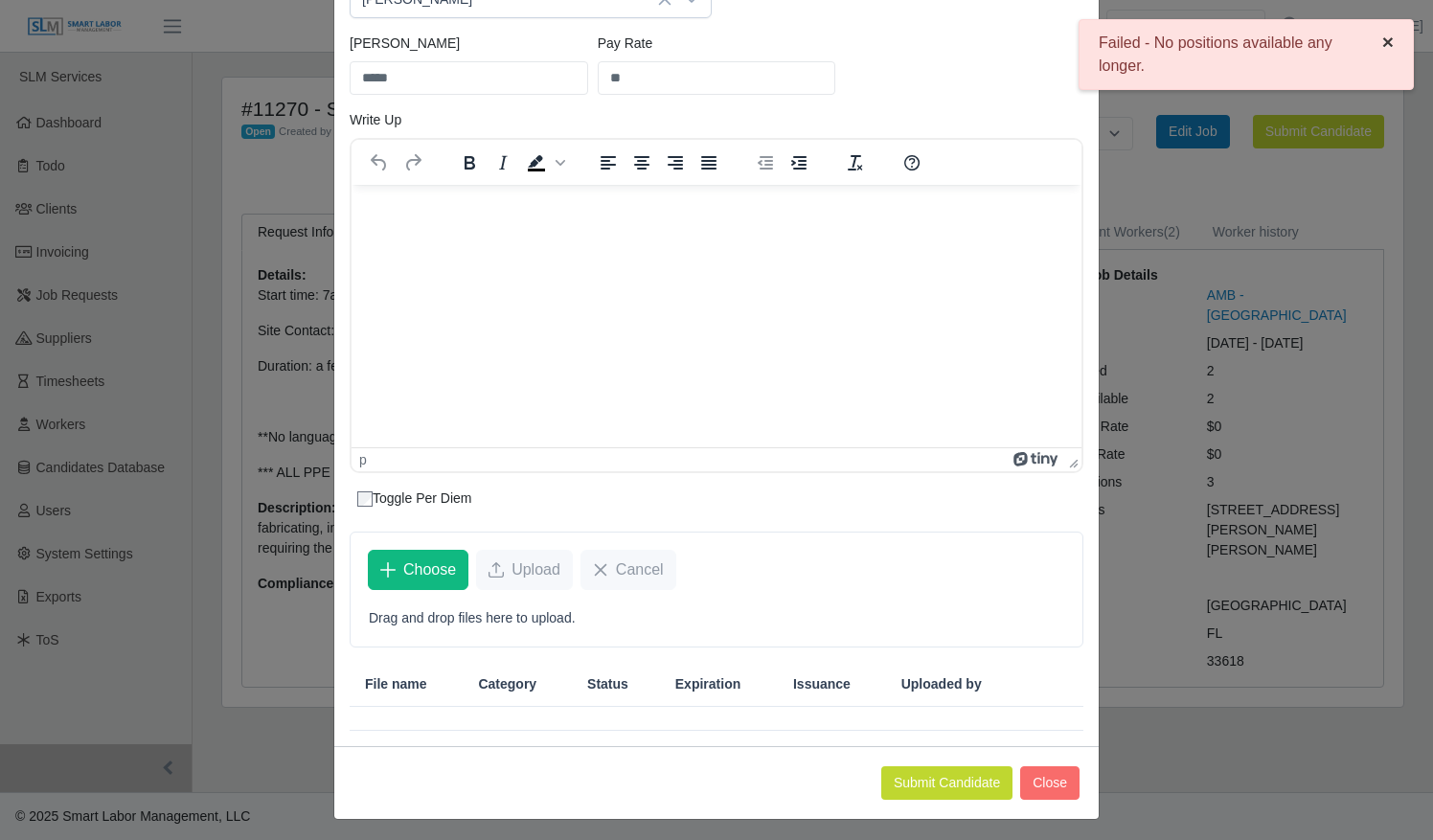
click at [1384, 46] on span "×" at bounding box center [1388, 42] width 12 height 22
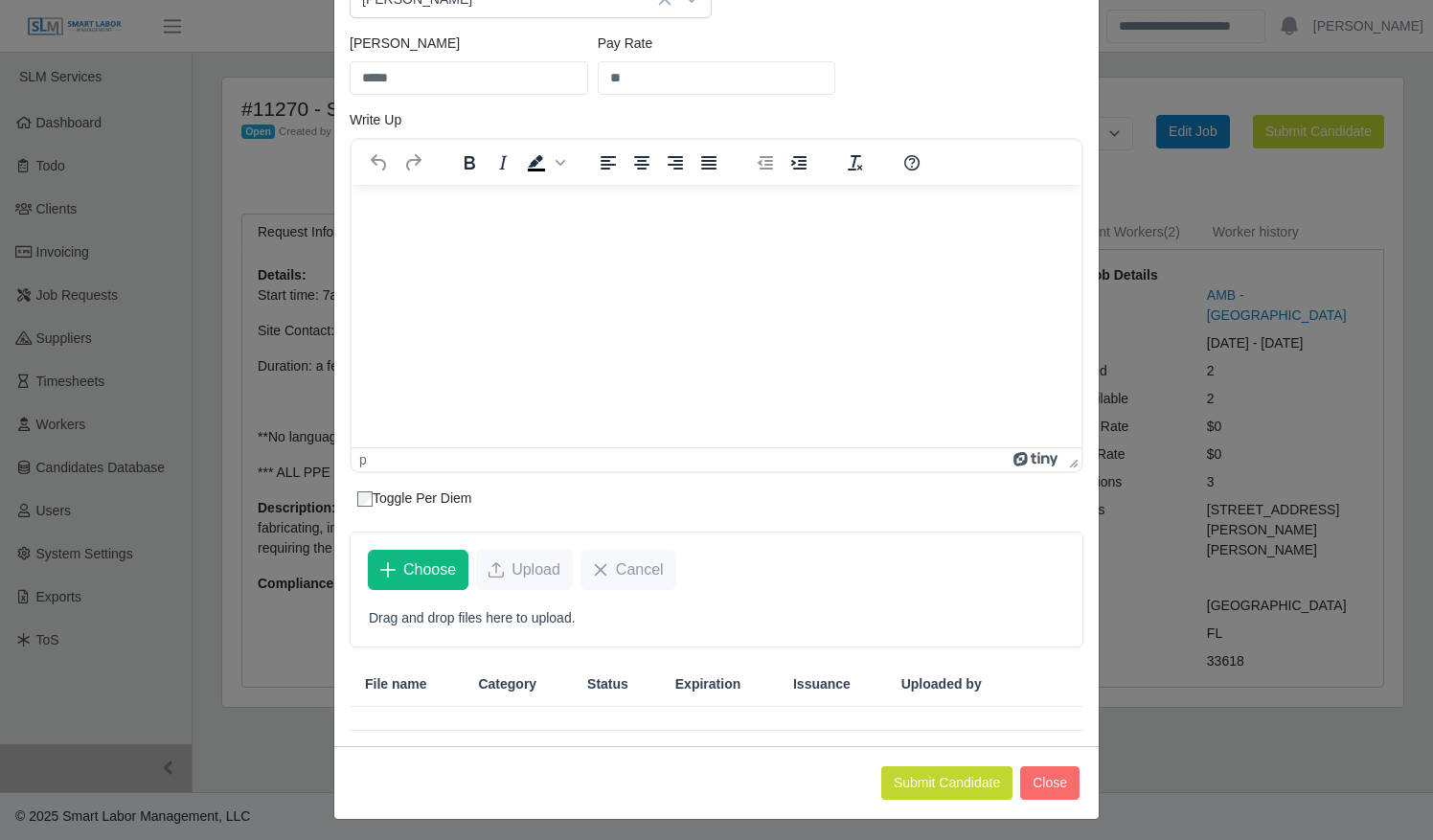
scroll to position [0, 0]
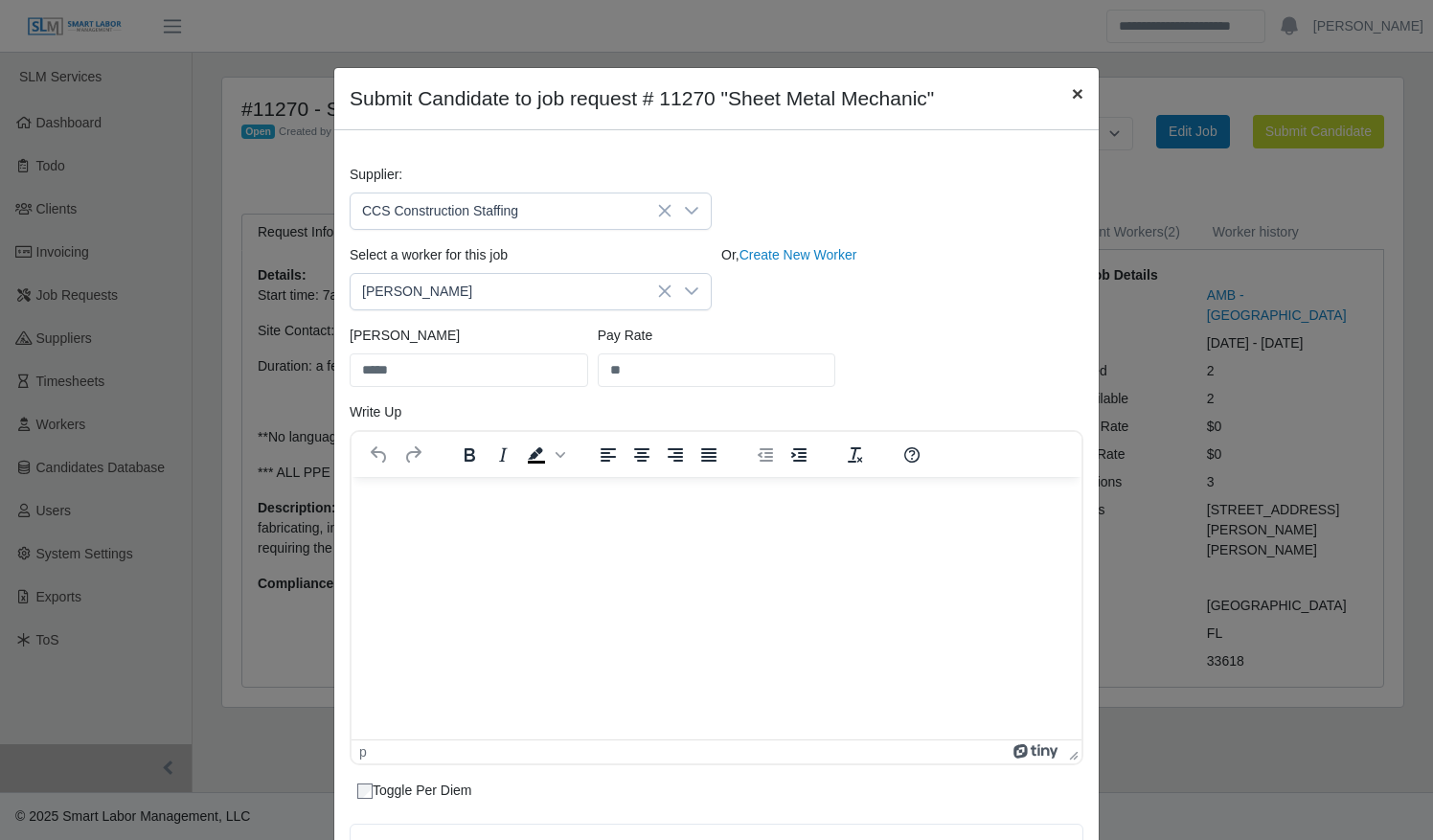
click at [1072, 97] on span "×" at bounding box center [1078, 93] width 12 height 22
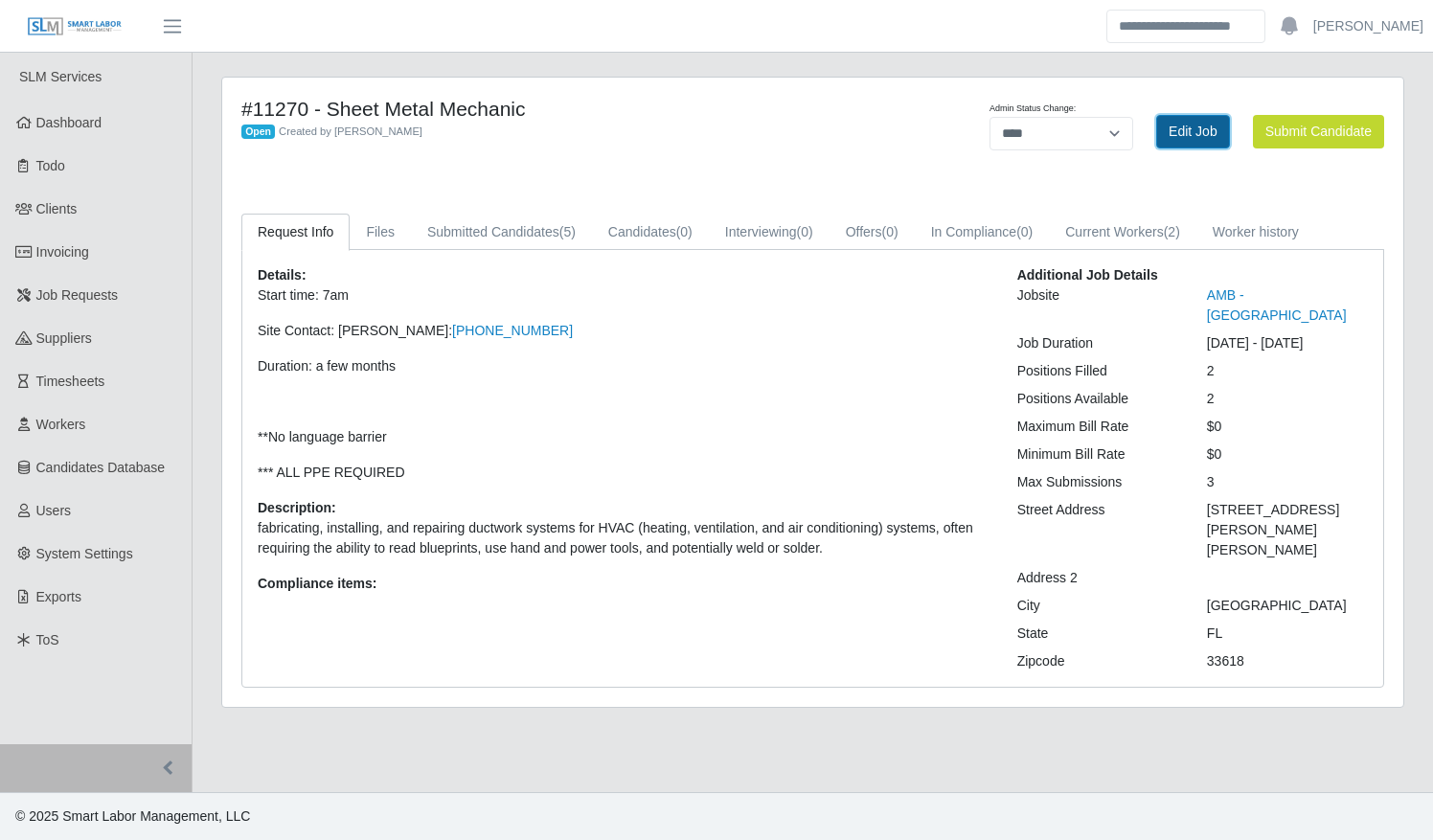
click at [1173, 132] on link "Edit Job" at bounding box center [1193, 132] width 74 height 34
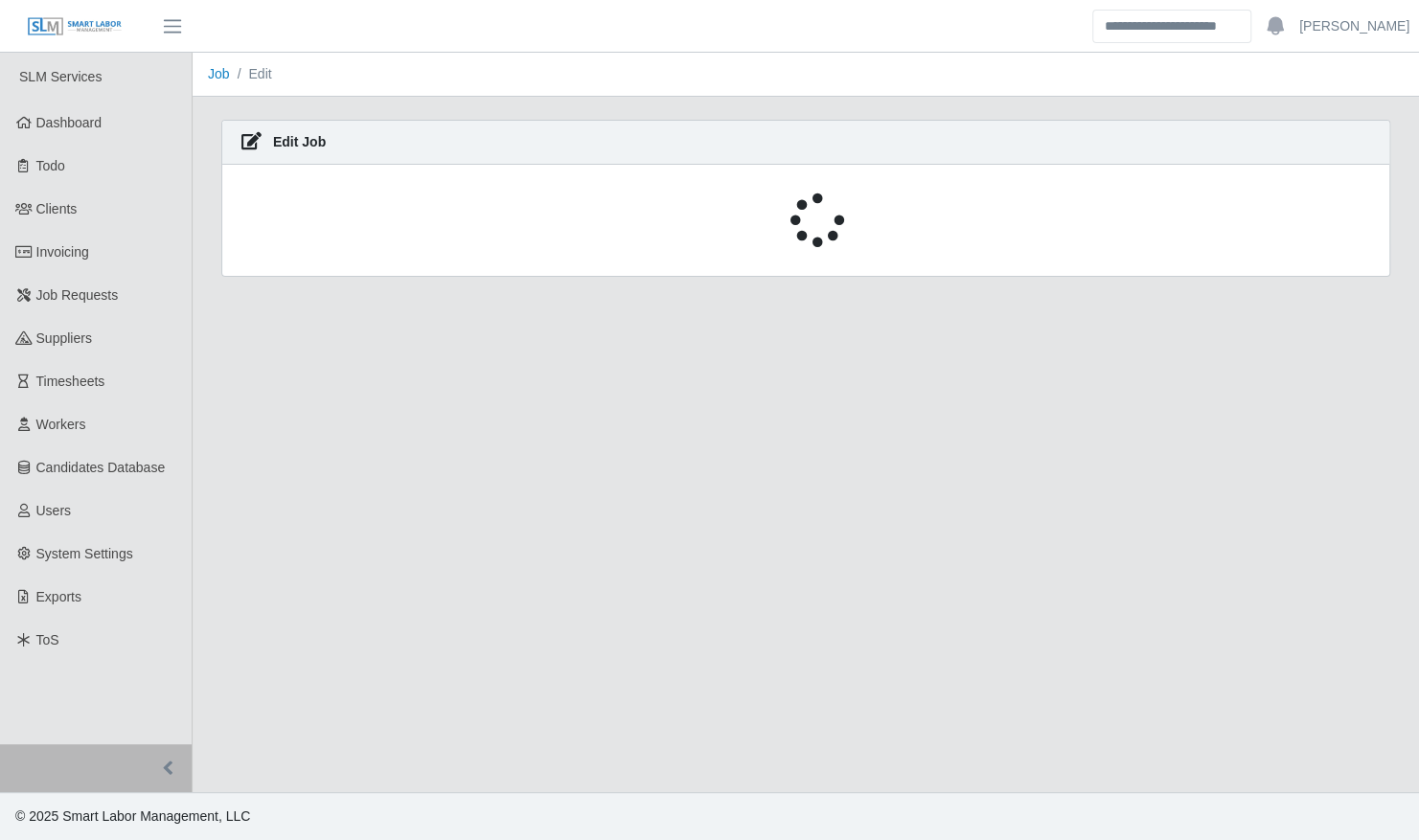
select select "****"
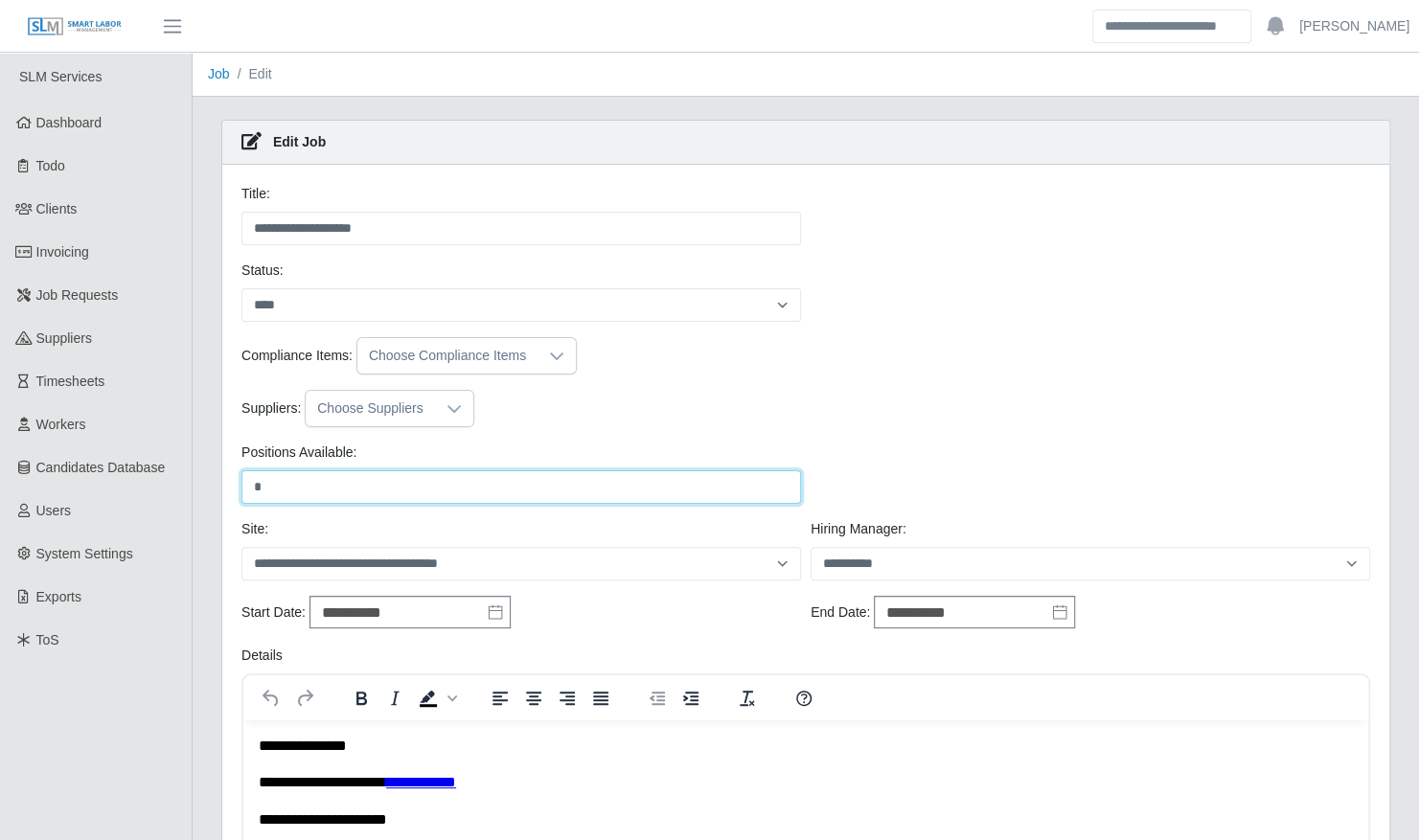
click at [456, 484] on input "*" at bounding box center [520, 487] width 559 height 34
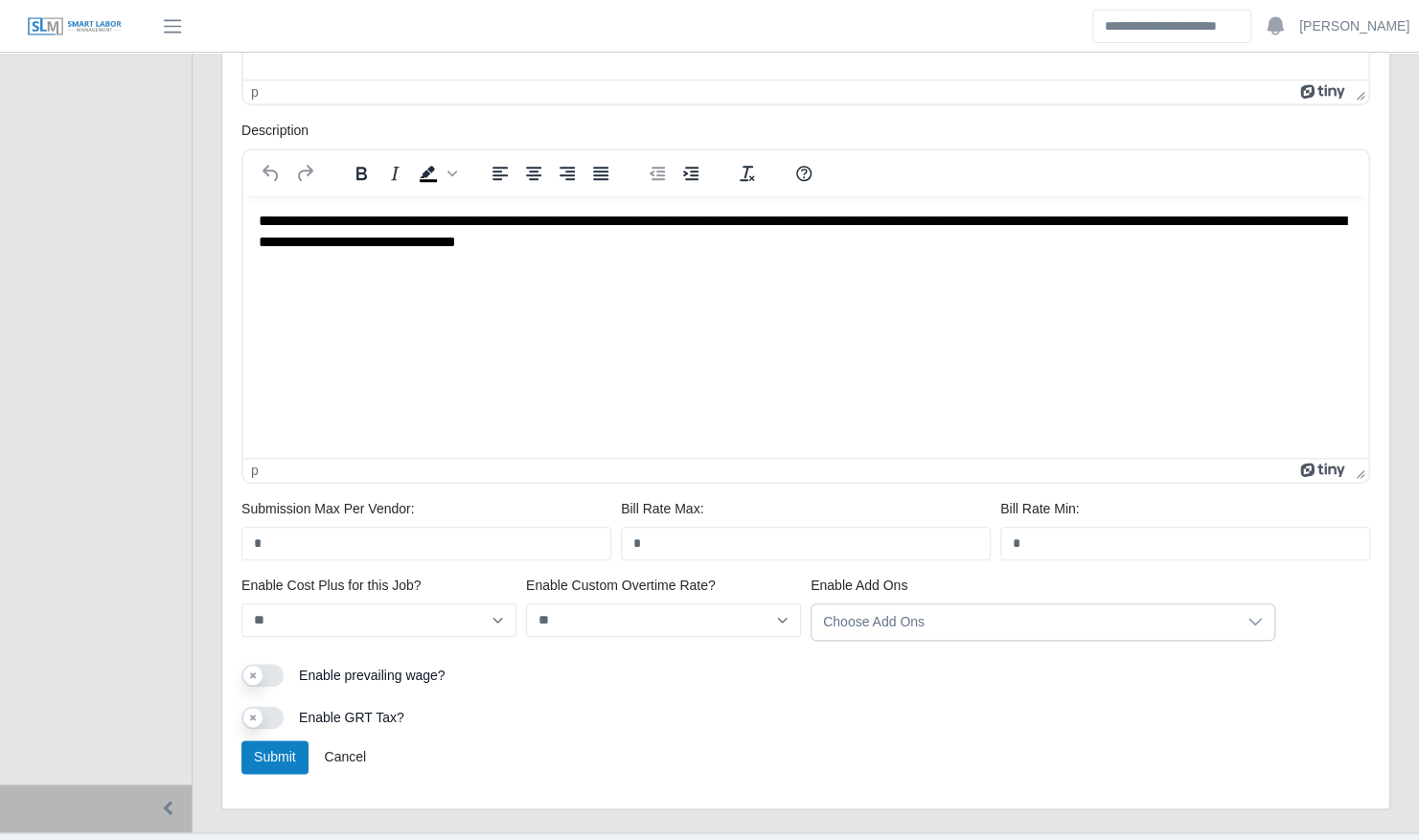
scroll to position [938, 0]
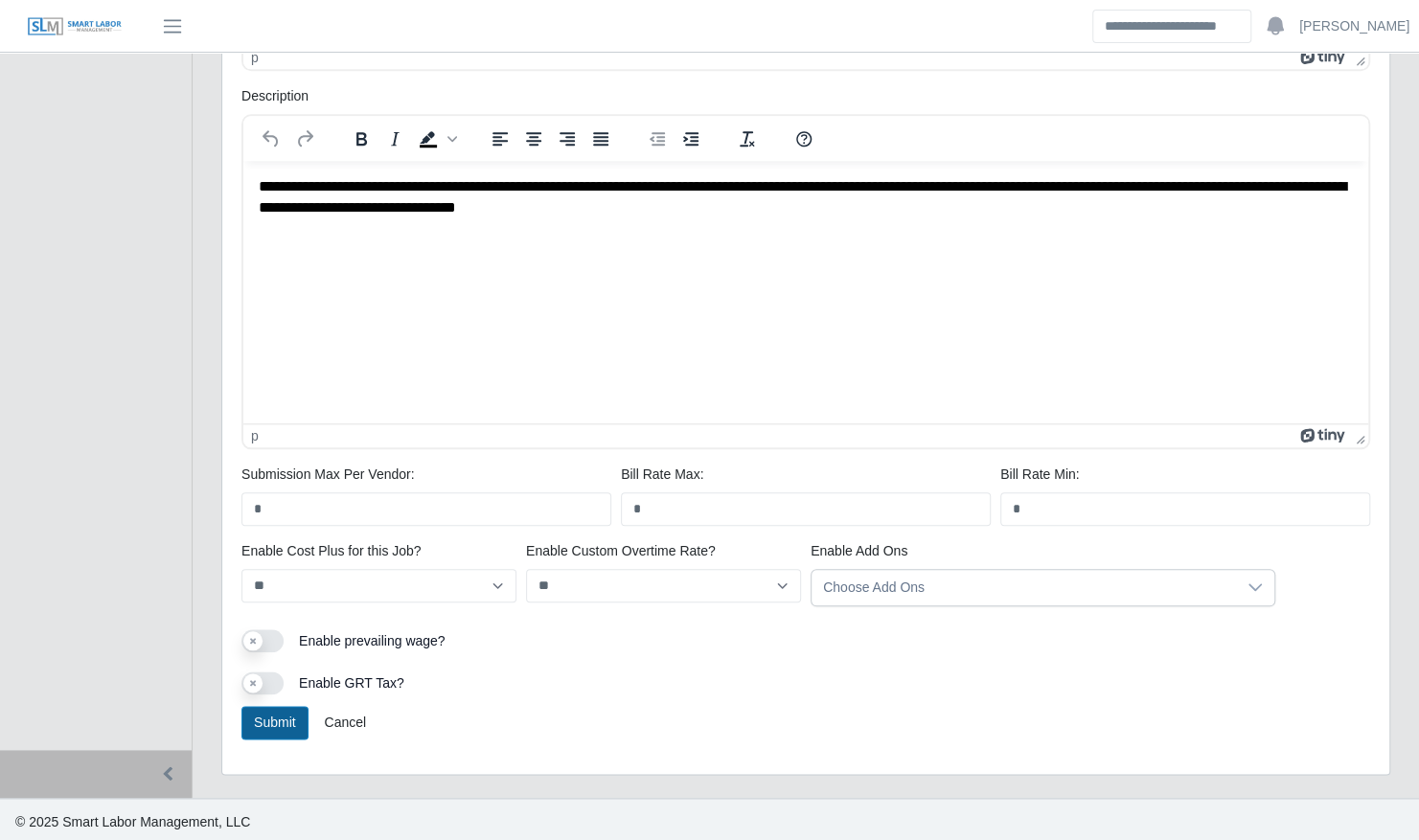
type input "*"
click at [284, 728] on button "Submit" at bounding box center [275, 722] width 67 height 34
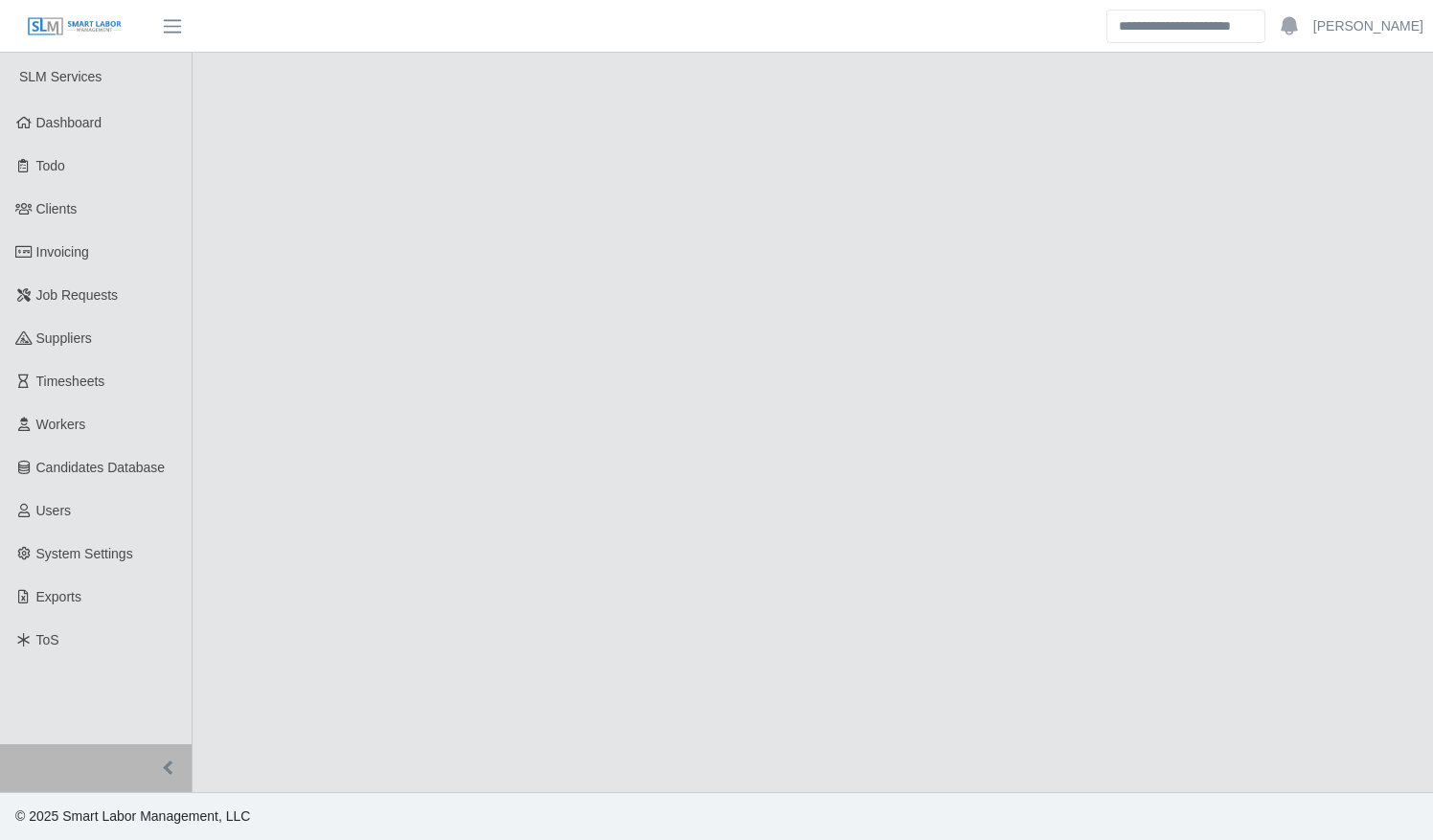
select select "****"
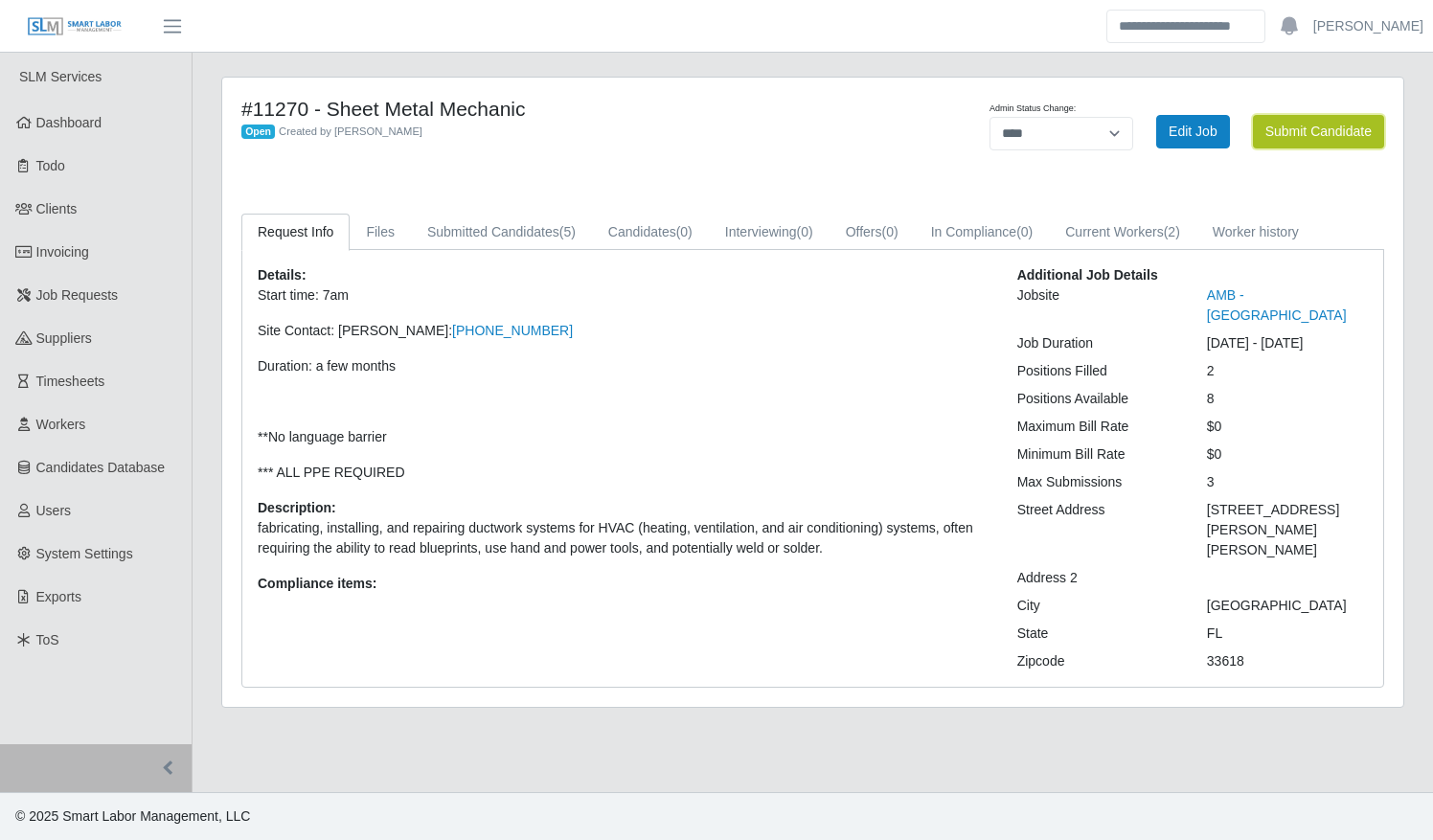
click at [1304, 131] on button "Submit Candidate" at bounding box center [1318, 132] width 132 height 34
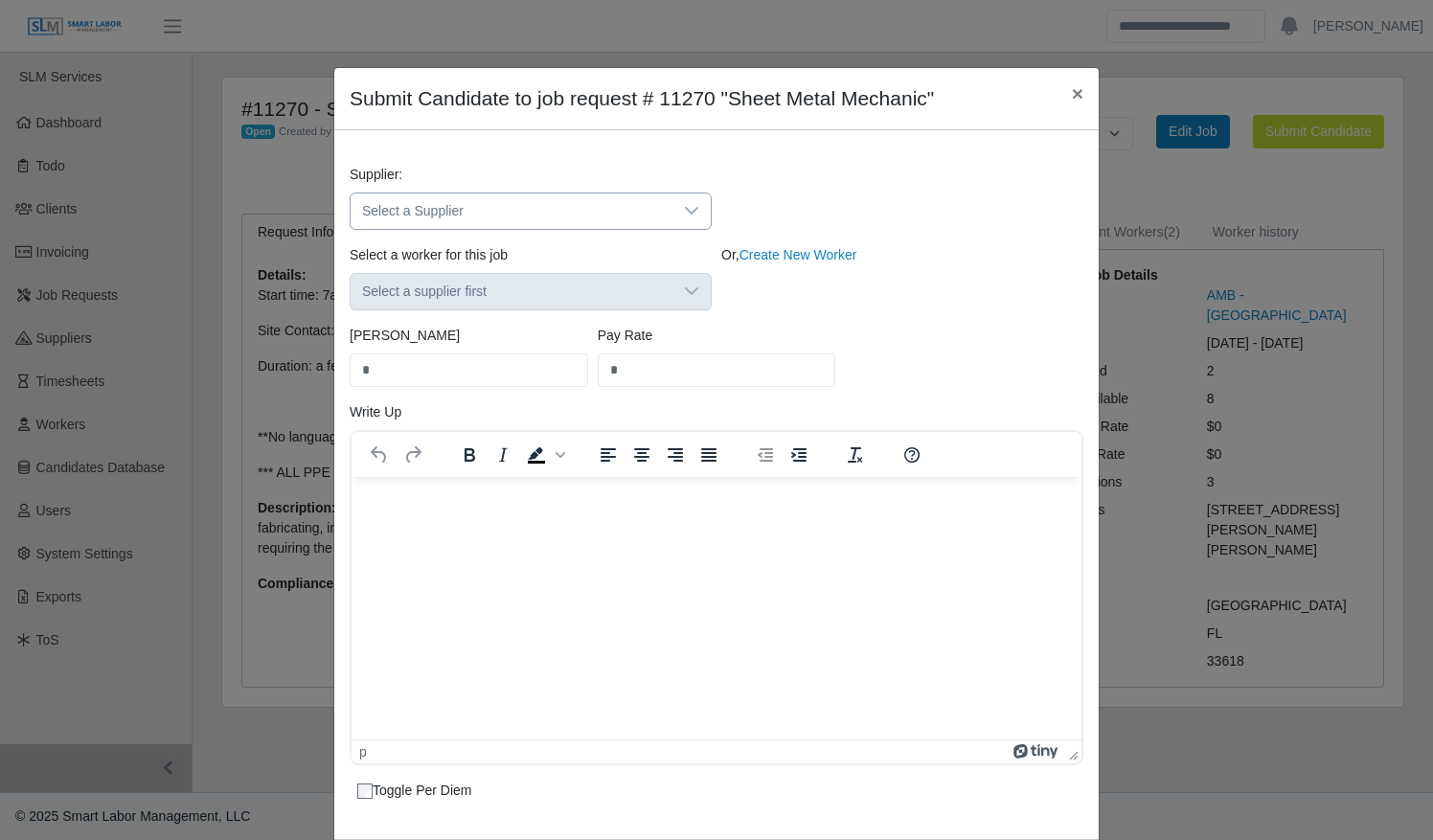
click at [616, 205] on span "Select a Supplier" at bounding box center [511, 212] width 322 height 36
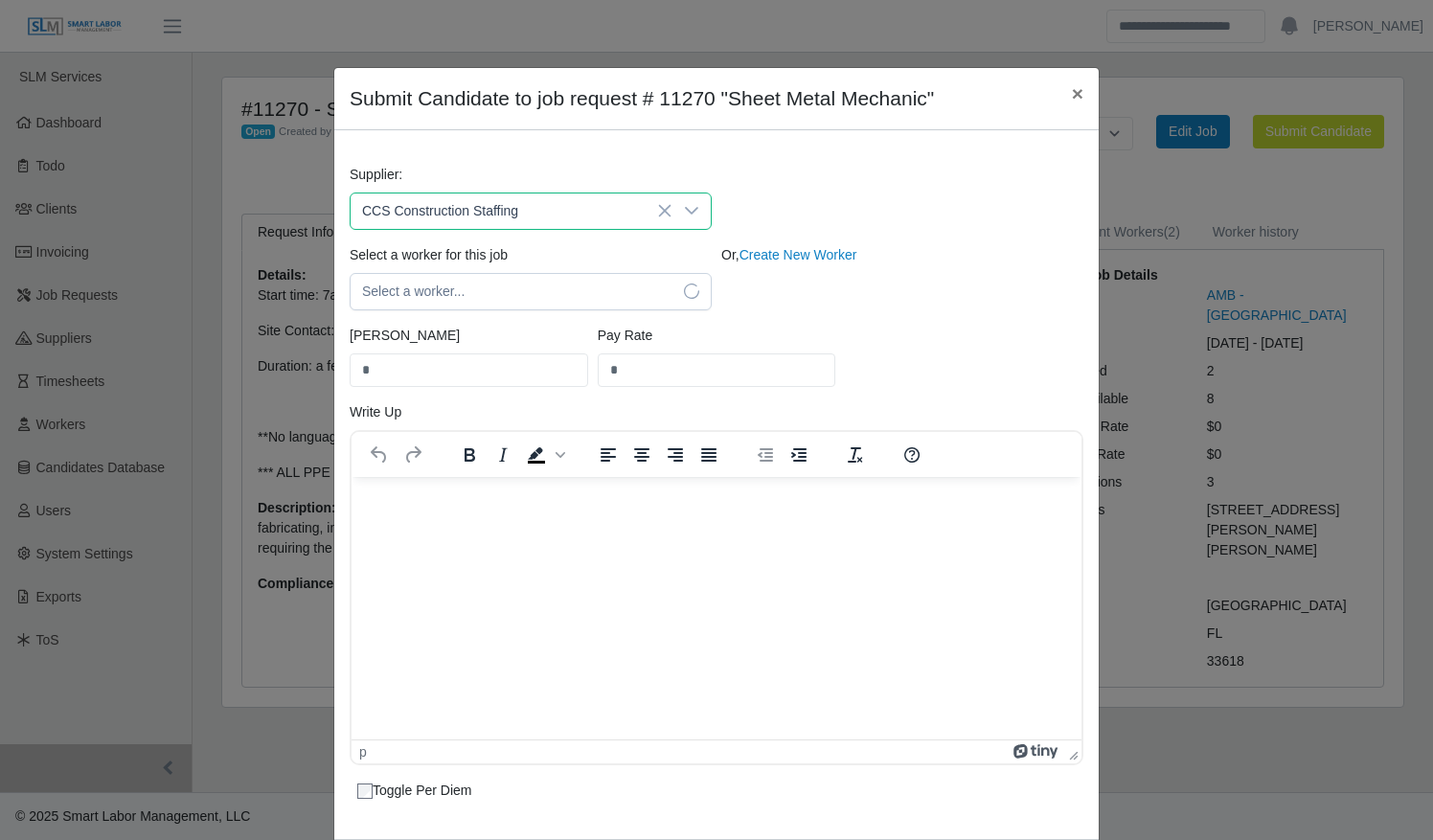
click at [503, 307] on li "CCS Construction Staffing" at bounding box center [523, 297] width 352 height 36
click at [517, 297] on span "Select a worker..." at bounding box center [511, 292] width 322 height 36
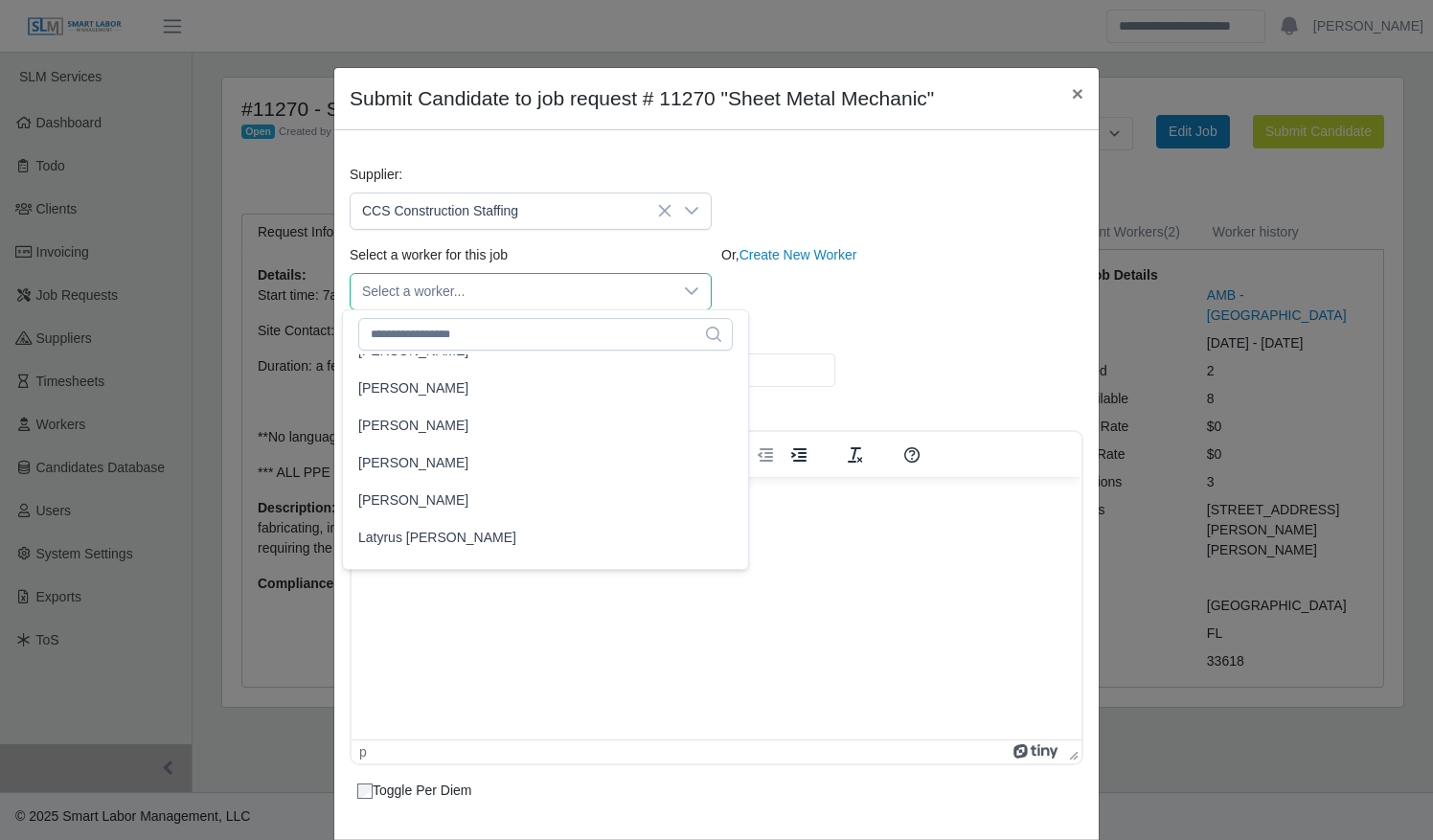
scroll to position [25951, 0]
click at [469, 458] on li "[PERSON_NAME]" at bounding box center [545, 462] width 398 height 36
type input "*****"
type input "**"
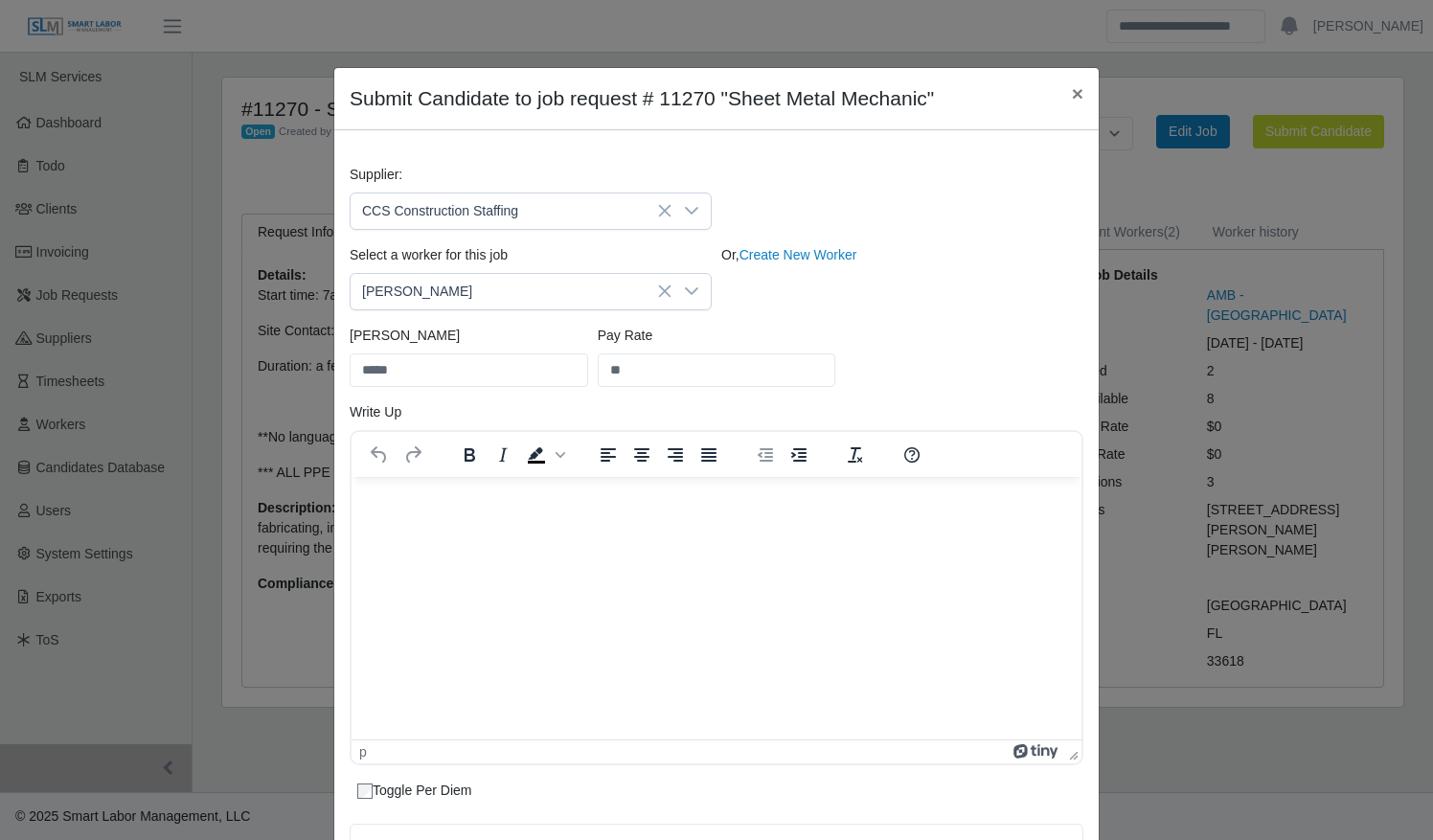
scroll to position [292, 0]
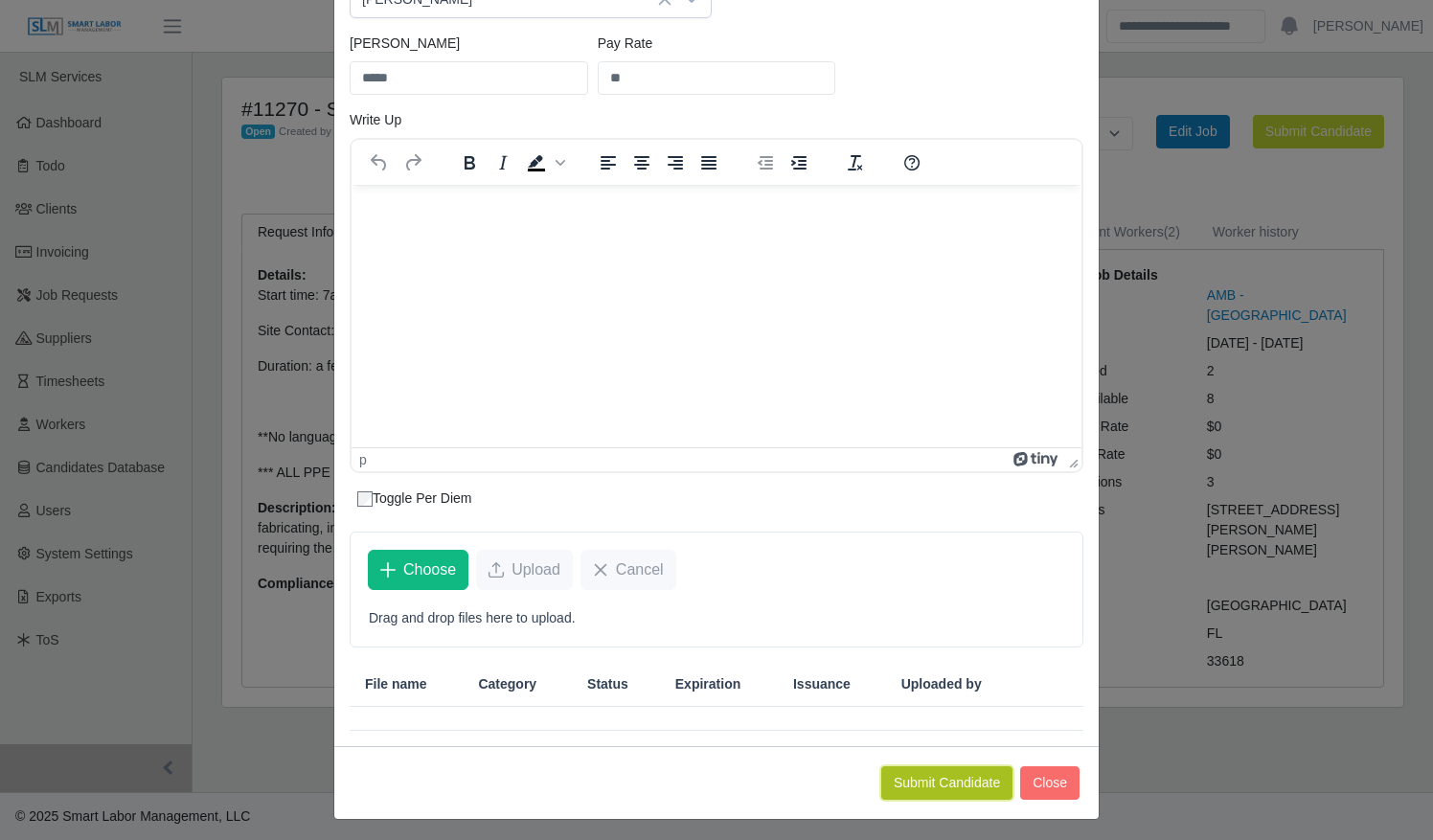
click at [957, 778] on button "Submit Candidate" at bounding box center [947, 783] width 132 height 34
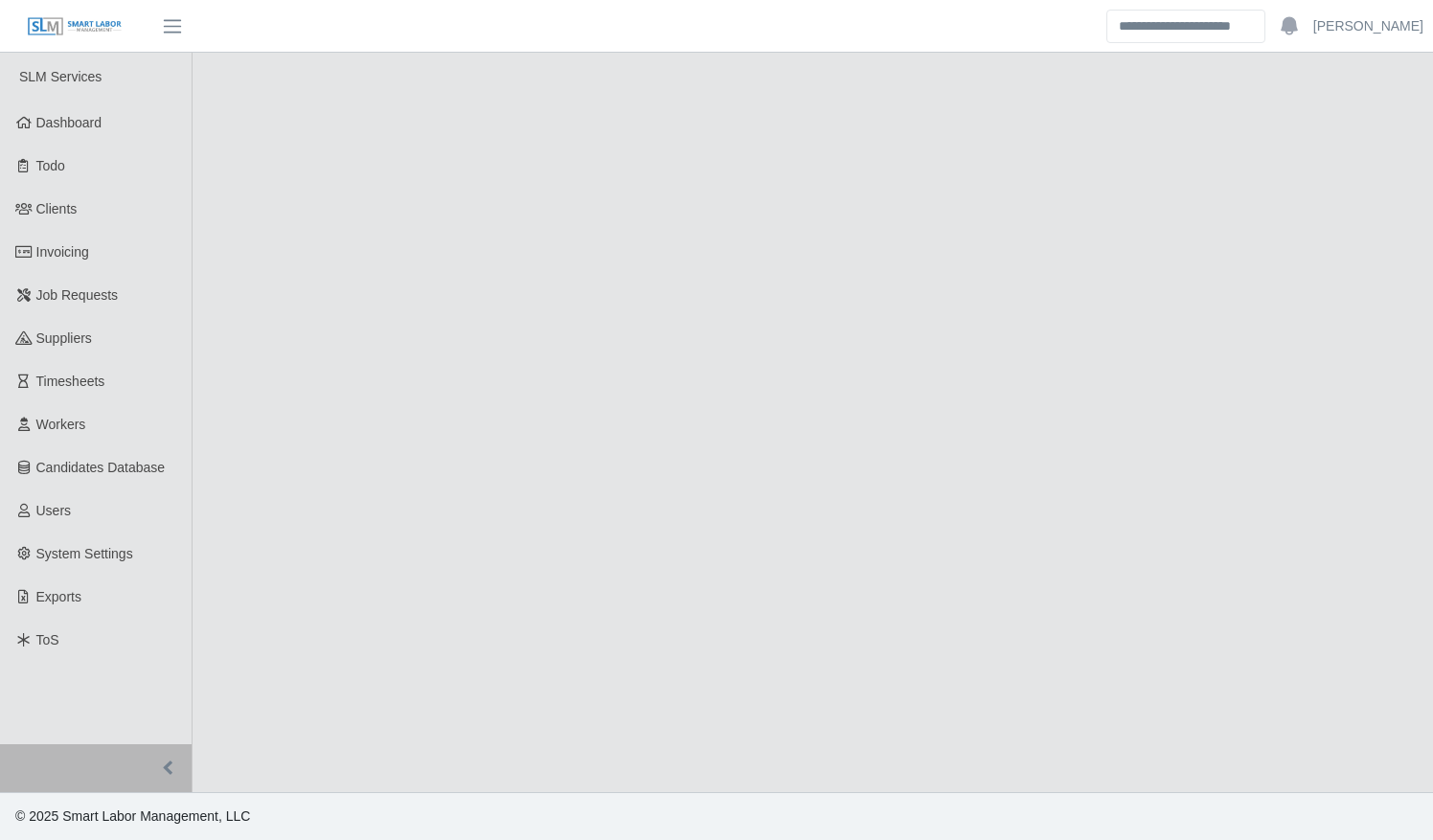
select select "****"
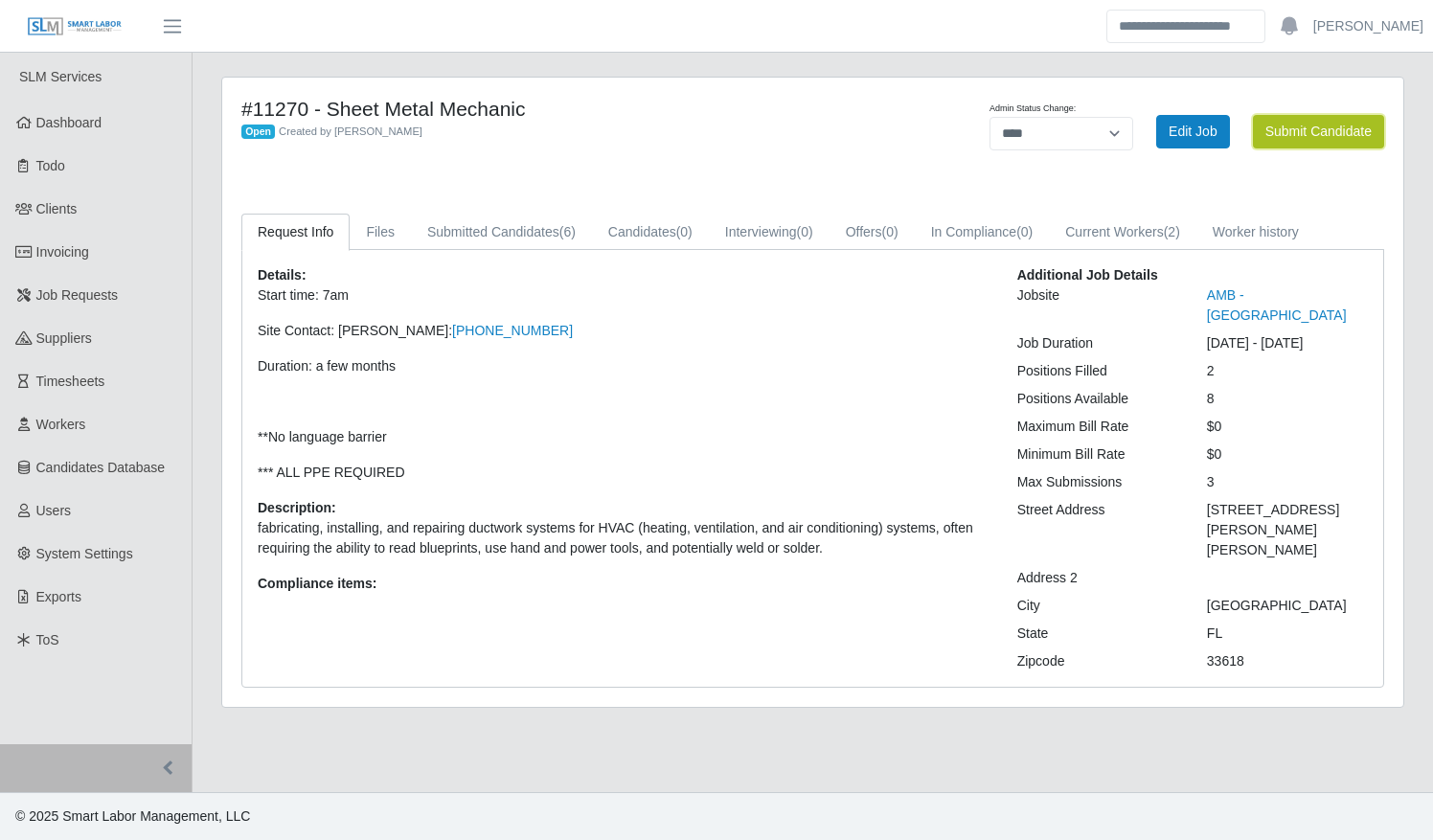
click at [1314, 131] on button "Submit Candidate" at bounding box center [1318, 132] width 132 height 34
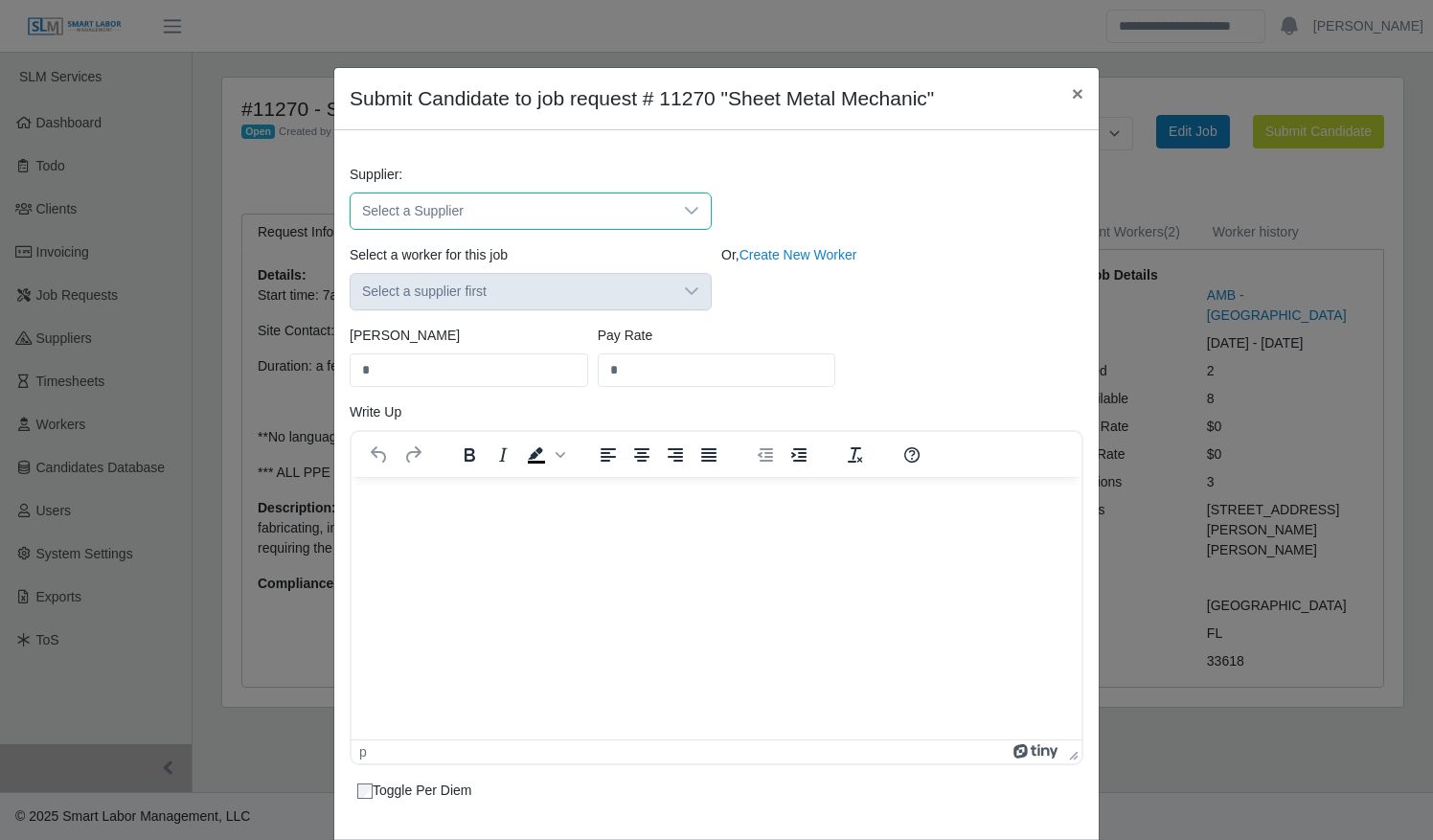
click at [481, 215] on span "Select a Supplier" at bounding box center [511, 212] width 322 height 36
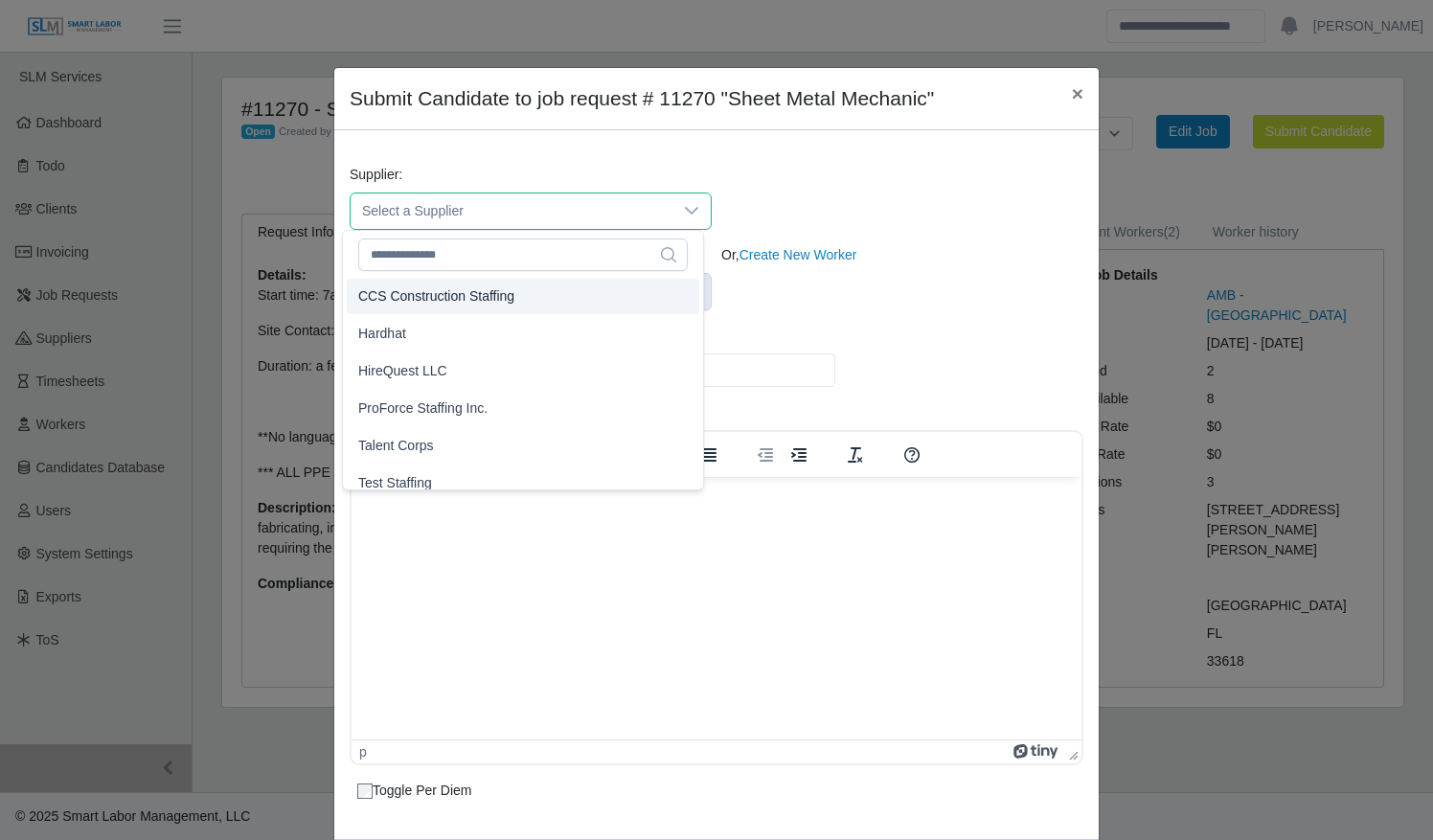
click at [476, 301] on span "CCS Construction Staffing" at bounding box center [436, 296] width 156 height 20
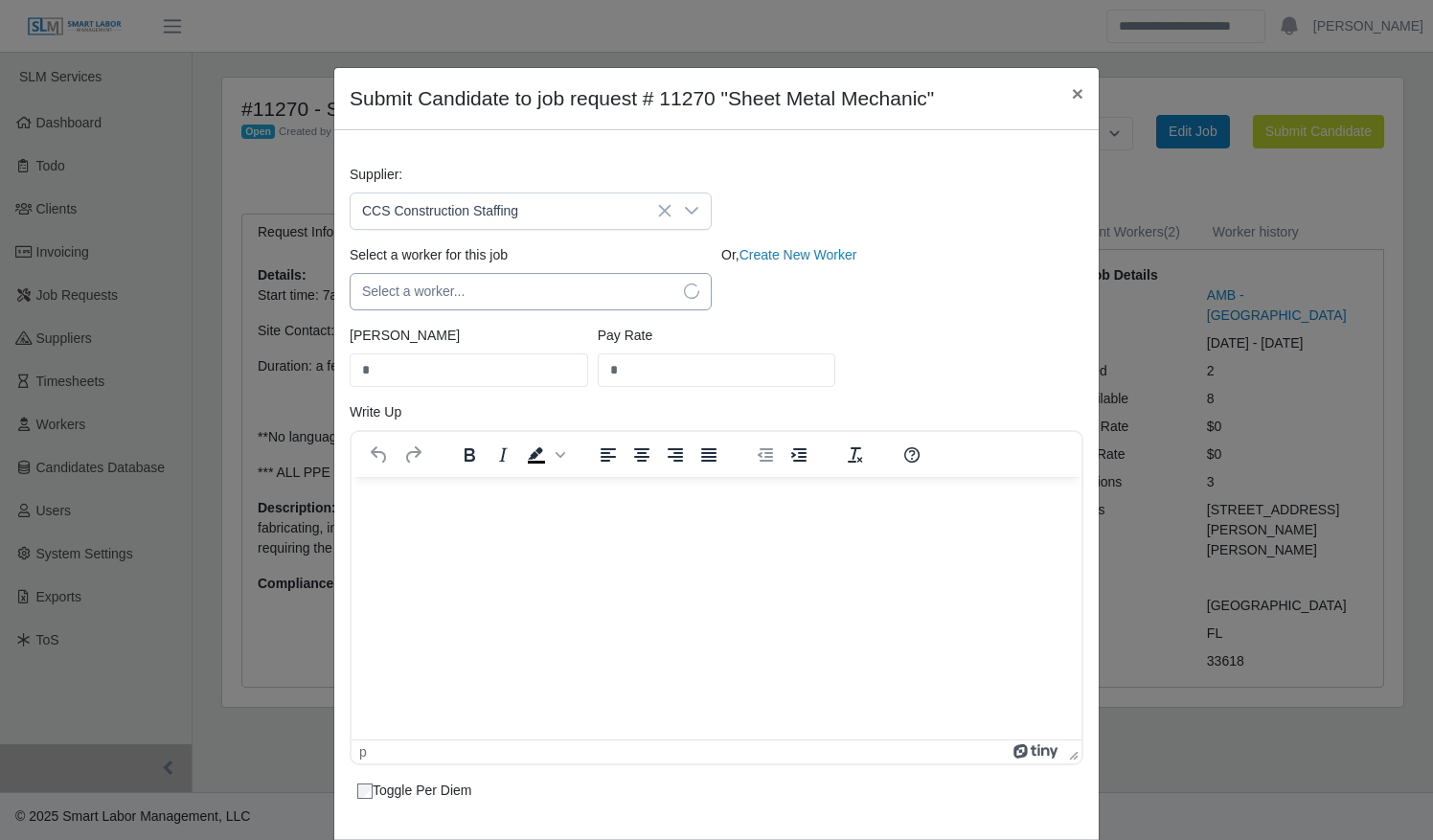
click at [472, 301] on span "Select a worker..." at bounding box center [511, 292] width 322 height 36
click at [486, 294] on span "Select a worker..." at bounding box center [511, 292] width 322 height 36
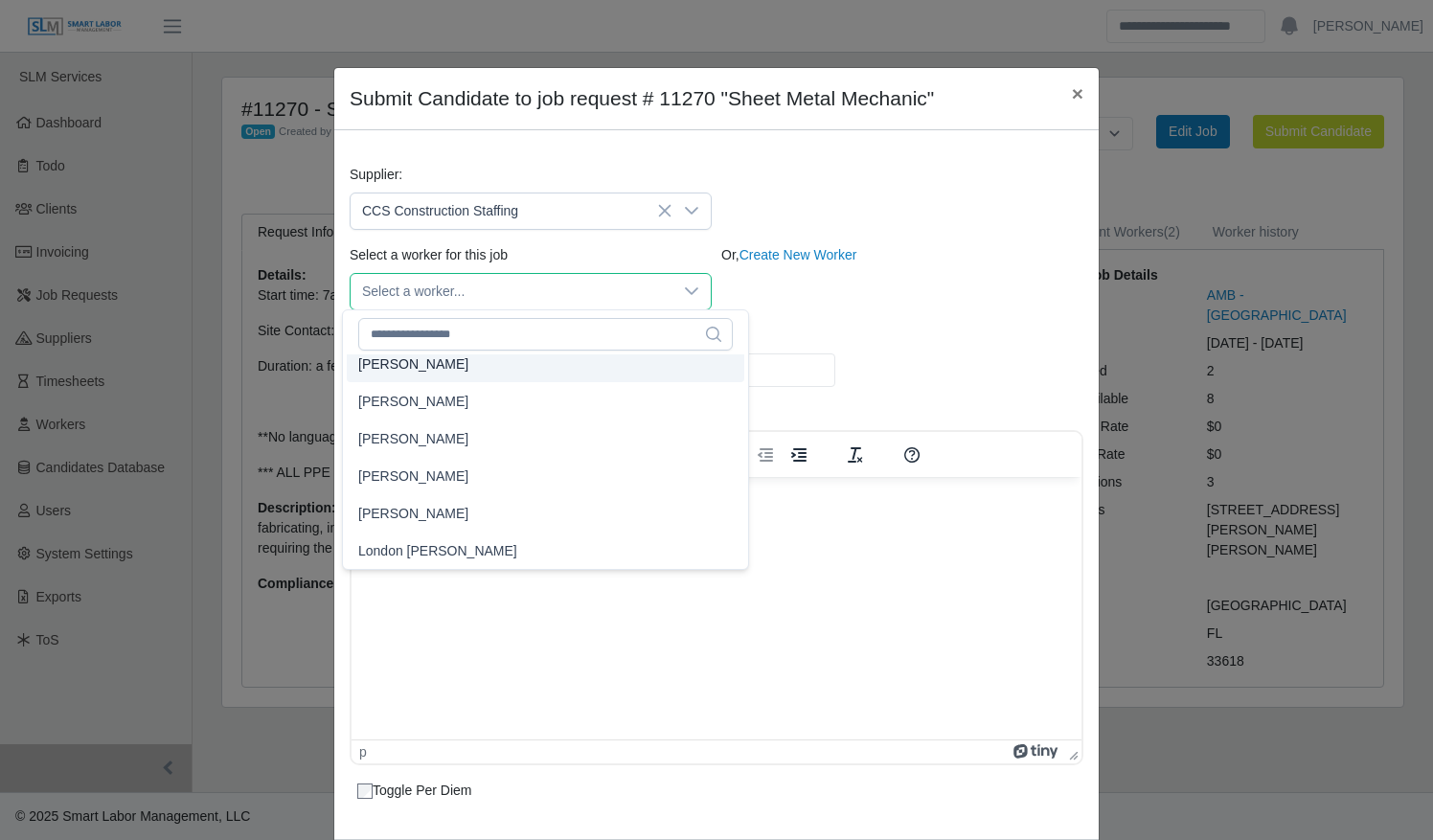
scroll to position [26937, 0]
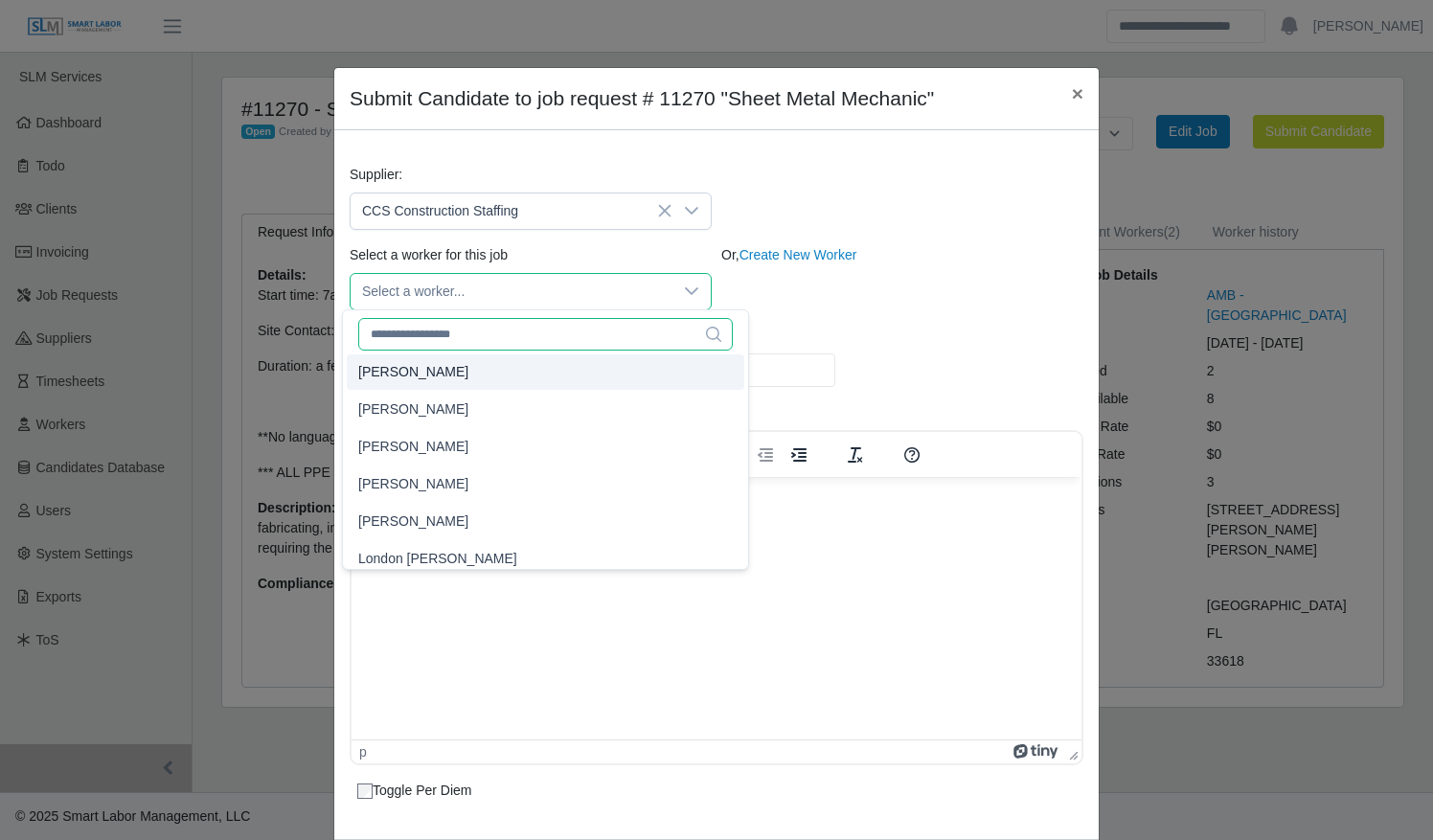
click at [479, 328] on input "text" at bounding box center [545, 333] width 375 height 33
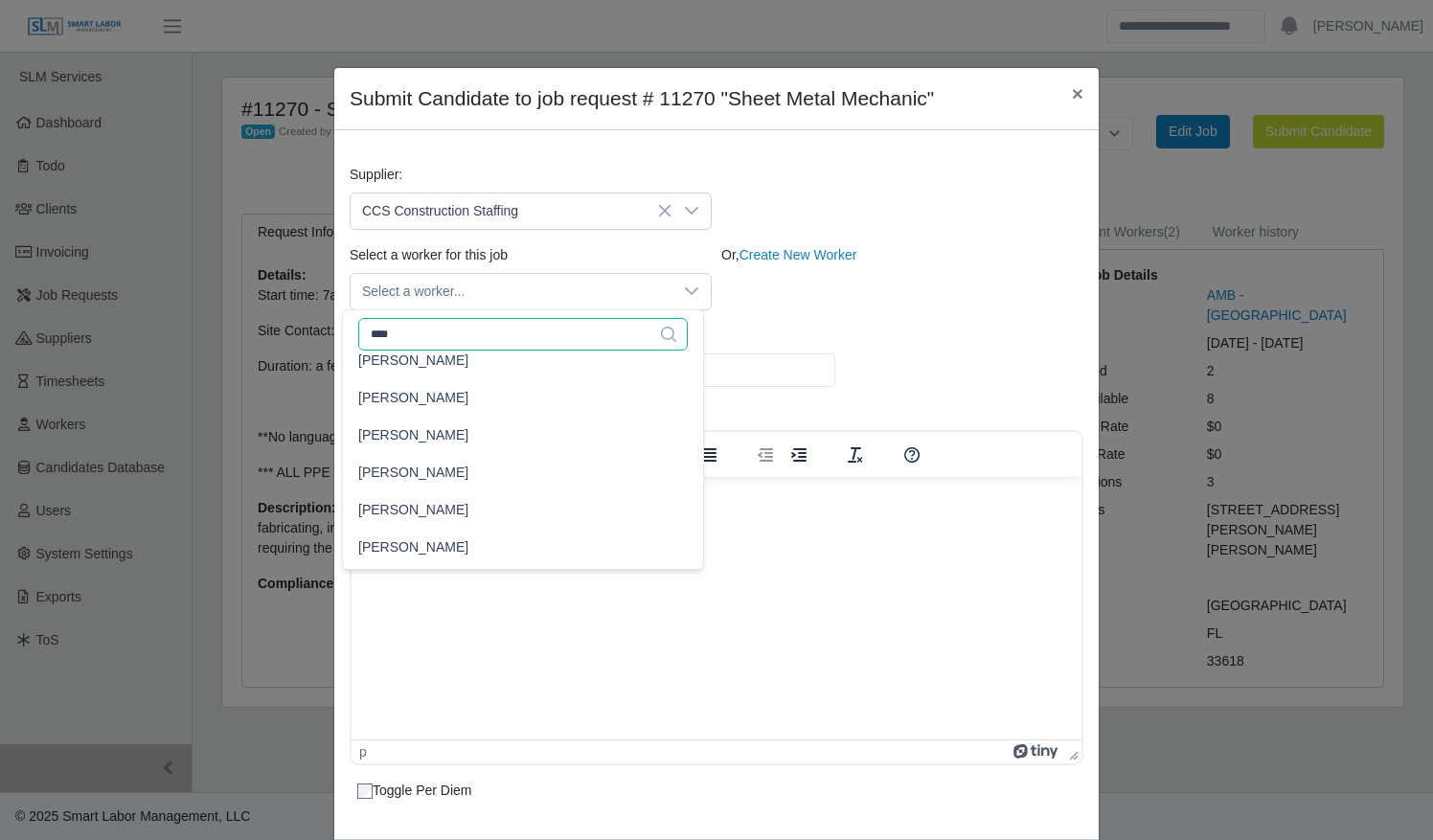
scroll to position [0, 0]
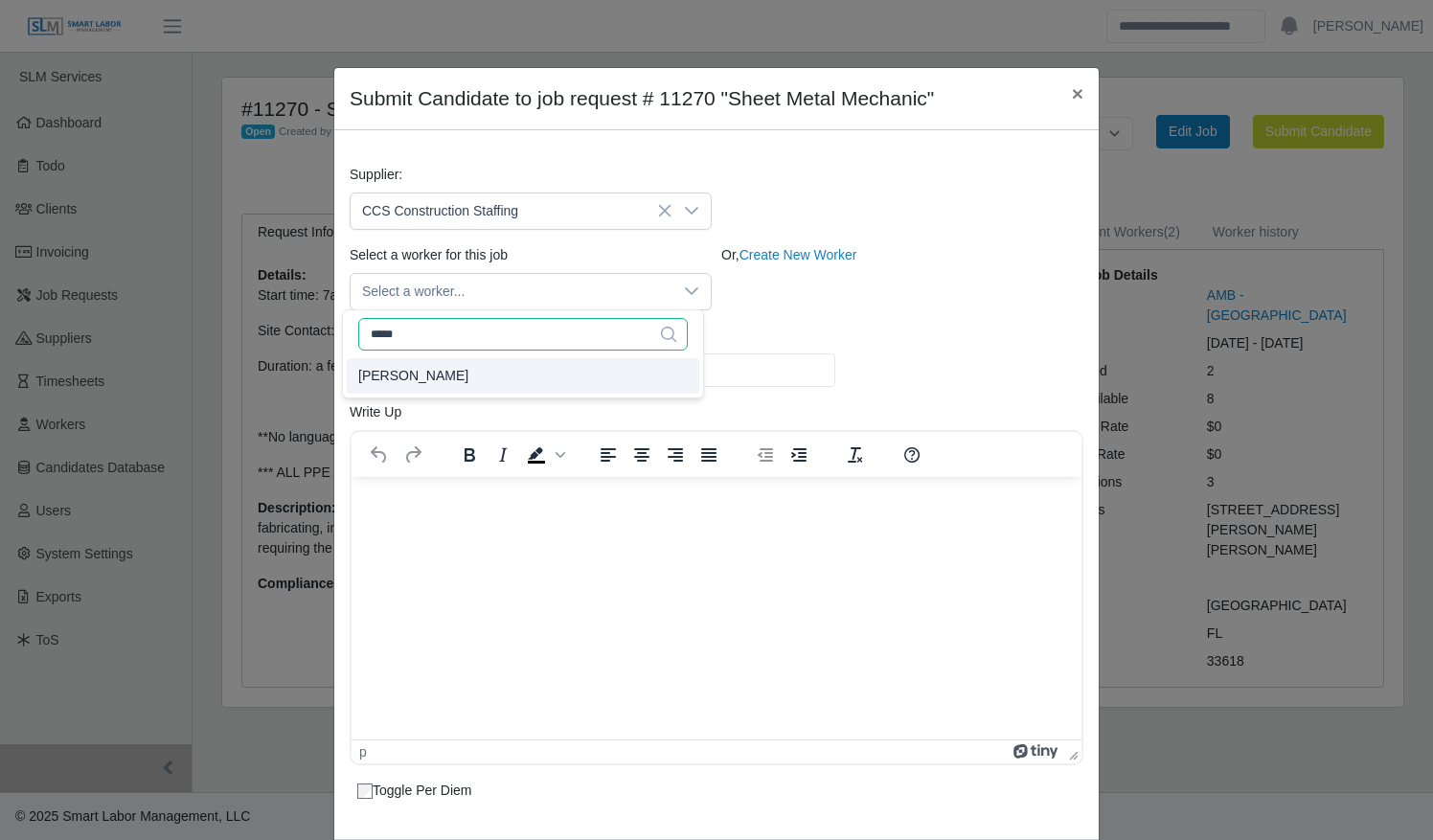
type input "*****"
type input "**"
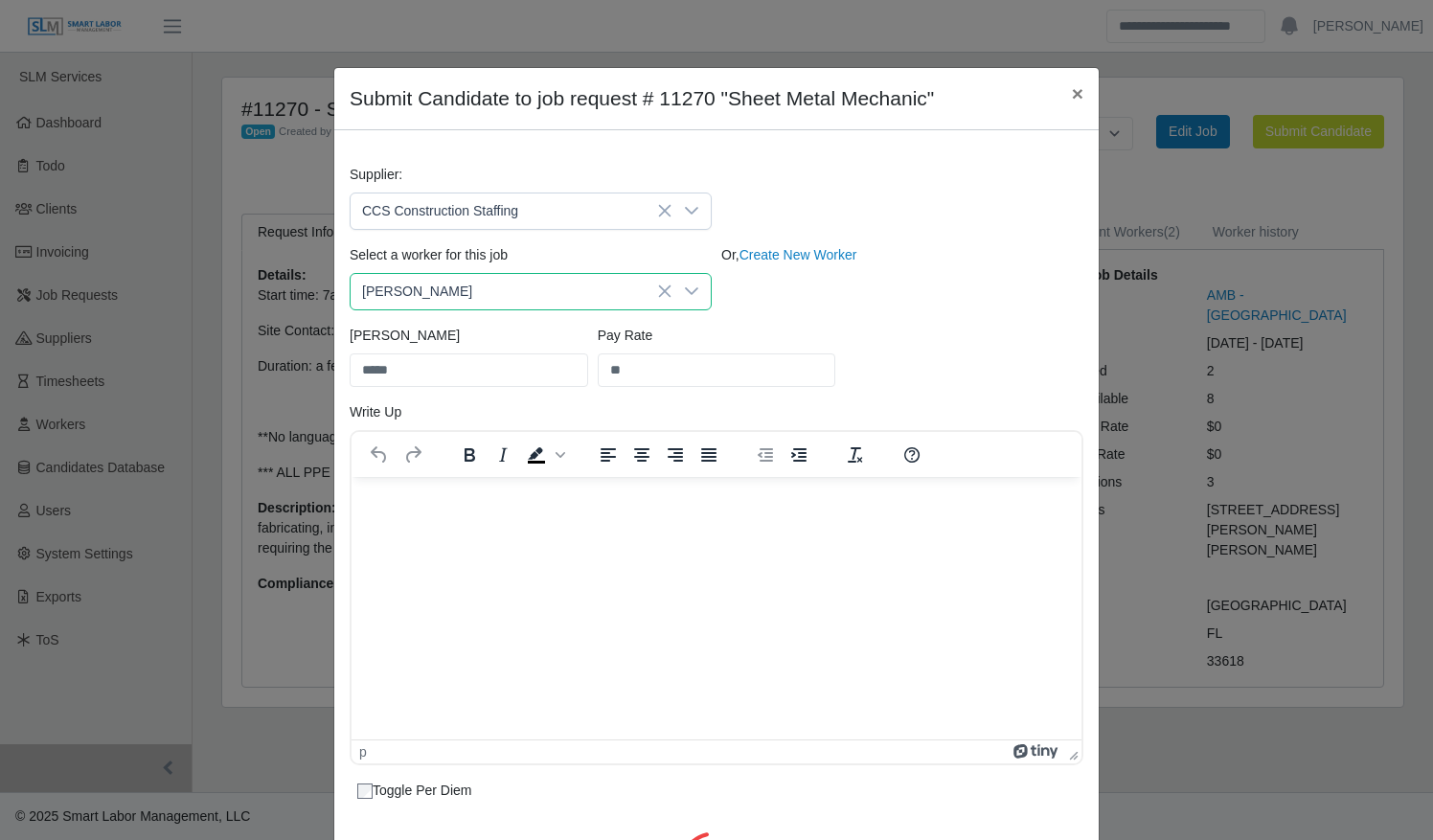
click at [461, 375] on li "[PERSON_NAME]" at bounding box center [523, 376] width 352 height 36
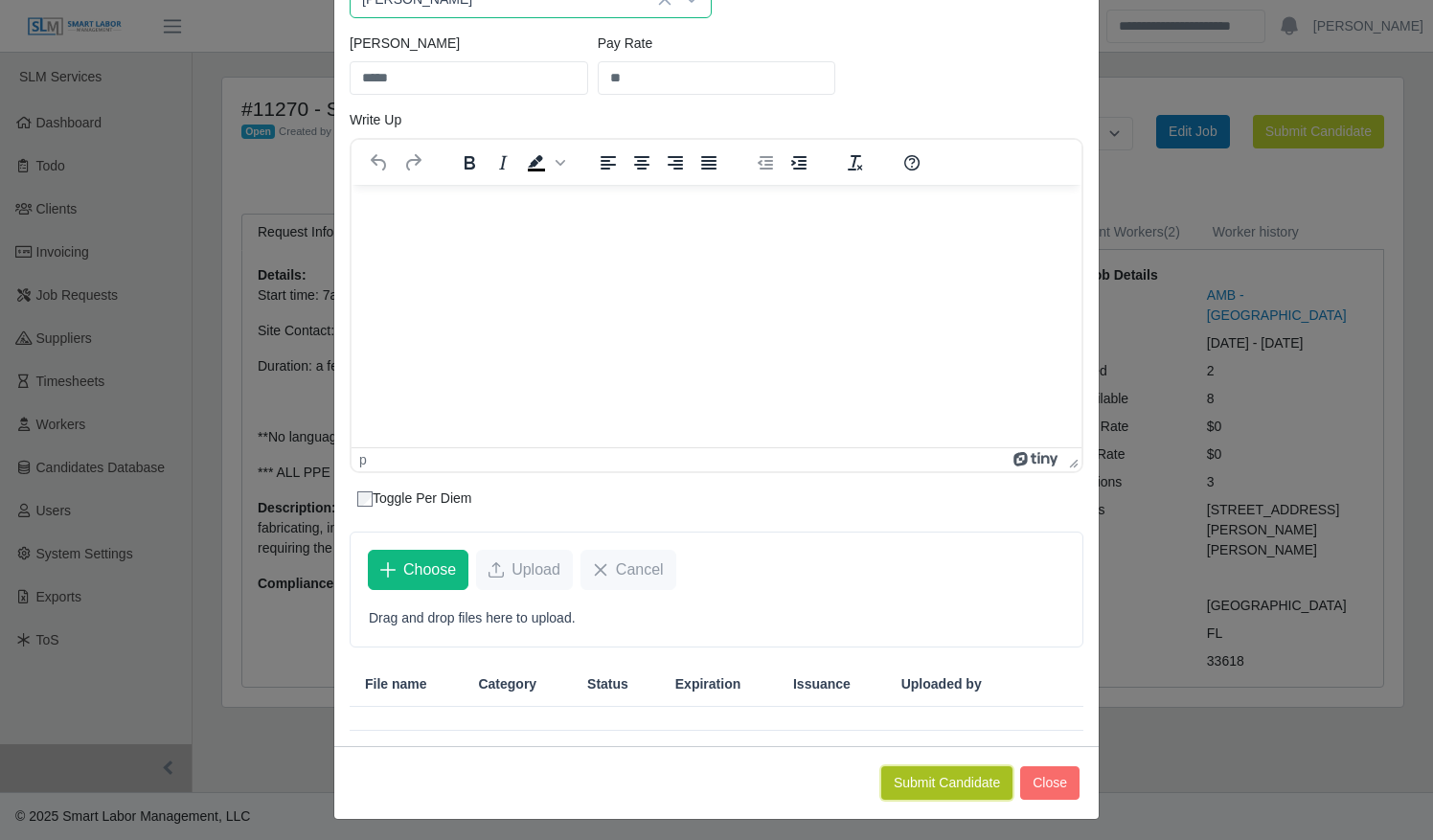
click at [941, 779] on button "Submit Candidate" at bounding box center [947, 783] width 132 height 34
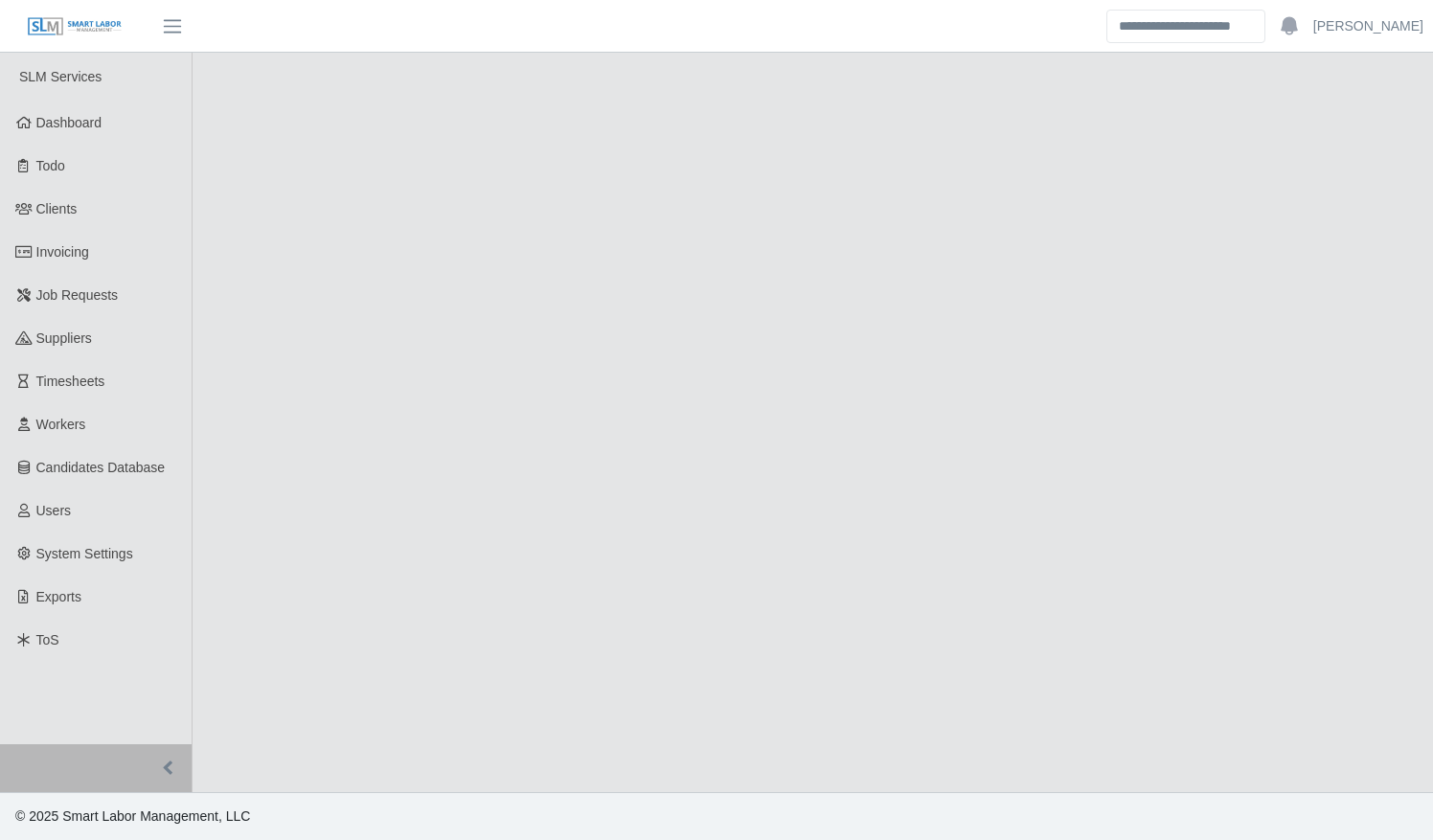
select select "****"
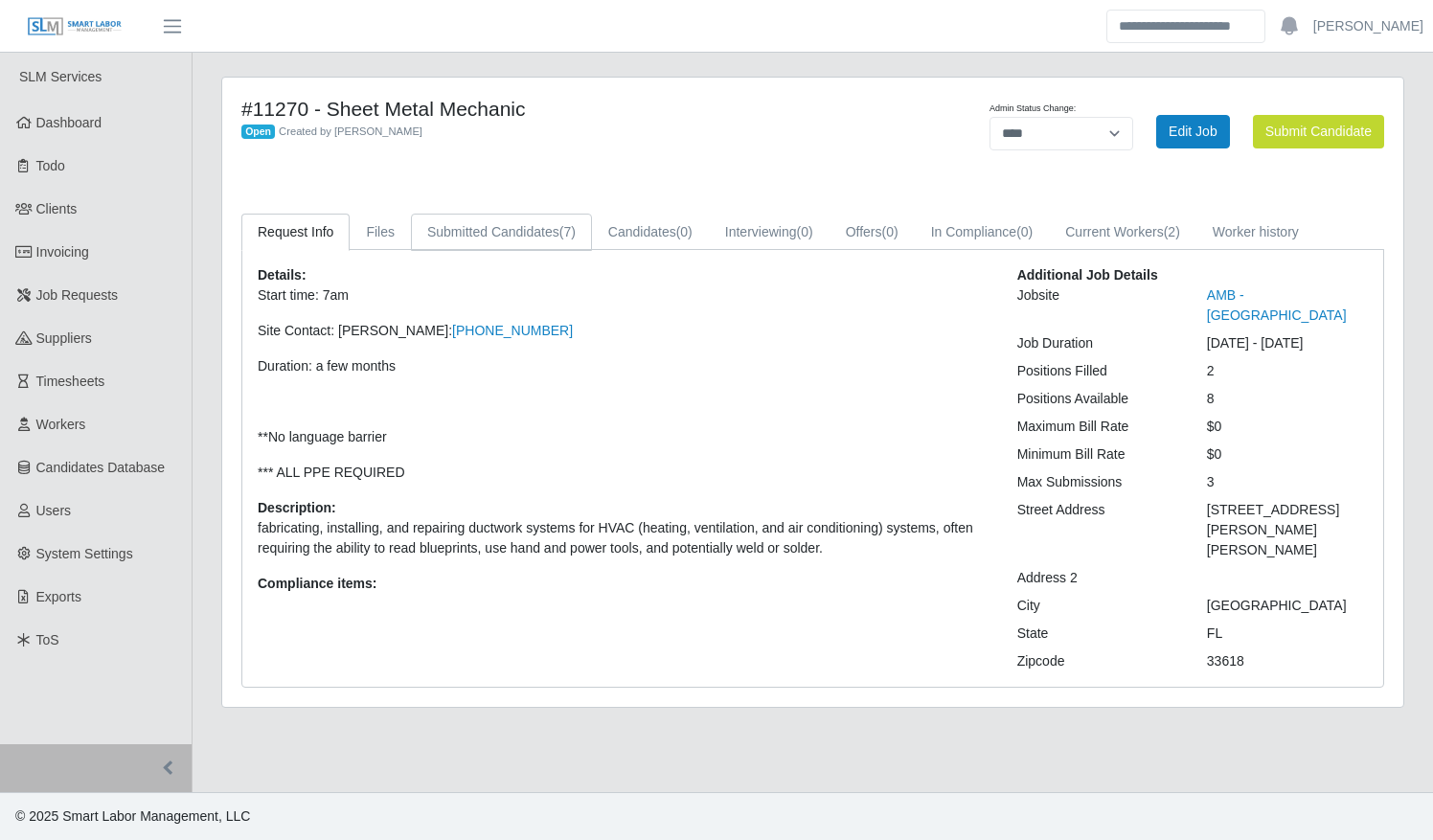
click at [525, 221] on link "Submitted Candidates (7)" at bounding box center [501, 233] width 181 height 38
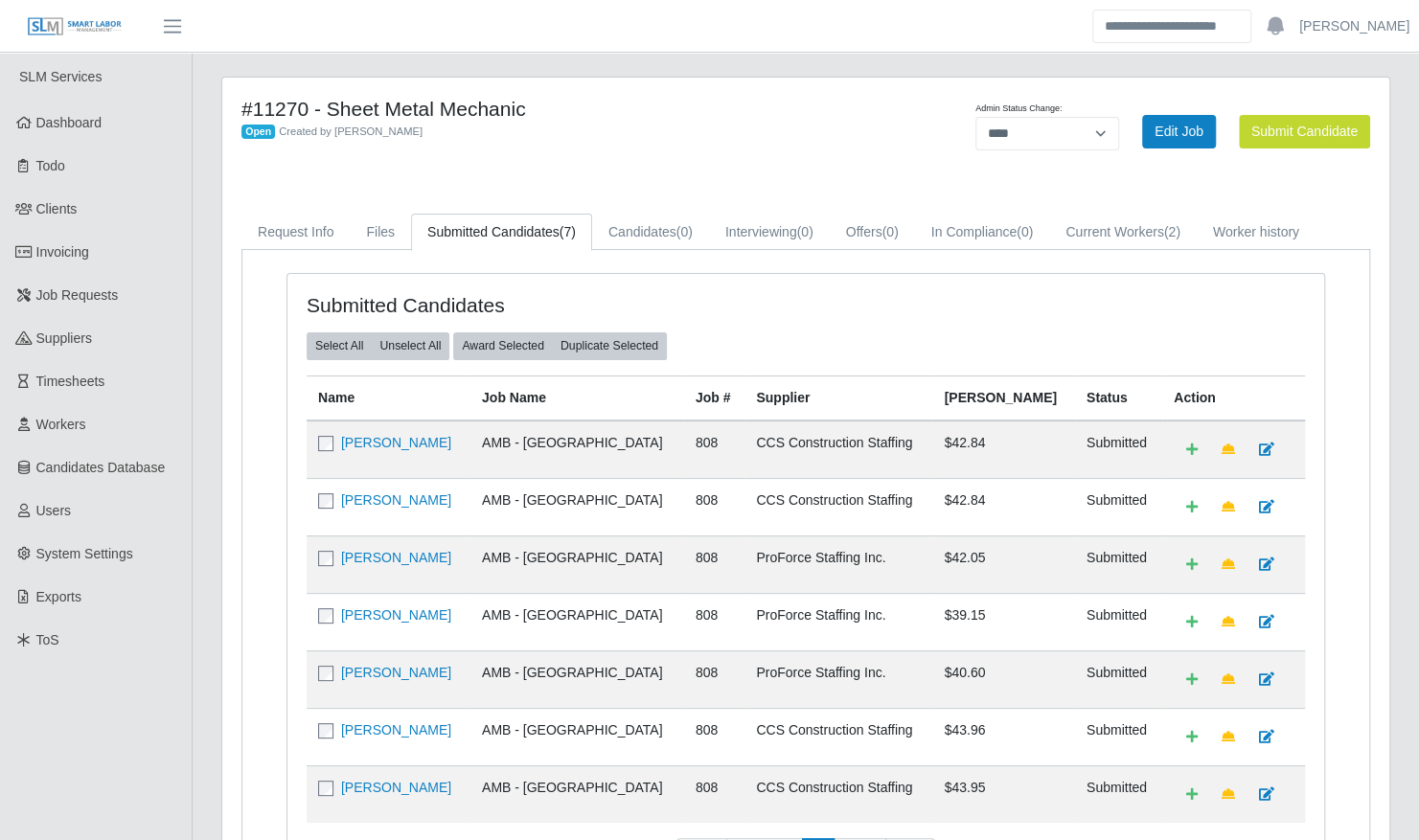
scroll to position [186, 0]
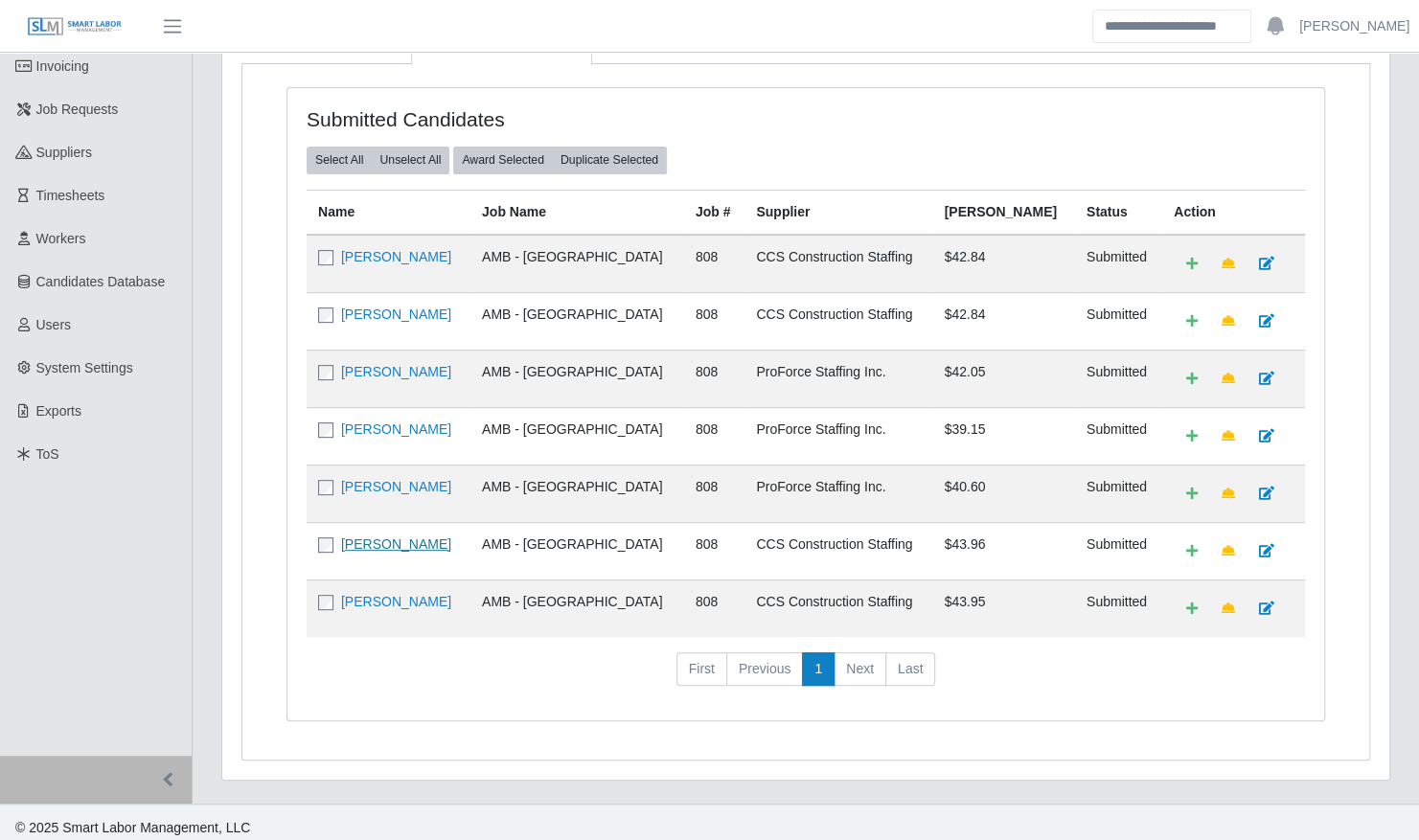
click at [395, 536] on link "[PERSON_NAME]" at bounding box center [396, 543] width 110 height 15
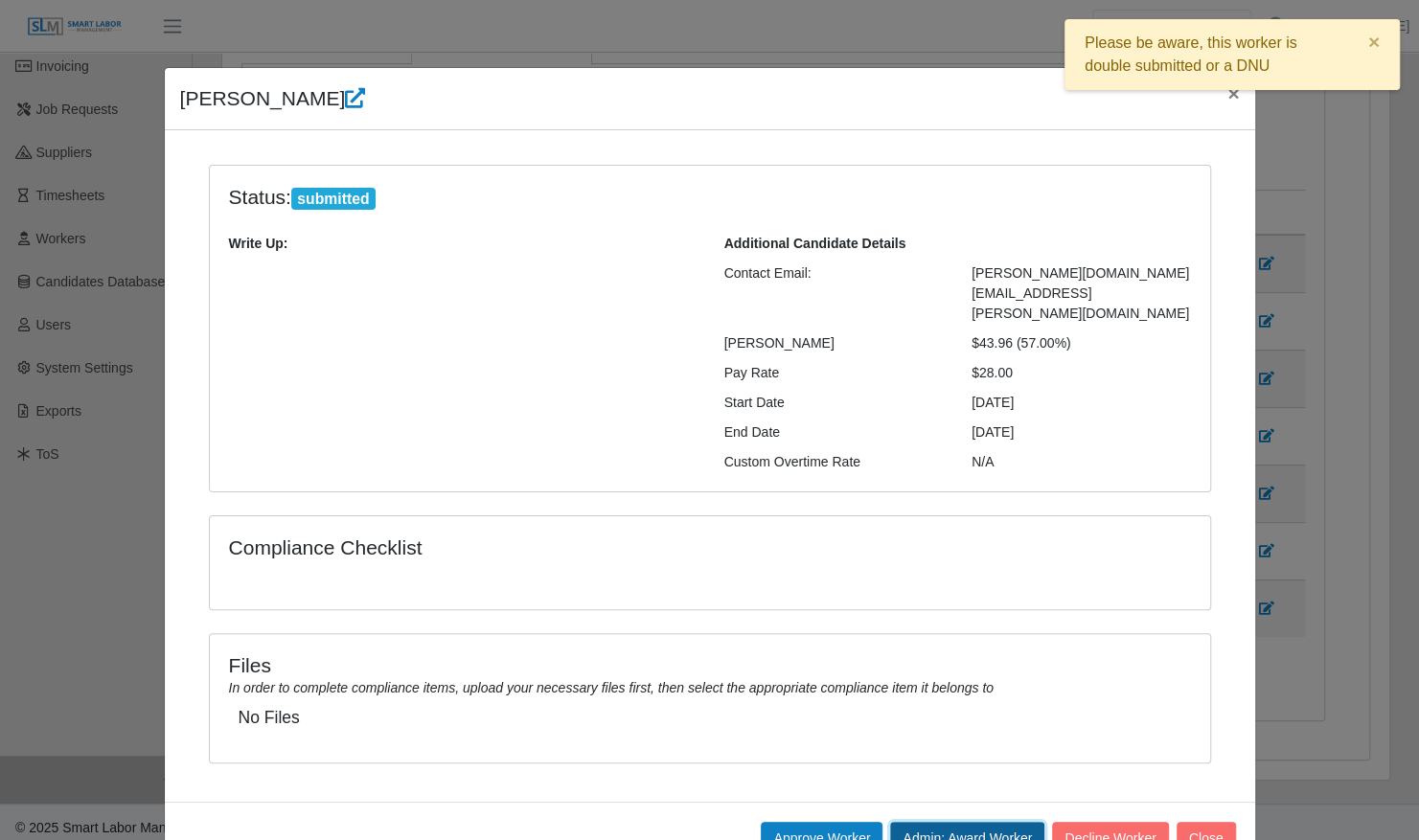
click at [1001, 822] on button "Admin: Award Worker" at bounding box center [967, 839] width 154 height 34
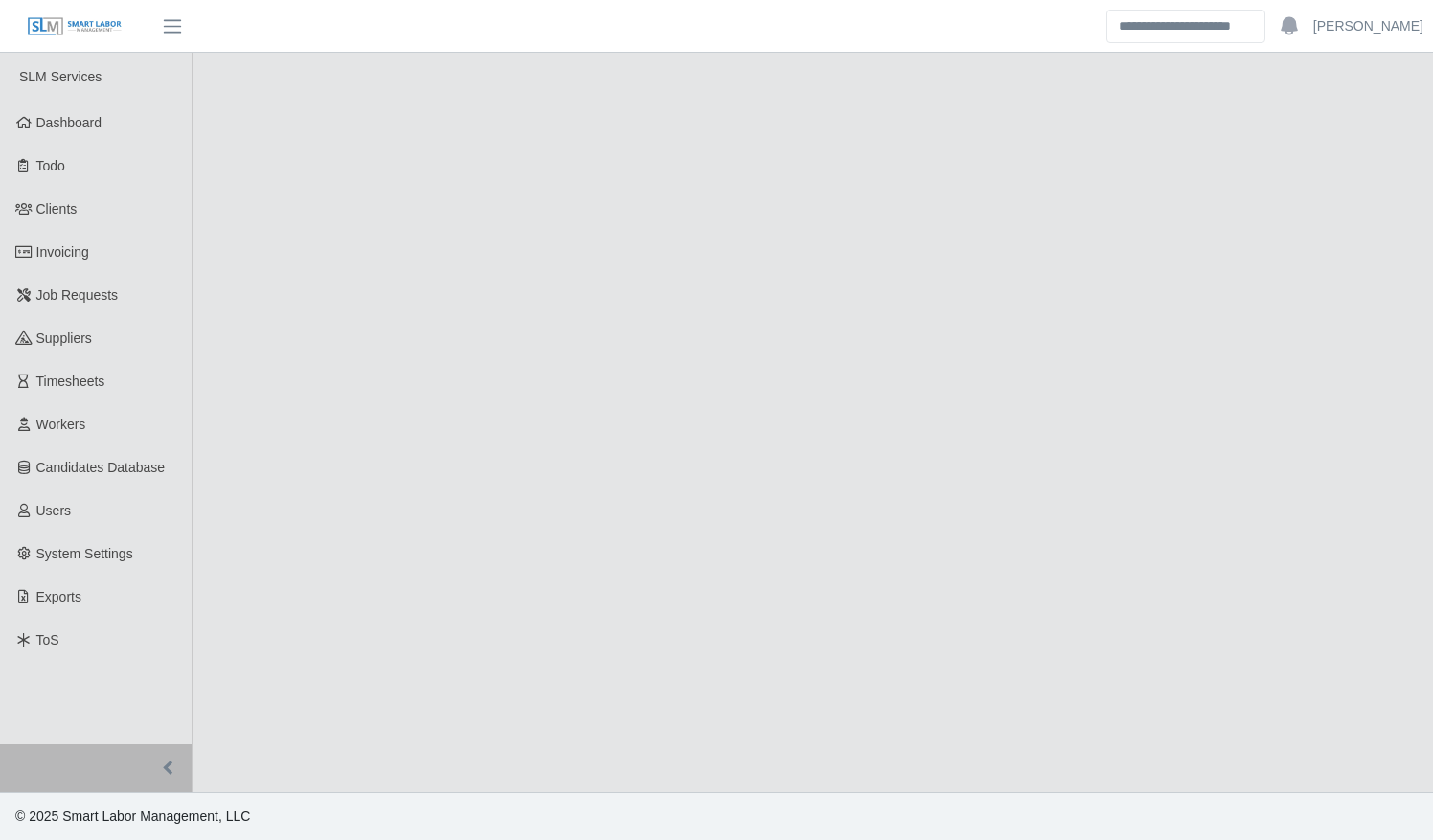
select select "****"
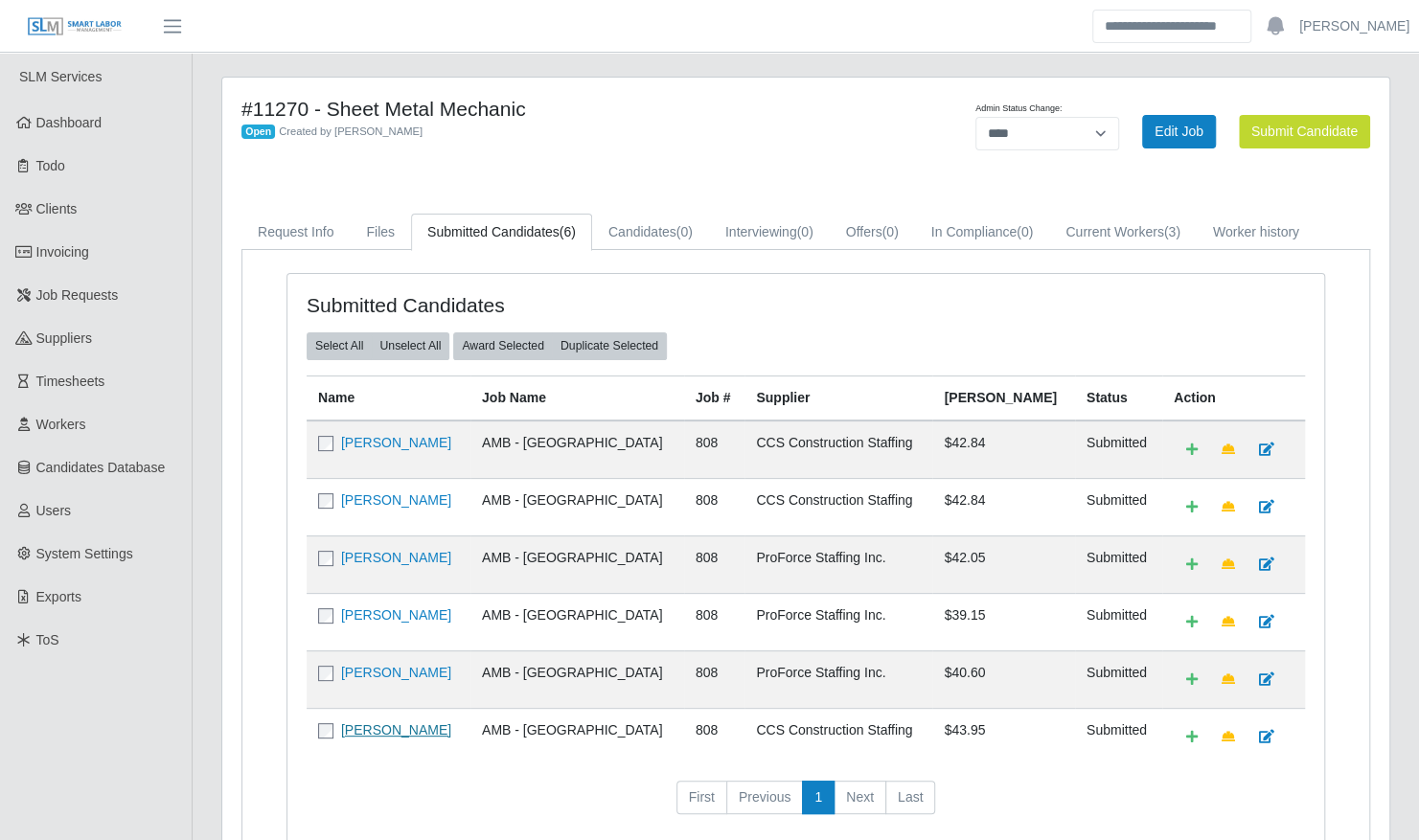
click at [410, 722] on link "[PERSON_NAME]" at bounding box center [396, 729] width 110 height 15
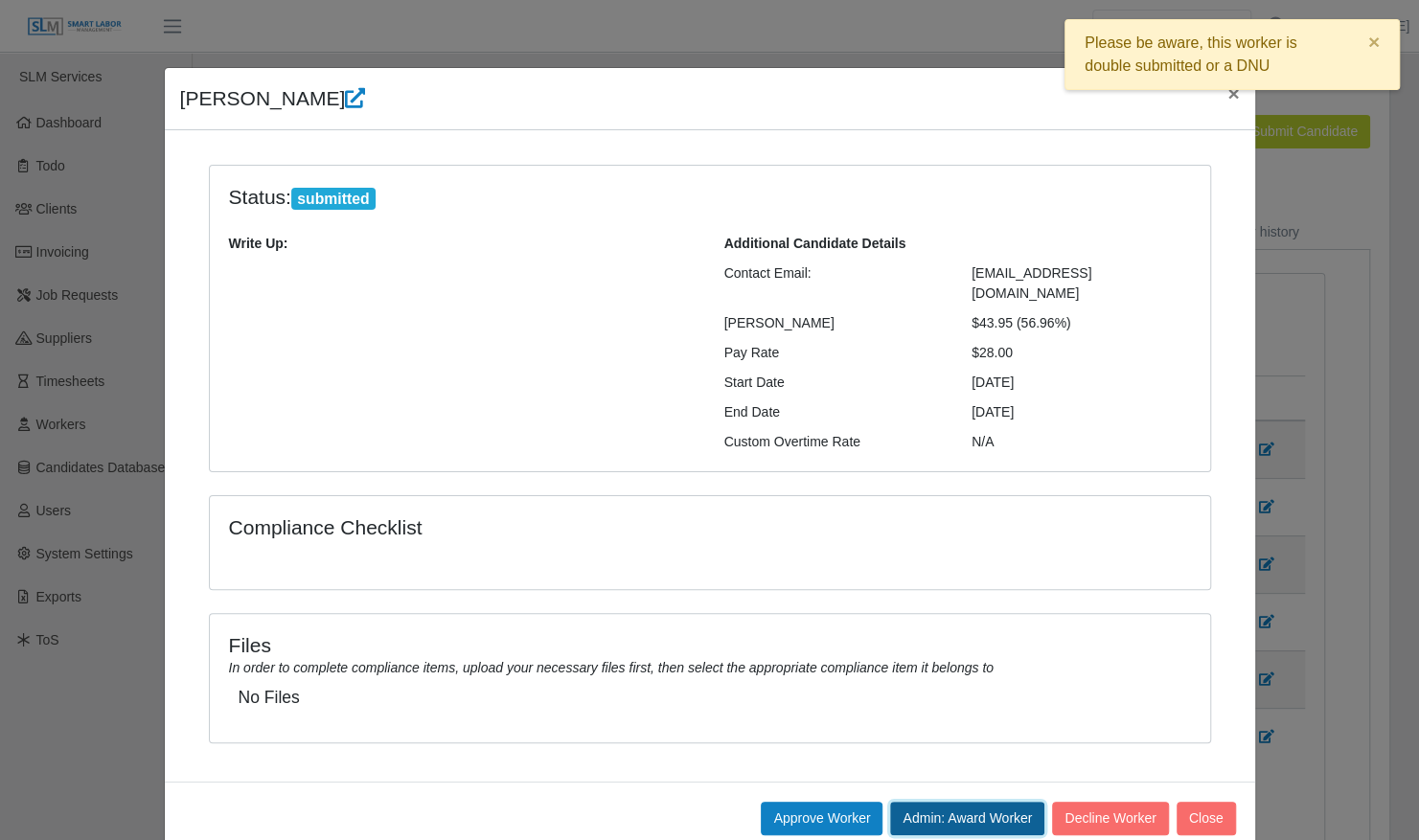
click at [957, 801] on button "Admin: Award Worker" at bounding box center [967, 818] width 154 height 34
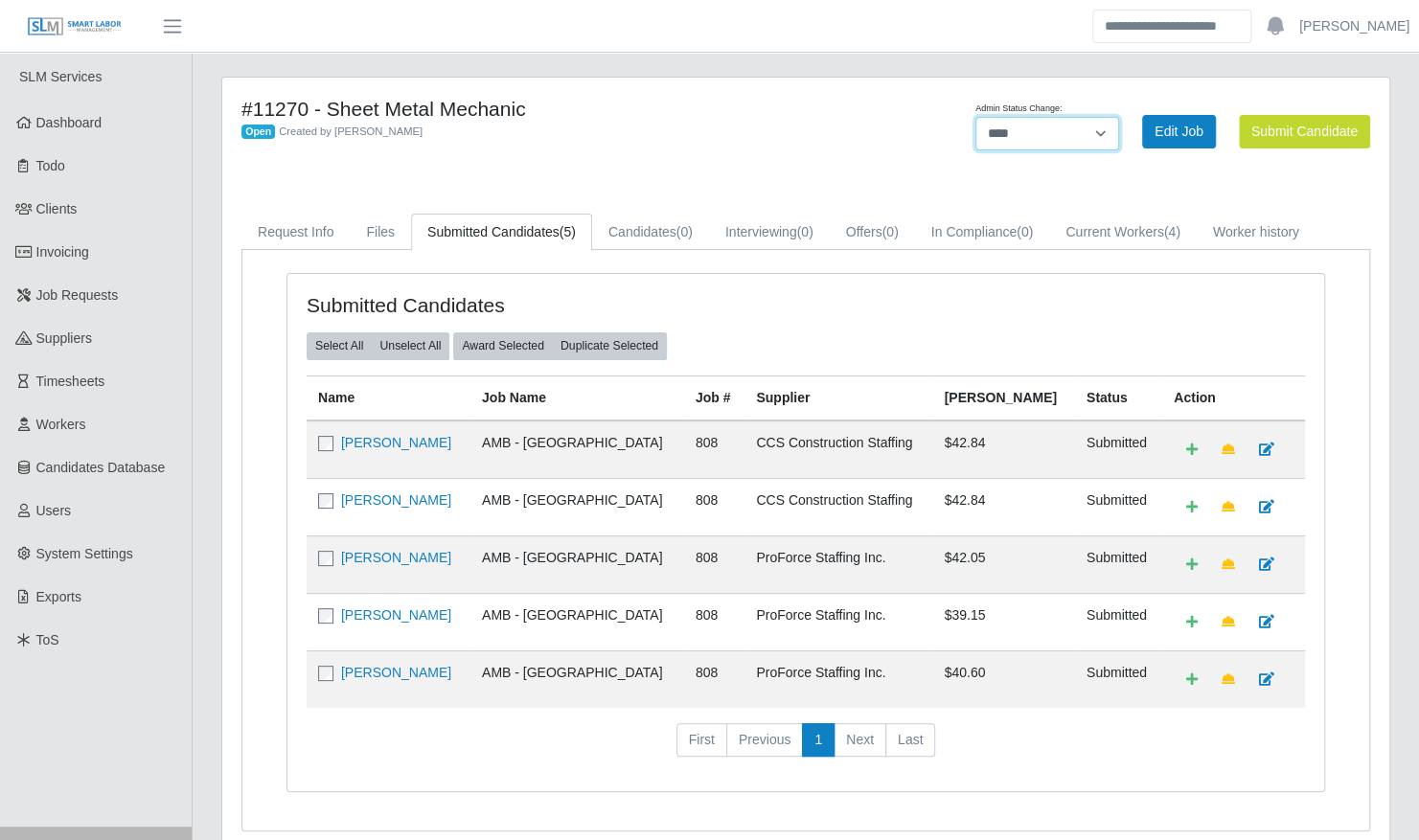
click at [1081, 136] on select "******* **** ******" at bounding box center [1047, 134] width 143 height 34
select select "******"
click at [1119, 117] on select "******* **** ******" at bounding box center [1047, 134] width 143 height 34
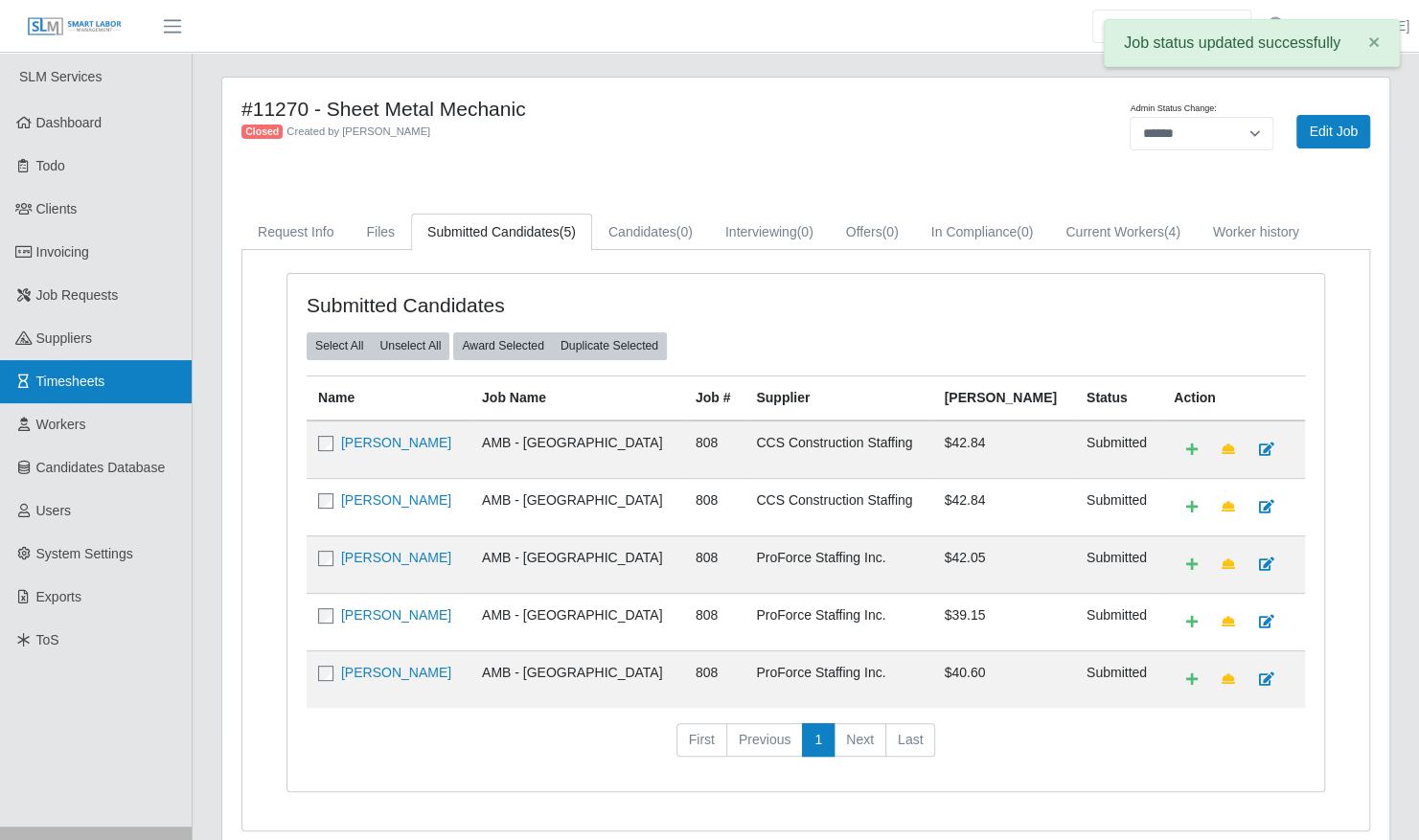
click at [119, 368] on link "Timesheets" at bounding box center [96, 382] width 192 height 44
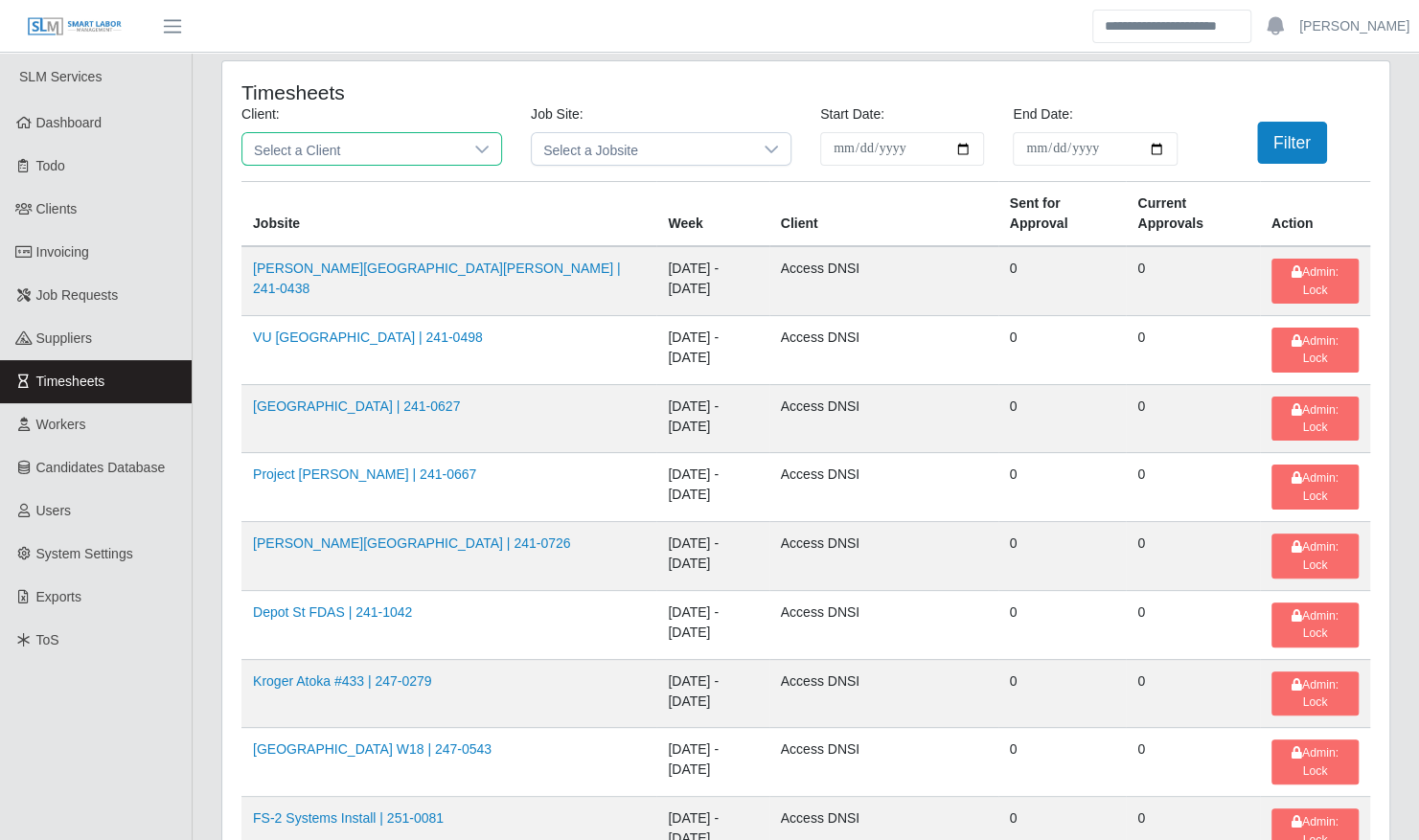
click at [322, 144] on span "Select a Client" at bounding box center [352, 149] width 221 height 32
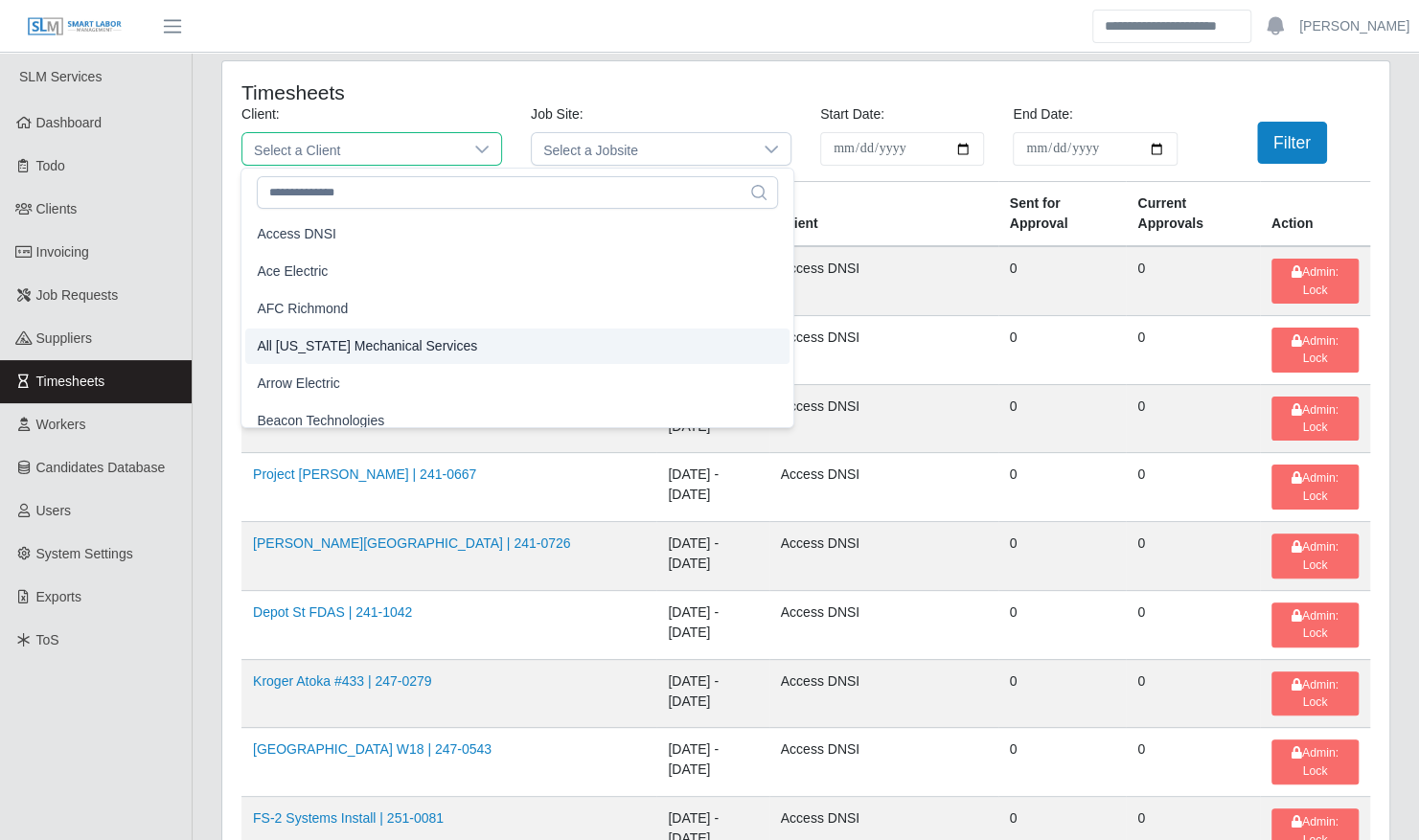
click at [335, 333] on li "All Florida Mechanical Services" at bounding box center [518, 346] width 544 height 36
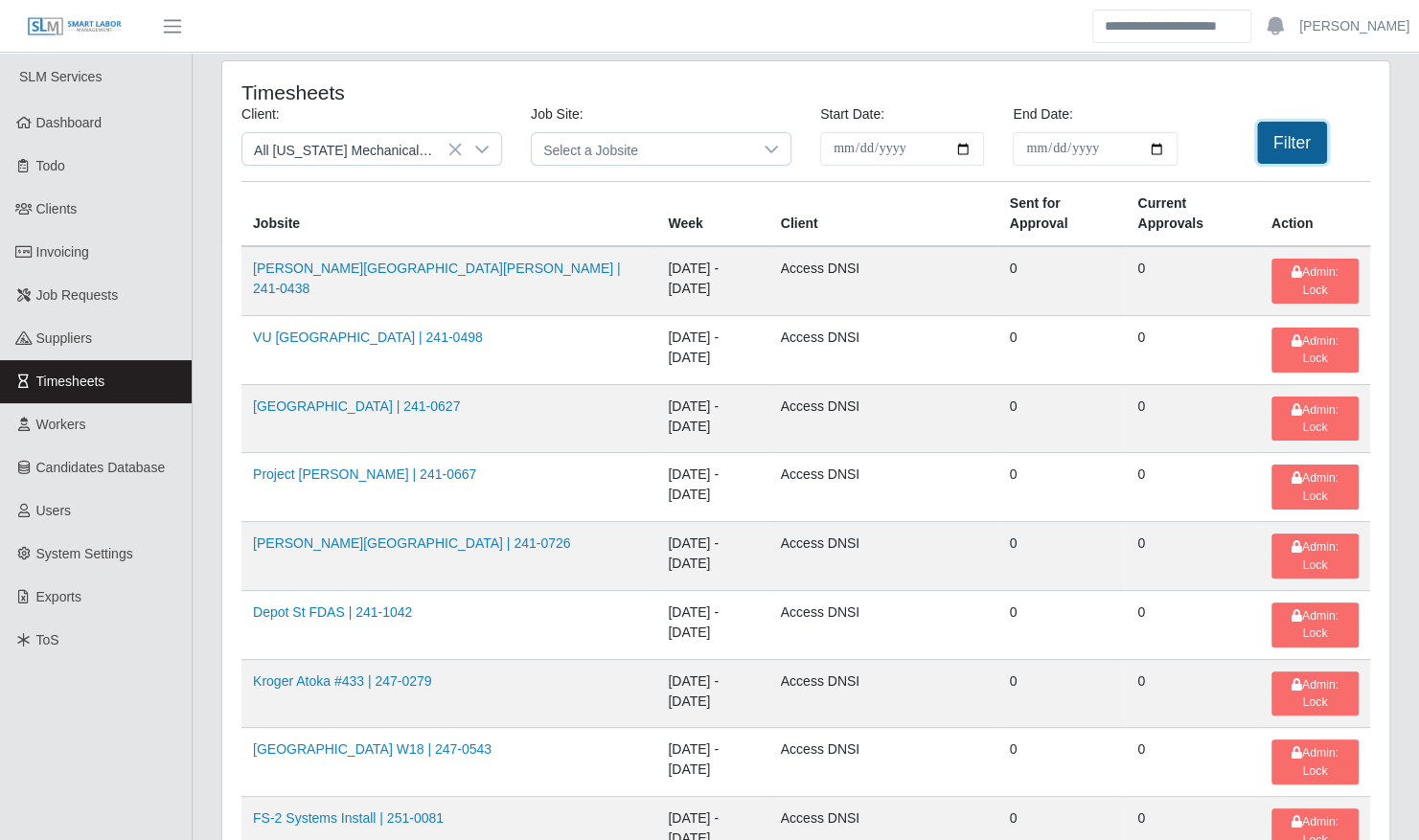
click at [1312, 141] on button "Filter" at bounding box center [1291, 142] width 70 height 43
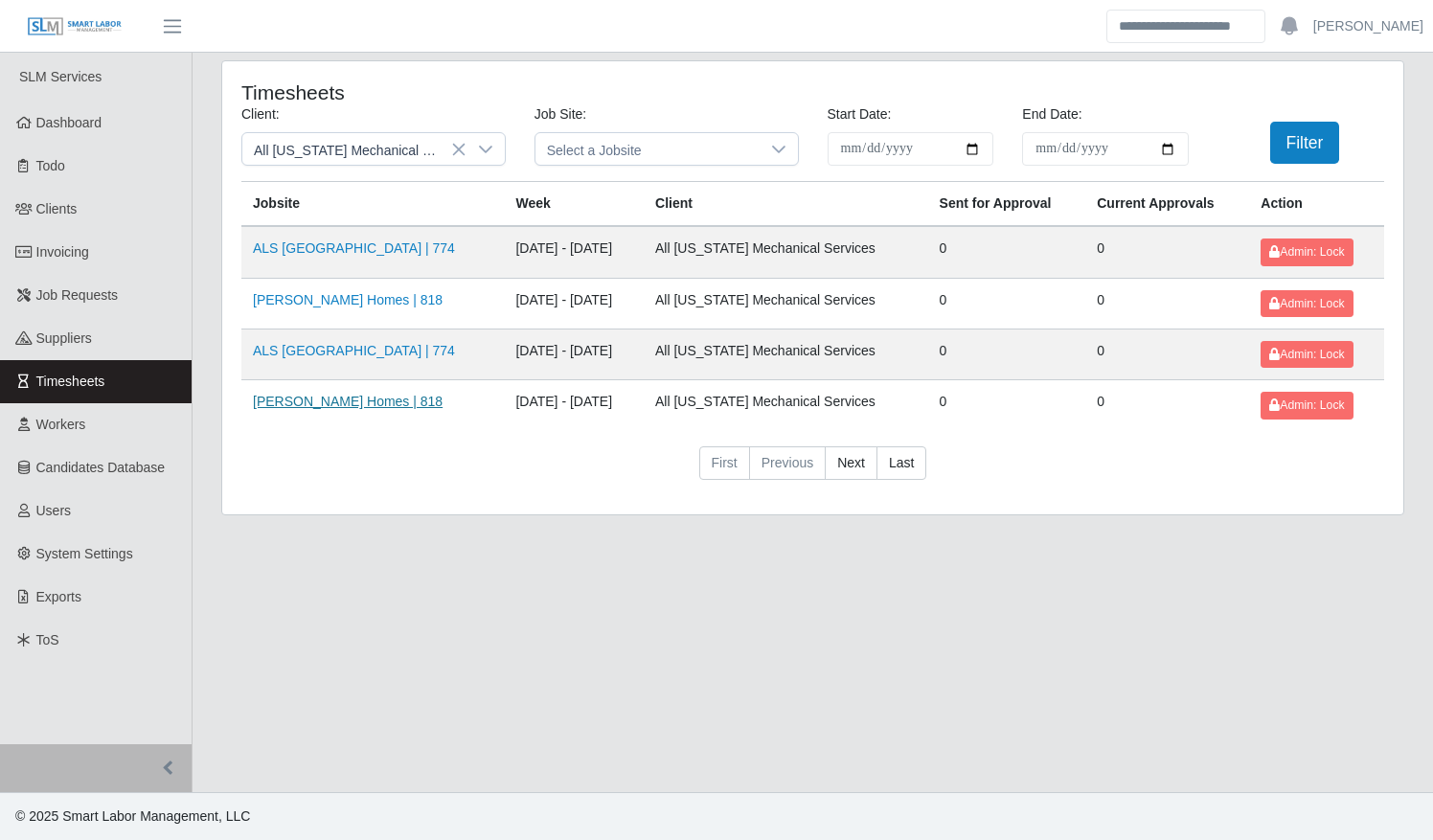
click at [314, 394] on link "Bradshaw Homes | 818" at bounding box center [348, 401] width 190 height 15
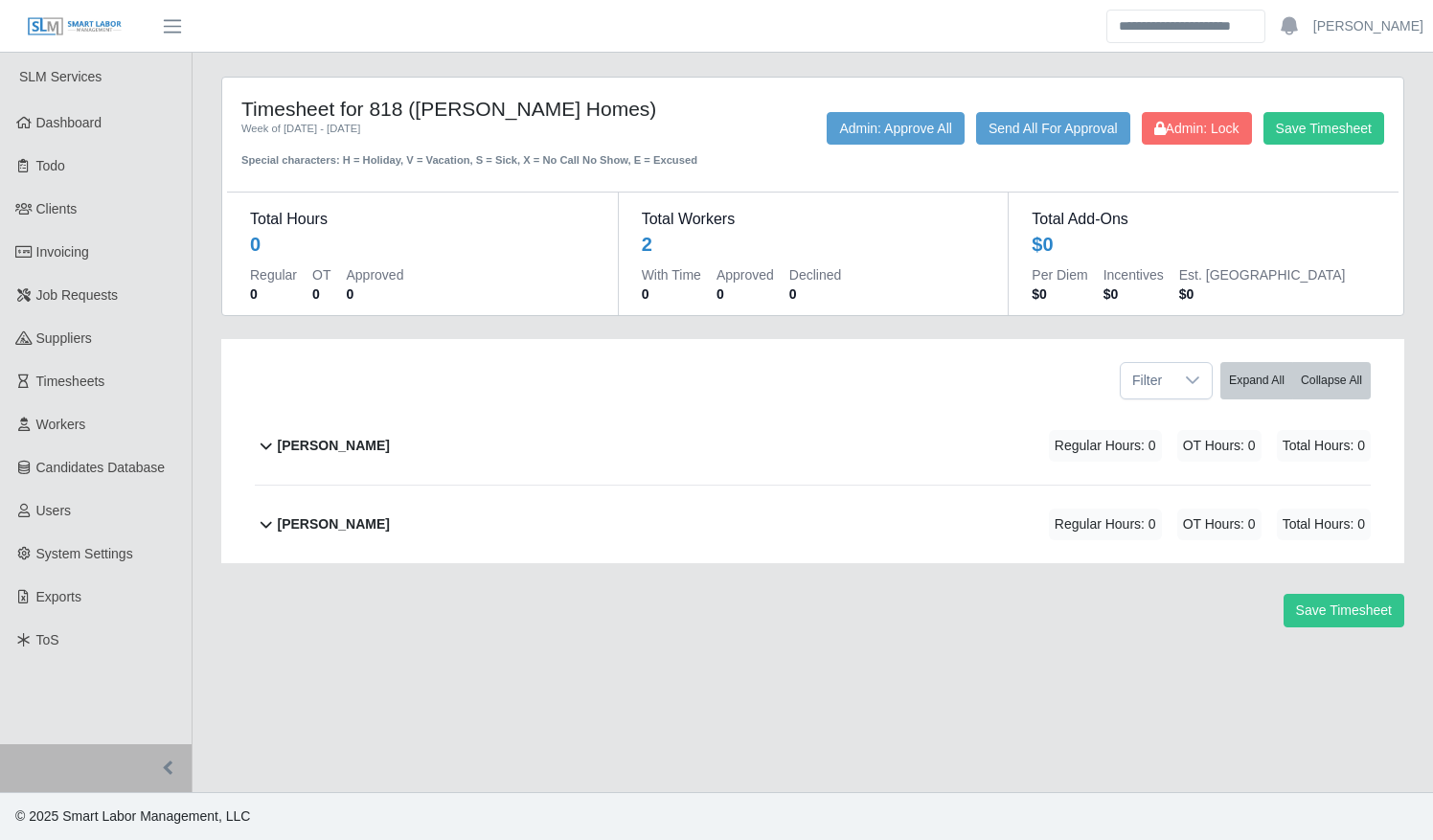
click at [316, 452] on b "[PERSON_NAME]" at bounding box center [334, 445] width 112 height 20
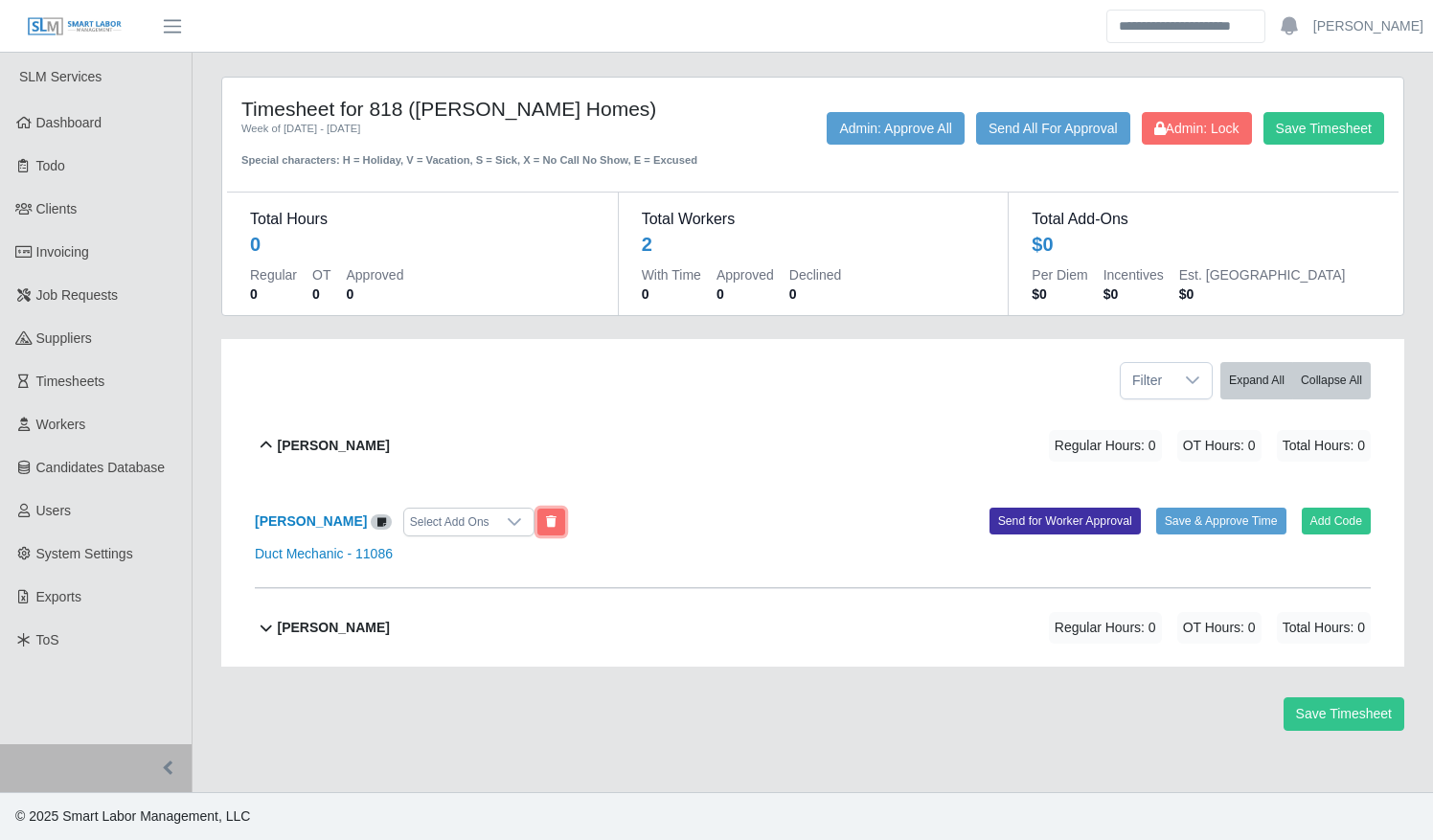
click at [537, 512] on button at bounding box center [551, 521] width 28 height 27
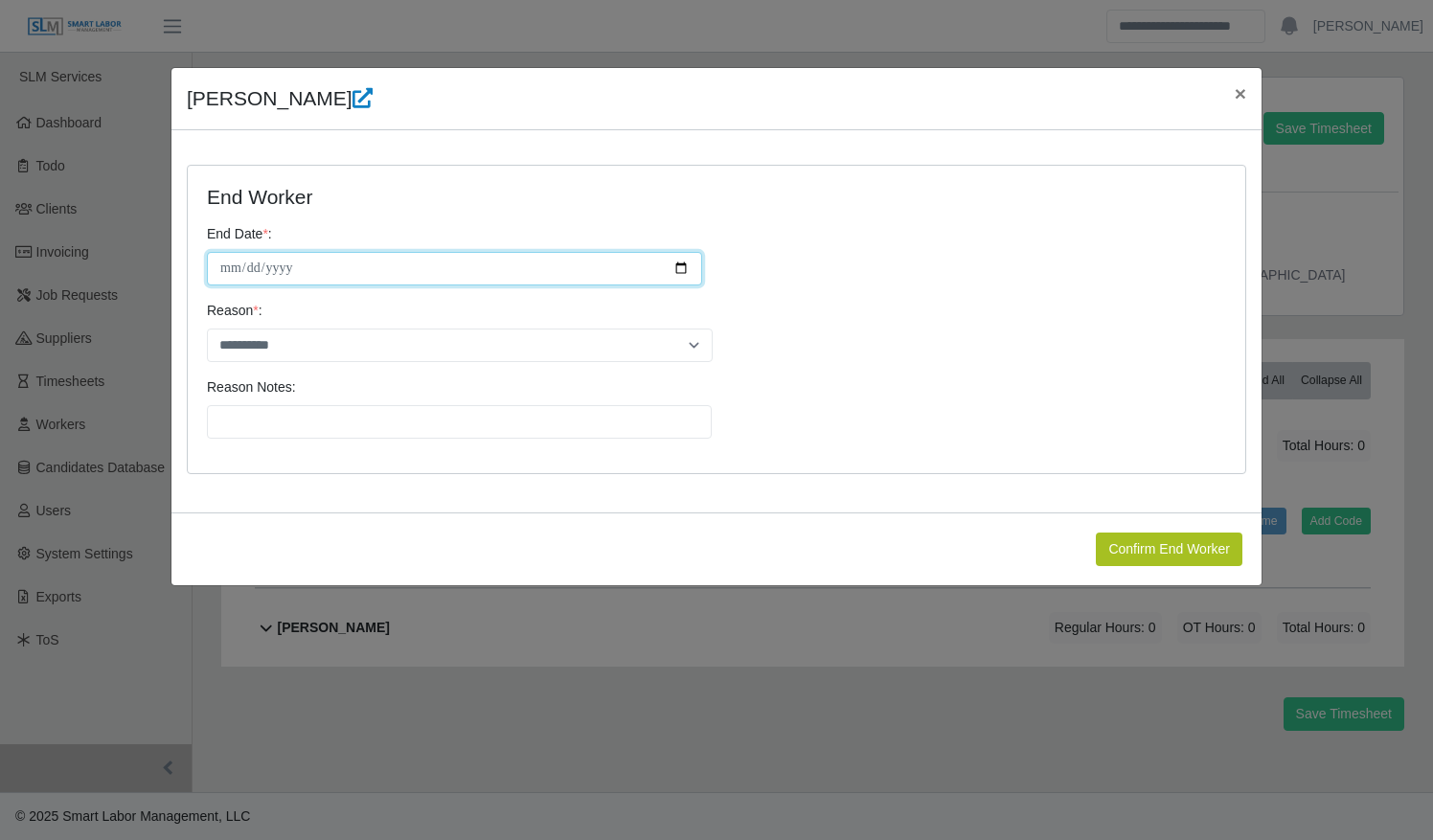
click at [694, 265] on input "**********" at bounding box center [454, 269] width 496 height 34
click at [680, 266] on input "**********" at bounding box center [454, 269] width 496 height 34
type input "**********"
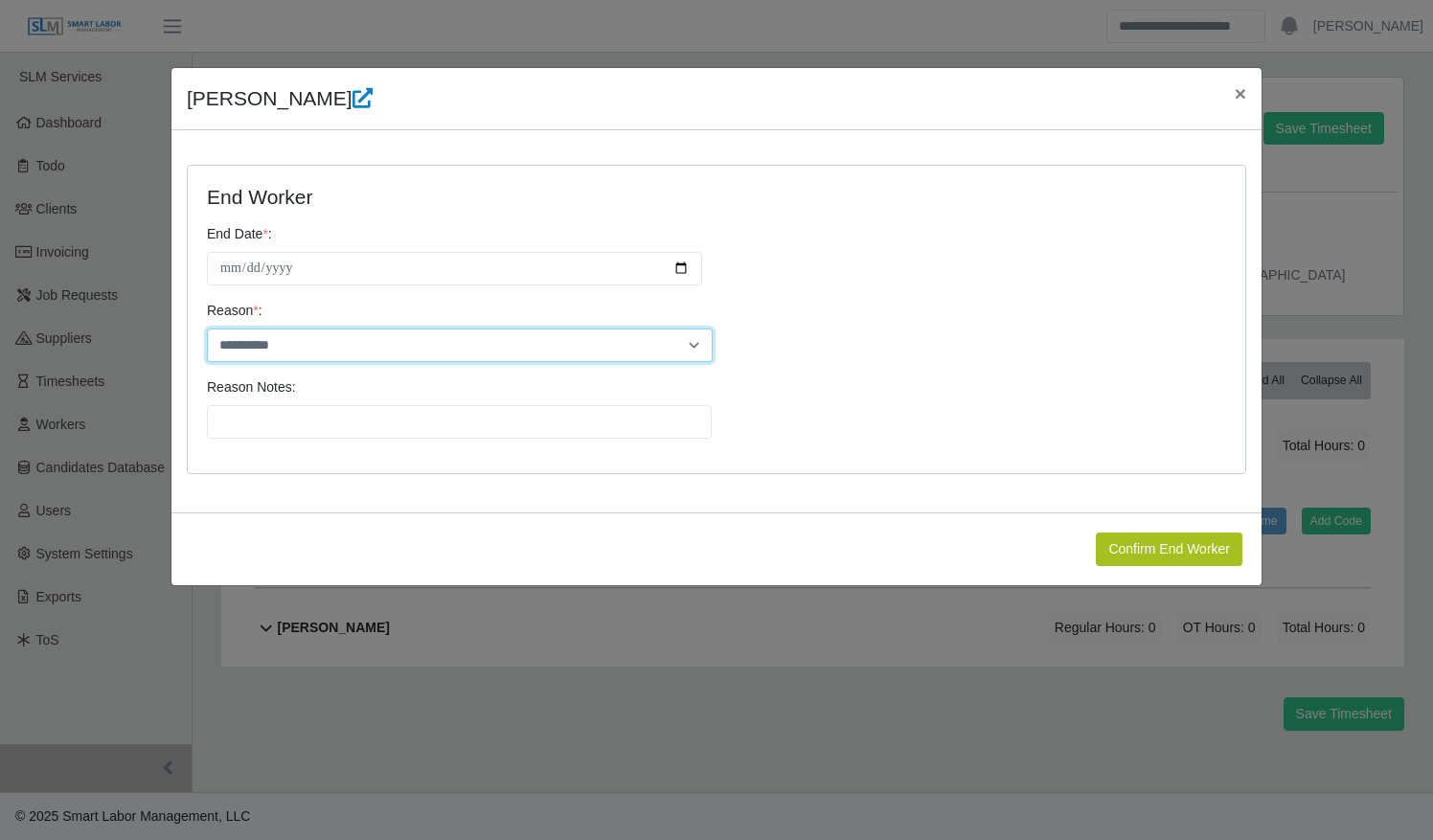
click at [344, 348] on select "**********" at bounding box center [459, 345] width 506 height 34
select select "**********"
click at [207, 328] on select "**********" at bounding box center [459, 345] width 506 height 34
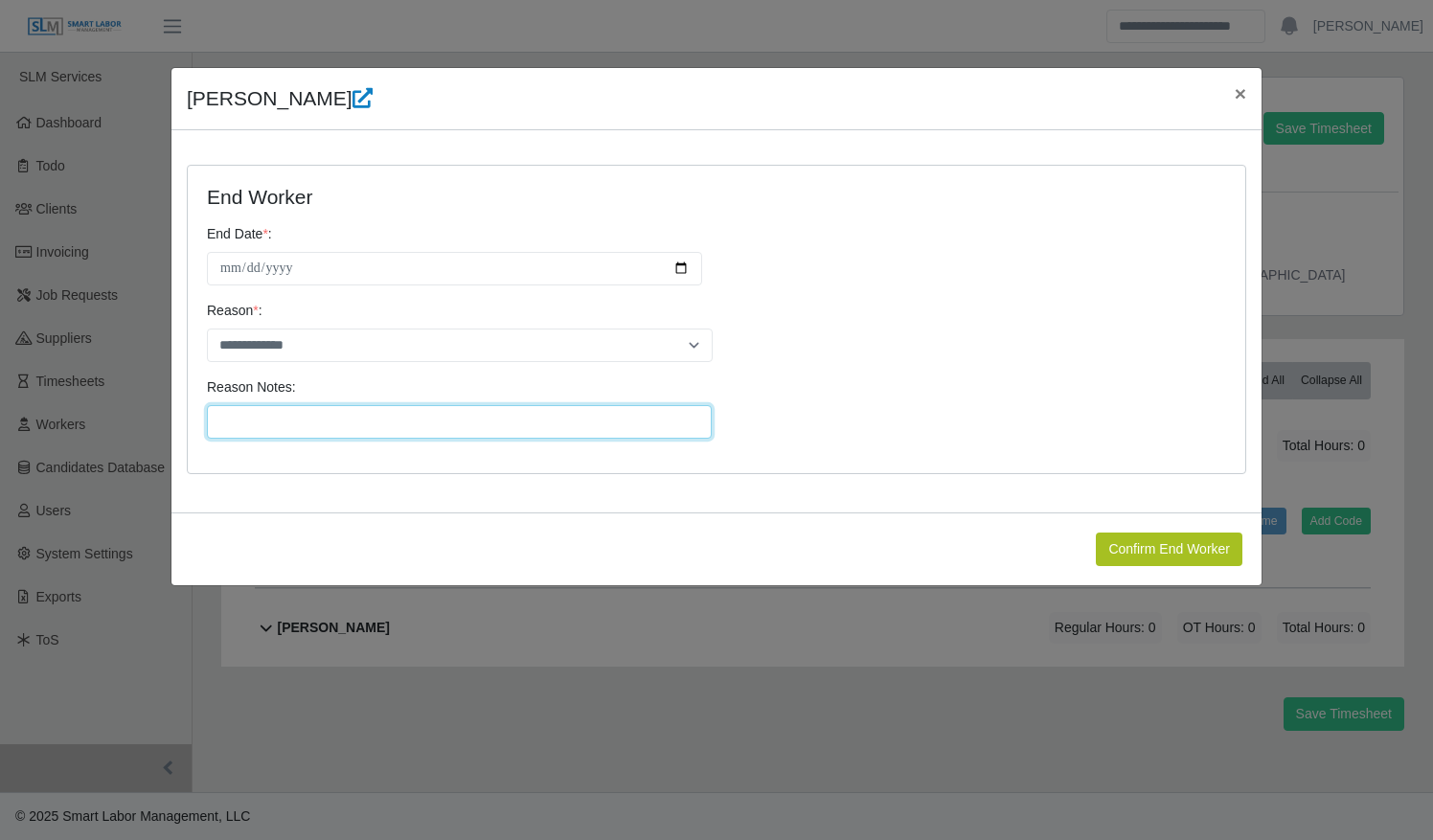
click at [320, 413] on input "Reason Notes:" at bounding box center [459, 422] width 505 height 34
type input "**********"
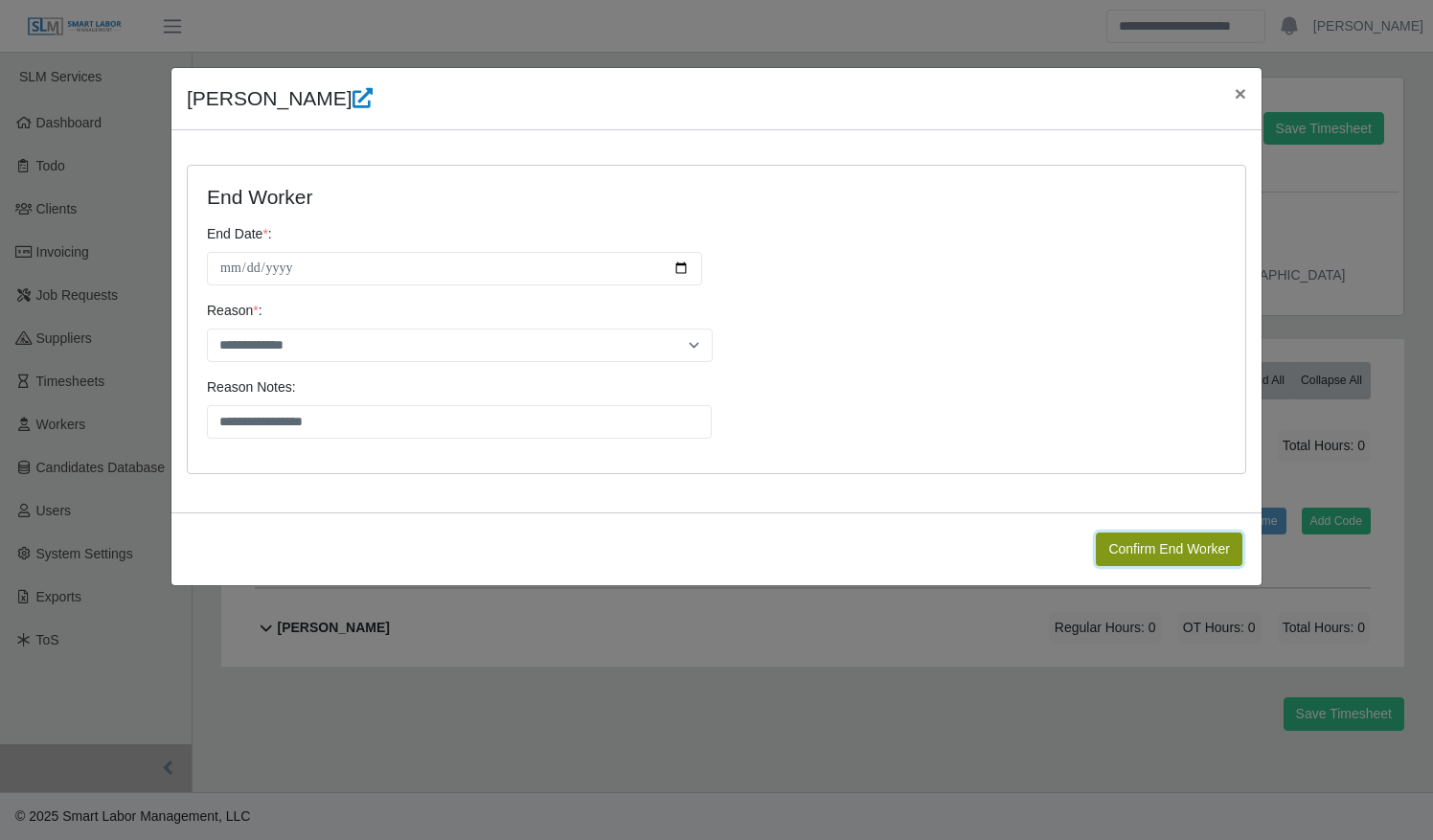
click at [1119, 546] on button "Confirm End Worker" at bounding box center [1170, 549] width 146 height 34
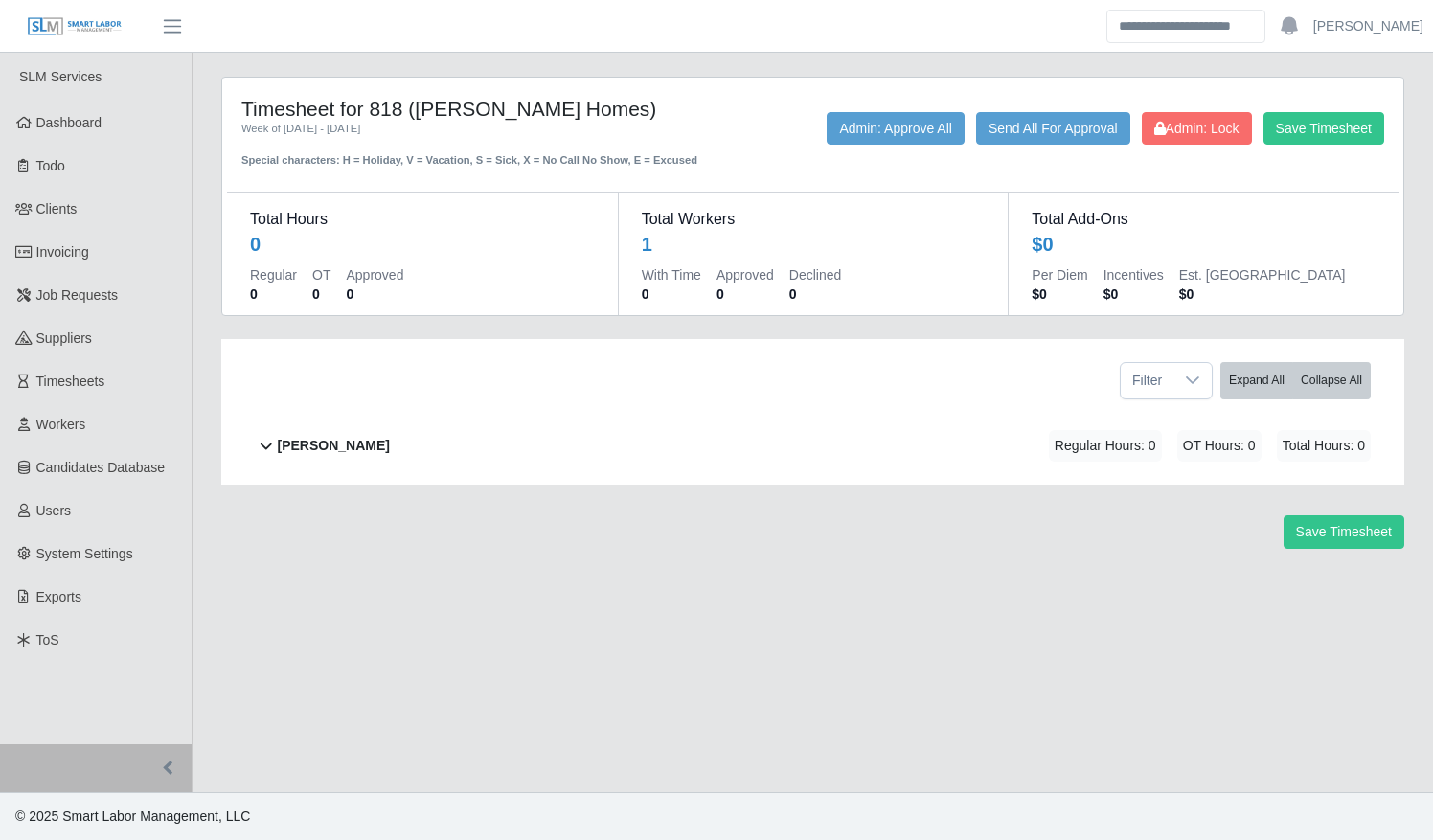
click at [345, 442] on b "Lorenzo Askew" at bounding box center [334, 445] width 112 height 20
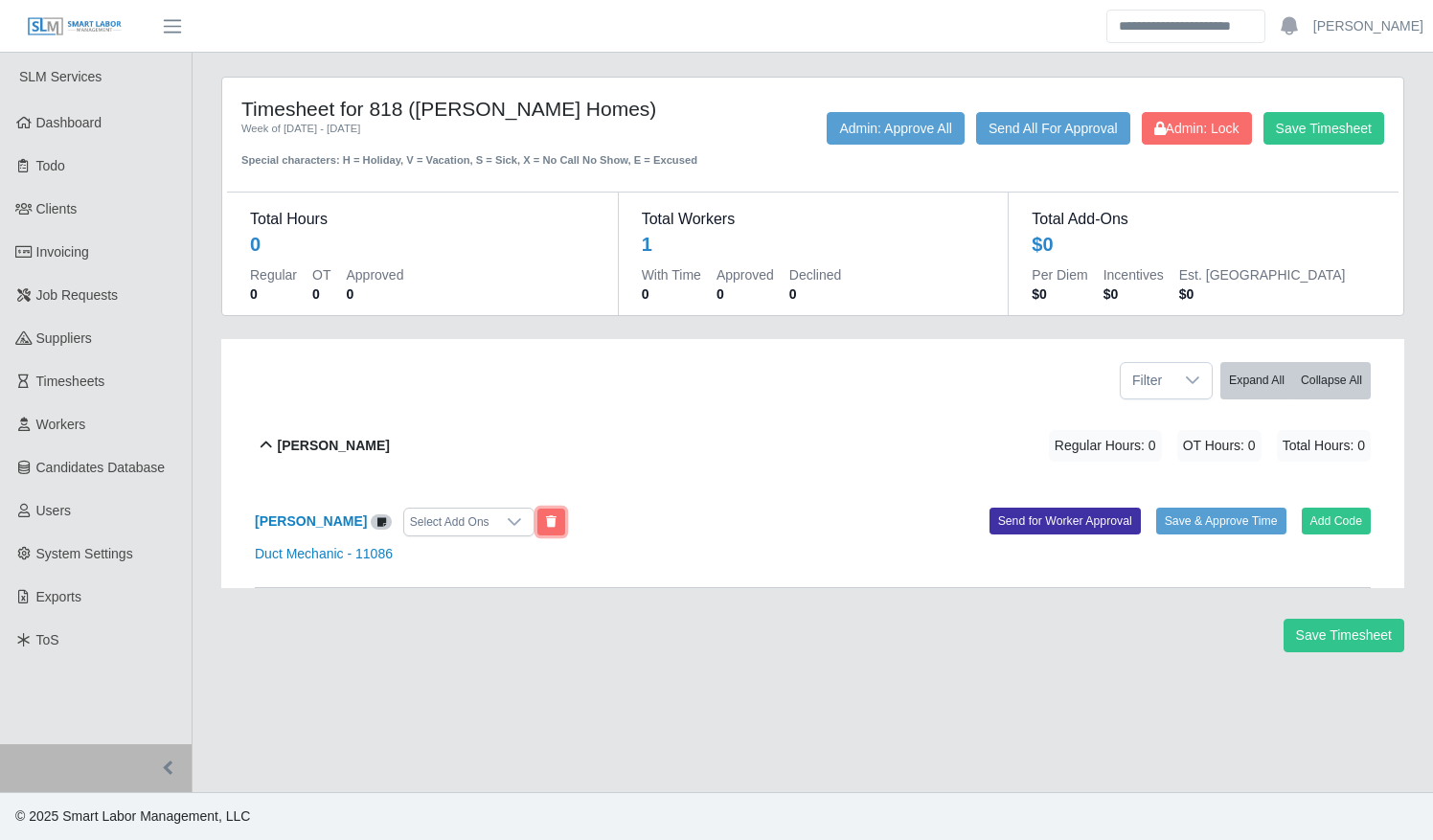
click at [543, 521] on button at bounding box center [551, 521] width 28 height 27
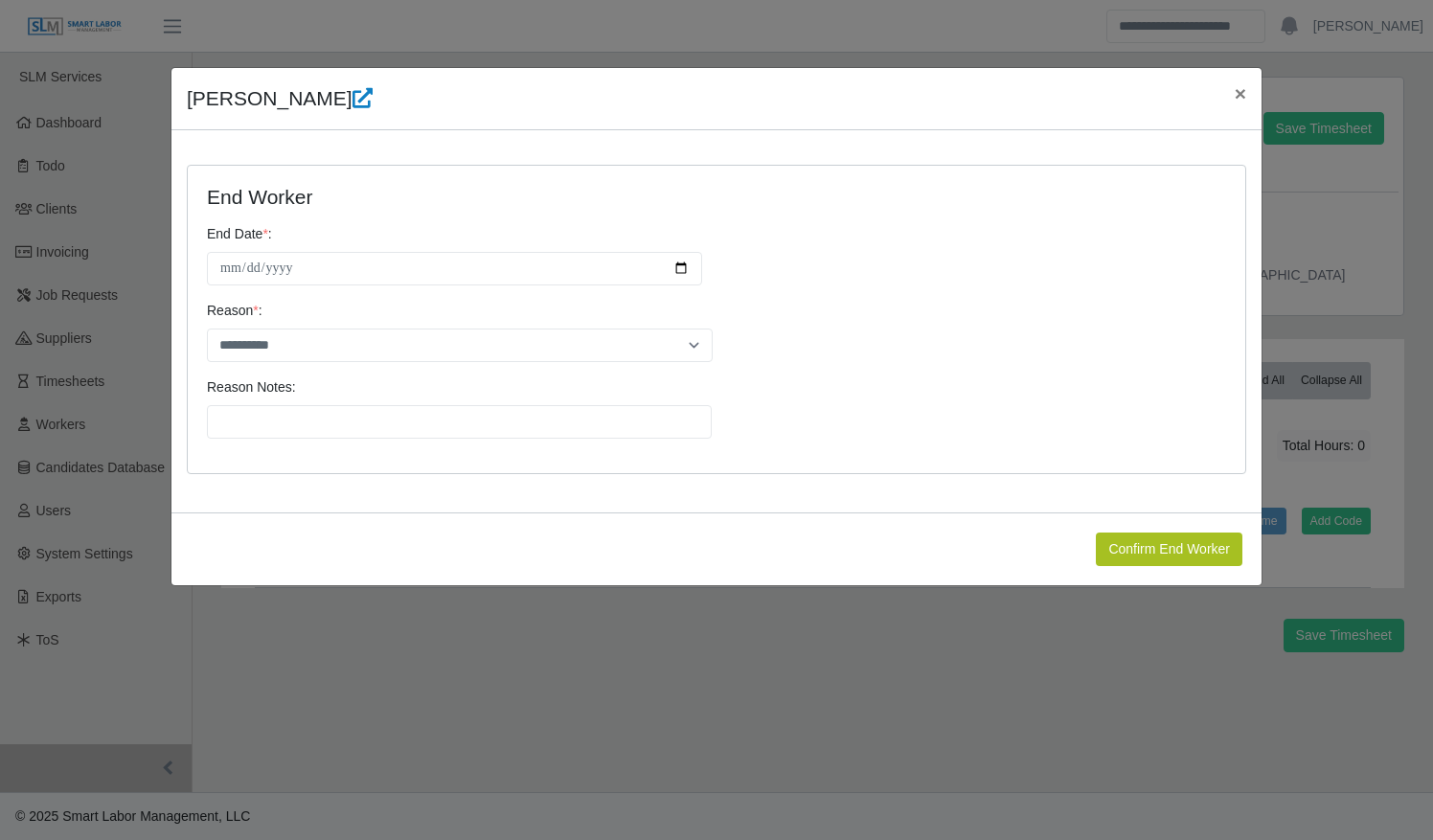
click at [373, 291] on div "**********" at bounding box center [716, 262] width 1048 height 76
click at [680, 273] on input "**********" at bounding box center [454, 269] width 496 height 34
type input "**********"
click at [323, 348] on select "**********" at bounding box center [459, 345] width 506 height 34
select select "**********"
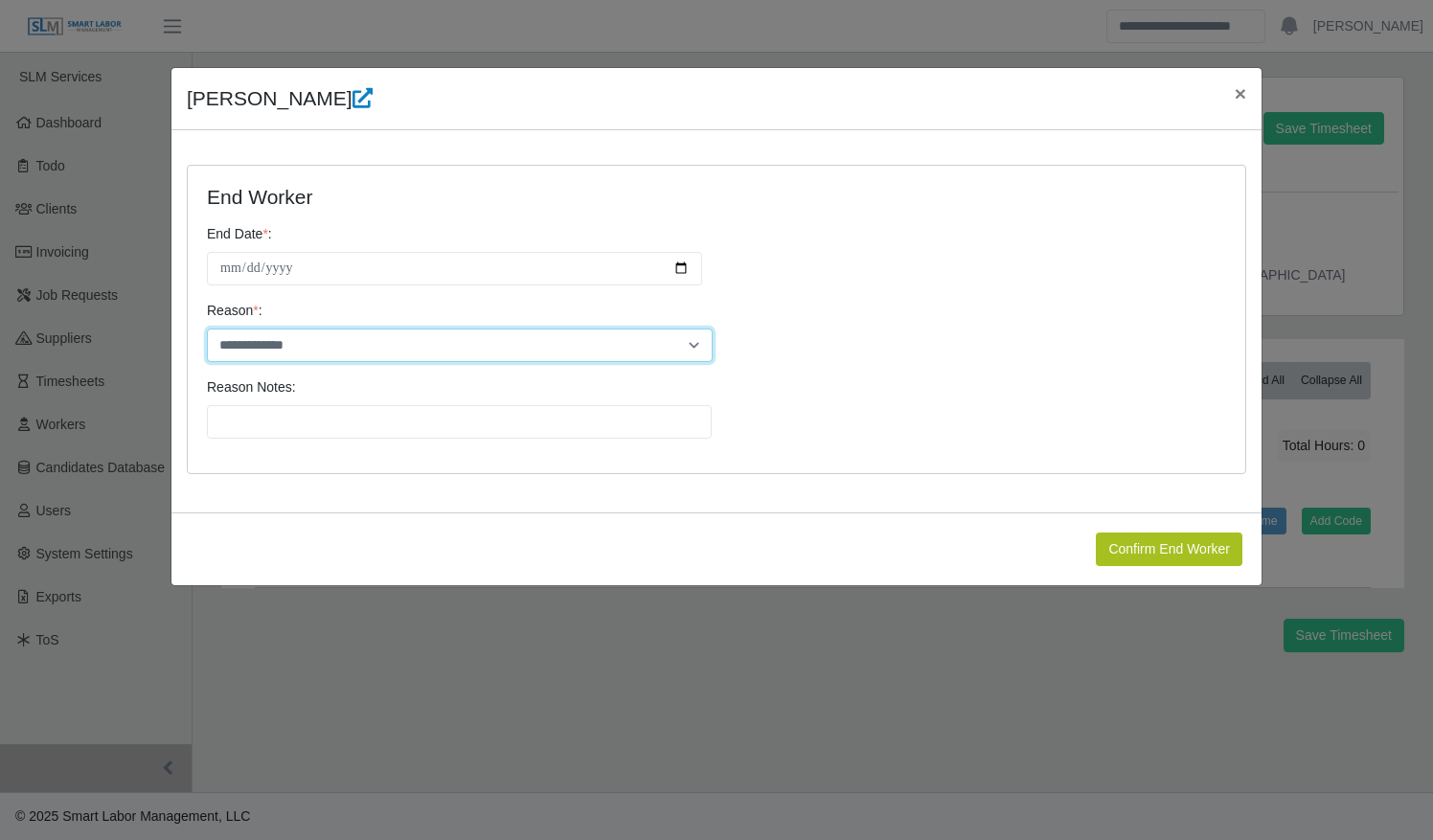
click at [207, 328] on select "**********" at bounding box center [459, 345] width 506 height 34
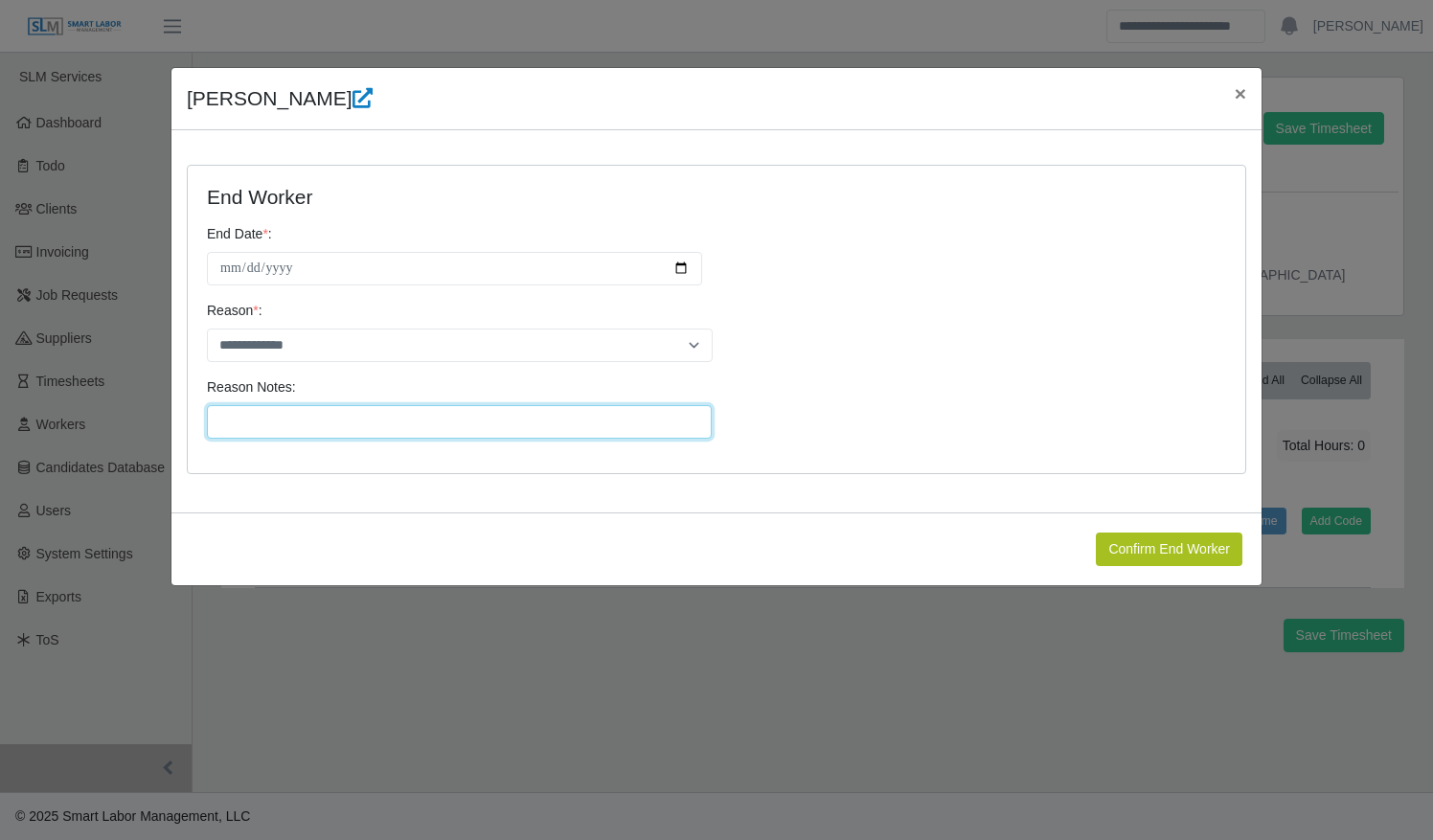
click at [325, 425] on input "Reason Notes:" at bounding box center [459, 422] width 505 height 34
type input "**********"
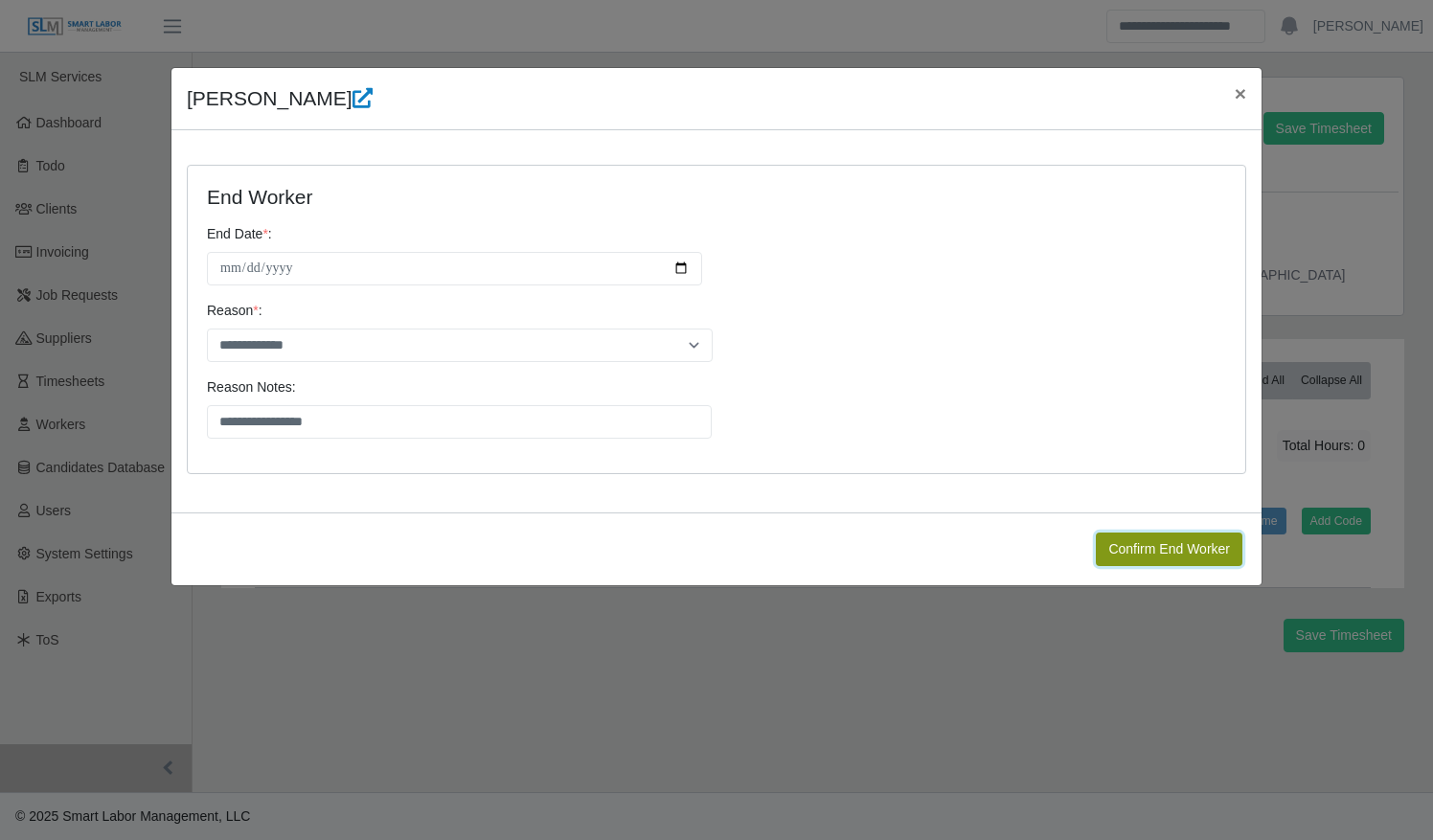
click at [1187, 561] on button "Confirm End Worker" at bounding box center [1170, 549] width 146 height 34
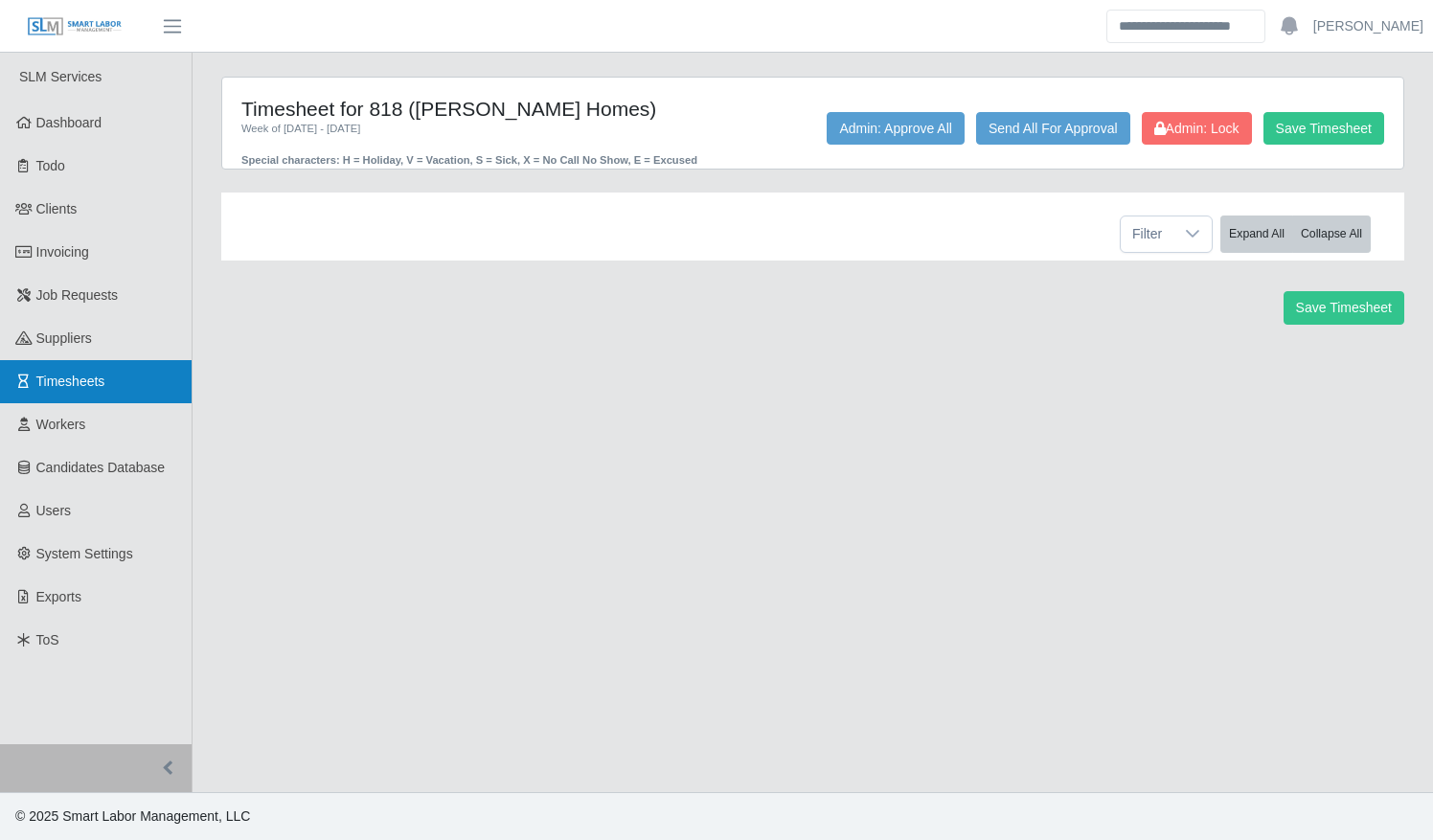
click at [115, 385] on link "Timesheets" at bounding box center [96, 382] width 192 height 44
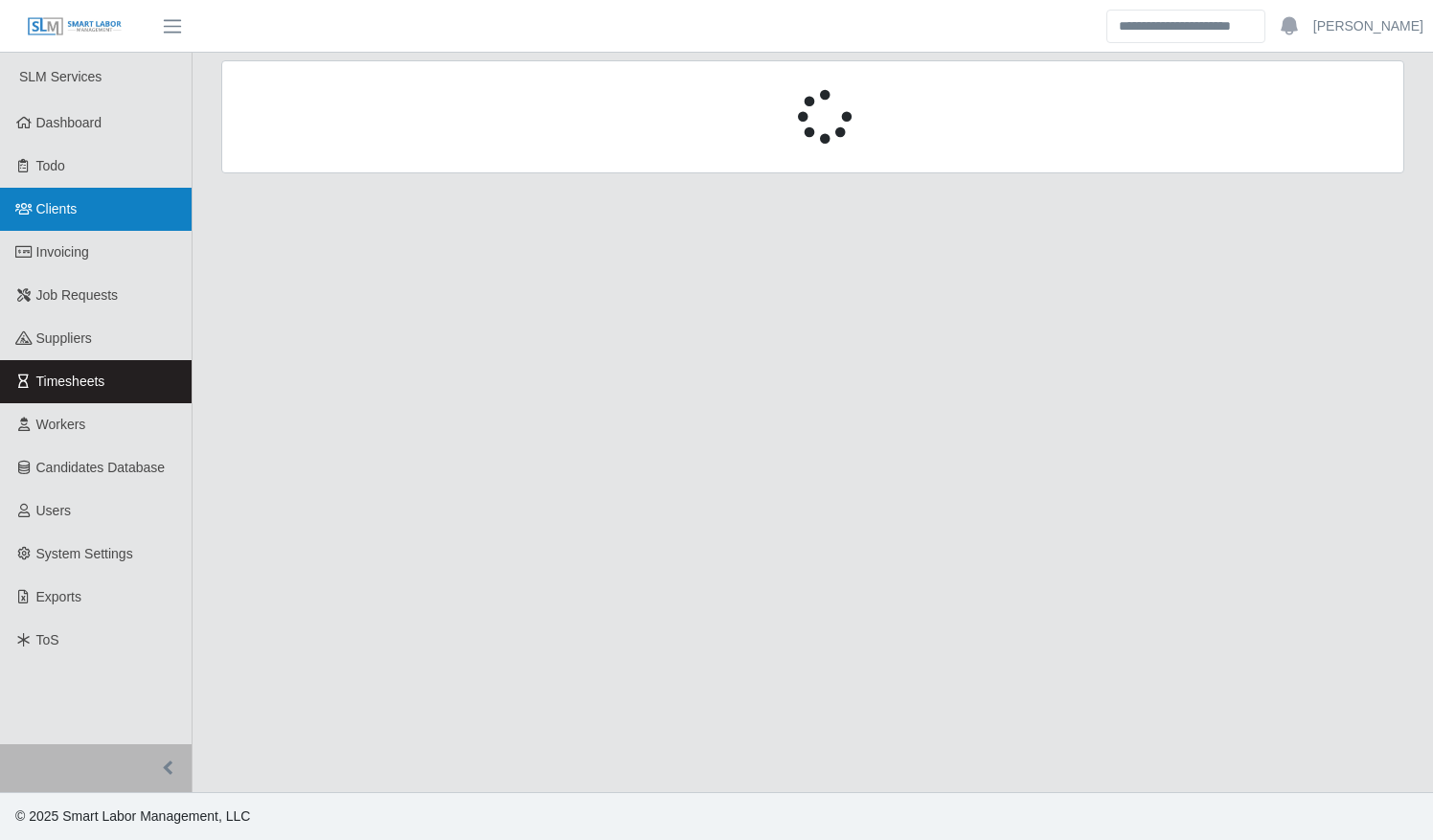
click at [101, 200] on link "Clients" at bounding box center [96, 210] width 192 height 44
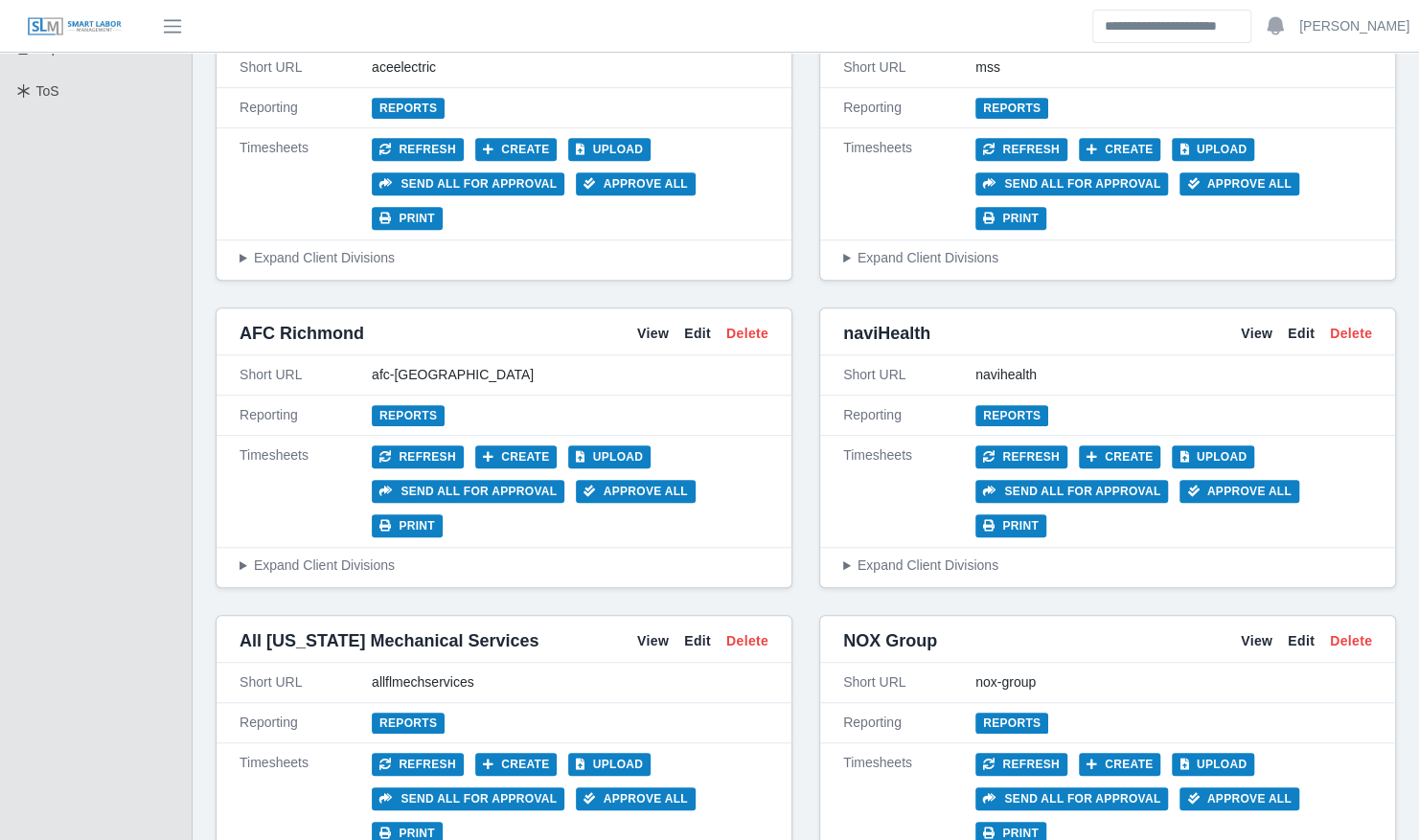
scroll to position [550, 0]
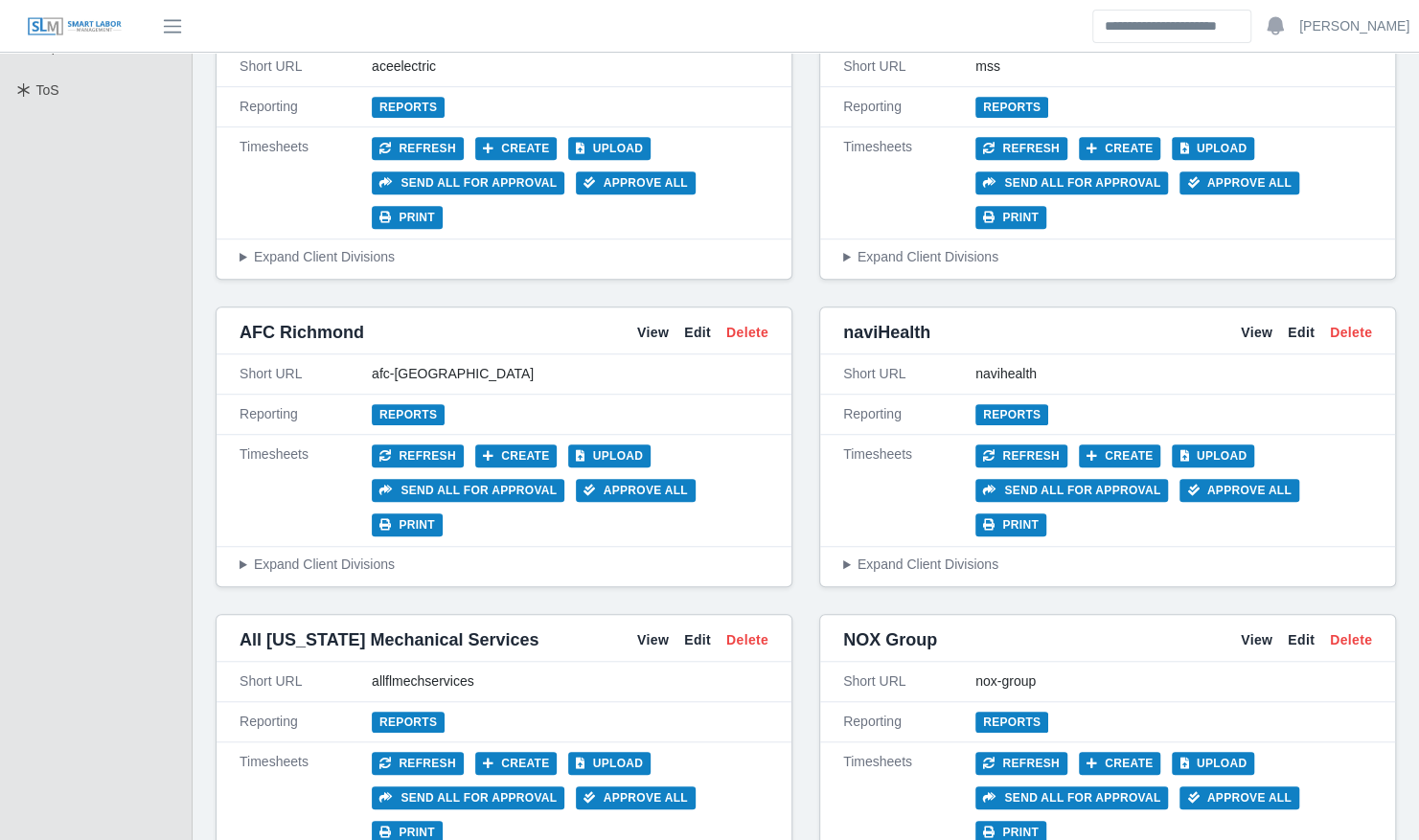
click at [524, 742] on div "Timesheets Refresh Create Upload Send all for approval Approve All Print" at bounding box center [504, 797] width 575 height 112
click at [524, 752] on button "Create" at bounding box center [516, 763] width 82 height 23
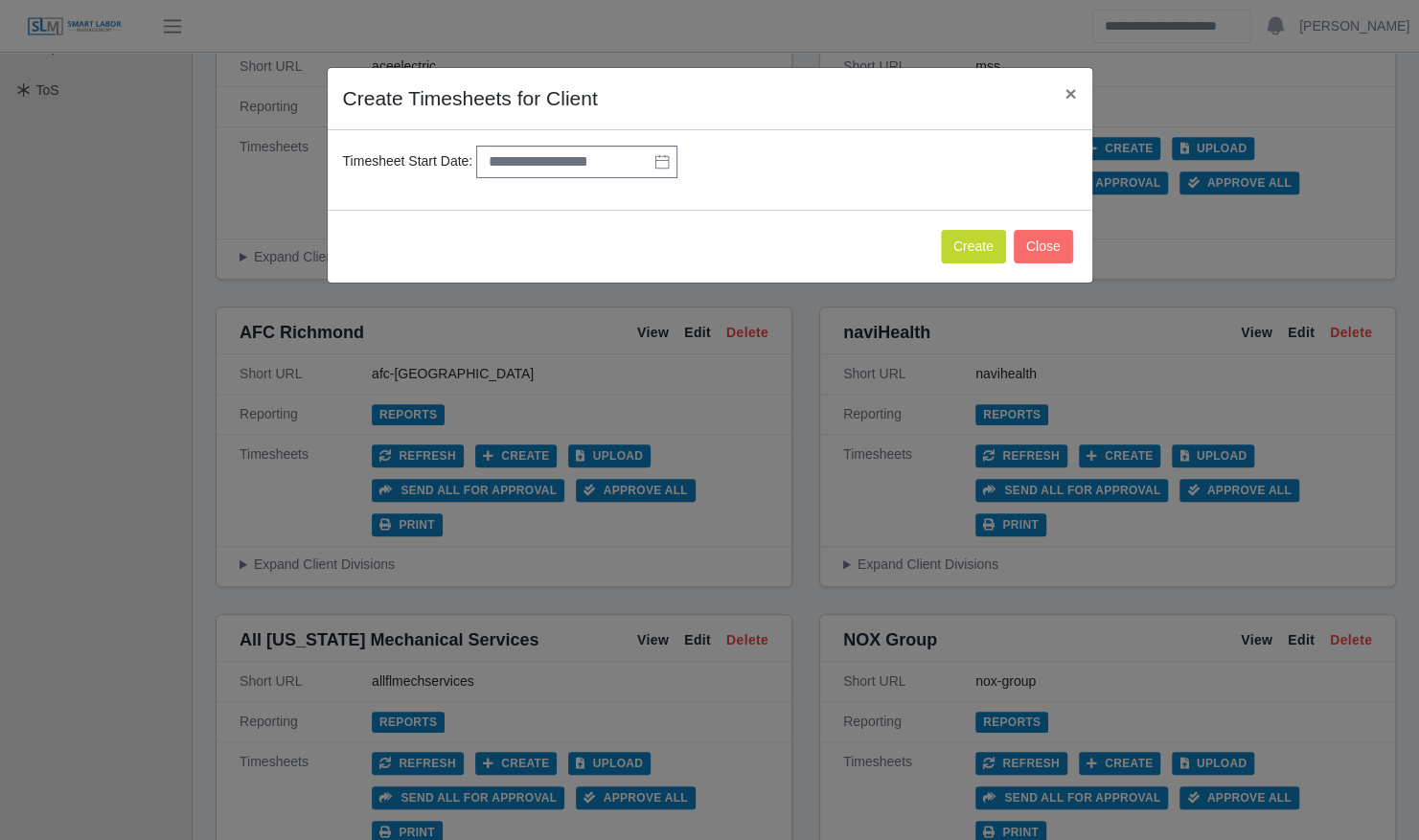
click at [663, 163] on icon at bounding box center [662, 161] width 14 height 15
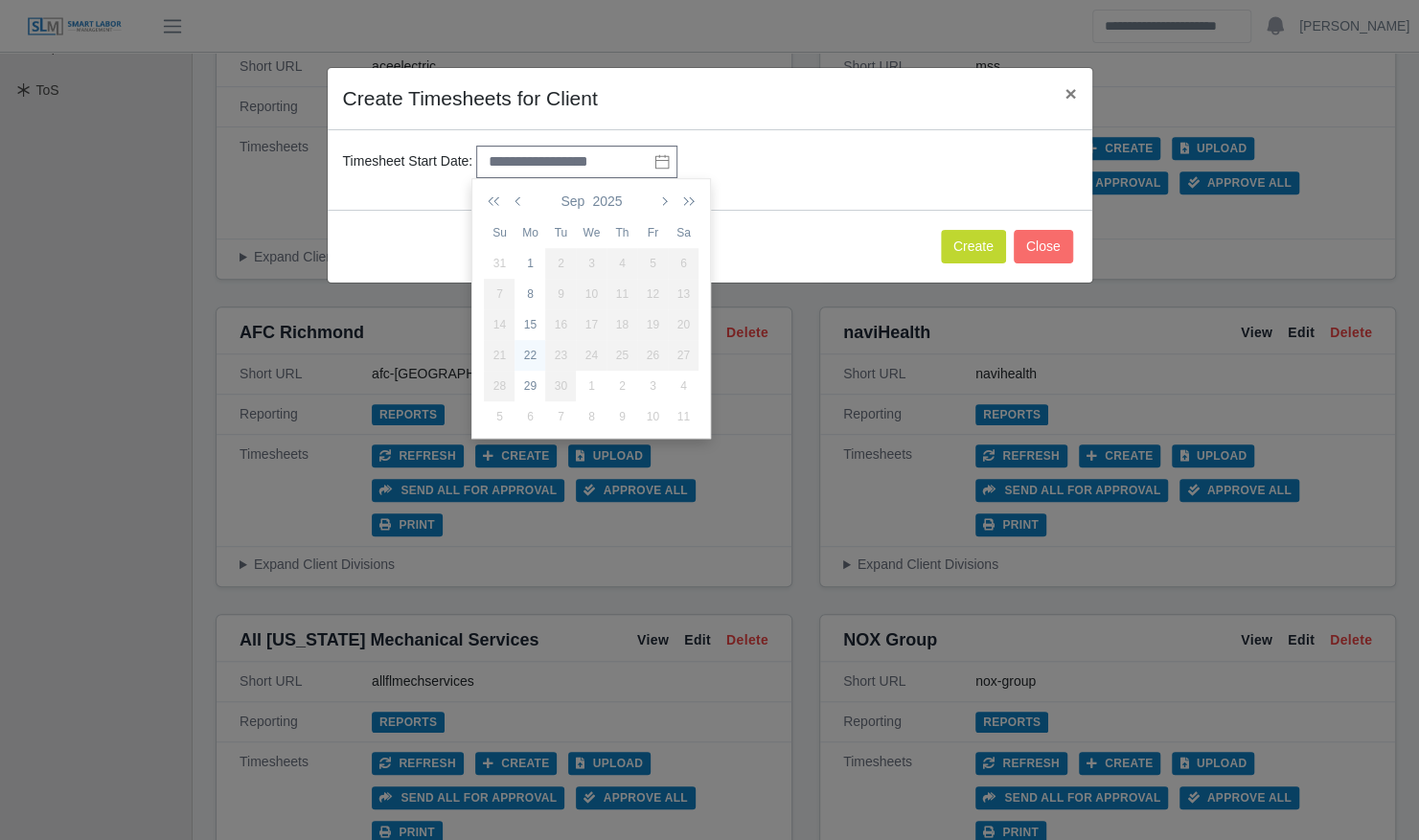
click at [537, 360] on div "22" at bounding box center [529, 354] width 31 height 17
type input "**********"
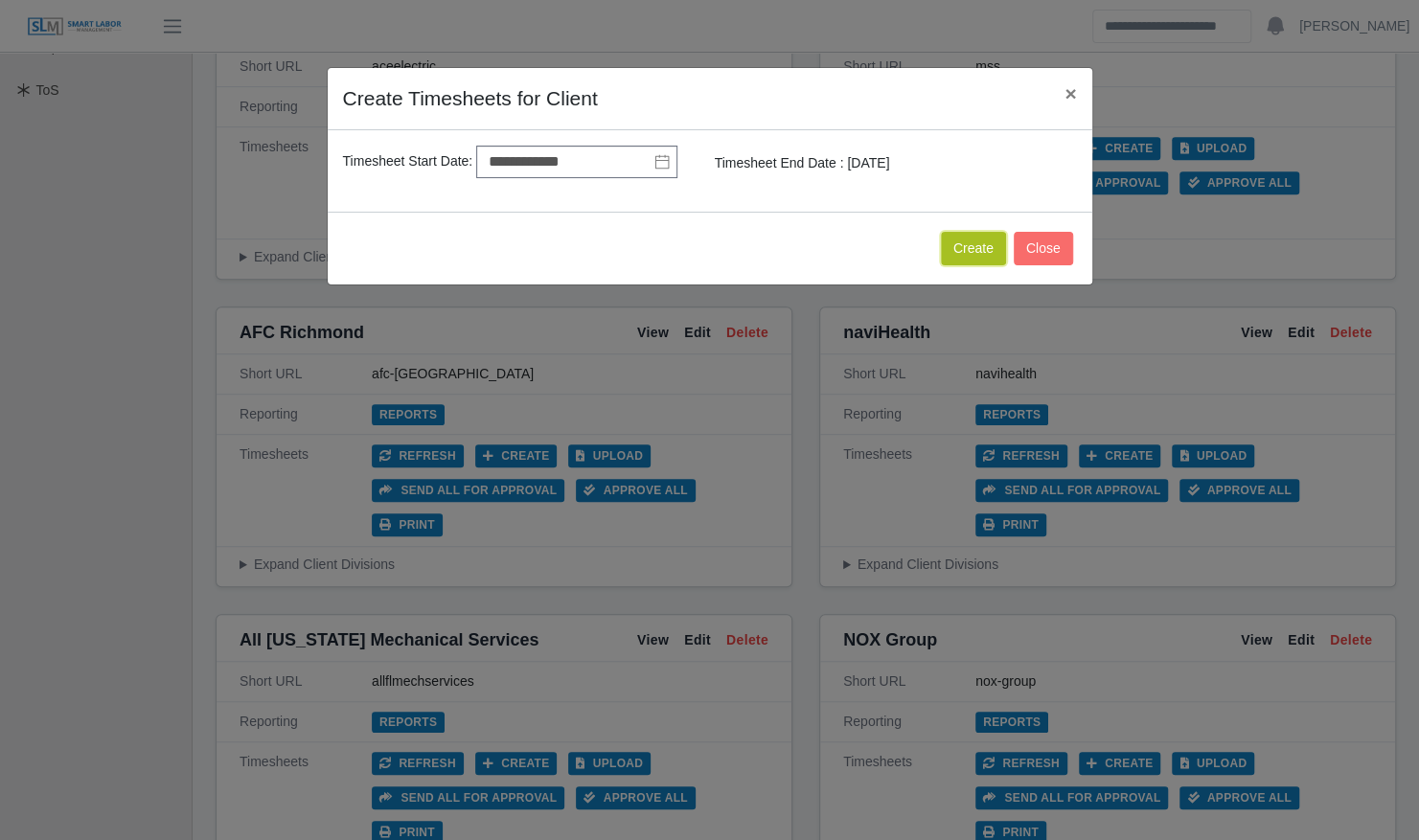
click at [966, 249] on button "Create" at bounding box center [974, 248] width 65 height 34
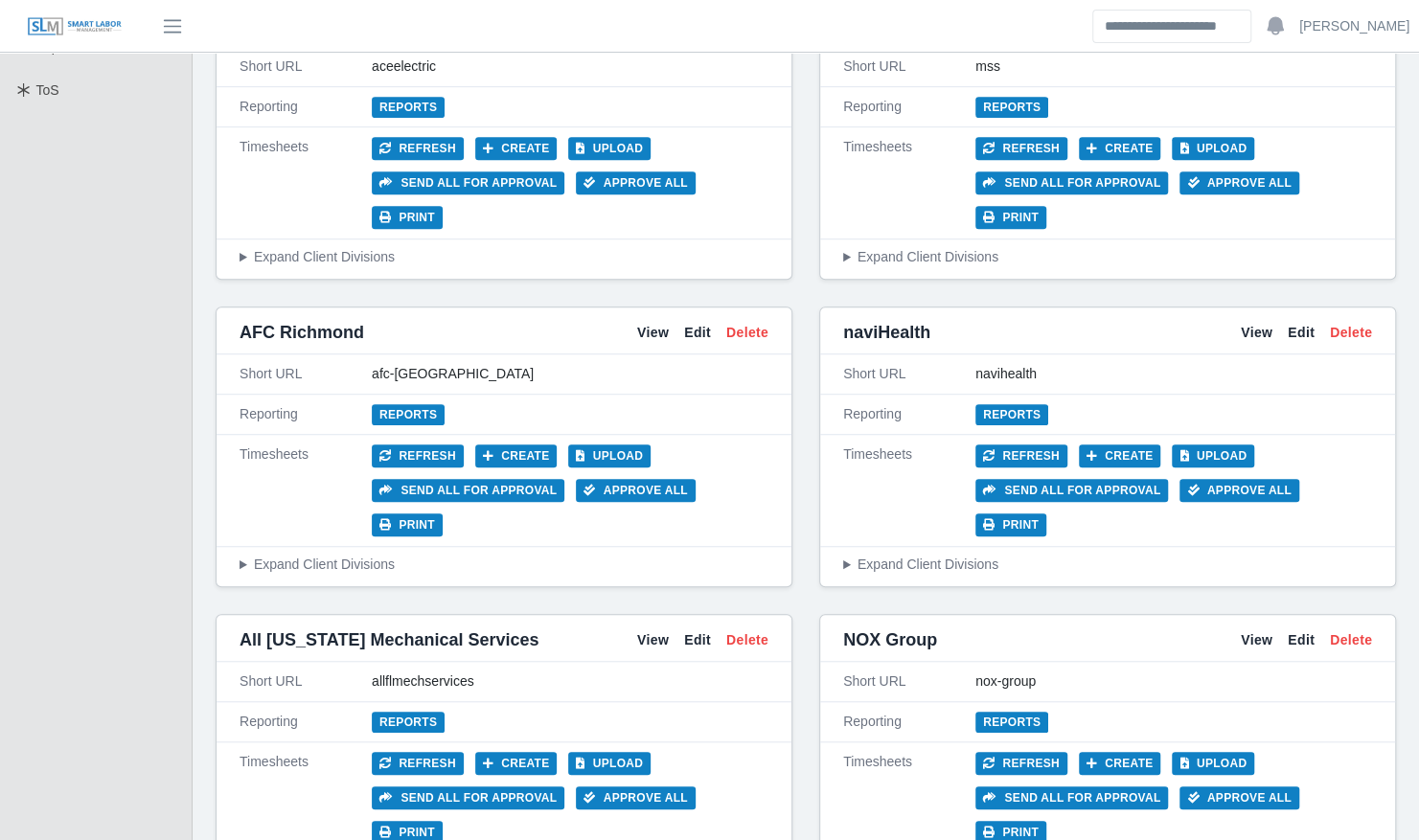
scroll to position [0, 0]
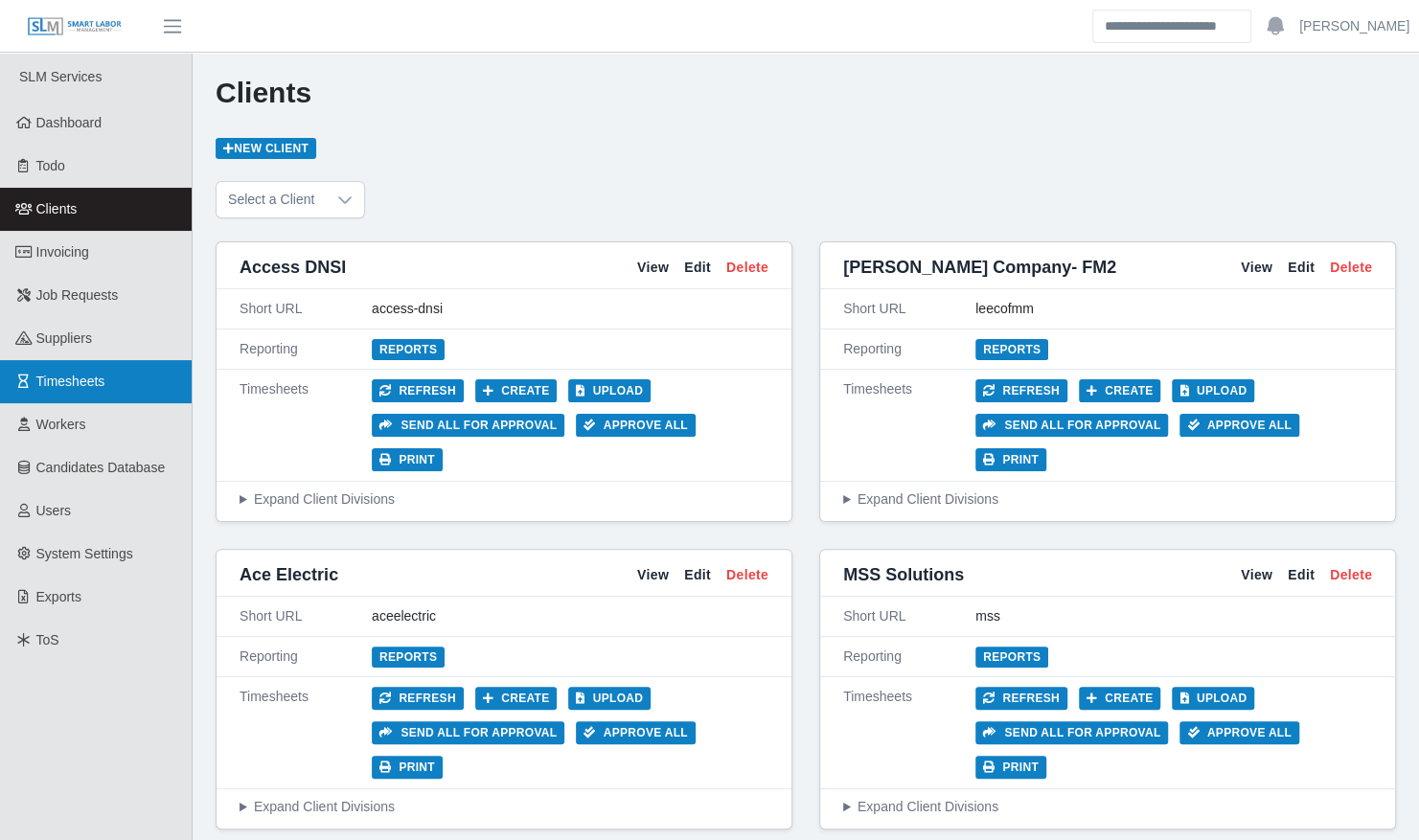
click at [56, 393] on link "Timesheets" at bounding box center [96, 382] width 192 height 44
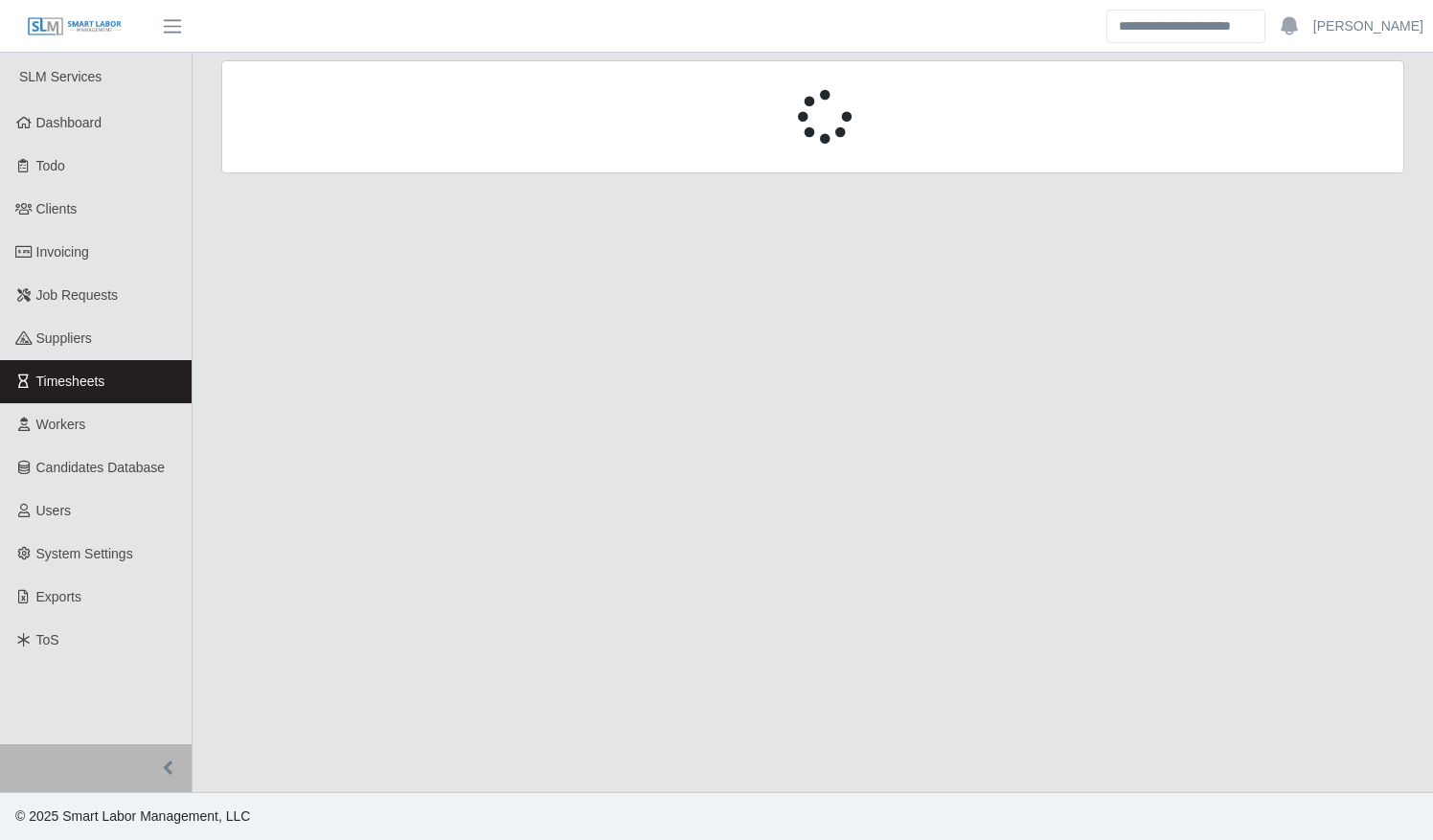
click at [394, 226] on main at bounding box center [813, 421] width 1241 height 739
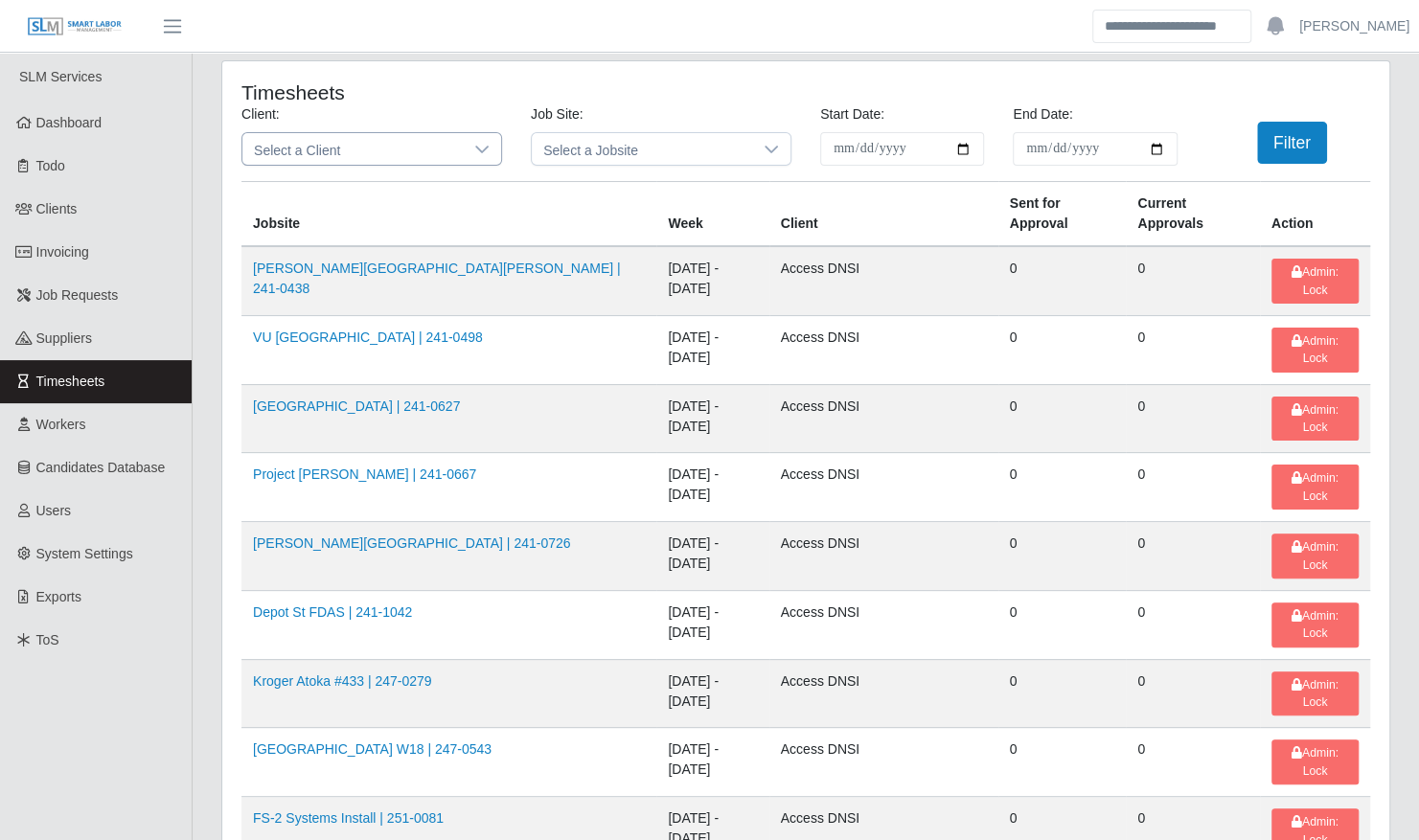
click at [375, 145] on span "Select a Client" at bounding box center [352, 149] width 221 height 32
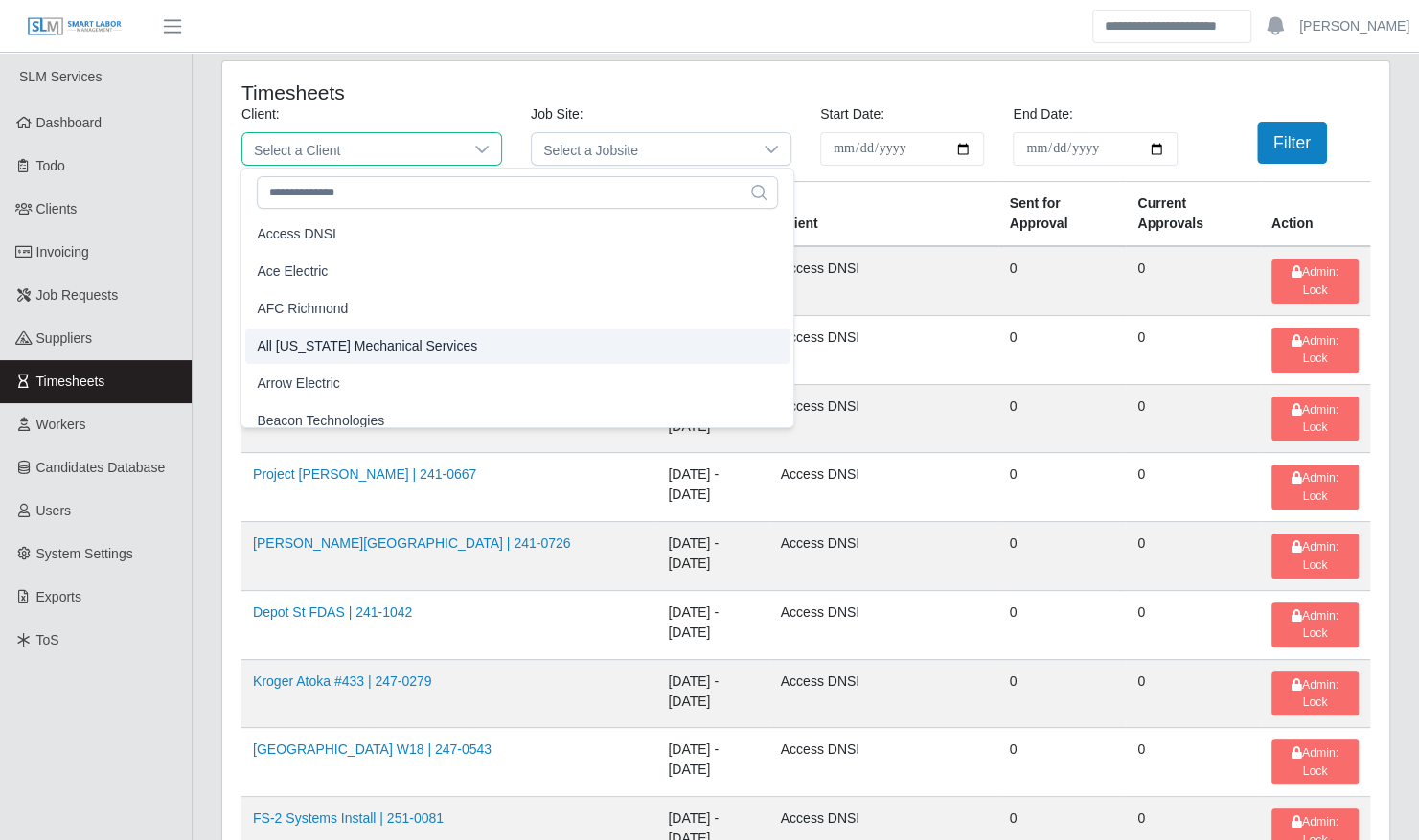
click at [359, 362] on li "All [US_STATE] Mechanical Services" at bounding box center [518, 346] width 544 height 36
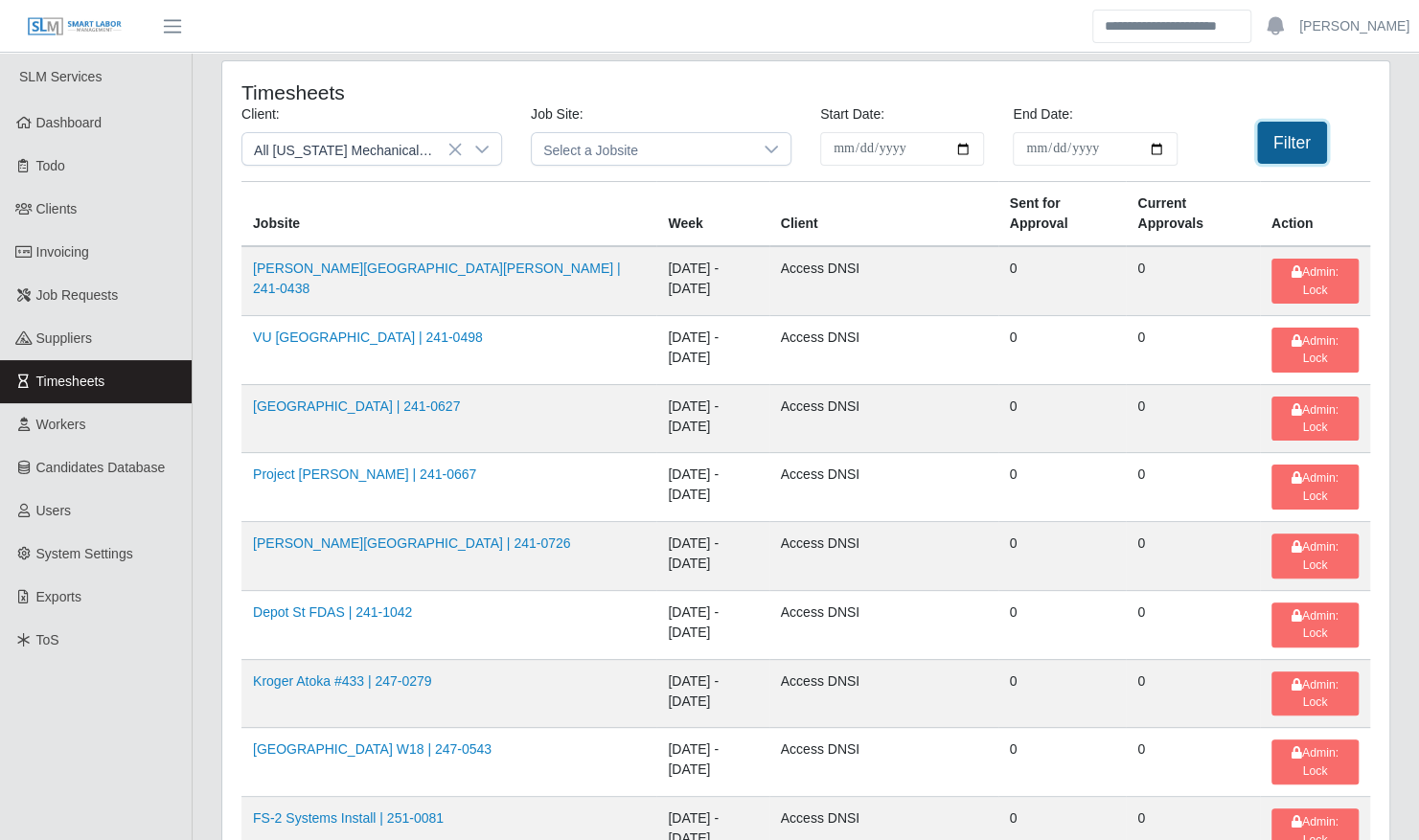
click at [1283, 156] on button "Filter" at bounding box center [1291, 142] width 70 height 43
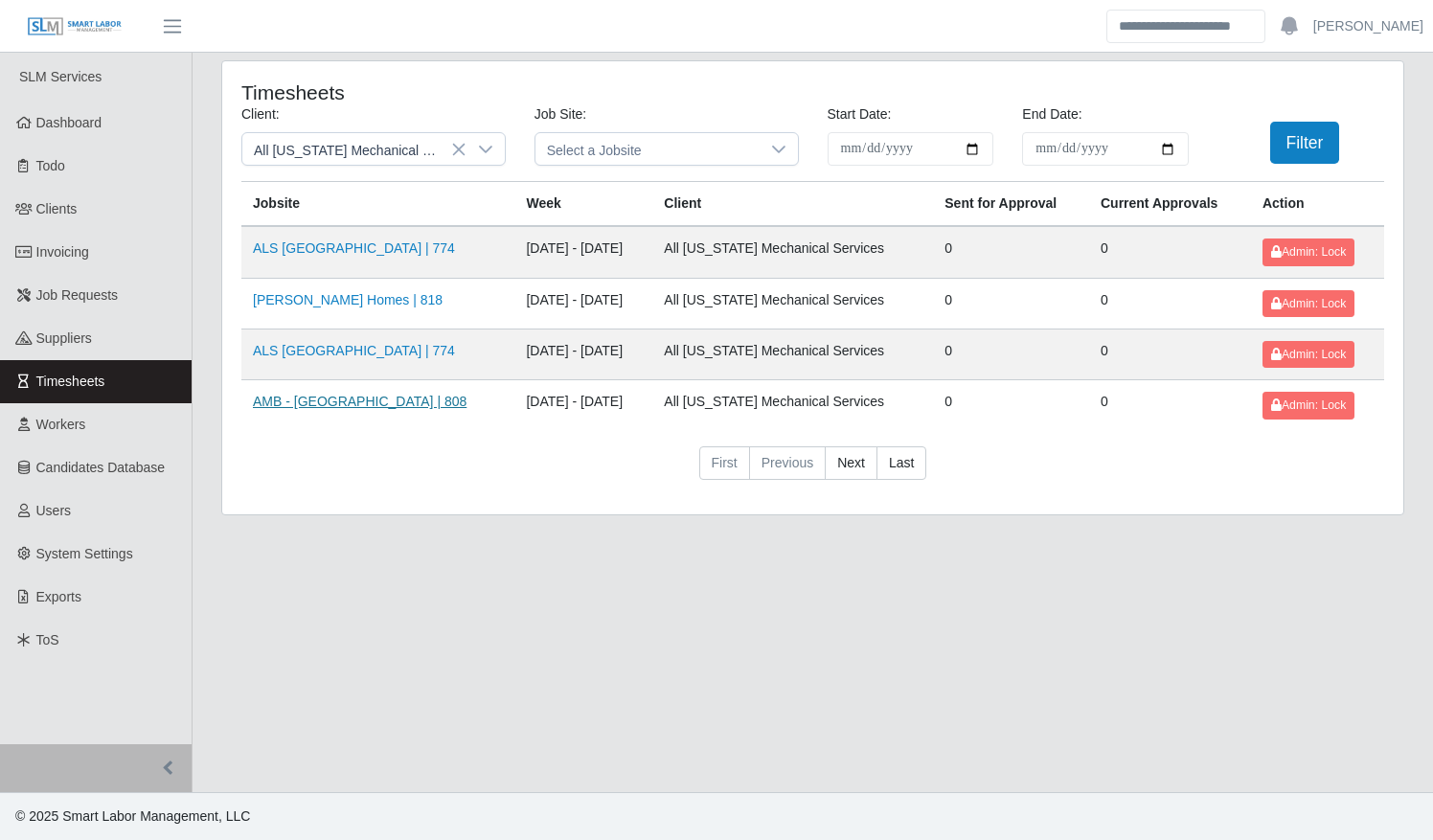
click at [356, 405] on link "AMB - Carrollwood | 808" at bounding box center [360, 401] width 214 height 15
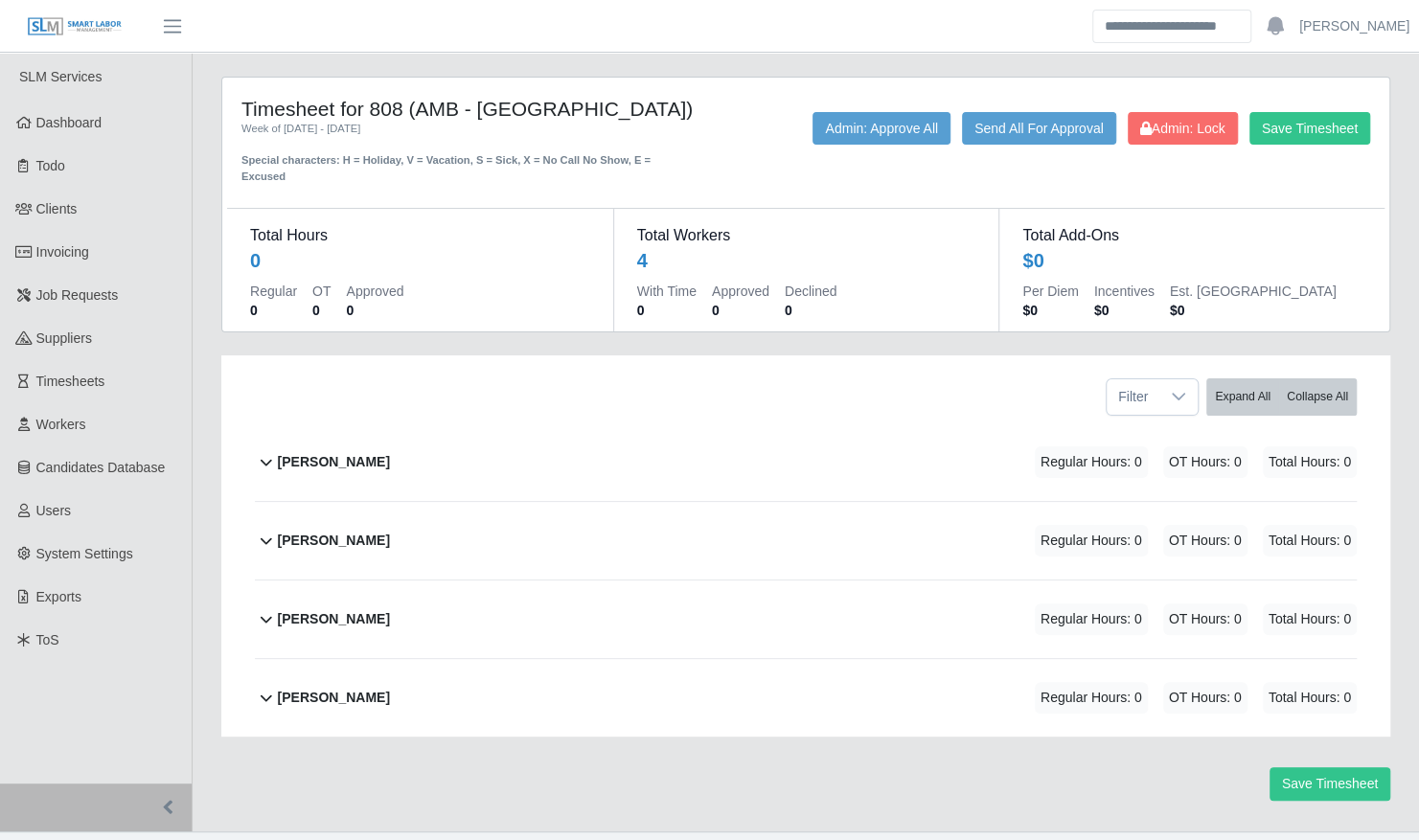
click at [348, 452] on b "[PERSON_NAME]" at bounding box center [333, 462] width 112 height 20
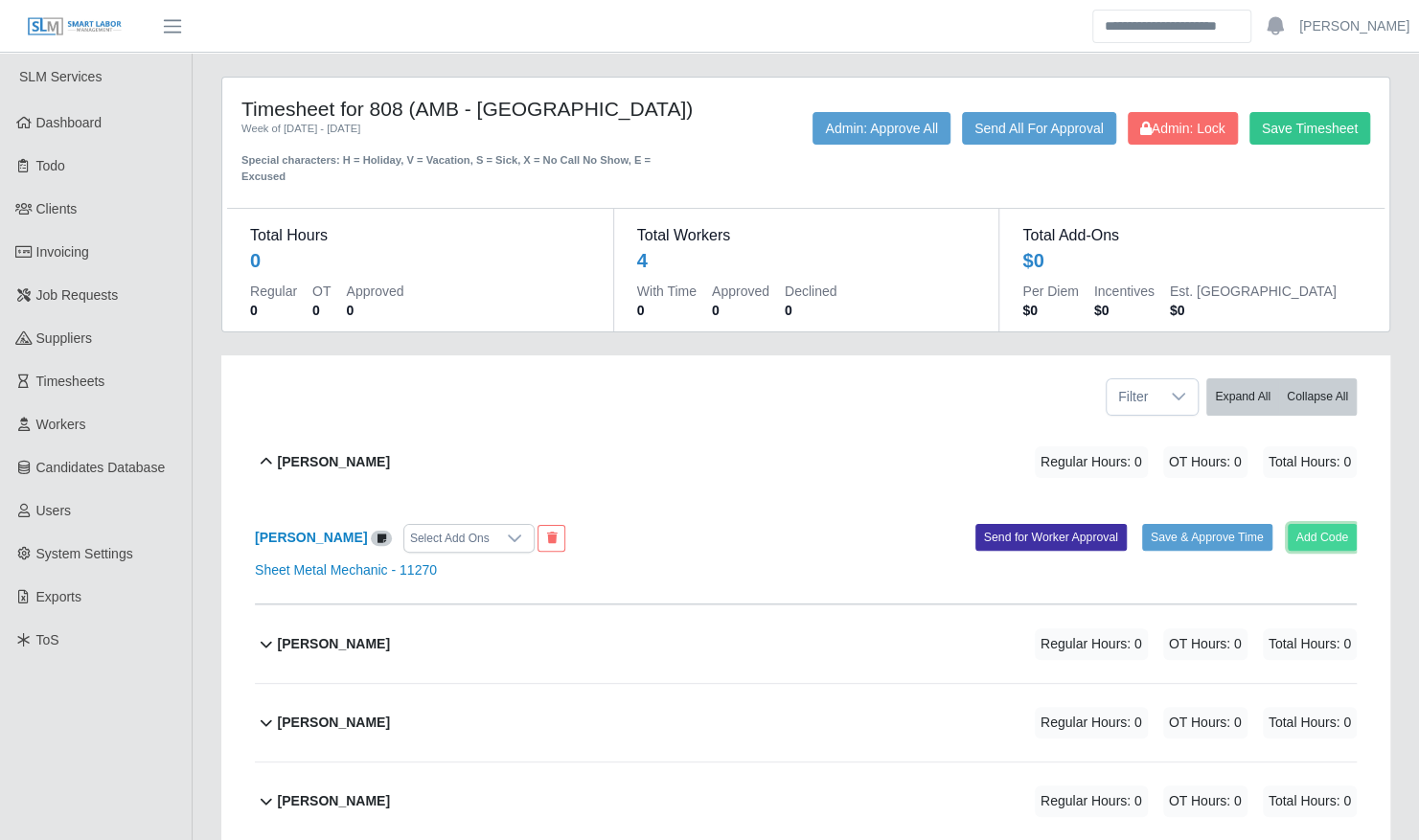
click at [1330, 525] on button "Add Code" at bounding box center [1322, 537] width 70 height 27
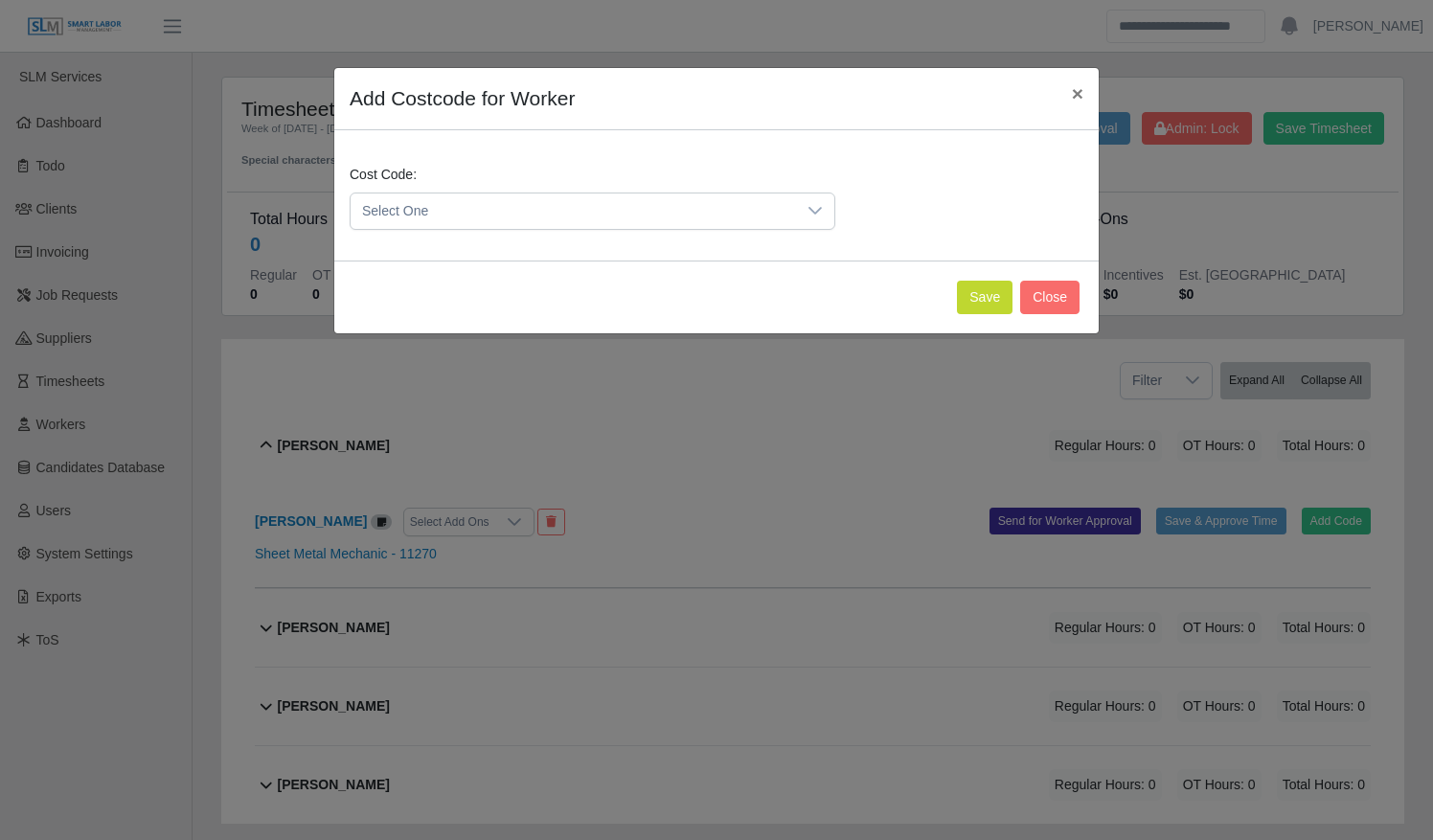
click at [817, 208] on icon at bounding box center [814, 210] width 15 height 15
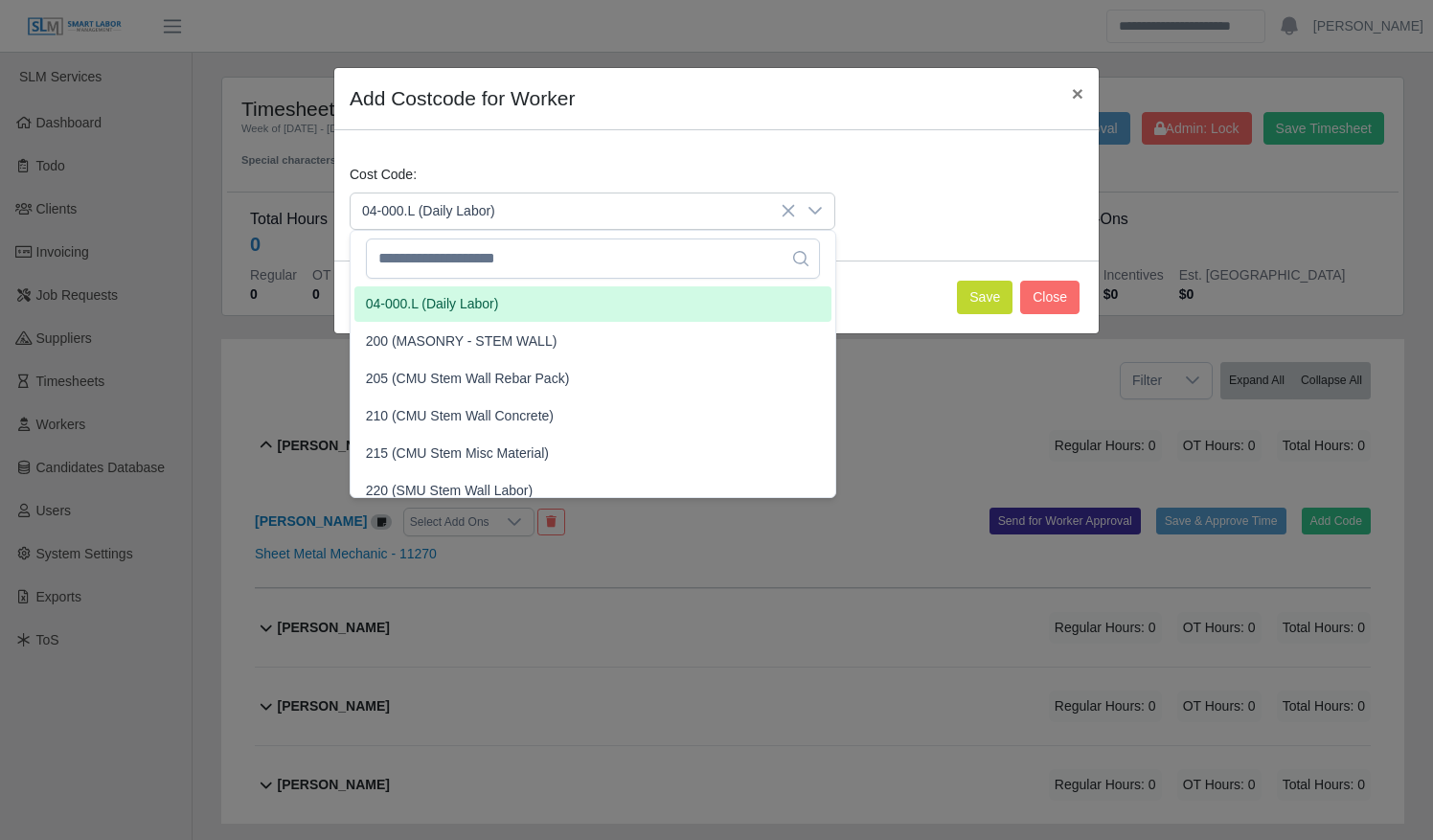
click at [701, 320] on li "04-000.L (Daily Labor)" at bounding box center [593, 304] width 477 height 36
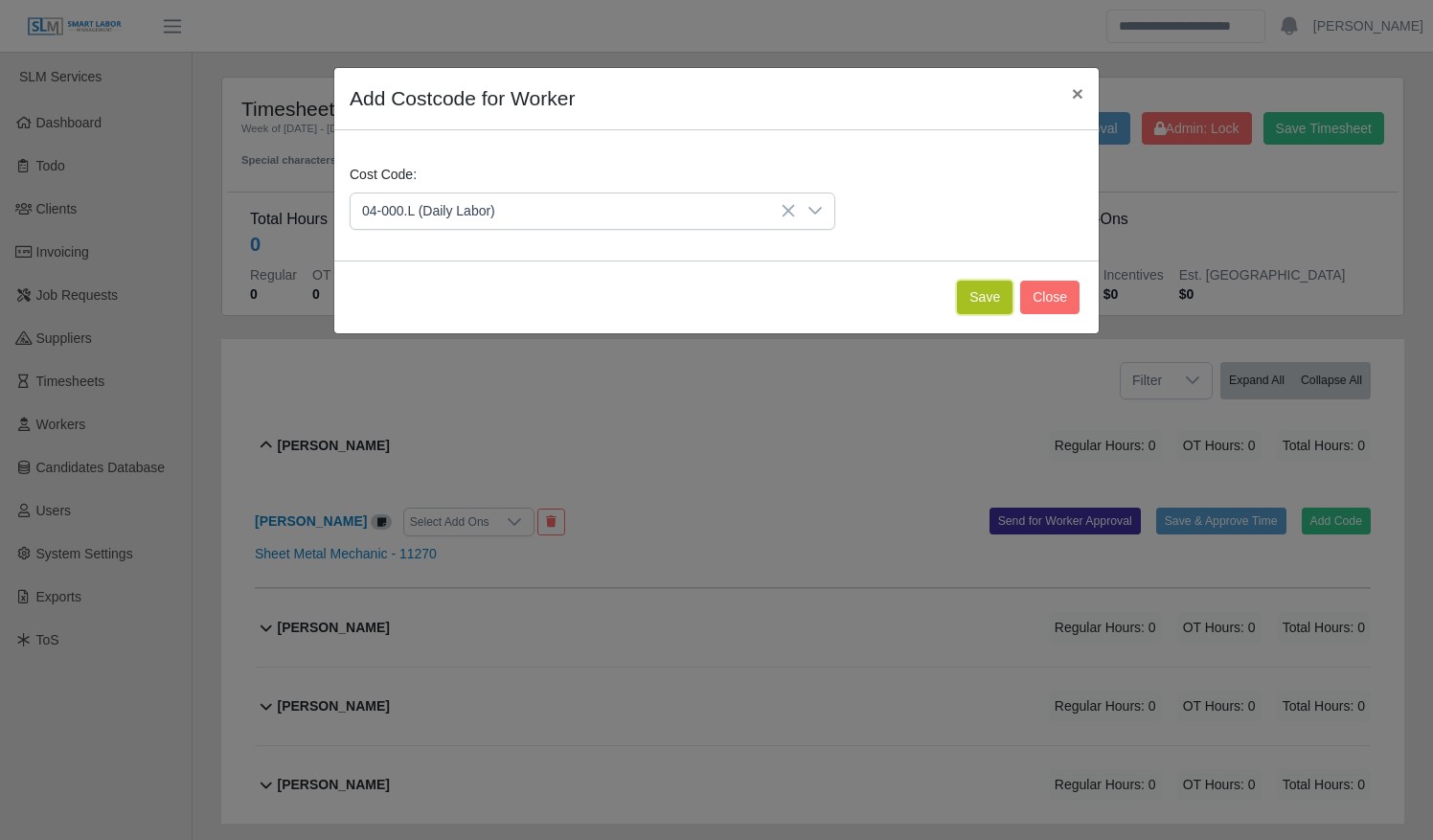
click at [984, 290] on button "Save" at bounding box center [985, 298] width 55 height 34
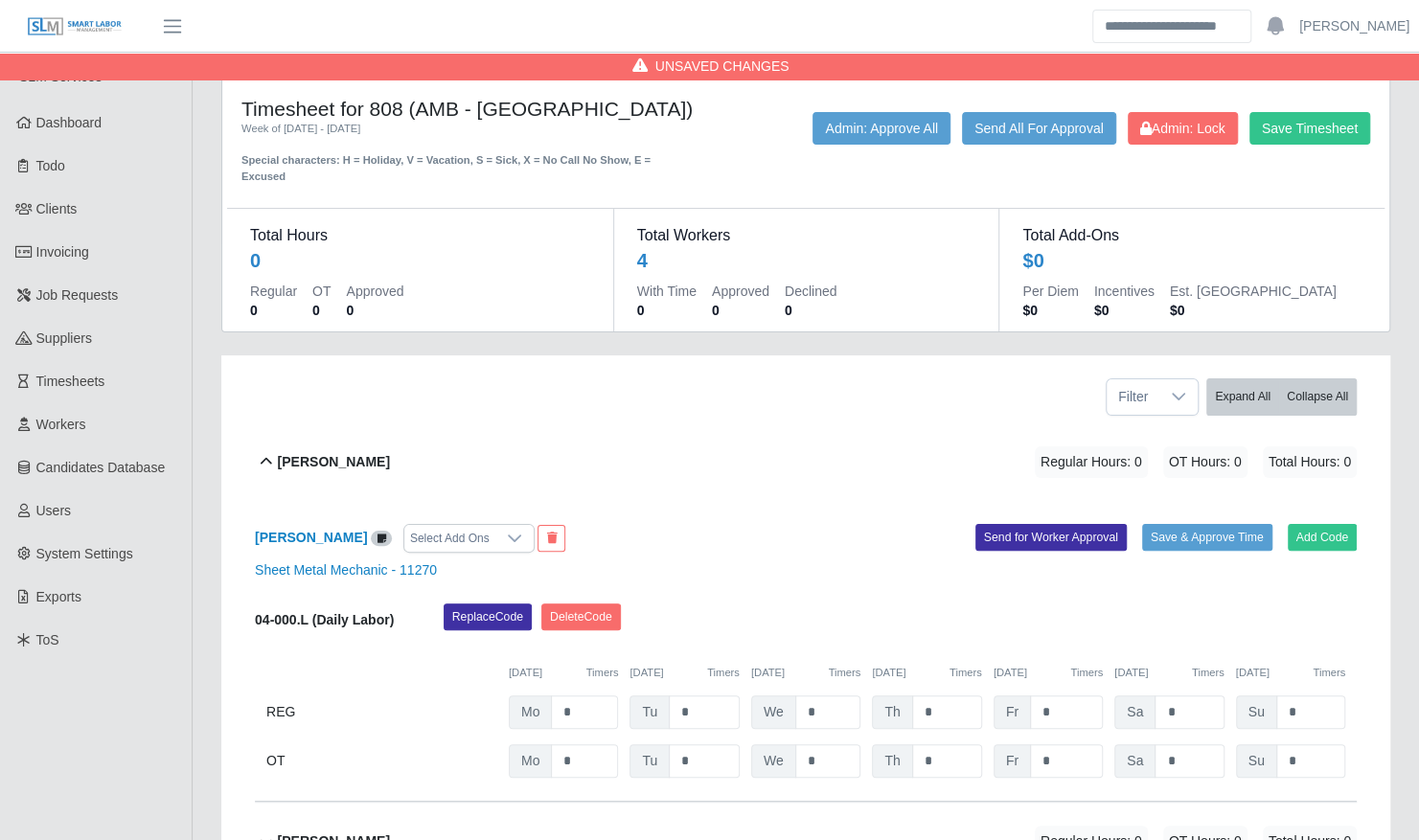
scroll to position [320, 0]
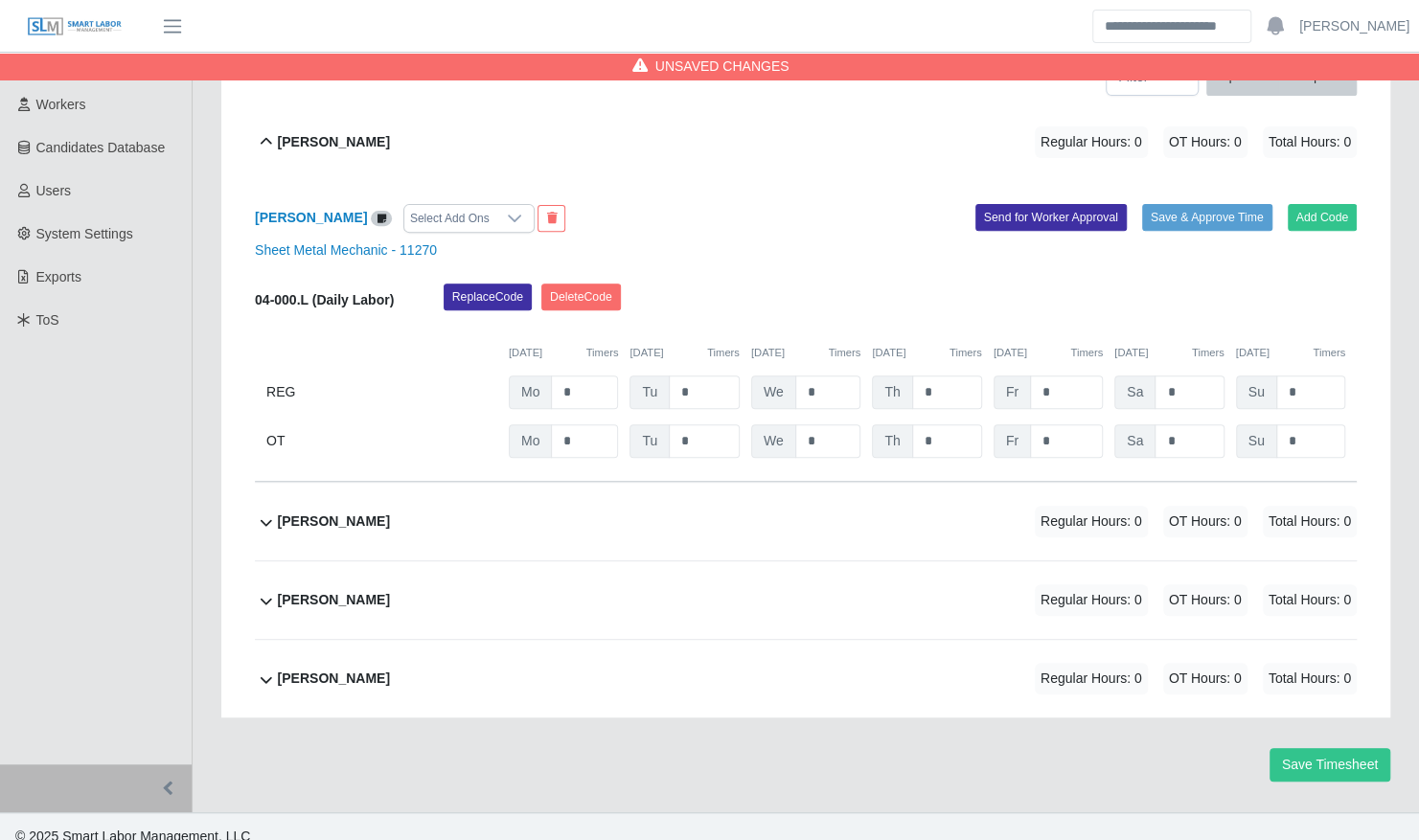
click at [1299, 515] on span "Total Hours: 0" at bounding box center [1309, 521] width 94 height 32
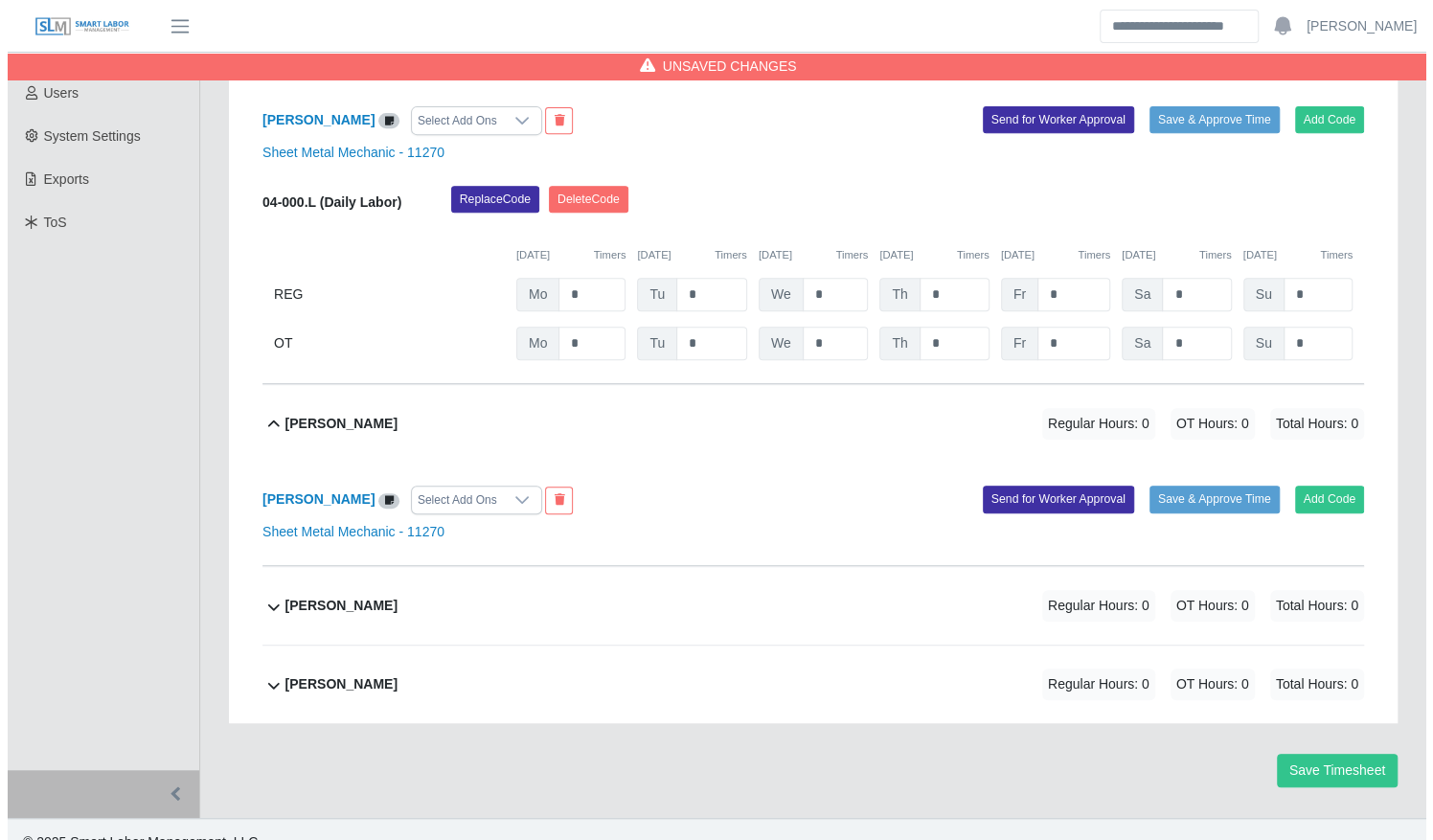
scroll to position [422, 0]
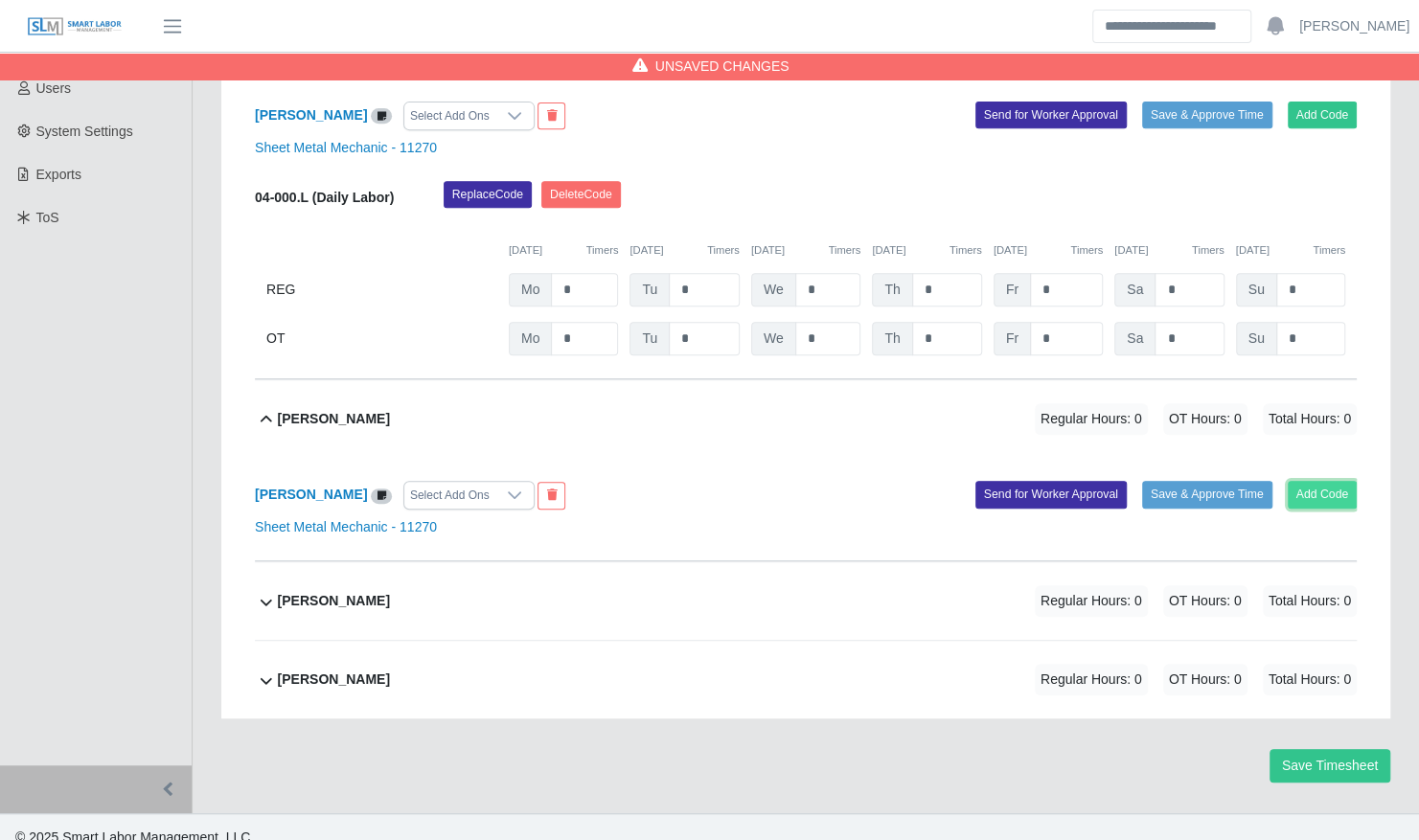
click at [1307, 481] on button "Add Code" at bounding box center [1322, 494] width 70 height 27
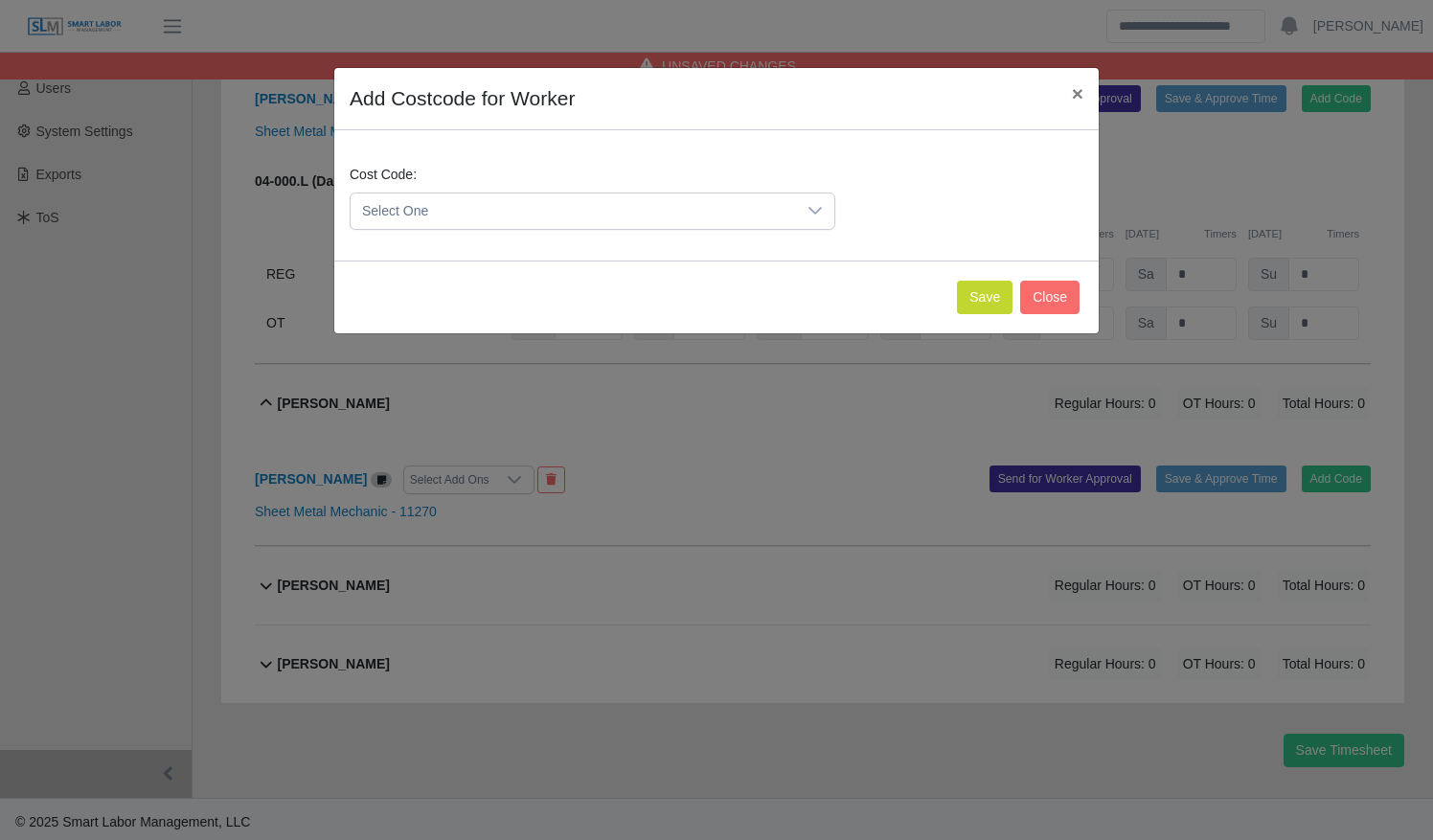
click at [823, 207] on icon at bounding box center [814, 210] width 15 height 15
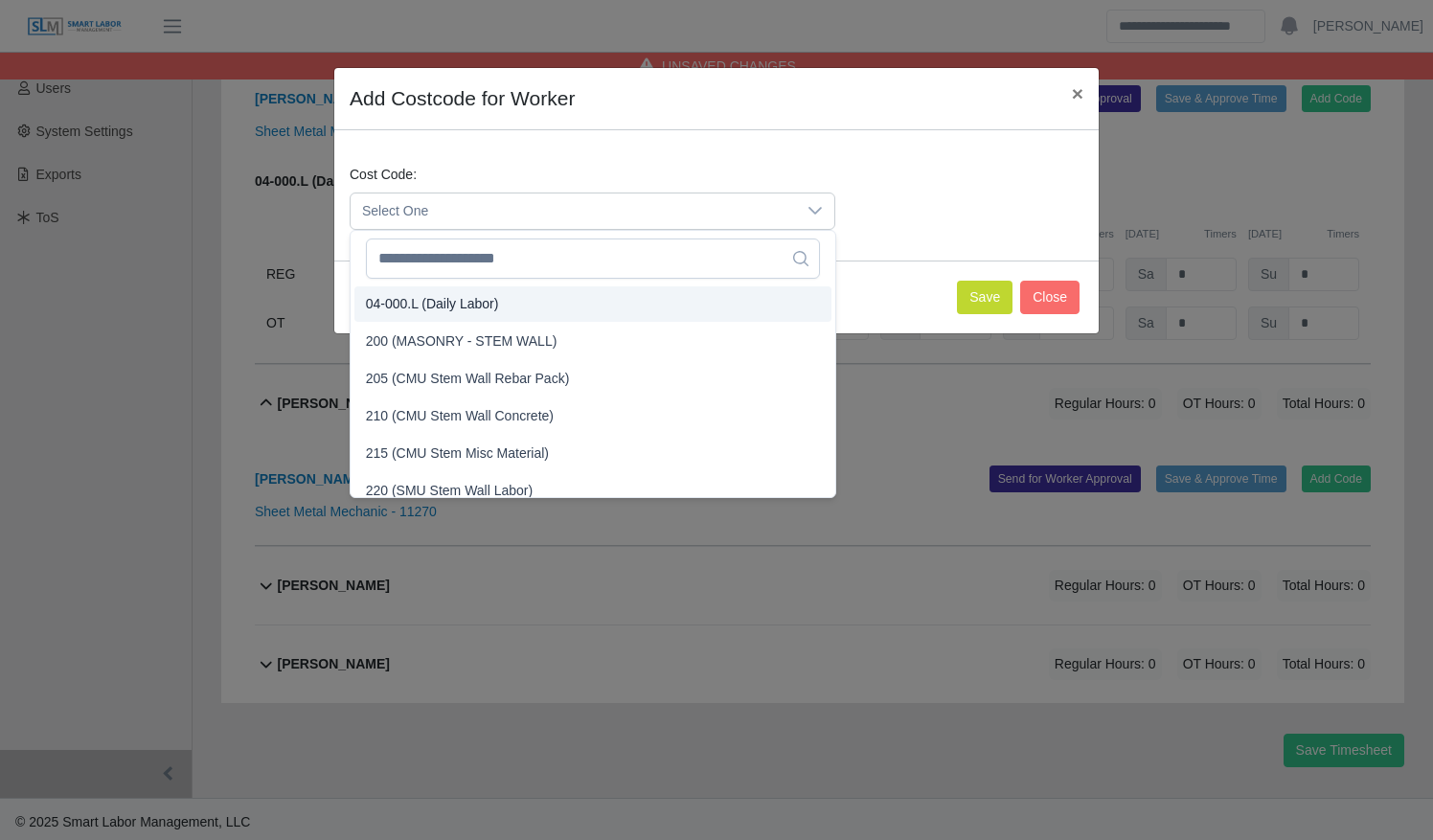
click at [730, 307] on li "04-000.L (Daily Labor)" at bounding box center [593, 304] width 477 height 36
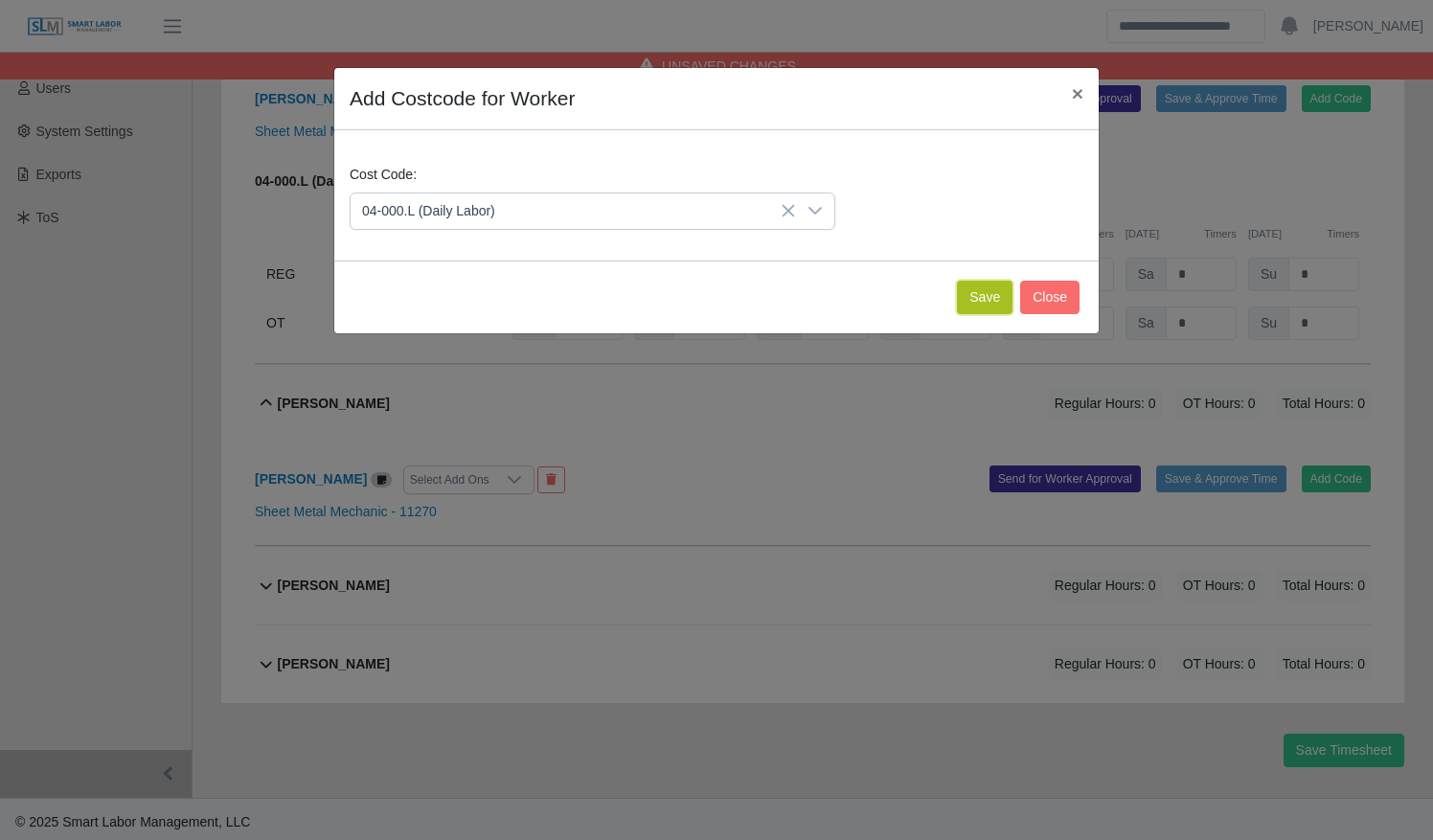
click at [981, 303] on button "Save" at bounding box center [985, 298] width 55 height 34
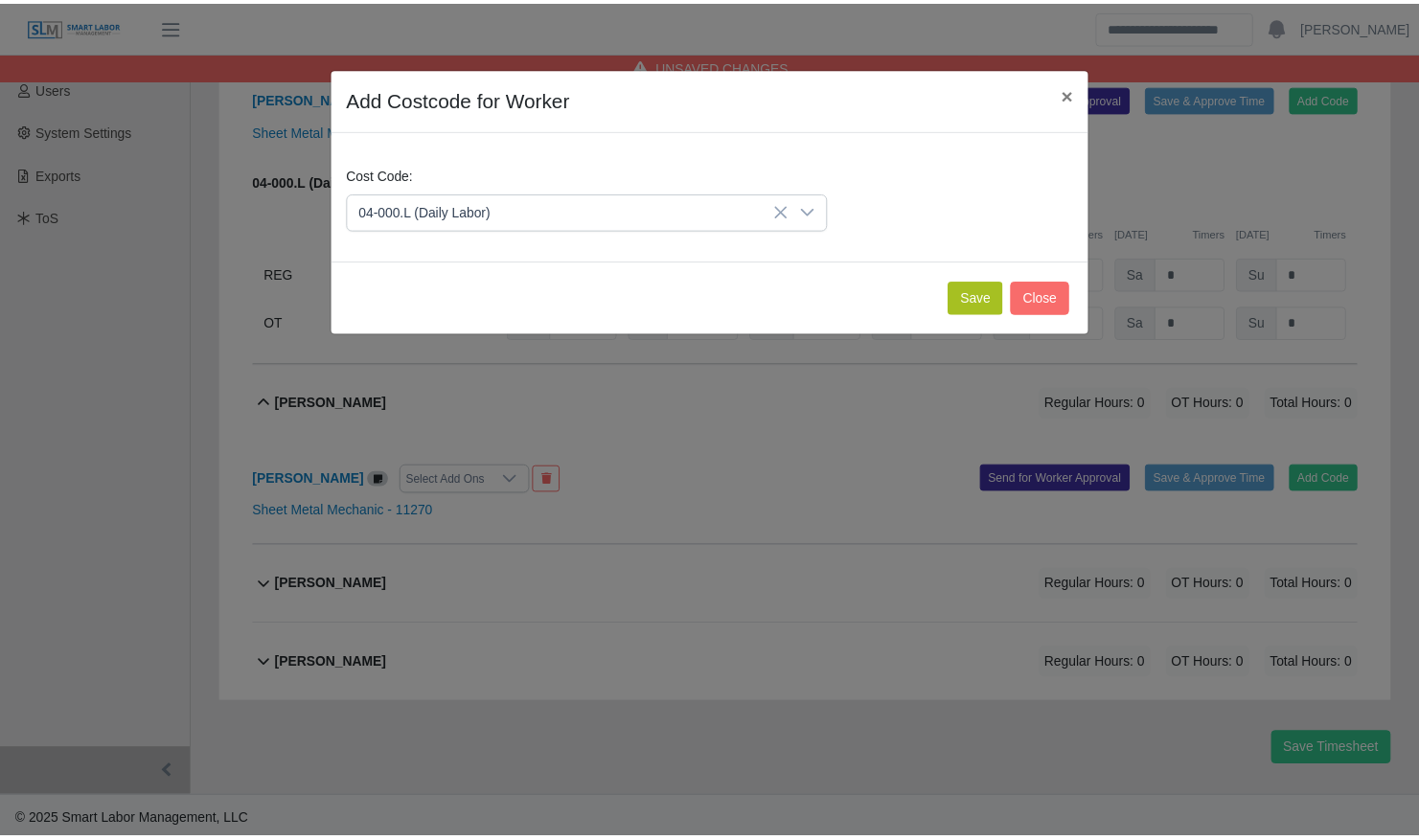
scroll to position [620, 0]
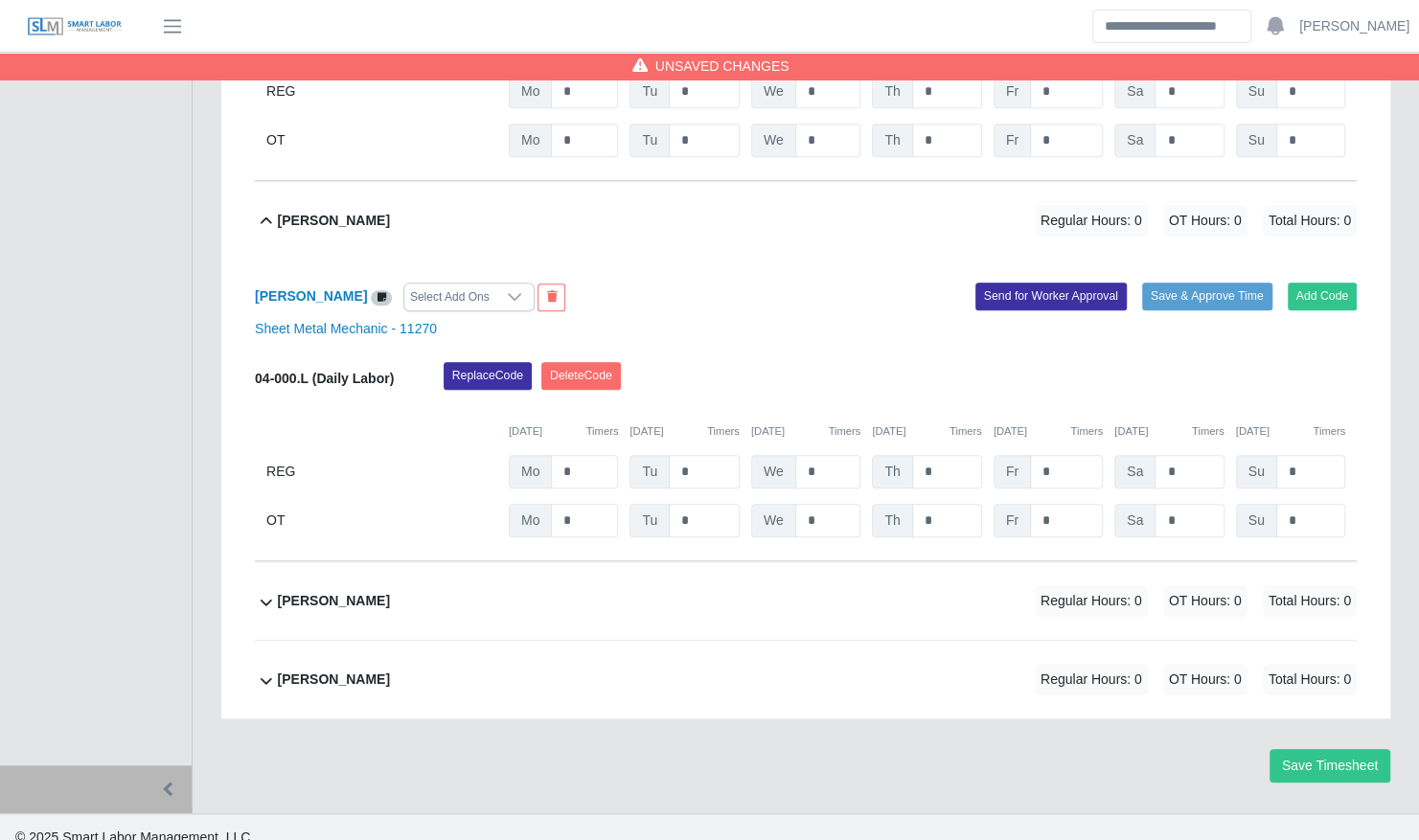
click at [863, 577] on div "Lorenzo Askew Regular Hours: 0 OT Hours: 0 Total Hours: 0" at bounding box center [817, 601] width 1079 height 77
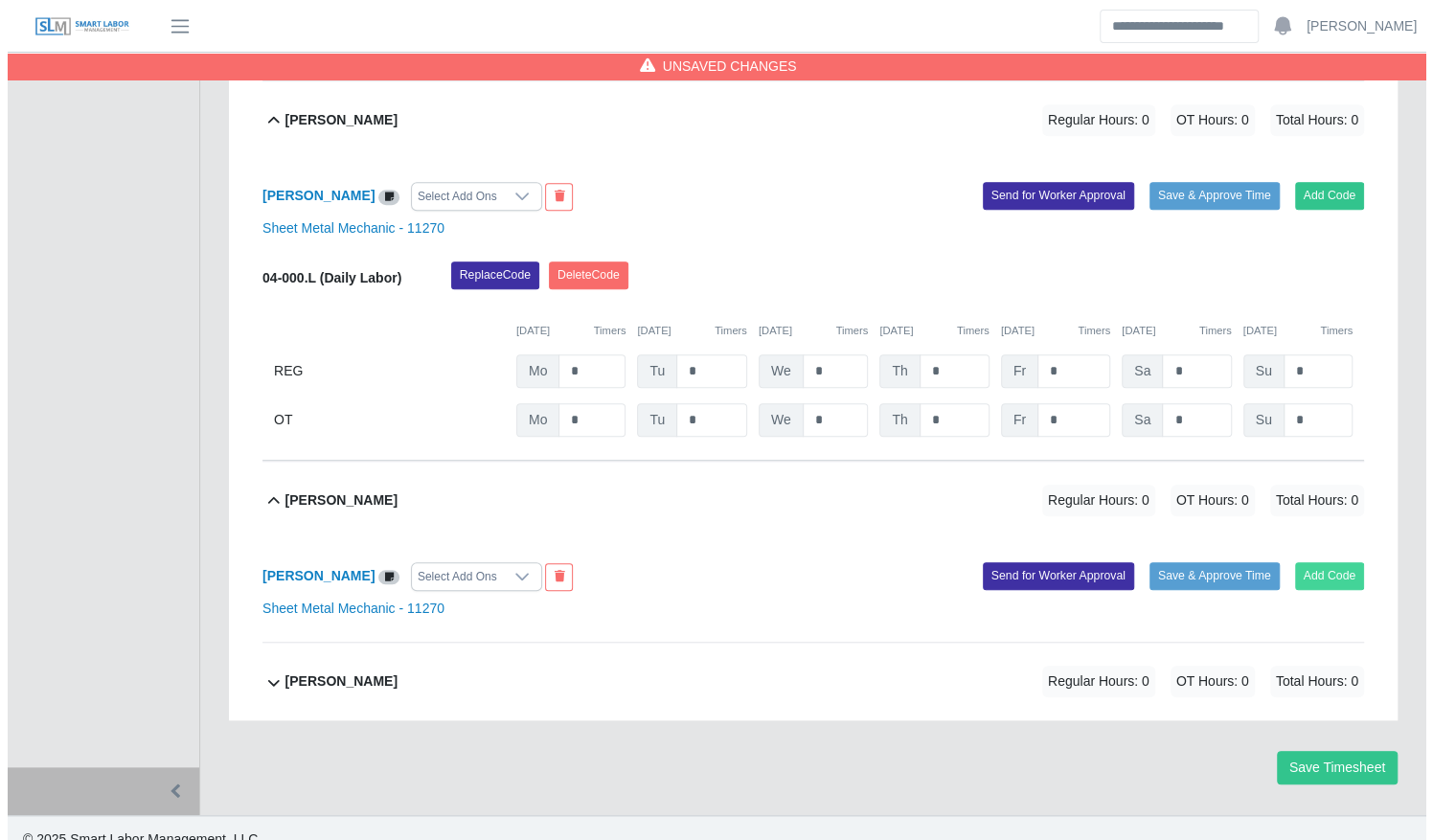
scroll to position [724, 0]
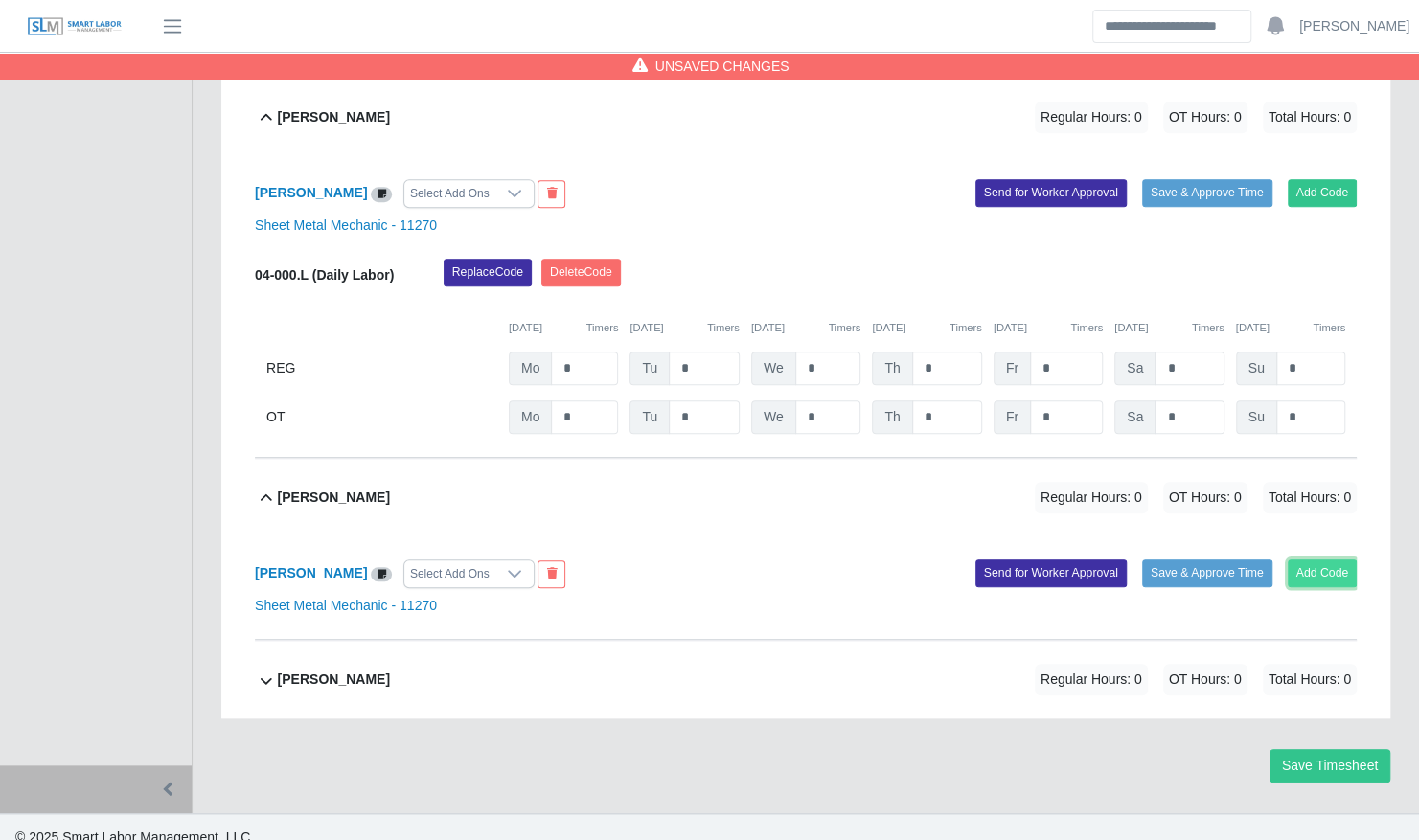
click at [1339, 559] on button "Add Code" at bounding box center [1322, 572] width 70 height 27
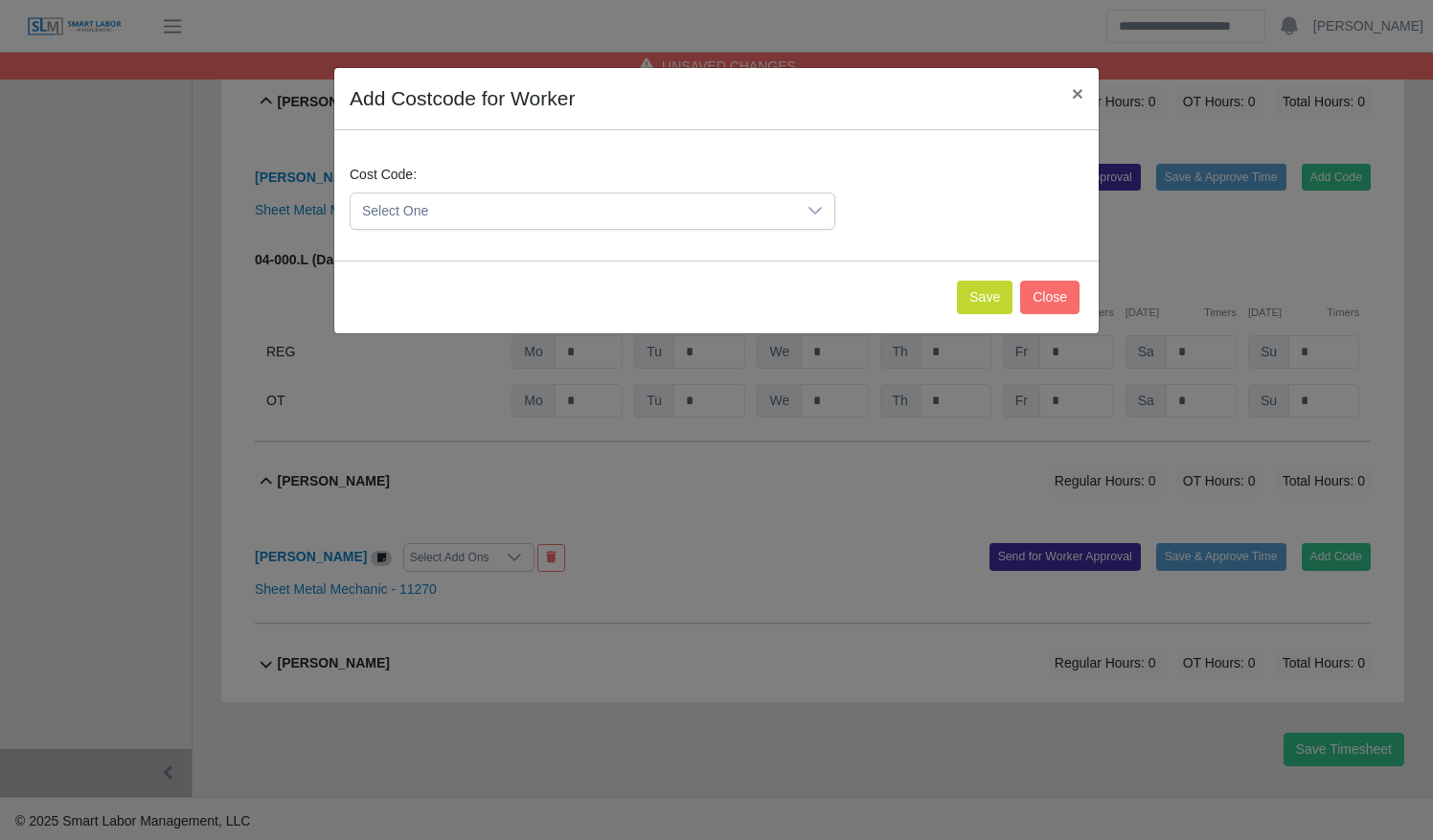
click at [815, 204] on icon at bounding box center [814, 210] width 15 height 15
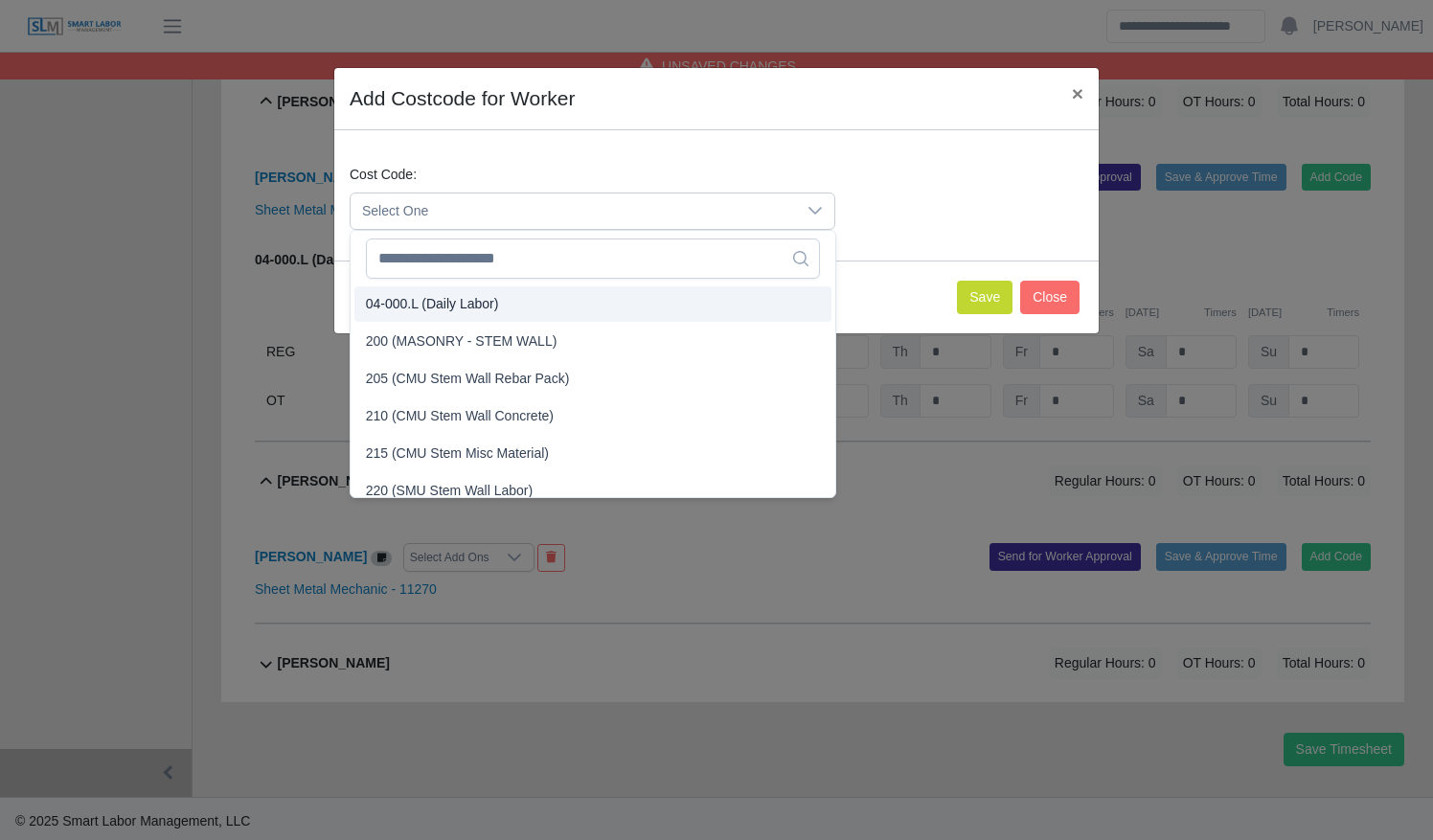
click at [732, 306] on li "04-000.L (Daily Labor)" at bounding box center [593, 304] width 477 height 36
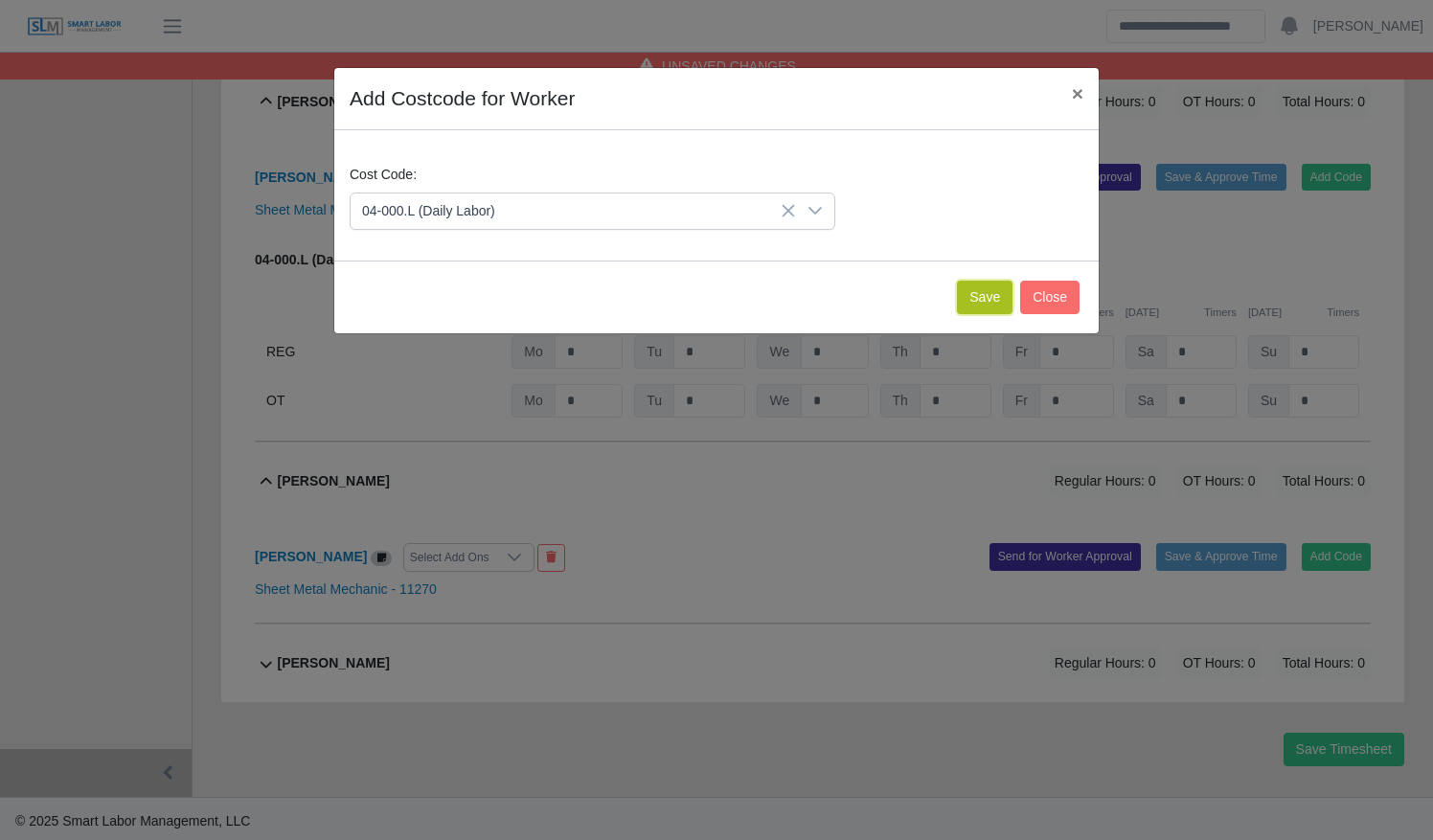
click at [986, 284] on button "Save" at bounding box center [985, 298] width 55 height 34
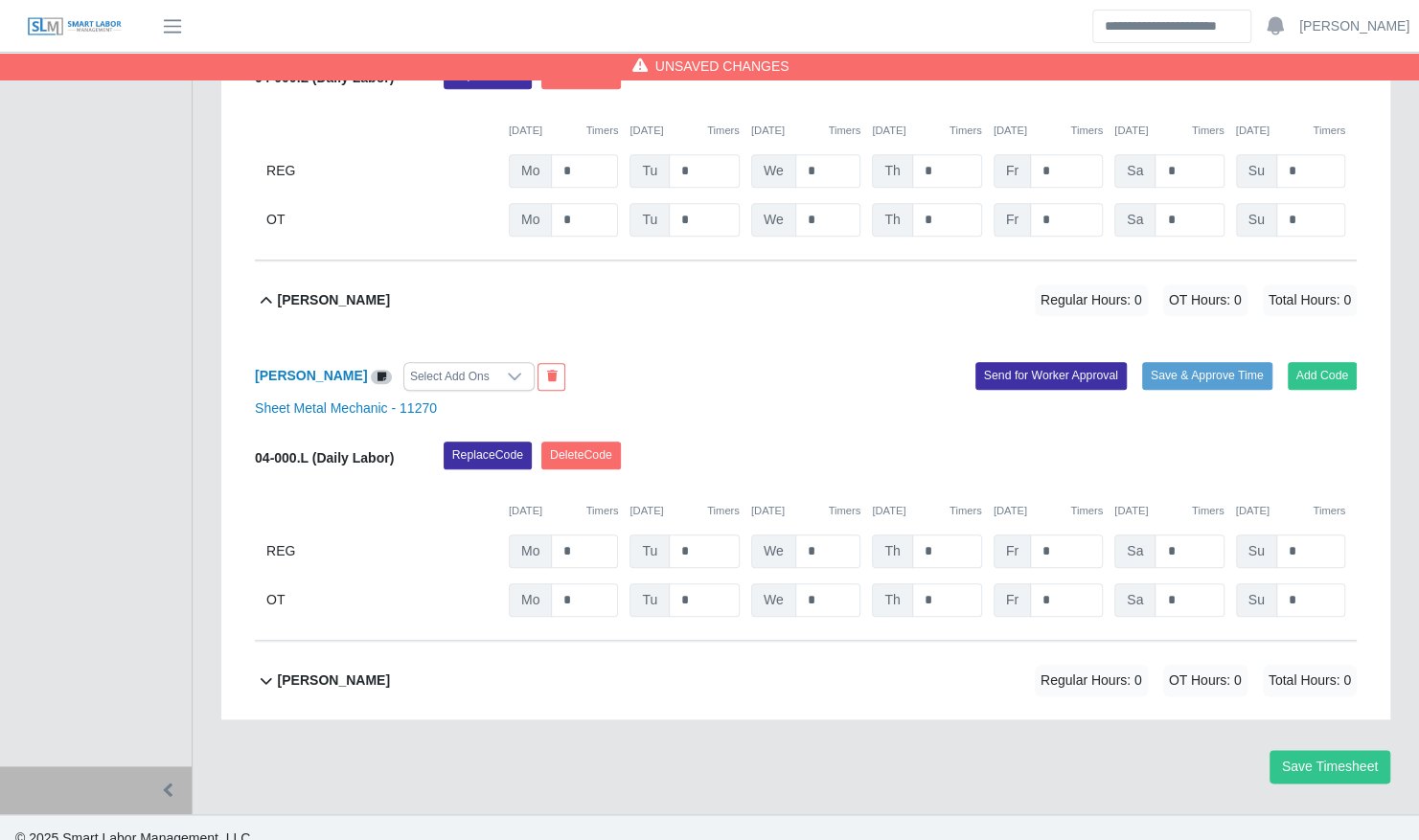
click at [657, 657] on div "Richie Bisnauth Regular Hours: 0 OT Hours: 0 Total Hours: 0" at bounding box center [817, 681] width 1079 height 77
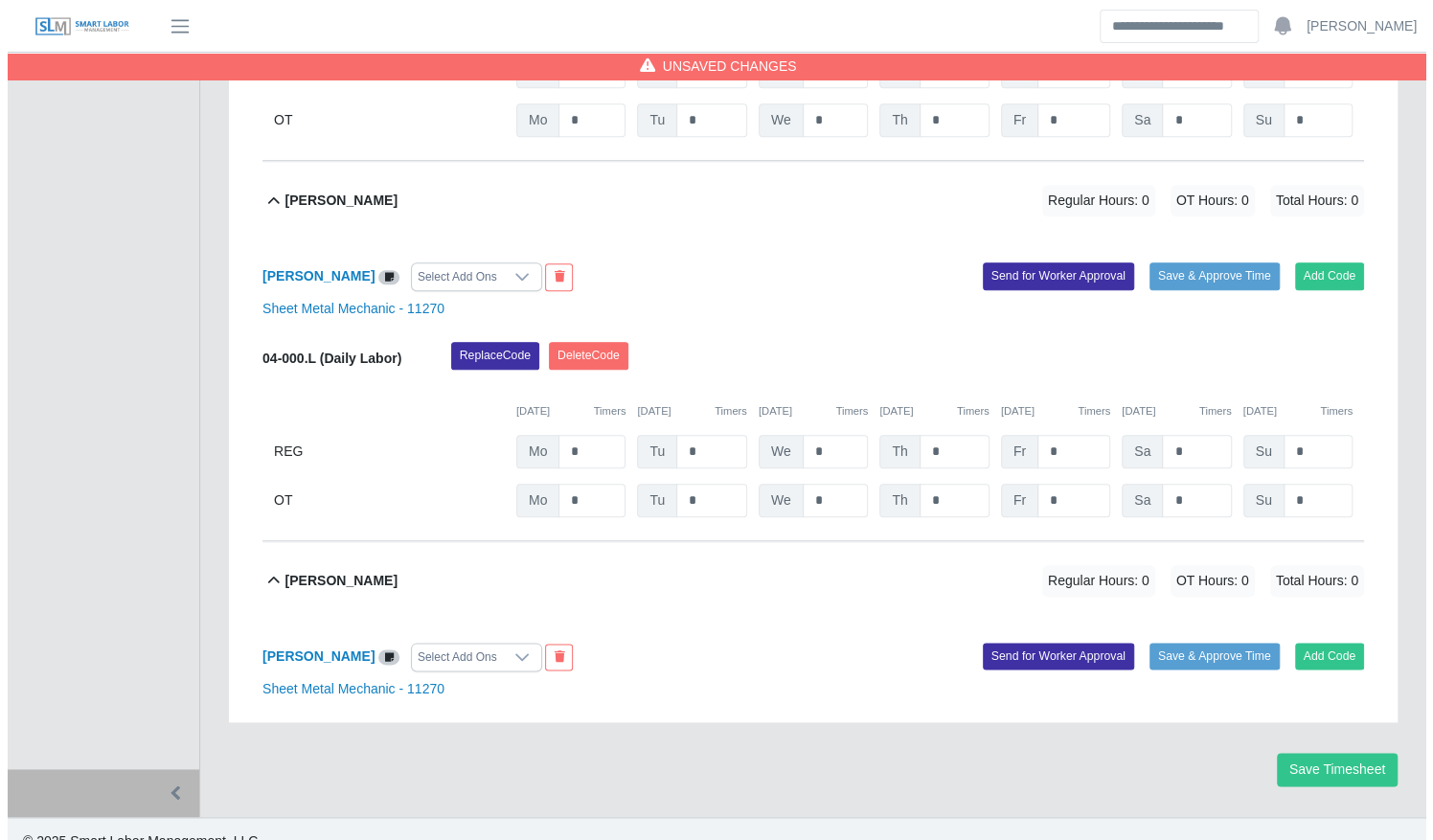
scroll to position [1025, 0]
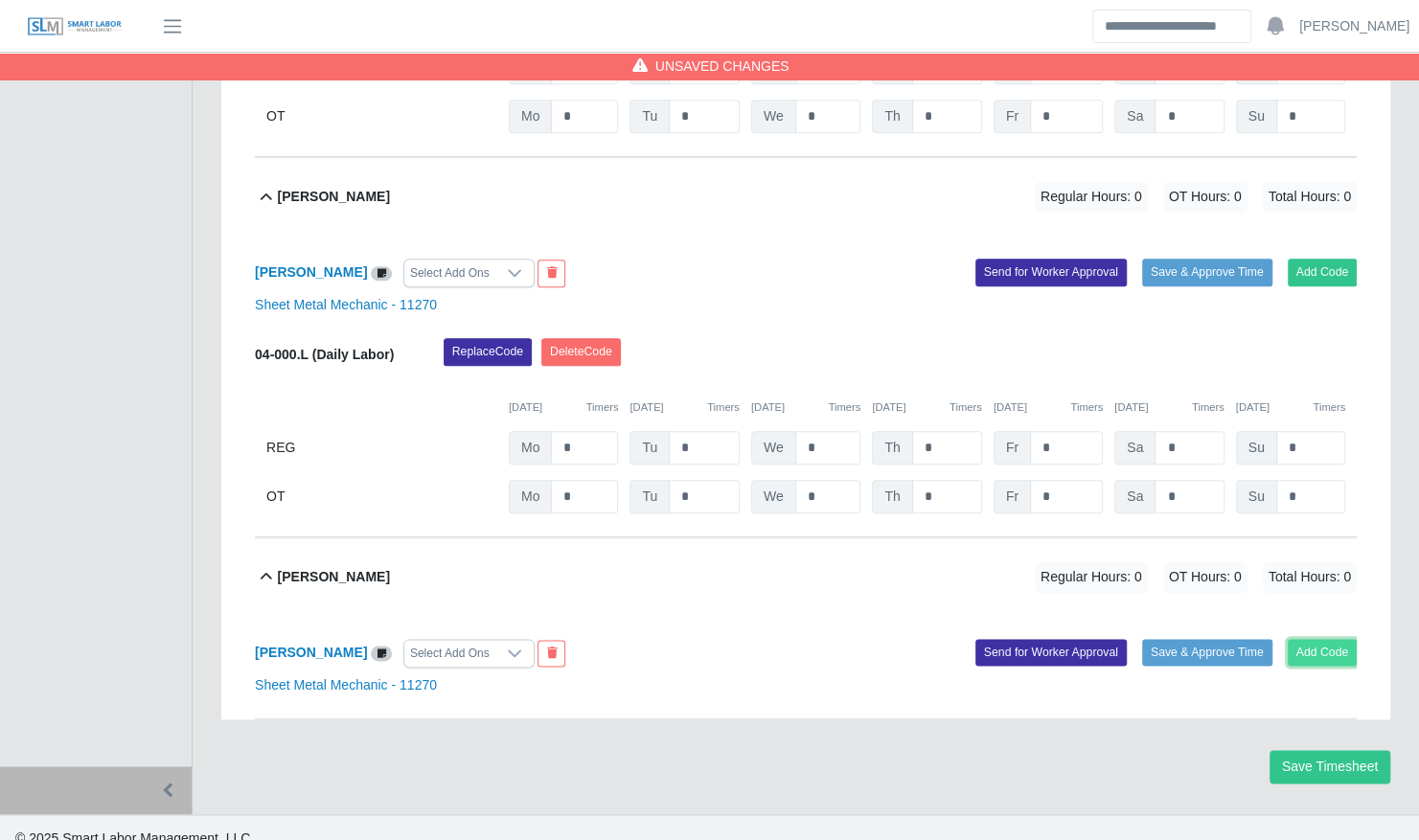
click at [1319, 639] on button "Add Code" at bounding box center [1322, 652] width 70 height 27
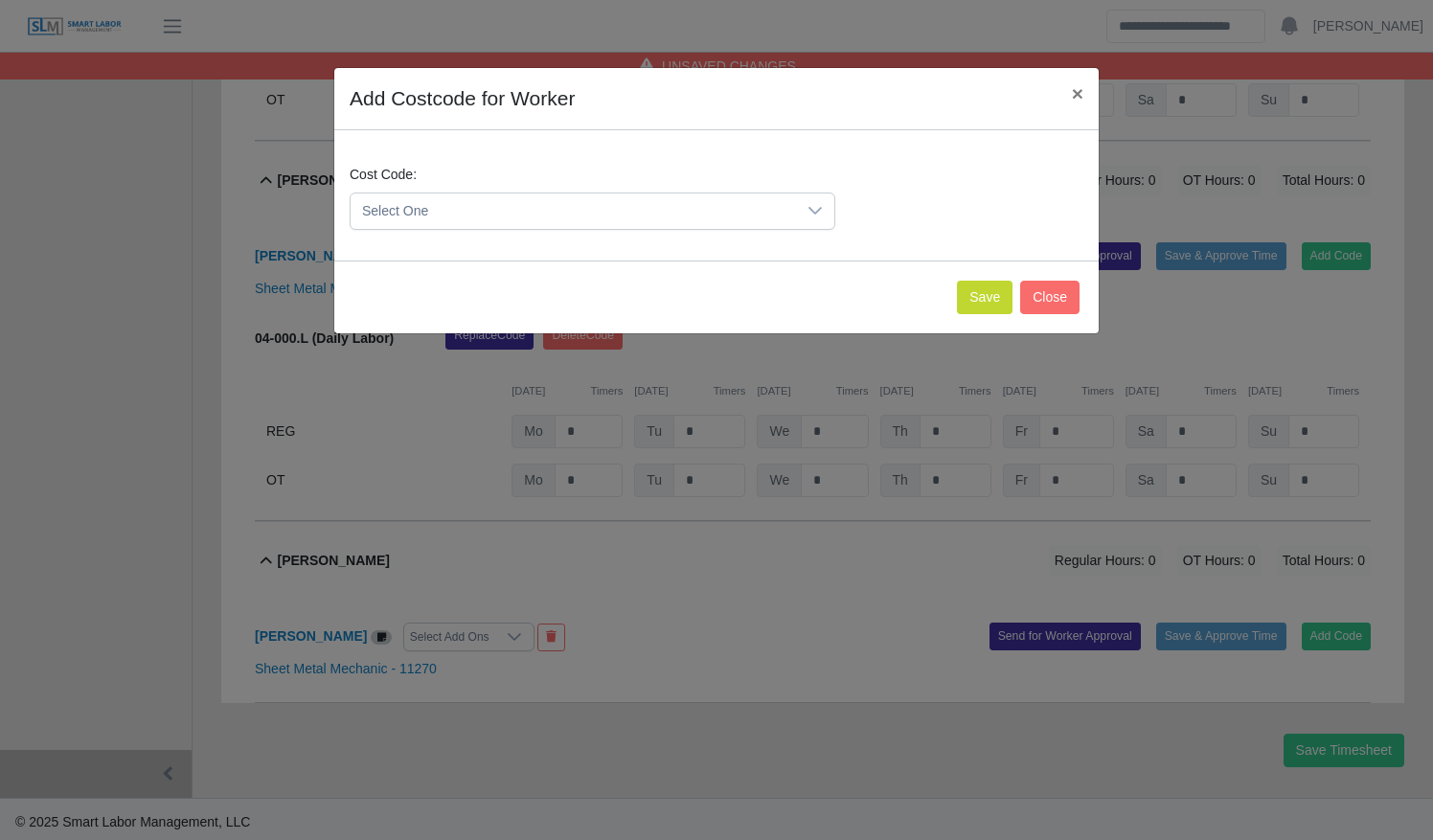
click at [809, 218] on div at bounding box center [814, 212] width 39 height 36
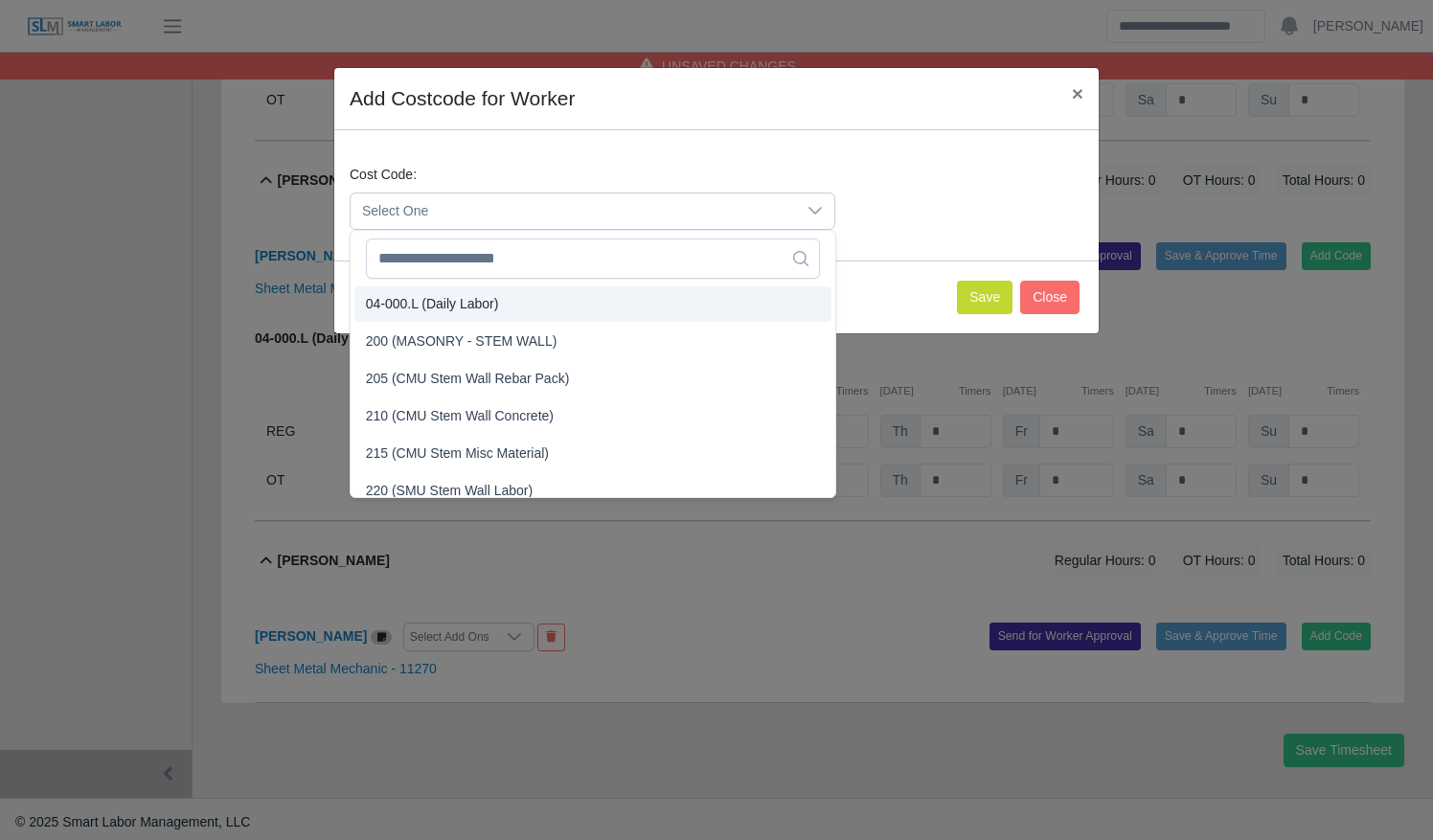
click at [743, 297] on li "04-000.L (Daily Labor)" at bounding box center [593, 304] width 477 height 36
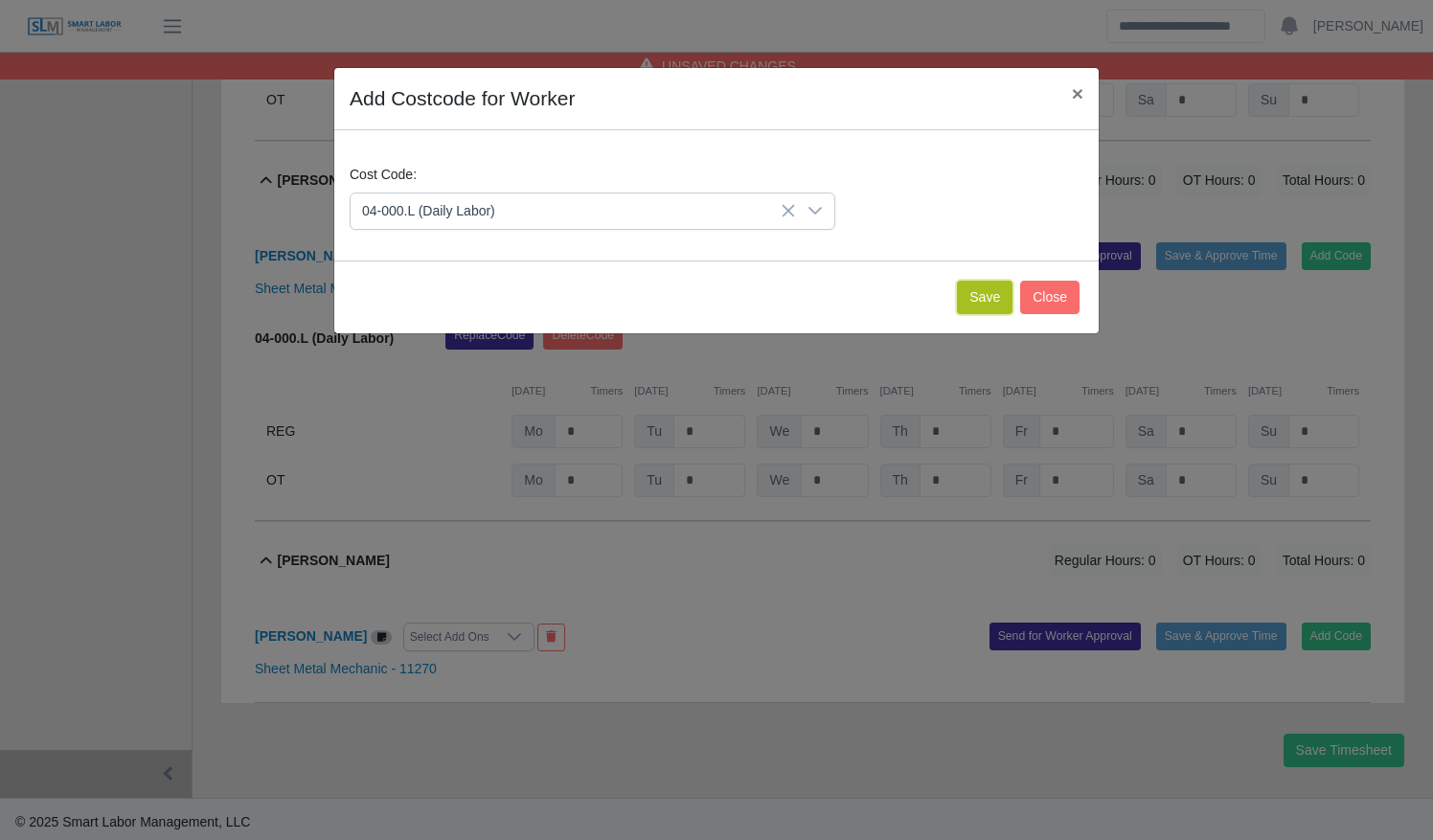
click at [979, 305] on button "Save" at bounding box center [985, 298] width 55 height 34
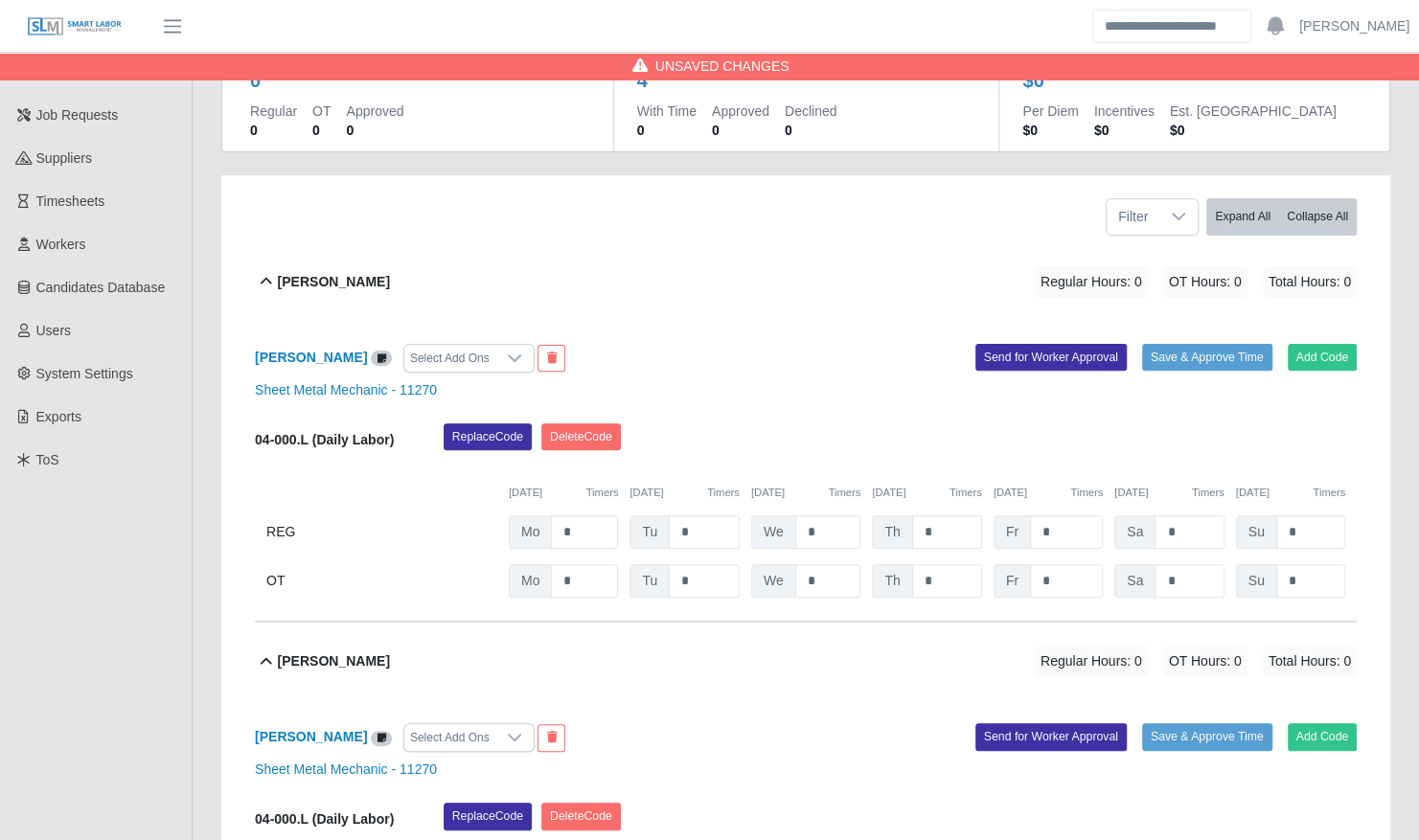
scroll to position [178, 0]
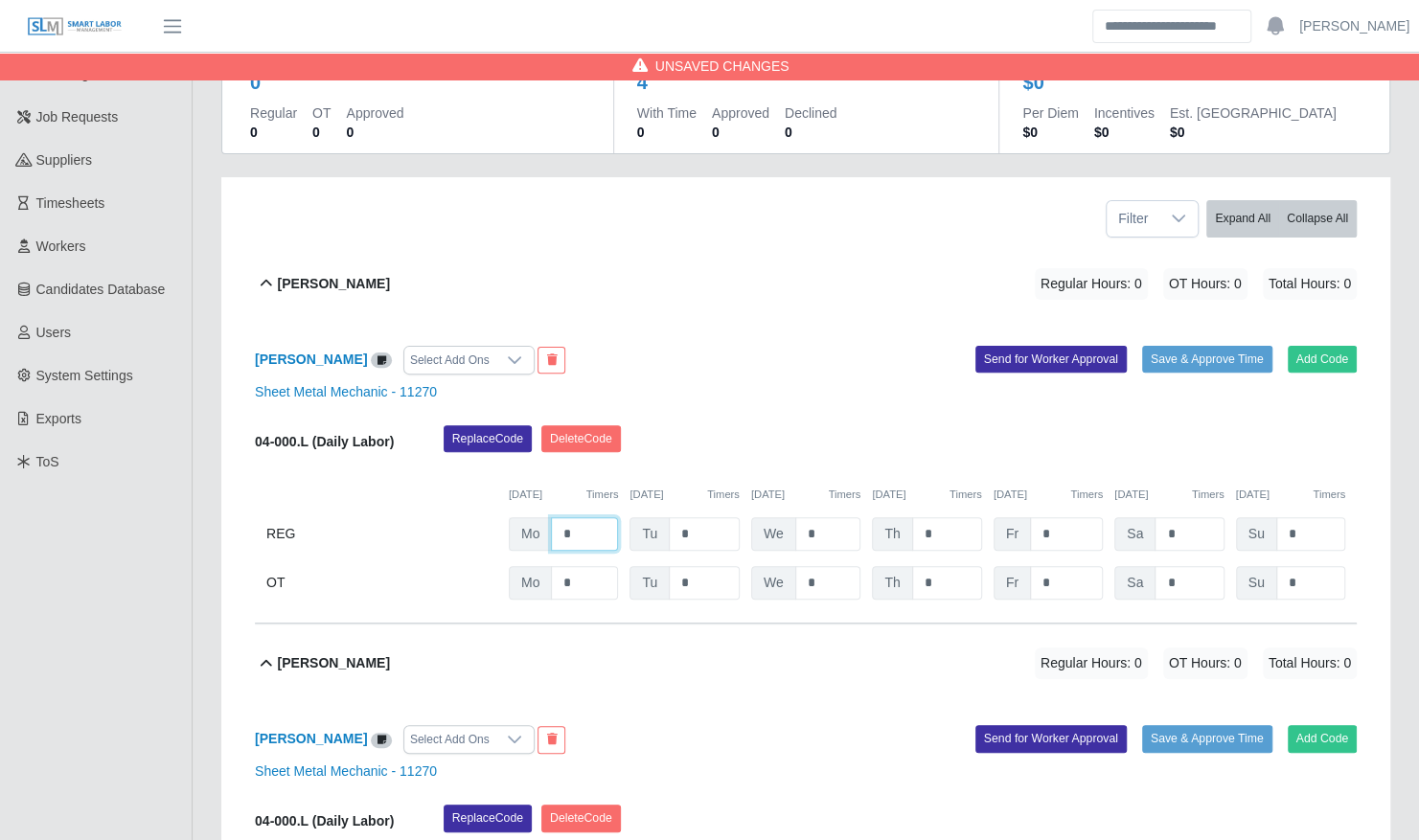
click at [590, 517] on input "*" at bounding box center [585, 534] width 67 height 34
type input "*"
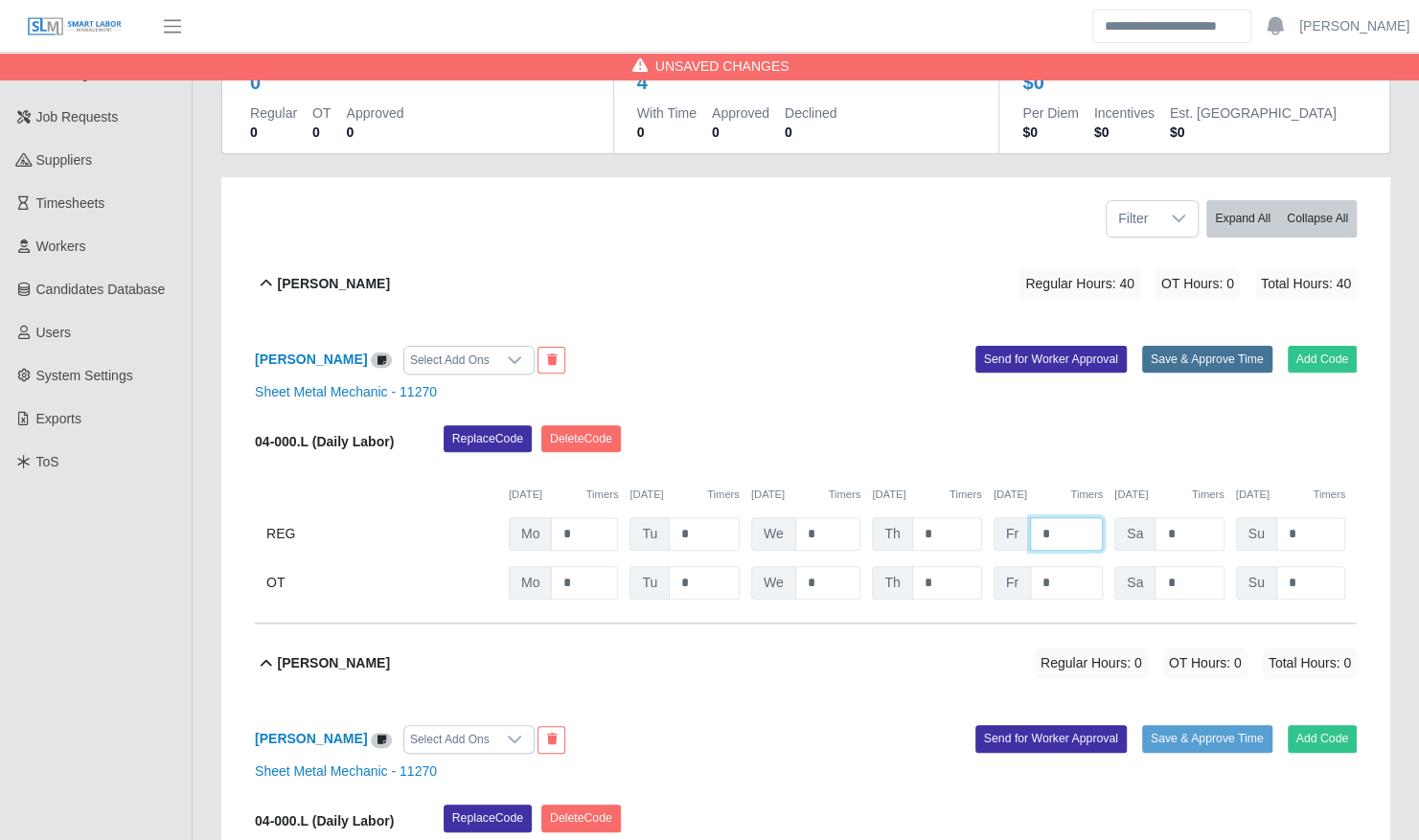
type input "*"
click at [1224, 345] on button "Save & Approve Time" at bounding box center [1207, 358] width 131 height 27
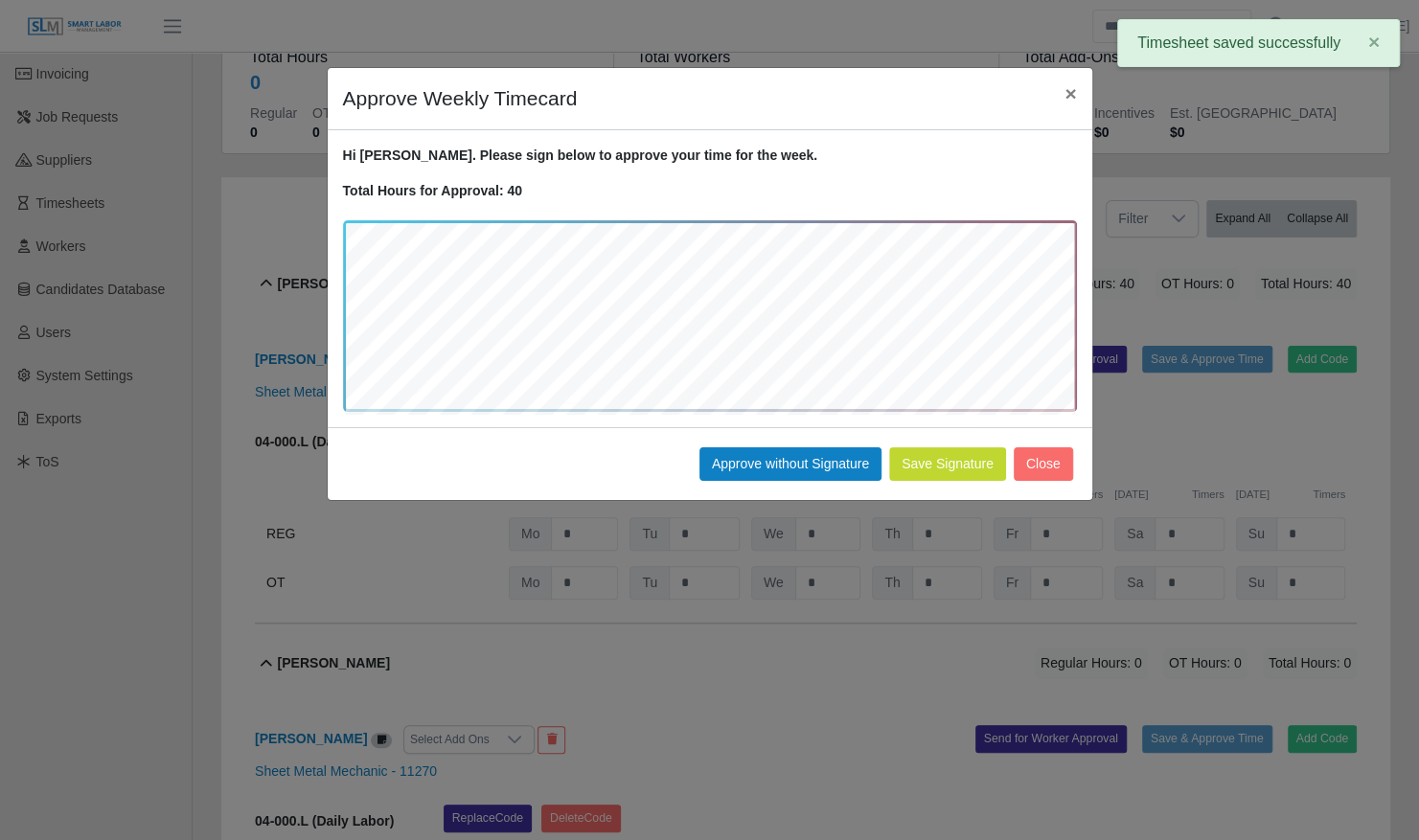
click at [779, 489] on div "Save Signature Approve without Signature Close" at bounding box center [710, 464] width 765 height 73
click at [783, 470] on button "Approve without Signature" at bounding box center [791, 464] width 182 height 34
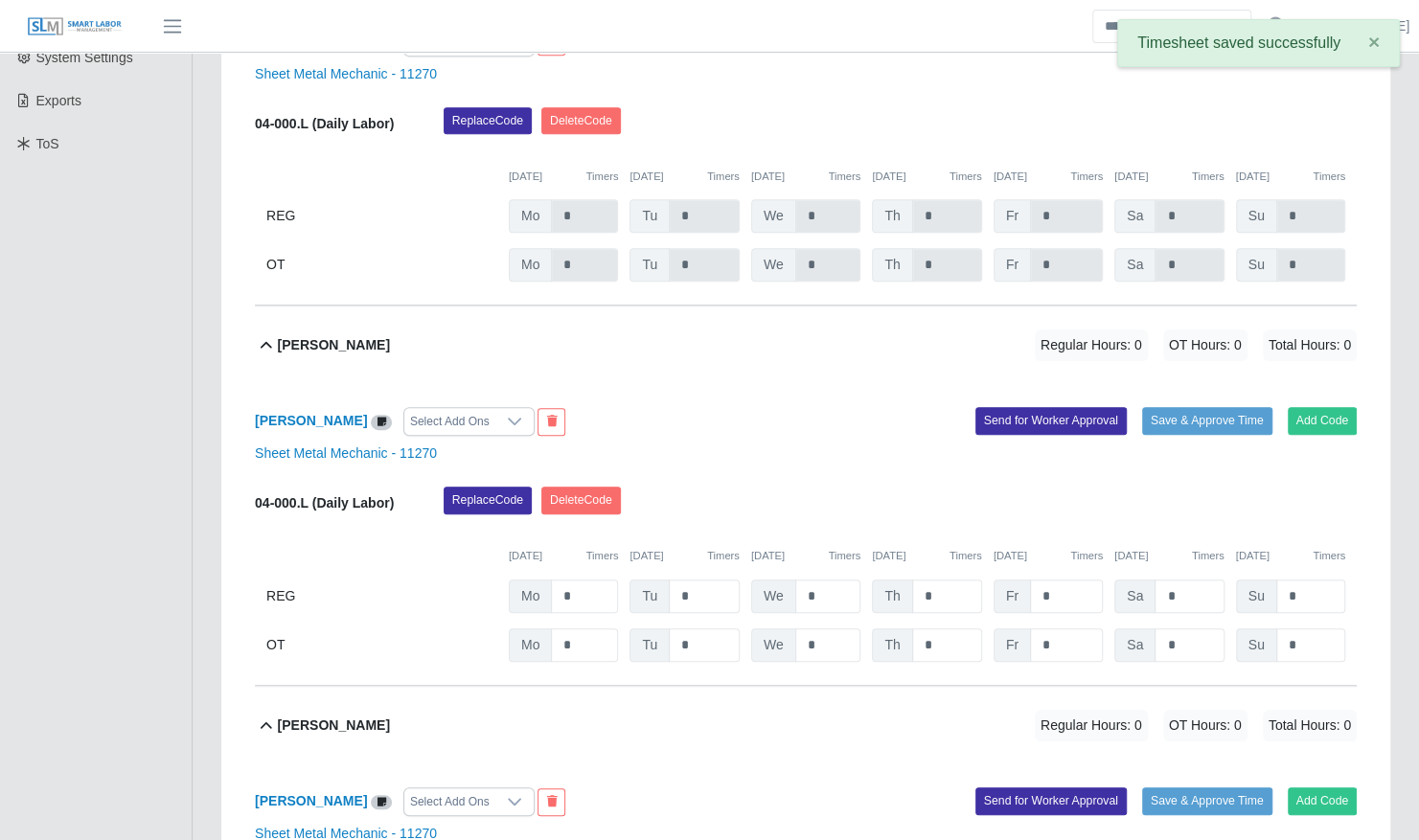
scroll to position [521, 0]
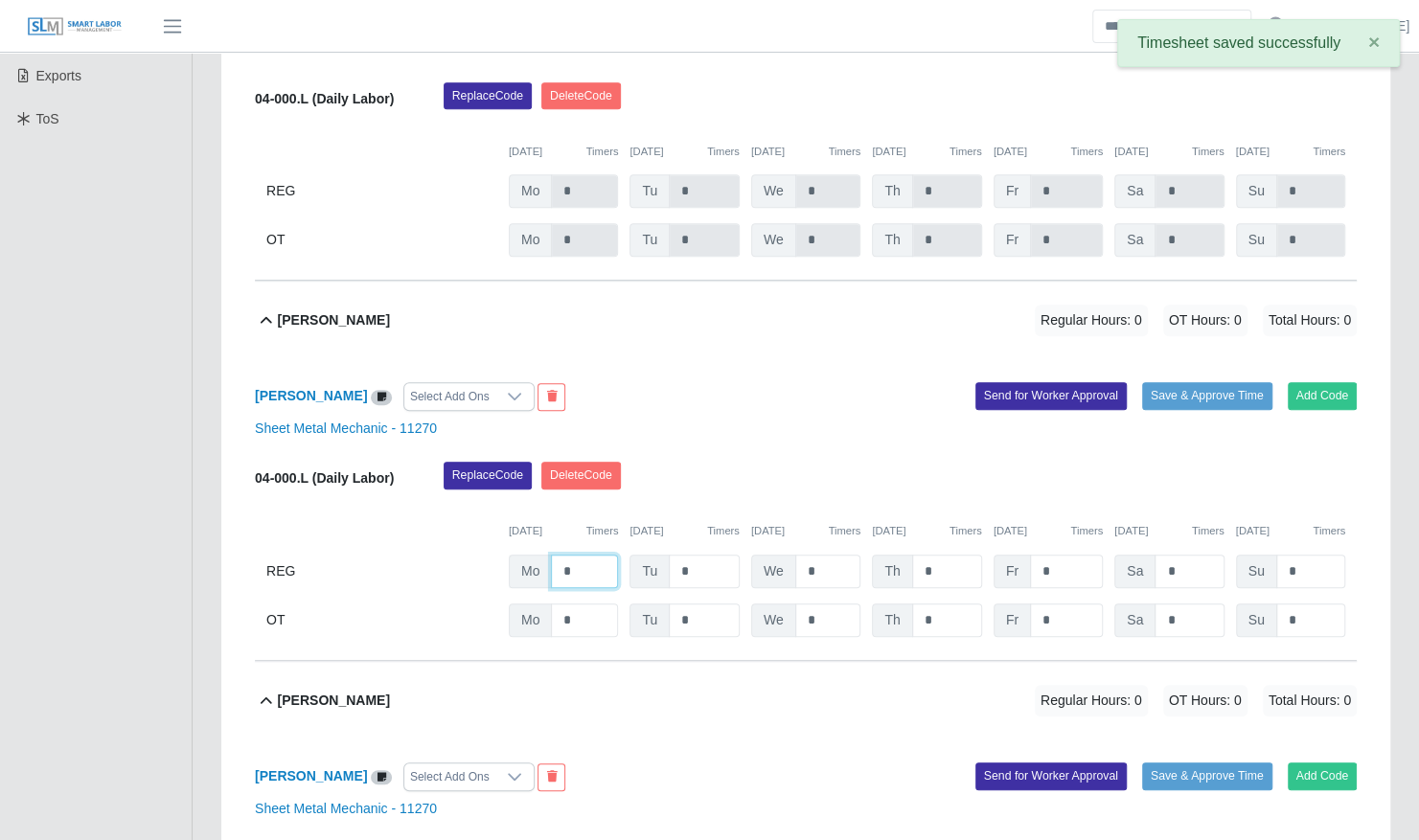
click at [586, 567] on input "*" at bounding box center [585, 572] width 67 height 34
type input "*"
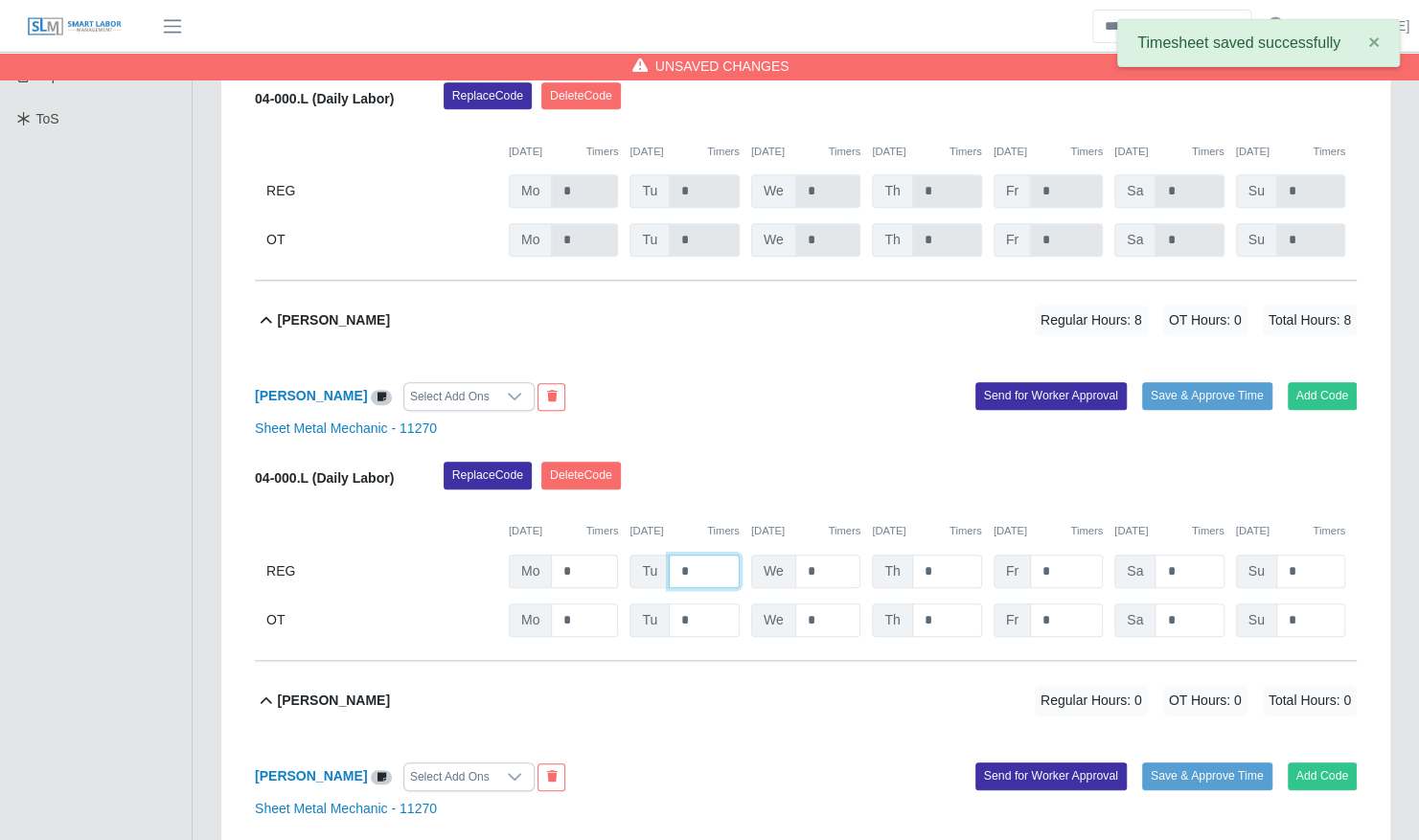
type input "*"
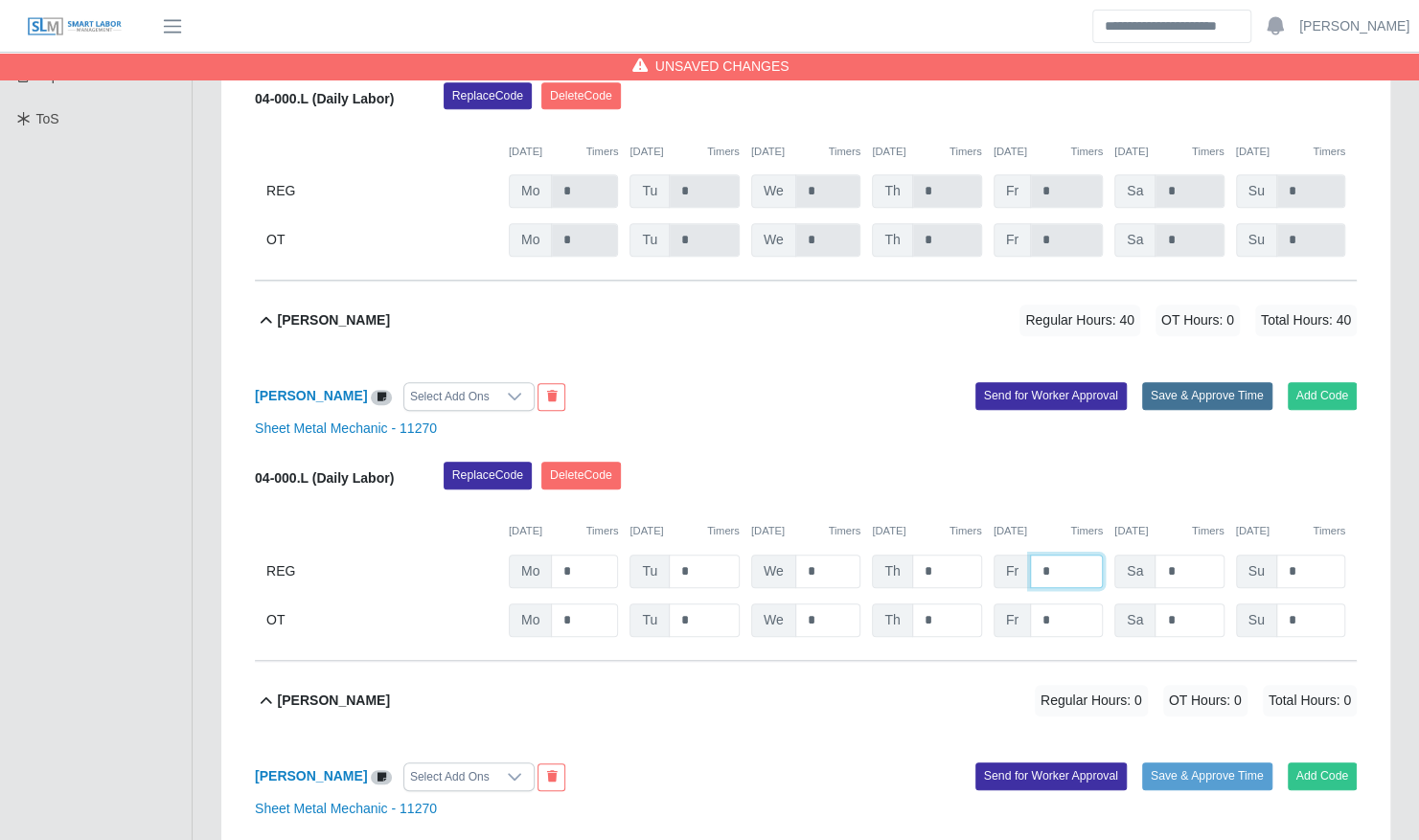
type input "*"
click at [1210, 385] on button "Save & Approve Time" at bounding box center [1207, 395] width 131 height 27
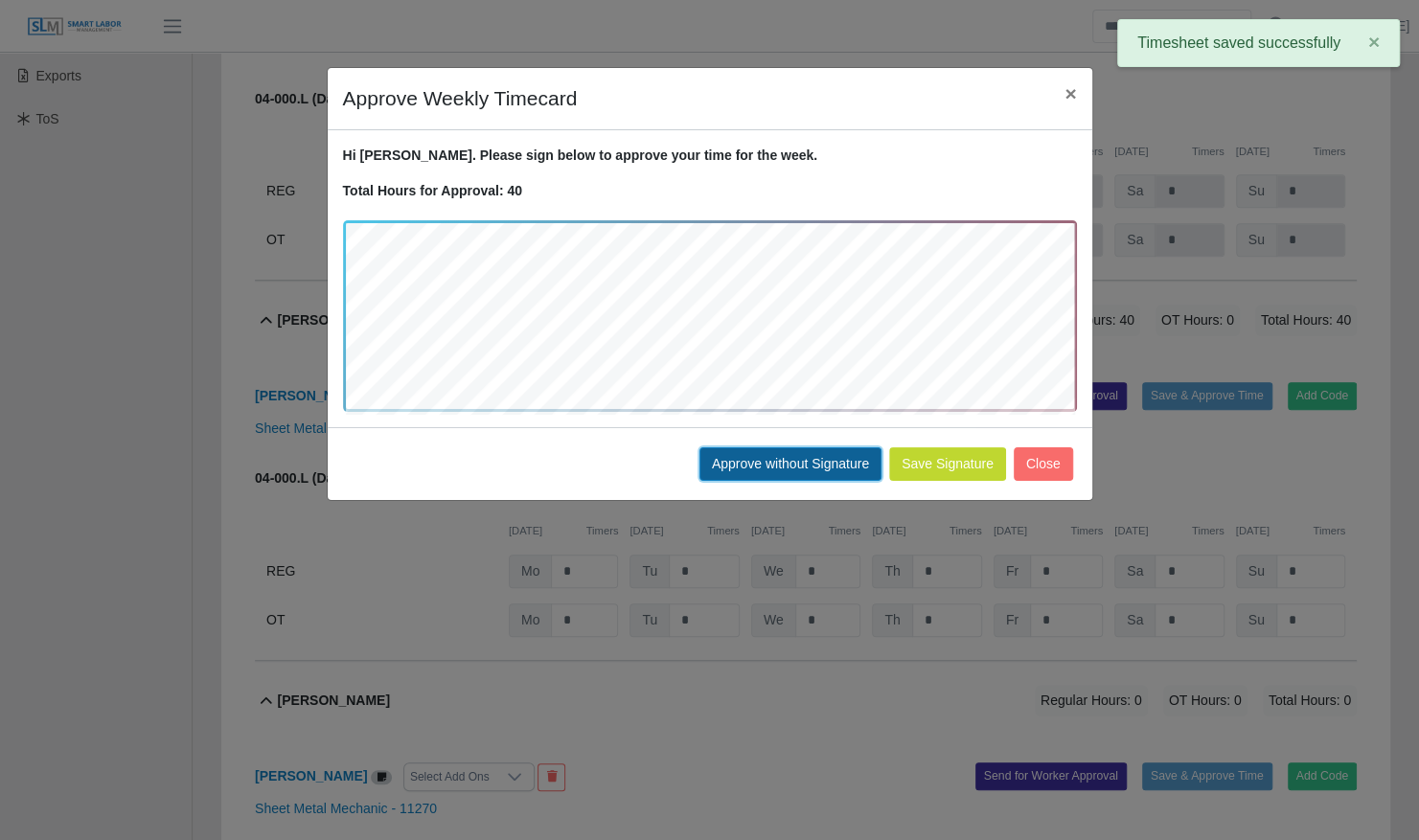
click at [790, 454] on button "Approve without Signature" at bounding box center [791, 464] width 182 height 34
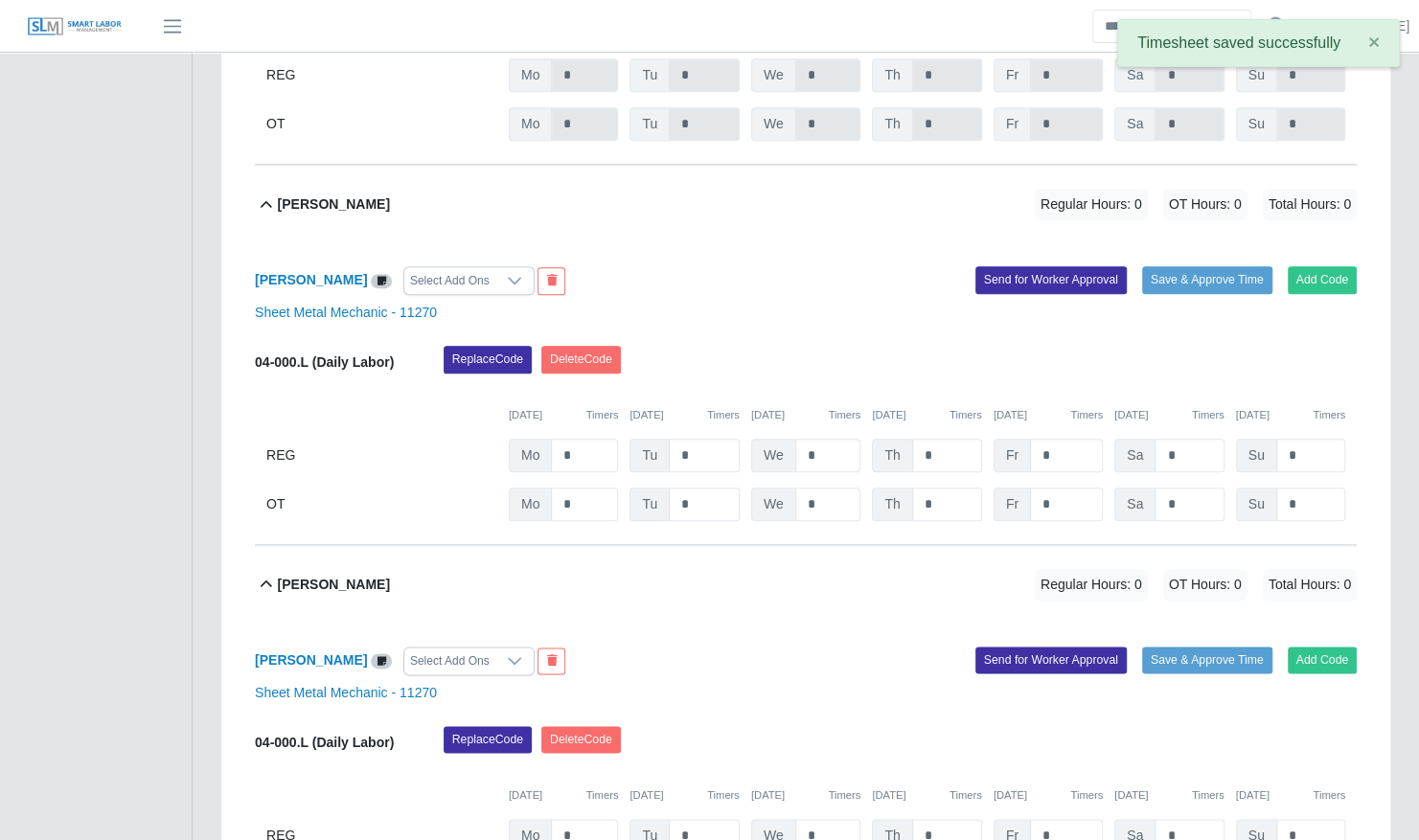
scroll to position [1019, 0]
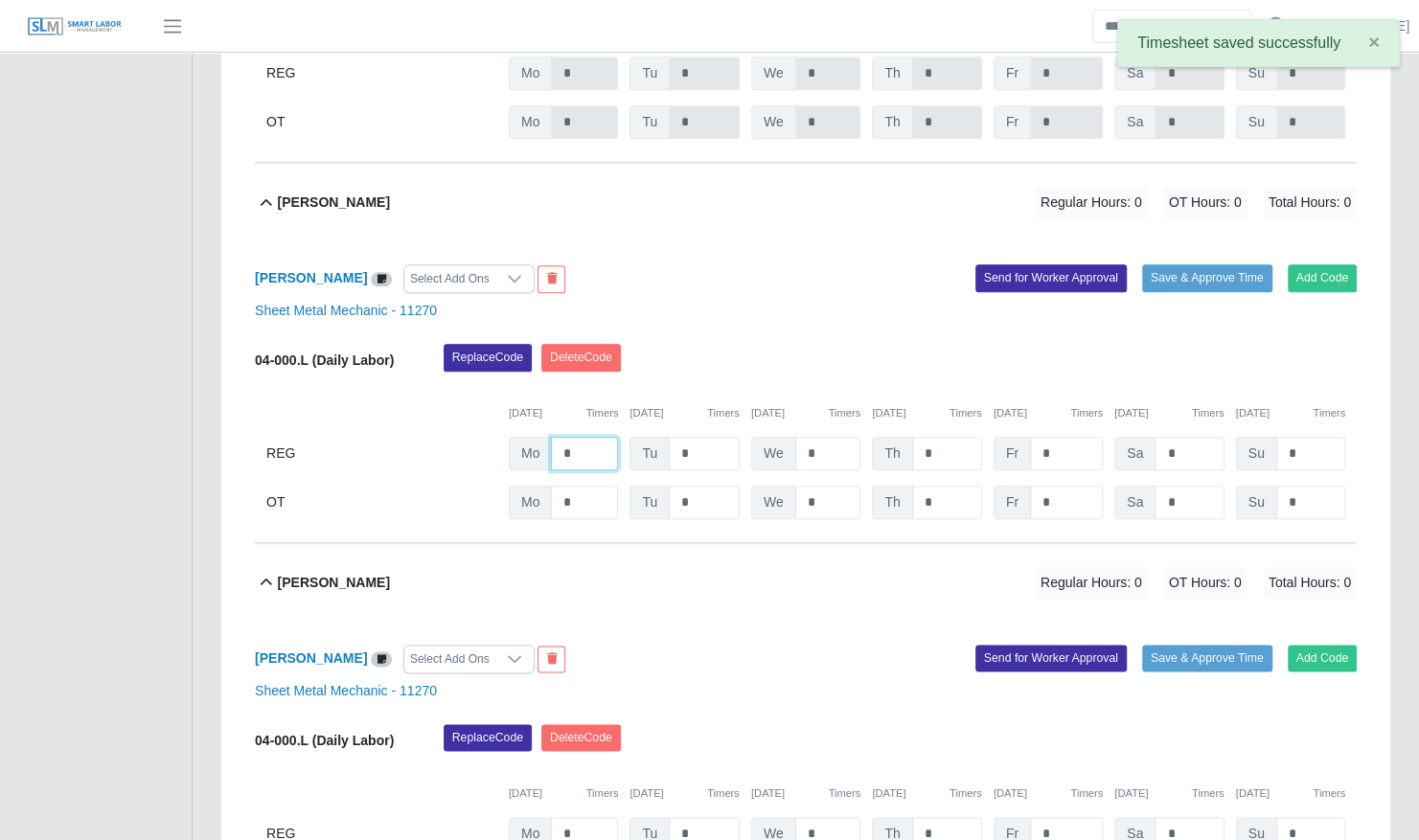
click at [598, 438] on input "*" at bounding box center [585, 453] width 67 height 34
type input "*"
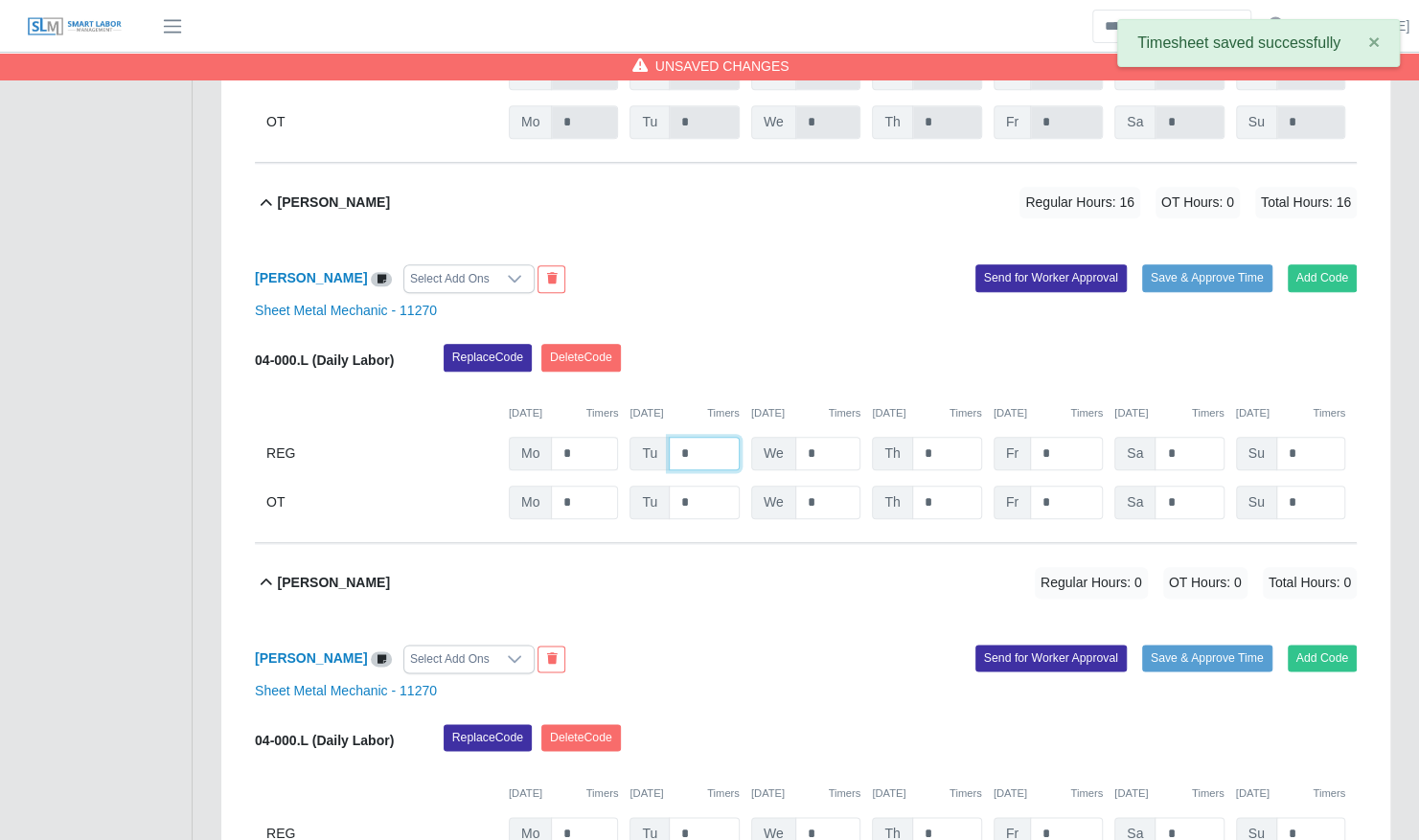
type input "*"
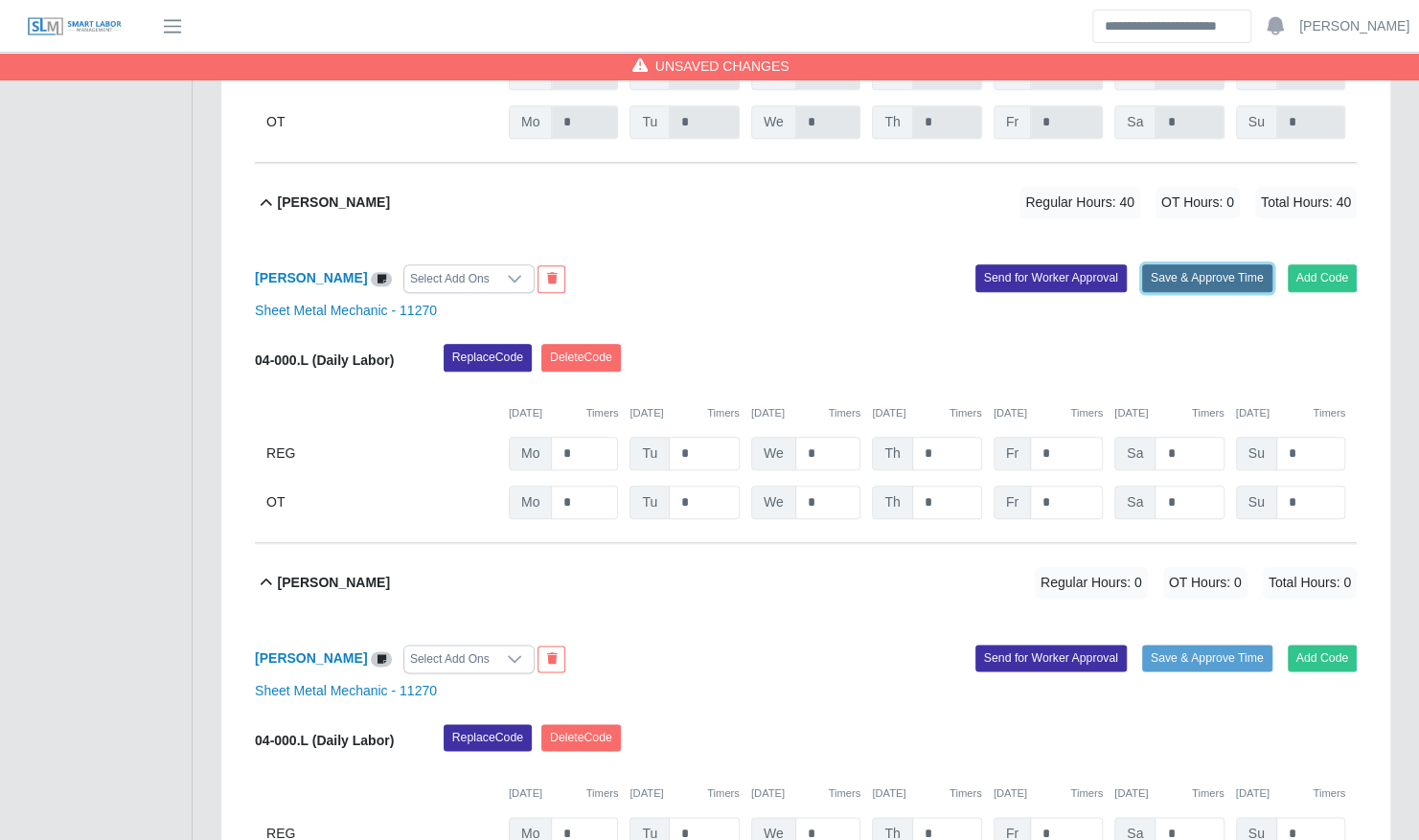
click at [1216, 264] on button "Save & Approve Time" at bounding box center [1207, 277] width 131 height 27
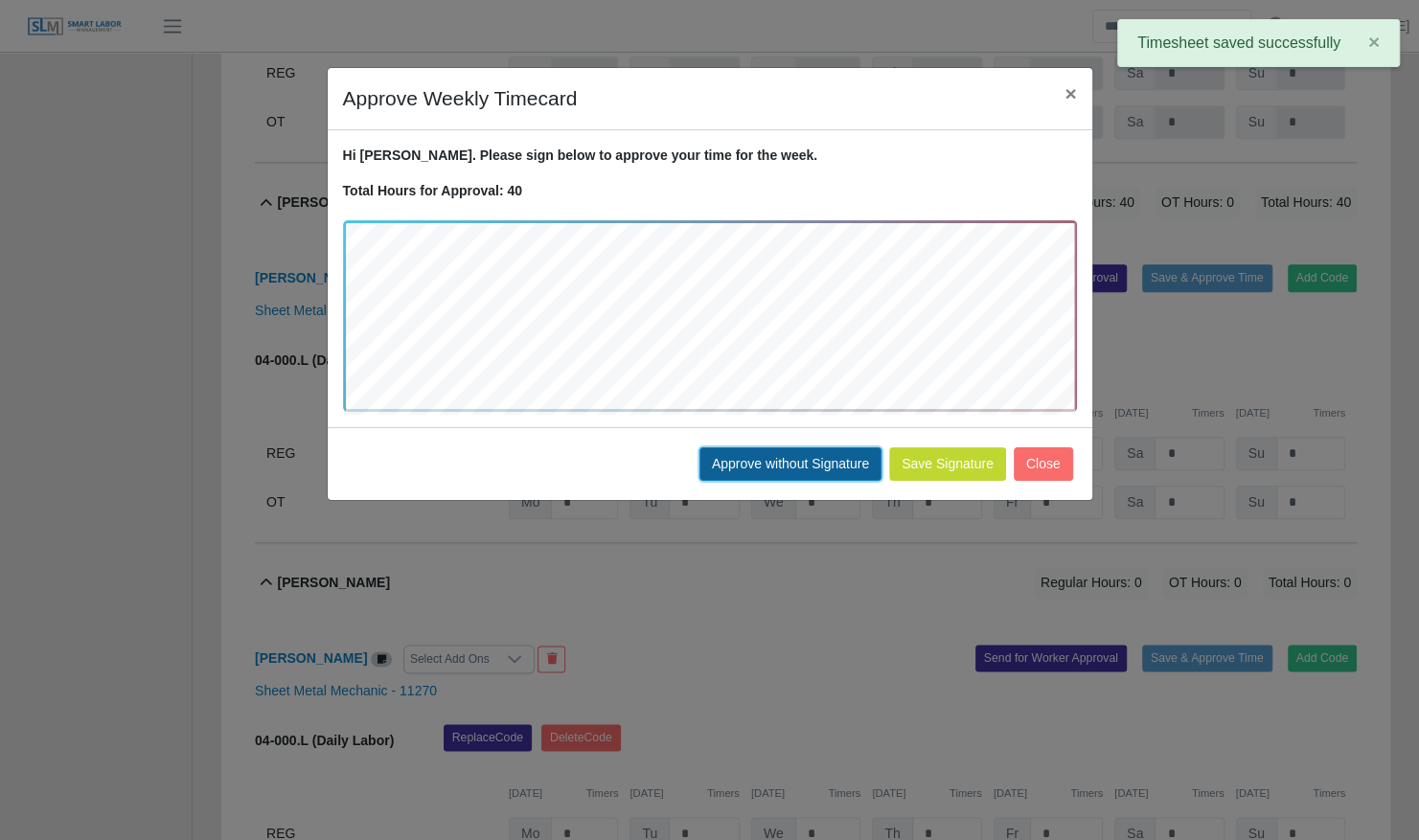
click at [776, 459] on button "Approve without Signature" at bounding box center [791, 464] width 182 height 34
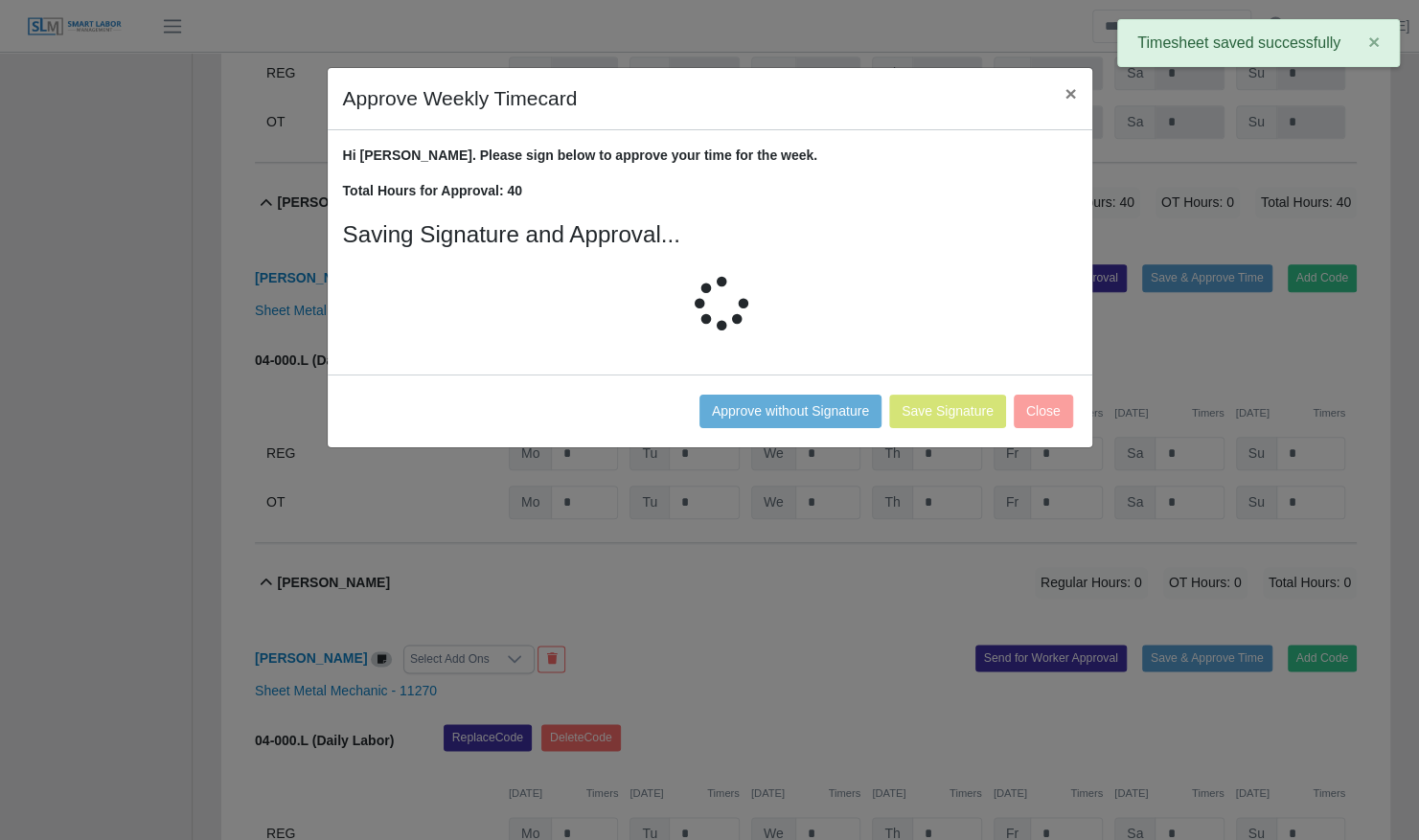
scroll to position [1222, 0]
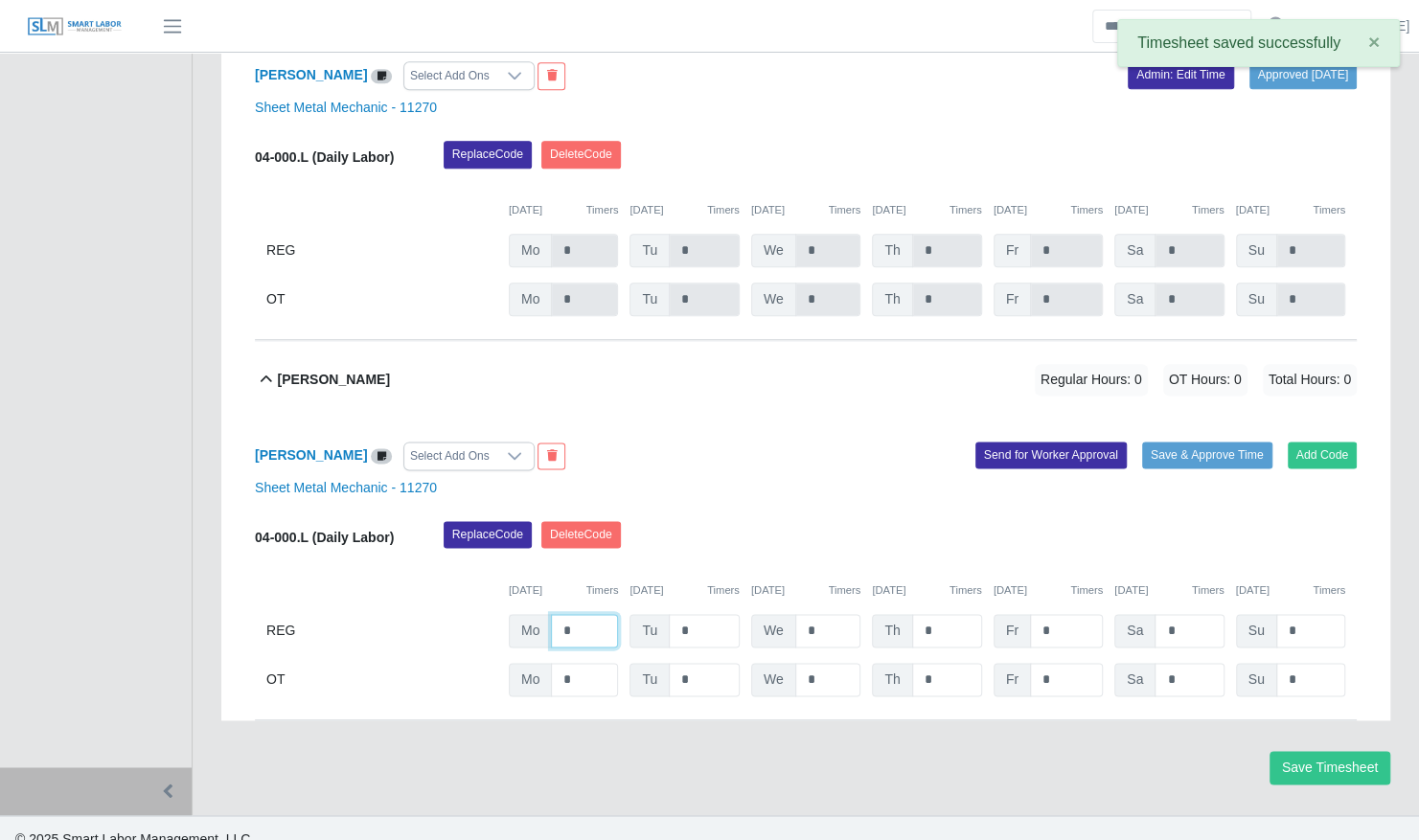
click at [572, 614] on input "*" at bounding box center [585, 631] width 67 height 34
type input "*"
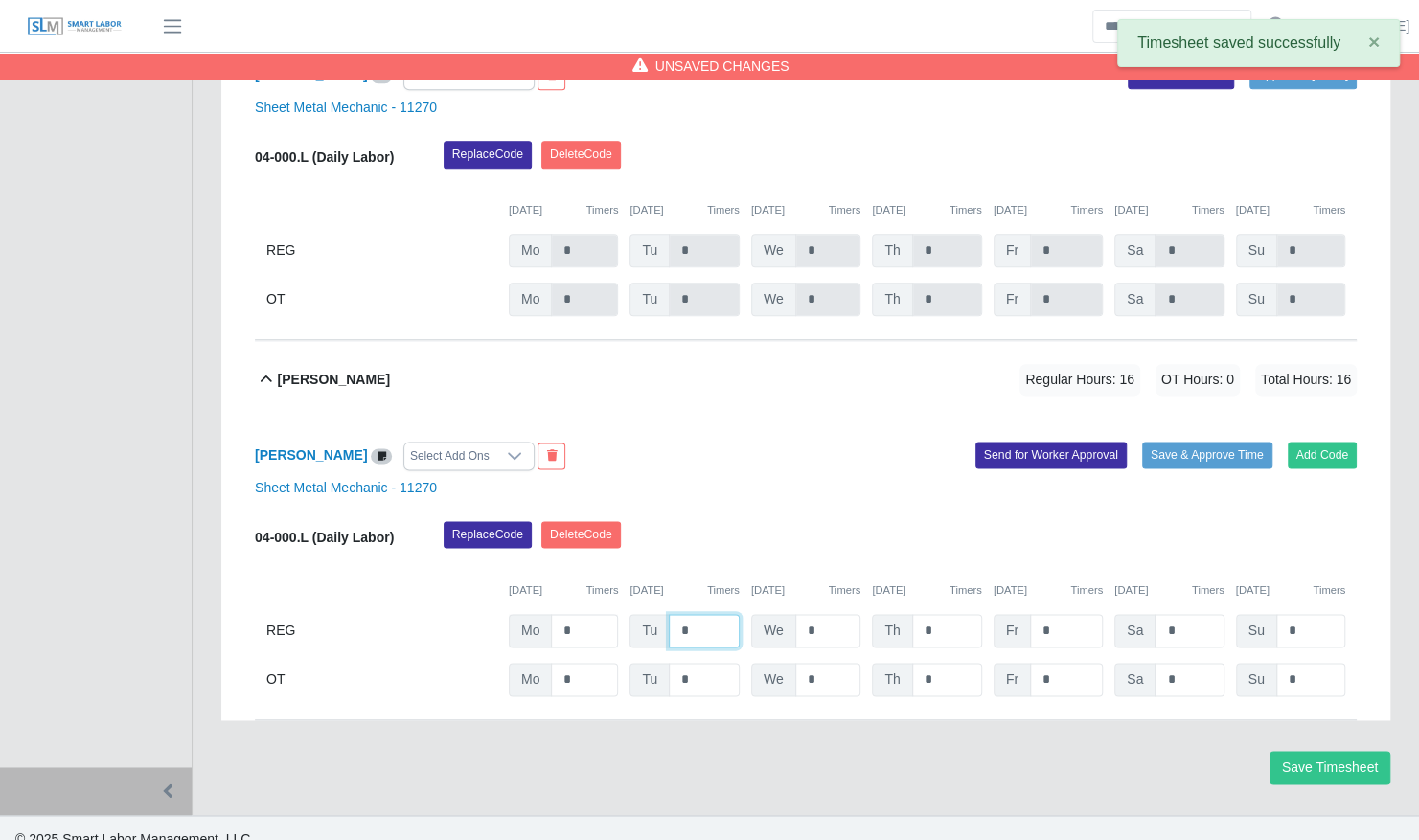
type input "*"
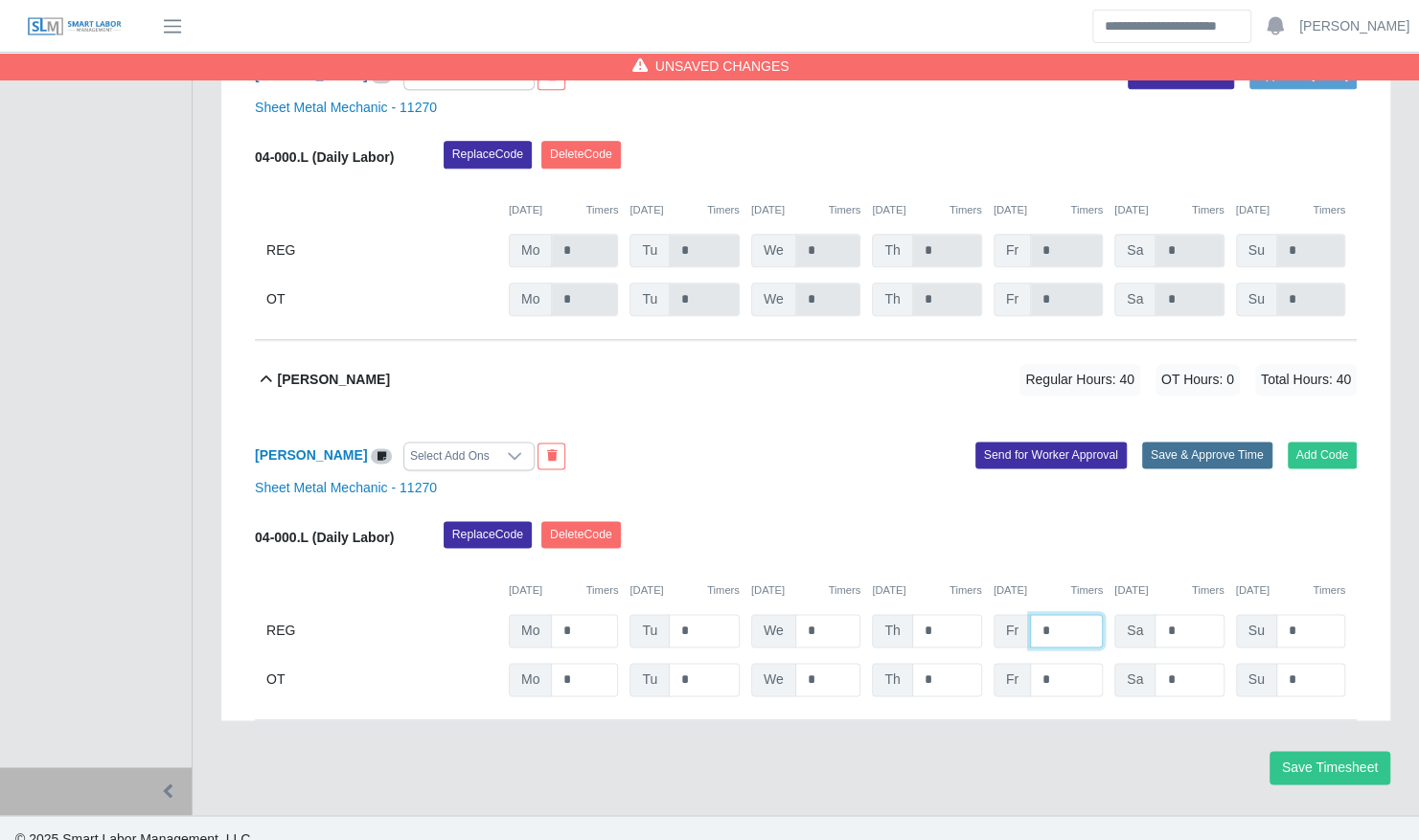
type input "*"
click at [1231, 441] on button "Save & Approve Time" at bounding box center [1207, 454] width 131 height 27
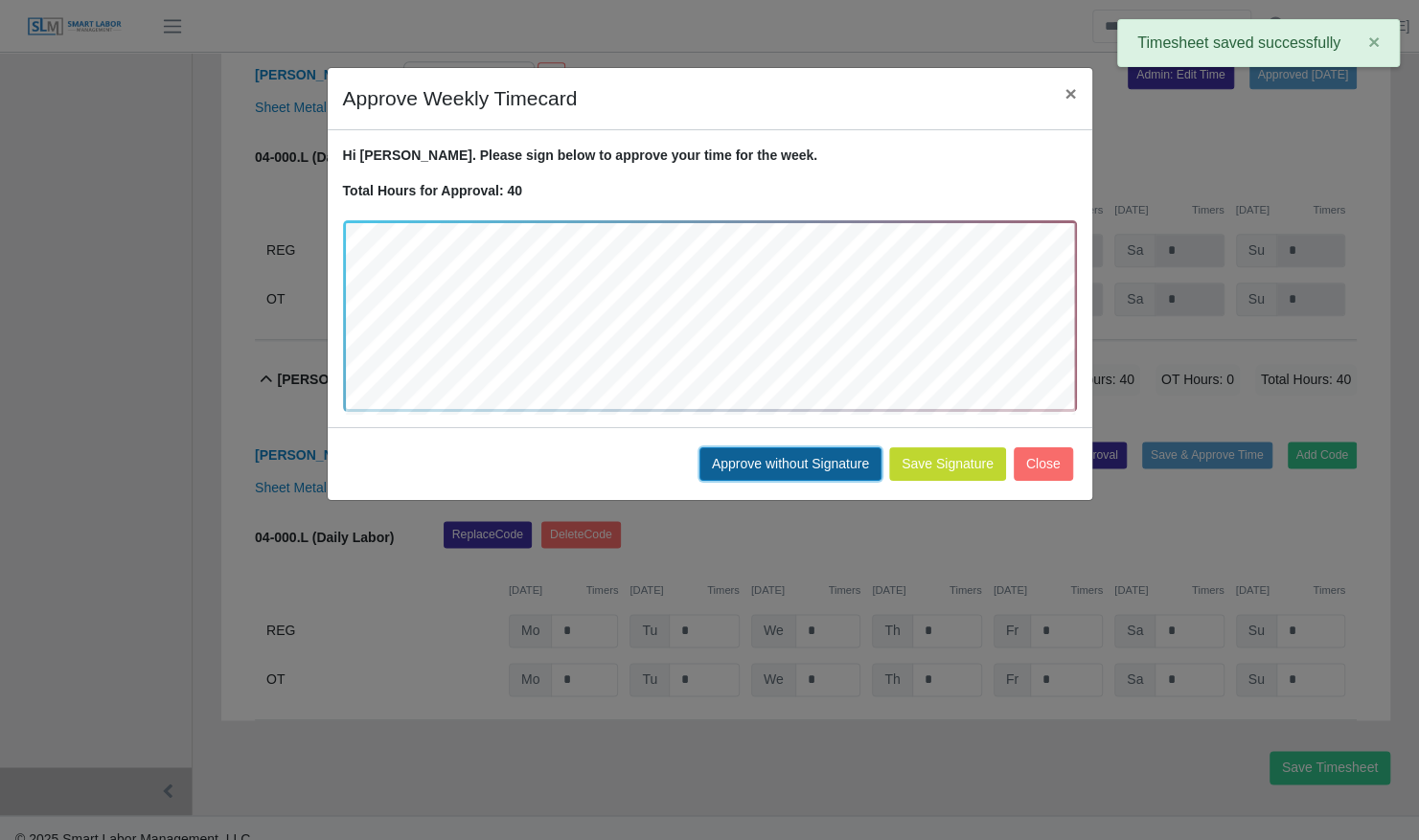
click at [774, 465] on button "Approve without Signature" at bounding box center [791, 464] width 182 height 34
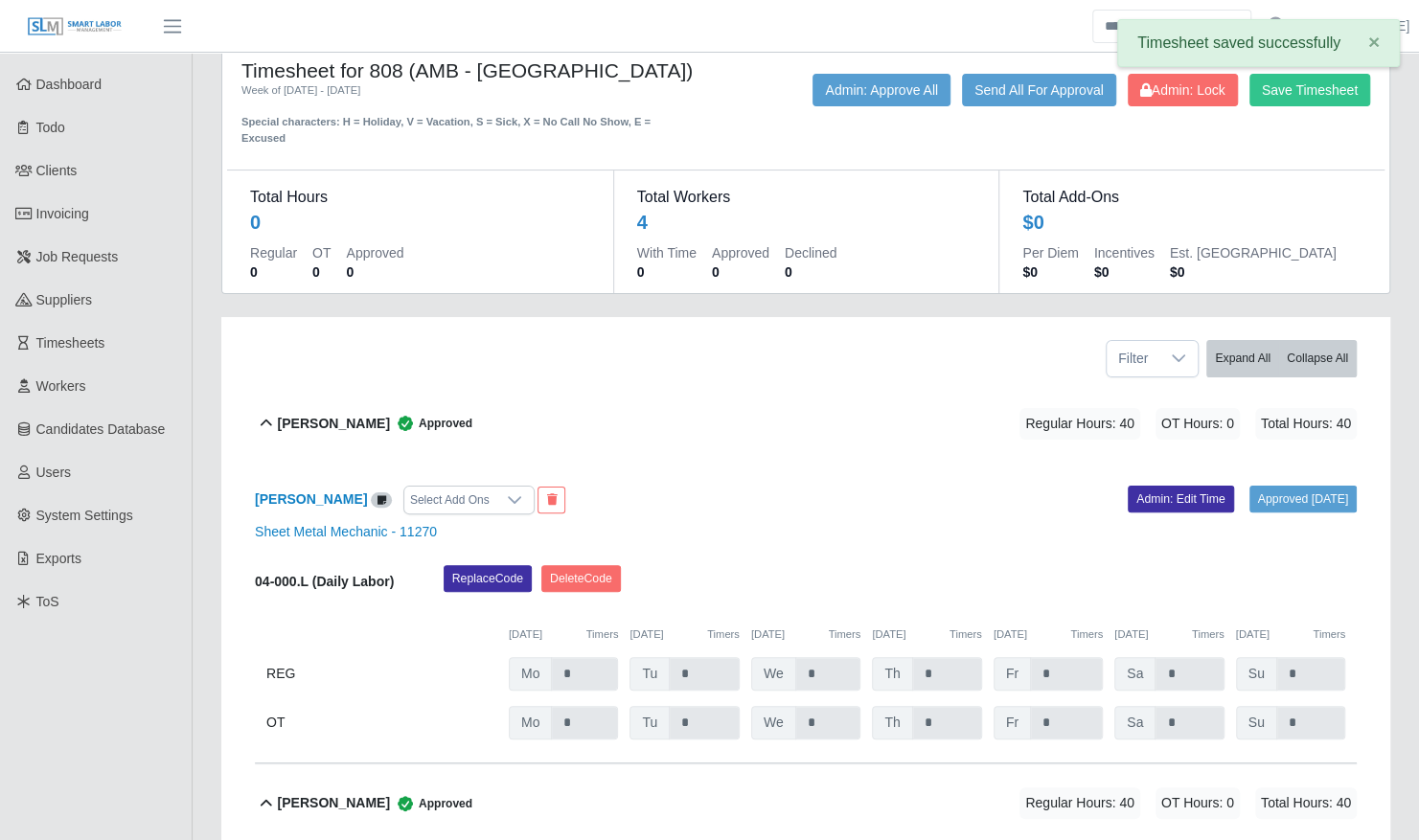
scroll to position [0, 0]
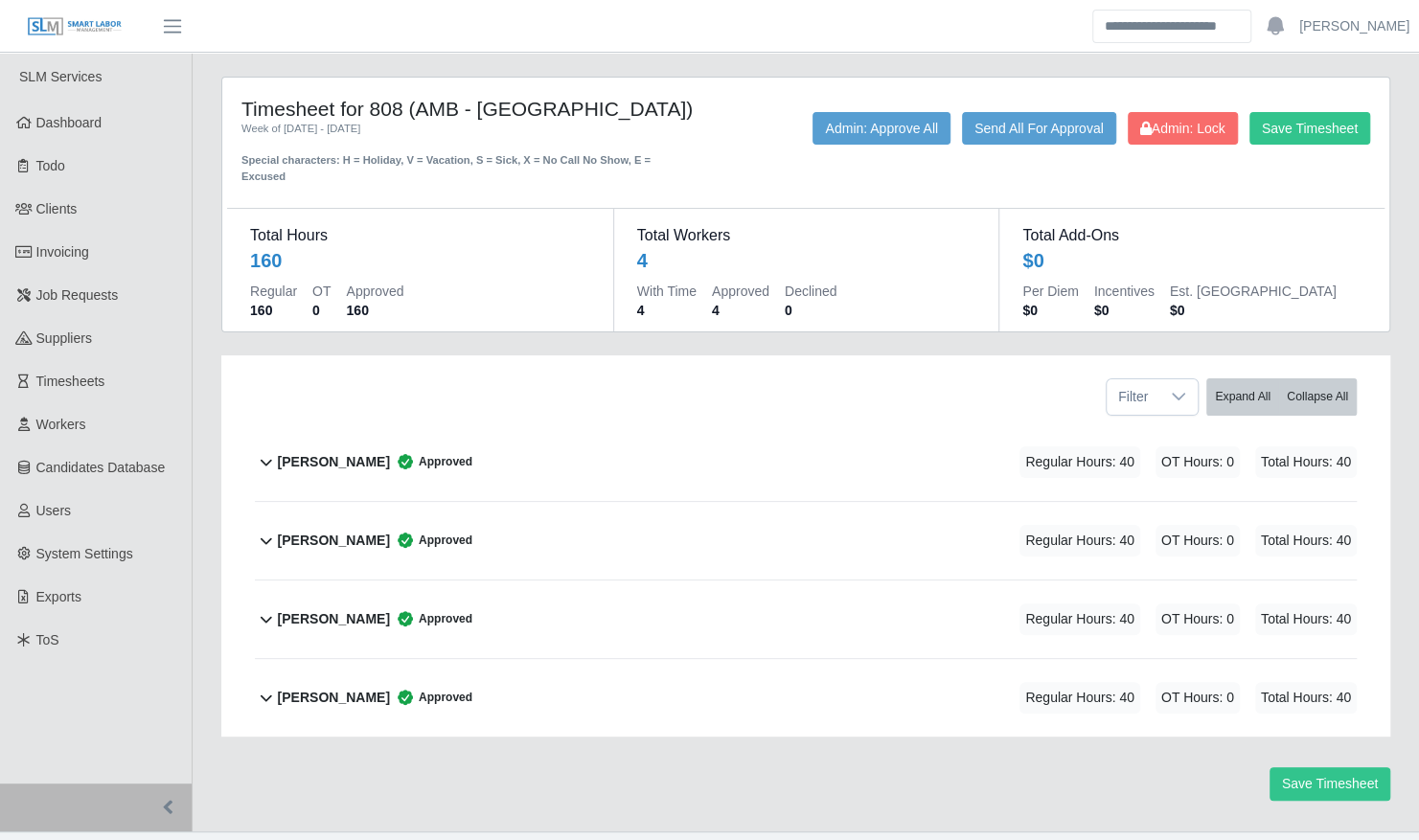
scroll to position [19, 0]
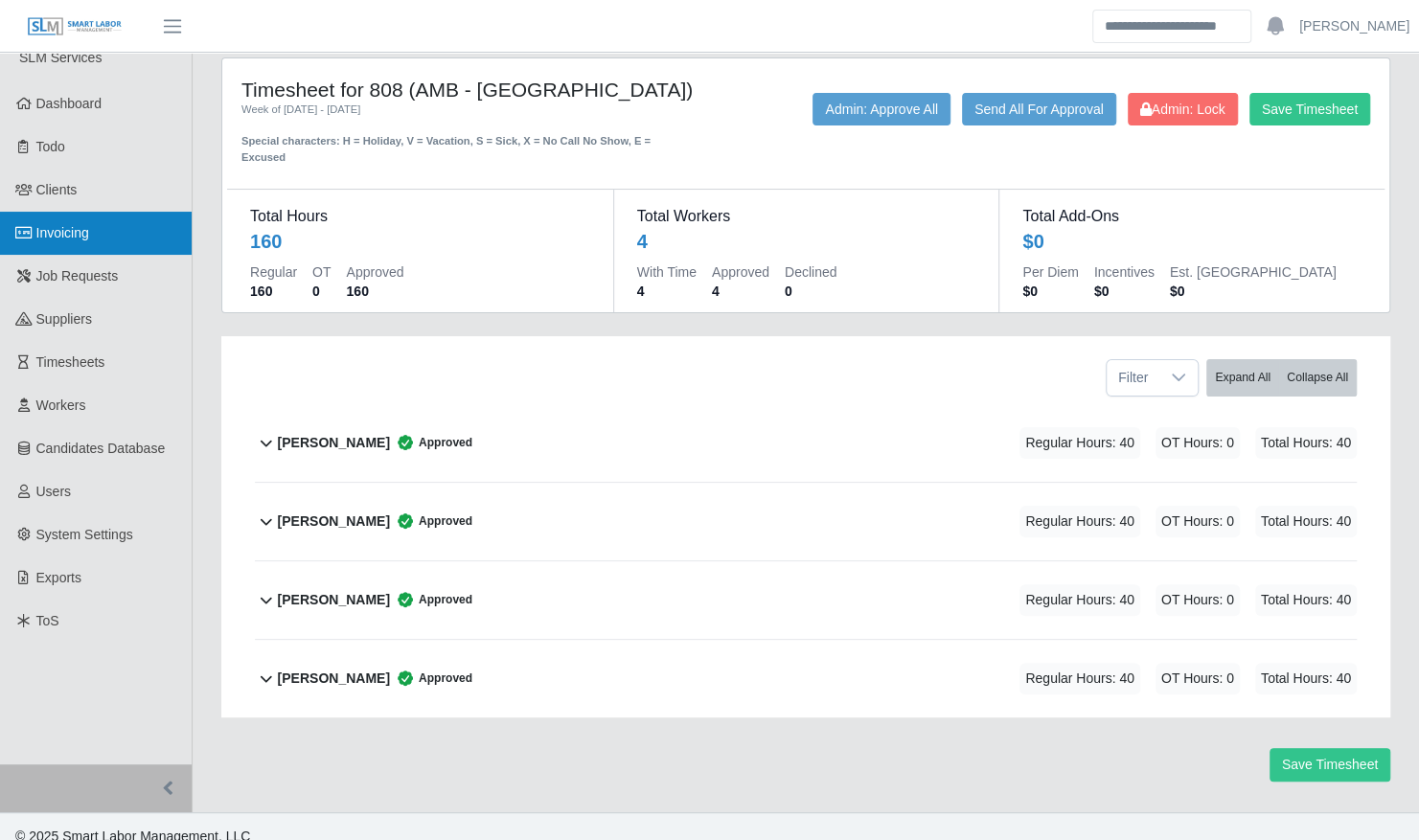
click at [86, 228] on span "Invoicing" at bounding box center [62, 233] width 52 height 15
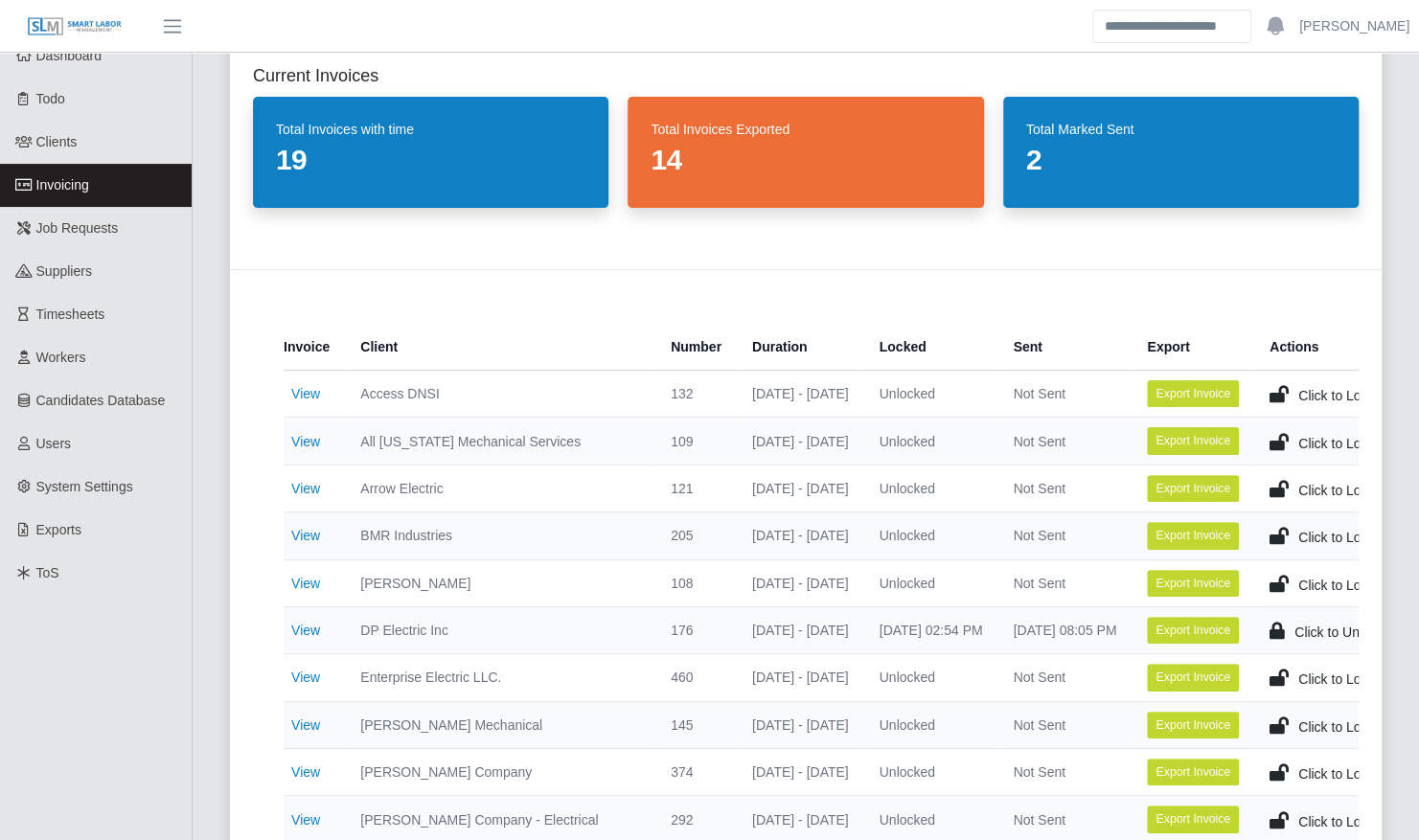
scroll to position [86, 0]
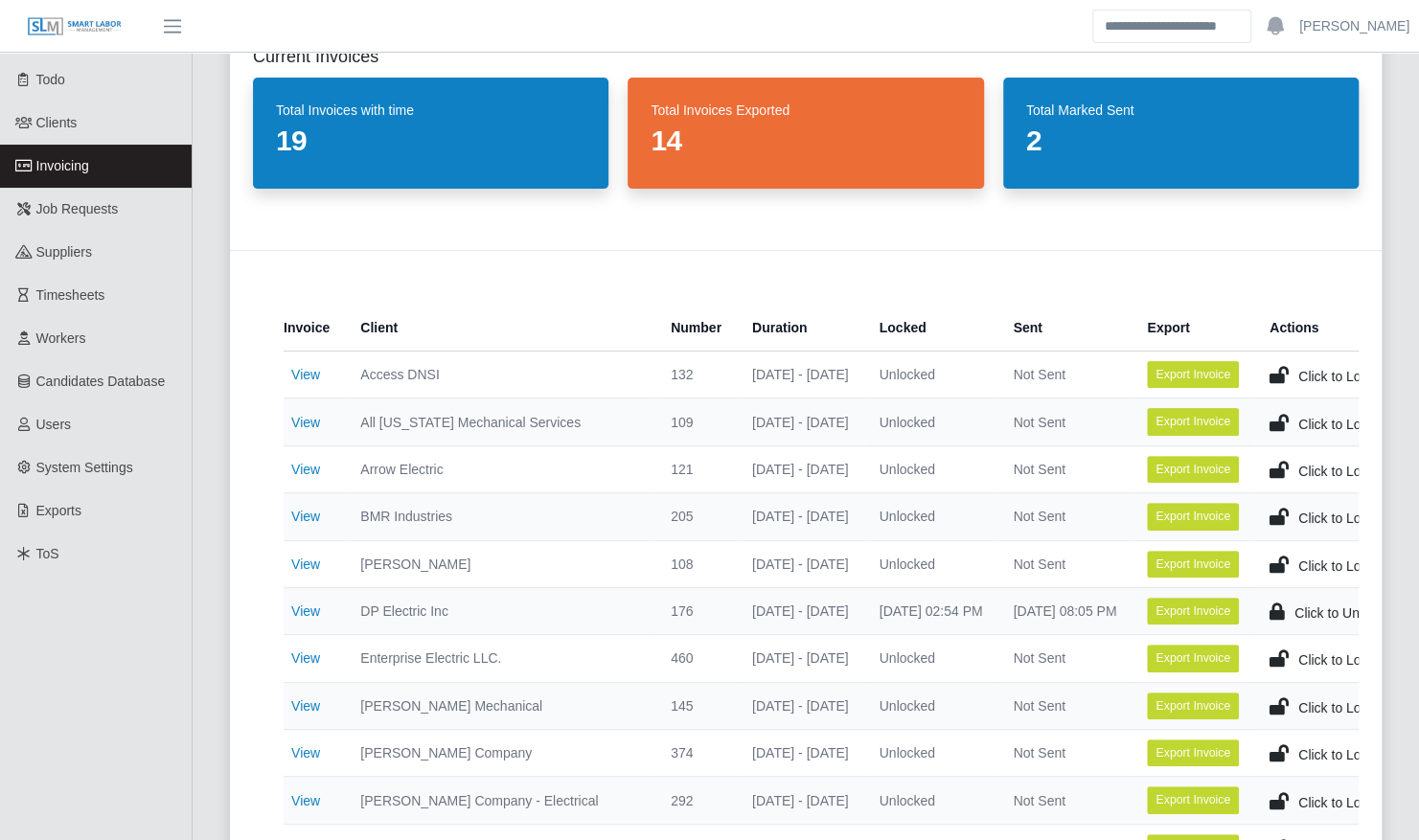
click at [291, 433] on td "View" at bounding box center [315, 421] width 61 height 47
click at [304, 429] on link "View" at bounding box center [305, 421] width 29 height 15
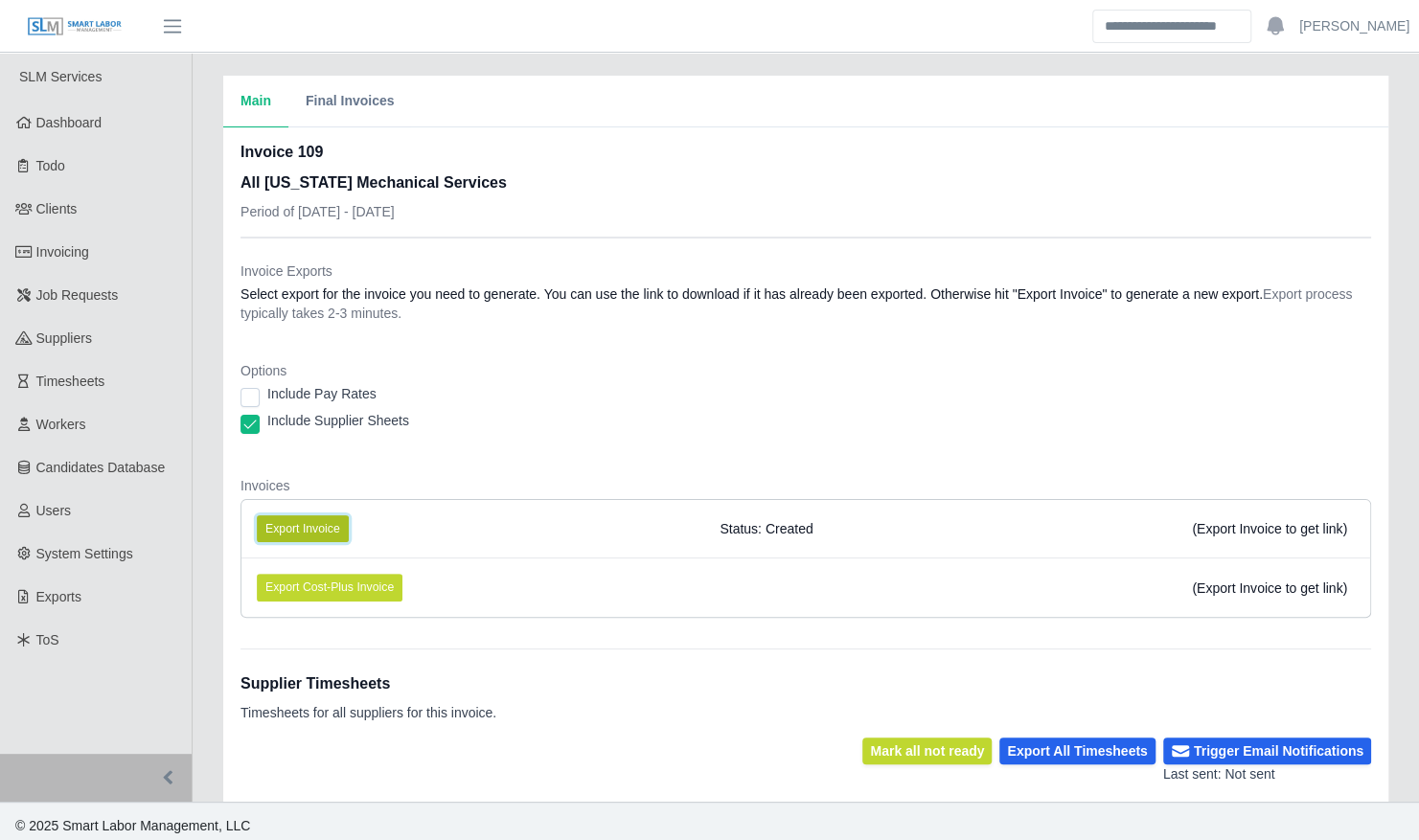
click at [324, 528] on button "Export Invoice" at bounding box center [302, 528] width 92 height 27
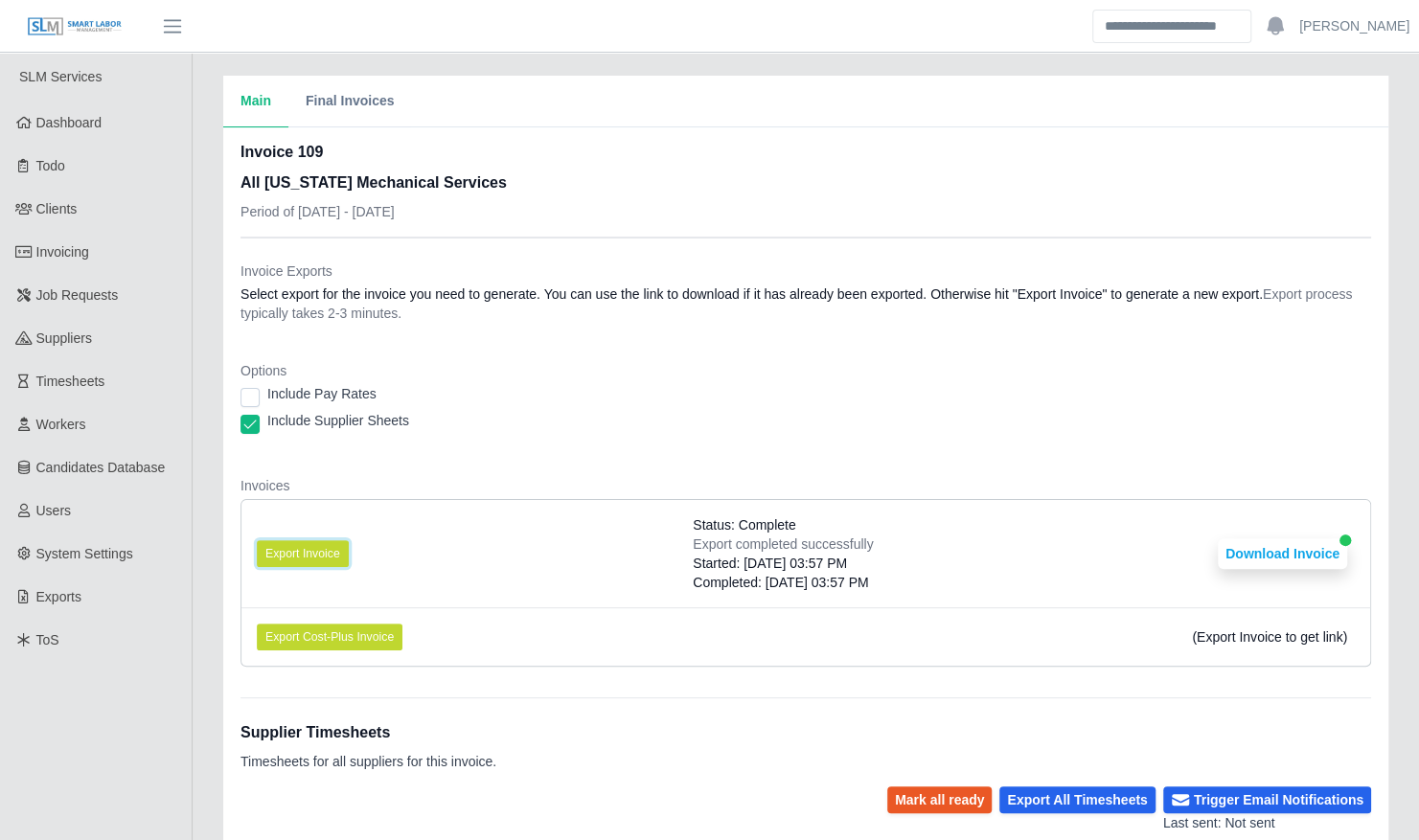
scroll to position [275, 0]
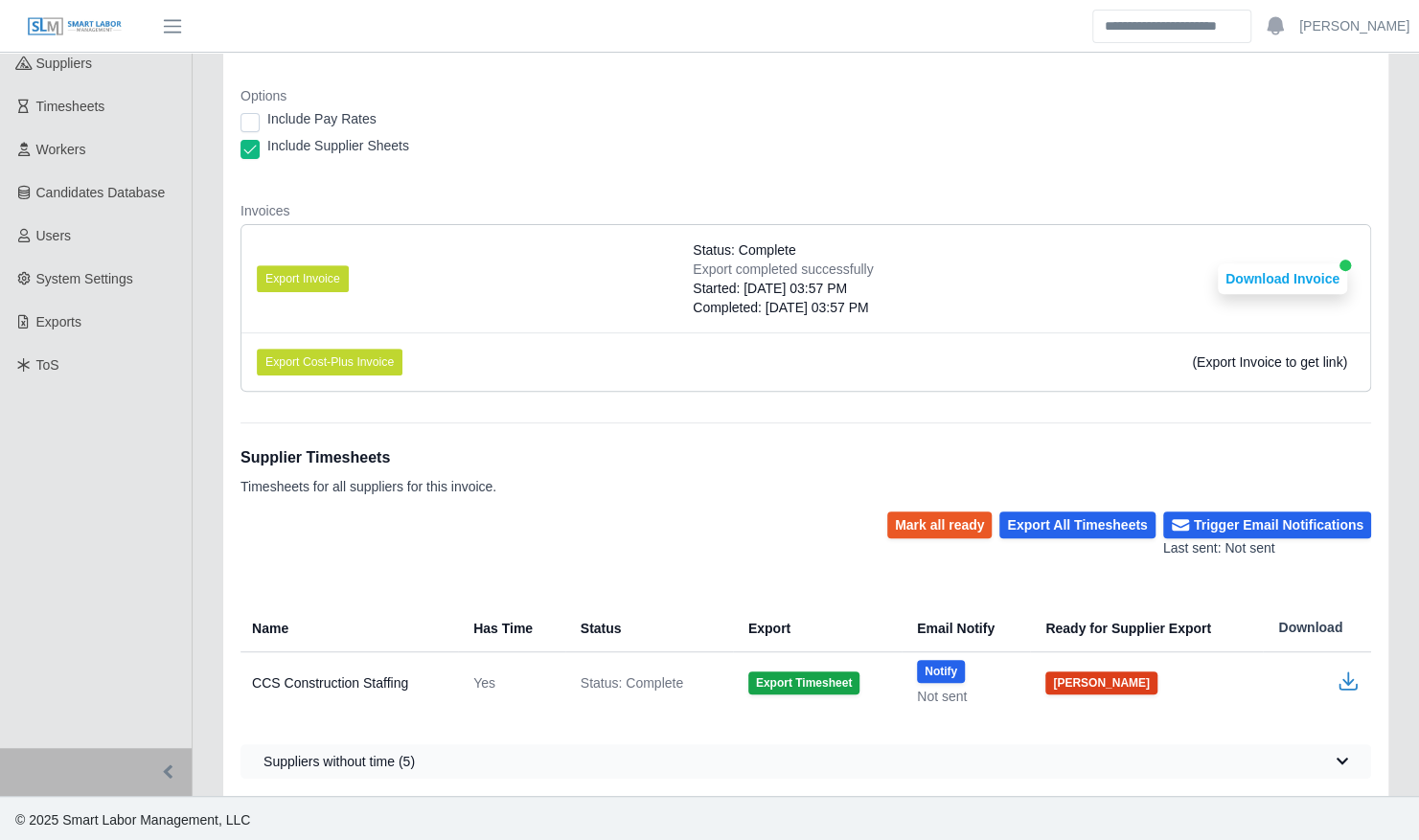
click at [1070, 681] on button "[PERSON_NAME]" at bounding box center [1100, 683] width 112 height 23
click at [952, 664] on button "Notify" at bounding box center [940, 671] width 47 height 23
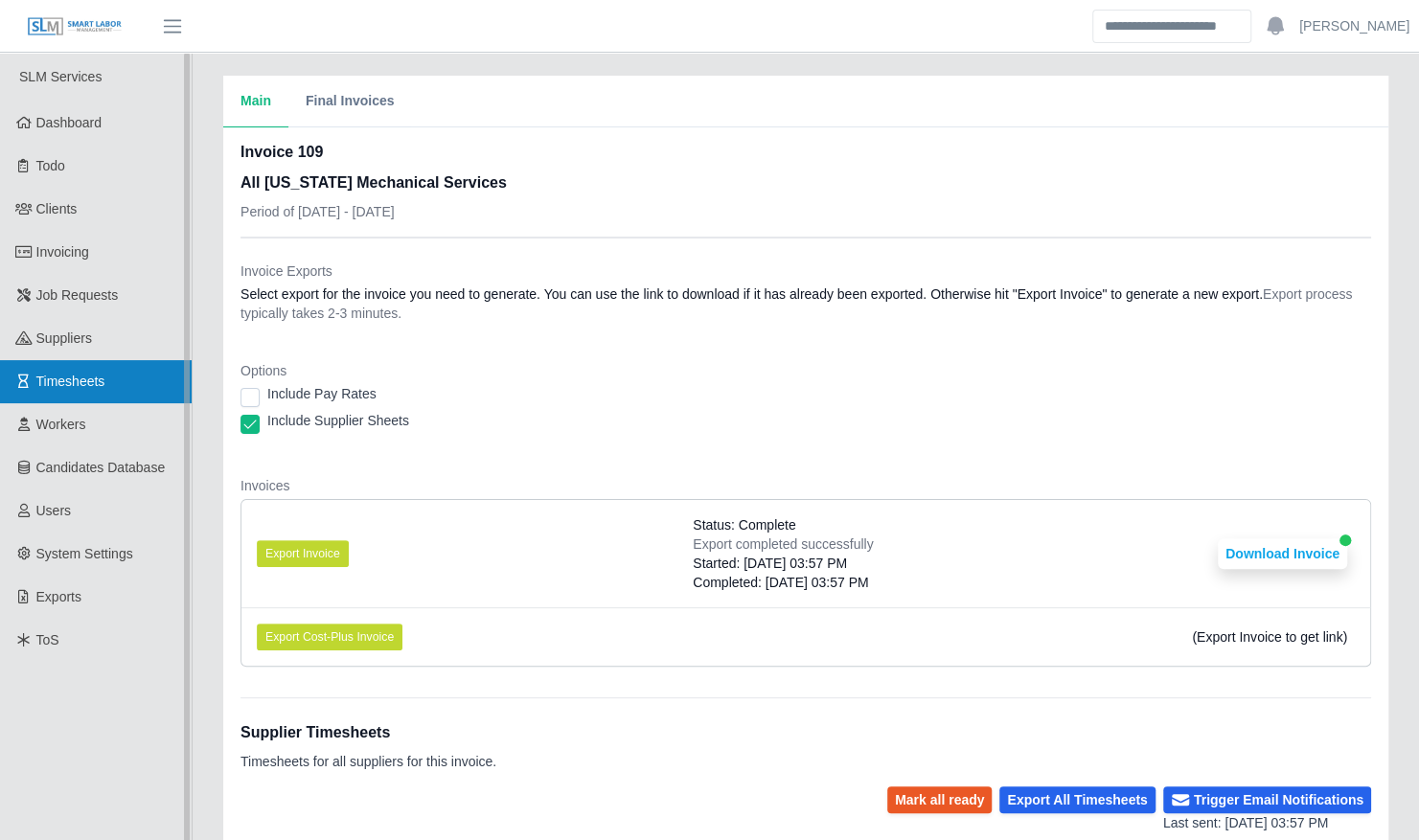
click at [122, 371] on link "Timesheets" at bounding box center [96, 382] width 192 height 44
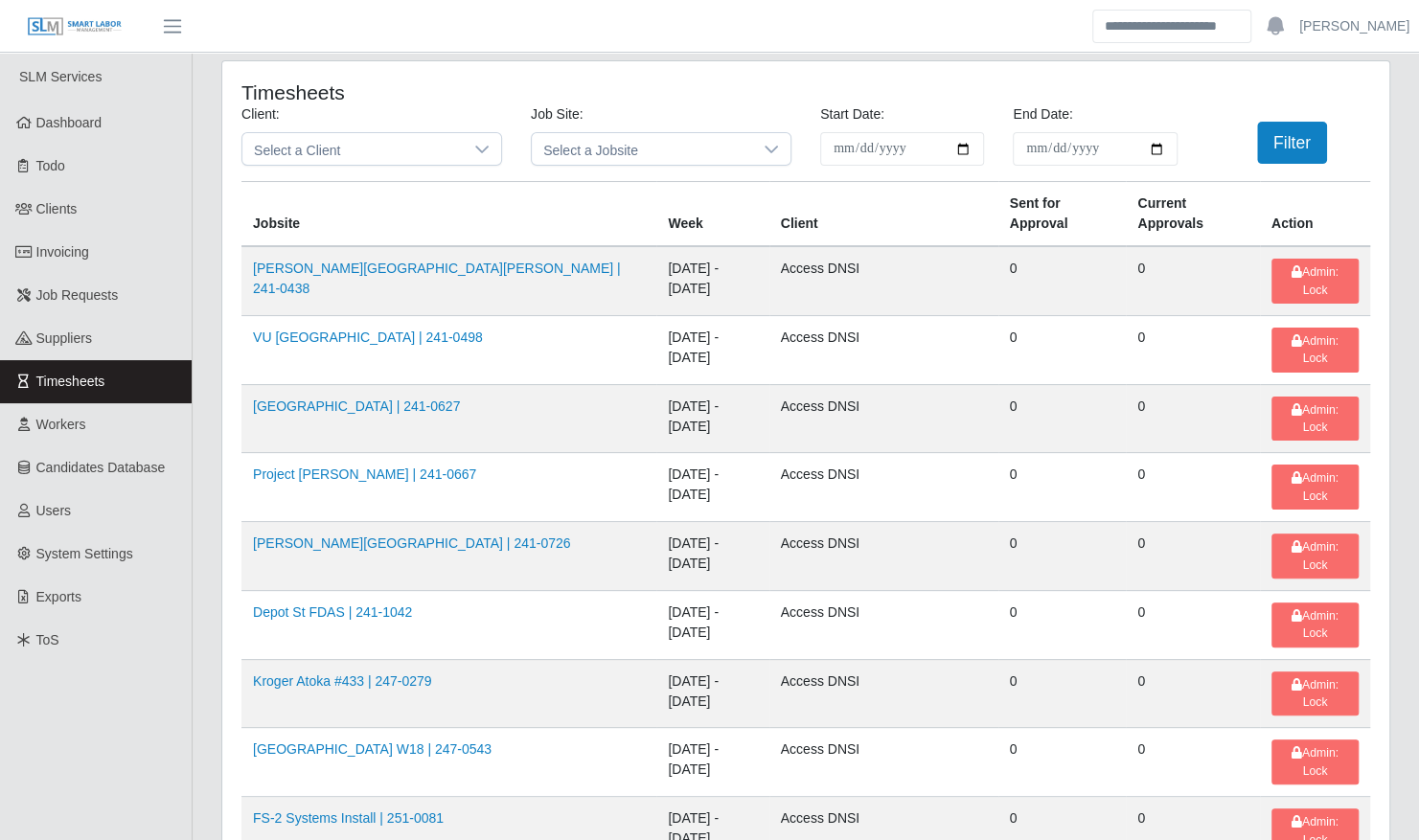
scroll to position [735, 0]
